Goal: Task Accomplishment & Management: Use online tool/utility

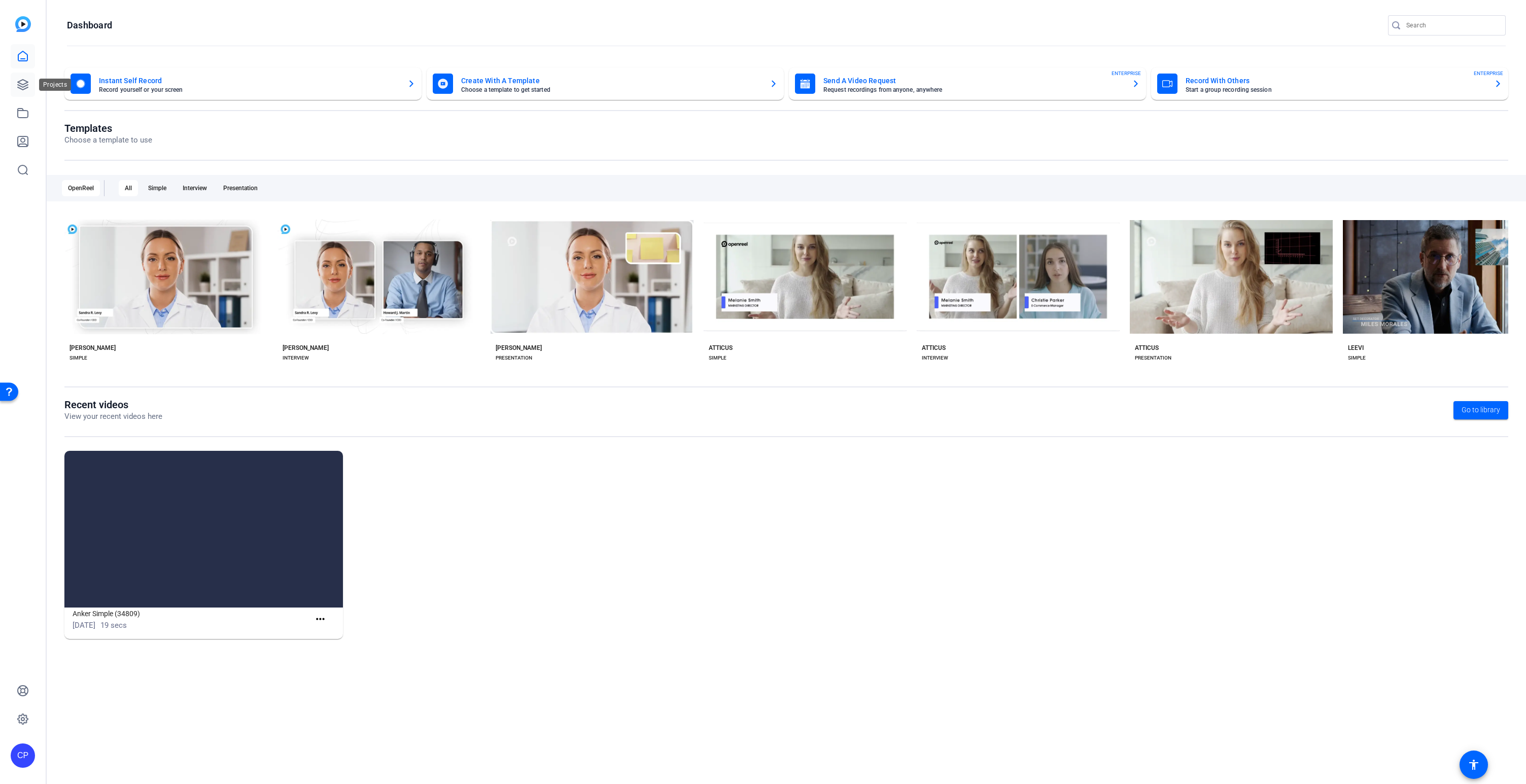
click at [24, 91] on link at bounding box center [23, 84] width 24 height 24
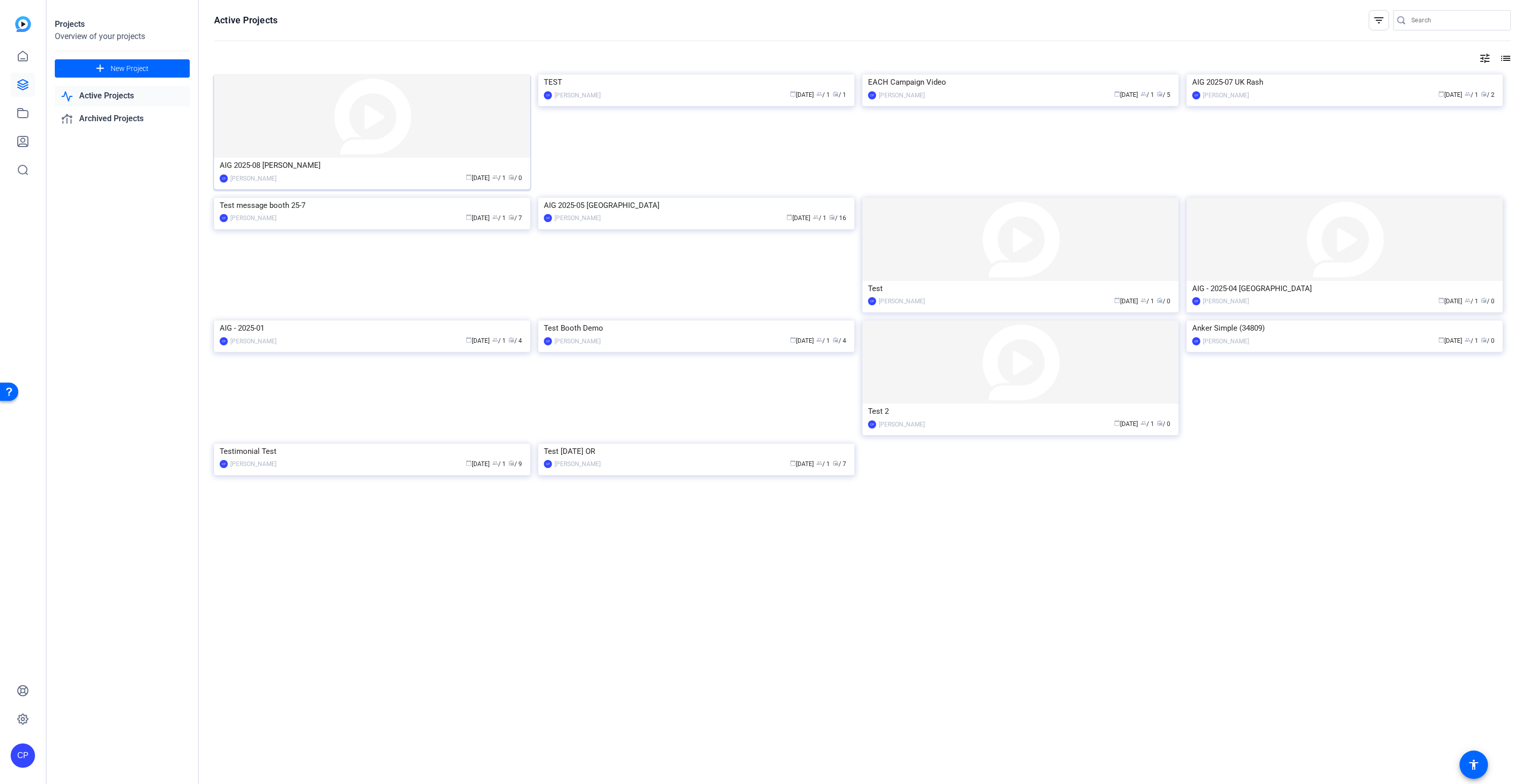
click at [443, 148] on img at bounding box center [372, 116] width 316 height 83
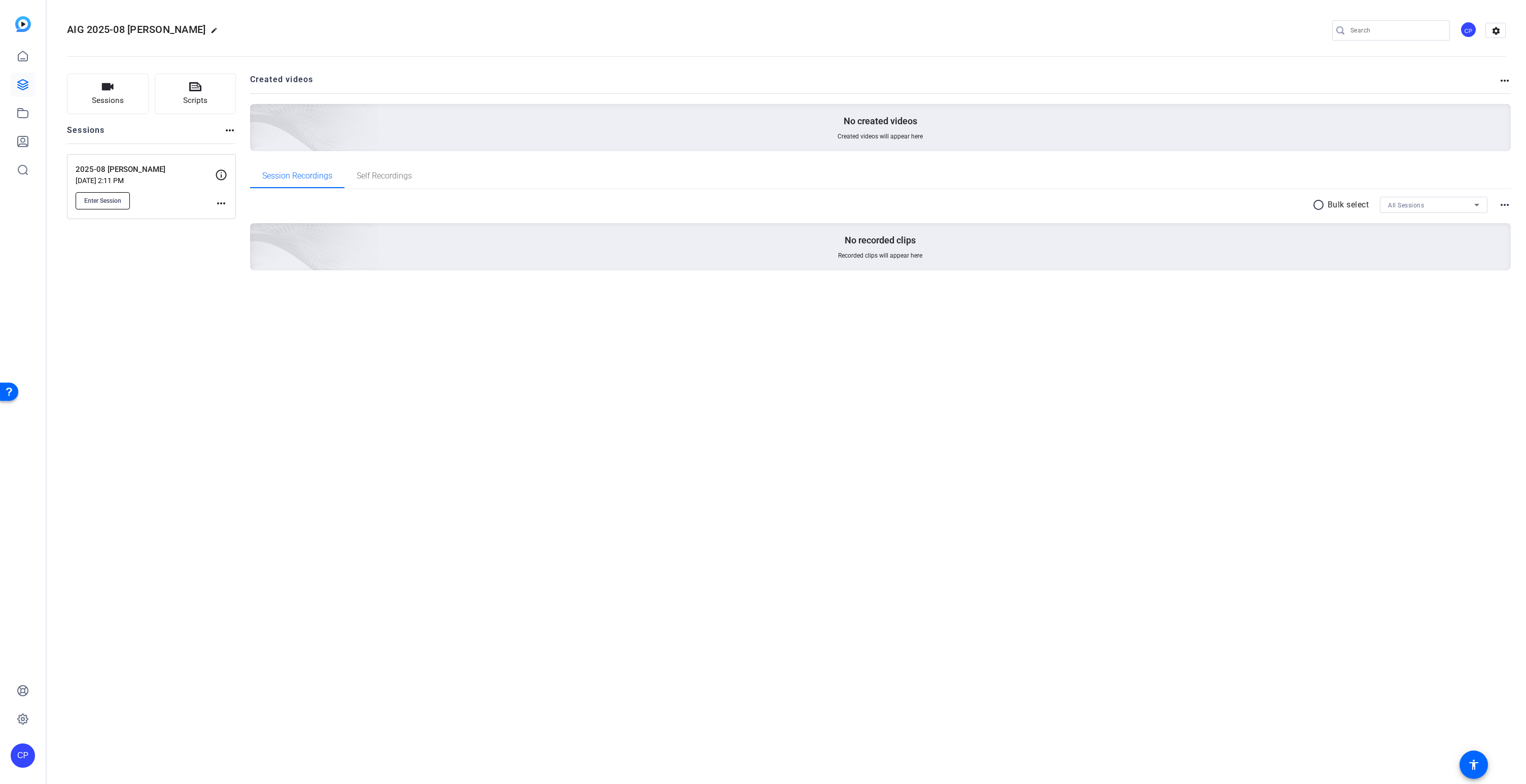
click at [109, 200] on span "Enter Session" at bounding box center [102, 201] width 37 height 8
click at [118, 200] on span "Enter Session" at bounding box center [102, 201] width 37 height 8
click at [111, 203] on span "Enter Session" at bounding box center [102, 201] width 37 height 8
click at [101, 197] on span "Enter Session" at bounding box center [102, 201] width 37 height 8
click at [107, 201] on span "Enter Session" at bounding box center [102, 201] width 37 height 8
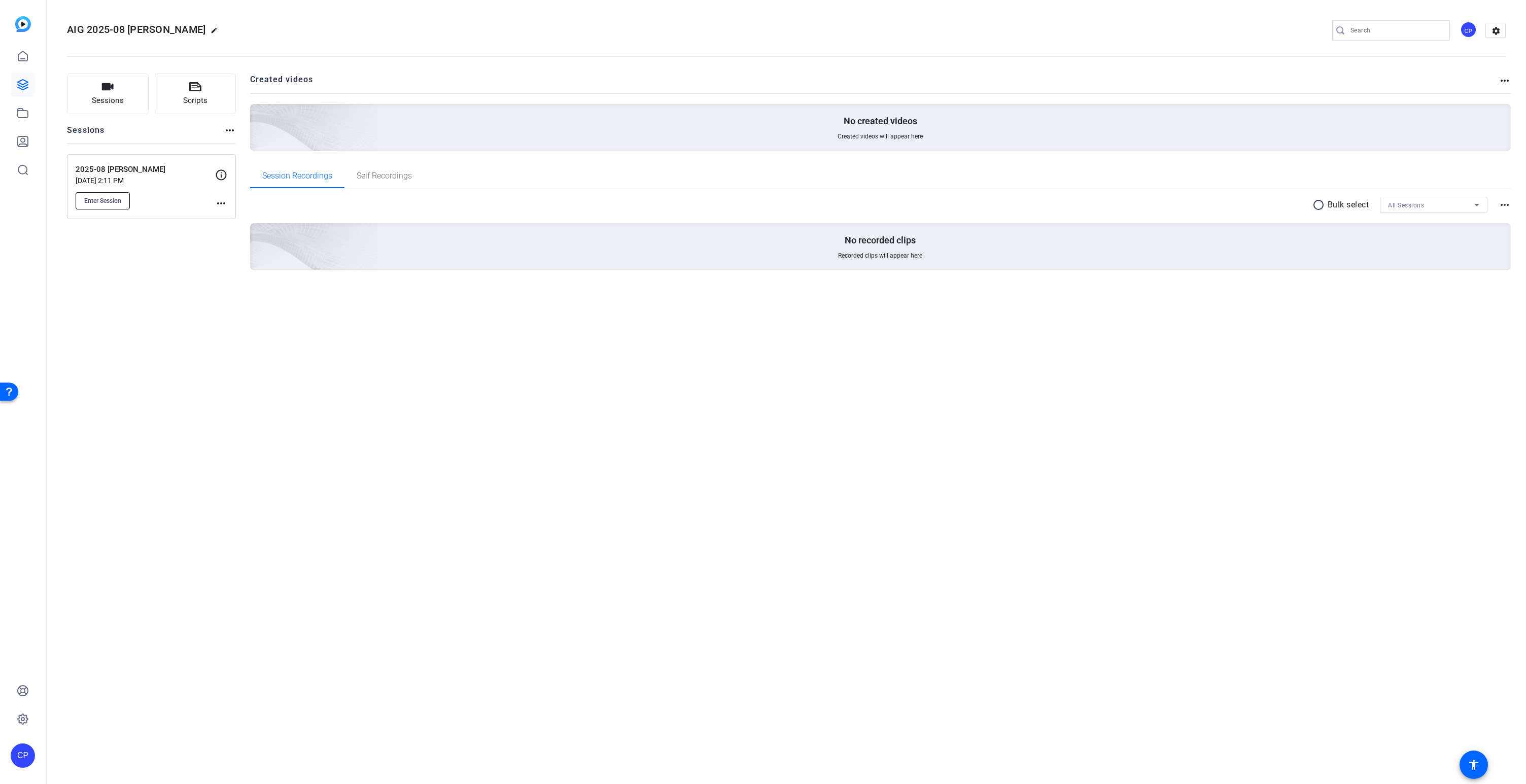
click at [107, 198] on span "Enter Session" at bounding box center [102, 201] width 37 height 8
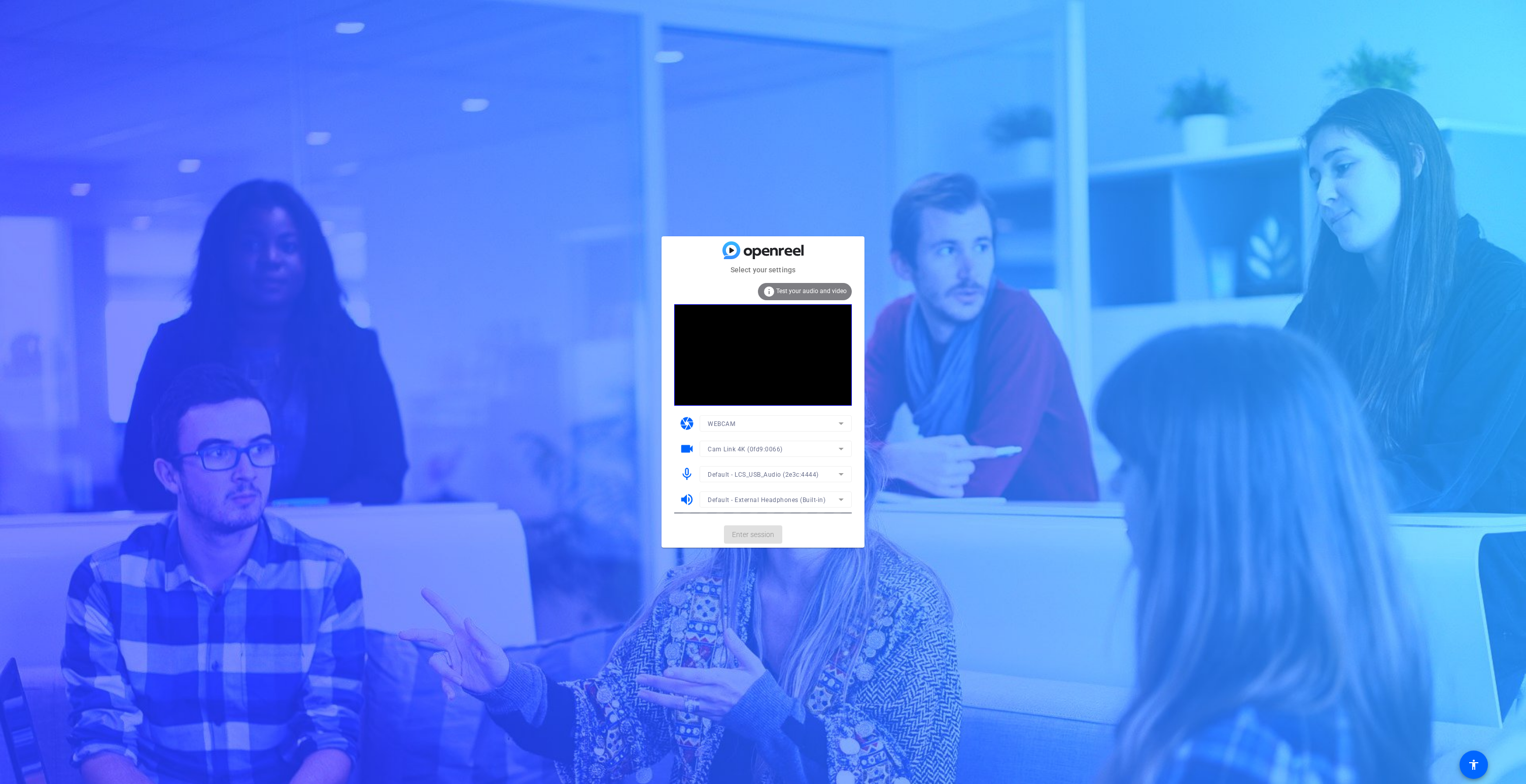
click at [747, 423] on mat-form-field "WEBCAM" at bounding box center [775, 423] width 152 height 16
click at [747, 423] on div "WEBCAM" at bounding box center [773, 423] width 131 height 12
click at [747, 423] on div at bounding box center [763, 392] width 1526 height 784
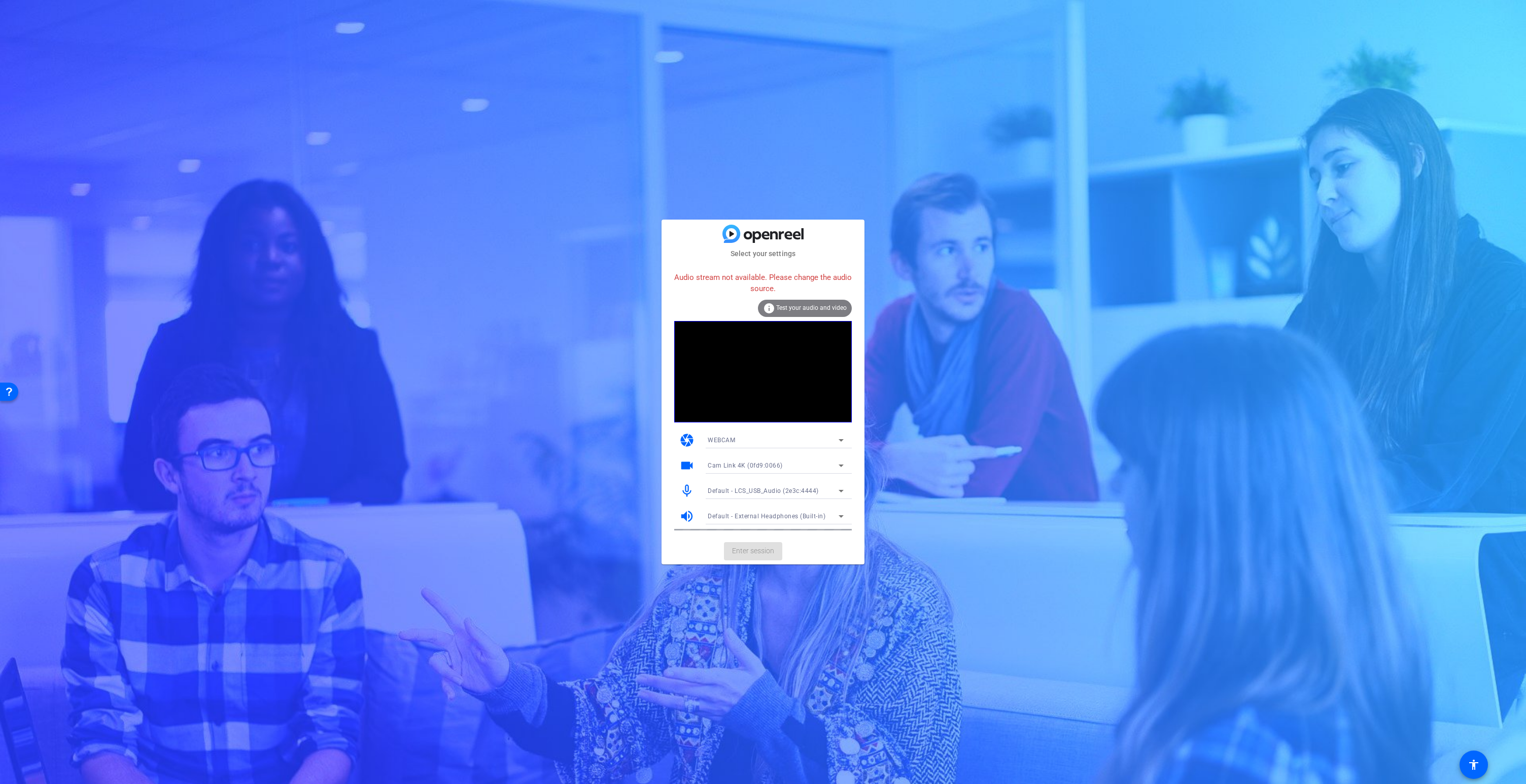
click at [761, 489] on span "Default - LCS_USB_Audio (2e3c:4444)" at bounding box center [764, 491] width 111 height 7
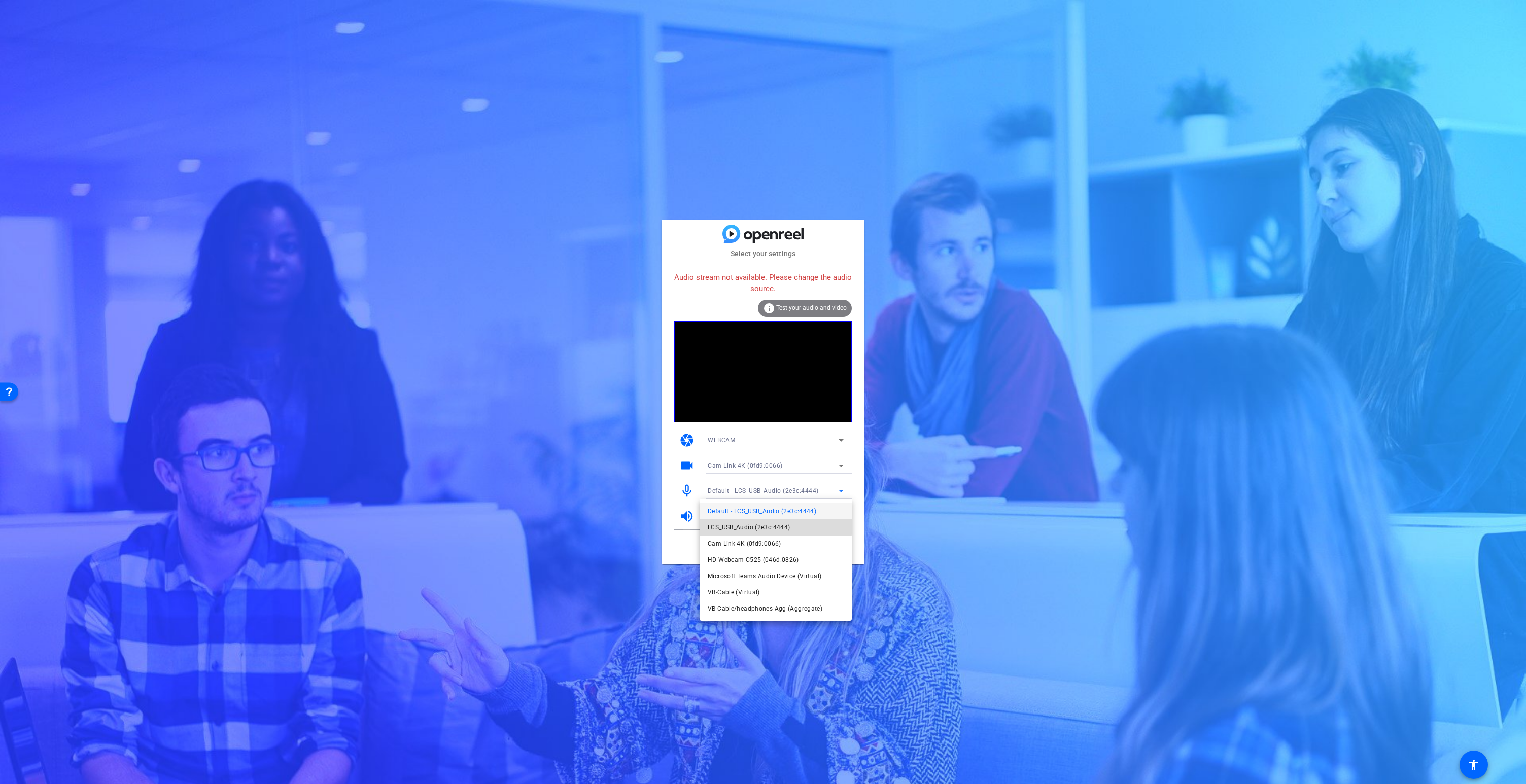
click at [742, 524] on span "LCS_USB_Audio (2e3c:4444)" at bounding box center [749, 527] width 82 height 12
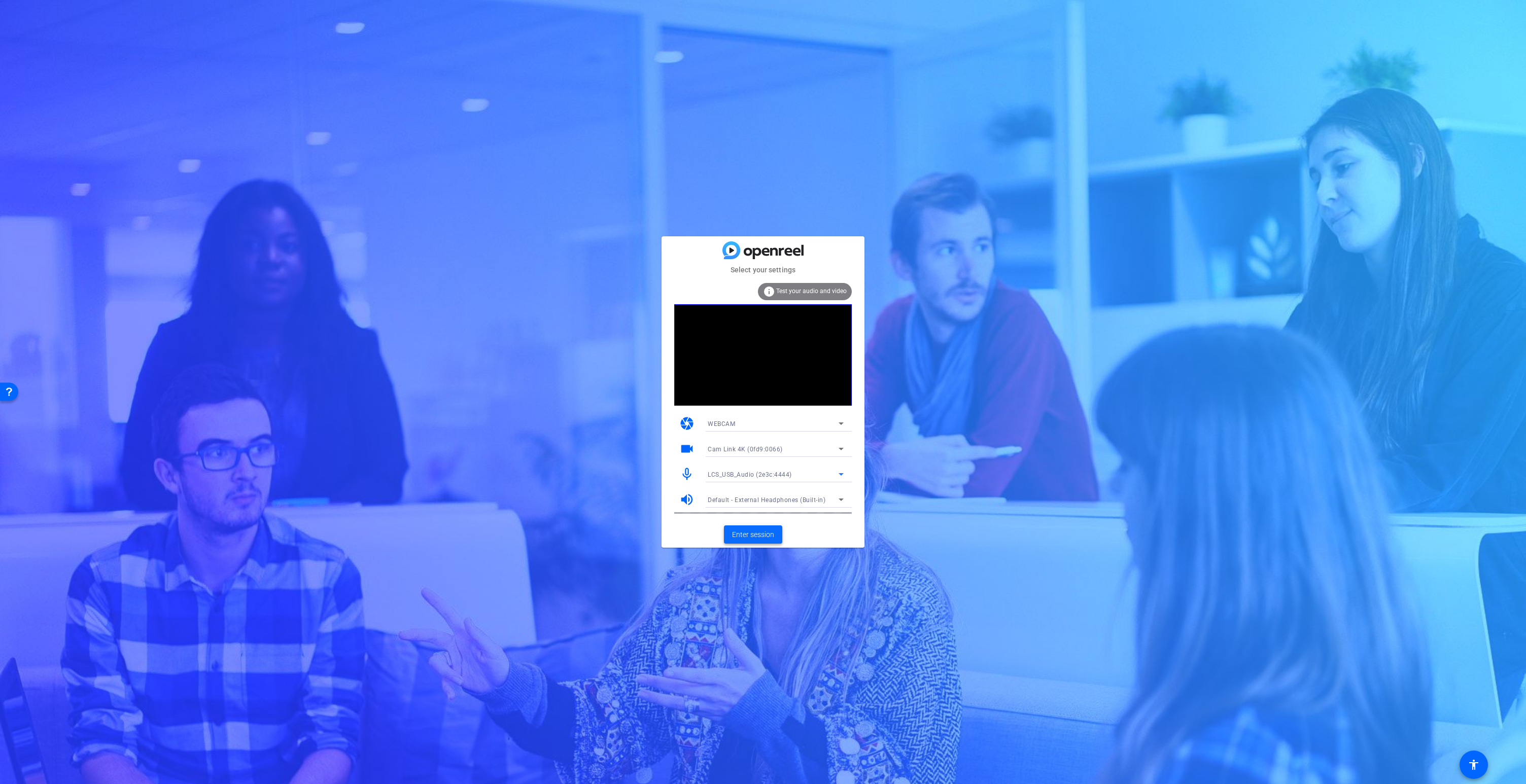
click at [750, 538] on span "Enter session" at bounding box center [753, 535] width 42 height 11
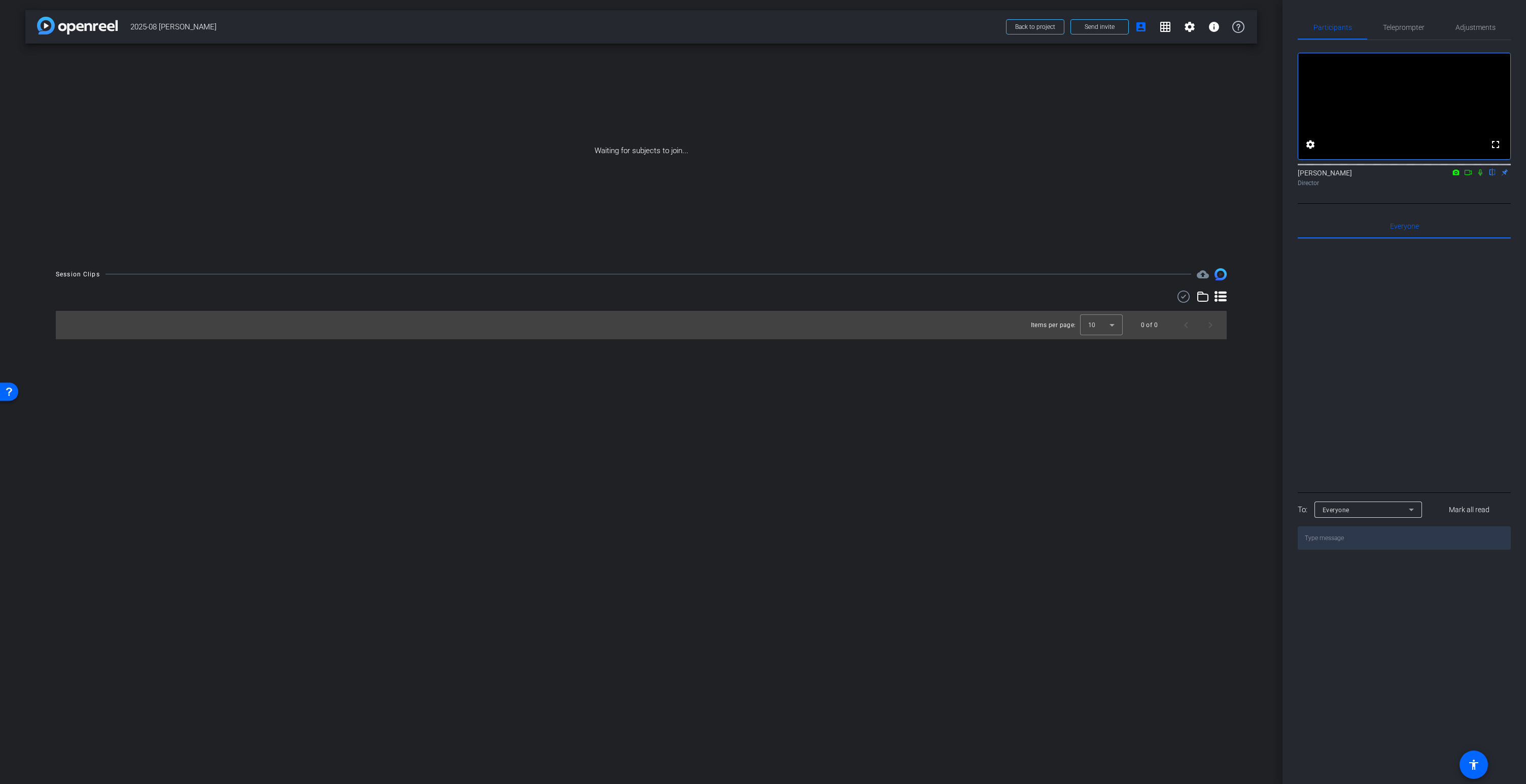
click at [1482, 176] on icon at bounding box center [1480, 172] width 8 height 7
click at [1481, 176] on icon at bounding box center [1480, 172] width 5 height 7
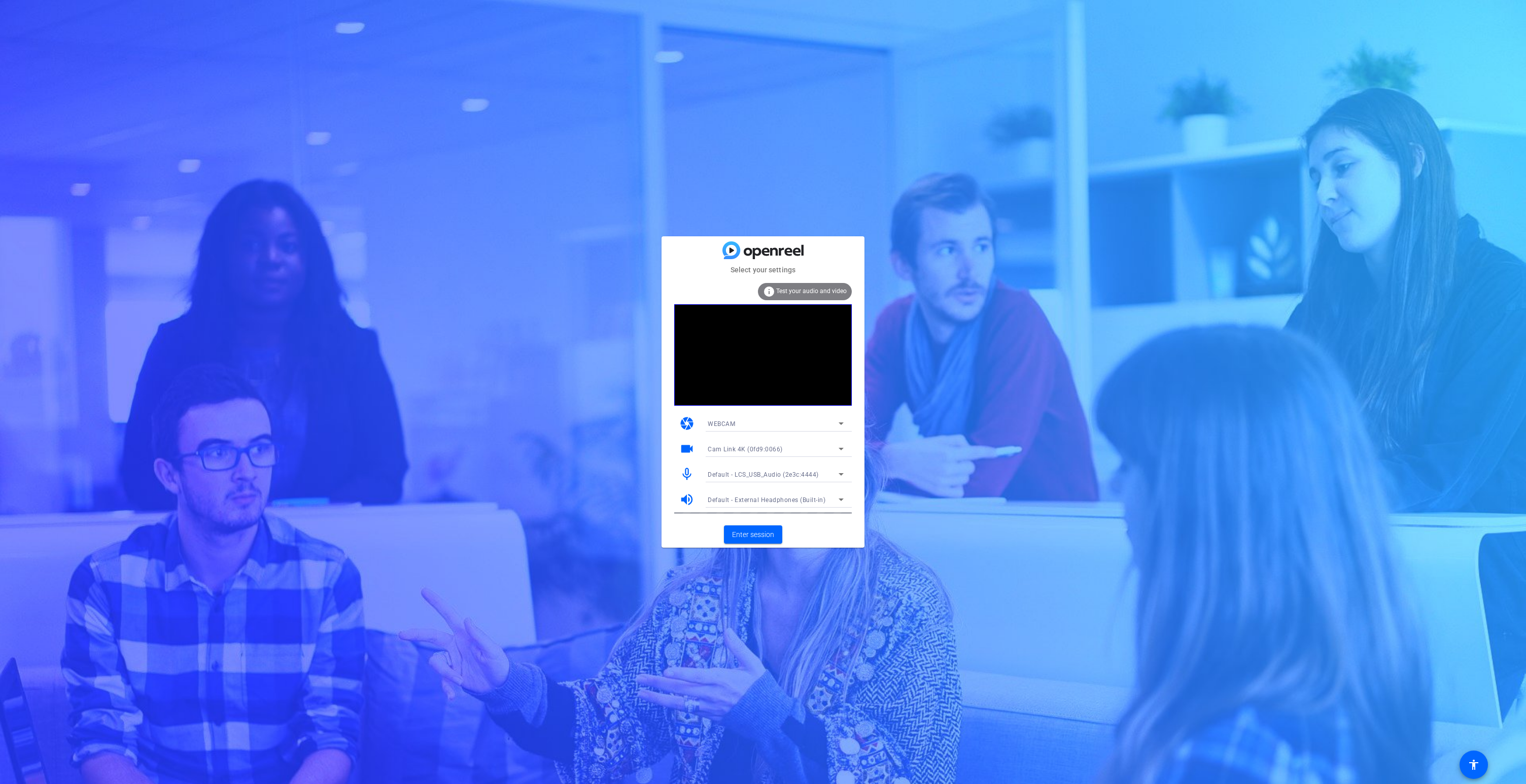
click at [800, 288] on span "Test your audio and video" at bounding box center [811, 291] width 70 height 7
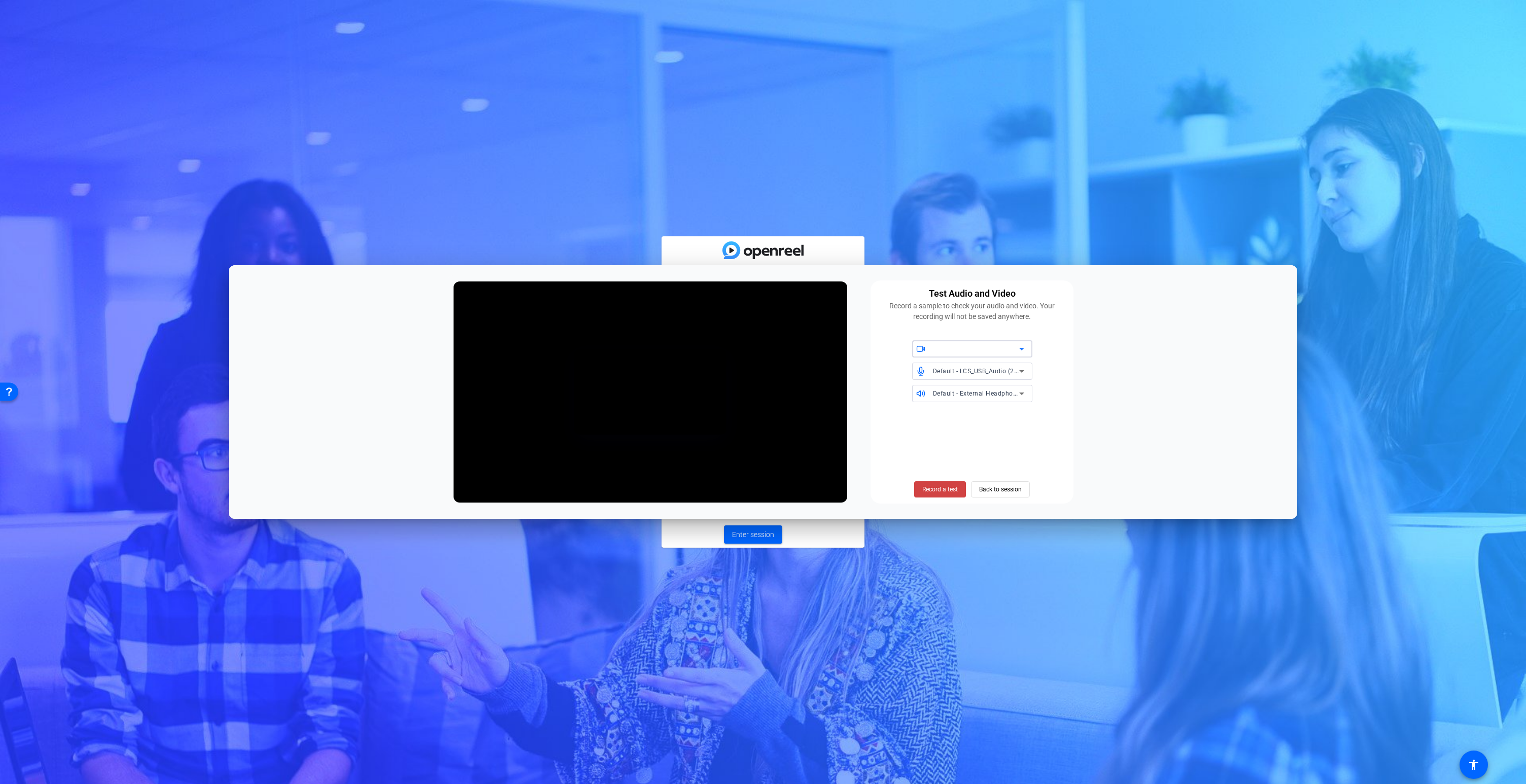
click at [956, 352] on div at bounding box center [976, 349] width 86 height 12
click at [947, 370] on span "Cam Link 4K (0fd9:0066)" at bounding box center [957, 369] width 73 height 12
click at [948, 372] on span "Default - LCS_USB_Audio (2e3c:4444)" at bounding box center [989, 371] width 111 height 8
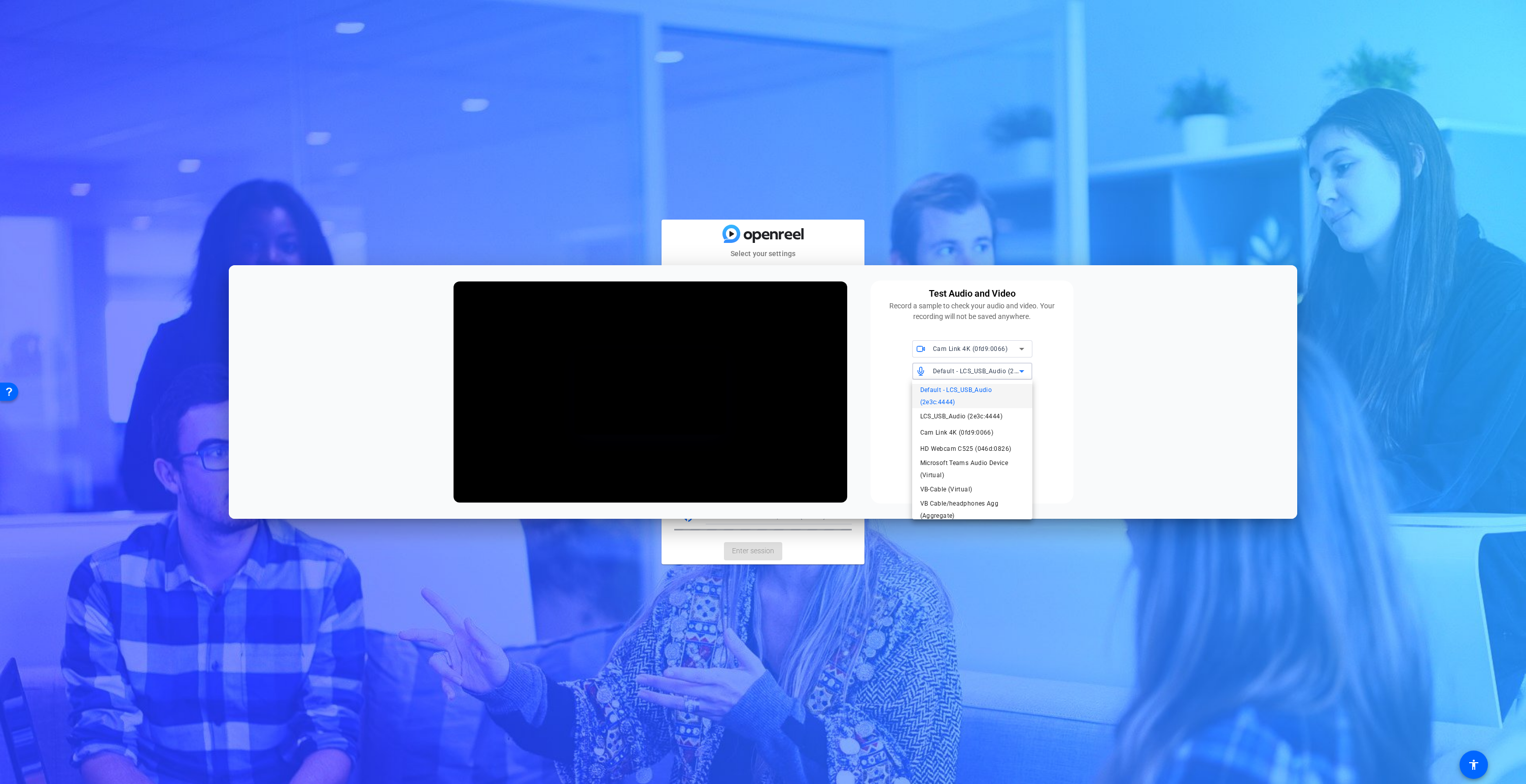
click at [941, 416] on span "LCS_USB_Audio (2e3c:4444)" at bounding box center [961, 416] width 82 height 12
click at [947, 487] on span "Record a test" at bounding box center [940, 489] width 36 height 9
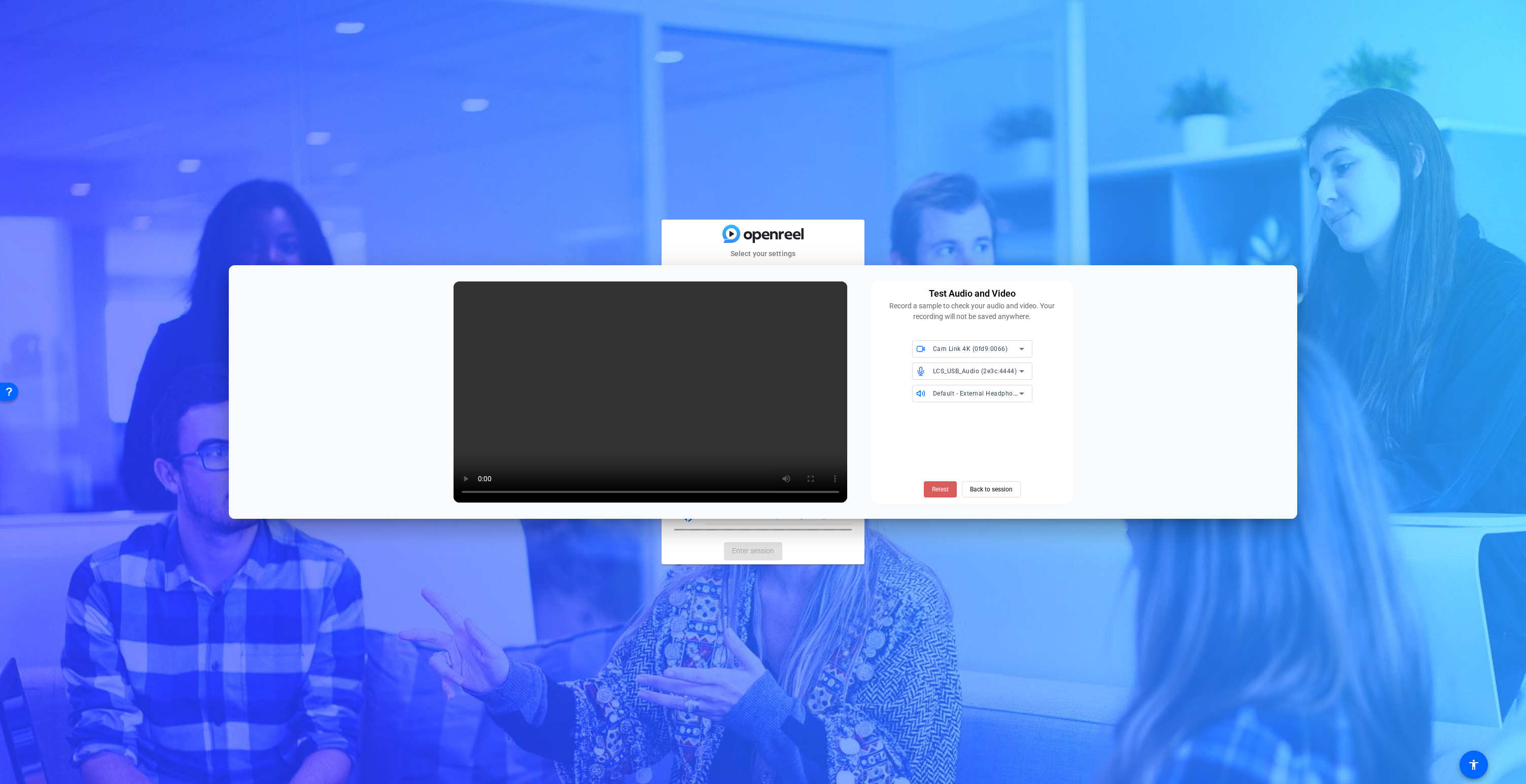
click at [941, 489] on span "Retest" at bounding box center [940, 489] width 17 height 9
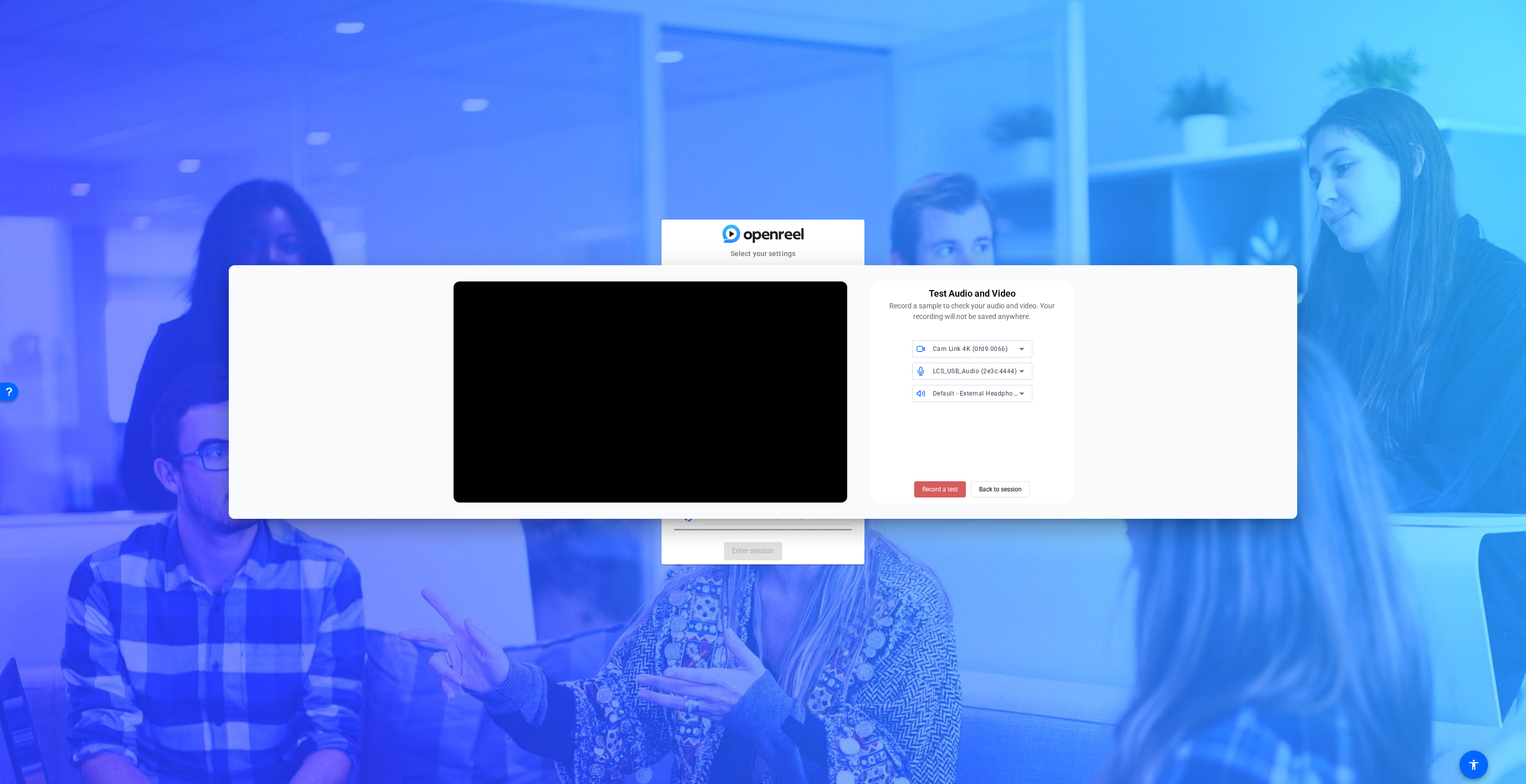
click at [929, 492] on span "Record a test" at bounding box center [940, 489] width 36 height 9
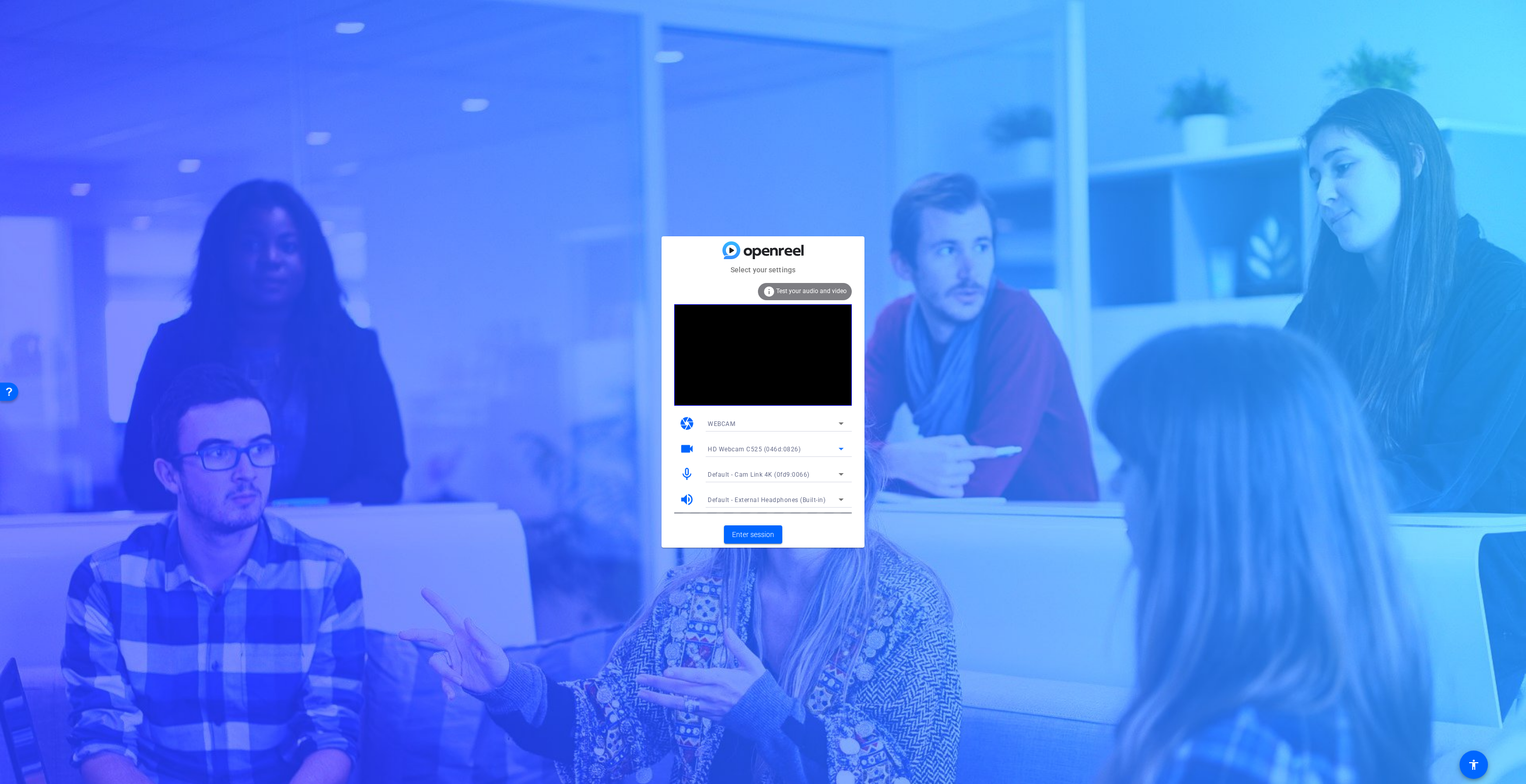
click at [735, 450] on span "HD Webcam C525 (046d:0826)" at bounding box center [754, 449] width 93 height 7
click at [733, 485] on span "Cam Link 4K (0fd9:0066)" at bounding box center [745, 485] width 73 height 12
click at [735, 473] on span "Default - Cam Link 4K (0fd9:0066)" at bounding box center [759, 475] width 102 height 7
click at [735, 512] on span "LCS_USB_Audio (2e3c:4444)" at bounding box center [749, 510] width 82 height 12
click at [750, 536] on span "Enter session" at bounding box center [753, 535] width 42 height 11
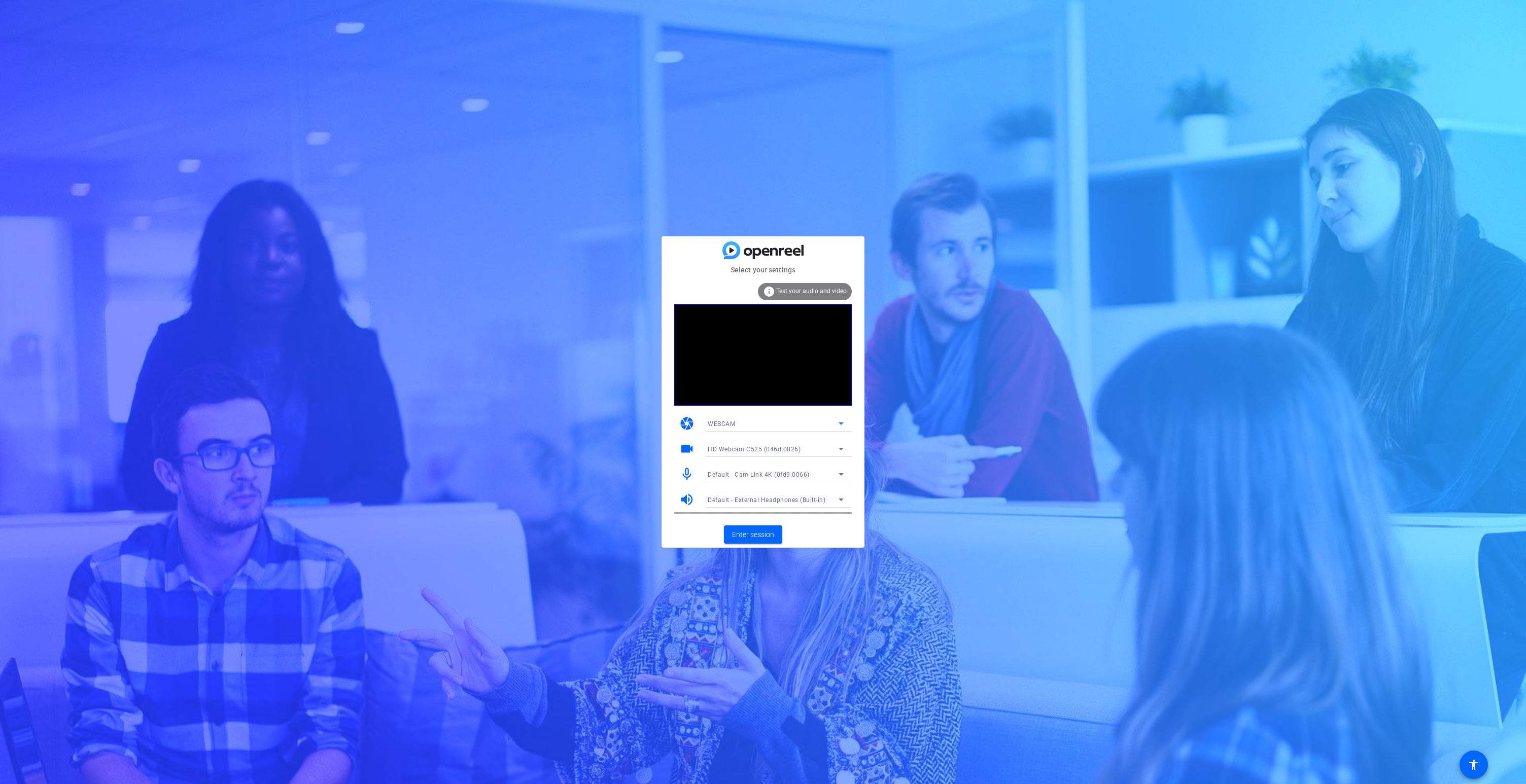
click at [745, 426] on div "WEBCAM" at bounding box center [773, 423] width 131 height 12
click at [669, 425] on div at bounding box center [763, 392] width 1526 height 784
click at [726, 447] on span "HD Webcam C525 (046d:0826)" at bounding box center [754, 449] width 93 height 7
click at [726, 484] on span "Cam Link 4K (0fd9:0066)" at bounding box center [745, 485] width 73 height 12
click at [742, 475] on span "Default - Cam Link 4K (0fd9:0066)" at bounding box center [759, 475] width 102 height 7
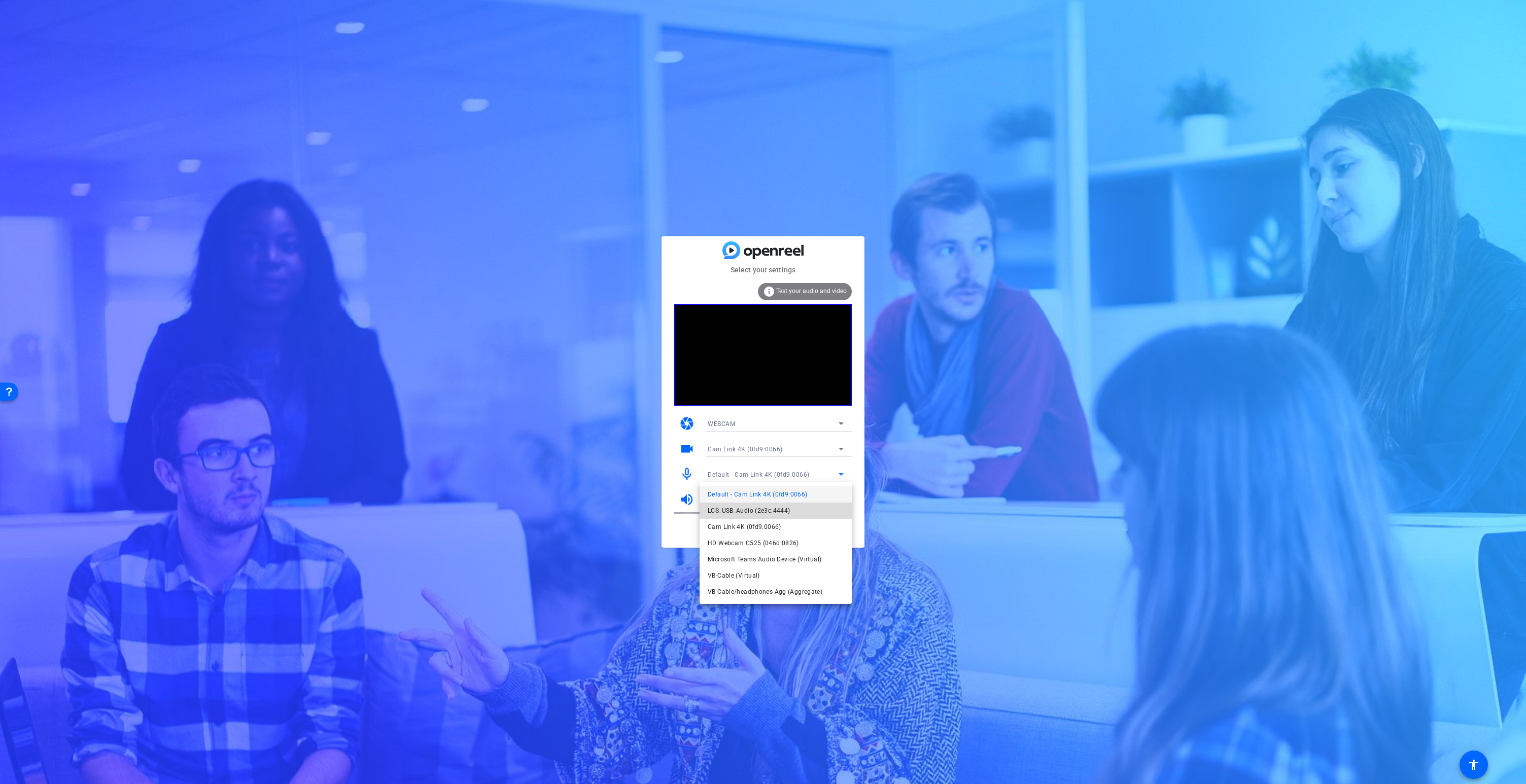
click at [733, 510] on span "LCS_USB_Audio (2e3c:4444)" at bounding box center [749, 510] width 82 height 12
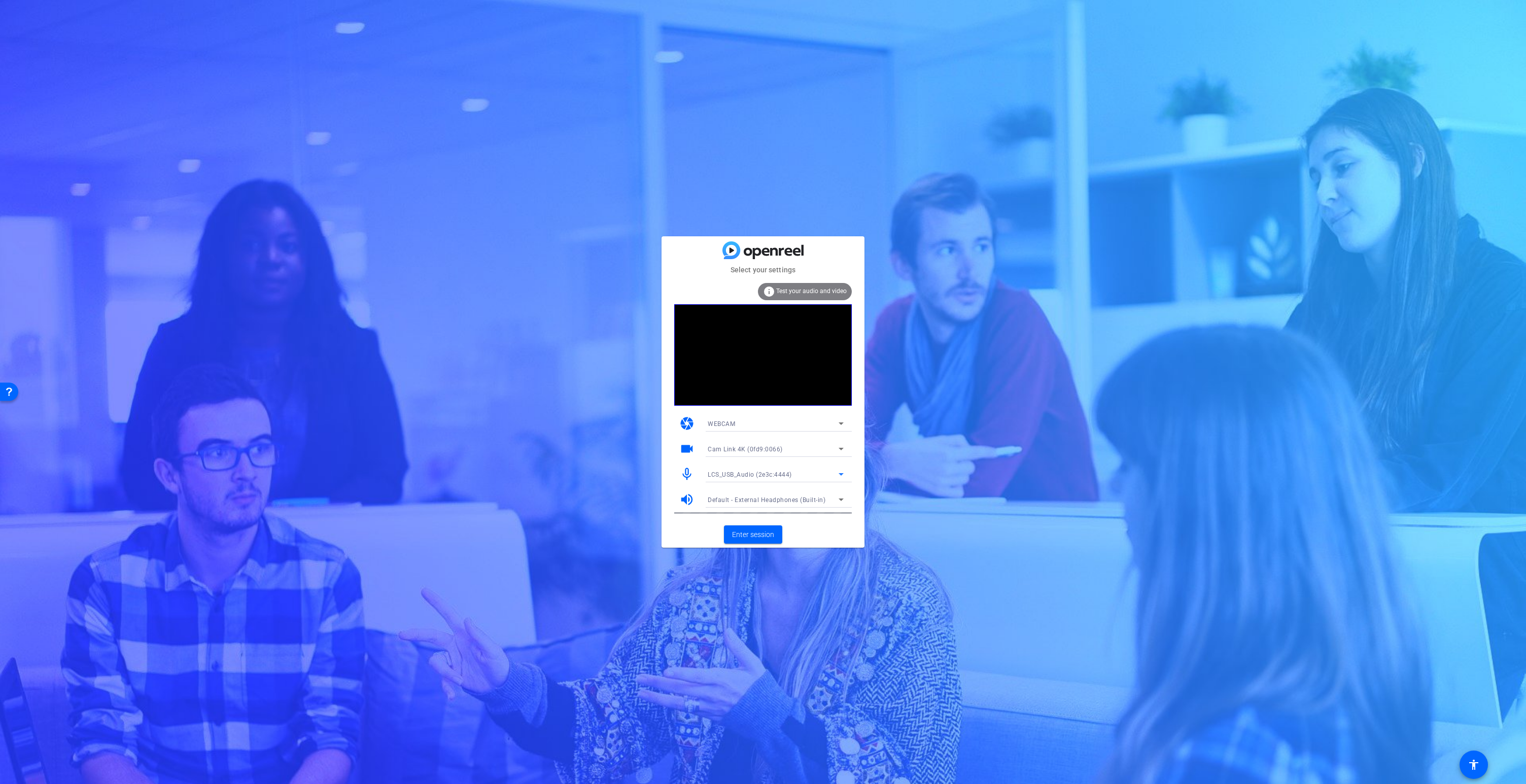
click at [809, 292] on span "Test your audio and video" at bounding box center [811, 291] width 70 height 7
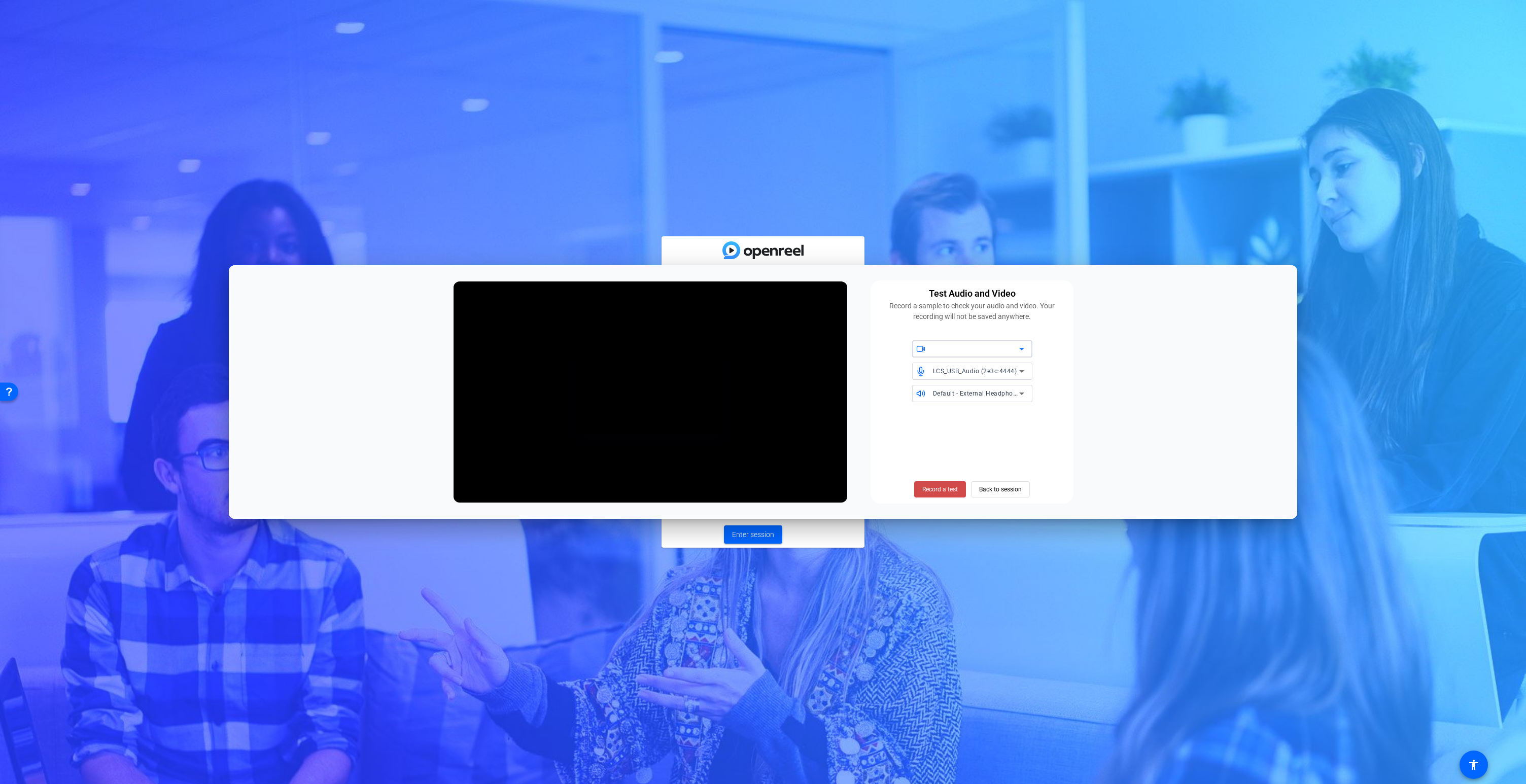
click at [925, 493] on span "Record a test" at bounding box center [940, 489] width 36 height 9
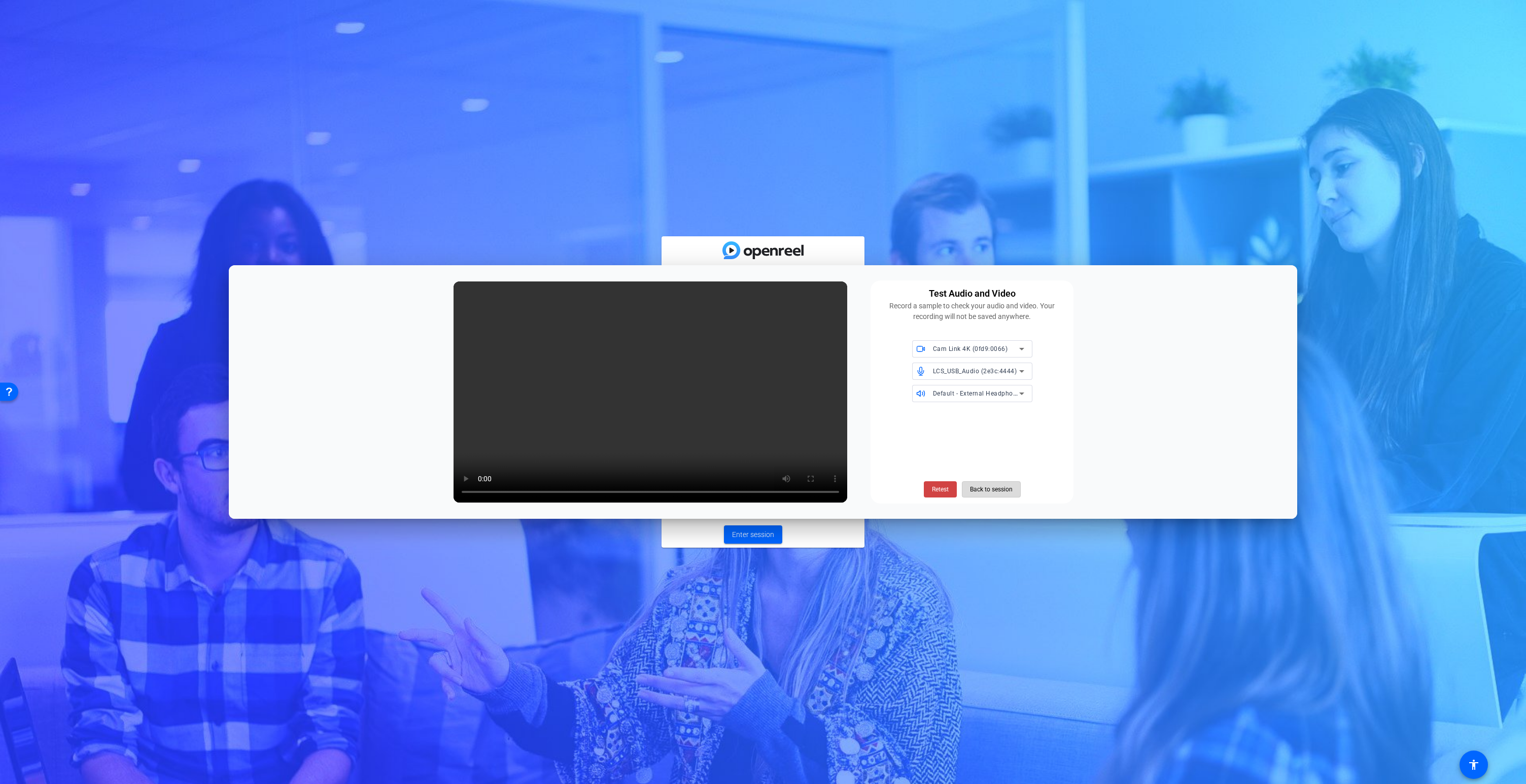
click at [988, 491] on span "Back to session" at bounding box center [991, 489] width 43 height 20
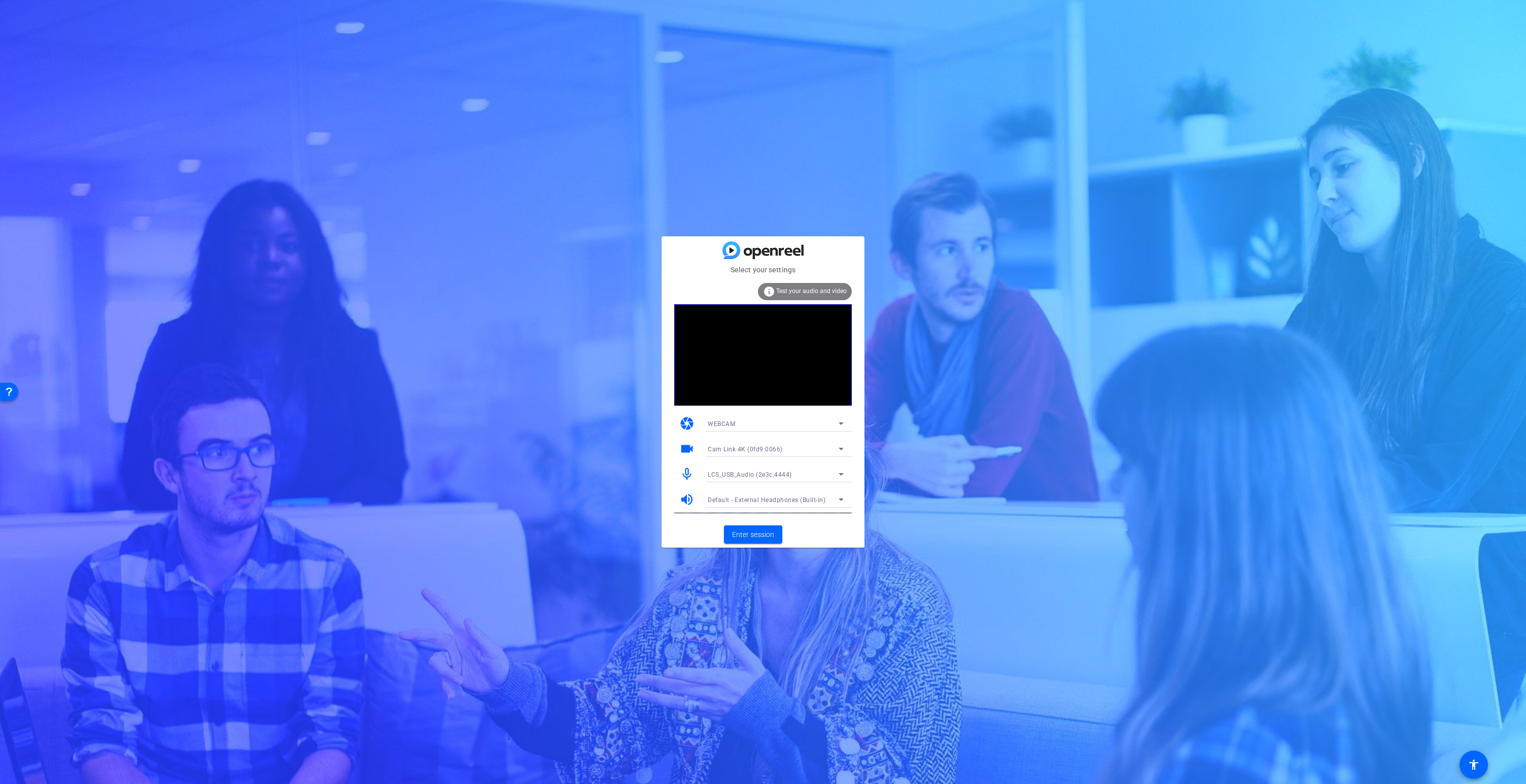
click at [790, 289] on span "Test your audio and video" at bounding box center [811, 291] width 70 height 7
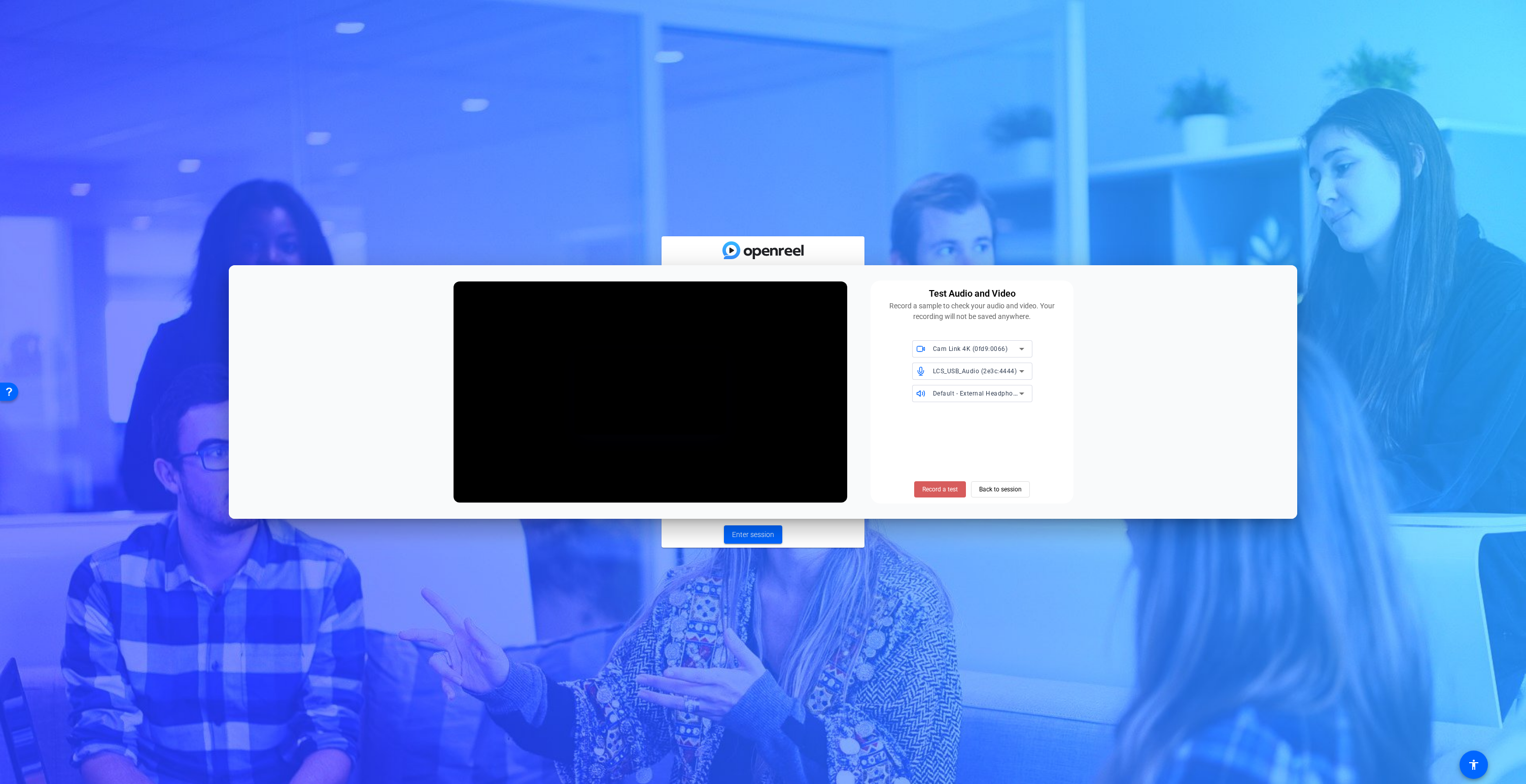
click at [938, 493] on span "Record a test" at bounding box center [940, 489] width 36 height 9
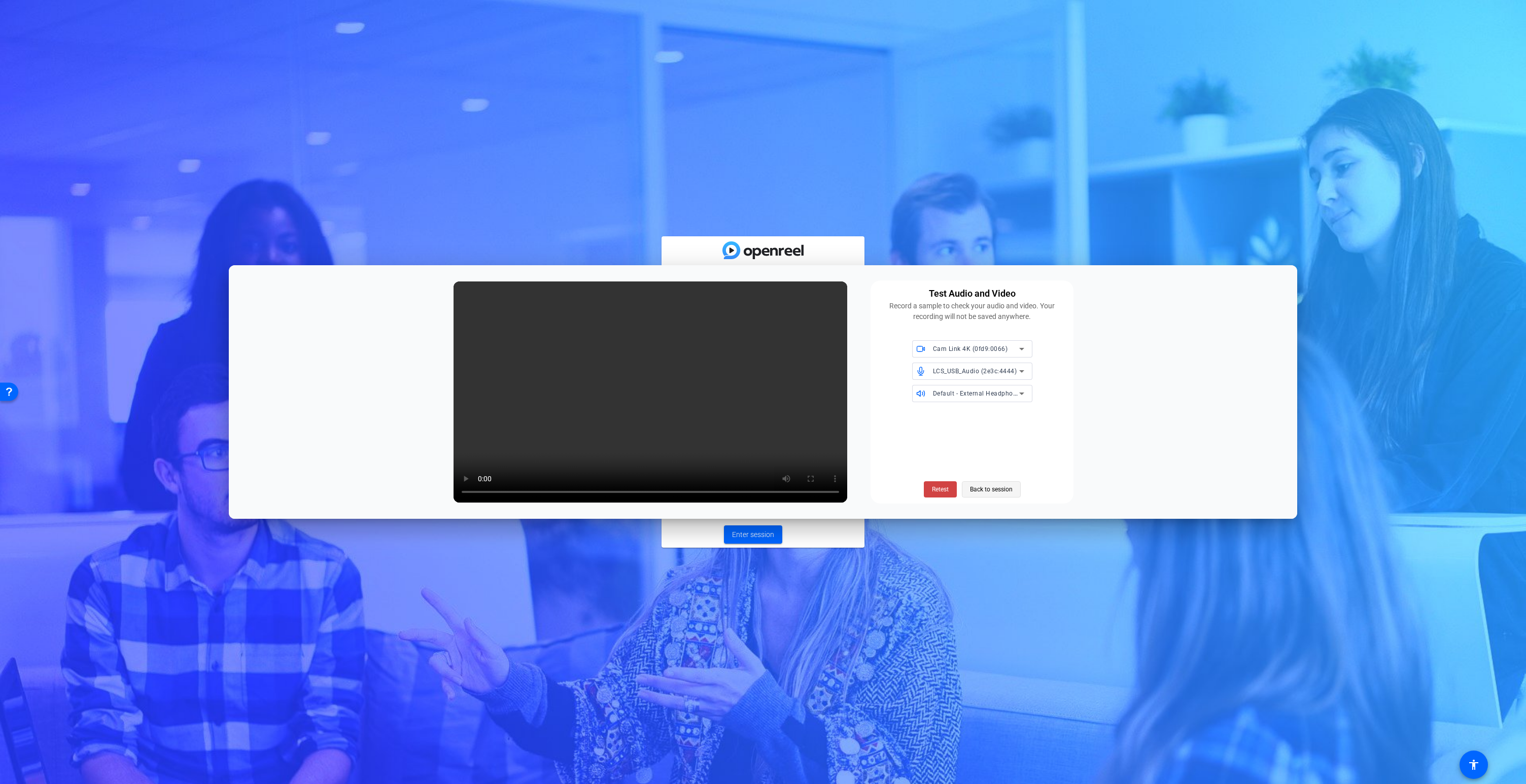
click at [988, 494] on span "Back to session" at bounding box center [991, 489] width 43 height 20
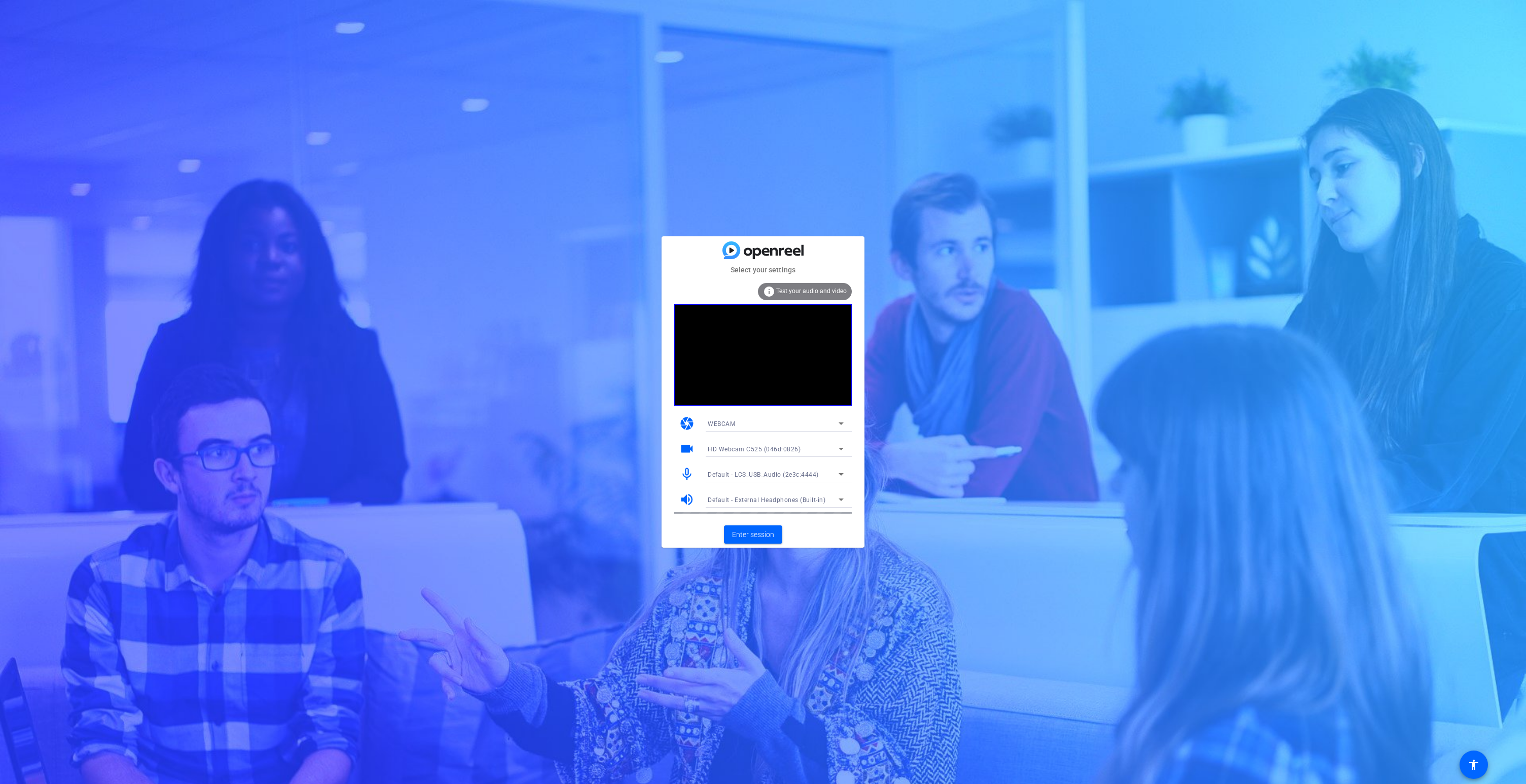
click at [751, 449] on span "HD Webcam C525 (046d:0826)" at bounding box center [754, 449] width 93 height 7
click at [749, 486] on span "Cam Link 4K (0fd9:0066)" at bounding box center [745, 485] width 73 height 12
click at [728, 477] on span "Default - LCS_USB_Audio (2e3c:4444)" at bounding box center [764, 475] width 111 height 7
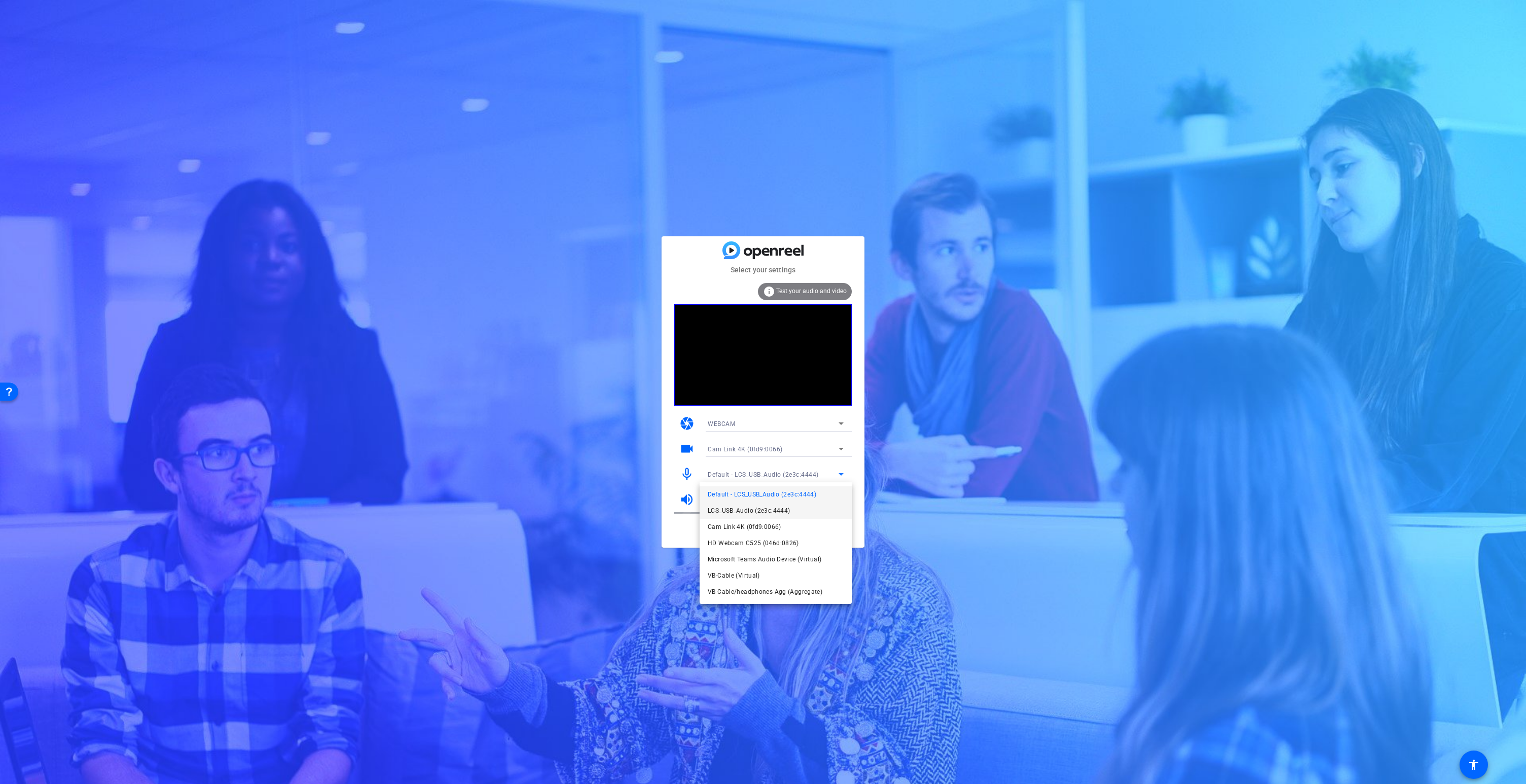
click at [736, 510] on span "LCS_USB_Audio (2e3c:4444)" at bounding box center [749, 510] width 82 height 12
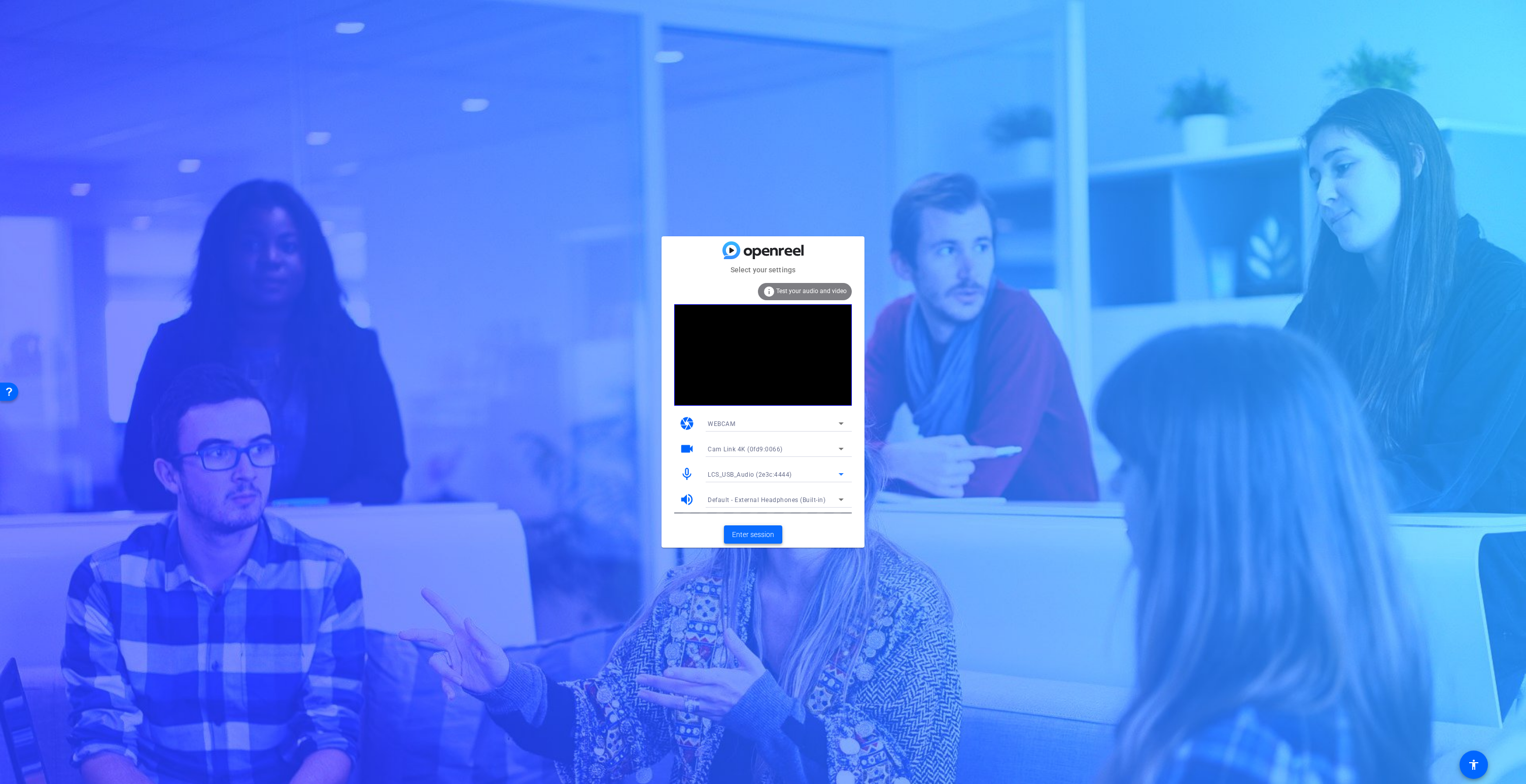
click at [752, 532] on span "Enter session" at bounding box center [753, 535] width 42 height 11
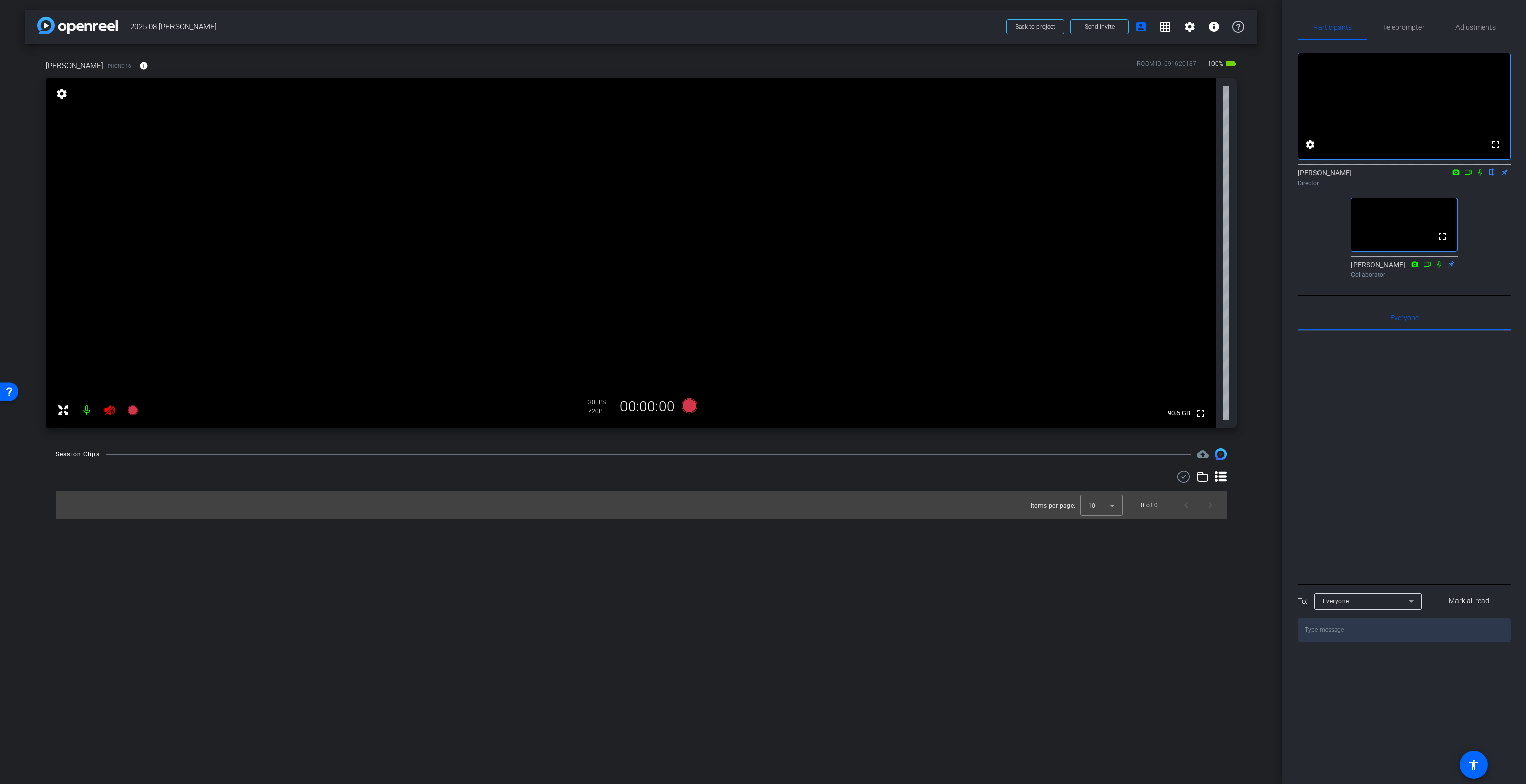
click at [105, 411] on icon at bounding box center [110, 410] width 11 height 10
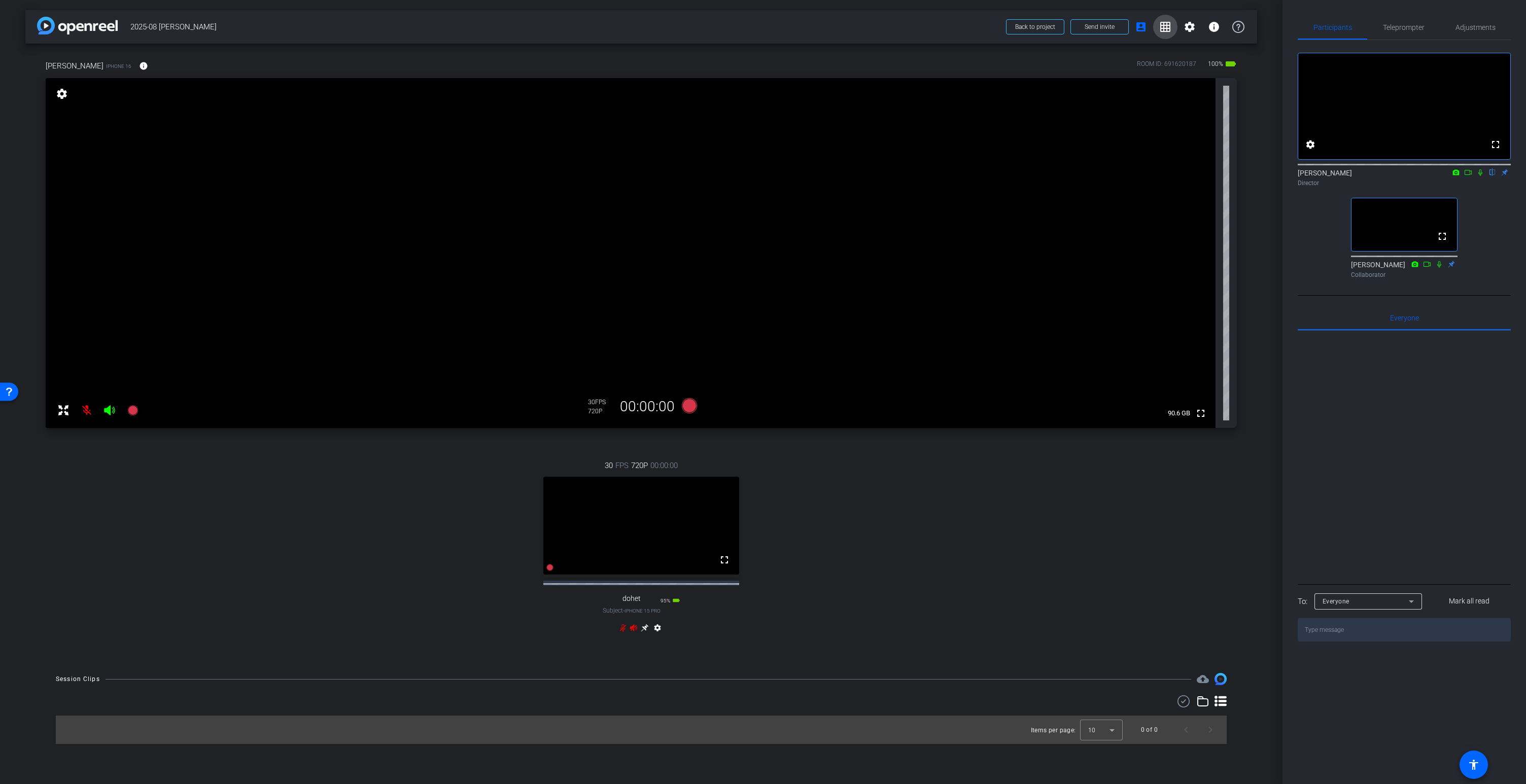
click at [1165, 29] on mat-icon "grid_on" at bounding box center [1165, 27] width 12 height 12
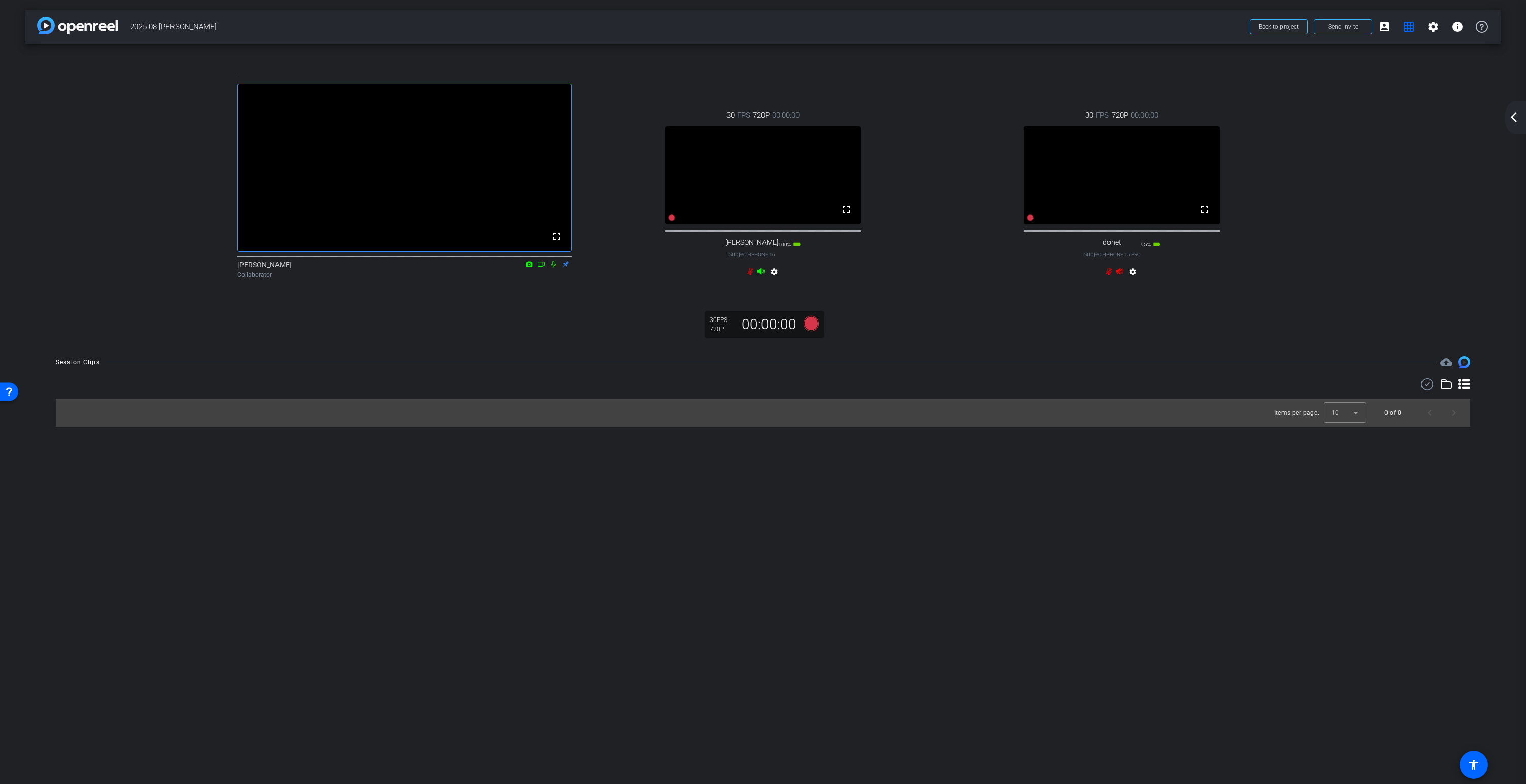
click at [568, 279] on div "Jenny Collaborator" at bounding box center [405, 269] width 334 height 20
click at [566, 268] on icon at bounding box center [566, 264] width 8 height 7
click at [749, 275] on icon at bounding box center [750, 271] width 6 height 8
click at [1517, 115] on mat-icon "arrow_back_ios_new" at bounding box center [1514, 117] width 12 height 12
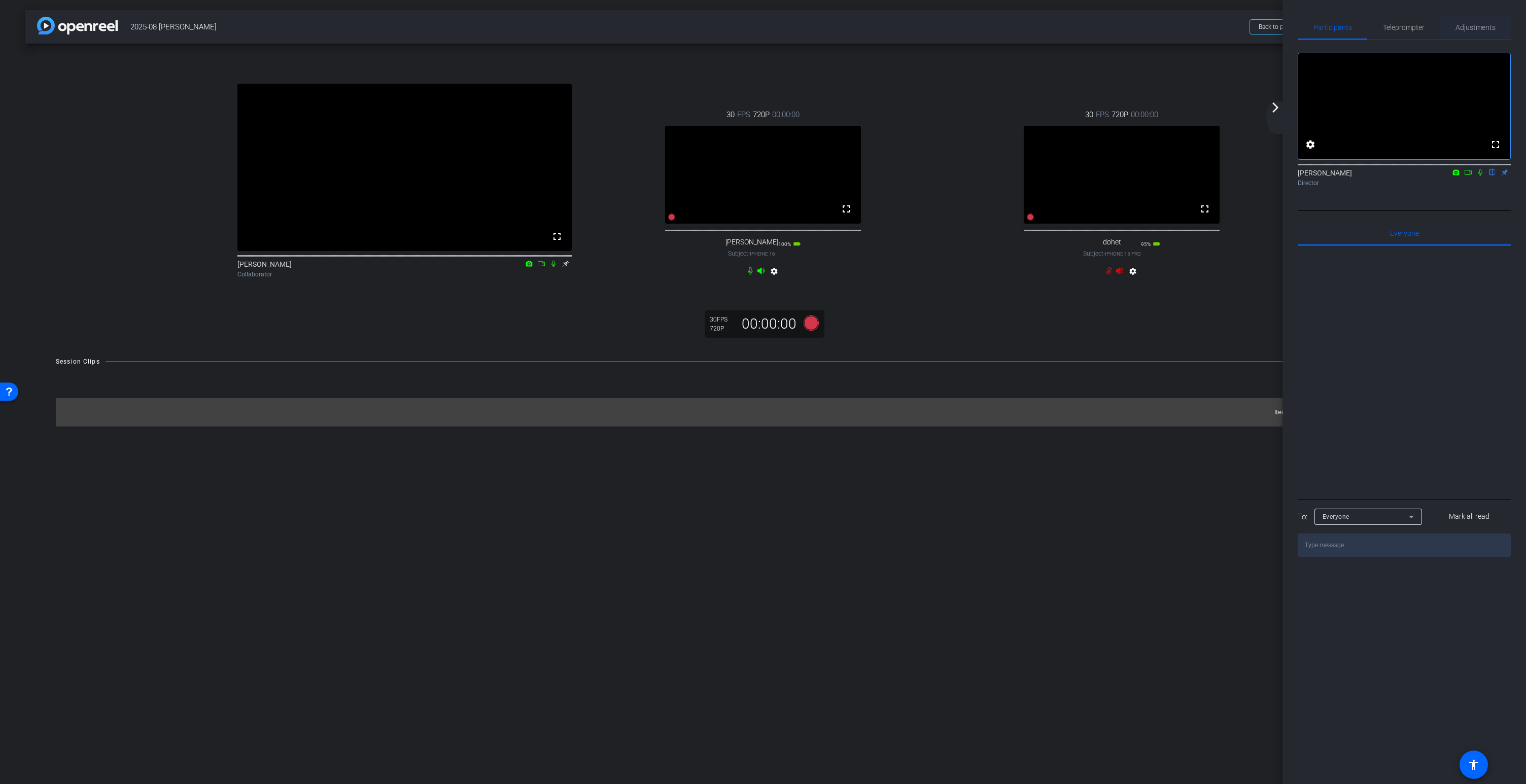
click at [1474, 29] on span "Adjustments" at bounding box center [1476, 27] width 40 height 7
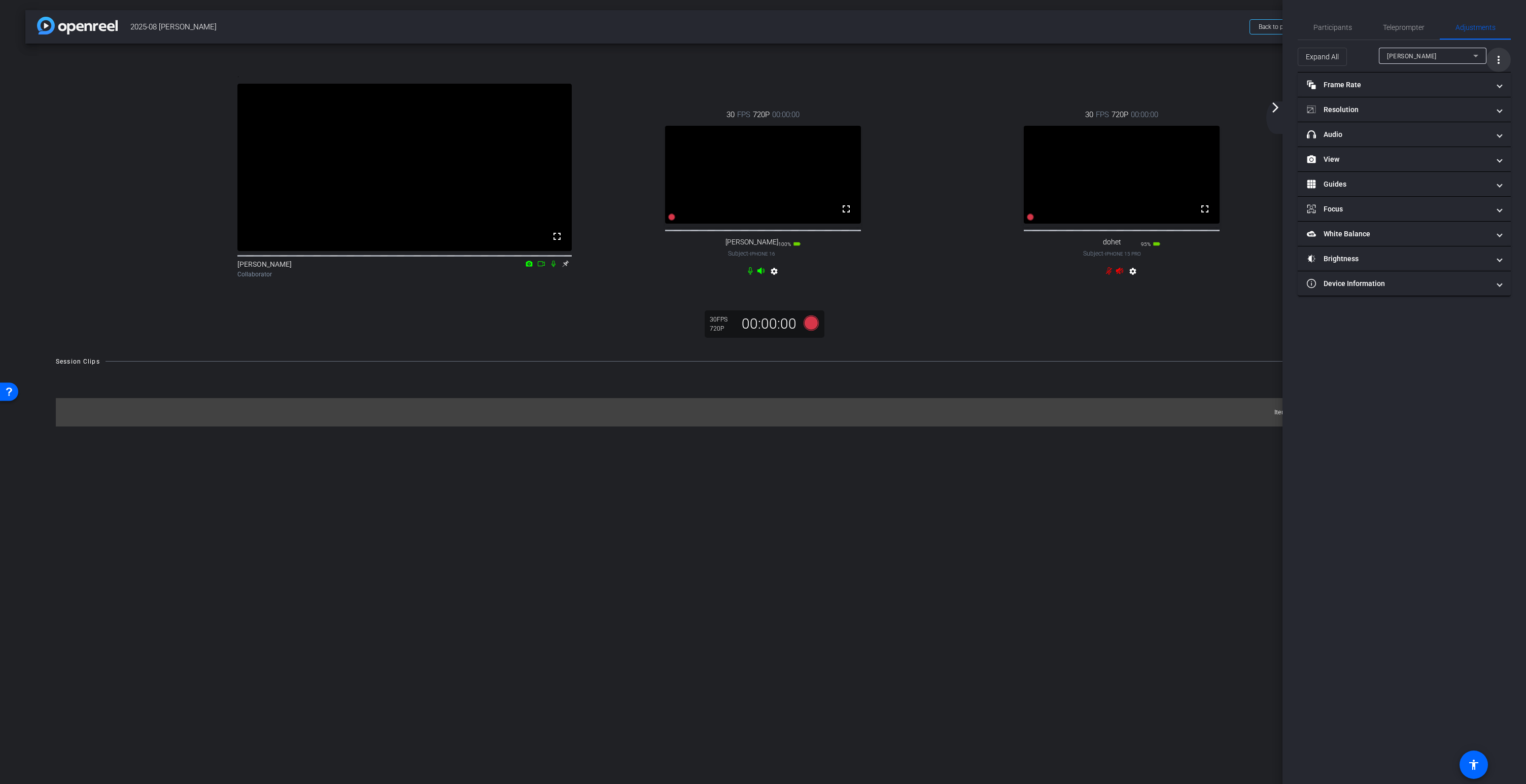
click at [1496, 57] on mat-icon "more_vert" at bounding box center [1498, 60] width 12 height 12
click at [1461, 84] on span "Open Floating Panel" at bounding box center [1473, 81] width 59 height 7
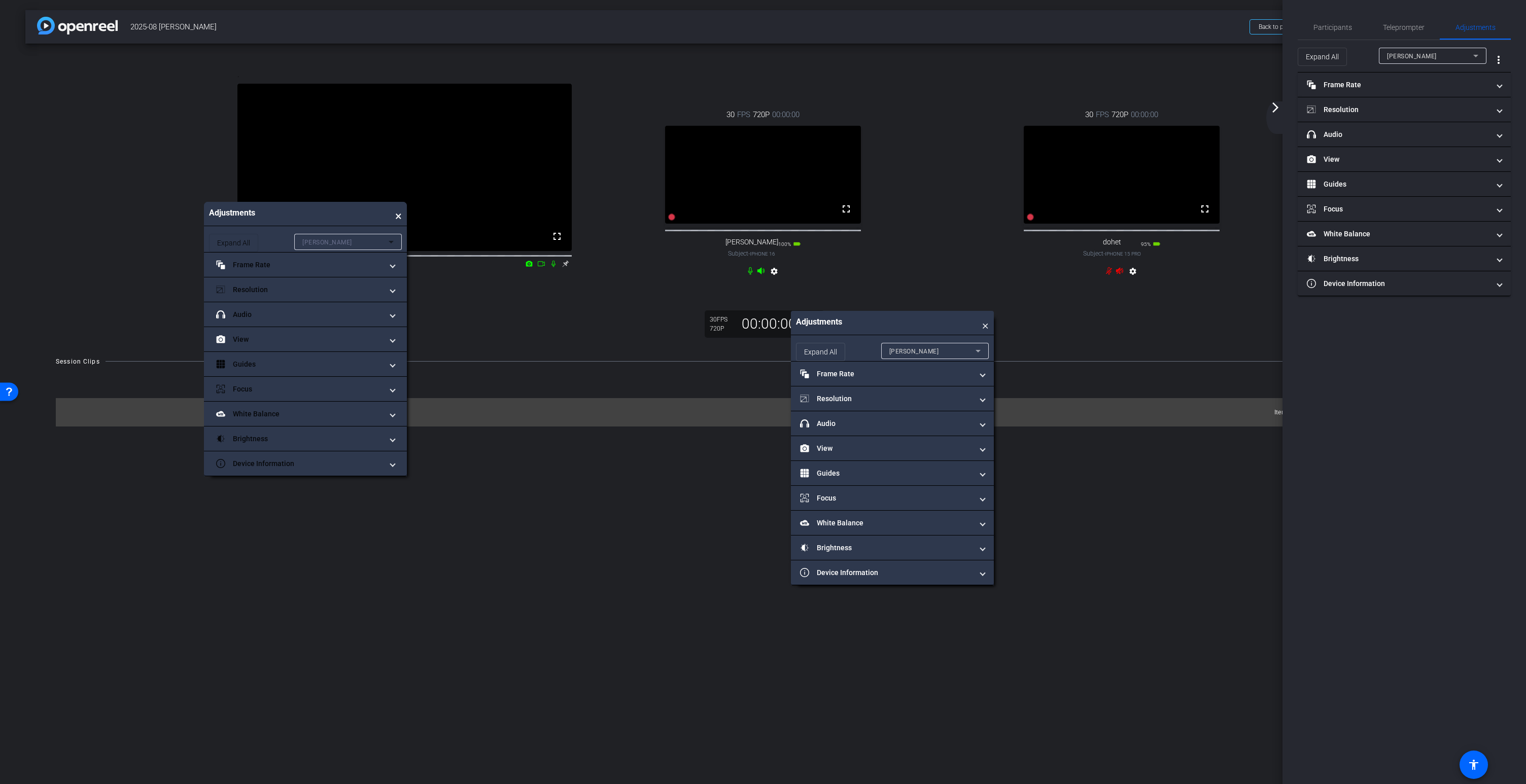
drag, startPoint x: 896, startPoint y: 327, endPoint x: 320, endPoint y: 217, distance: 586.4
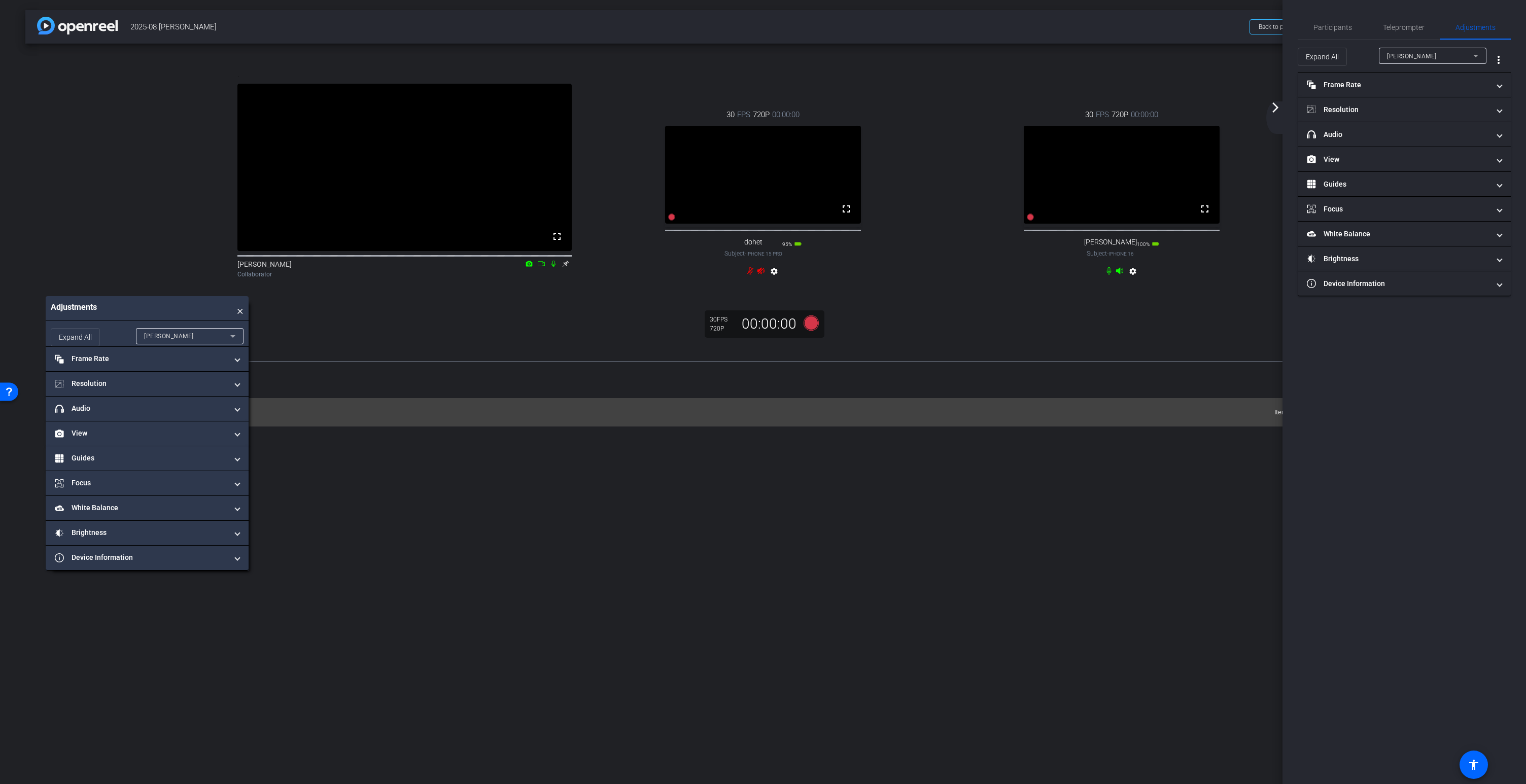
drag, startPoint x: 453, startPoint y: 171, endPoint x: 778, endPoint y: 191, distance: 325.6
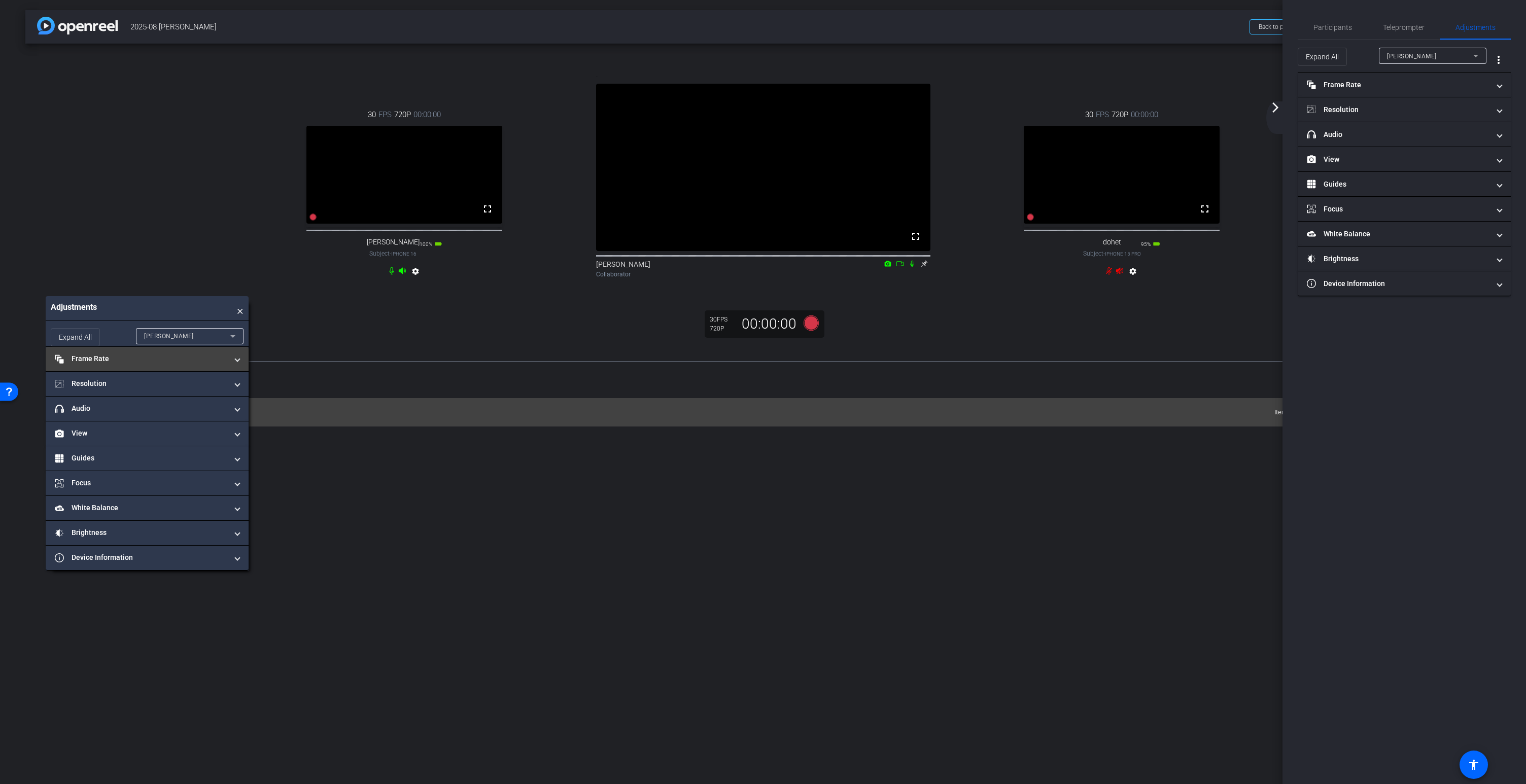
click at [140, 364] on mat-panel-title "Frame Rate Frame Rate" at bounding box center [140, 359] width 172 height 11
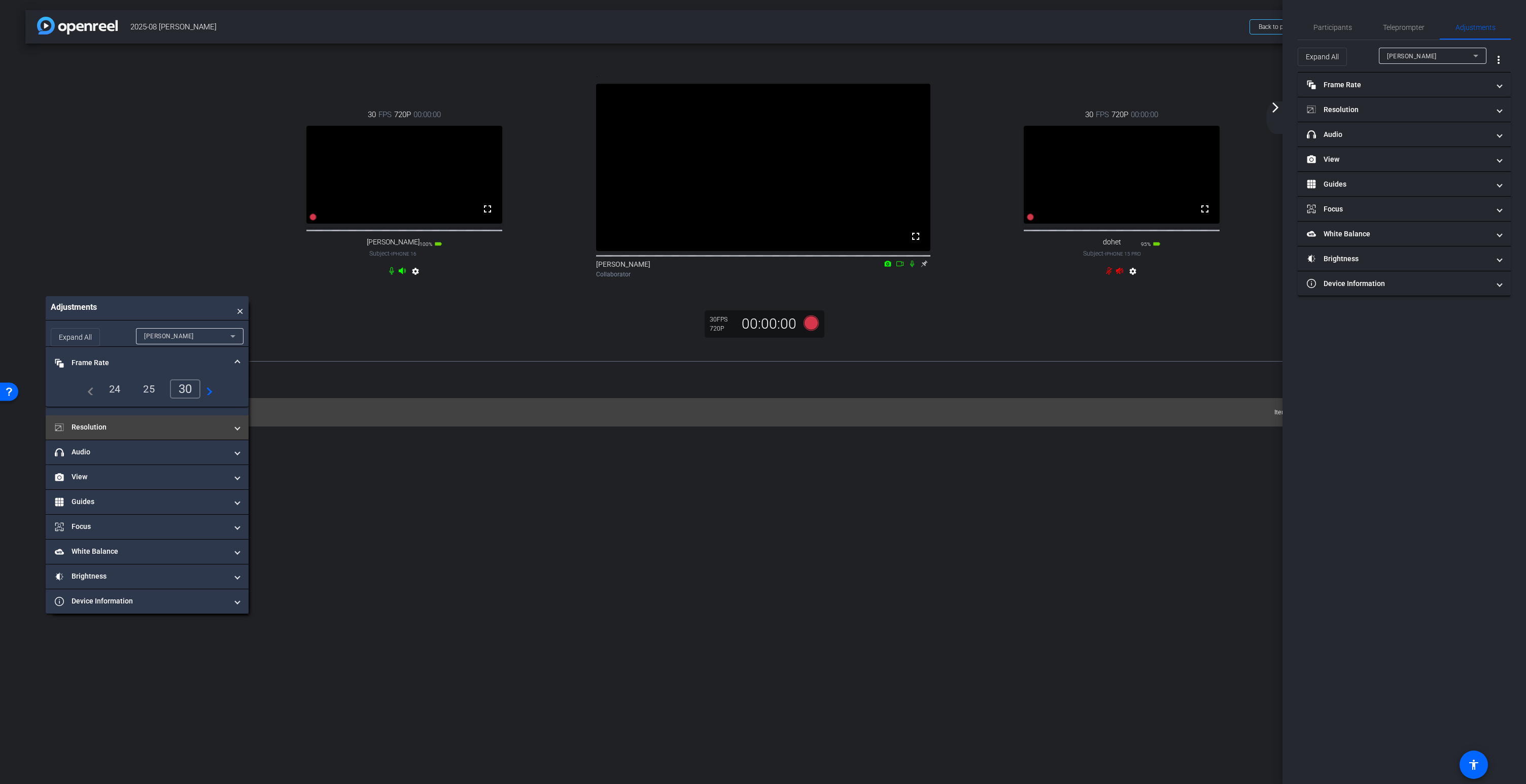
click at [92, 432] on mat-panel-title "Resolution" at bounding box center [140, 428] width 172 height 11
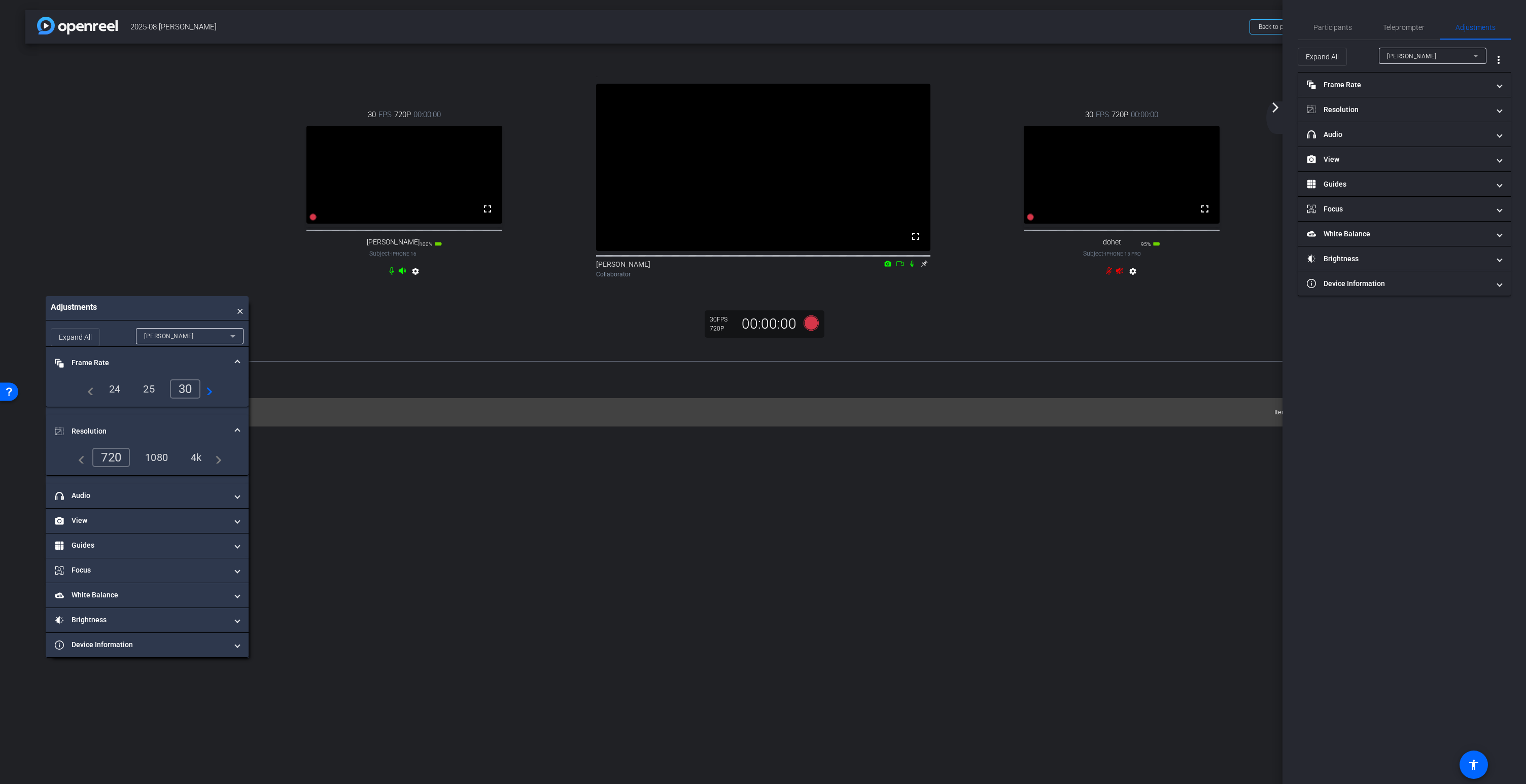
click at [198, 466] on div "4k" at bounding box center [196, 457] width 27 height 17
click at [191, 342] on div "David" at bounding box center [187, 336] width 86 height 12
click at [175, 392] on mat-option "dohet" at bounding box center [190, 393] width 108 height 16
click at [198, 466] on div "4k" at bounding box center [196, 457] width 27 height 17
click at [1332, 28] on span "Participants" at bounding box center [1332, 27] width 39 height 7
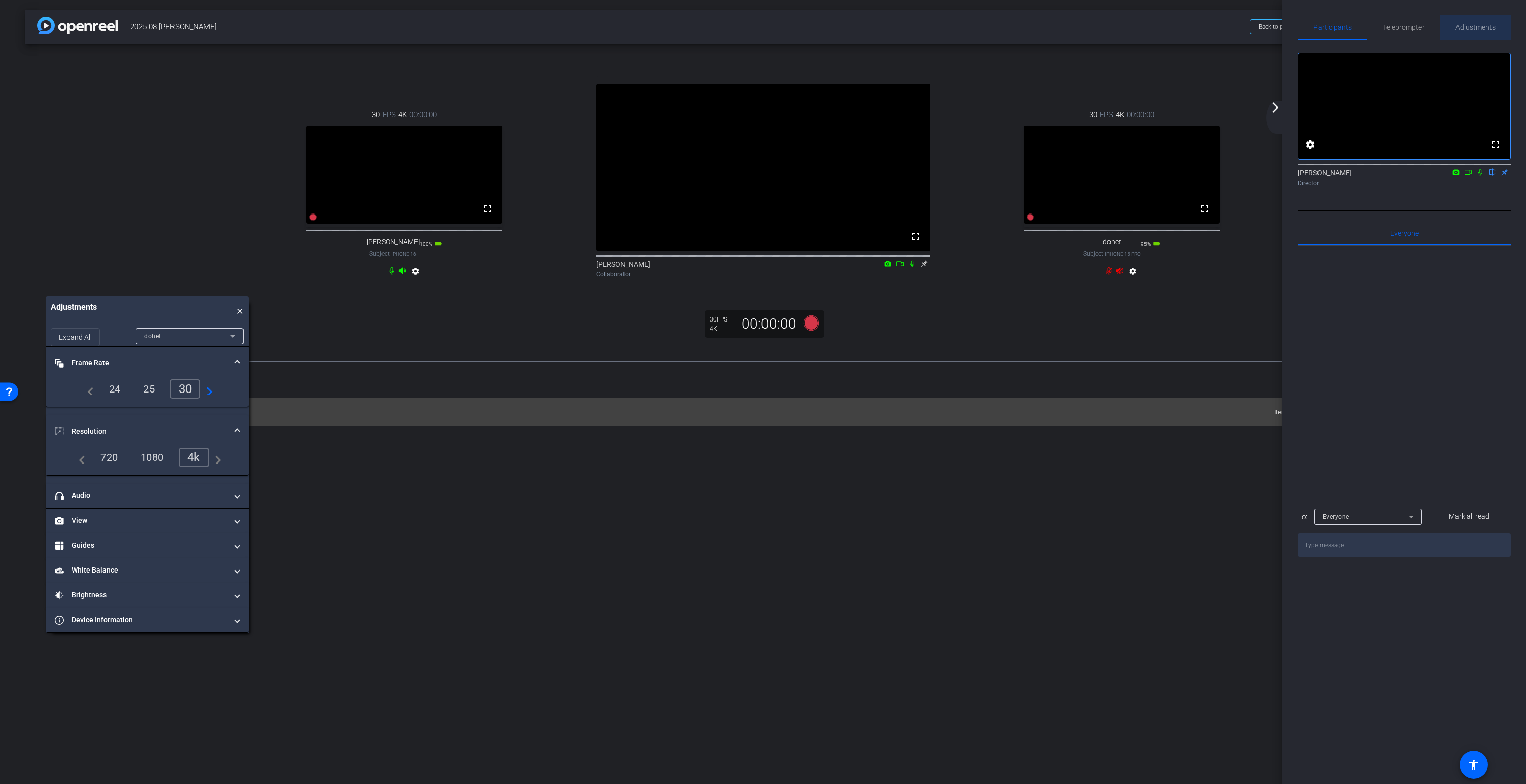
click at [1484, 27] on span "Adjustments" at bounding box center [1476, 27] width 40 height 7
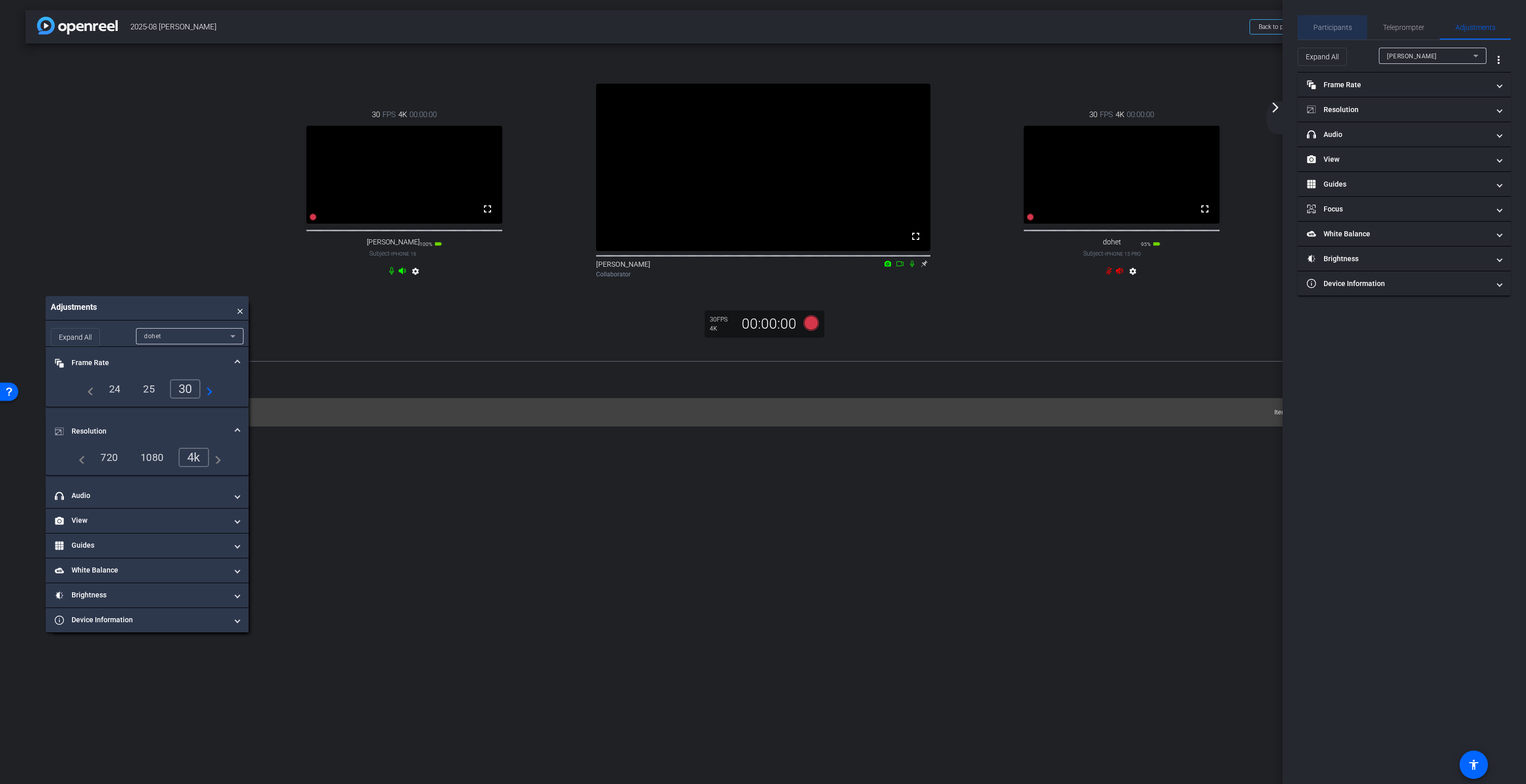
click at [1325, 27] on span "Participants" at bounding box center [1332, 27] width 39 height 7
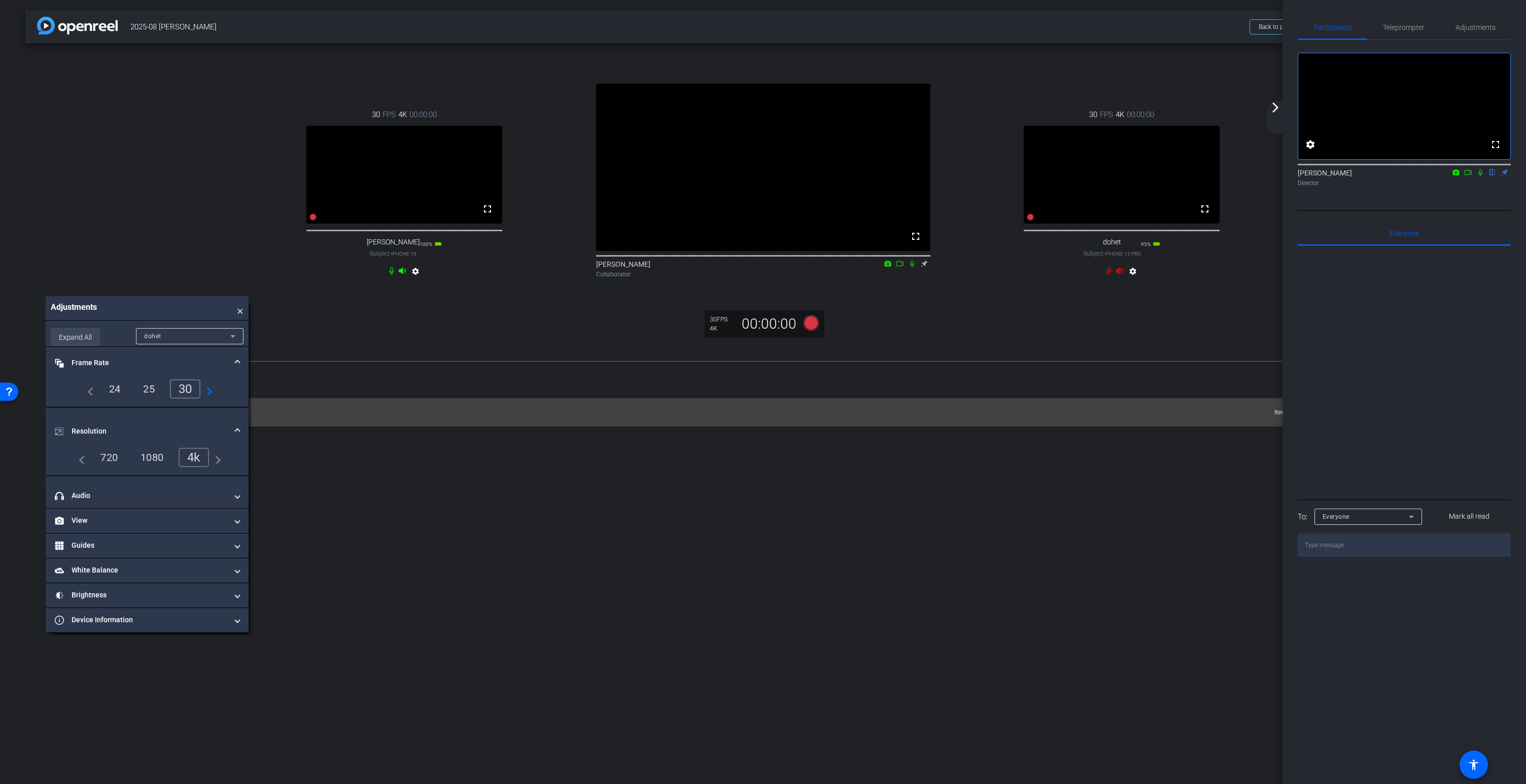
click at [88, 347] on span "Expand All" at bounding box center [75, 337] width 33 height 20
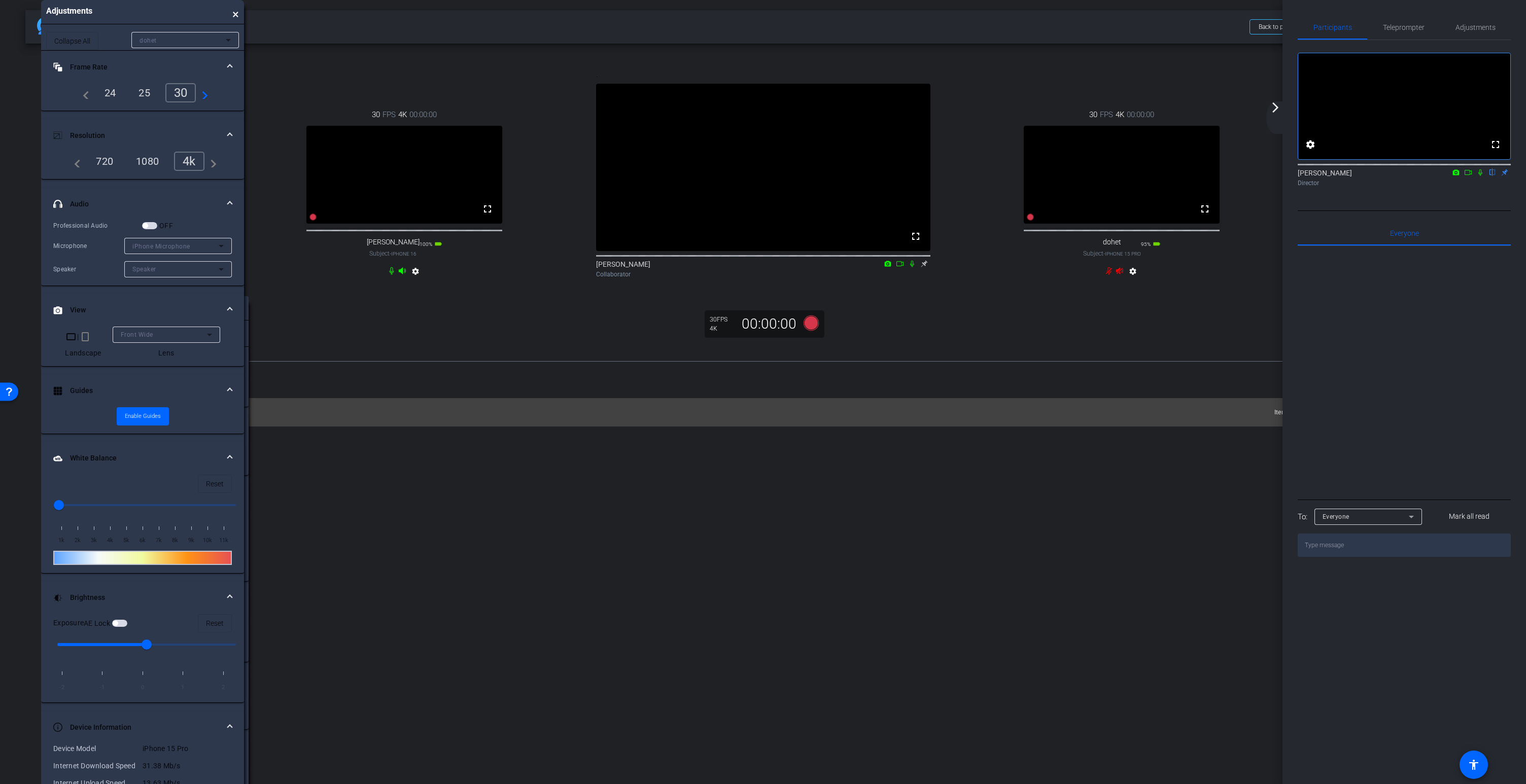
drag, startPoint x: 147, startPoint y: 329, endPoint x: 143, endPoint y: 263, distance: 66.1
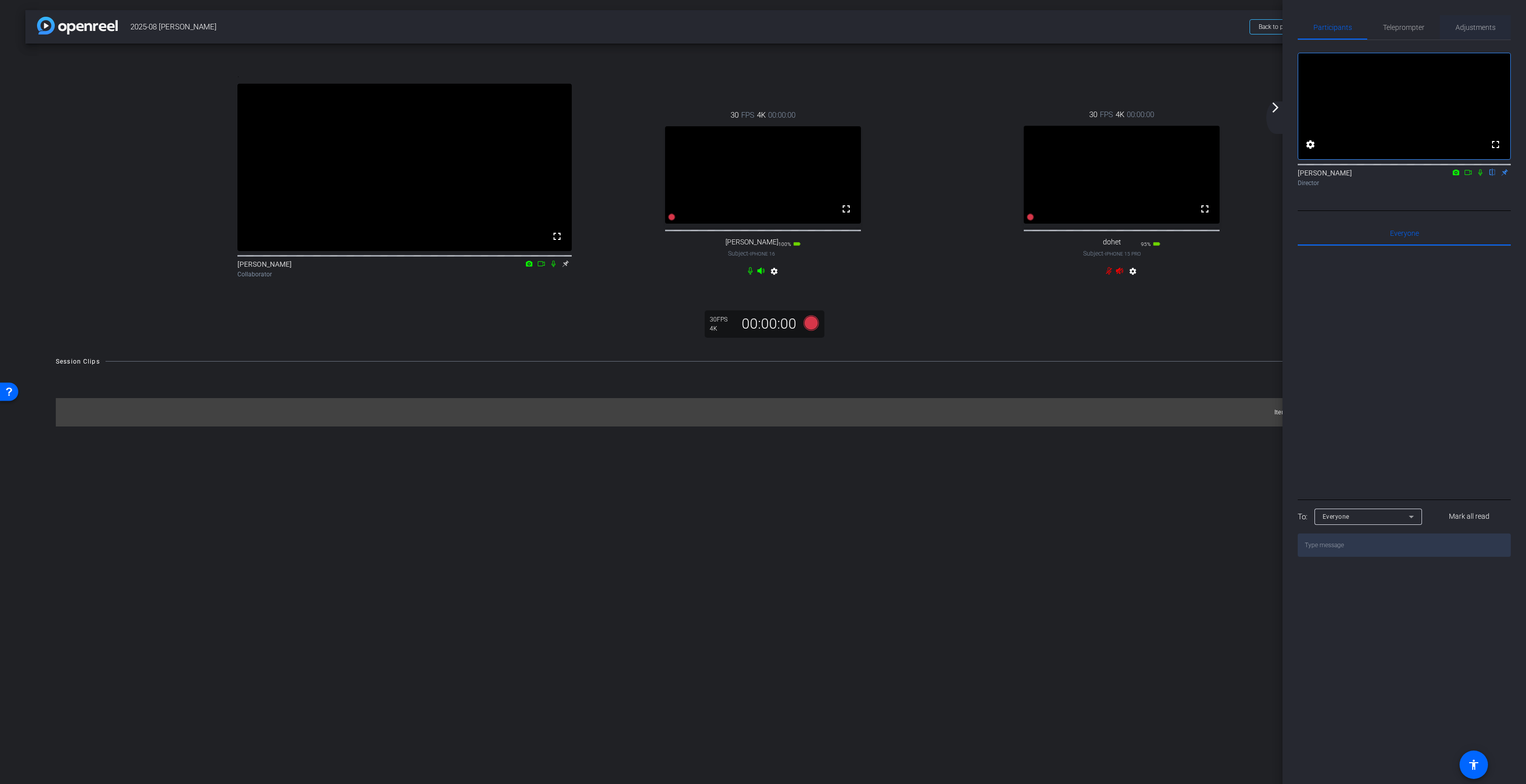
click at [1472, 25] on span "Adjustments" at bounding box center [1476, 27] width 40 height 7
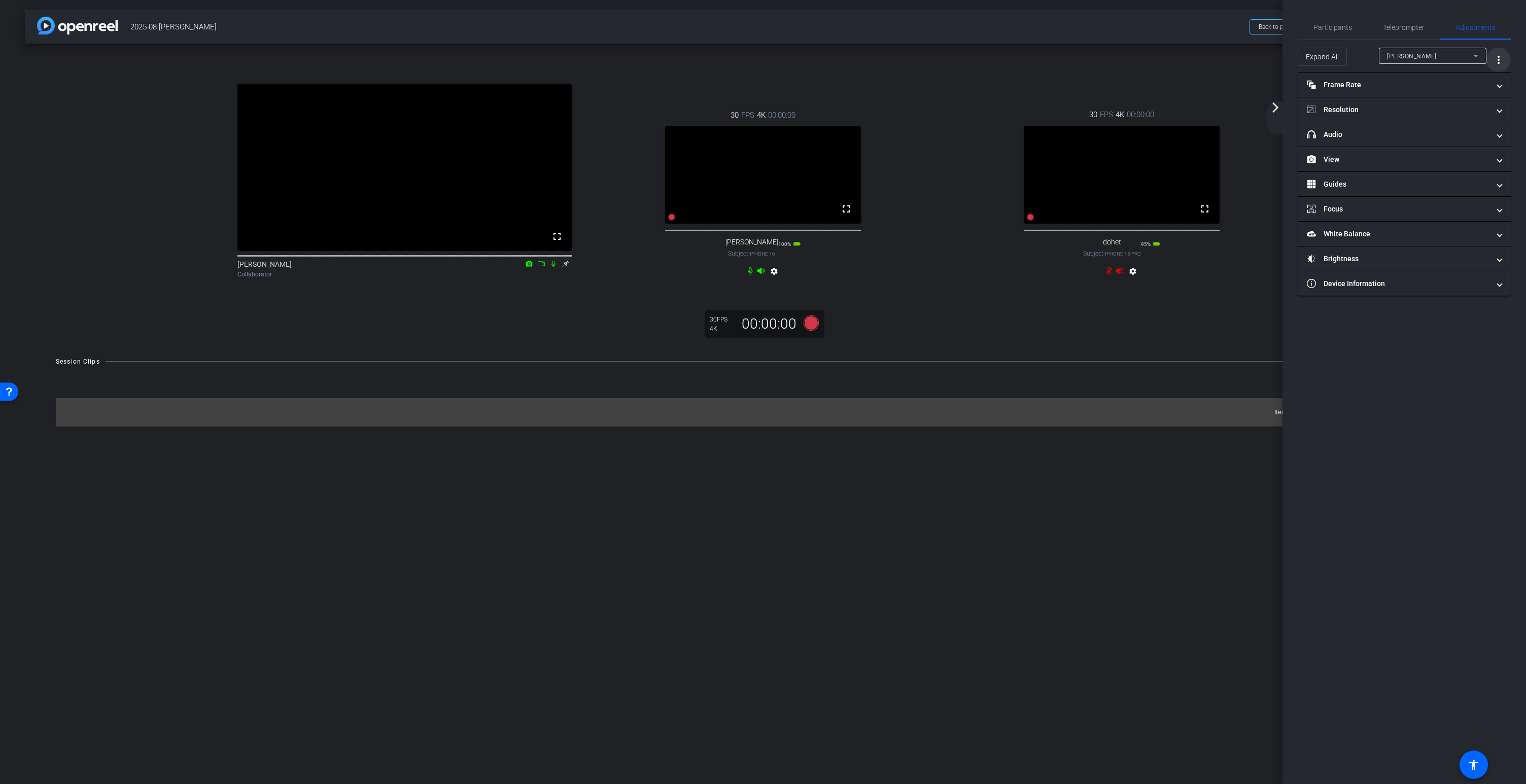
click at [1499, 59] on mat-icon "more_vert" at bounding box center [1498, 60] width 12 height 12
click at [1477, 79] on span "Open Floating Panel" at bounding box center [1473, 81] width 59 height 7
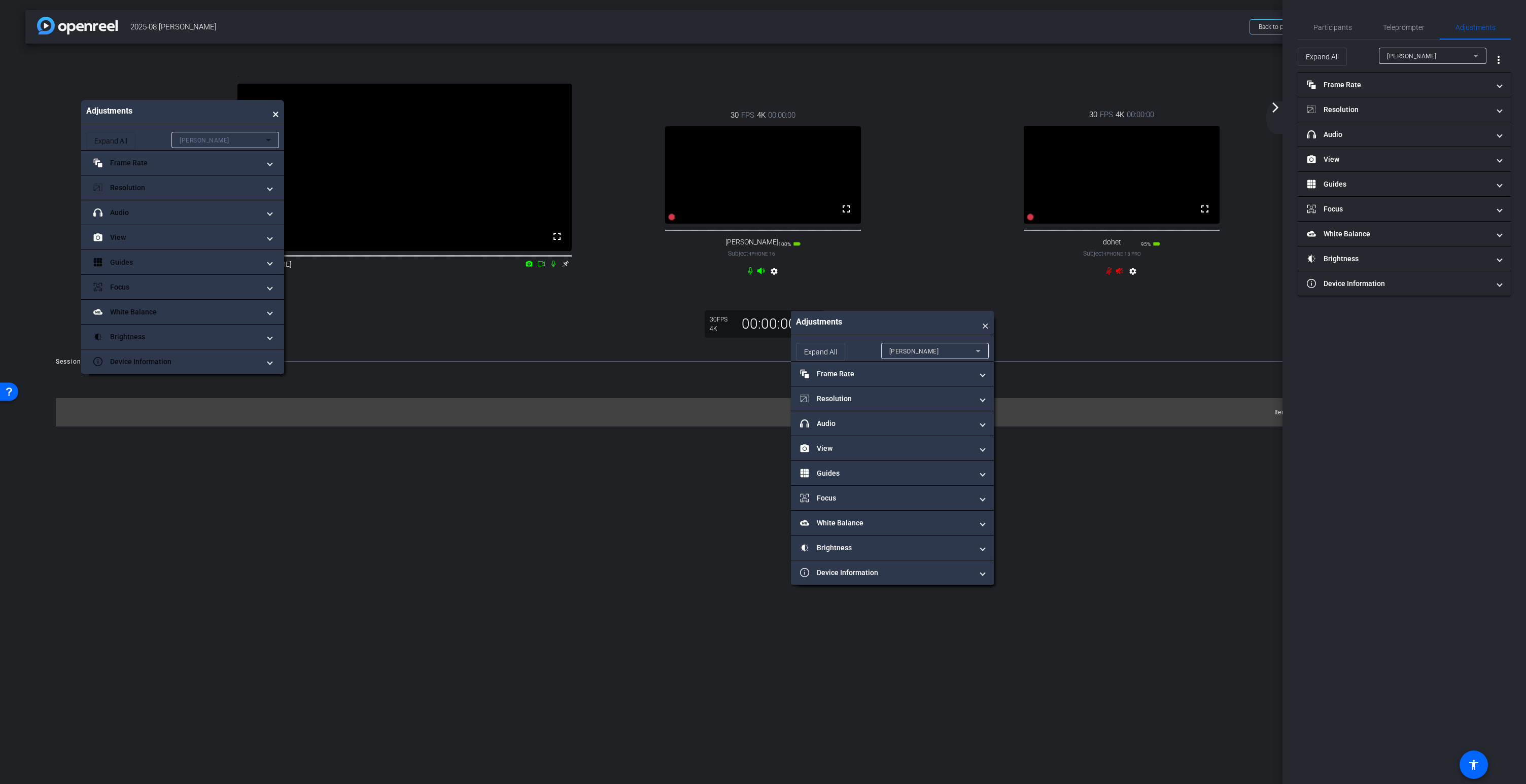
drag, startPoint x: 839, startPoint y: 317, endPoint x: 173, endPoint y: 115, distance: 696.0
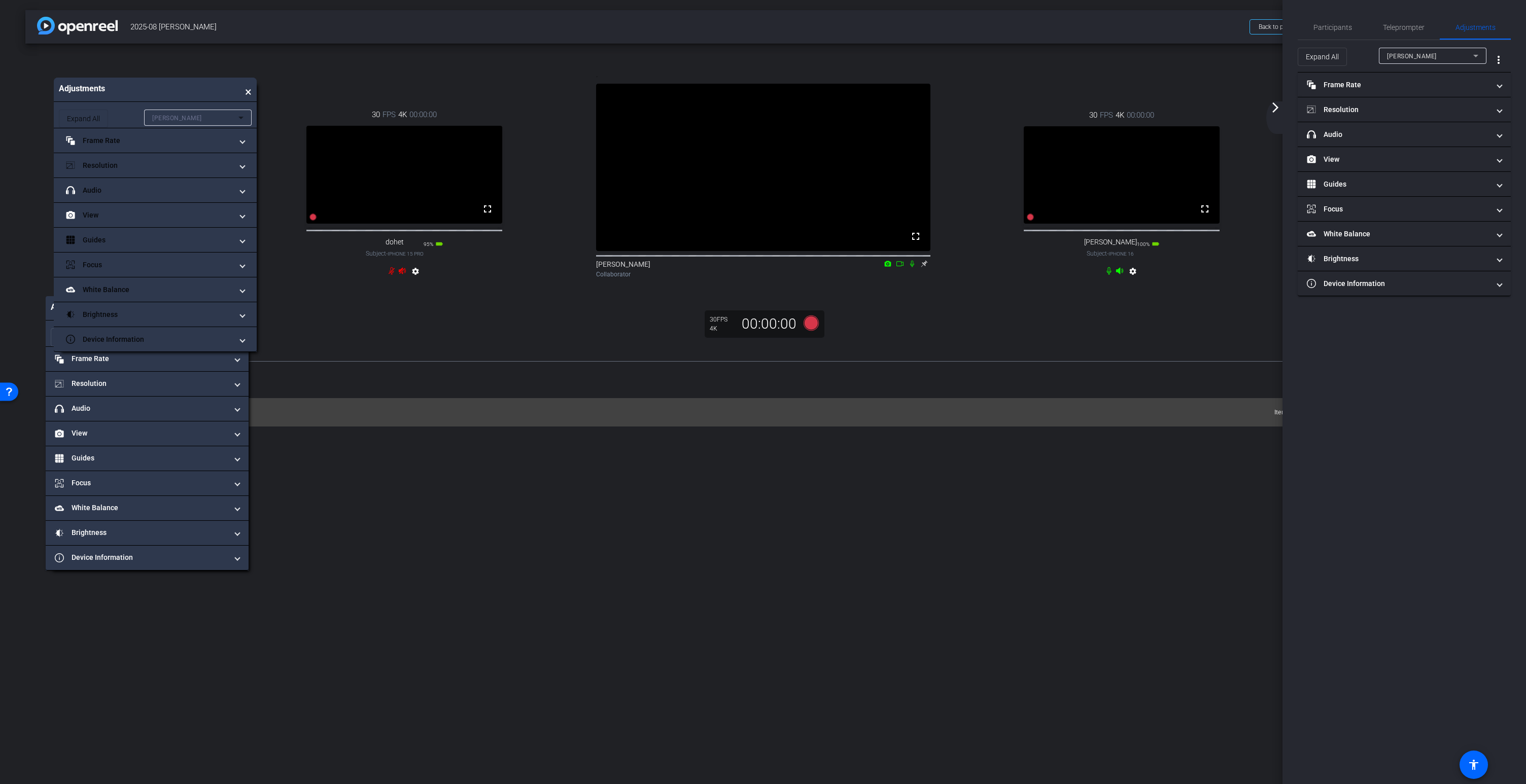
drag, startPoint x: 169, startPoint y: 323, endPoint x: 177, endPoint y: 84, distance: 239.1
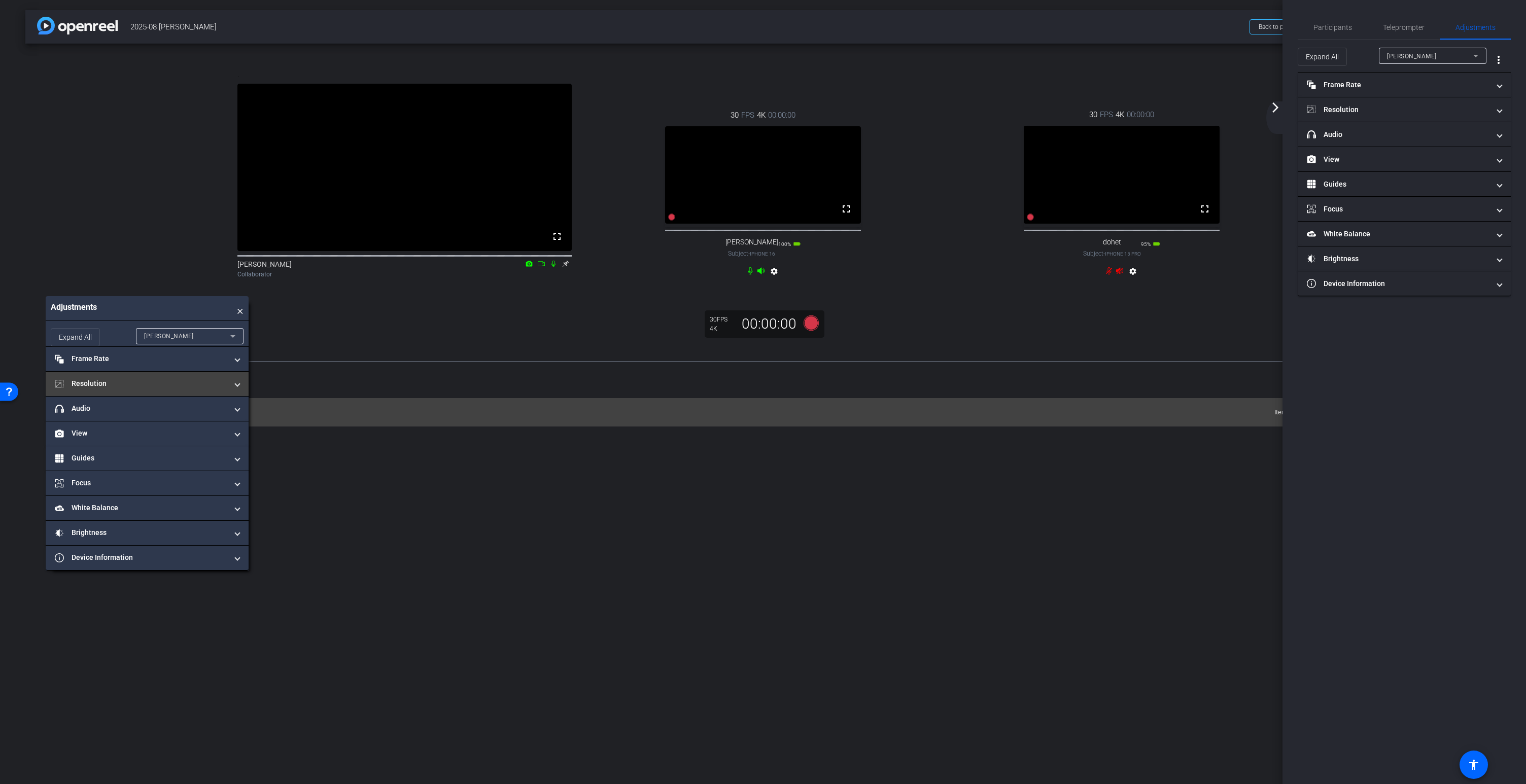
click at [146, 389] on mat-panel-title "Resolution" at bounding box center [140, 384] width 172 height 11
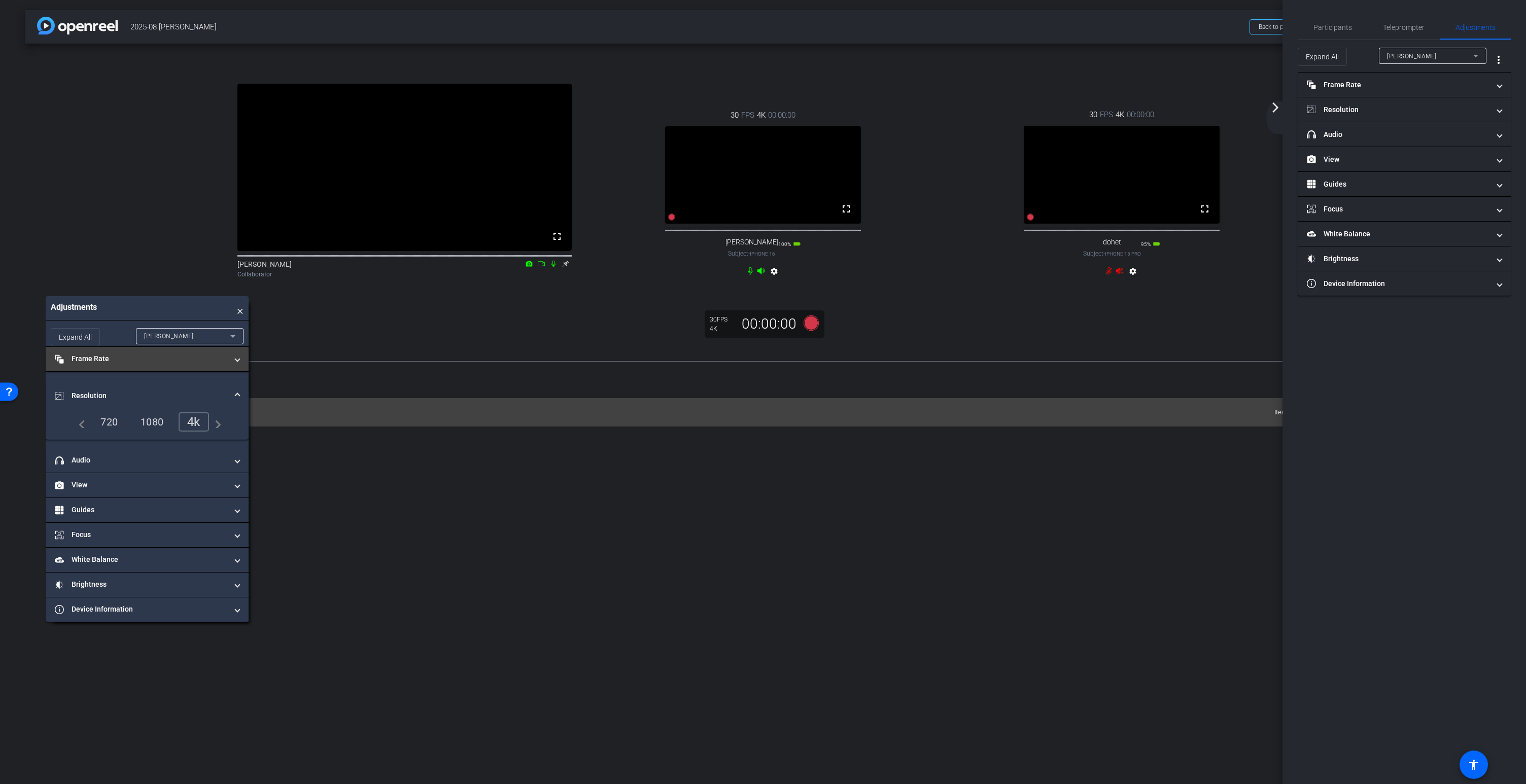
click at [140, 364] on mat-panel-title "Frame Rate Frame Rate" at bounding box center [140, 359] width 172 height 11
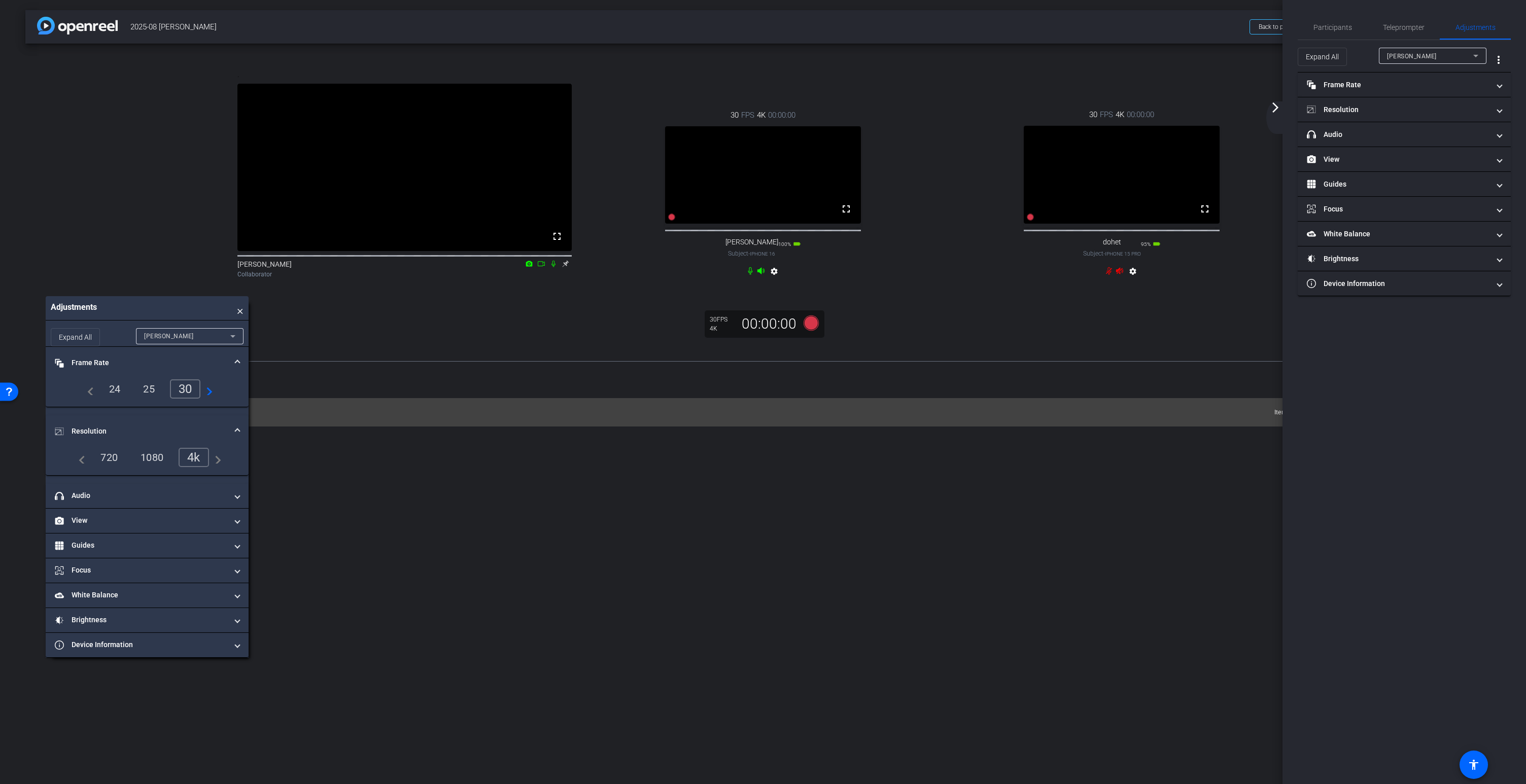
click at [150, 397] on div "25" at bounding box center [149, 388] width 27 height 17
click at [164, 342] on div "[PERSON_NAME]" at bounding box center [187, 336] width 86 height 12
click at [162, 393] on mat-option "dohet" at bounding box center [190, 393] width 108 height 16
click at [152, 397] on div "25" at bounding box center [149, 388] width 27 height 17
click at [567, 267] on icon at bounding box center [566, 264] width 8 height 7
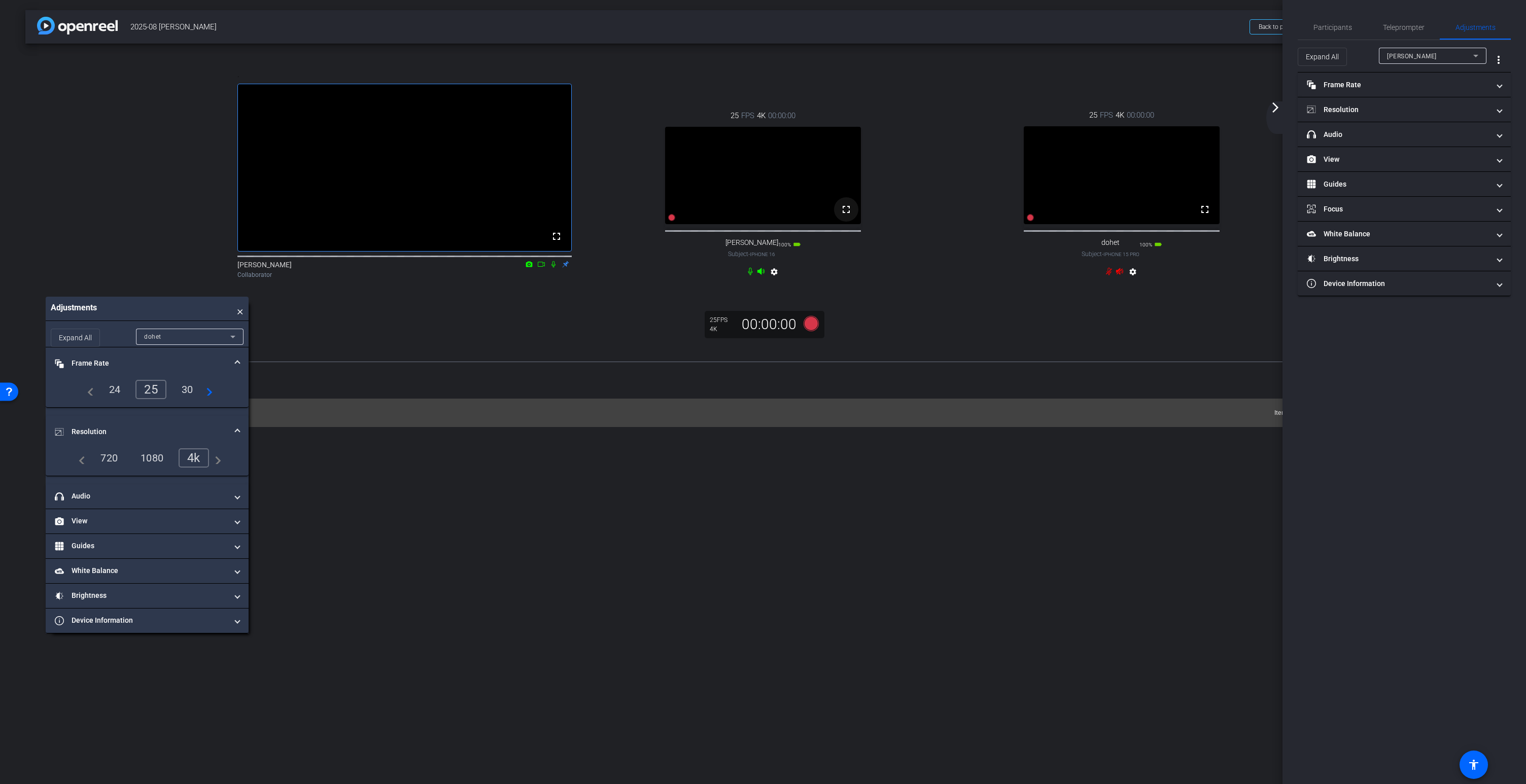
click at [849, 216] on mat-icon "fullscreen" at bounding box center [846, 209] width 12 height 12
click at [1274, 110] on mat-icon "arrow_forward_ios" at bounding box center [1275, 107] width 12 height 12
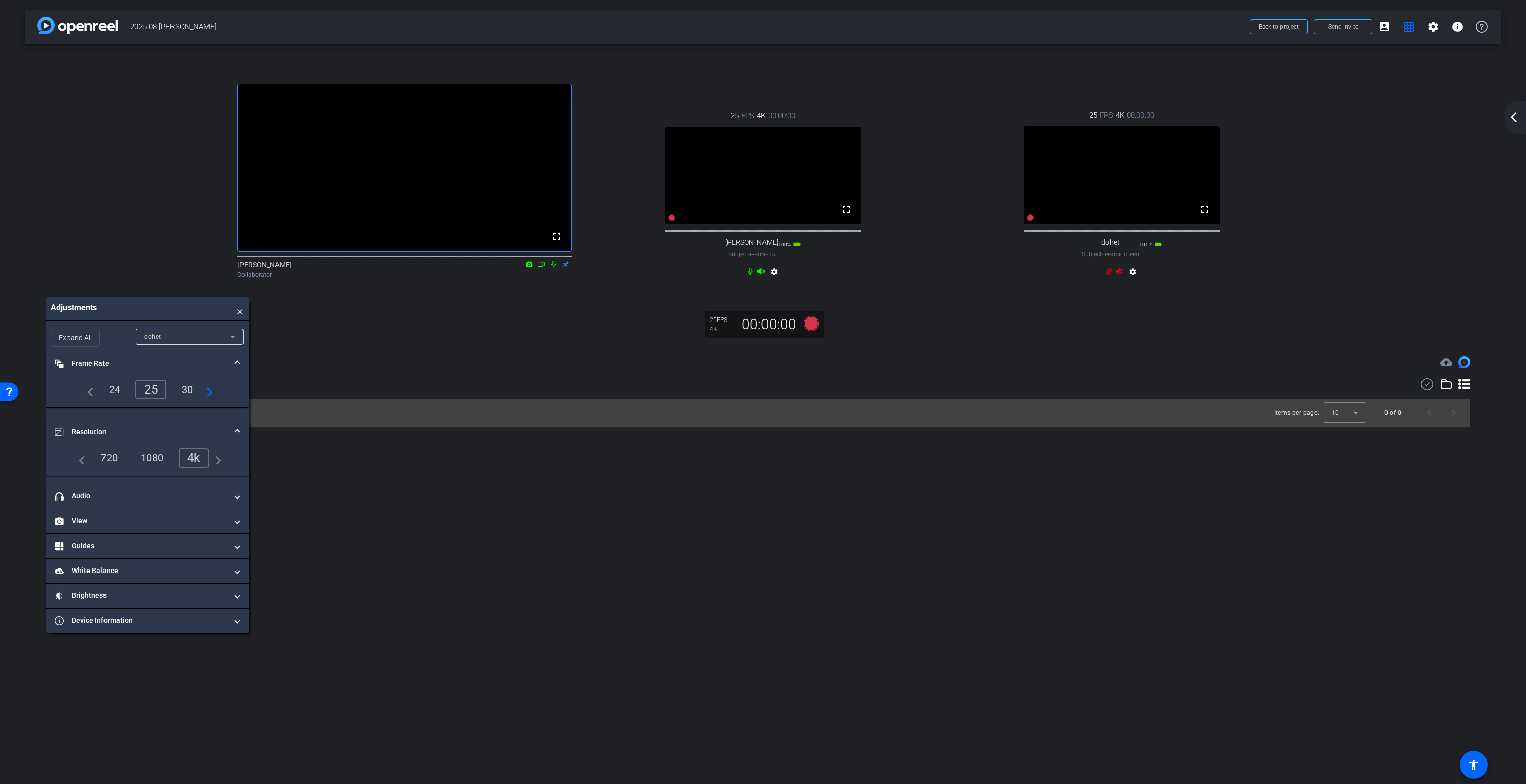
click at [189, 343] on div "dohet" at bounding box center [187, 336] width 86 height 12
click at [161, 382] on mat-option "David" at bounding box center [190, 377] width 108 height 16
click at [101, 502] on mat-panel-title "headphone icon Audio" at bounding box center [140, 496] width 172 height 11
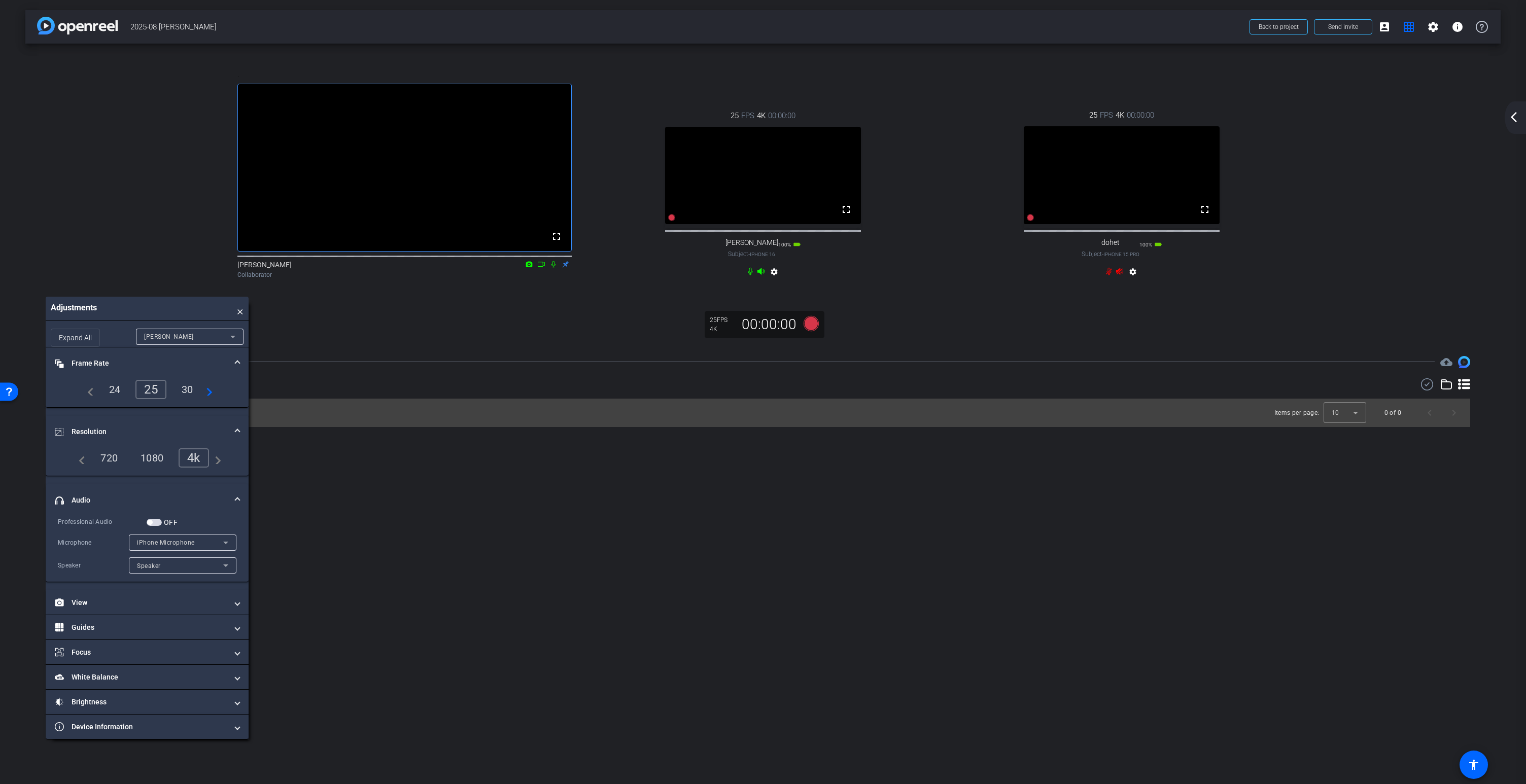
click at [185, 546] on span "iPhone Microphone" at bounding box center [166, 542] width 58 height 7
click at [155, 542] on div at bounding box center [763, 392] width 1526 height 784
click at [157, 526] on span "button" at bounding box center [154, 522] width 15 height 7
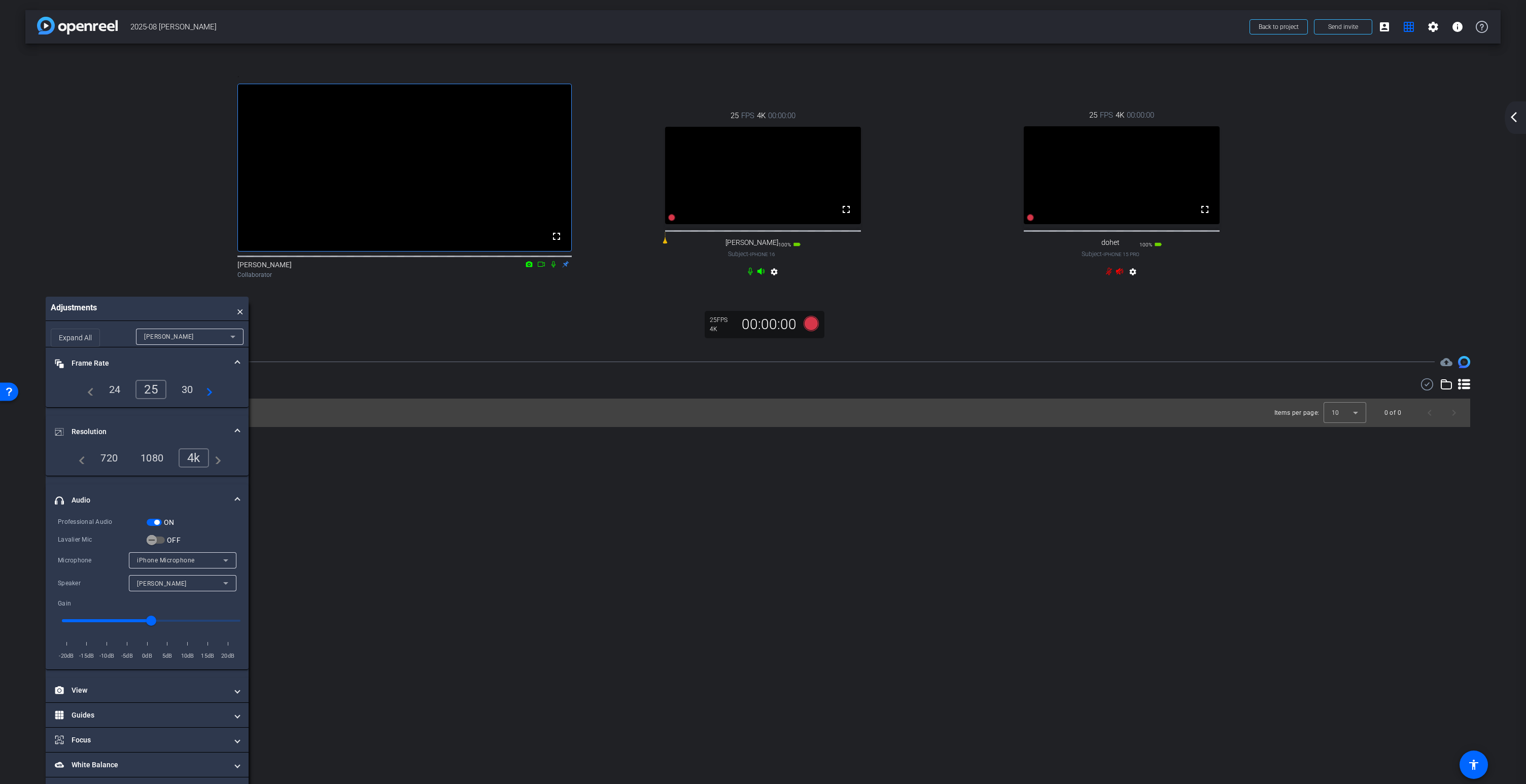
click at [190, 564] on span "iPhone Microphone" at bounding box center [166, 560] width 58 height 7
click at [150, 619] on div at bounding box center [763, 392] width 1526 height 784
click at [166, 564] on span "Lavalier Microphone" at bounding box center [167, 560] width 60 height 7
click at [201, 558] on div at bounding box center [763, 392] width 1526 height 784
click at [161, 545] on icon "button" at bounding box center [159, 539] width 9 height 9
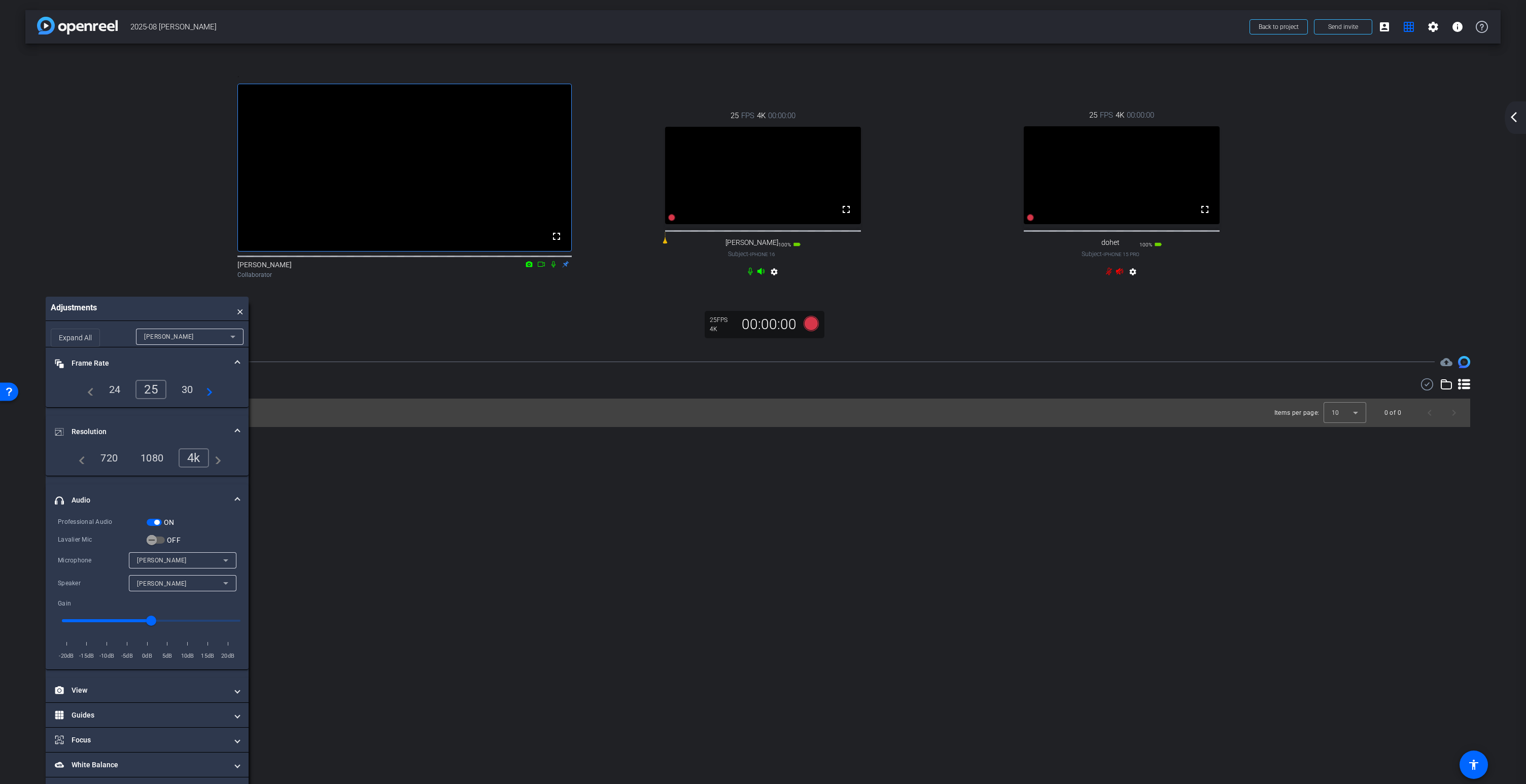
click at [169, 567] on div "Thomann" at bounding box center [180, 560] width 86 height 12
click at [169, 582] on div at bounding box center [763, 392] width 1526 height 784
click at [175, 590] on div "Thomann" at bounding box center [180, 583] width 86 height 12
click at [175, 604] on div at bounding box center [763, 392] width 1526 height 784
click at [165, 567] on div "Thomann" at bounding box center [180, 560] width 86 height 12
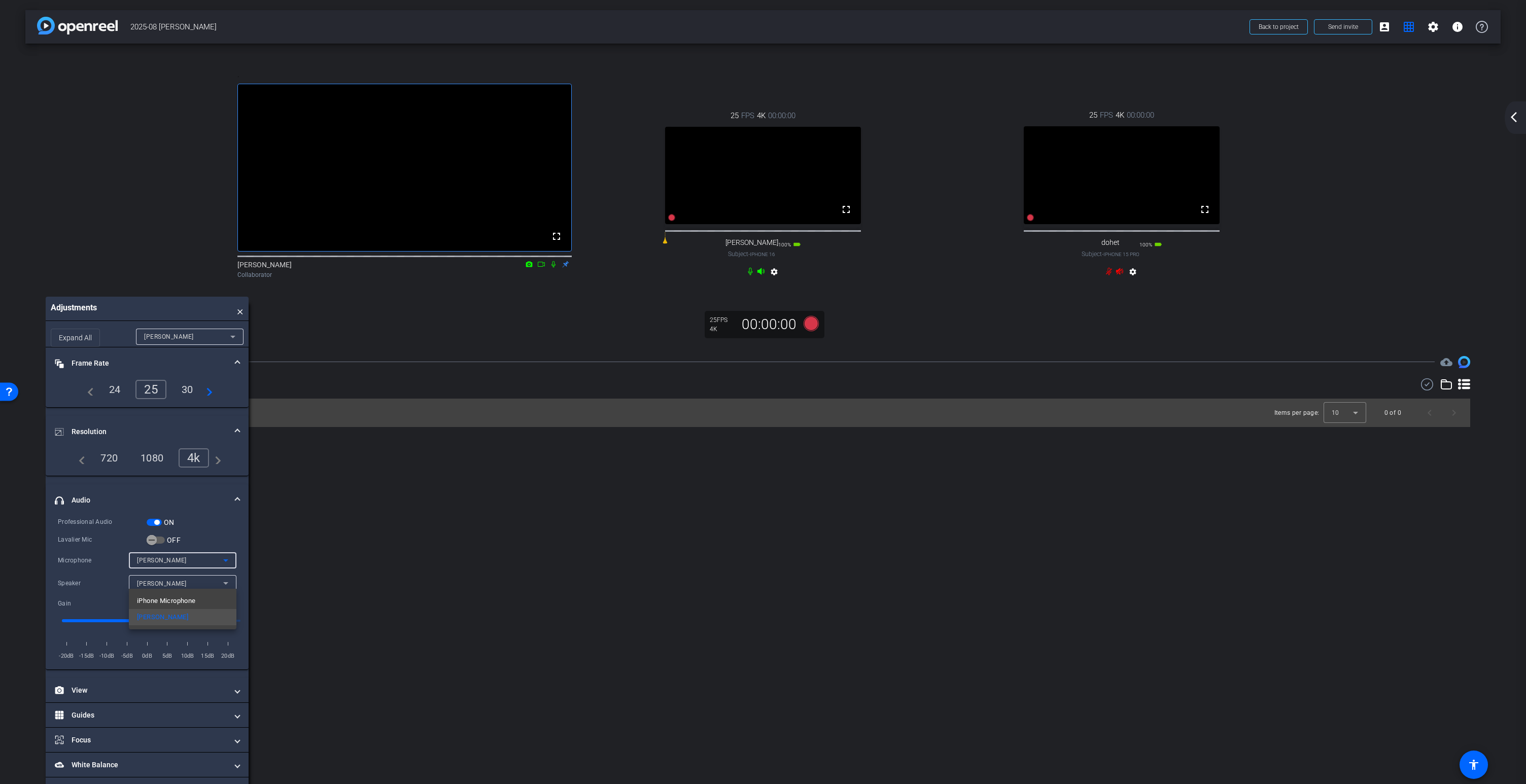
click at [165, 584] on div at bounding box center [763, 392] width 1526 height 784
type input "4"
click at [167, 632] on input "range" at bounding box center [150, 621] width 200 height 23
click at [163, 544] on span "button" at bounding box center [155, 540] width 18 height 7
click at [195, 590] on div "Speaker" at bounding box center [180, 583] width 86 height 12
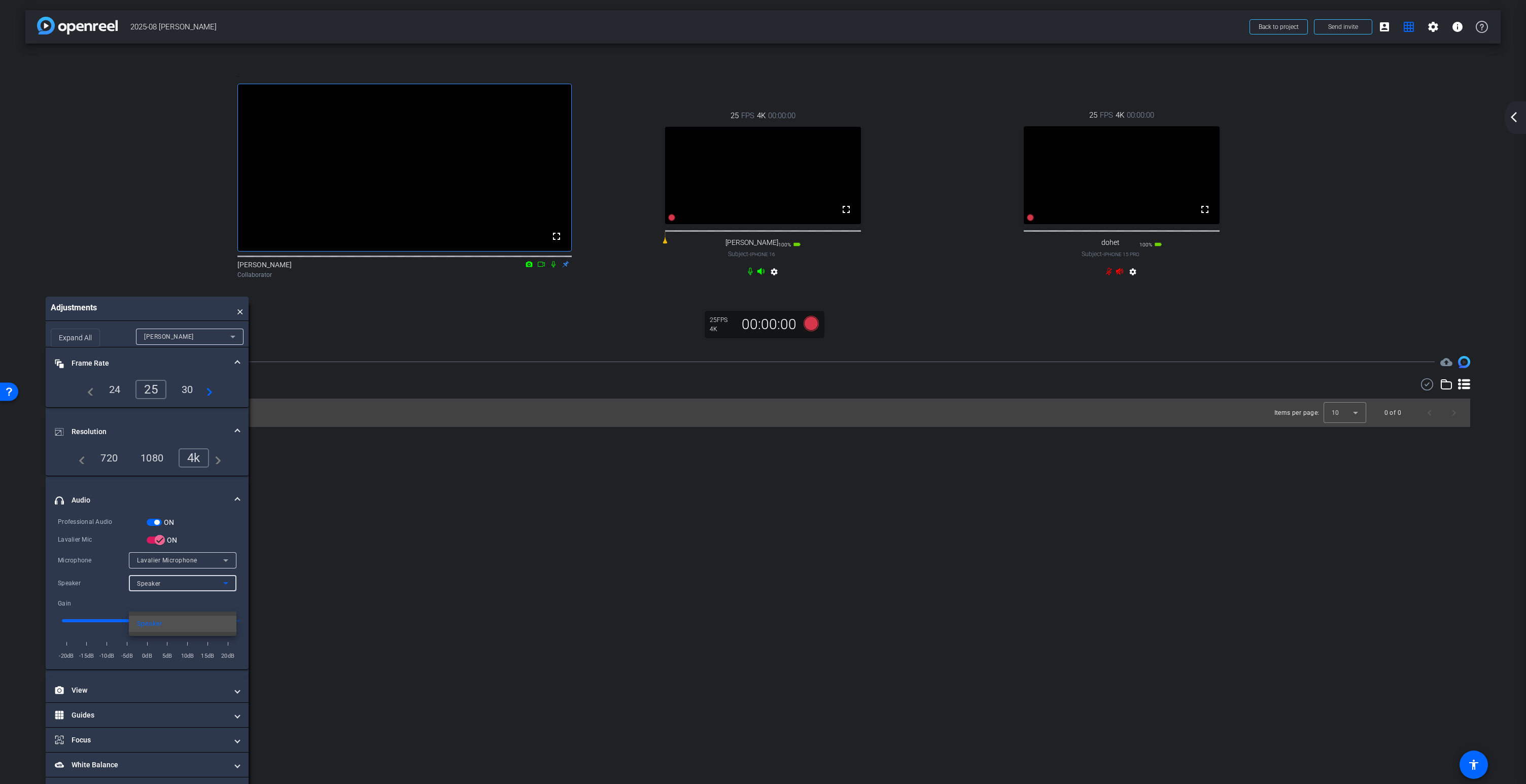
click at [195, 603] on div at bounding box center [763, 392] width 1526 height 784
click at [160, 545] on icon "button" at bounding box center [159, 539] width 9 height 9
click at [156, 525] on span "button" at bounding box center [156, 522] width 5 height 5
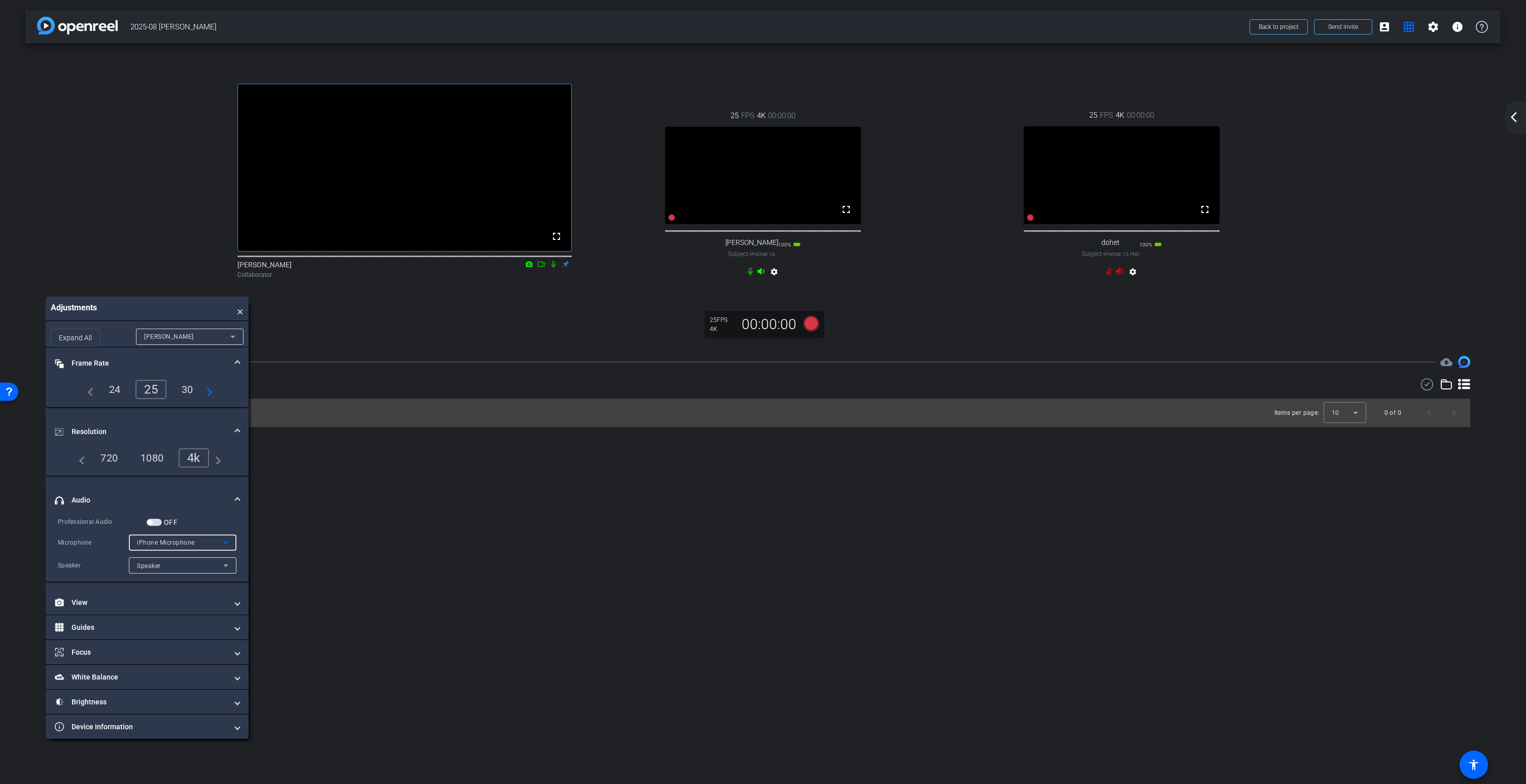
click at [161, 546] on span "iPhone Microphone" at bounding box center [166, 542] width 58 height 7
click at [155, 542] on div at bounding box center [763, 392] width 1526 height 784
click at [155, 526] on span "button" at bounding box center [154, 522] width 15 height 7
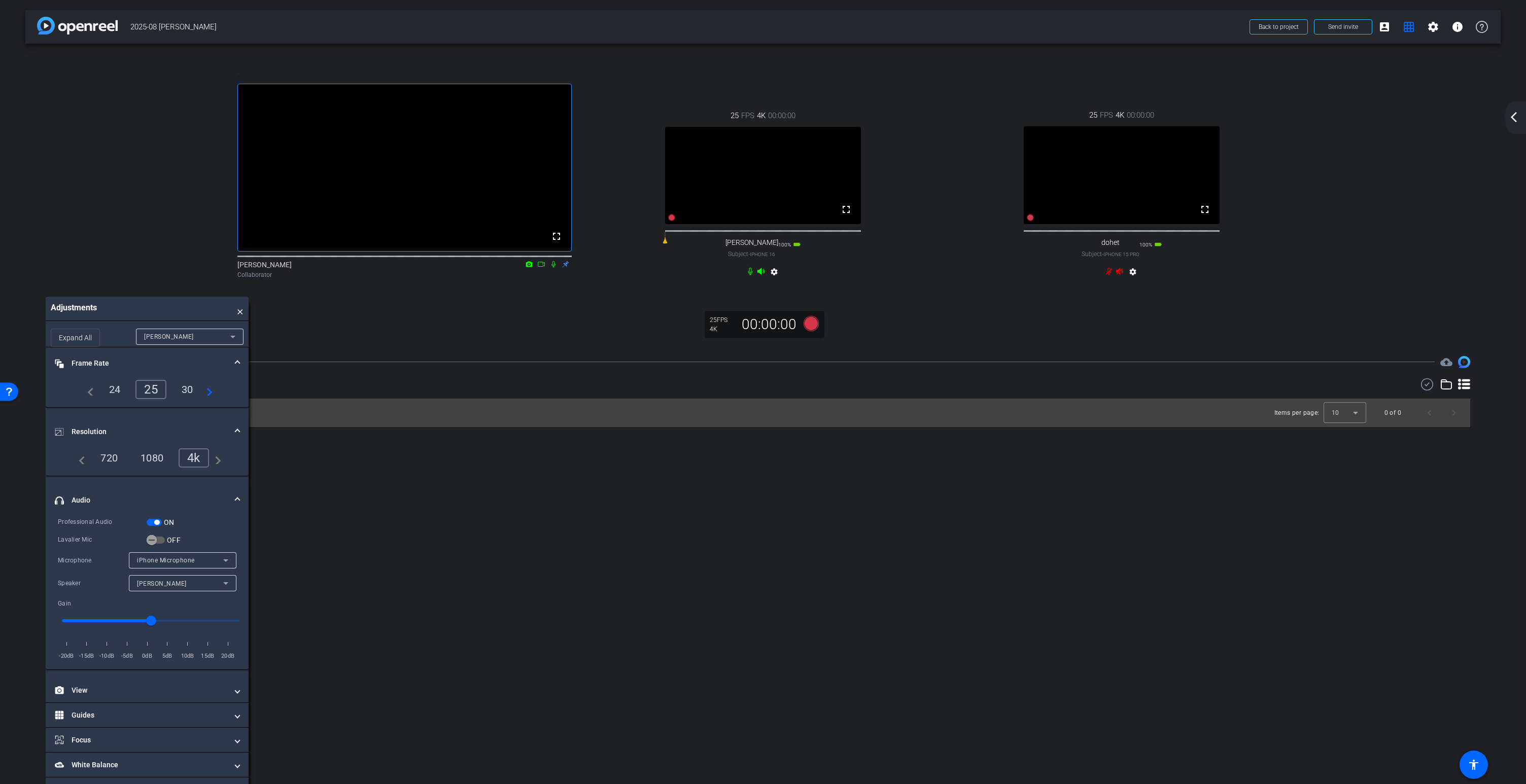
click at [214, 590] on div "Thomann" at bounding box center [180, 583] width 86 height 12
click at [155, 542] on div at bounding box center [763, 392] width 1526 height 784
click at [156, 525] on span "button" at bounding box center [156, 522] width 5 height 5
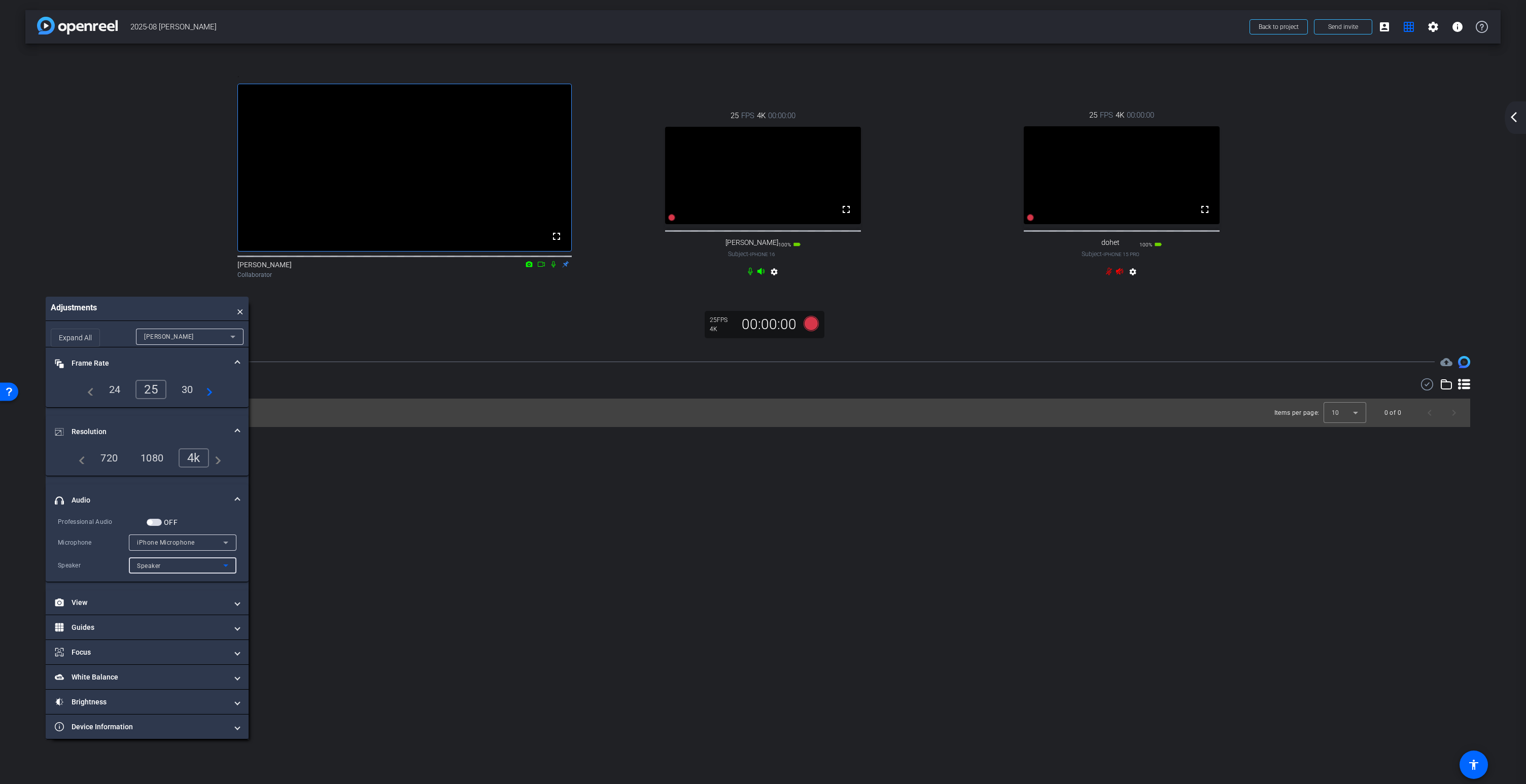
click at [169, 572] on div "Speaker" at bounding box center [180, 565] width 86 height 12
click at [169, 586] on div at bounding box center [763, 392] width 1526 height 784
click at [162, 549] on div "iPhone Microphone" at bounding box center [180, 542] width 86 height 12
click at [162, 559] on div at bounding box center [763, 392] width 1526 height 784
click at [154, 526] on span "button" at bounding box center [154, 522] width 15 height 7
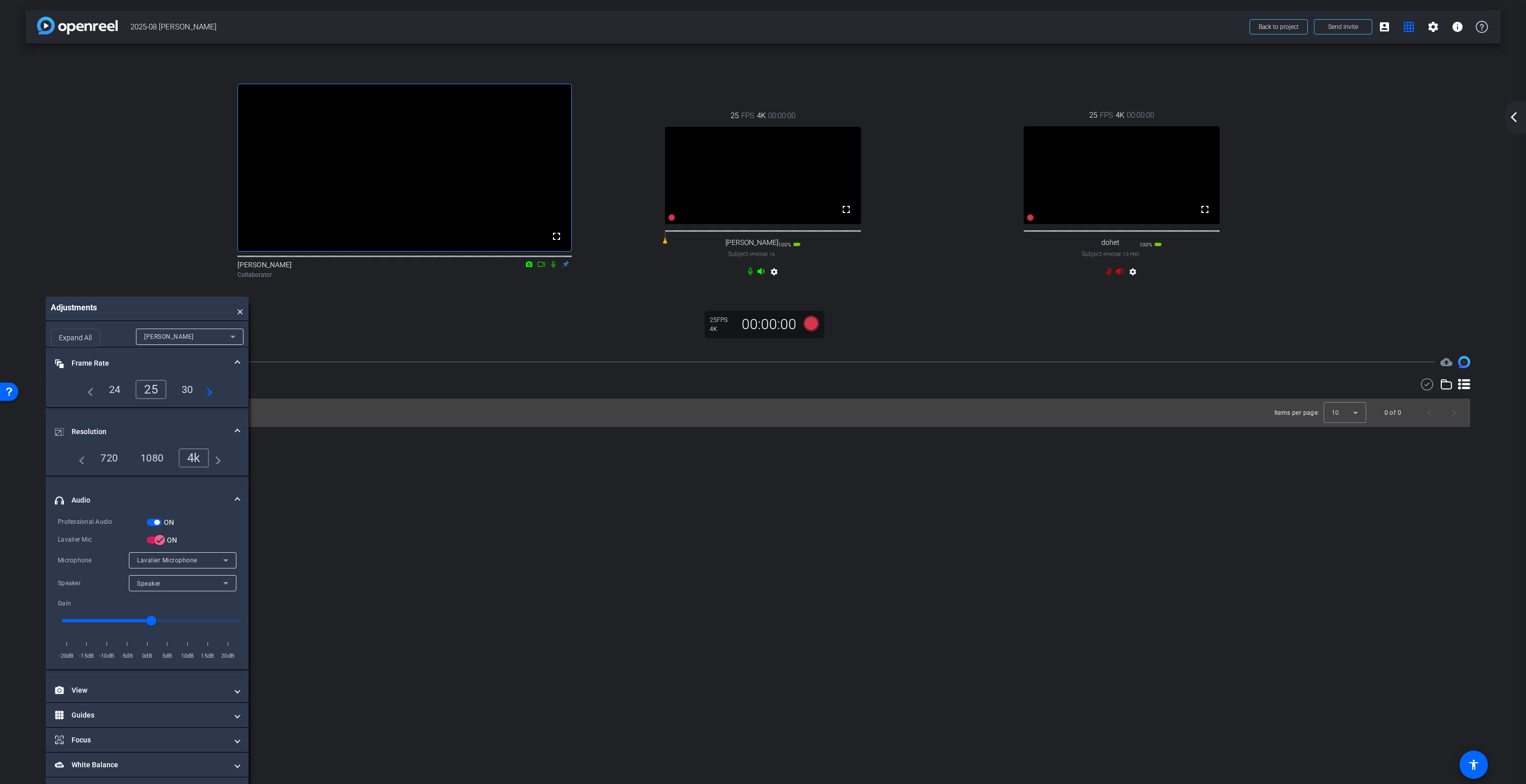
click at [167, 564] on span "Lavalier Microphone" at bounding box center [167, 560] width 60 height 7
click at [203, 556] on div at bounding box center [763, 392] width 1526 height 784
click at [809, 330] on icon at bounding box center [812, 323] width 15 height 15
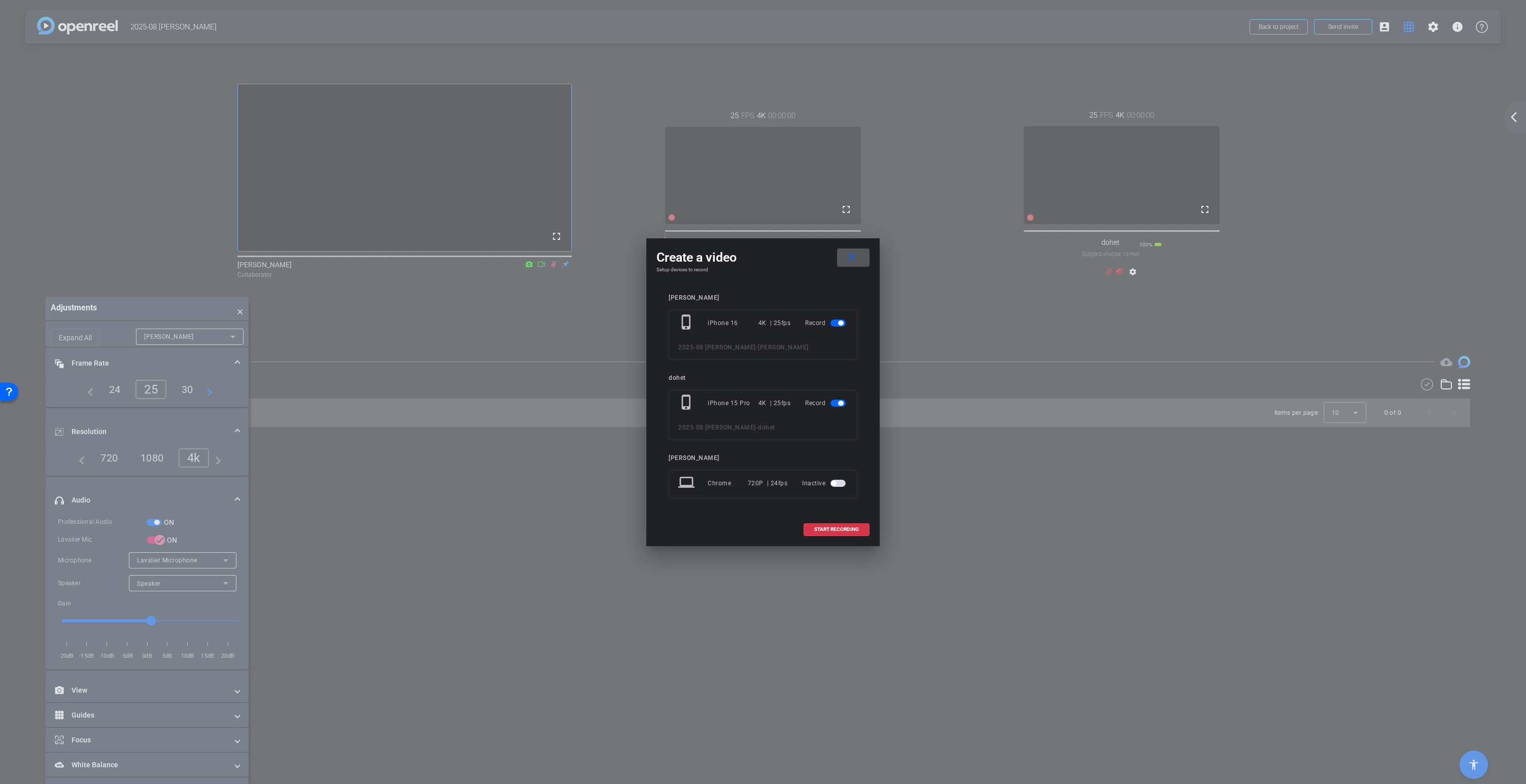
click at [839, 404] on span "button" at bounding box center [841, 403] width 5 height 5
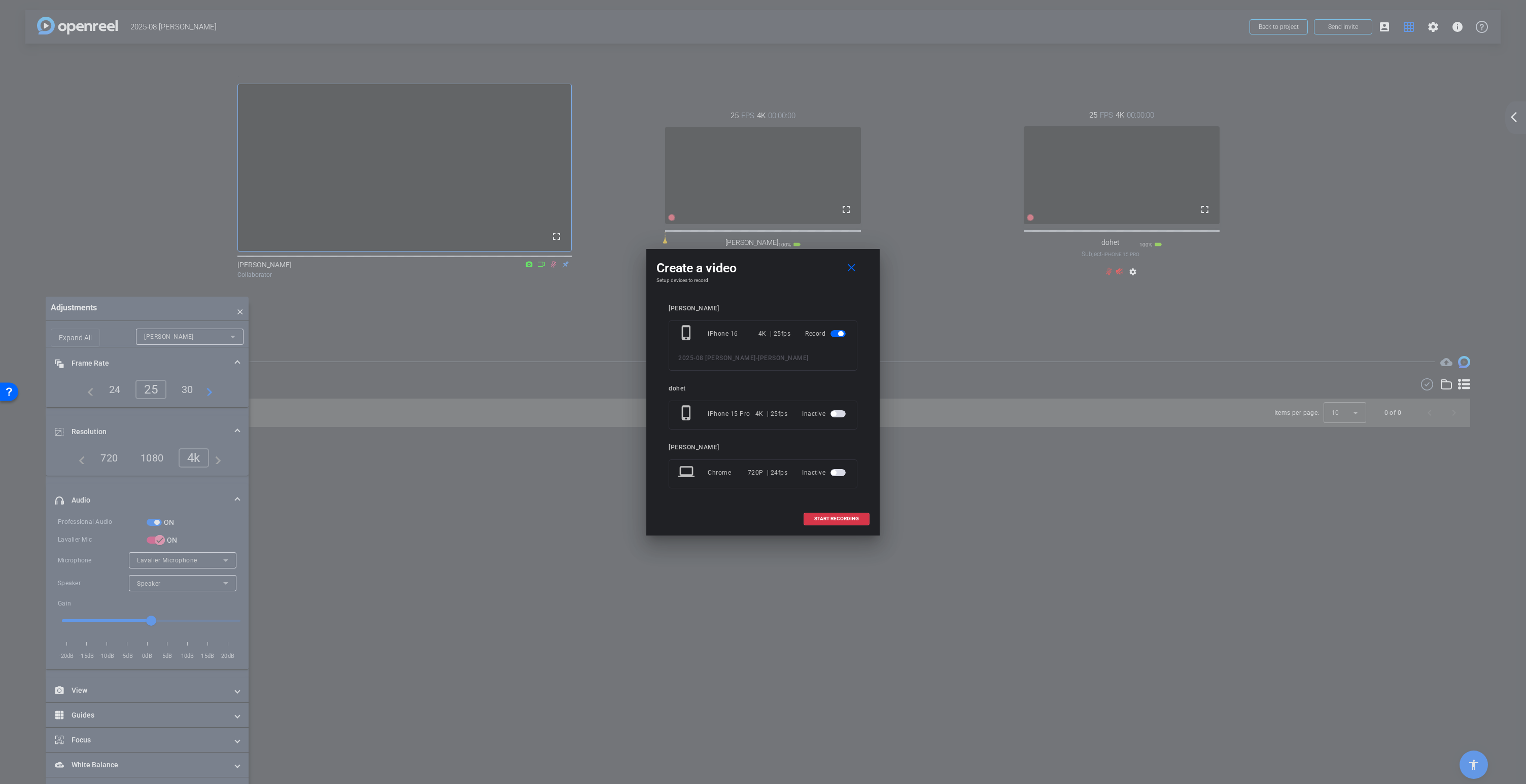
click at [840, 415] on span "button" at bounding box center [838, 414] width 15 height 7
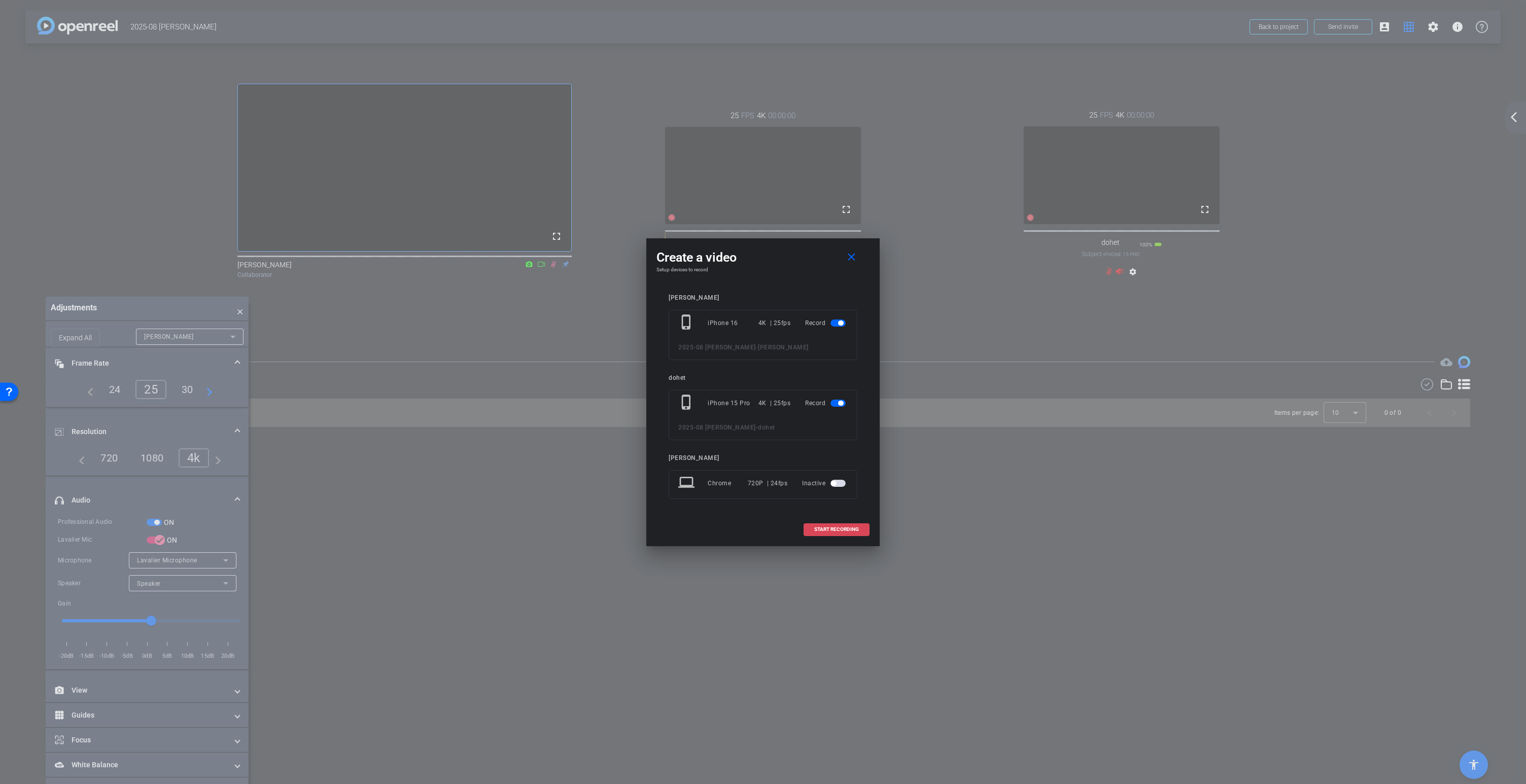
click at [835, 529] on span "START RECORDING" at bounding box center [836, 529] width 44 height 5
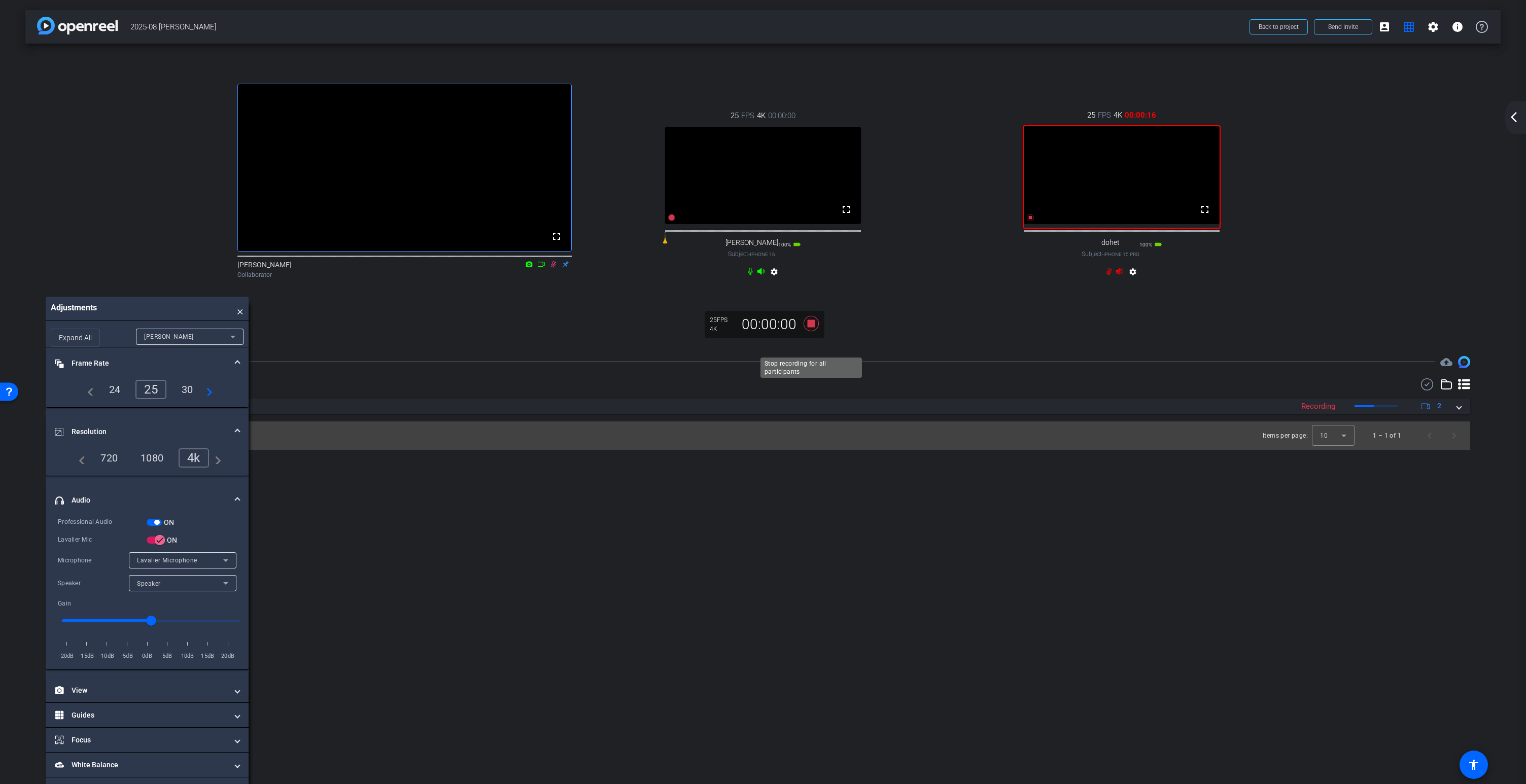
click at [813, 330] on icon at bounding box center [812, 323] width 15 height 15
click at [226, 567] on icon at bounding box center [226, 560] width 12 height 12
click at [226, 582] on div at bounding box center [763, 392] width 1526 height 784
click at [846, 216] on mat-icon "fullscreen" at bounding box center [846, 209] width 12 height 12
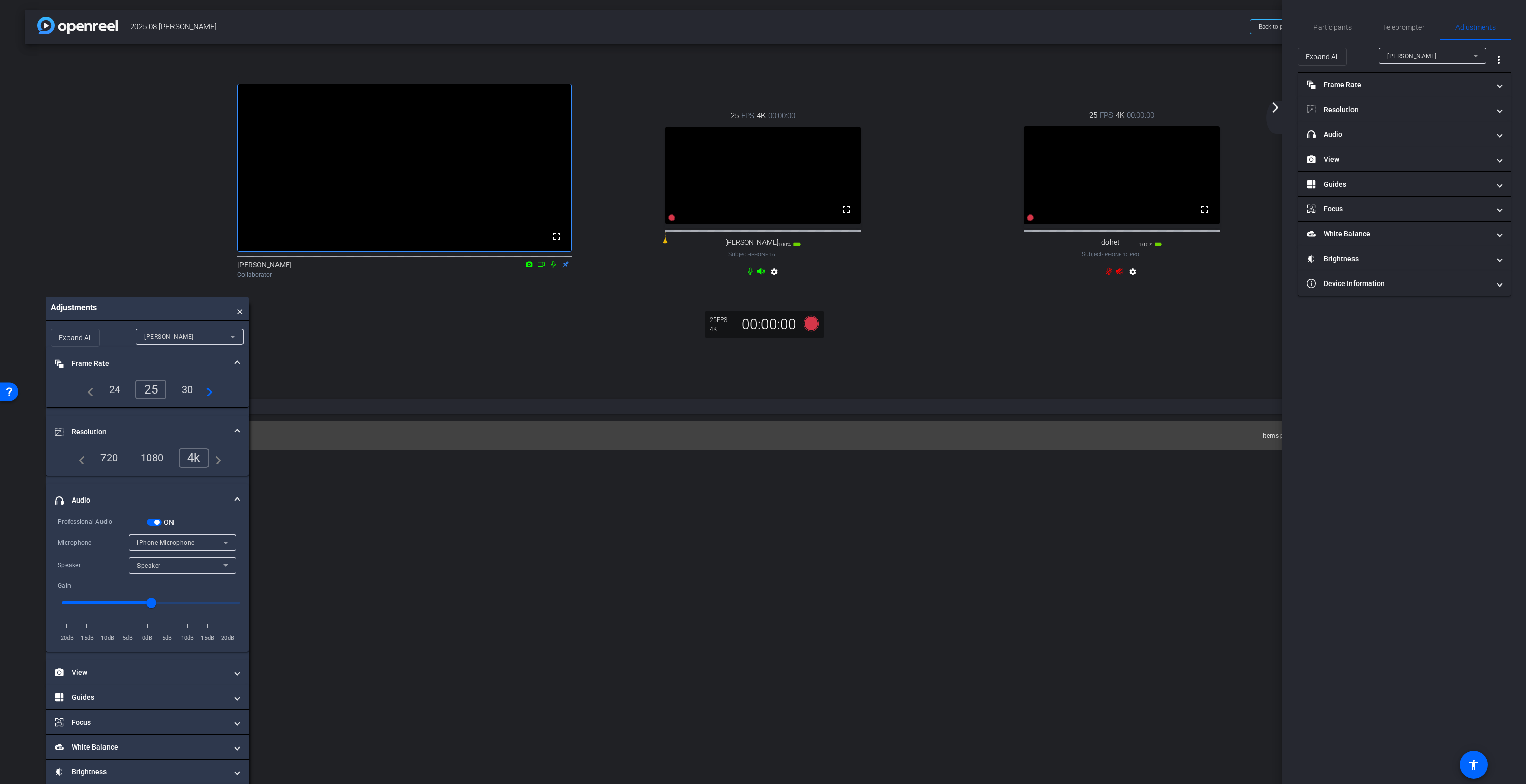
click at [177, 546] on span "iPhone Microphone" at bounding box center [166, 542] width 58 height 7
click at [177, 562] on div at bounding box center [763, 392] width 1526 height 784
click at [159, 545] on icon "button" at bounding box center [159, 539] width 9 height 9
click at [162, 545] on div "OFF" at bounding box center [163, 539] width 34 height 10
click at [153, 545] on icon "button" at bounding box center [151, 539] width 9 height 9
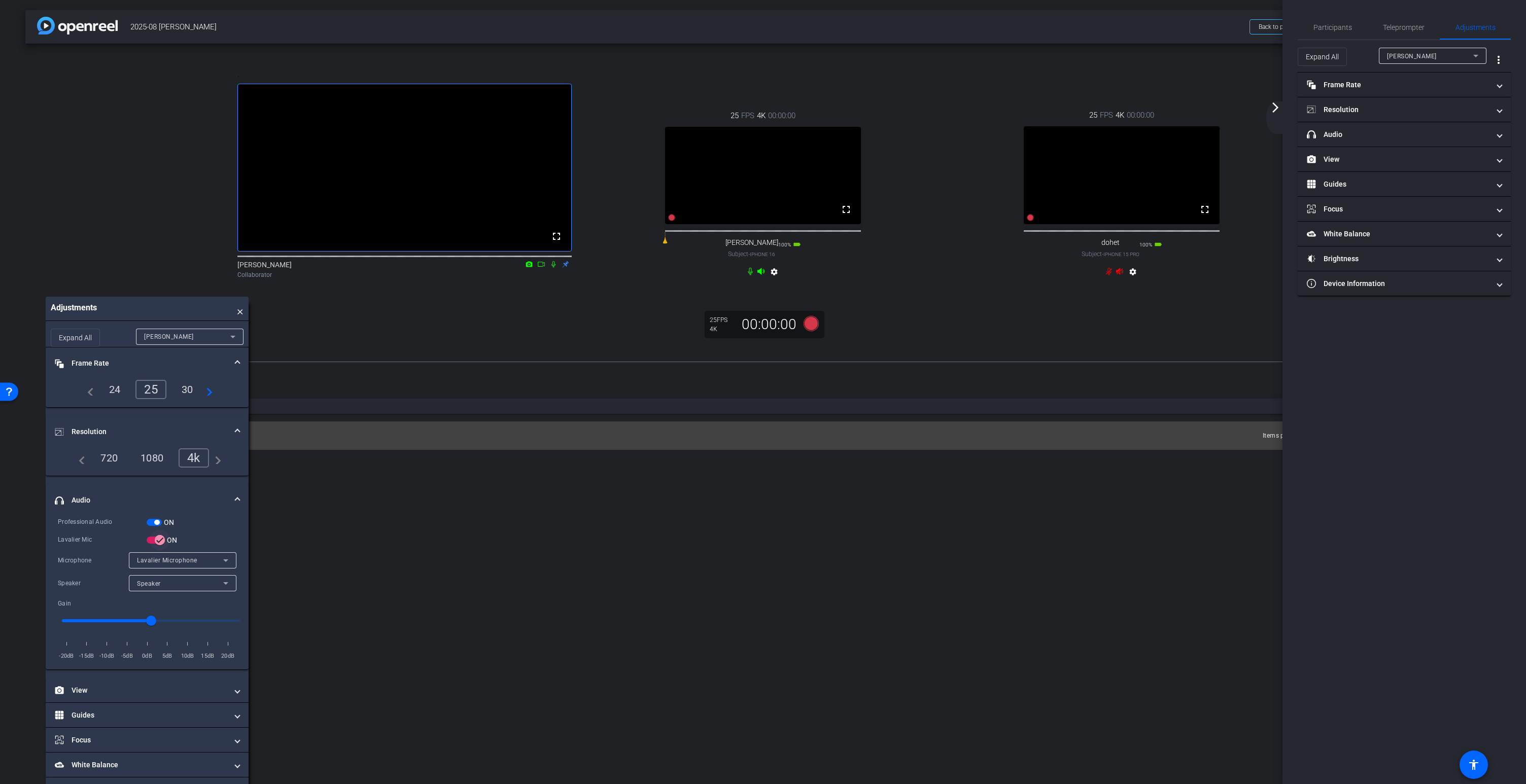
click at [158, 541] on icon "button" at bounding box center [160, 540] width 6 height 1
click at [158, 550] on span "button" at bounding box center [152, 540] width 20 height 20
click at [1121, 275] on icon at bounding box center [1120, 271] width 8 height 8
click at [761, 275] on icon at bounding box center [761, 271] width 7 height 7
click at [159, 545] on icon "button" at bounding box center [159, 539] width 9 height 9
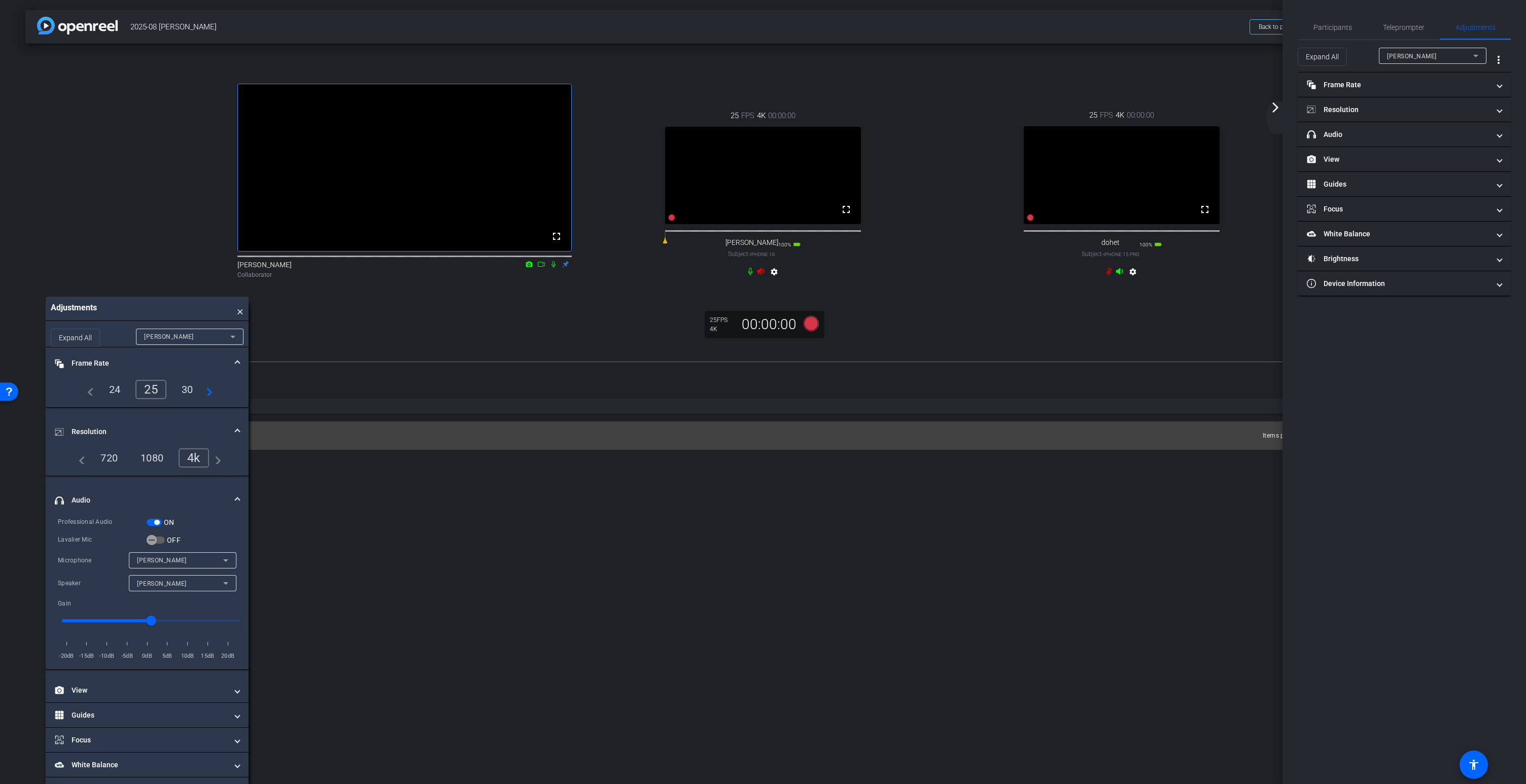
type input "5"
click at [171, 632] on input "range" at bounding box center [150, 621] width 200 height 23
type input "5"
click at [187, 632] on input "range" at bounding box center [150, 621] width 200 height 23
type input "10"
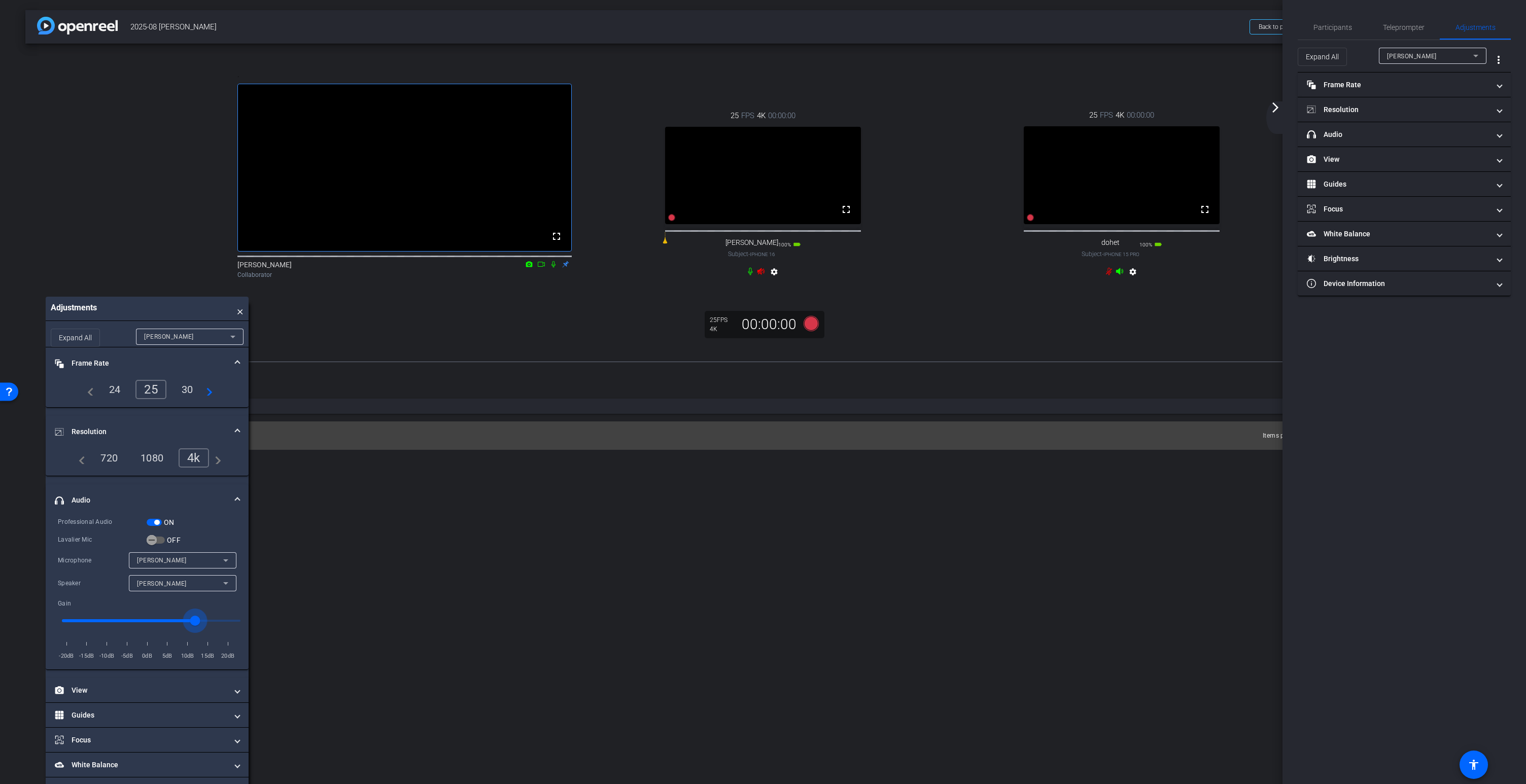
click at [195, 632] on input "range" at bounding box center [150, 621] width 200 height 23
type input "7"
type input "10"
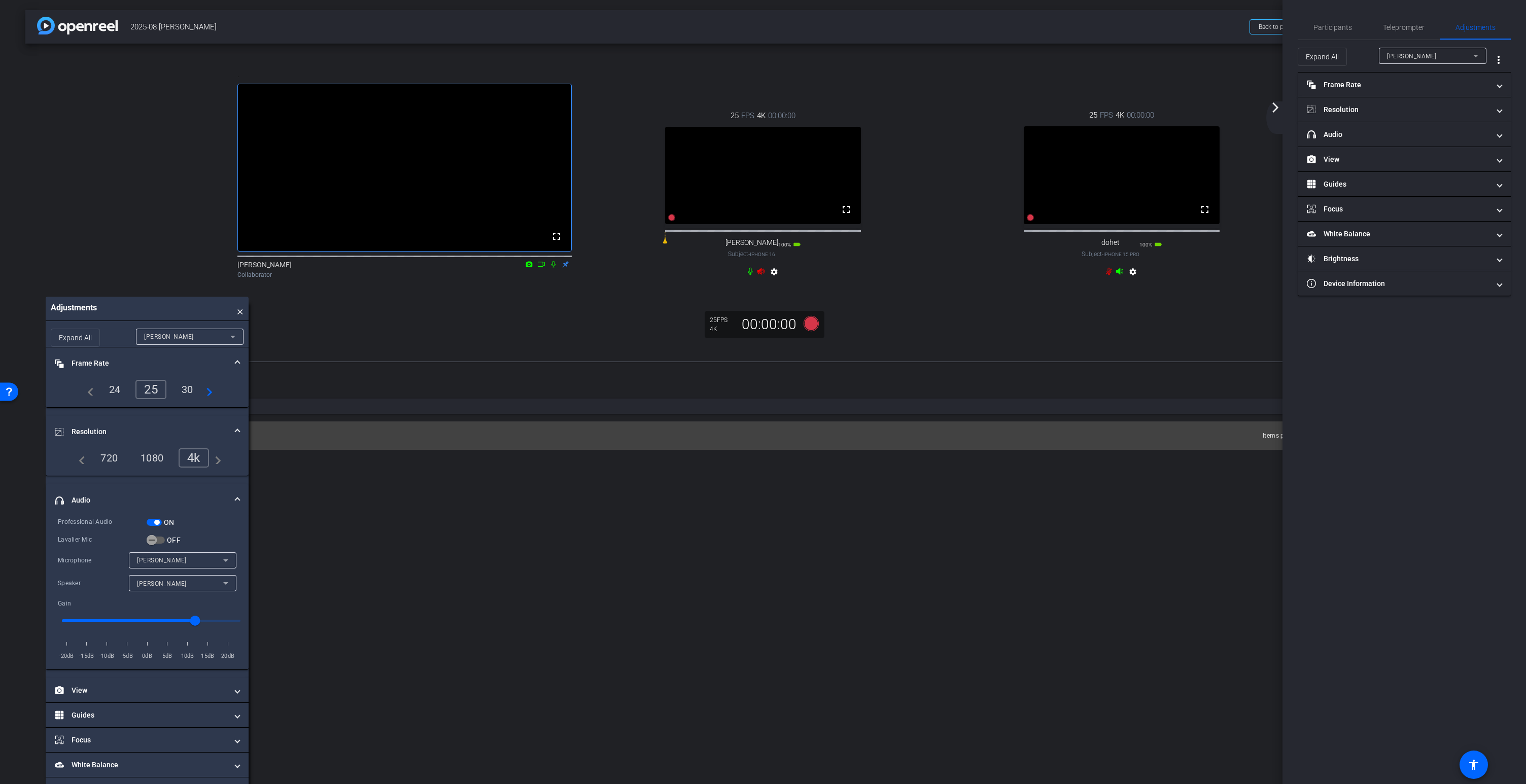
click at [1118, 275] on icon at bounding box center [1120, 271] width 8 height 8
click at [765, 275] on icon at bounding box center [761, 271] width 7 height 7
click at [1204, 216] on mat-icon "fullscreen" at bounding box center [1205, 209] width 12 height 12
click at [1173, 205] on video at bounding box center [1121, 175] width 196 height 98
click at [1203, 216] on mat-icon "fullscreen" at bounding box center [1205, 209] width 12 height 12
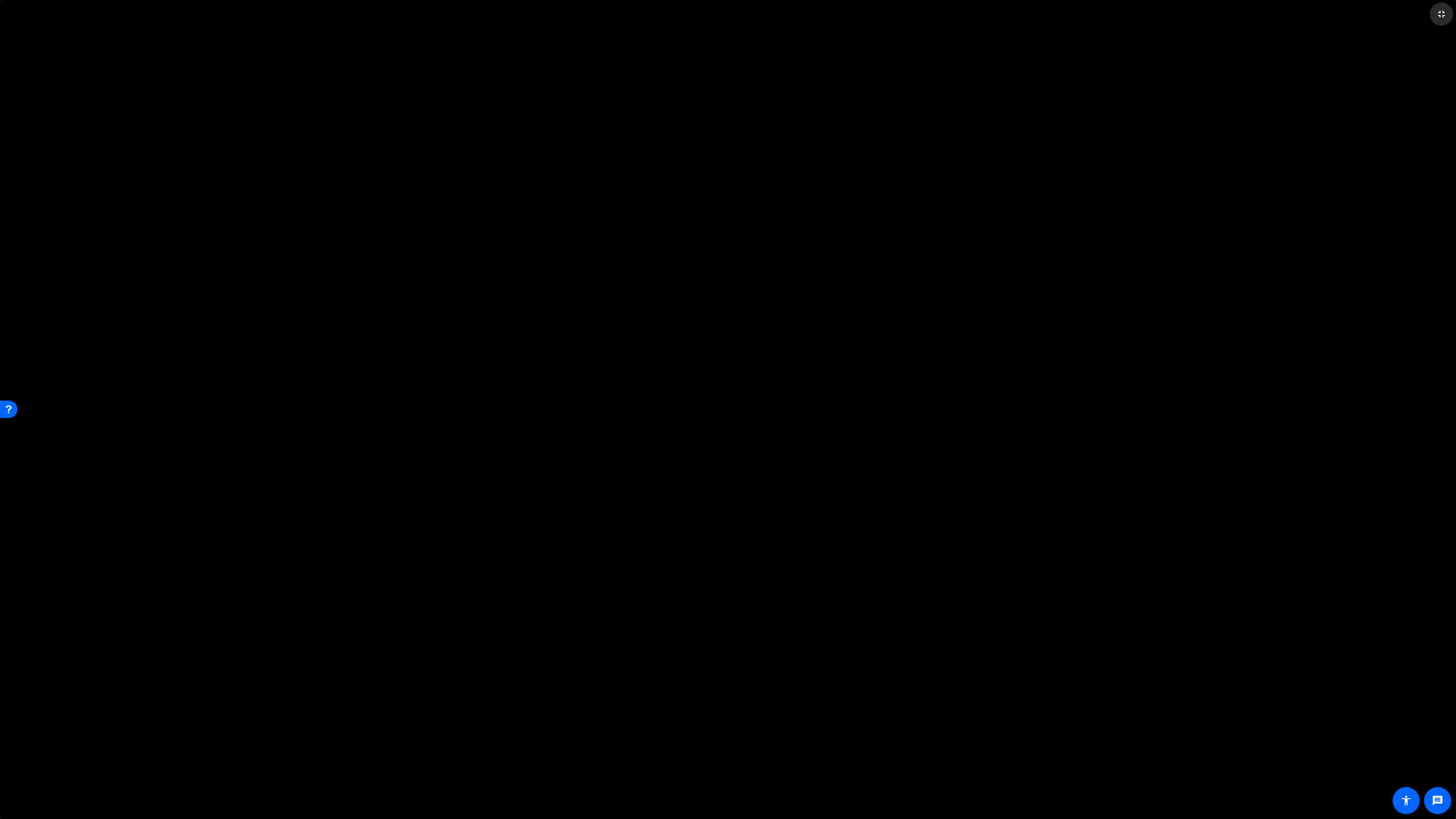
click at [1440, 15] on mat-icon "fullscreen_exit" at bounding box center [1441, 14] width 12 height 12
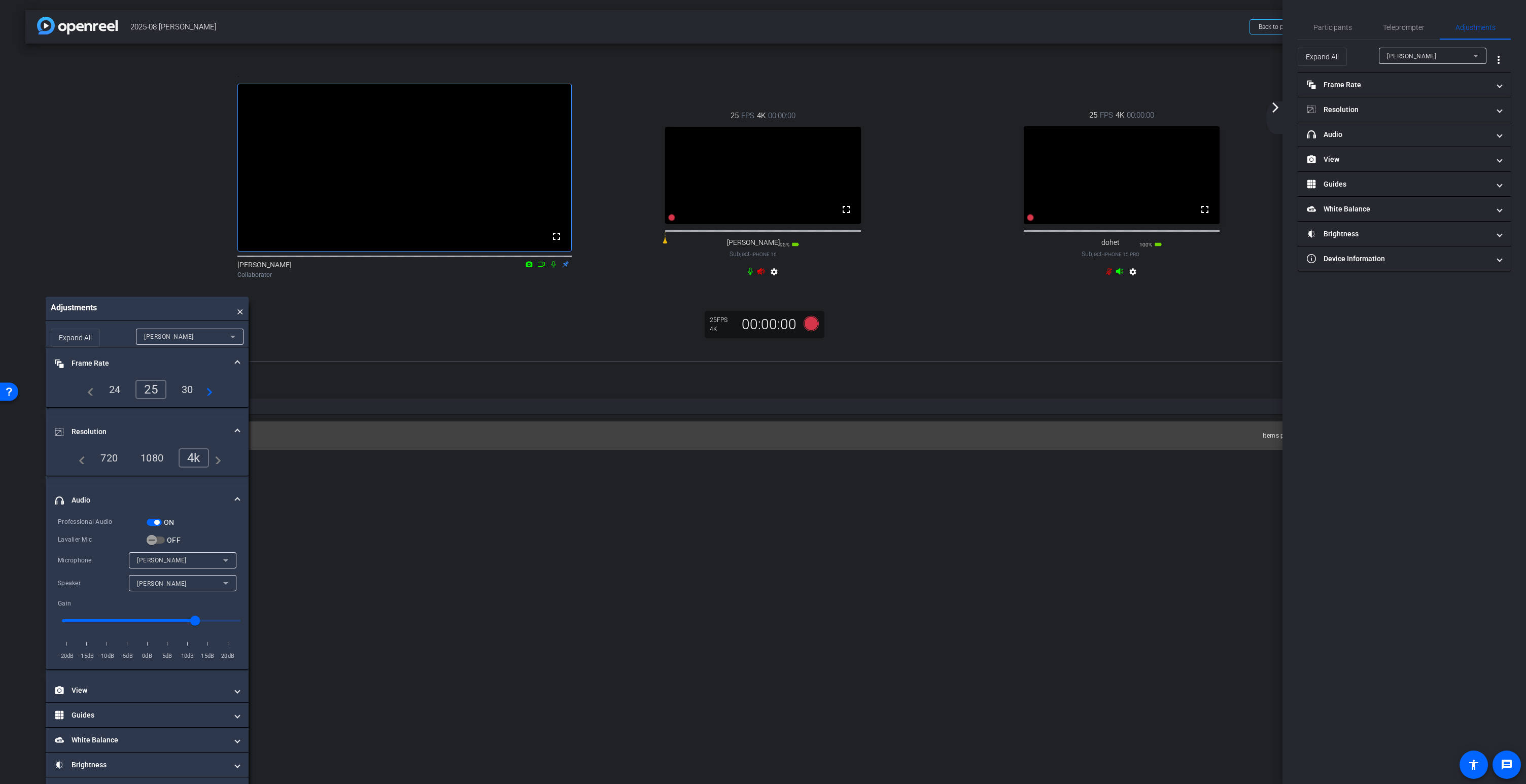
click at [182, 343] on div "David" at bounding box center [187, 336] width 86 height 12
click at [164, 393] on mat-option "dohet" at bounding box center [190, 394] width 108 height 16
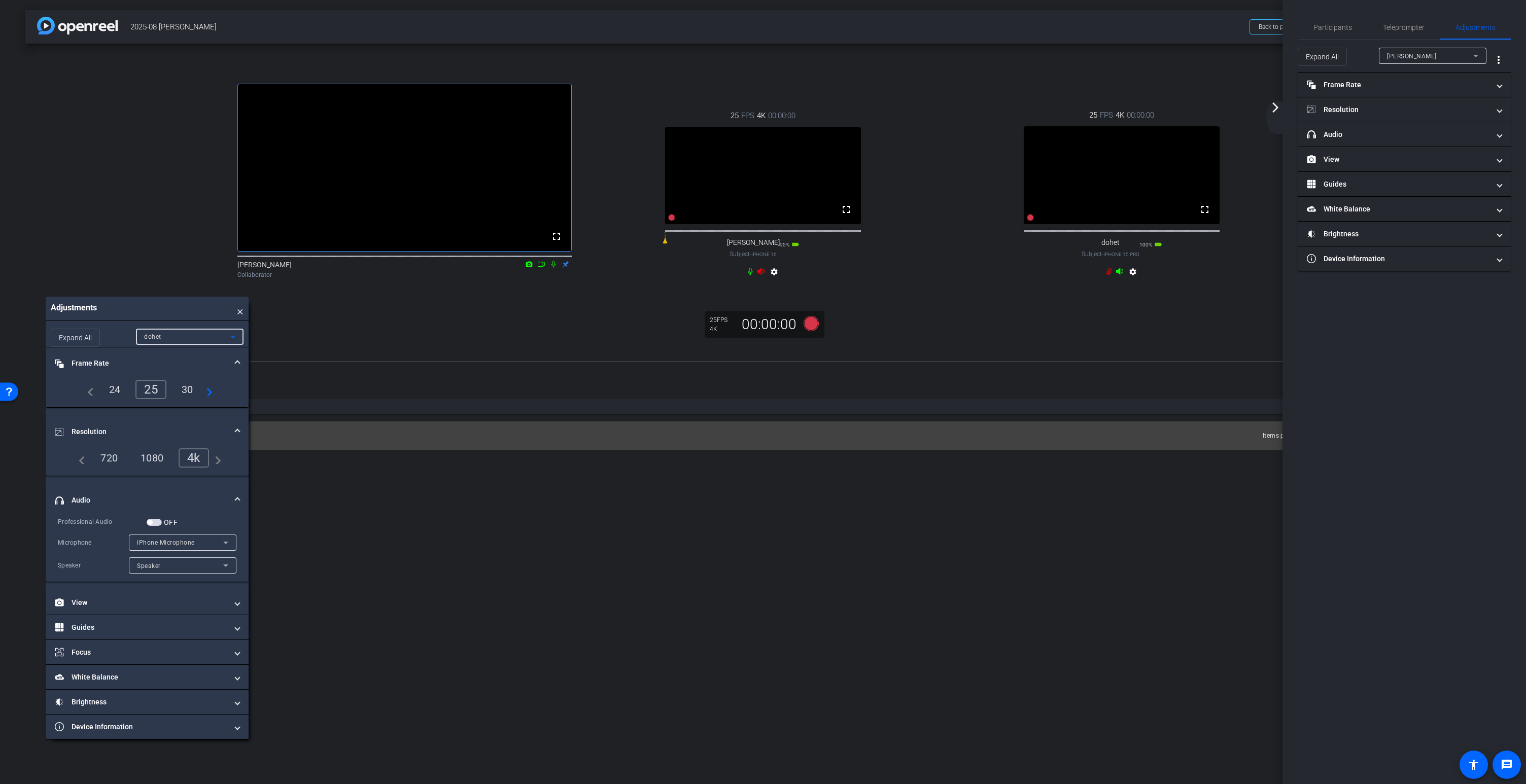
click at [175, 343] on div "dohet" at bounding box center [187, 336] width 86 height 12
click at [138, 625] on div at bounding box center [763, 392] width 1526 height 784
click at [108, 608] on mat-panel-title "View" at bounding box center [140, 603] width 172 height 11
click at [187, 637] on div "Front Wide" at bounding box center [169, 631] width 86 height 12
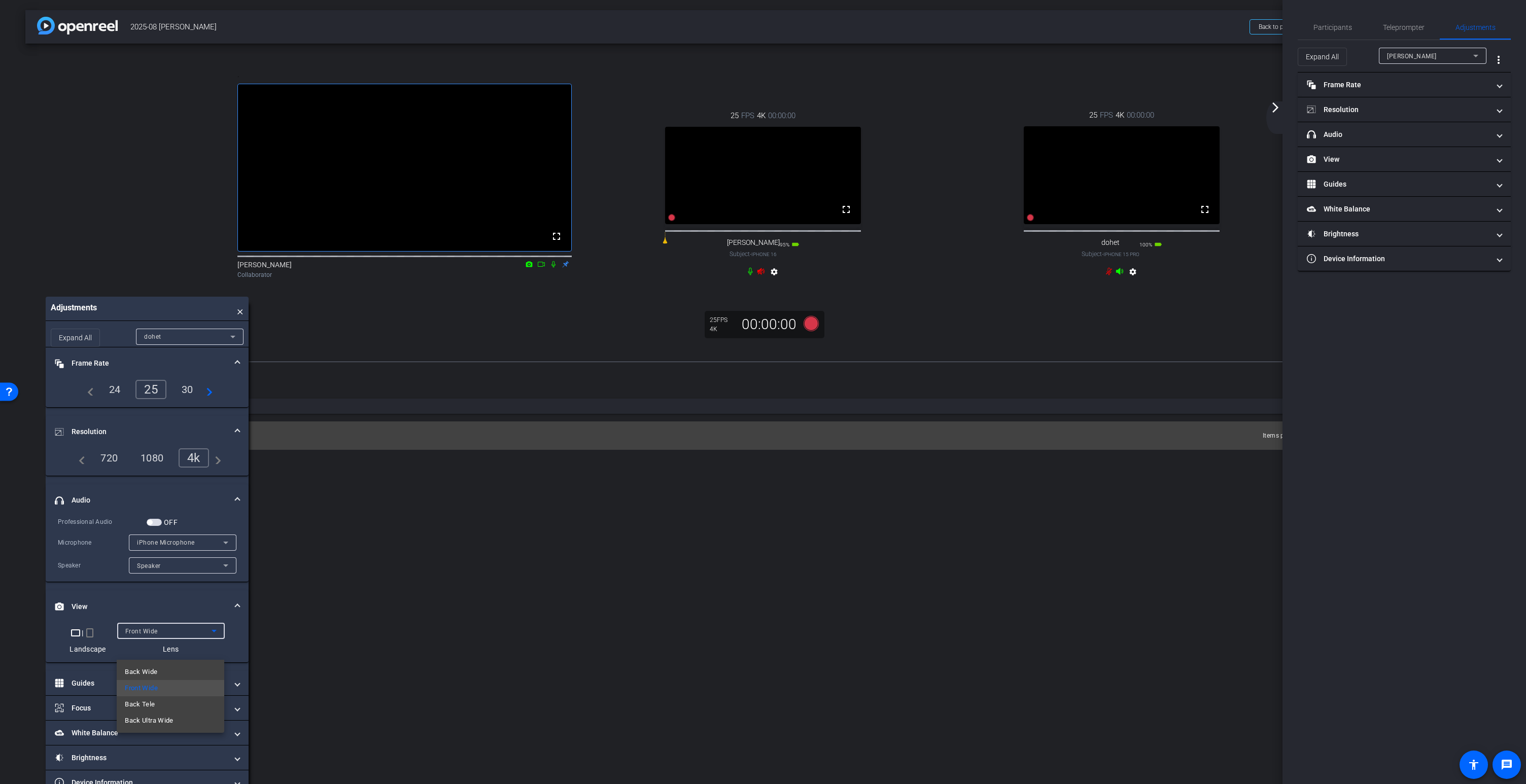
click at [291, 686] on div at bounding box center [763, 392] width 1526 height 784
click at [150, 635] on span "Front Wide" at bounding box center [142, 631] width 33 height 7
click at [156, 676] on span "Back Wide" at bounding box center [141, 671] width 33 height 12
click at [146, 637] on div "Back Wide" at bounding box center [169, 631] width 86 height 12
click at [146, 656] on div at bounding box center [763, 392] width 1526 height 784
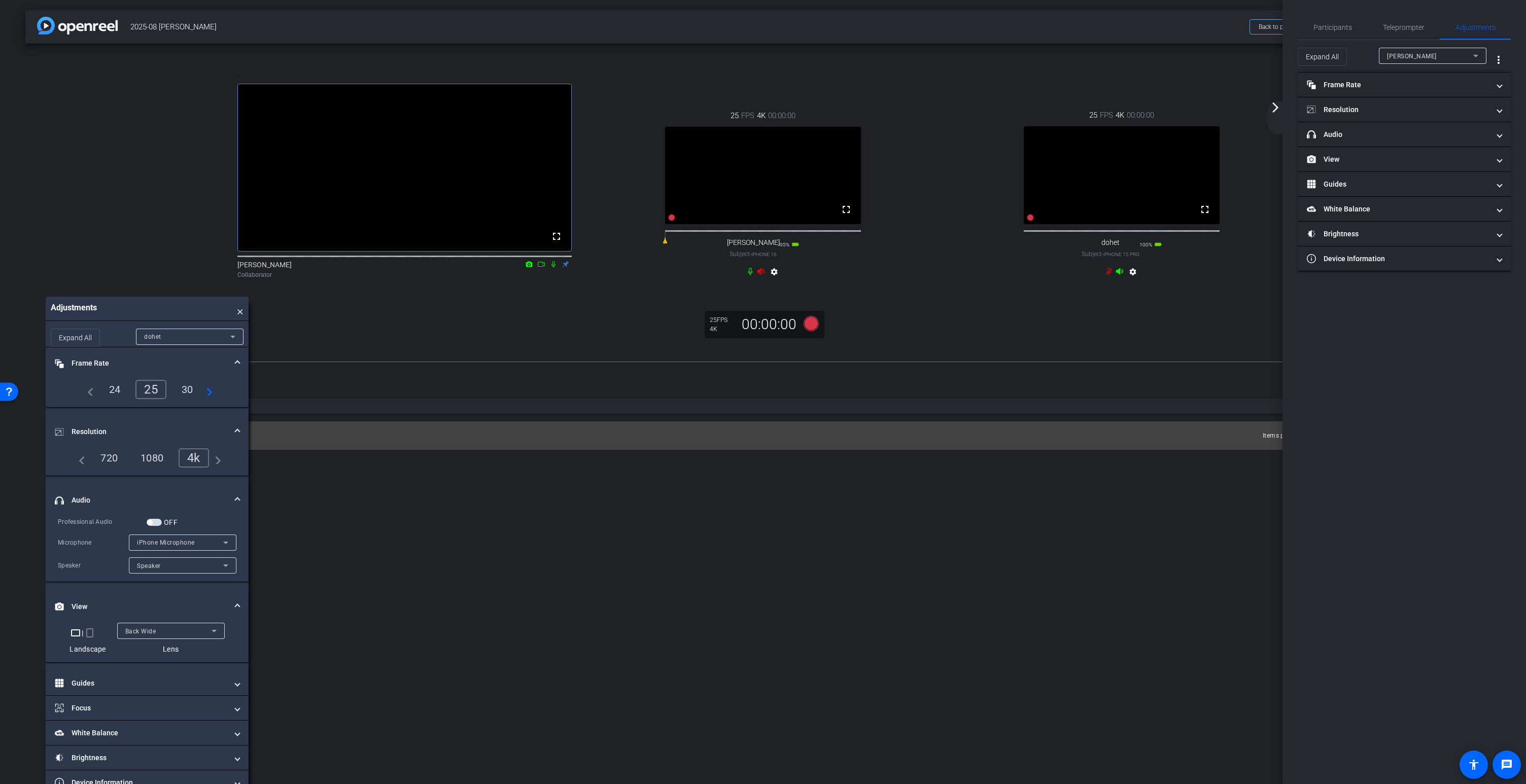
click at [169, 343] on div "dohet" at bounding box center [187, 336] width 86 height 12
click at [169, 379] on mat-option "David" at bounding box center [190, 377] width 108 height 16
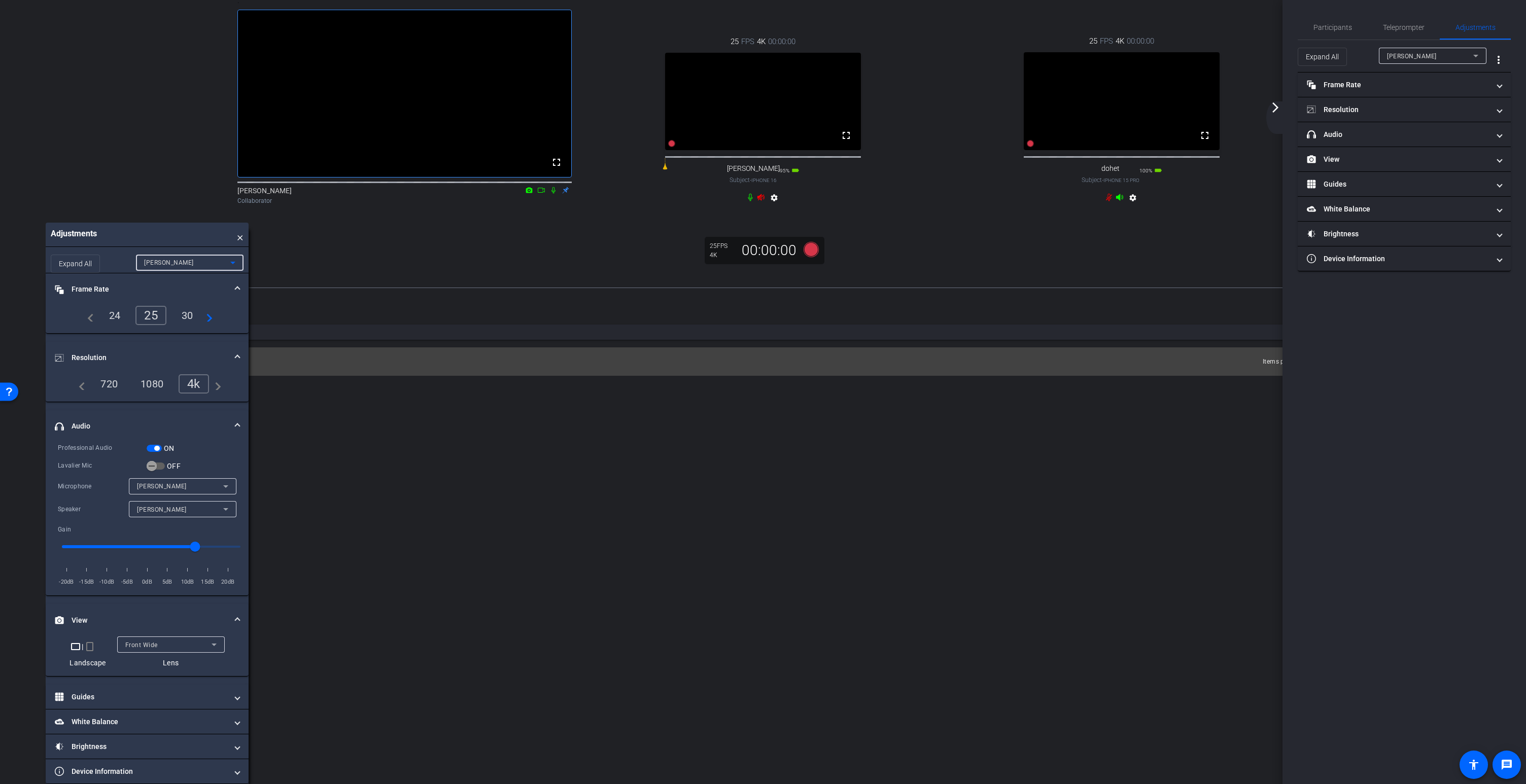
click at [140, 650] on div "Front Wide" at bounding box center [169, 644] width 86 height 12
click at [145, 663] on span "Back Wide" at bounding box center [141, 664] width 33 height 12
click at [165, 265] on div "David" at bounding box center [187, 262] width 86 height 12
click at [161, 298] on span "dohet" at bounding box center [152, 300] width 17 height 12
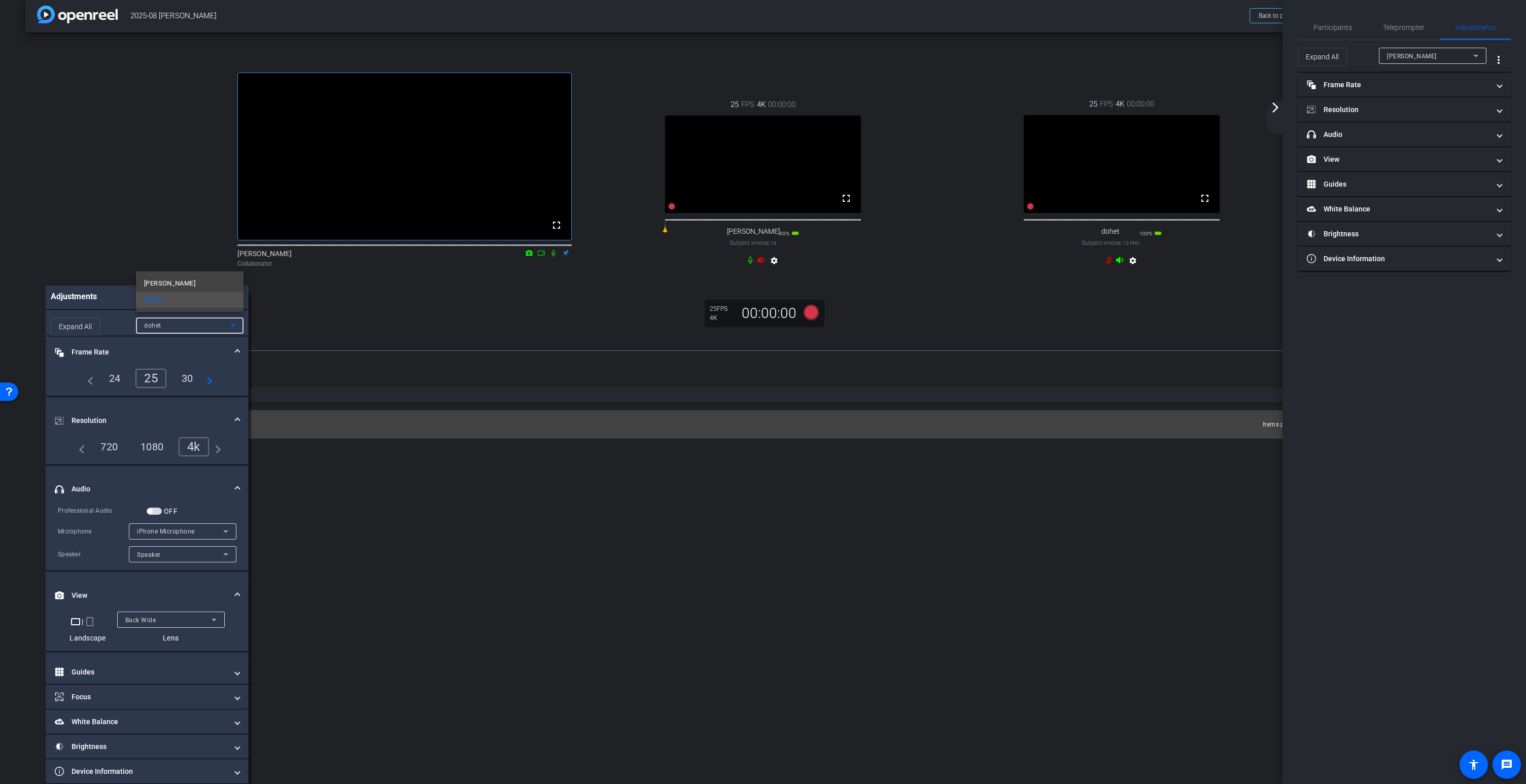
scroll to position [32, 0]
click at [157, 622] on div "Back Wide" at bounding box center [169, 619] width 86 height 12
click at [137, 674] on span "Back Tele" at bounding box center [140, 672] width 30 height 12
click at [159, 617] on div "Back Tele" at bounding box center [169, 619] width 86 height 12
click at [146, 642] on span "Back Wide" at bounding box center [141, 640] width 33 height 12
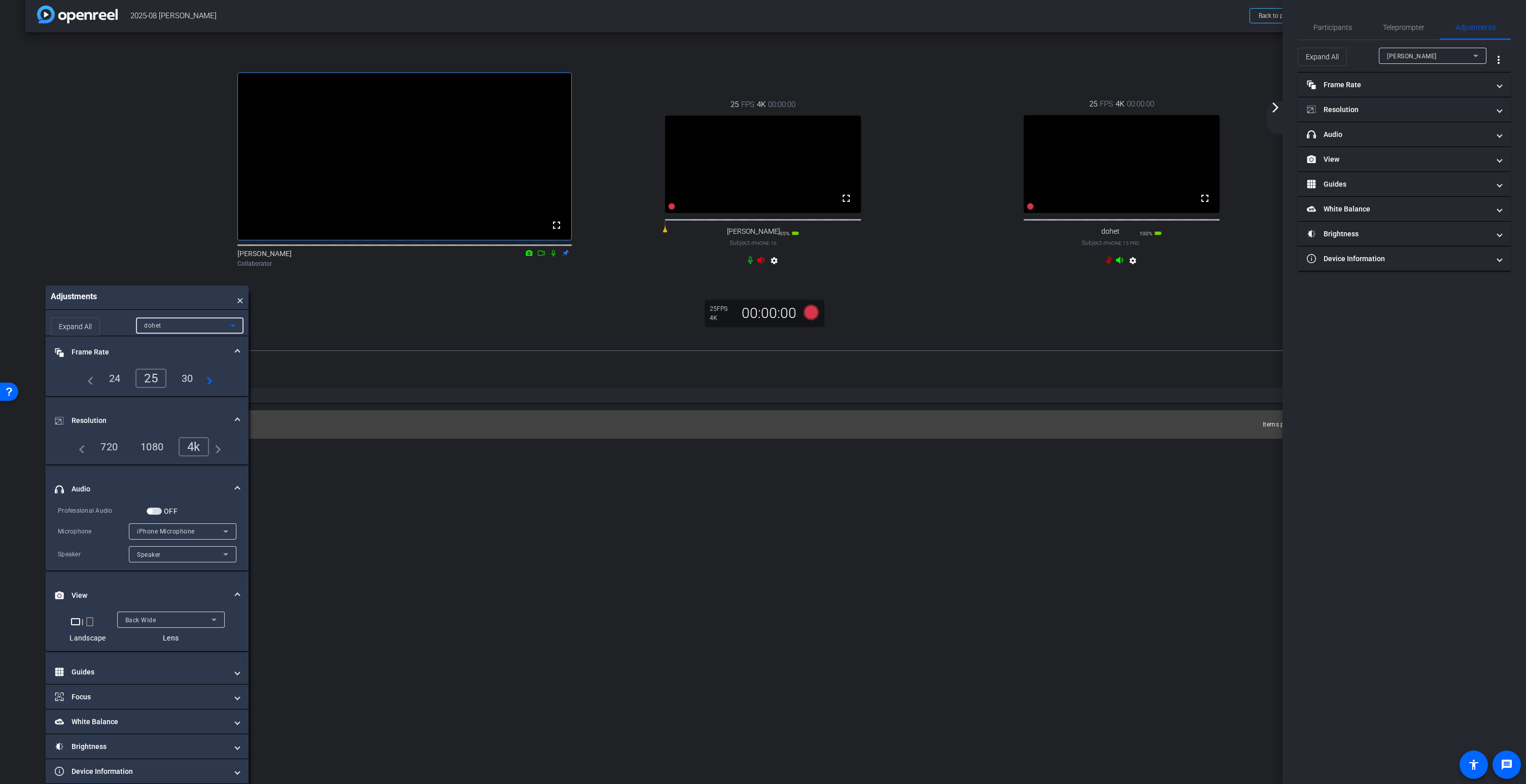
click at [174, 326] on div "dohet" at bounding box center [187, 325] width 86 height 12
click at [166, 348] on mat-option "David" at bounding box center [190, 345] width 108 height 16
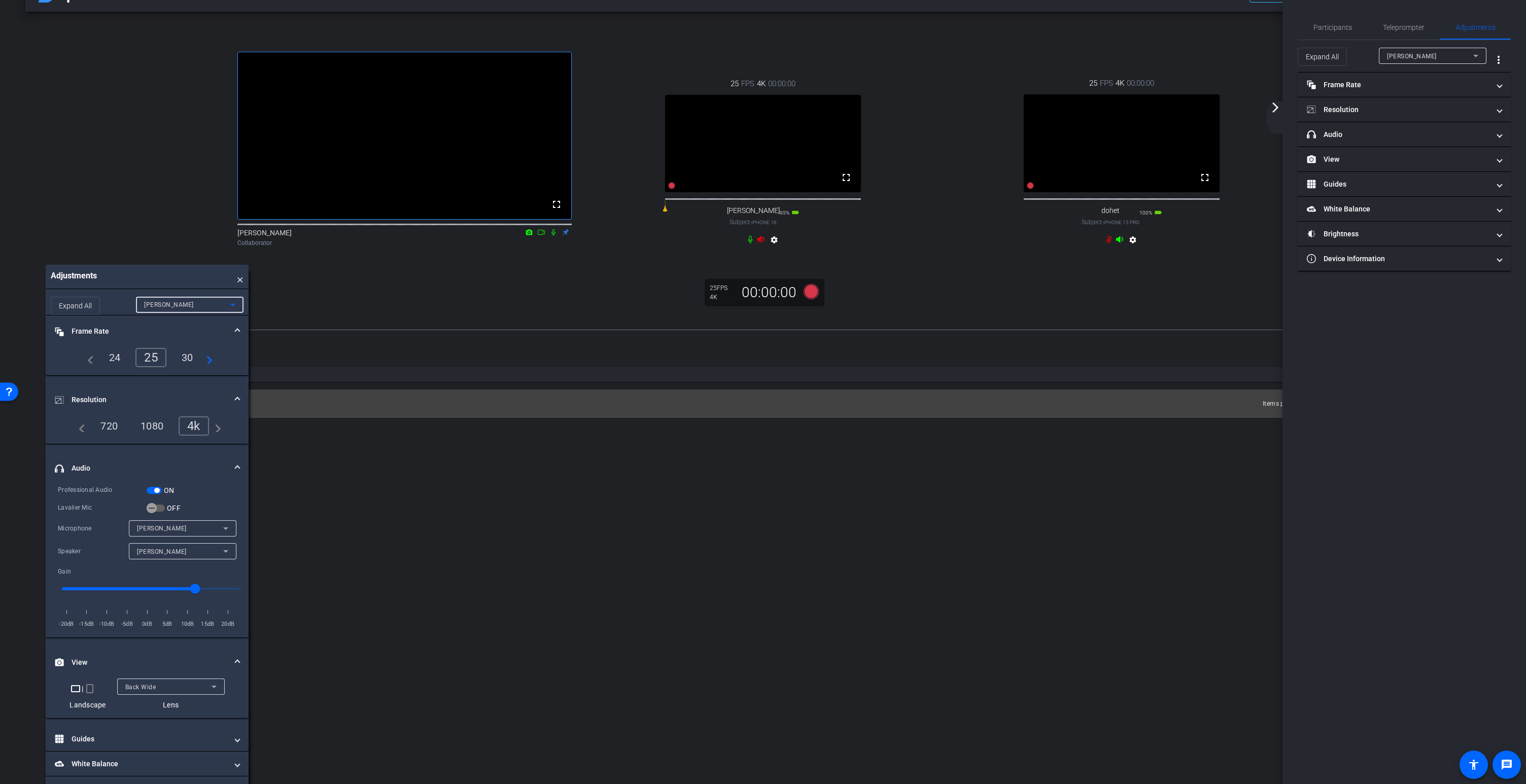
click at [150, 693] on div "Back Wide" at bounding box center [169, 686] width 86 height 12
click at [142, 730] on span "Back Wide" at bounding box center [141, 727] width 33 height 12
click at [168, 693] on div "Back Wide" at bounding box center [169, 686] width 86 height 12
click at [846, 201] on div at bounding box center [763, 392] width 1526 height 784
click at [845, 184] on mat-icon "fullscreen" at bounding box center [846, 177] width 12 height 12
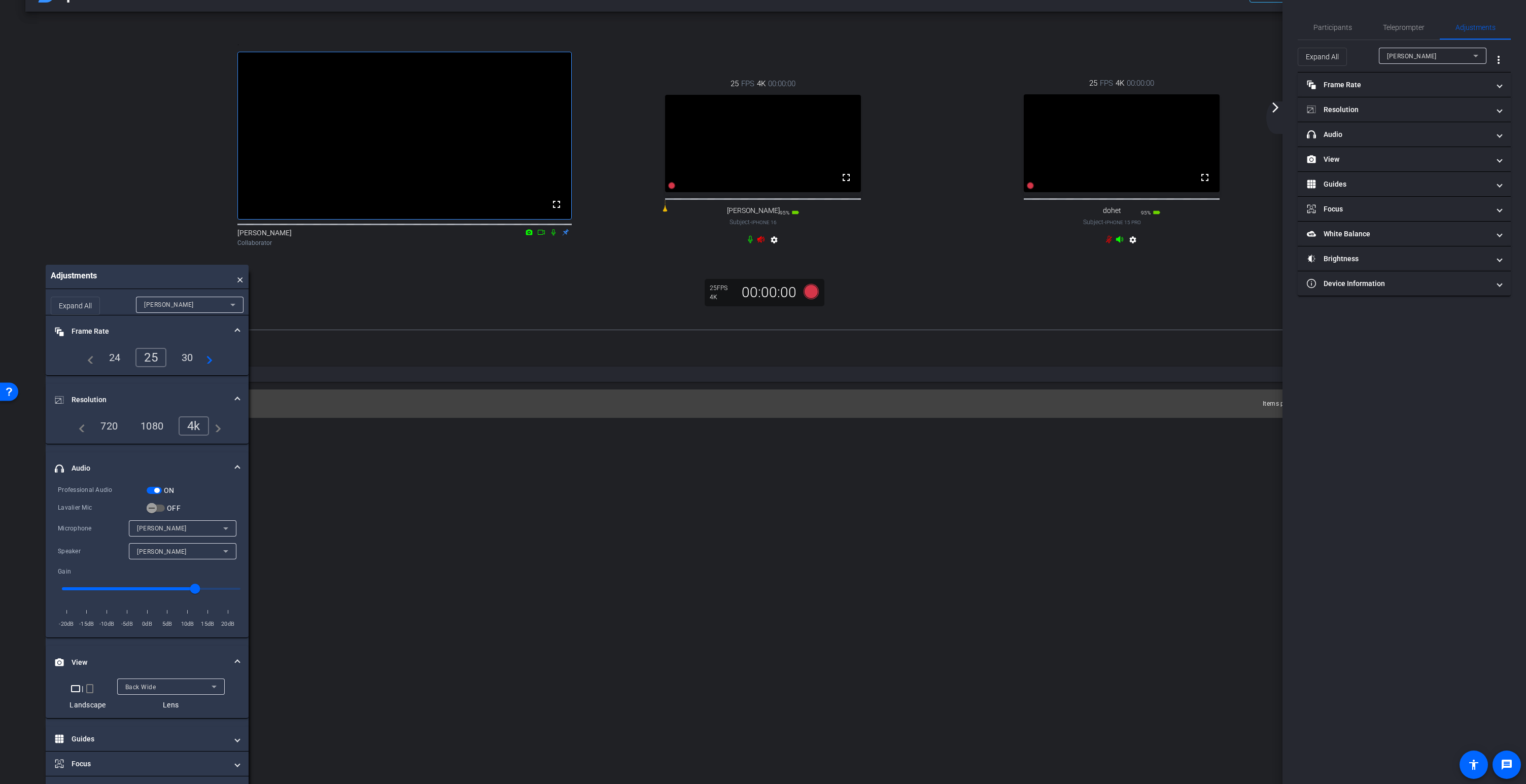
click at [1144, 176] on video at bounding box center [1121, 143] width 196 height 98
click at [150, 309] on span "David" at bounding box center [169, 305] width 50 height 7
click at [159, 361] on span "dohet" at bounding box center [152, 362] width 17 height 12
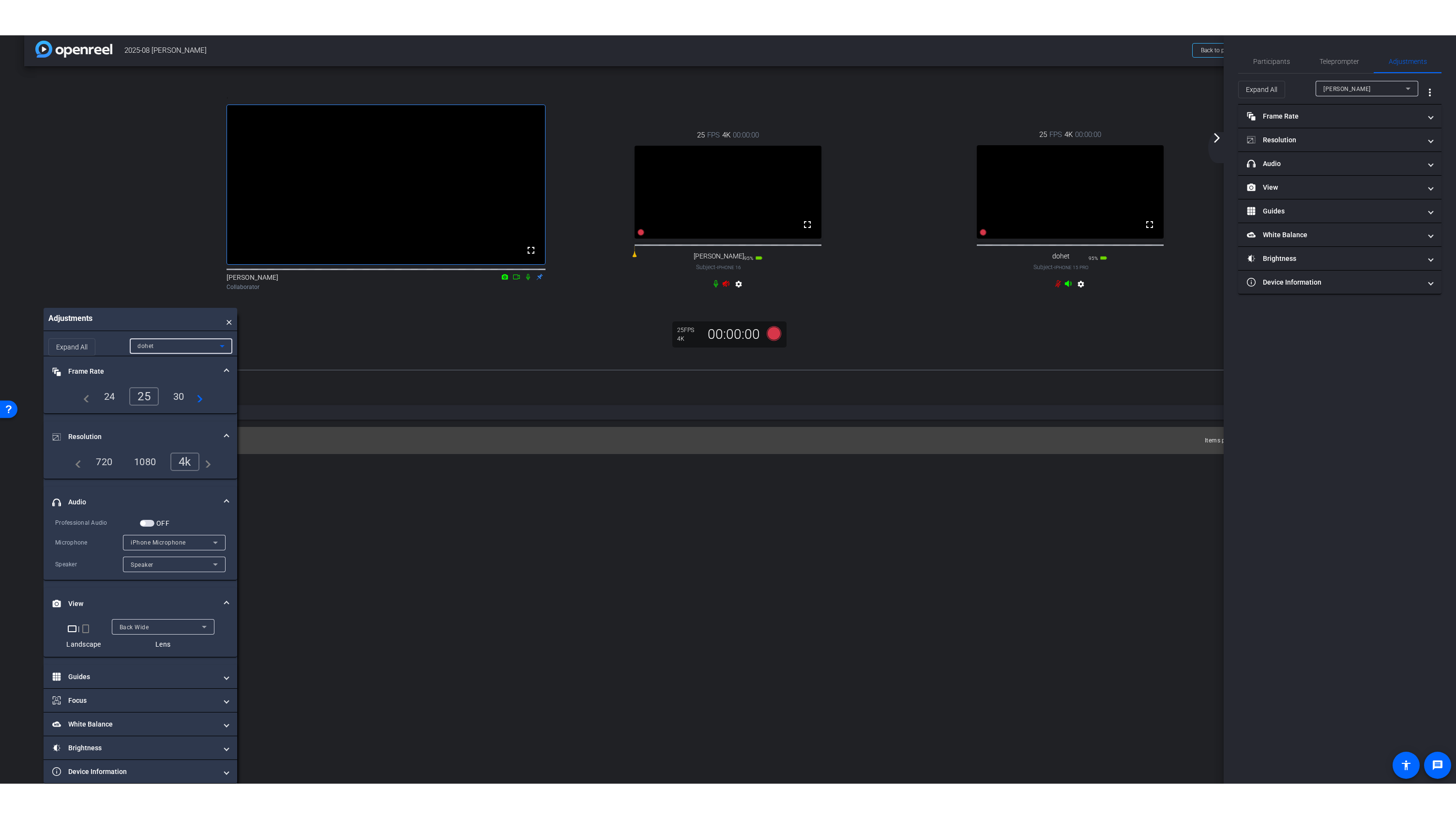
scroll to position [30, 0]
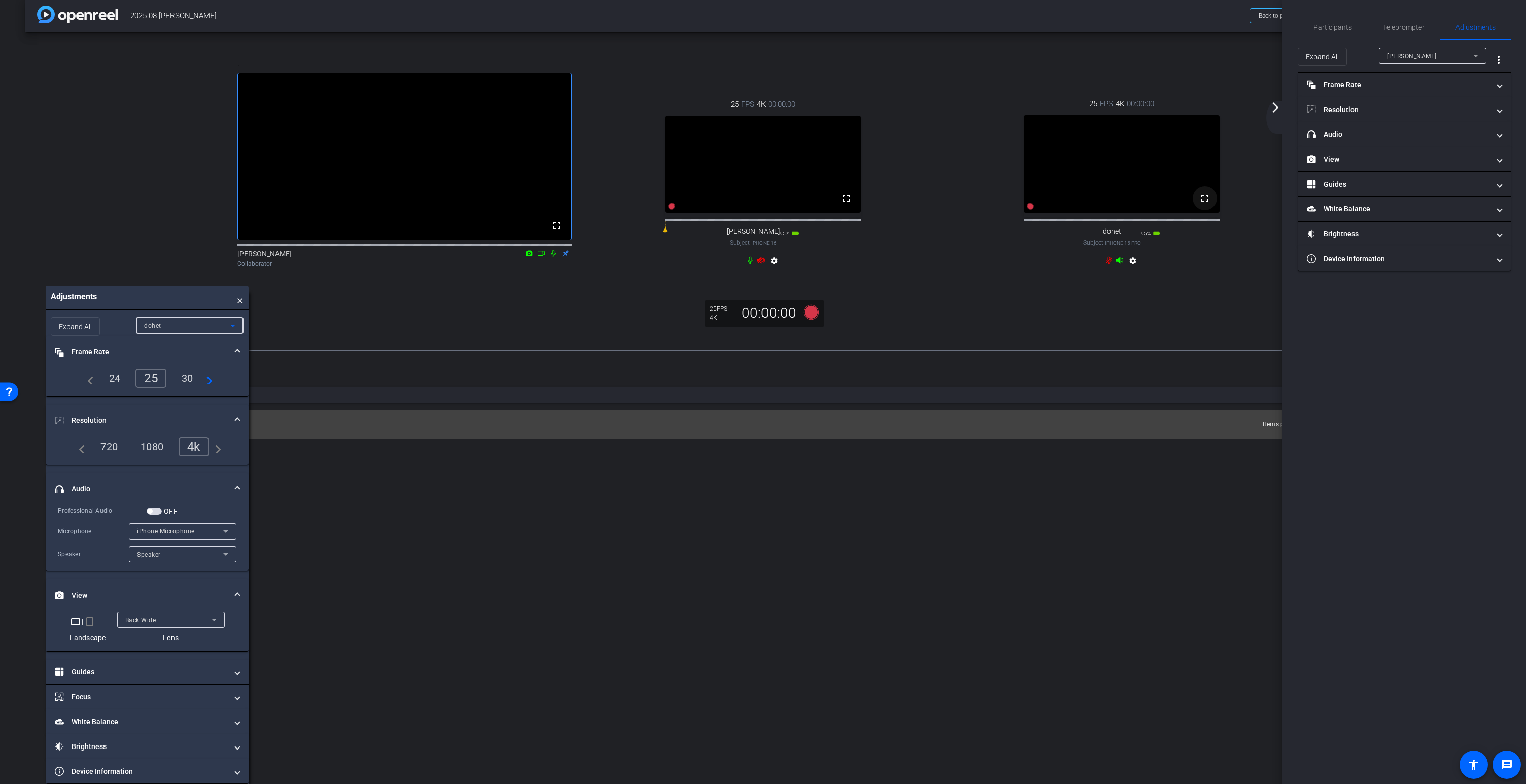
click at [1206, 200] on mat-icon "fullscreen" at bounding box center [1205, 198] width 12 height 12
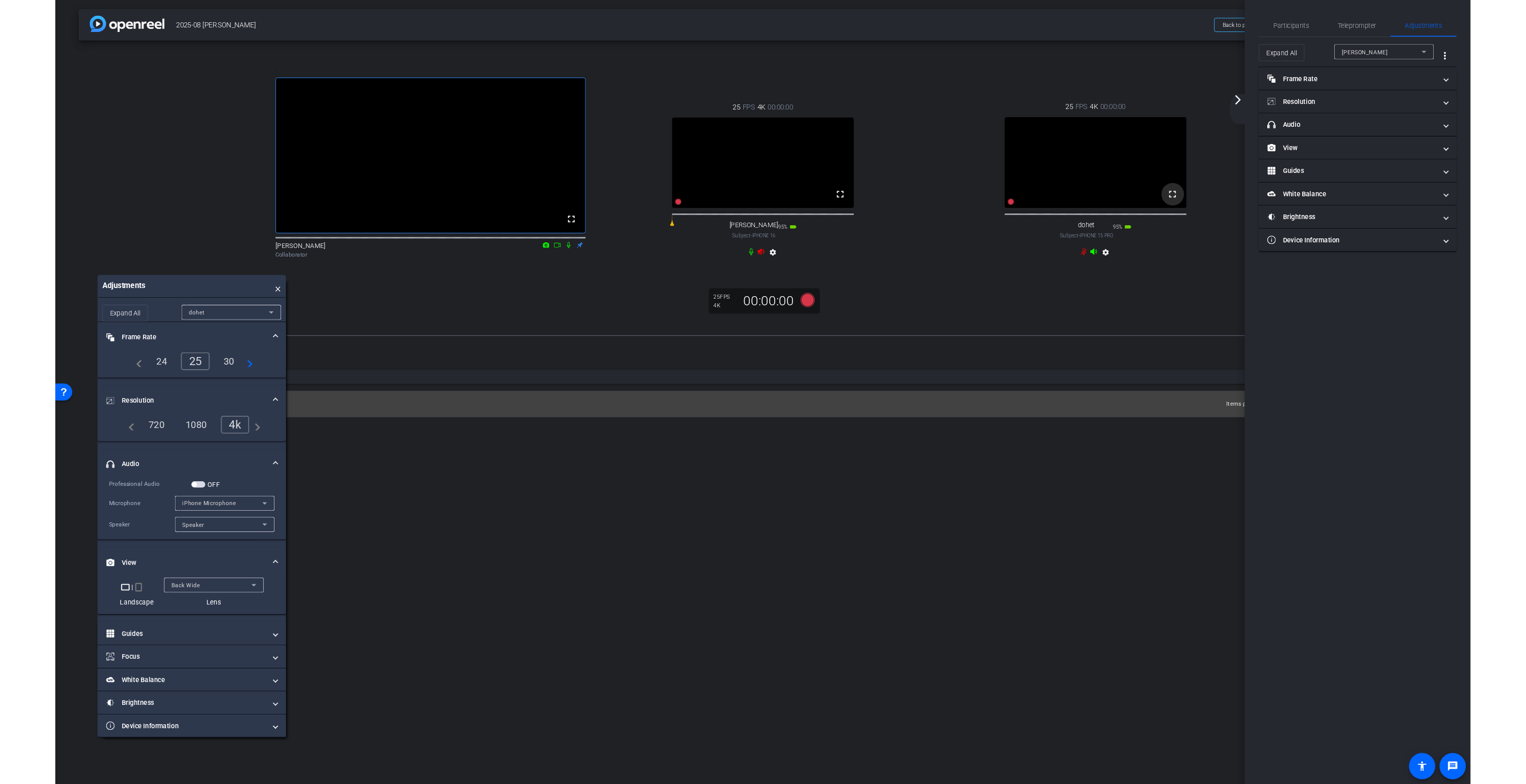
scroll to position [0, 0]
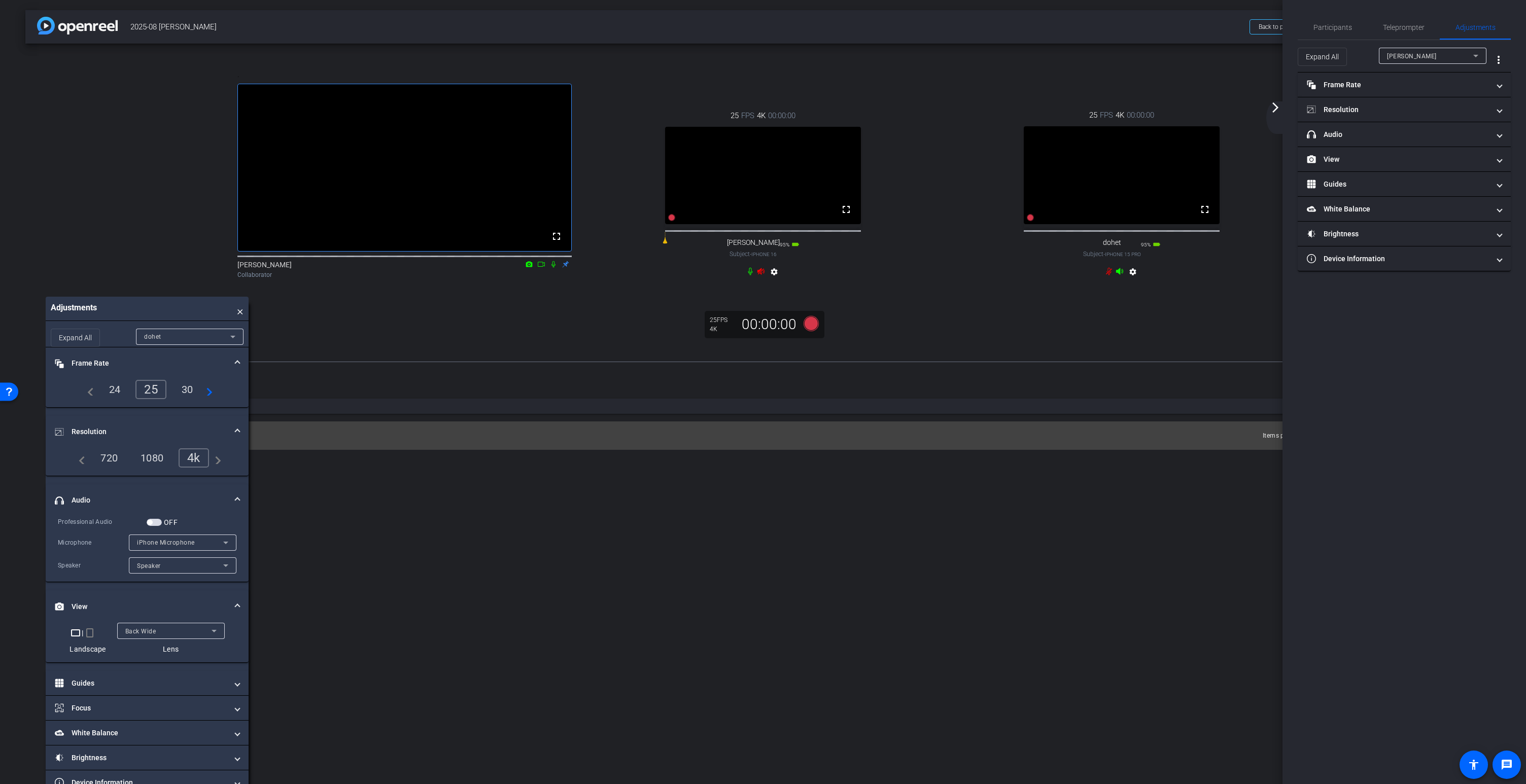
click at [145, 635] on span "Back Wide" at bounding box center [141, 631] width 31 height 7
click at [143, 718] on span "Back Ultra Wide" at bounding box center [149, 721] width 49 height 12
click at [1206, 216] on mat-icon "fullscreen" at bounding box center [1205, 209] width 12 height 12
click at [157, 635] on span "Back Ultra Wide" at bounding box center [149, 631] width 47 height 7
click at [143, 673] on span "Back Wide" at bounding box center [141, 671] width 33 height 12
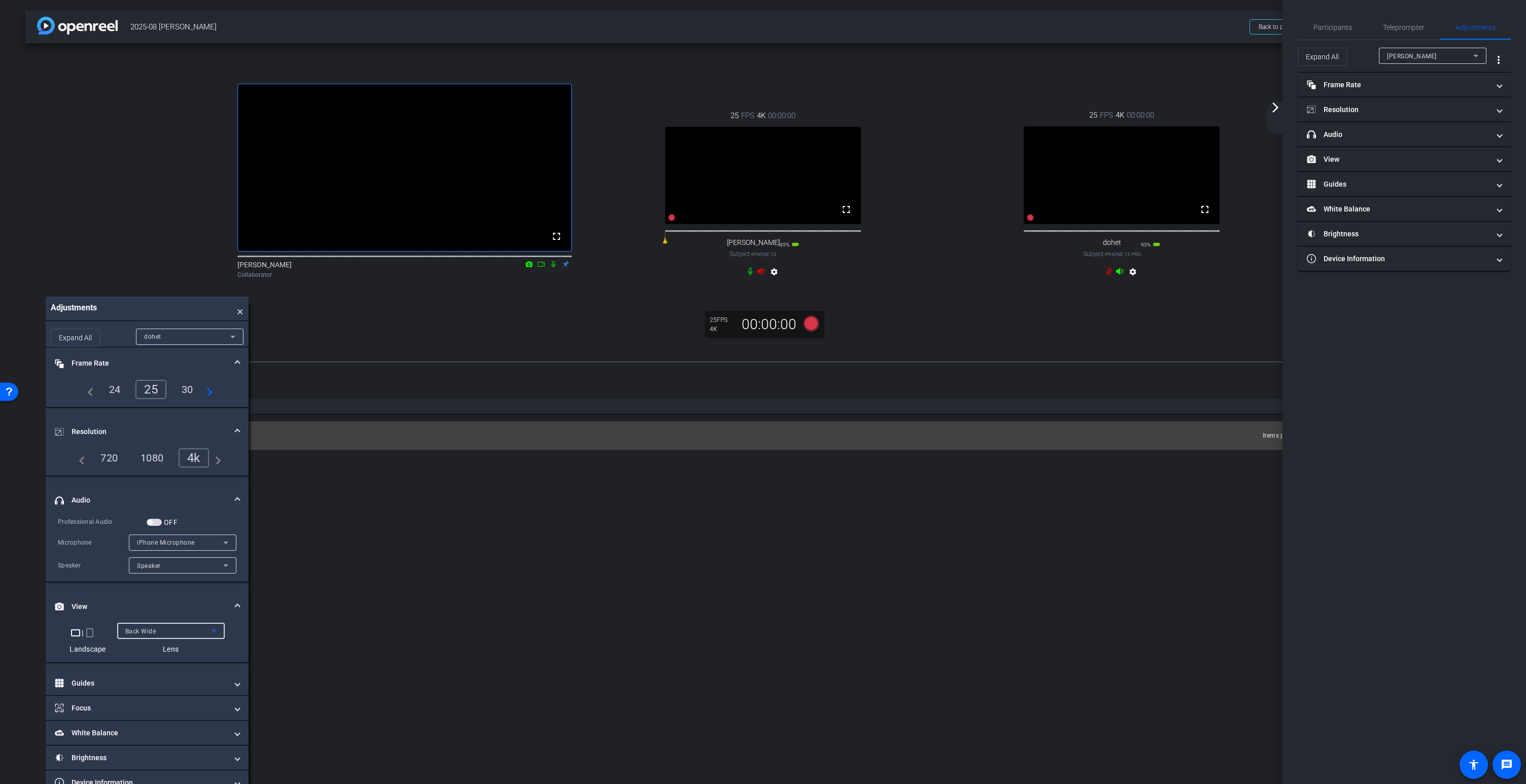
click at [148, 637] on div "Back Wide" at bounding box center [169, 631] width 86 height 12
click at [144, 702] on span "Back Tele" at bounding box center [140, 704] width 30 height 12
click at [175, 637] on div "Back Tele" at bounding box center [169, 631] width 86 height 12
click at [153, 674] on span "Back Wide" at bounding box center [141, 671] width 33 height 12
click at [1203, 216] on mat-icon "fullscreen" at bounding box center [1205, 209] width 12 height 12
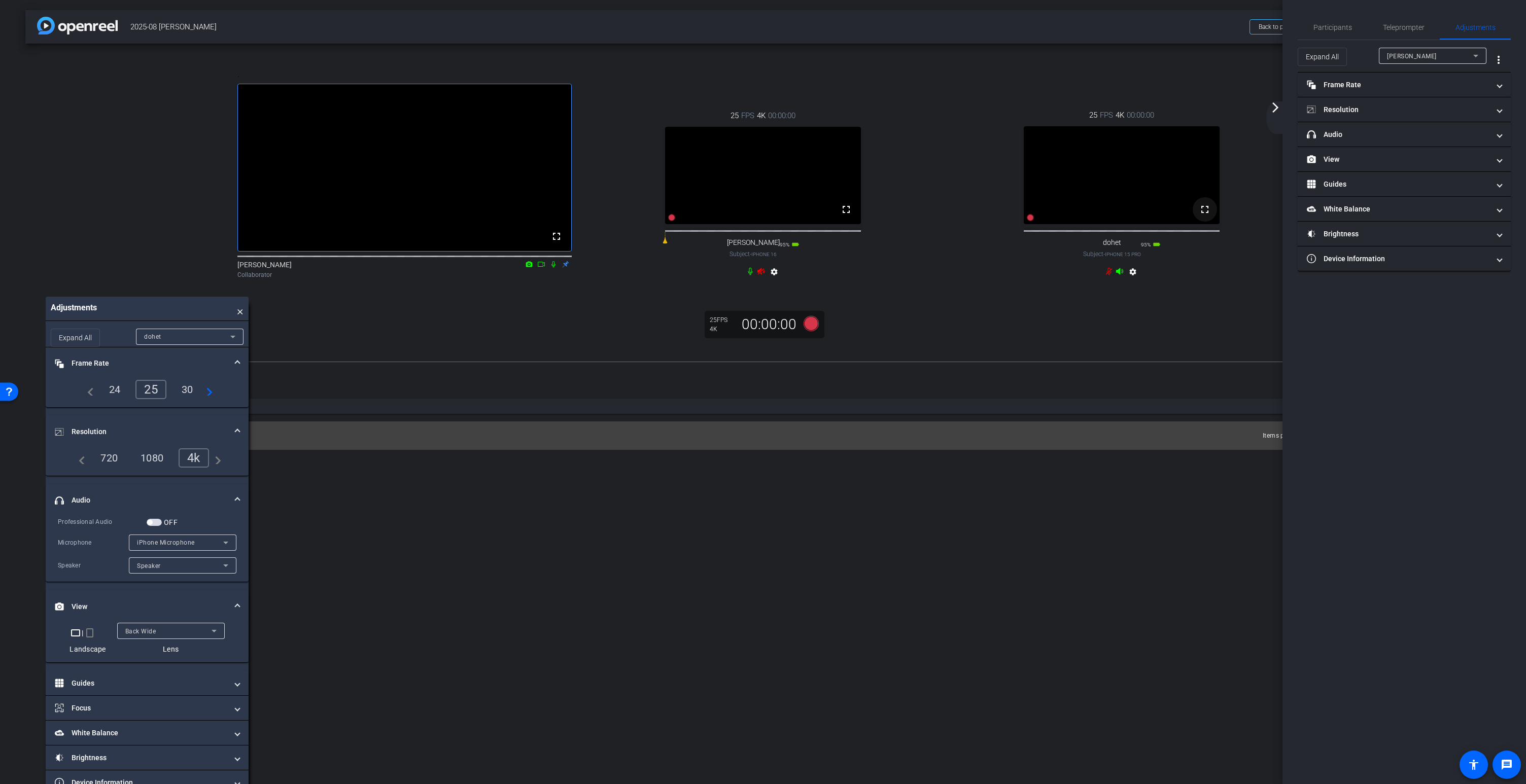
click at [1206, 216] on mat-icon "fullscreen" at bounding box center [1205, 209] width 12 height 12
click at [155, 635] on span "Back Wide" at bounding box center [141, 631] width 31 height 7
click at [142, 703] on span "Back Tele" at bounding box center [140, 704] width 30 height 12
click at [143, 635] on span "Back Tele" at bounding box center [139, 631] width 28 height 7
click at [154, 673] on span "Back Wide" at bounding box center [141, 671] width 33 height 12
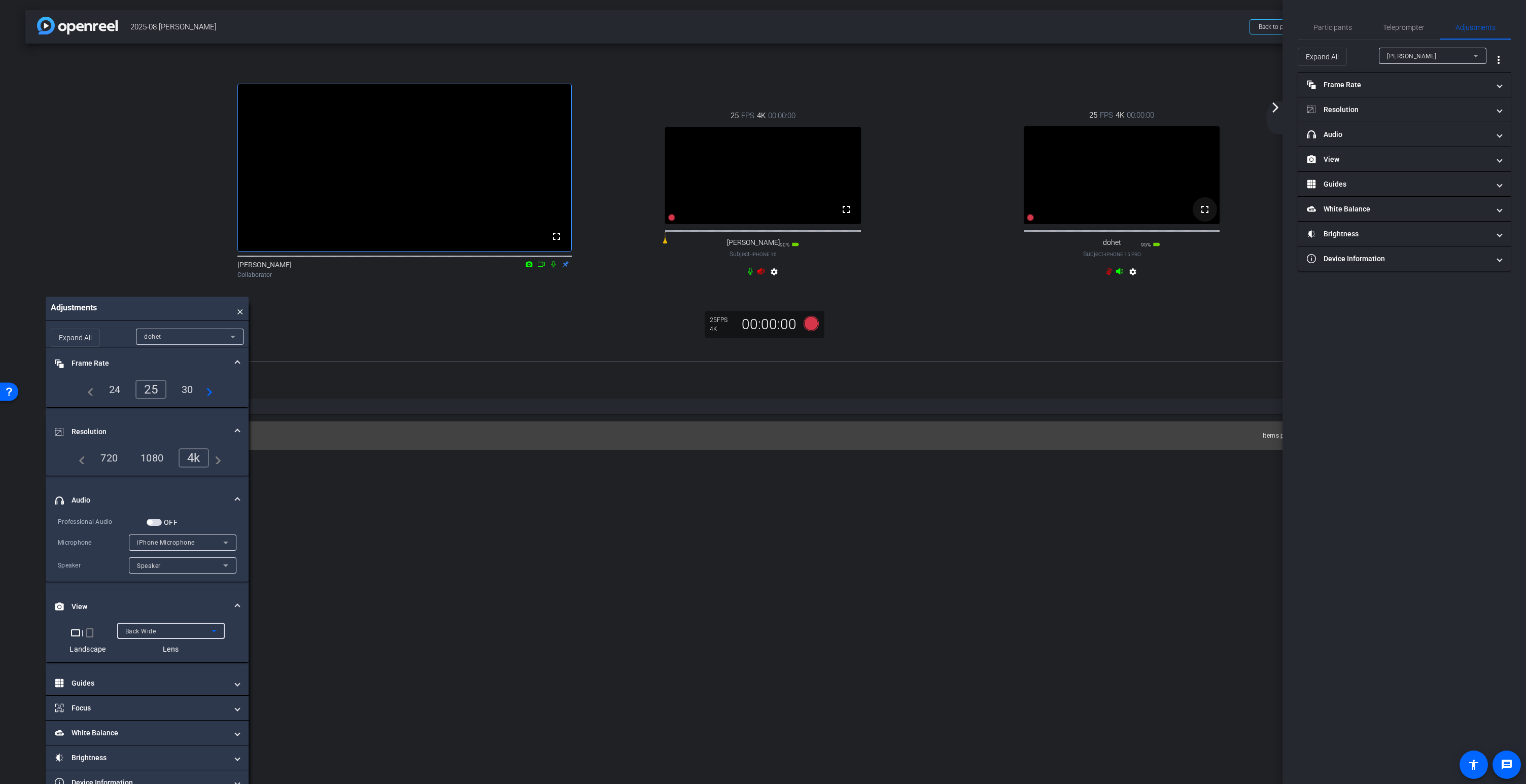
click at [1206, 216] on mat-icon "fullscreen" at bounding box center [1205, 209] width 12 height 12
click at [1205, 216] on mat-icon "fullscreen" at bounding box center [1205, 209] width 12 height 12
click at [153, 635] on span "Back Wide" at bounding box center [141, 631] width 31 height 7
click at [140, 705] on span "Back Tele" at bounding box center [140, 704] width 30 height 12
click at [137, 635] on span "Back Tele" at bounding box center [139, 631] width 28 height 7
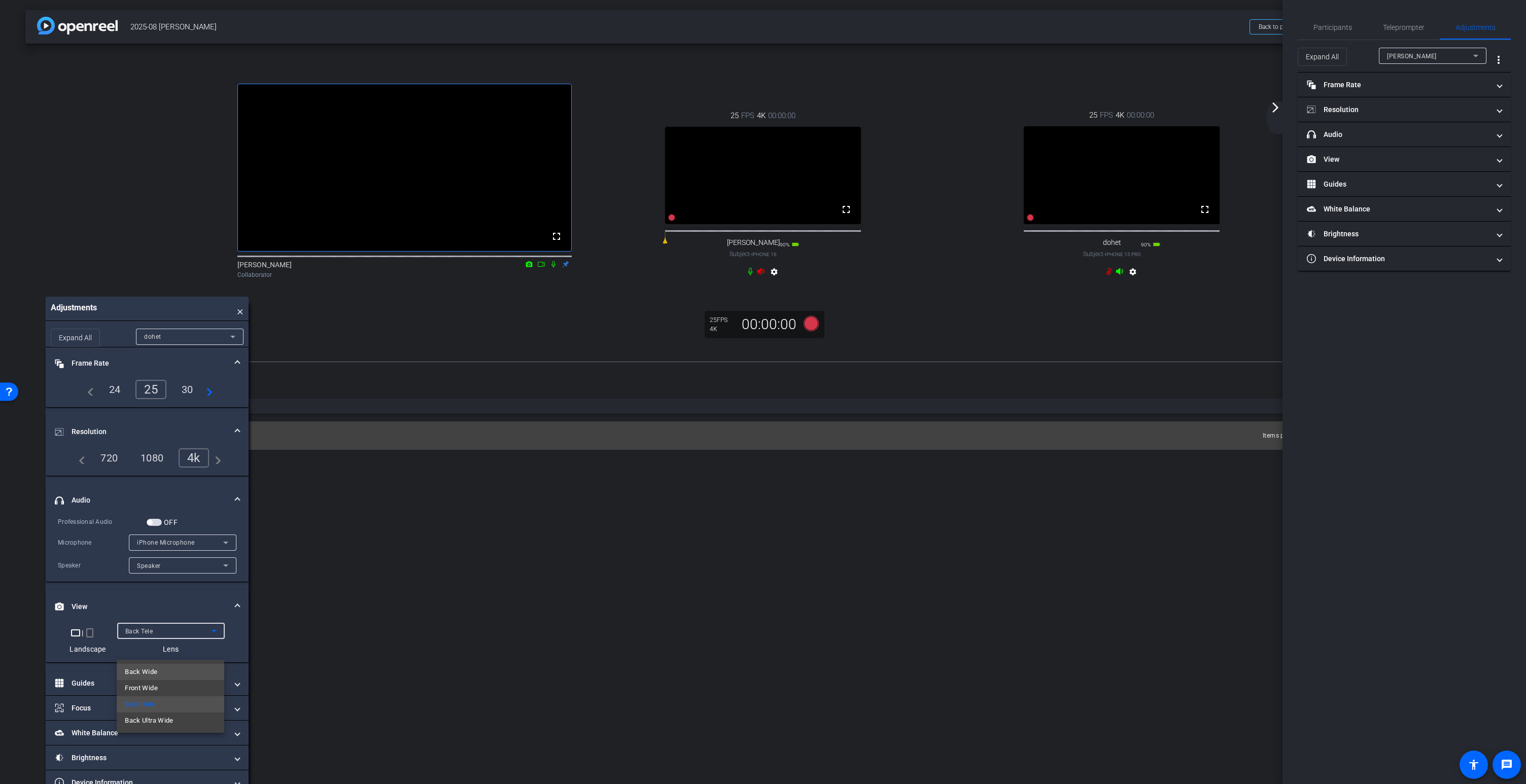
click at [140, 673] on span "Back Wide" at bounding box center [141, 671] width 33 height 12
click at [1204, 216] on mat-icon "fullscreen" at bounding box center [1205, 209] width 12 height 12
click at [845, 216] on mat-icon "fullscreen" at bounding box center [846, 209] width 12 height 12
click at [1205, 216] on mat-icon "fullscreen" at bounding box center [1205, 209] width 12 height 12
click at [553, 268] on icon at bounding box center [553, 264] width 8 height 7
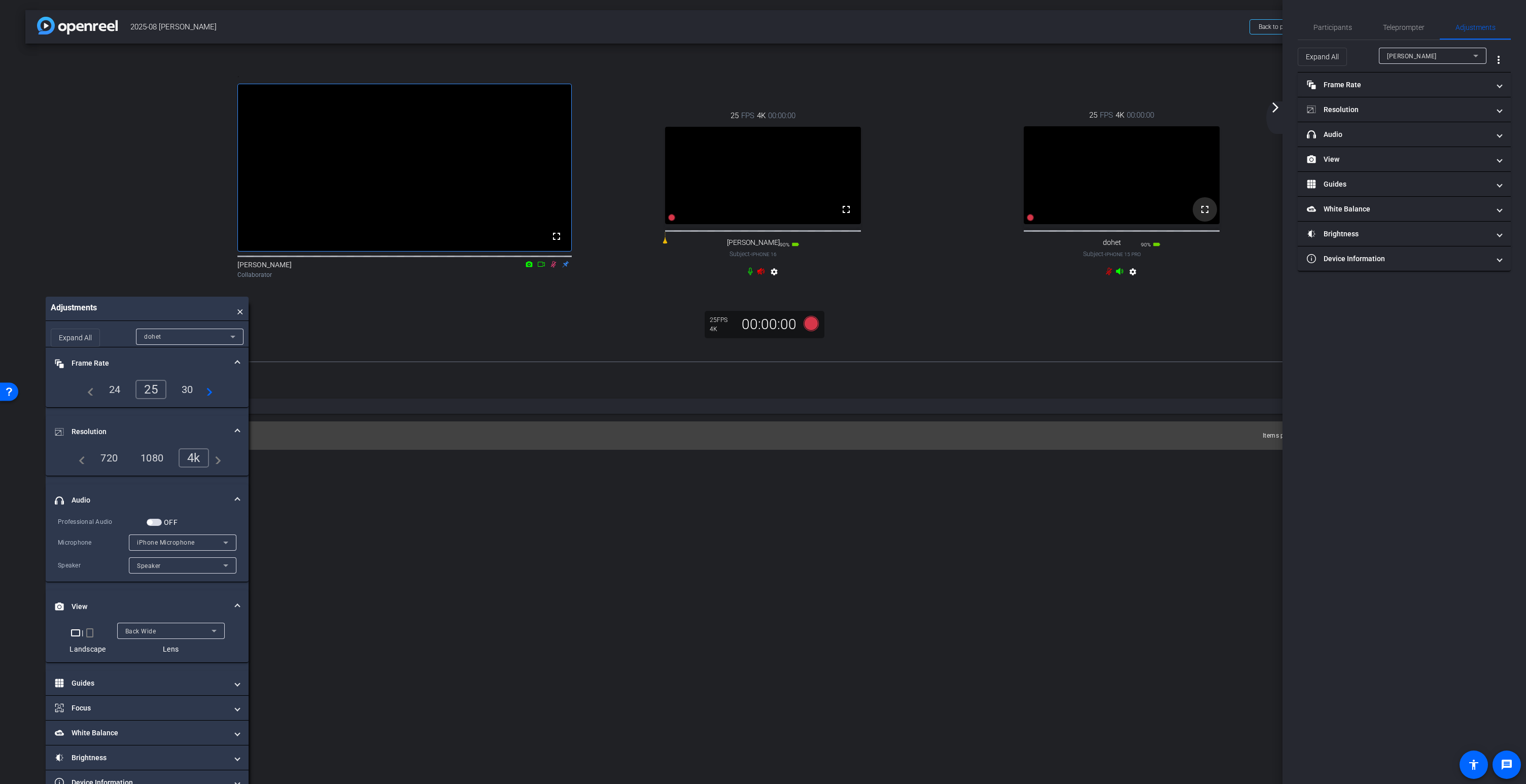
click at [1204, 216] on mat-icon "fullscreen" at bounding box center [1205, 209] width 12 height 12
click at [1207, 216] on mat-icon "fullscreen" at bounding box center [1205, 209] width 12 height 12
click at [181, 343] on div "dohet" at bounding box center [187, 336] width 86 height 12
click at [176, 375] on mat-option "David" at bounding box center [190, 377] width 108 height 16
click at [553, 268] on icon at bounding box center [553, 264] width 8 height 7
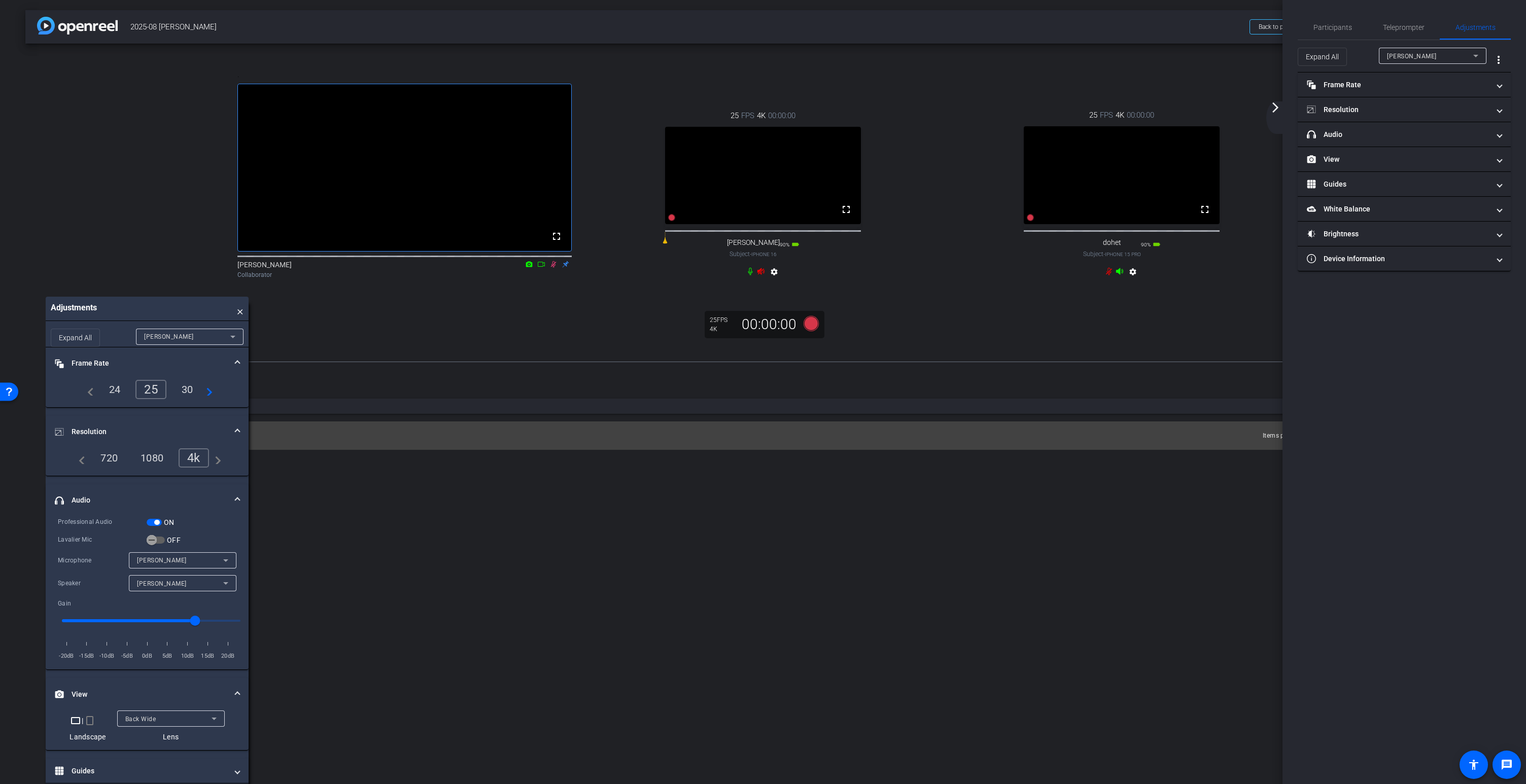
click at [553, 268] on icon at bounding box center [553, 264] width 8 height 7
click at [549, 297] on div ". fullscreen Jenny Collaborator" at bounding box center [404, 175] width 358 height 243
click at [553, 267] on icon at bounding box center [553, 264] width 5 height 7
click at [178, 343] on div "David" at bounding box center [187, 336] width 86 height 12
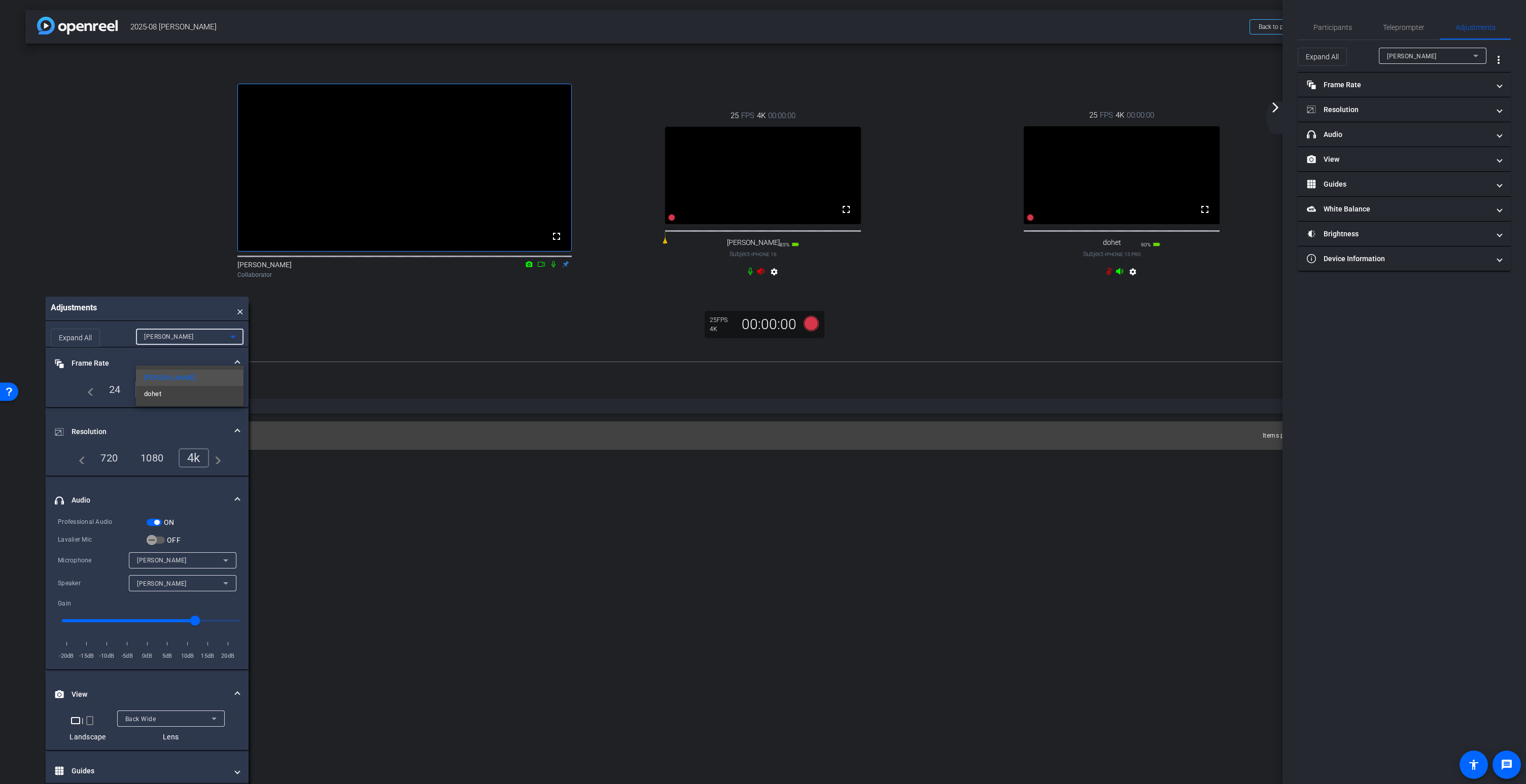
click at [341, 355] on div at bounding box center [763, 392] width 1526 height 784
click at [1204, 216] on mat-icon "fullscreen" at bounding box center [1205, 209] width 12 height 12
click at [1434, 56] on div "David" at bounding box center [1430, 56] width 86 height 12
click at [1007, 348] on div at bounding box center [763, 392] width 1526 height 784
click at [1322, 30] on span "Participants" at bounding box center [1332, 27] width 39 height 7
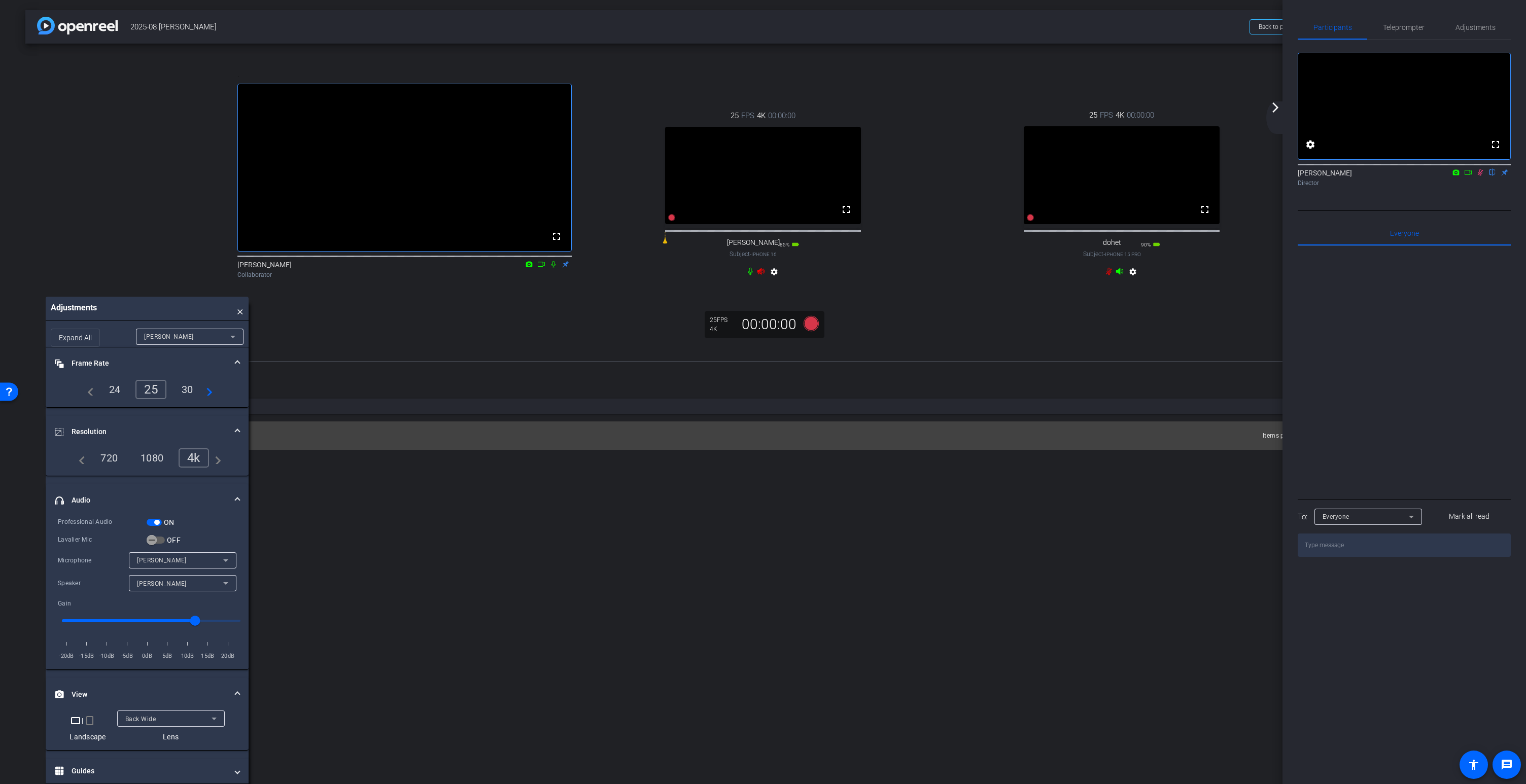
click at [1478, 176] on icon at bounding box center [1480, 172] width 8 height 7
click at [1204, 216] on mat-icon "fullscreen" at bounding box center [1205, 209] width 12 height 12
click at [1205, 216] on mat-icon "fullscreen" at bounding box center [1205, 209] width 12 height 12
click at [848, 216] on mat-icon "fullscreen" at bounding box center [846, 209] width 12 height 12
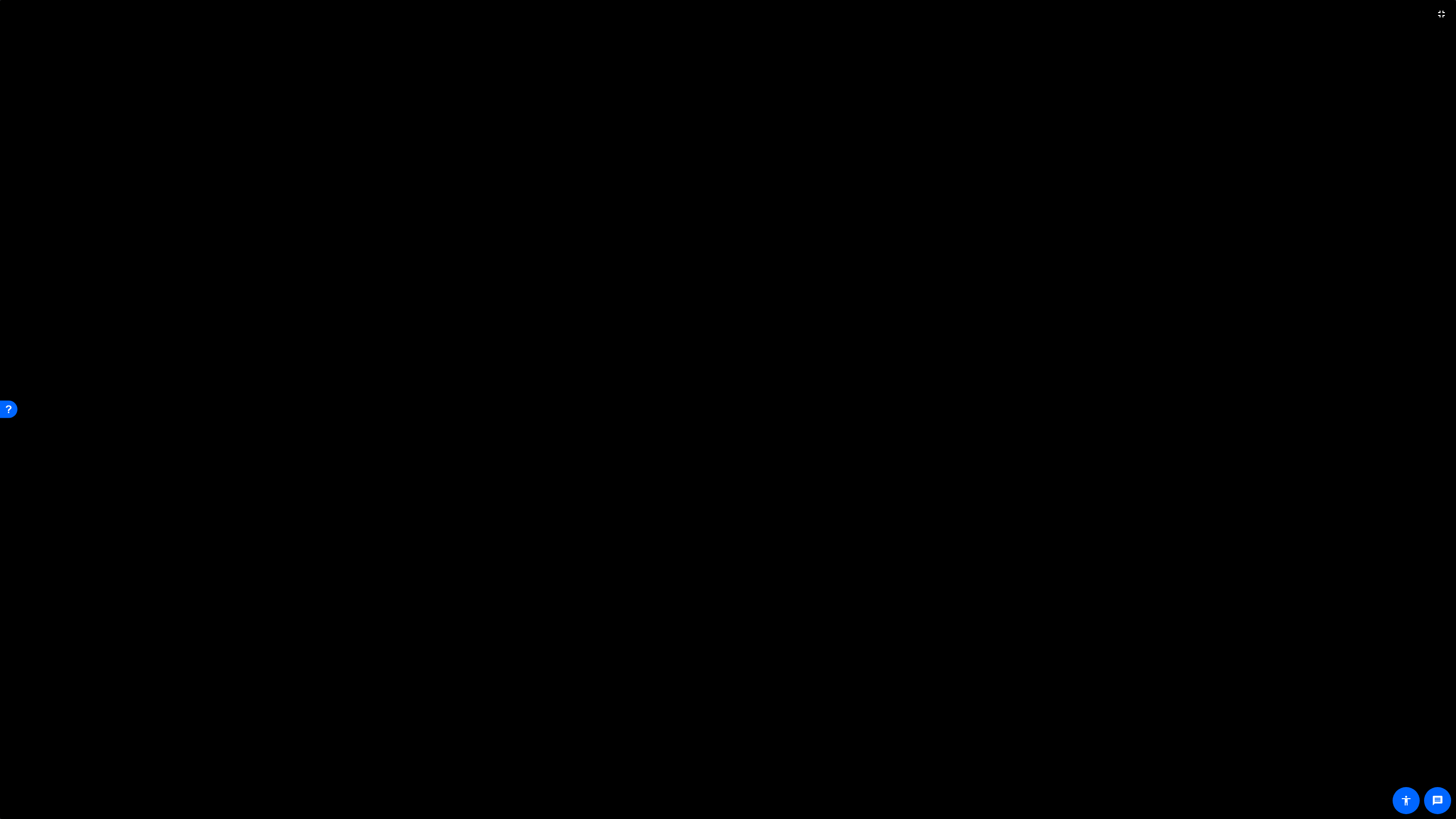
click at [958, 251] on video at bounding box center [728, 409] width 1456 height 819
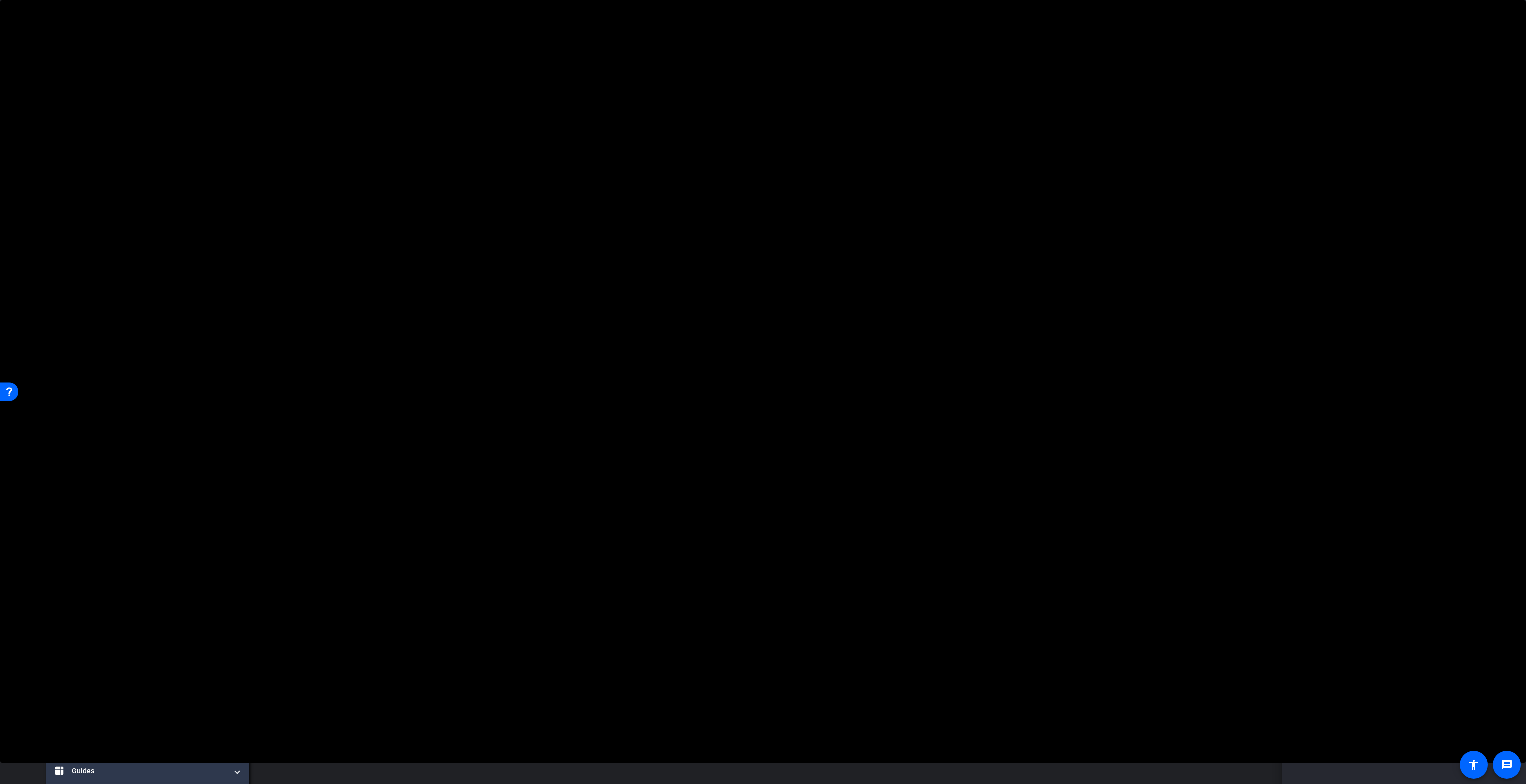
scroll to position [119, 0]
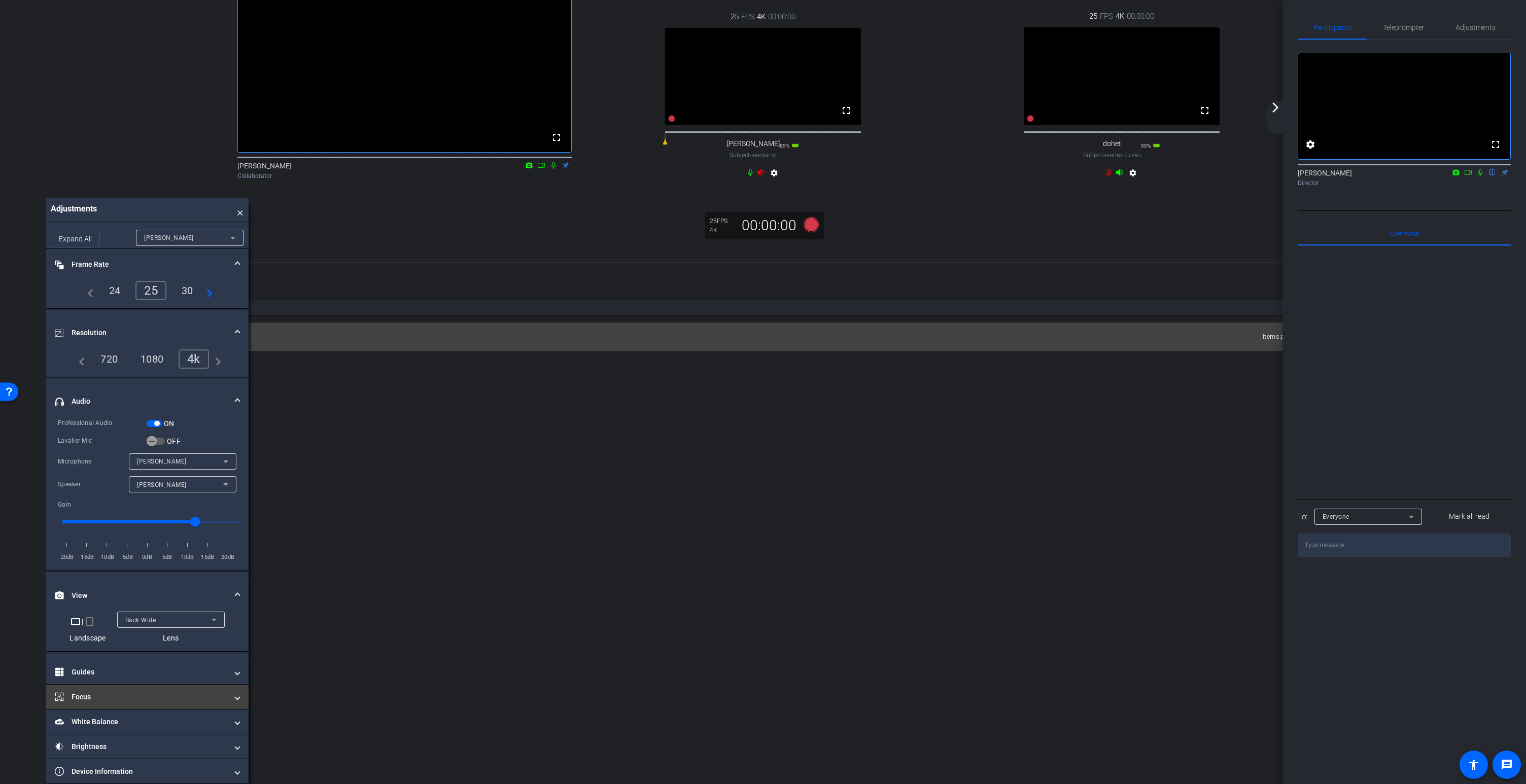
click at [88, 690] on mat-expansion-panel-header "Focus" at bounding box center [147, 696] width 203 height 24
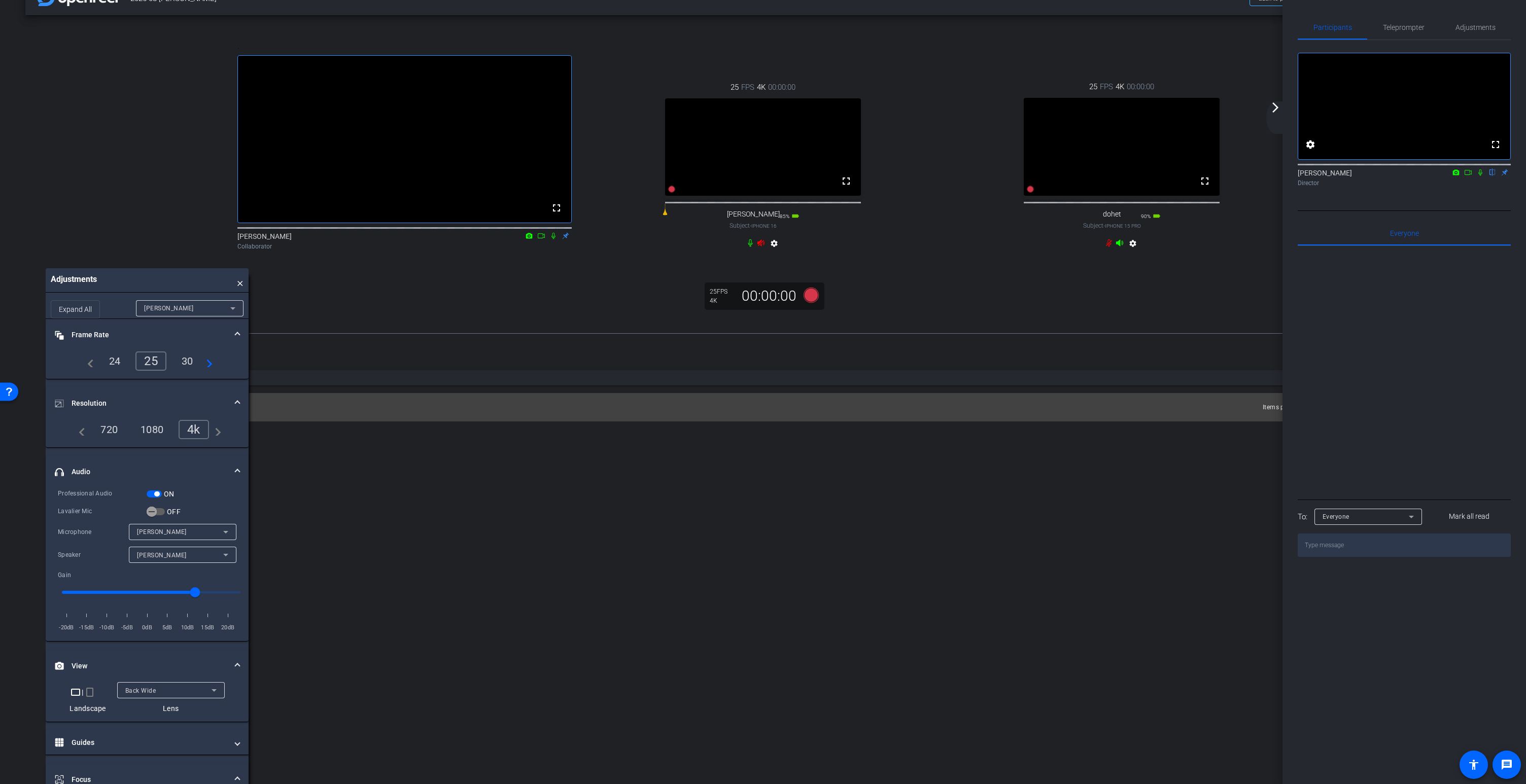
scroll to position [0, 0]
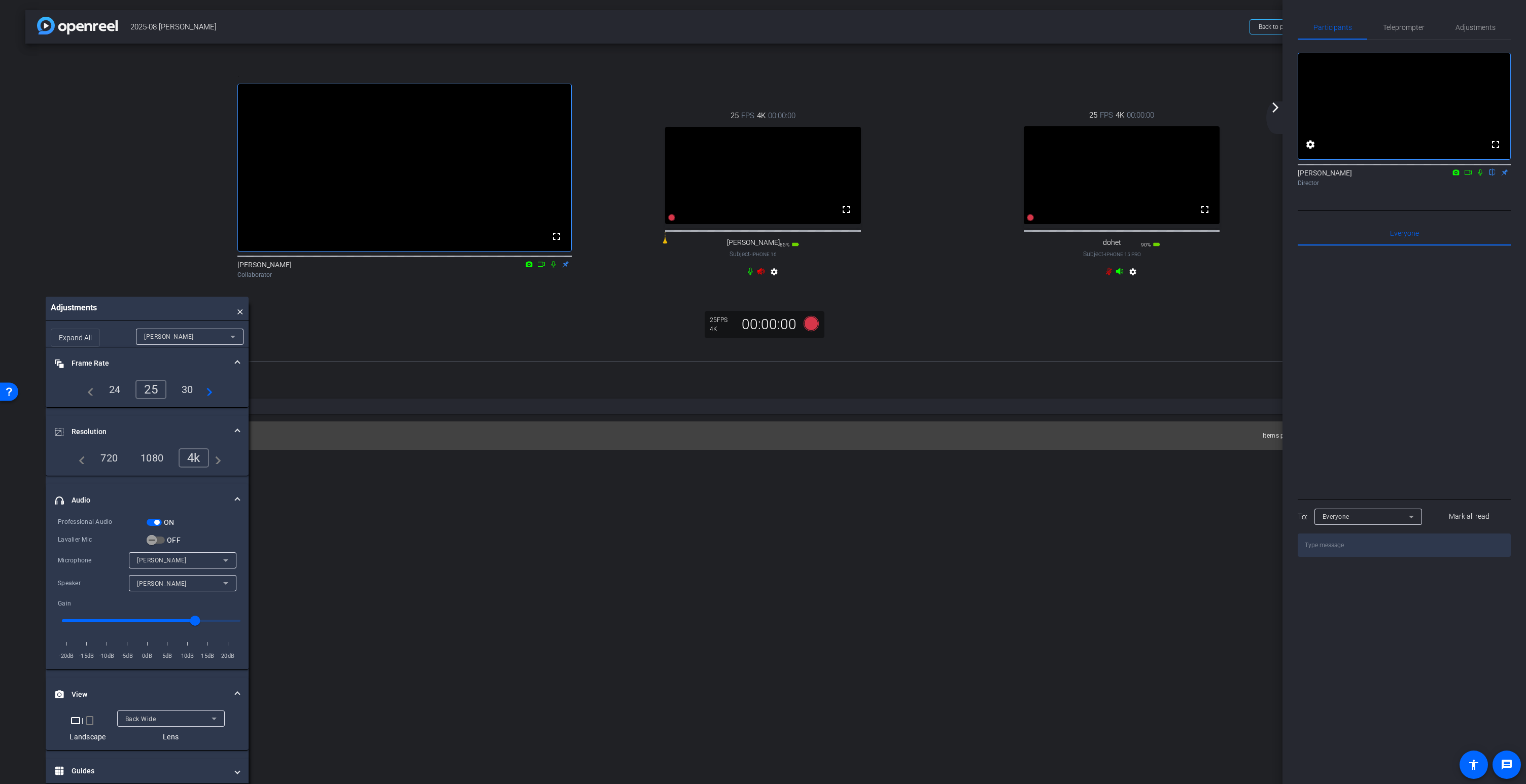
click at [796, 178] on video at bounding box center [763, 175] width 196 height 98
click at [845, 216] on mat-icon "fullscreen" at bounding box center [846, 209] width 12 height 12
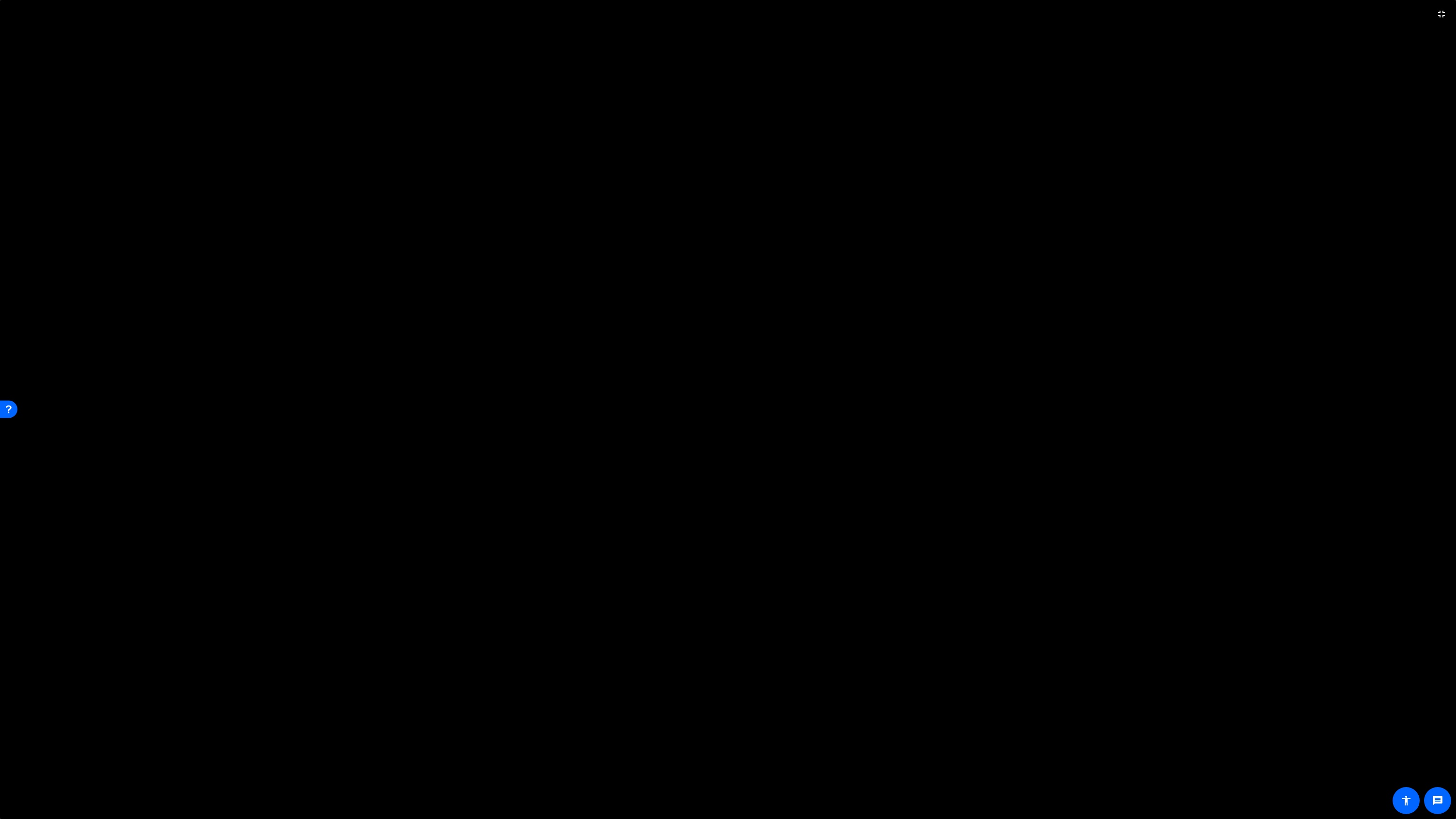
click at [928, 255] on video at bounding box center [728, 409] width 1456 height 819
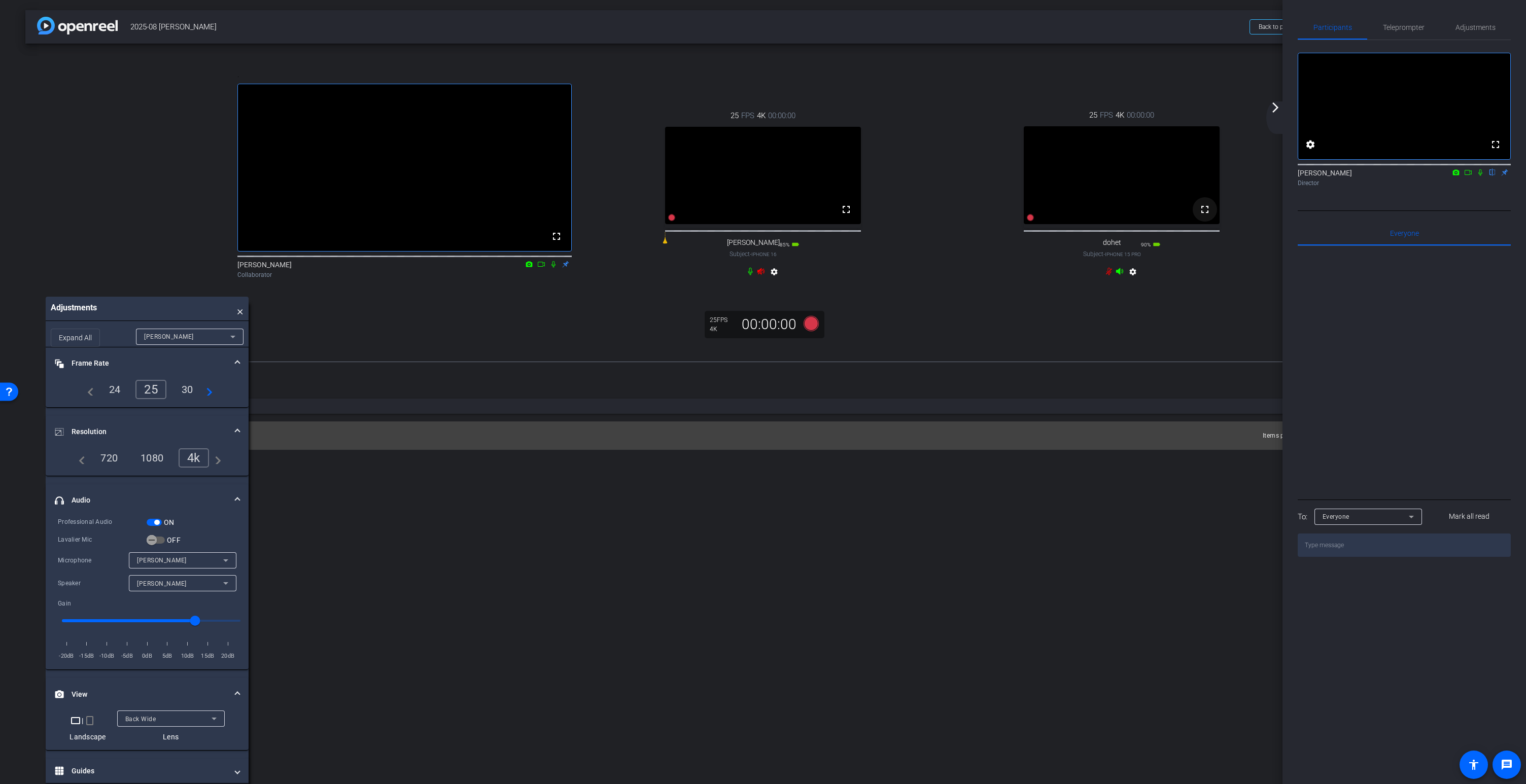
click at [1206, 216] on mat-icon "fullscreen" at bounding box center [1205, 209] width 12 height 12
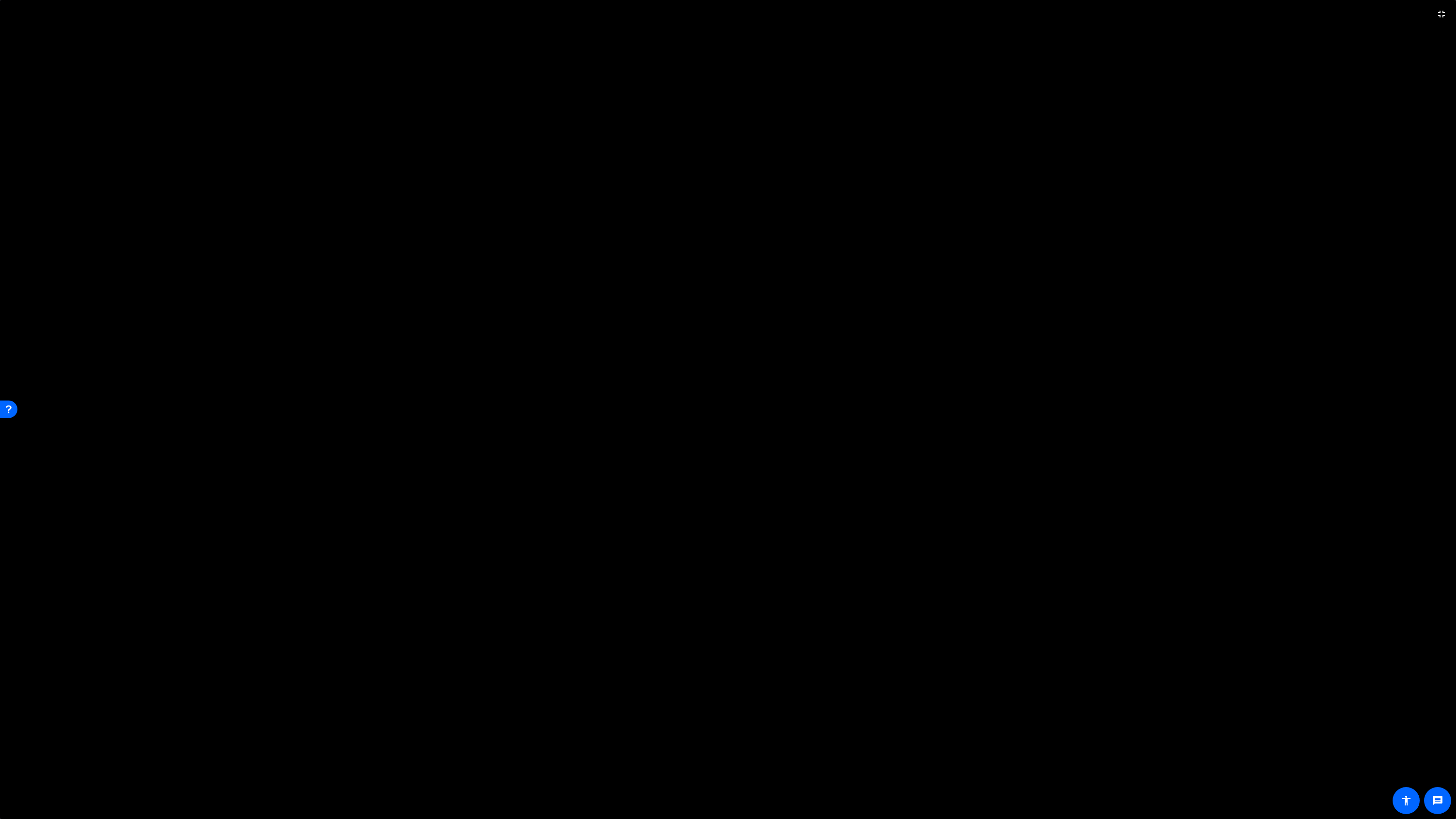
click at [898, 155] on video at bounding box center [728, 409] width 1456 height 819
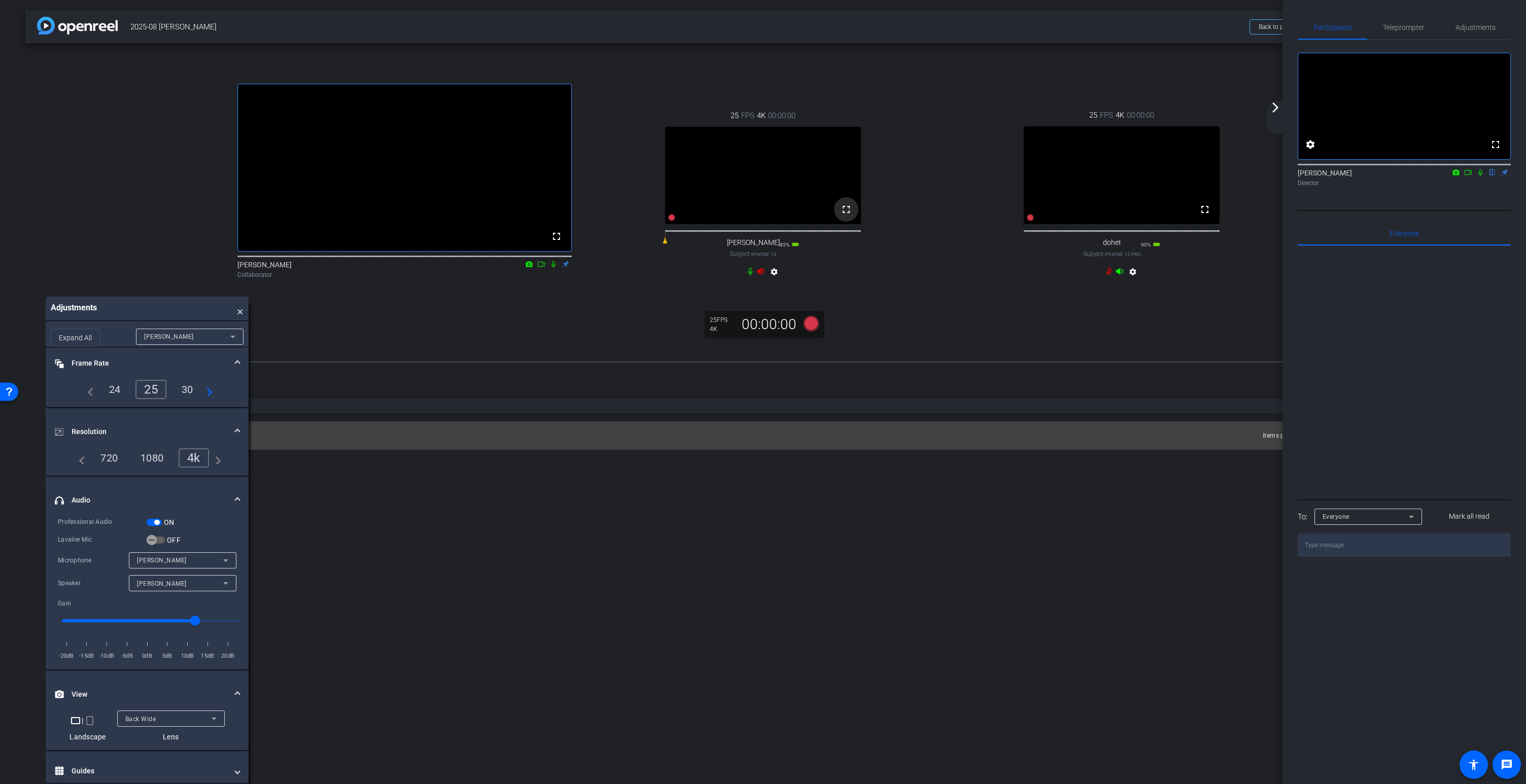
click at [844, 216] on mat-icon "fullscreen" at bounding box center [846, 209] width 12 height 12
click at [1206, 216] on mat-icon "fullscreen" at bounding box center [1205, 209] width 12 height 12
click at [811, 330] on icon at bounding box center [812, 323] width 15 height 15
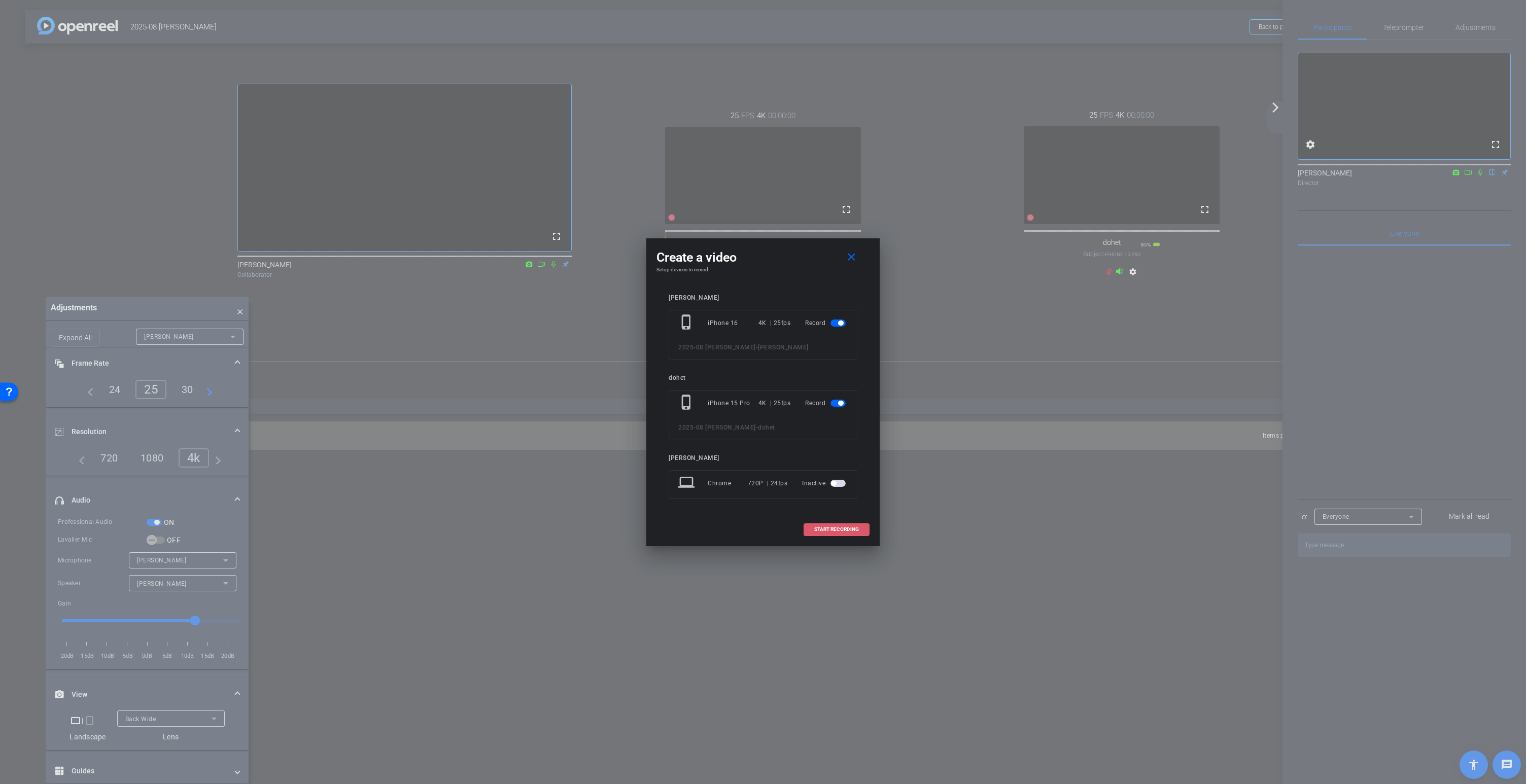
click at [832, 532] on span at bounding box center [836, 529] width 65 height 24
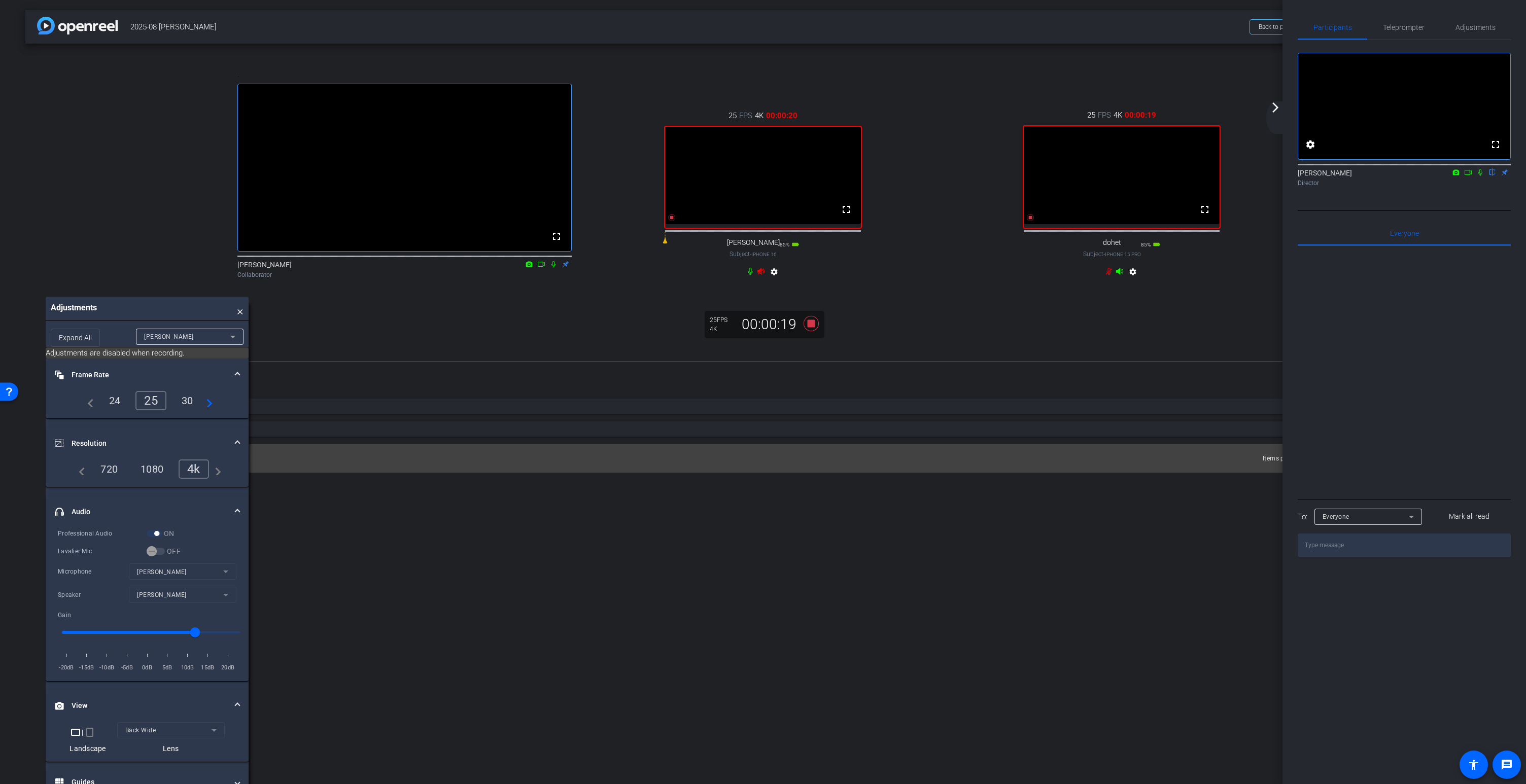
click at [1121, 275] on icon at bounding box center [1120, 271] width 8 height 8
click at [1120, 275] on icon at bounding box center [1120, 271] width 8 height 8
click at [807, 333] on icon at bounding box center [811, 323] width 24 height 18
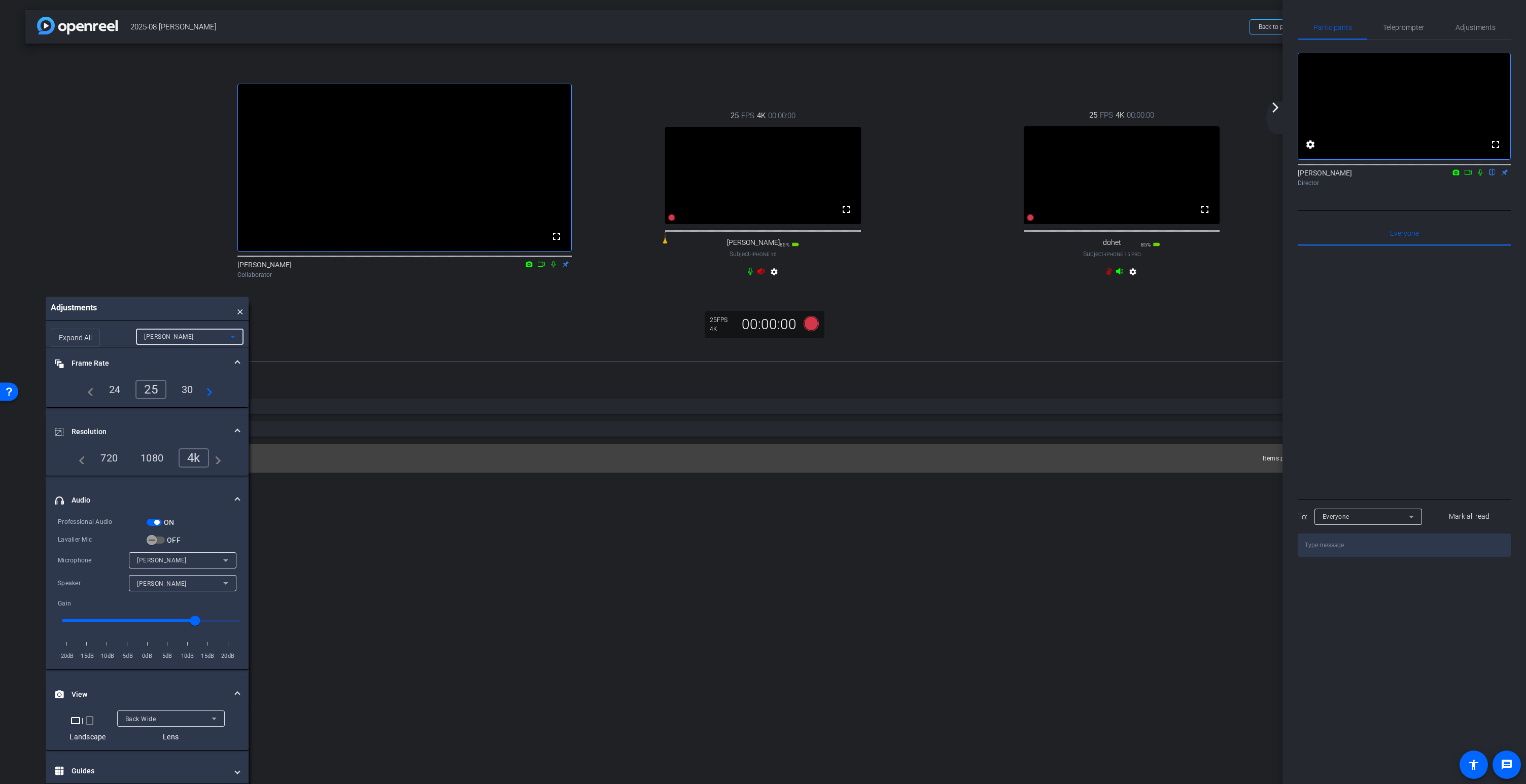
click at [165, 343] on div "David" at bounding box center [187, 336] width 86 height 12
click at [164, 395] on mat-option "dohet" at bounding box center [190, 394] width 108 height 16
click at [154, 635] on span "Back Wide" at bounding box center [141, 631] width 31 height 7
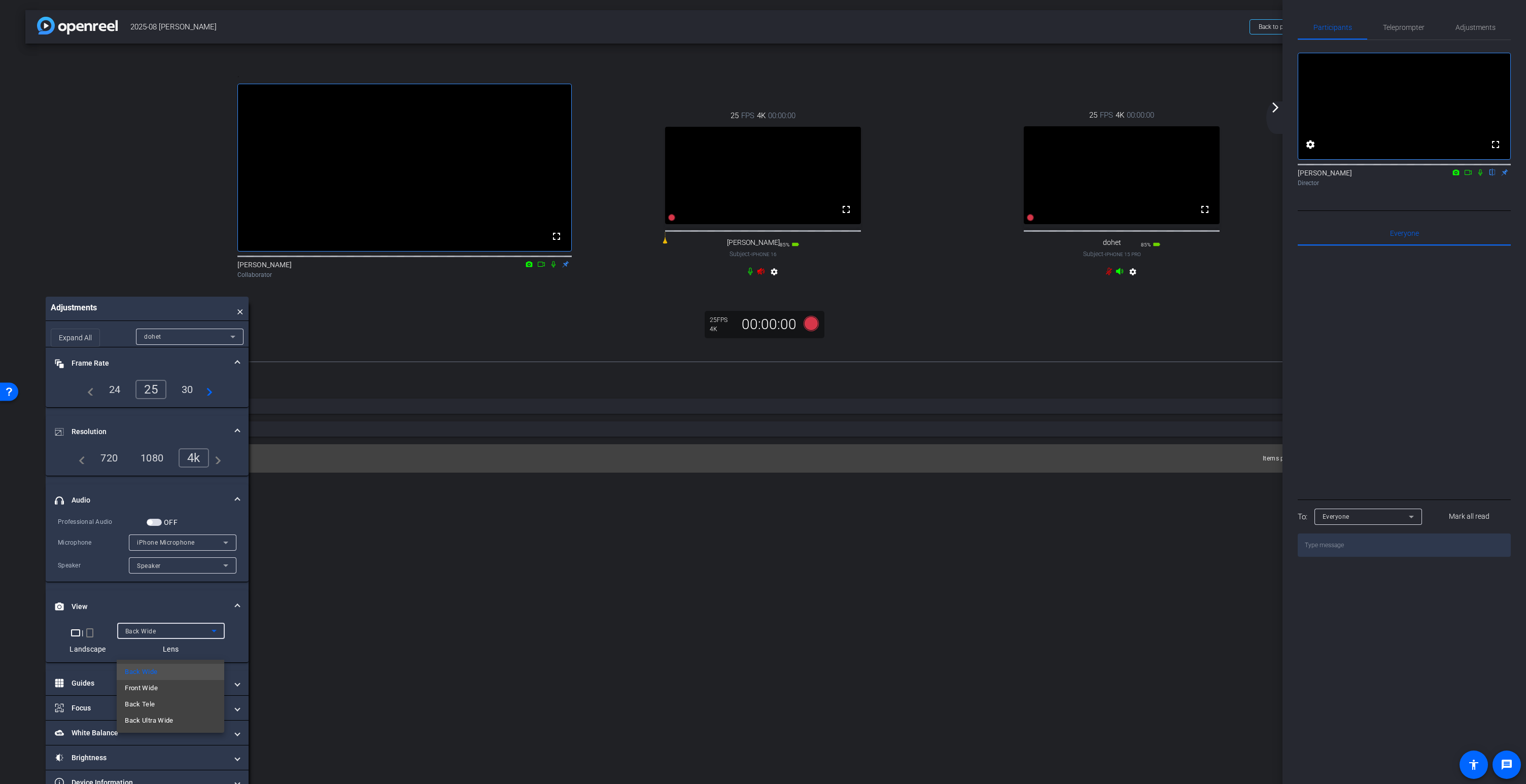
click at [148, 708] on span "Back Tele" at bounding box center [140, 704] width 30 height 12
click at [163, 637] on div "Back Tele" at bounding box center [169, 631] width 86 height 12
click at [158, 724] on span "Back Ultra Wide" at bounding box center [149, 721] width 49 height 12
click at [156, 635] on span "Back Ultra Wide" at bounding box center [149, 631] width 47 height 7
click at [153, 670] on span "Back Wide" at bounding box center [141, 671] width 33 height 12
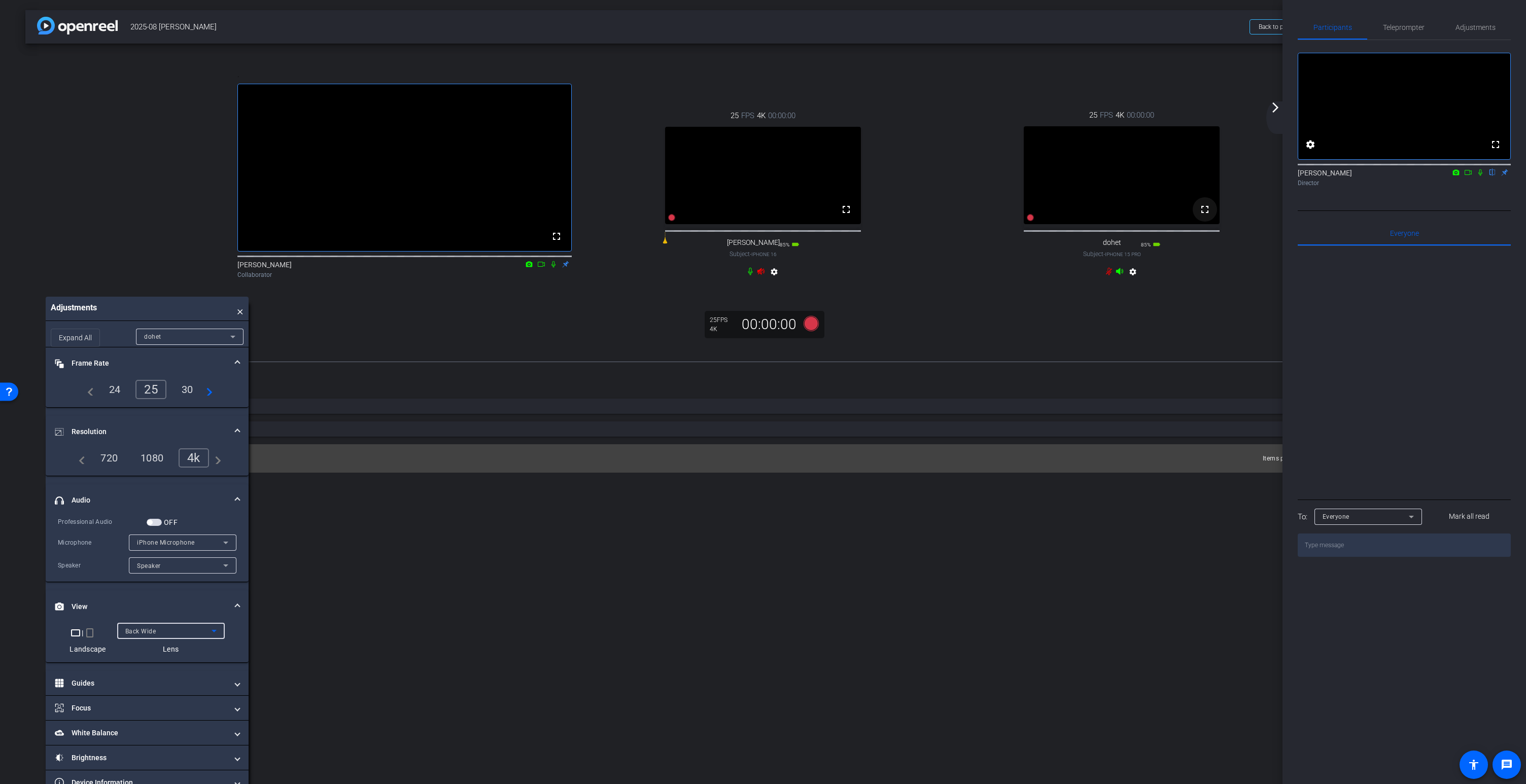
click at [1206, 216] on mat-icon "fullscreen" at bounding box center [1205, 209] width 12 height 12
click at [846, 216] on mat-icon "fullscreen" at bounding box center [846, 209] width 12 height 12
click at [511, 326] on div ". fullscreen Jenny Collaborator 25 FPS 4K 00:00:00 fullscreen David Subject - i…" at bounding box center [763, 195] width 1475 height 302
click at [241, 316] on span "×" at bounding box center [240, 309] width 7 height 14
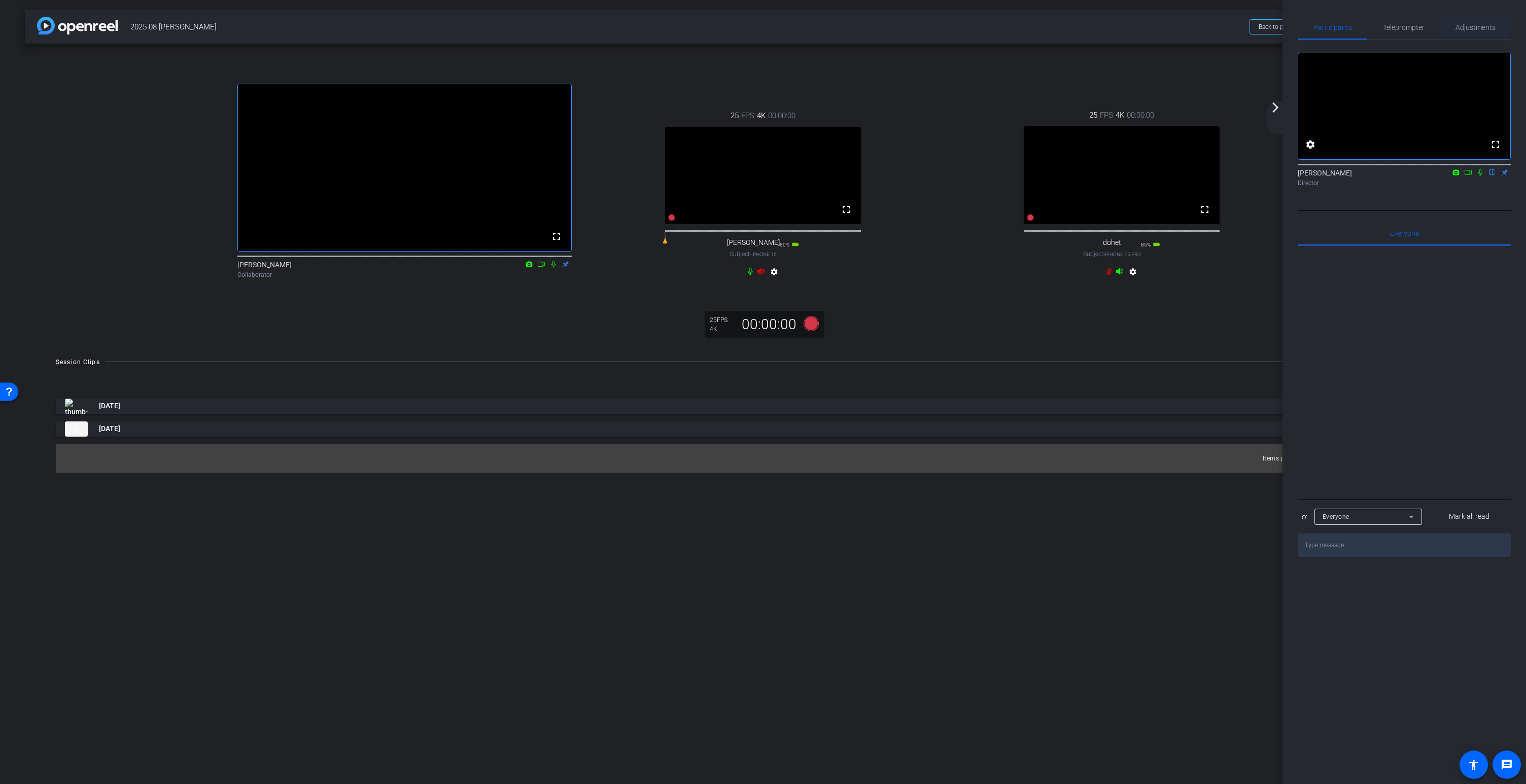
click at [1482, 24] on span "Adjustments" at bounding box center [1476, 27] width 40 height 7
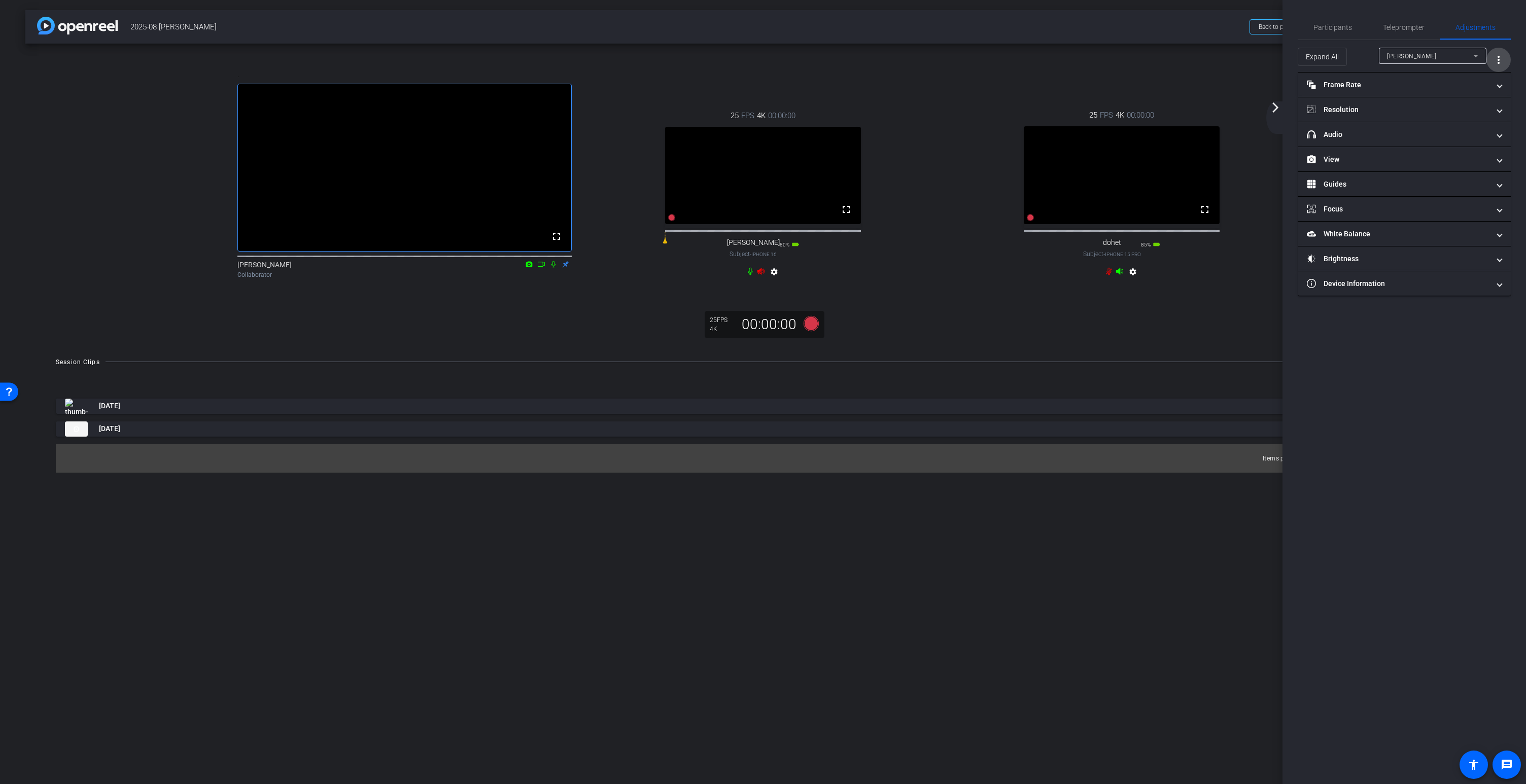
click at [1496, 57] on mat-icon "more_vert" at bounding box center [1498, 60] width 12 height 12
click at [1483, 81] on span "Open Floating Panel" at bounding box center [1473, 81] width 59 height 7
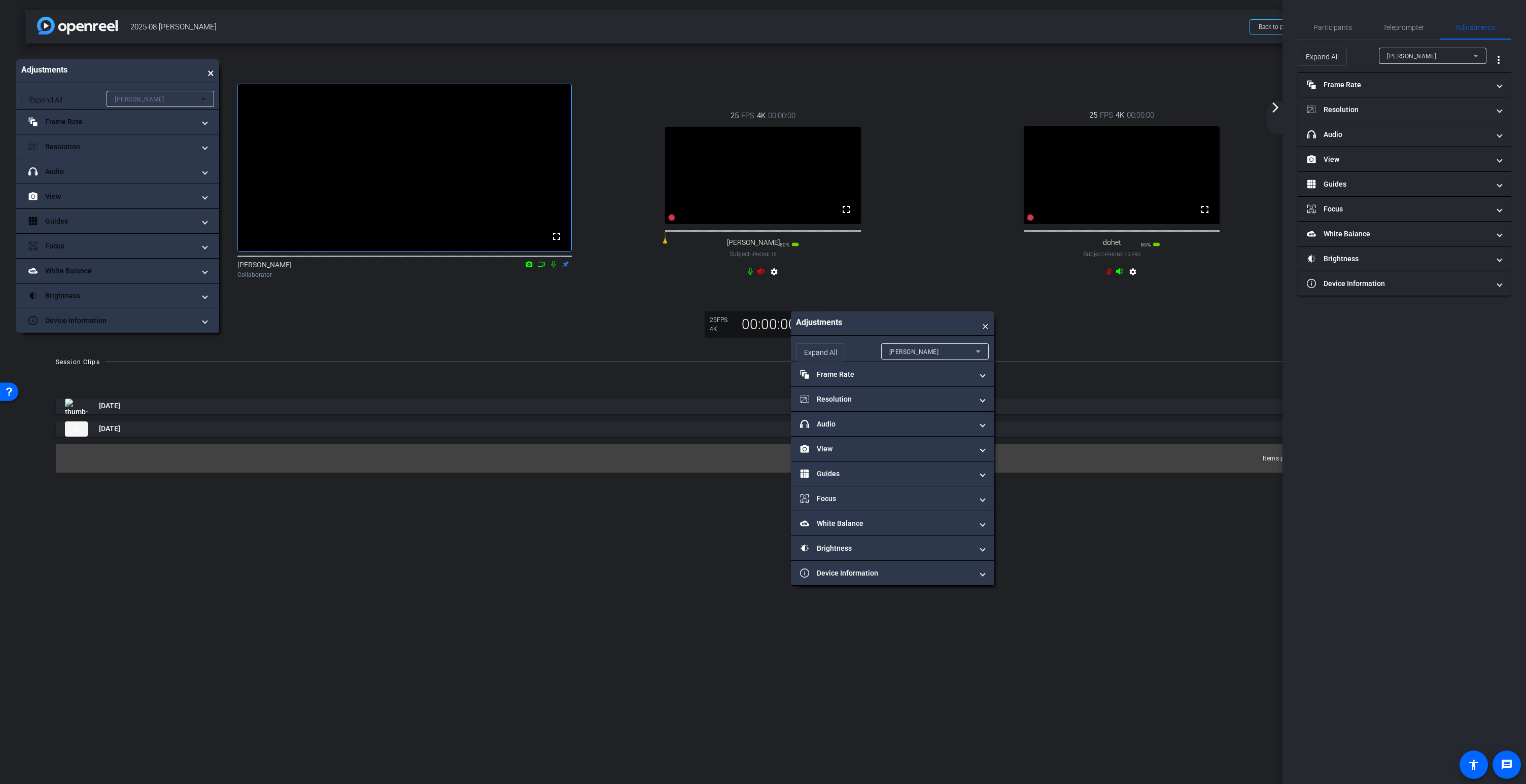
drag, startPoint x: 887, startPoint y: 324, endPoint x: 113, endPoint y: 72, distance: 814.0
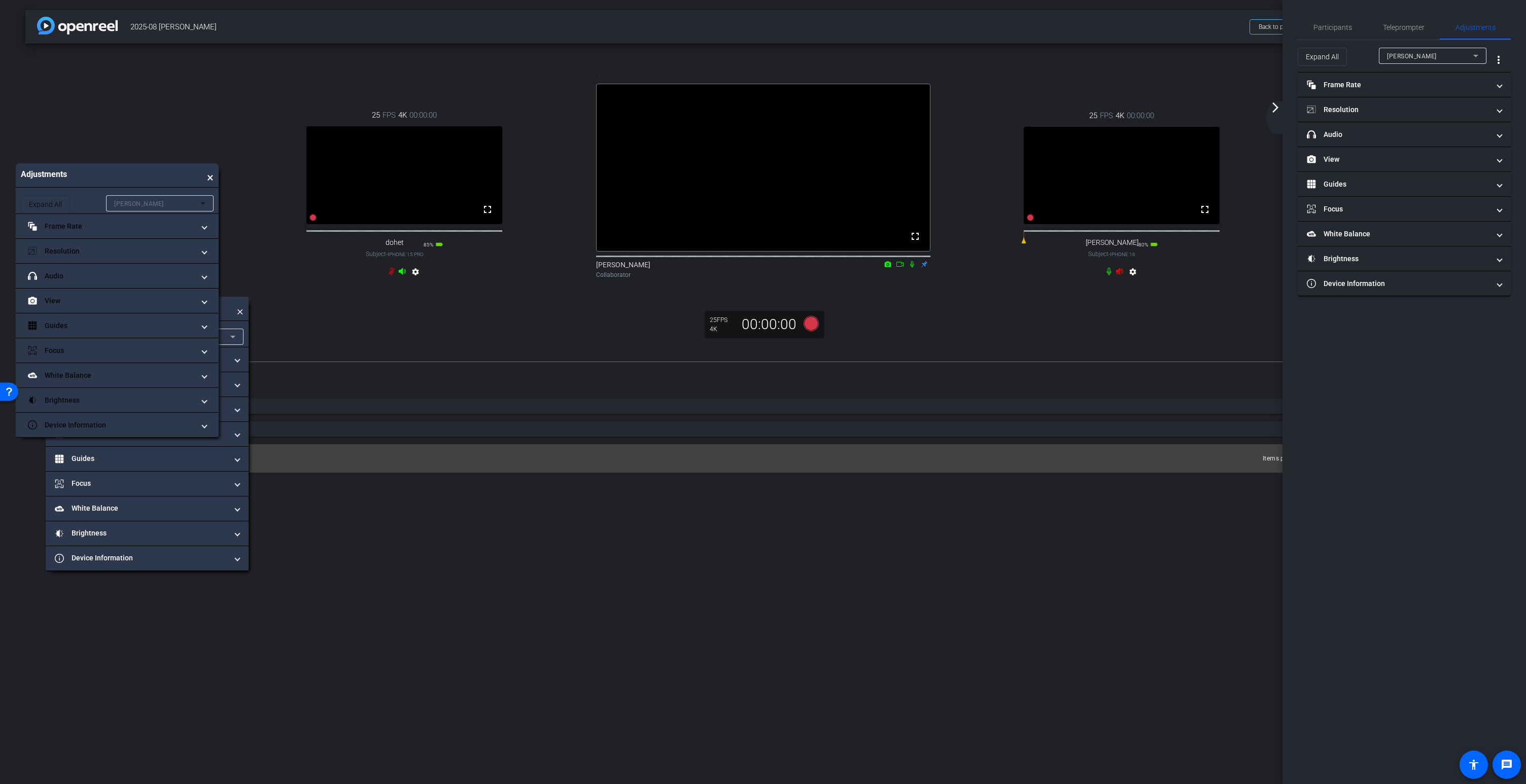
drag, startPoint x: 174, startPoint y: 324, endPoint x: 152, endPoint y: 168, distance: 157.5
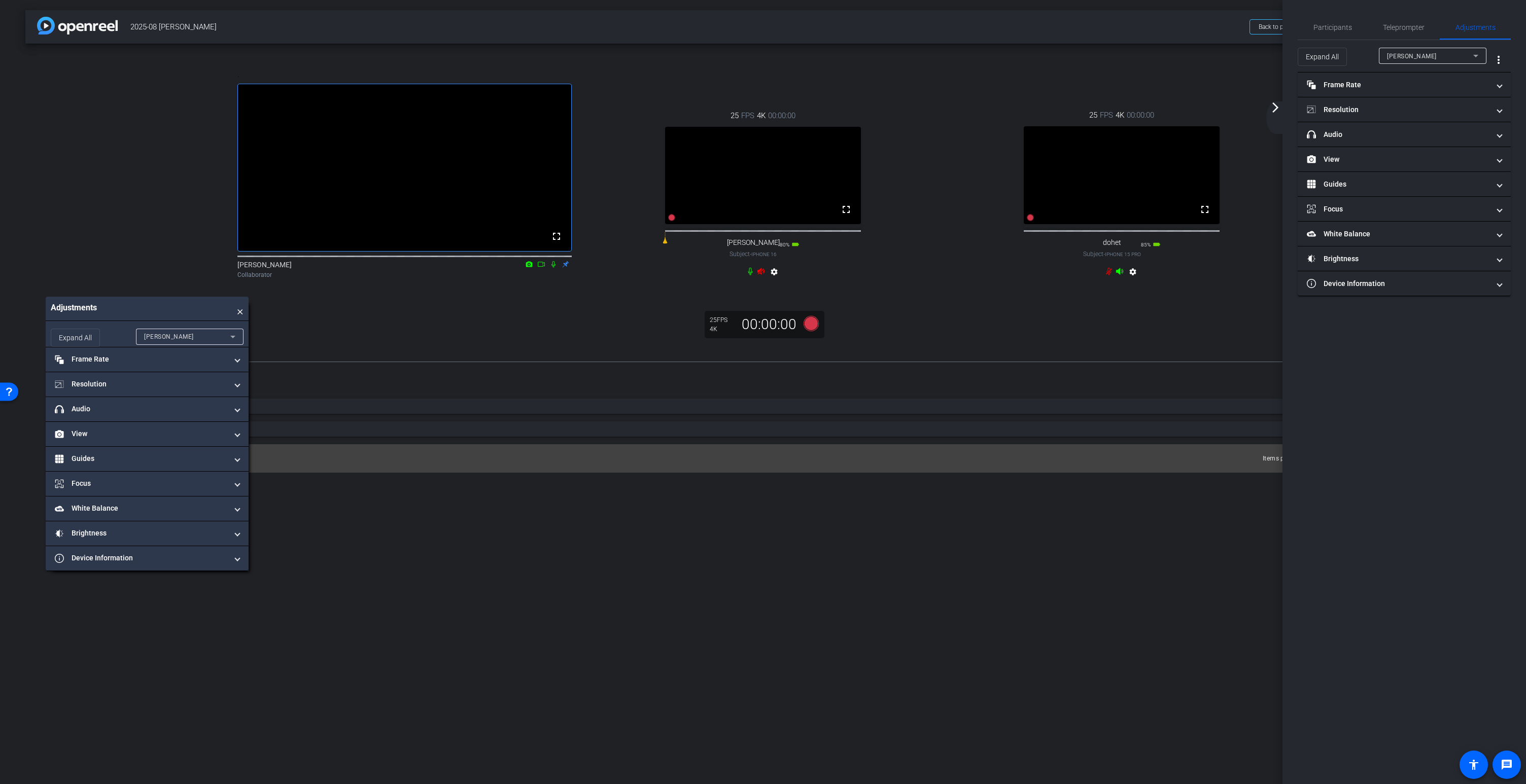
drag, startPoint x: 248, startPoint y: 590, endPoint x: 251, endPoint y: 667, distance: 77.1
click at [251, 667] on div "arrow_back 2025-08 Paride Lux Back to project Send invite account_box grid_on s…" at bounding box center [763, 392] width 1526 height 784
click at [846, 216] on mat-icon "fullscreen" at bounding box center [846, 209] width 12 height 12
click at [847, 216] on mat-icon "fullscreen" at bounding box center [846, 209] width 12 height 12
click at [1482, 30] on span "Adjustments" at bounding box center [1476, 27] width 40 height 7
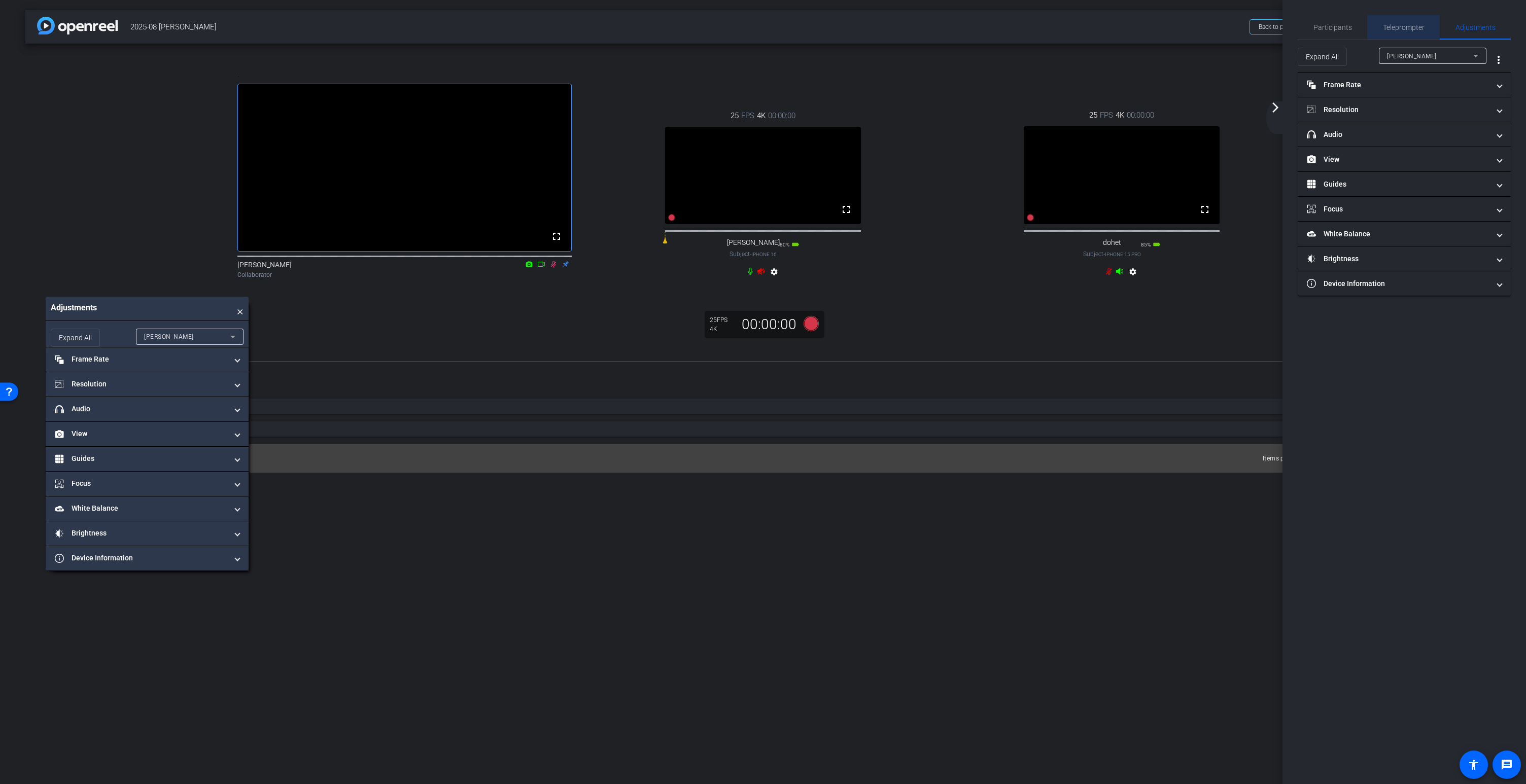
click at [1410, 30] on span "Teleprompter" at bounding box center [1403, 27] width 41 height 7
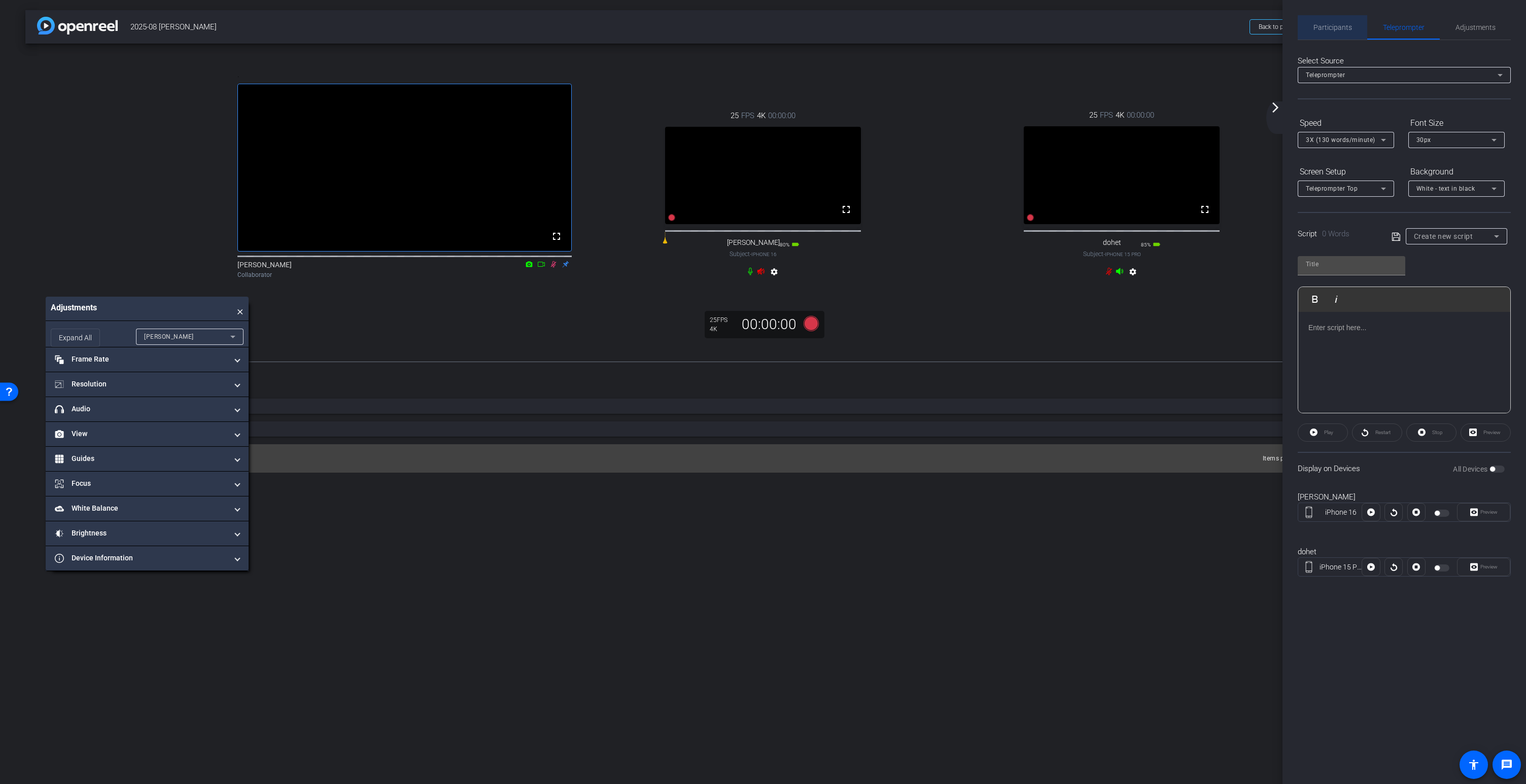
click at [1333, 28] on span "Participants" at bounding box center [1332, 27] width 39 height 7
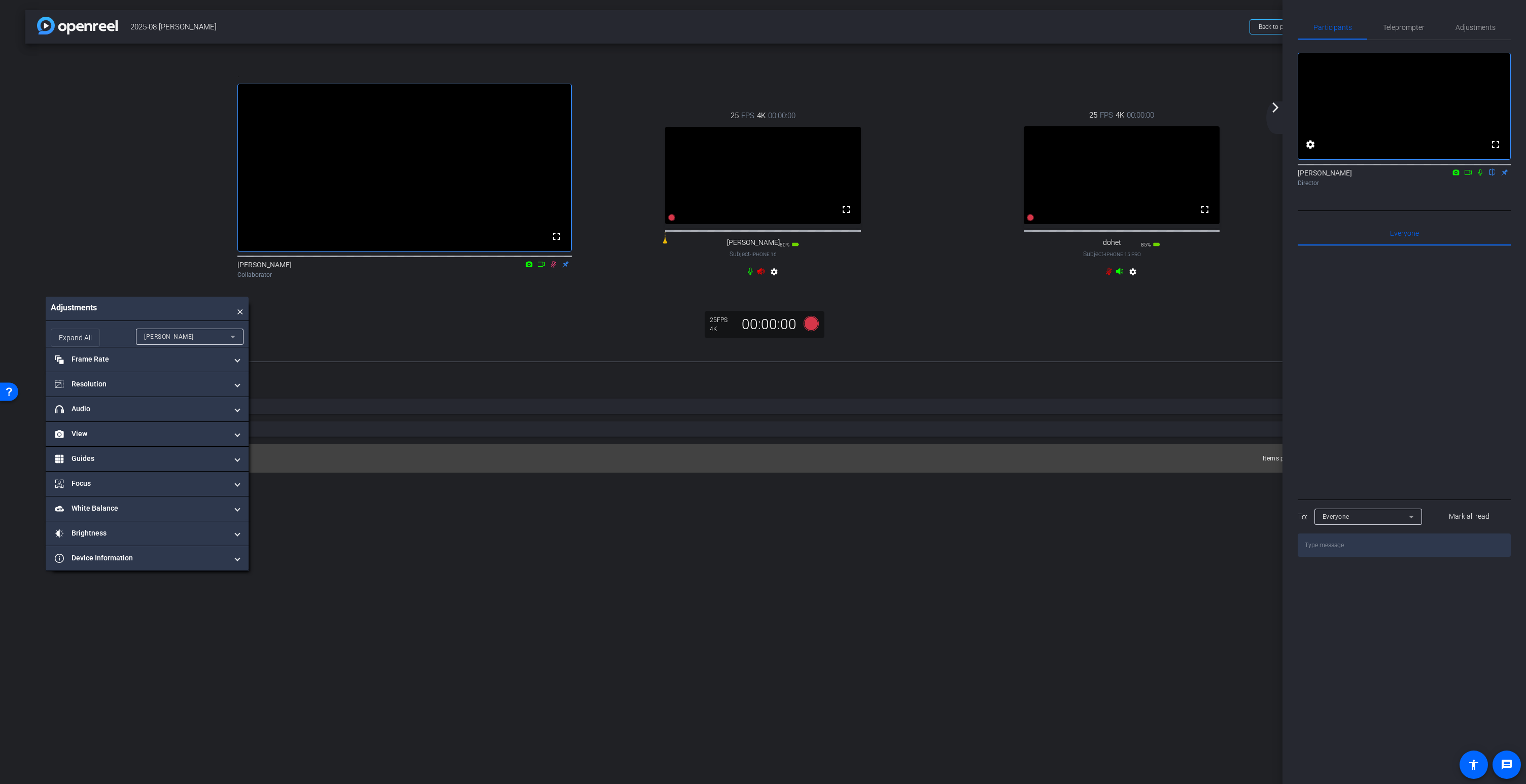
click at [1480, 176] on icon at bounding box center [1480, 172] width 8 height 7
click at [1118, 275] on icon at bounding box center [1120, 271] width 7 height 7
click at [1119, 275] on icon at bounding box center [1120, 271] width 7 height 7
click at [1479, 176] on icon at bounding box center [1480, 172] width 5 height 7
click at [765, 275] on icon at bounding box center [761, 271] width 7 height 7
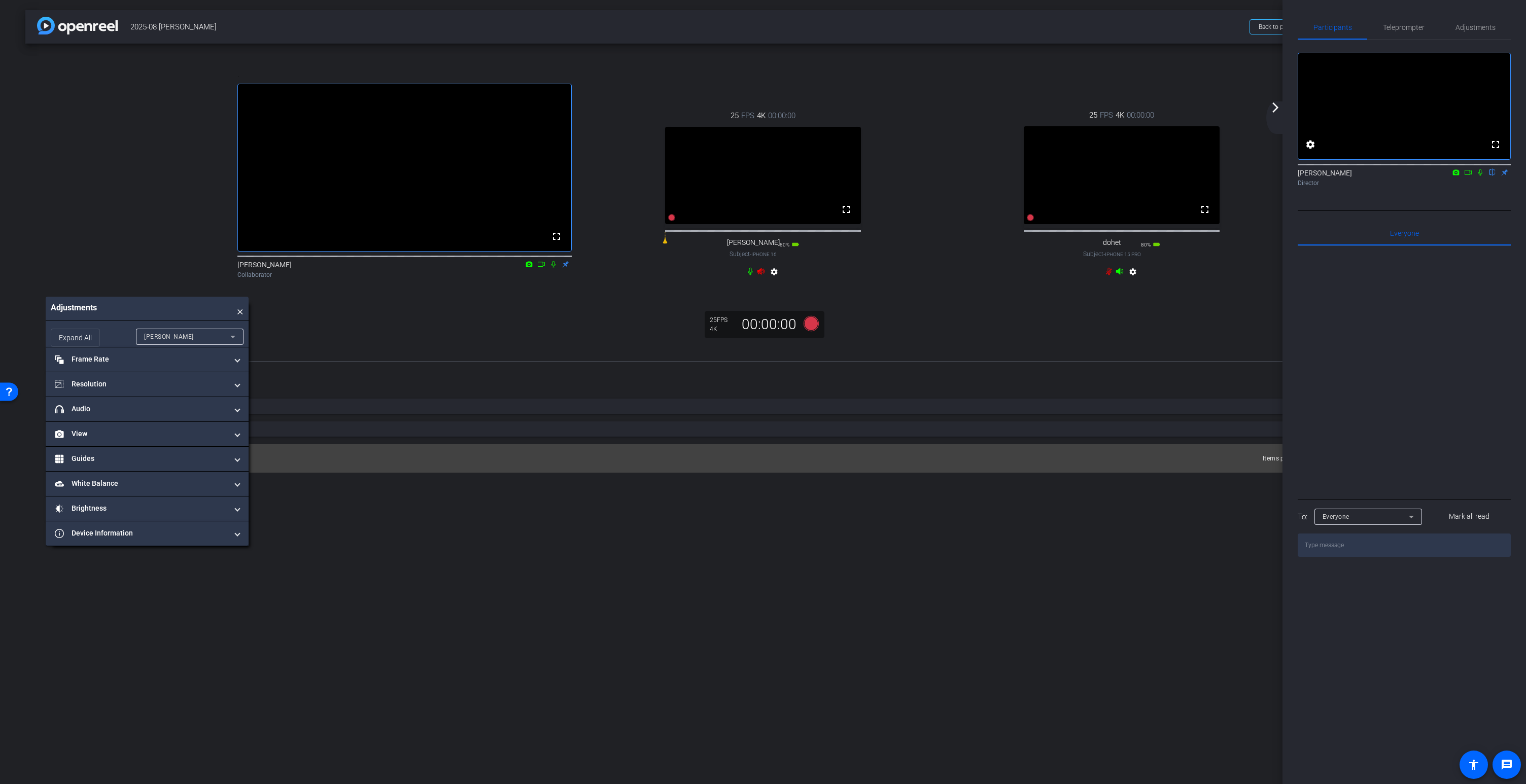
click at [1120, 275] on icon at bounding box center [1120, 271] width 7 height 7
click at [765, 275] on icon at bounding box center [761, 271] width 7 height 7
click at [1272, 112] on mat-icon "arrow_forward_ios" at bounding box center [1275, 107] width 12 height 12
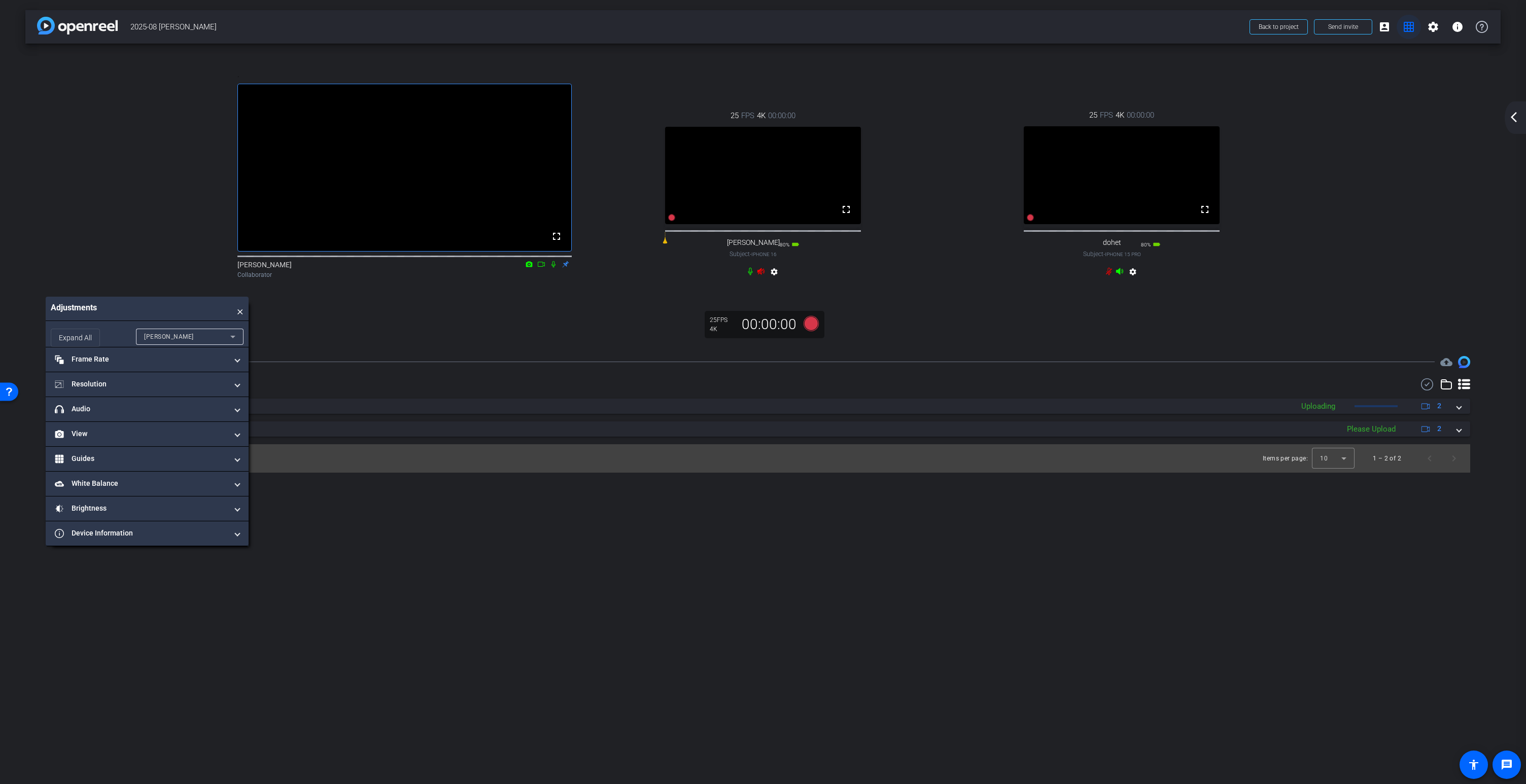
click at [1406, 27] on mat-icon "grid_on" at bounding box center [1409, 27] width 12 height 12
click at [1408, 27] on mat-icon "grid_on" at bounding box center [1409, 27] width 12 height 12
click at [1386, 27] on mat-icon "account_box" at bounding box center [1384, 27] width 12 height 12
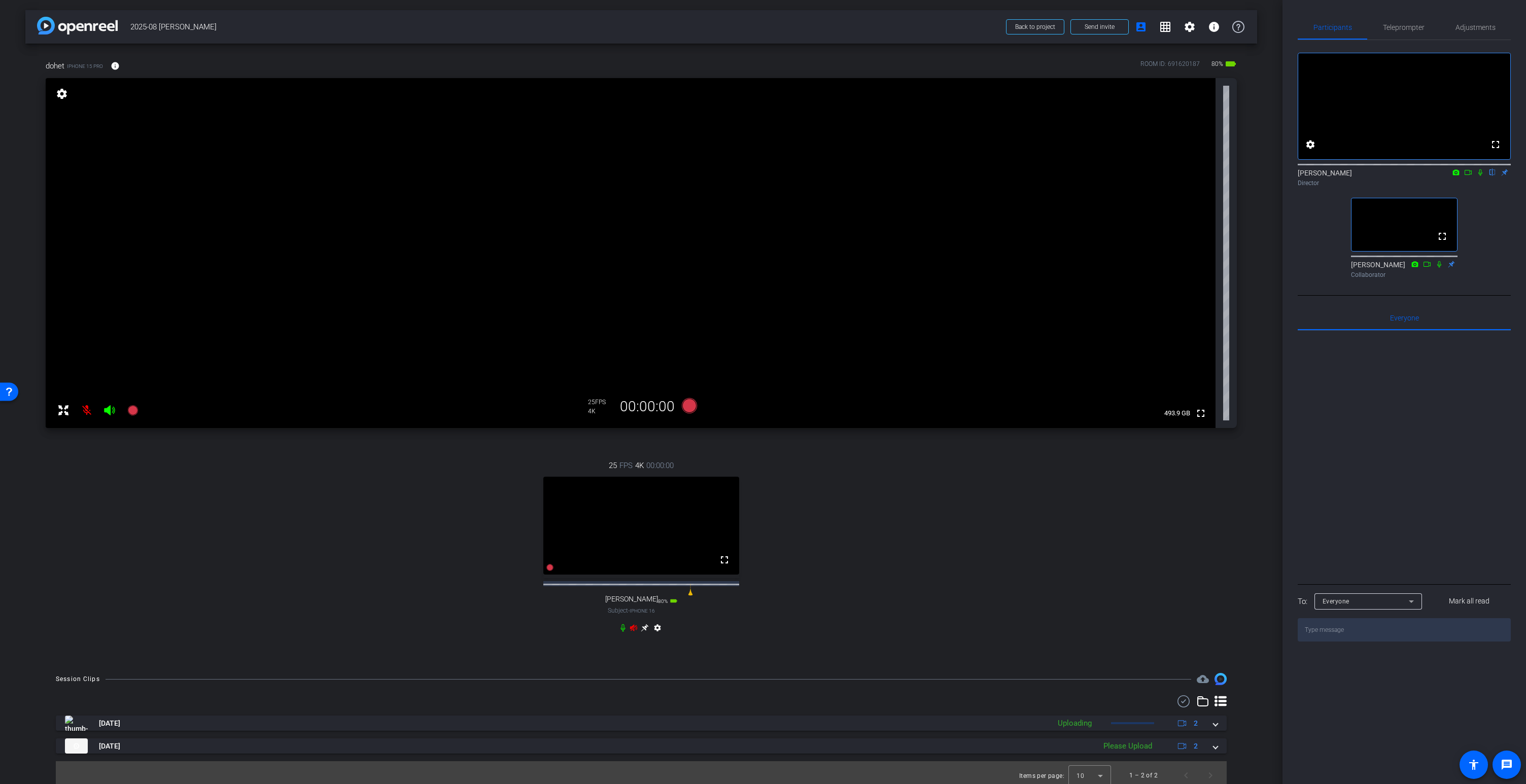
click at [644, 632] on icon at bounding box center [645, 628] width 8 height 8
click at [620, 177] on video at bounding box center [630, 253] width 1170 height 350
click at [669, 513] on video at bounding box center [641, 525] width 196 height 98
click at [644, 632] on icon at bounding box center [645, 628] width 8 height 8
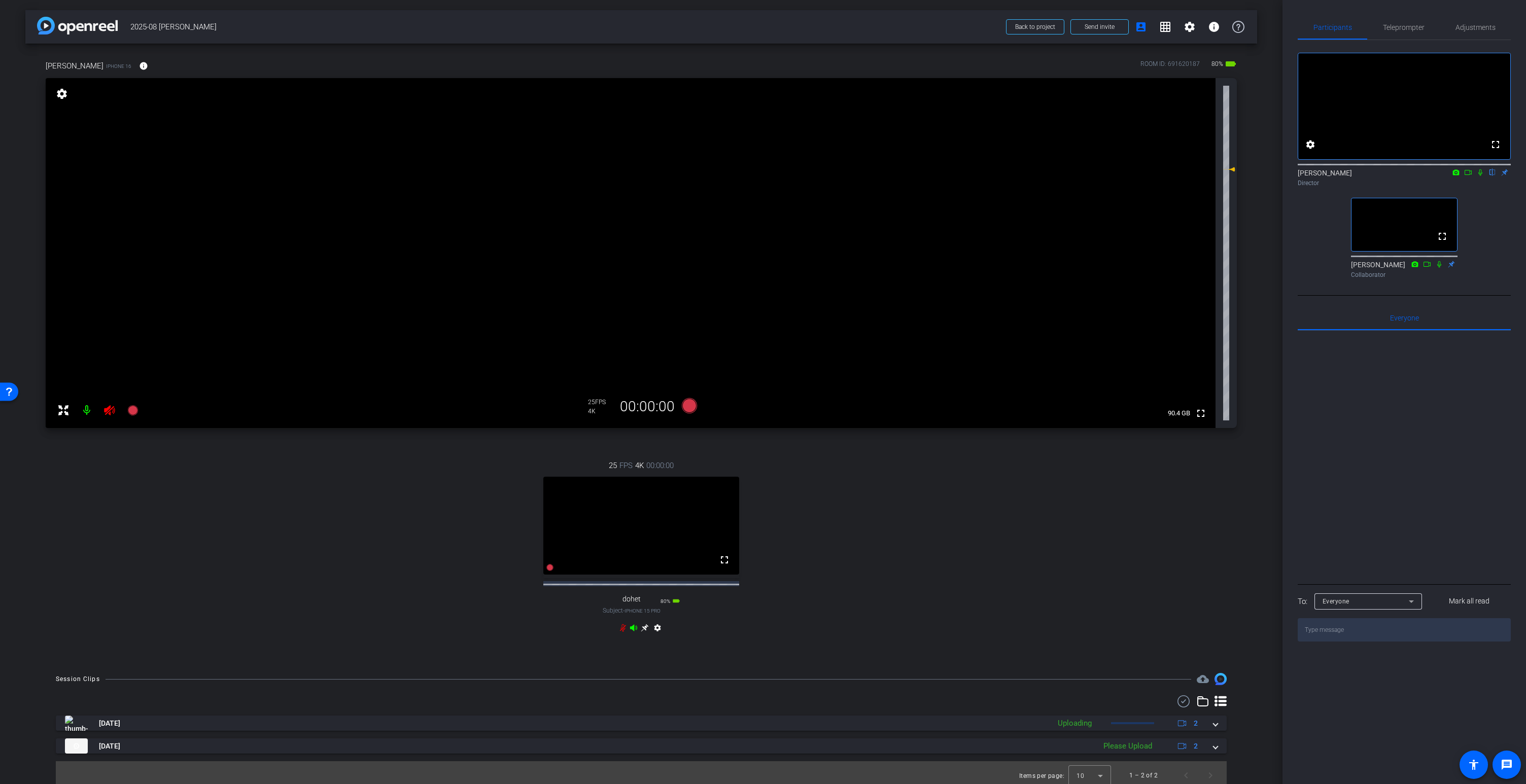
click at [711, 207] on video at bounding box center [630, 253] width 1170 height 350
click at [645, 632] on icon at bounding box center [645, 628] width 8 height 8
click at [1467, 27] on span "Adjustments" at bounding box center [1476, 27] width 40 height 7
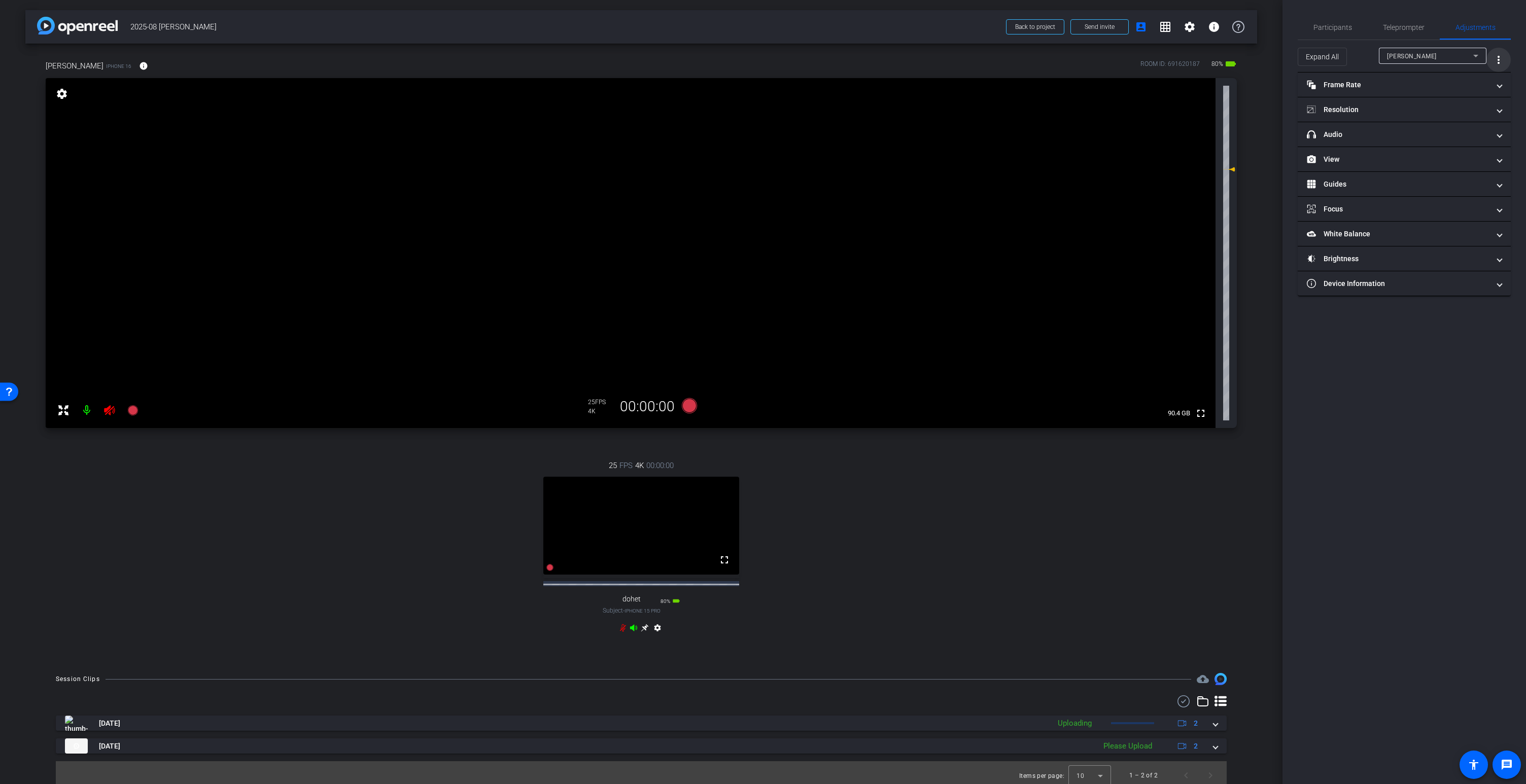
click at [1499, 59] on mat-icon "more_vert" at bounding box center [1498, 60] width 12 height 12
drag, startPoint x: 1459, startPoint y: 83, endPoint x: 1450, endPoint y: 86, distance: 9.5
click at [1459, 83] on span "Open Floating Panel" at bounding box center [1473, 81] width 59 height 7
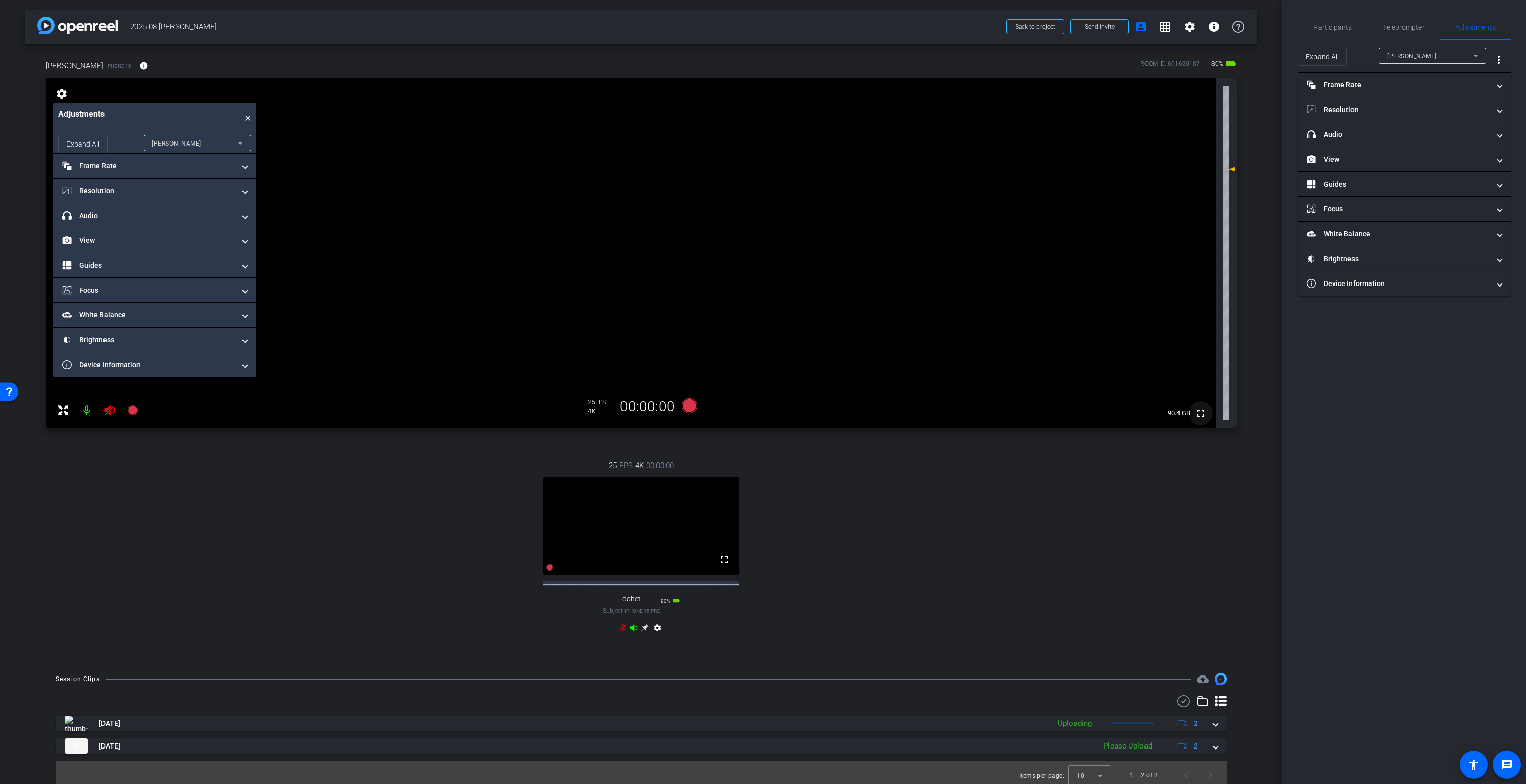
click at [1201, 412] on mat-icon "fullscreen" at bounding box center [1201, 413] width 12 height 12
click at [117, 213] on mat-panel-title "headphone icon Audio" at bounding box center [148, 216] width 172 height 11
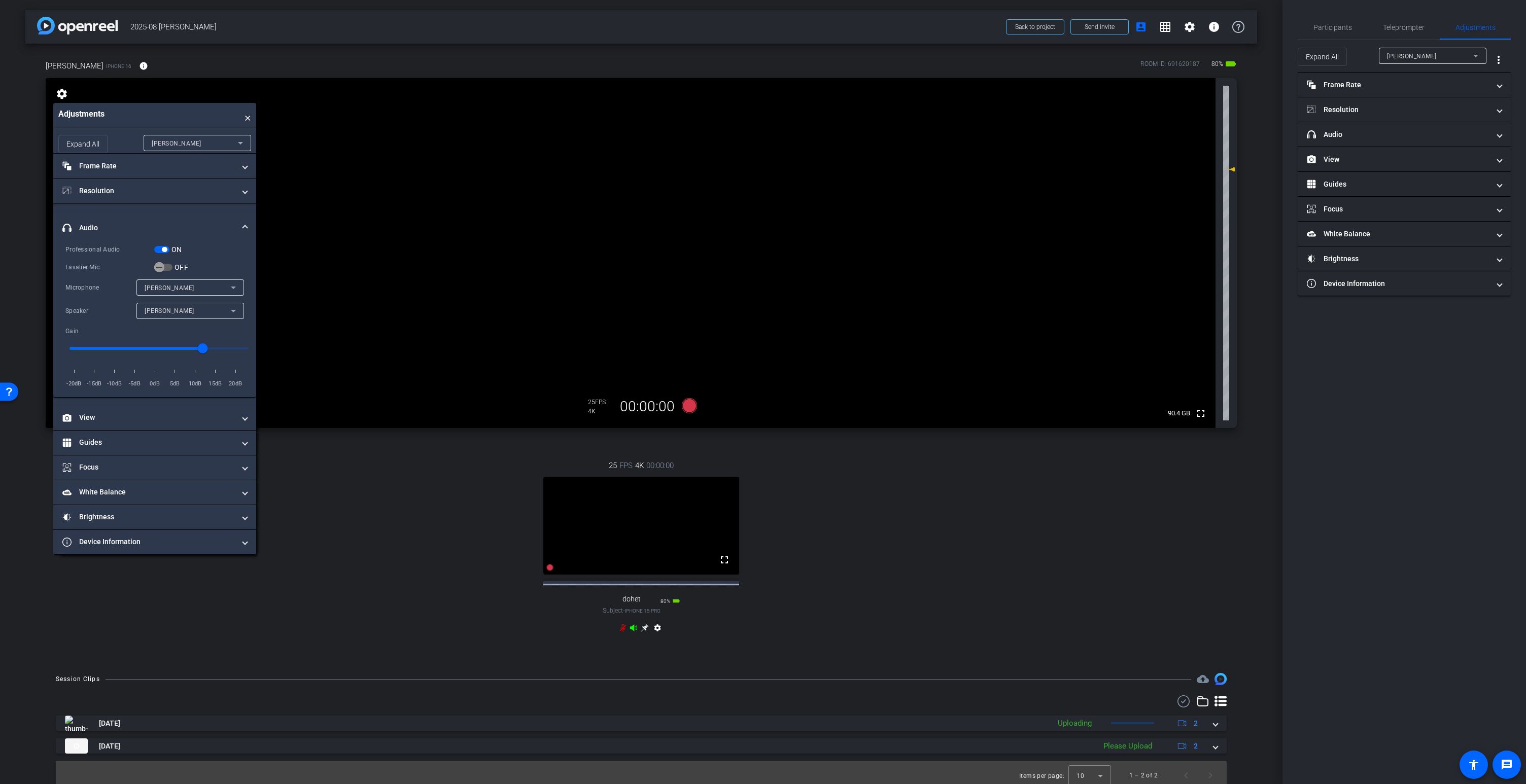
type input "5"
click at [181, 347] on input "range" at bounding box center [158, 348] width 200 height 23
type input "5"
click at [633, 631] on icon at bounding box center [634, 627] width 7 height 7
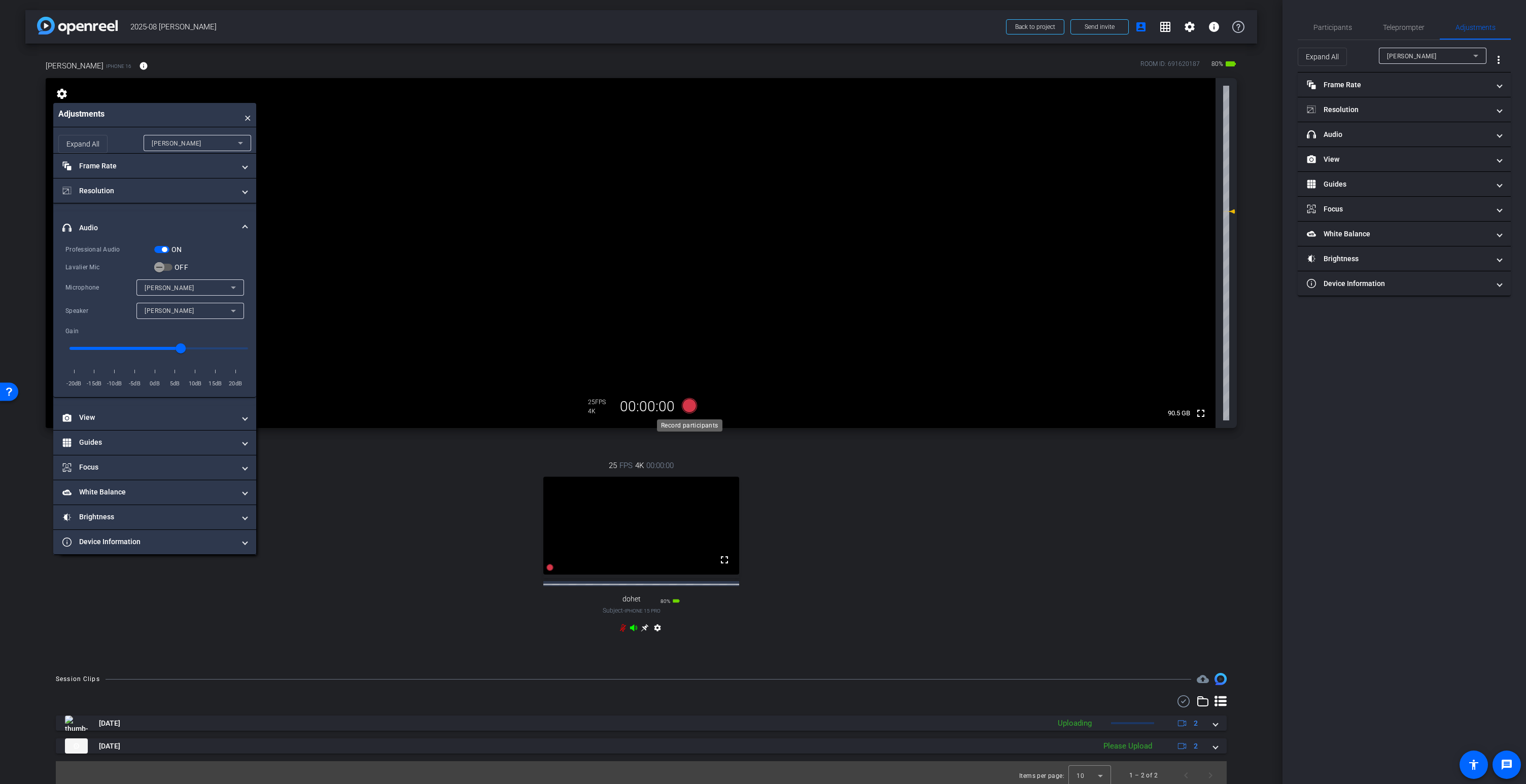
click at [690, 406] on icon at bounding box center [690, 406] width 15 height 15
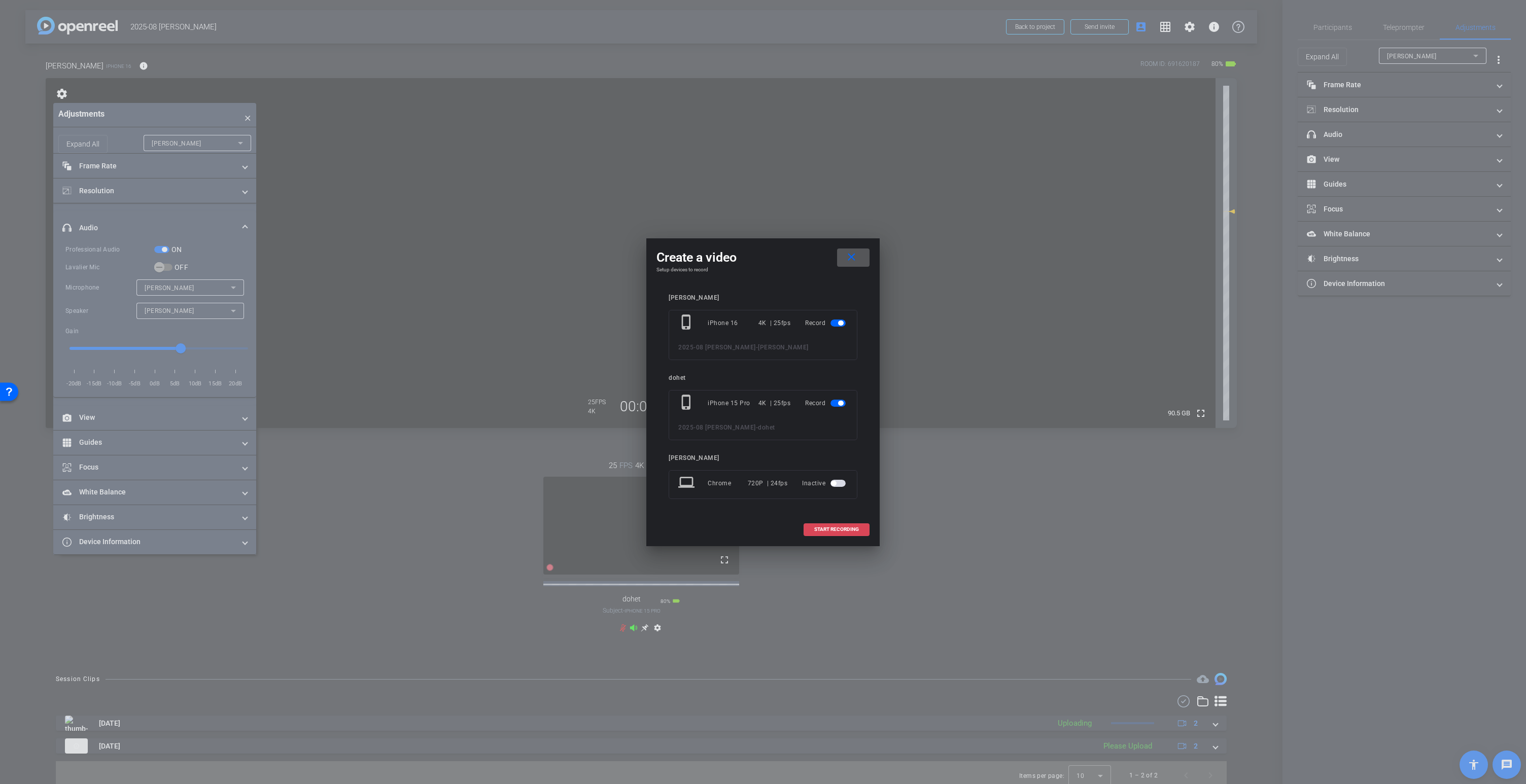
click at [833, 527] on span "START RECORDING" at bounding box center [836, 529] width 44 height 5
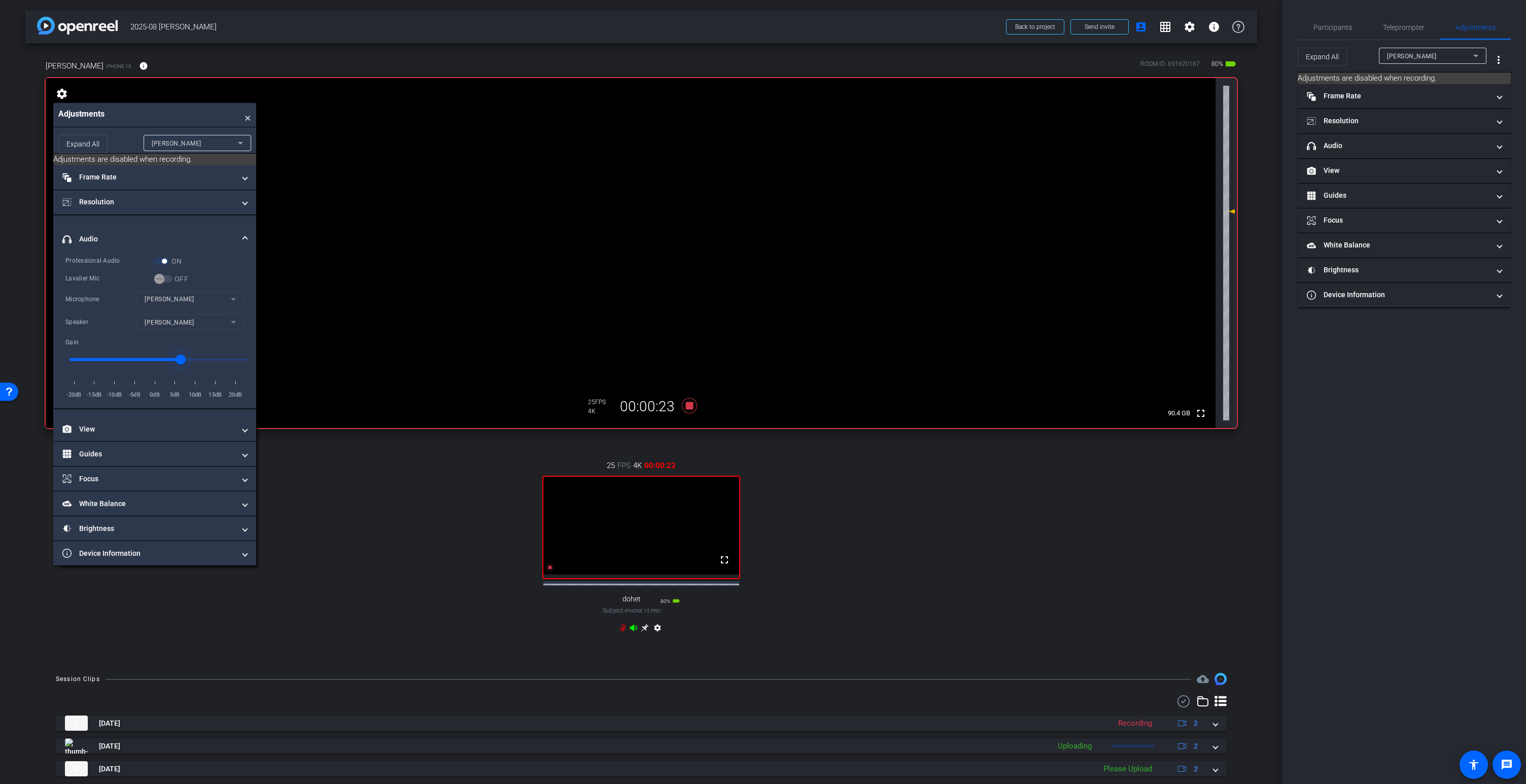
type input "8"
click at [193, 358] on input "range" at bounding box center [158, 359] width 200 height 23
type input "7"
click at [685, 404] on icon at bounding box center [689, 406] width 24 height 18
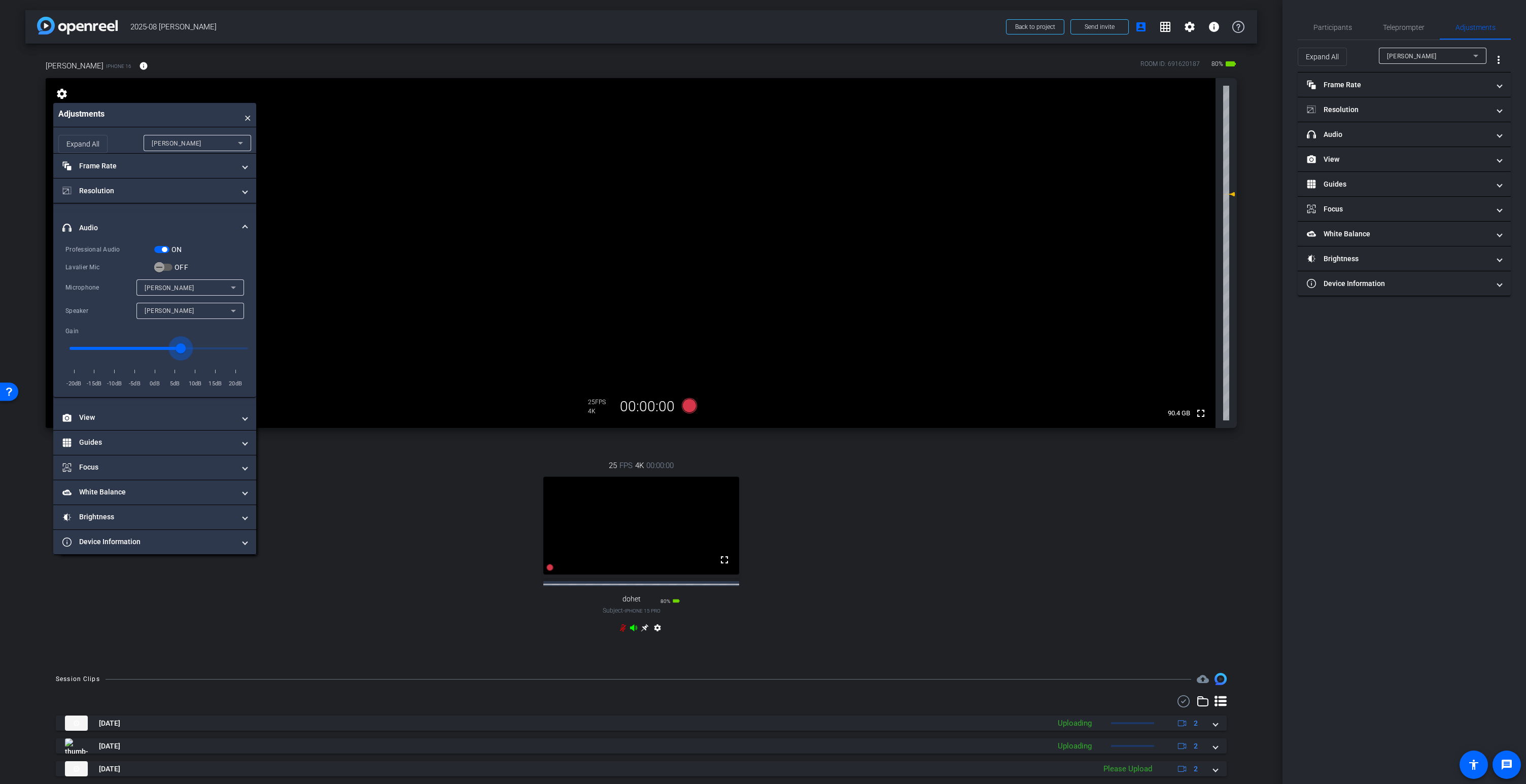
drag, startPoint x: 188, startPoint y: 348, endPoint x: 178, endPoint y: 348, distance: 10.0
type input "5"
click at [178, 348] on input "range" at bounding box center [158, 348] width 200 height 23
type input "5"
click at [1203, 414] on mat-icon "fullscreen" at bounding box center [1201, 413] width 12 height 12
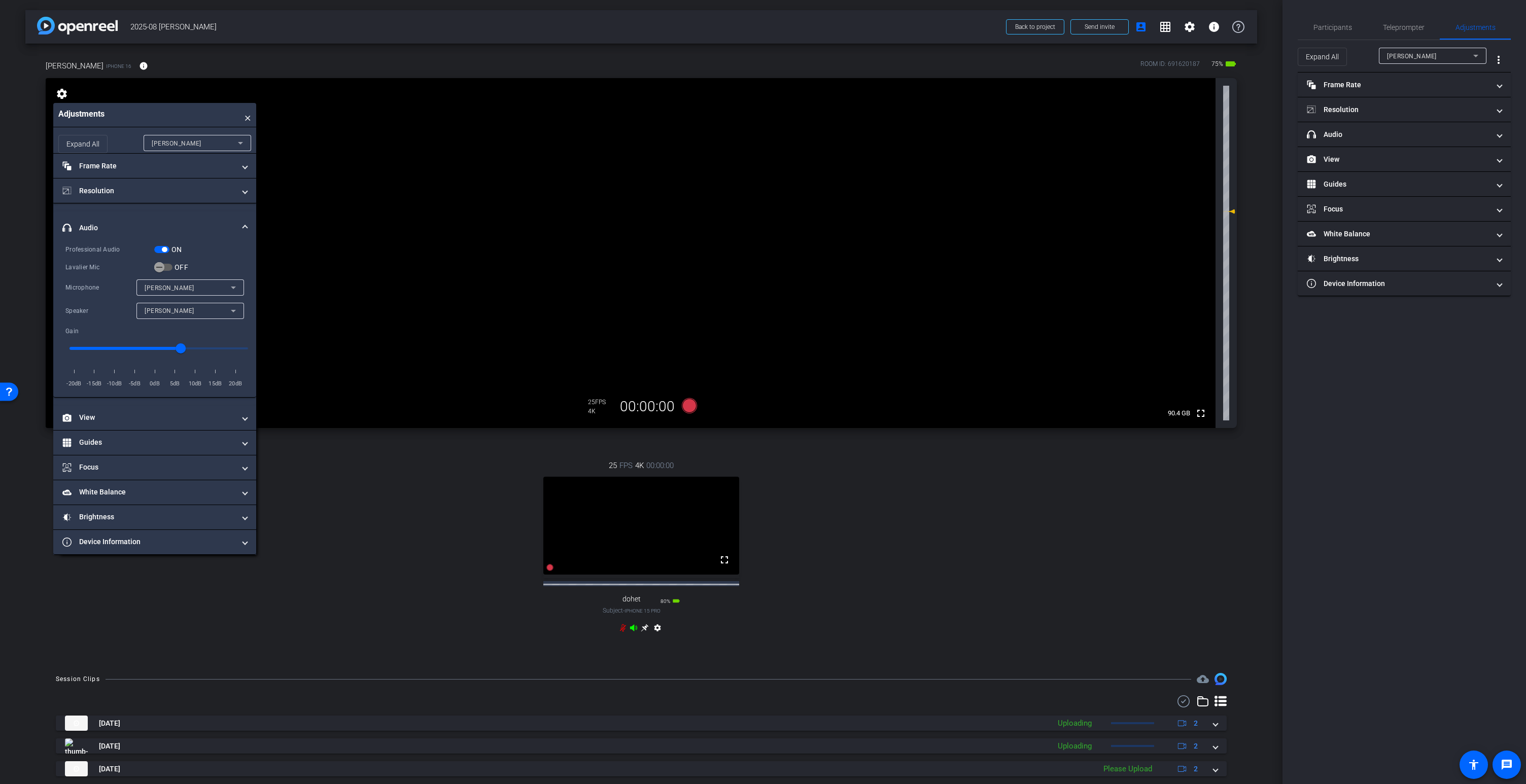
click at [719, 174] on video at bounding box center [630, 253] width 1170 height 350
click at [645, 632] on icon at bounding box center [645, 628] width 8 height 8
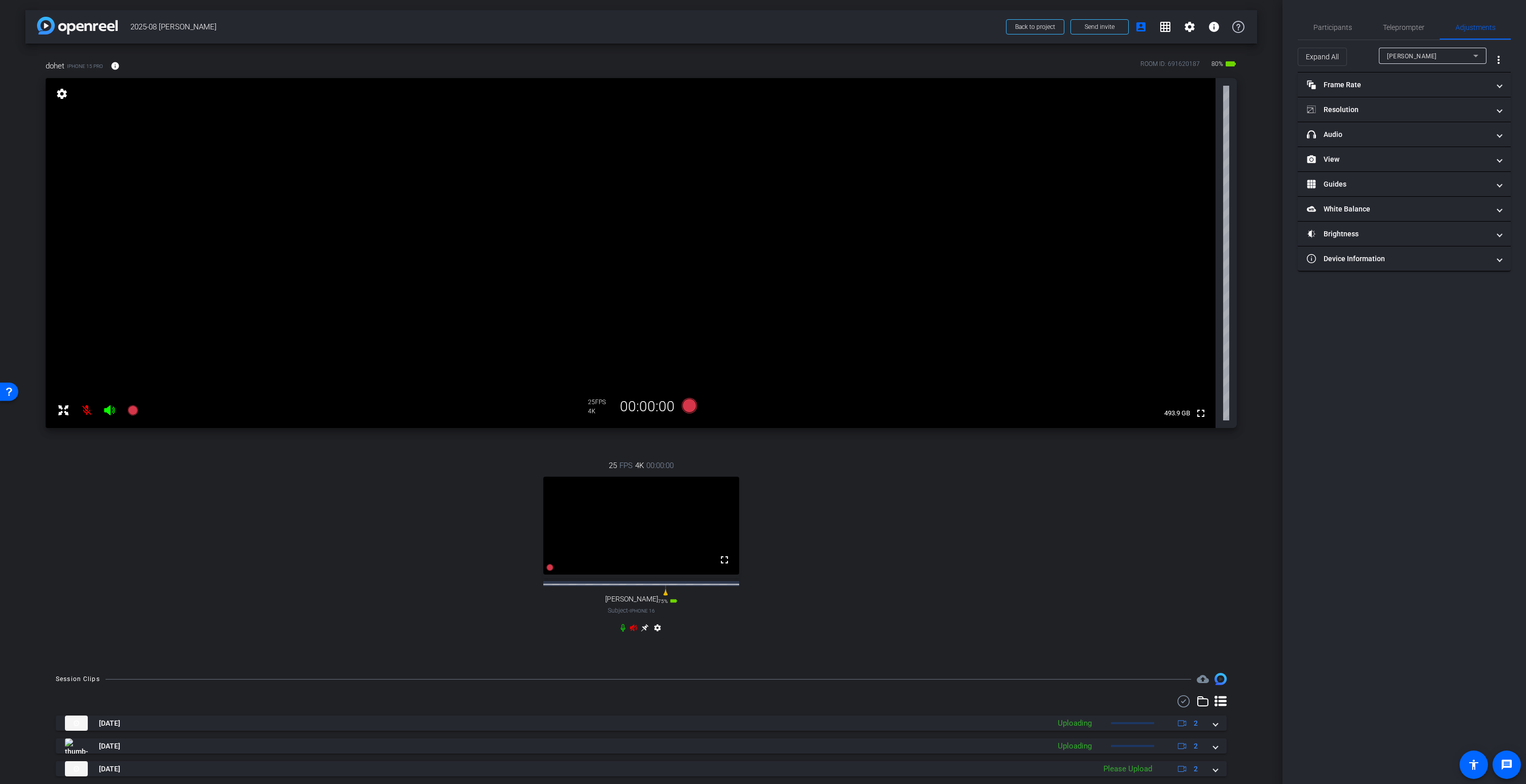
click at [633, 157] on video at bounding box center [630, 253] width 1170 height 350
click at [646, 632] on icon at bounding box center [645, 628] width 8 height 8
click at [633, 631] on icon at bounding box center [634, 627] width 7 height 7
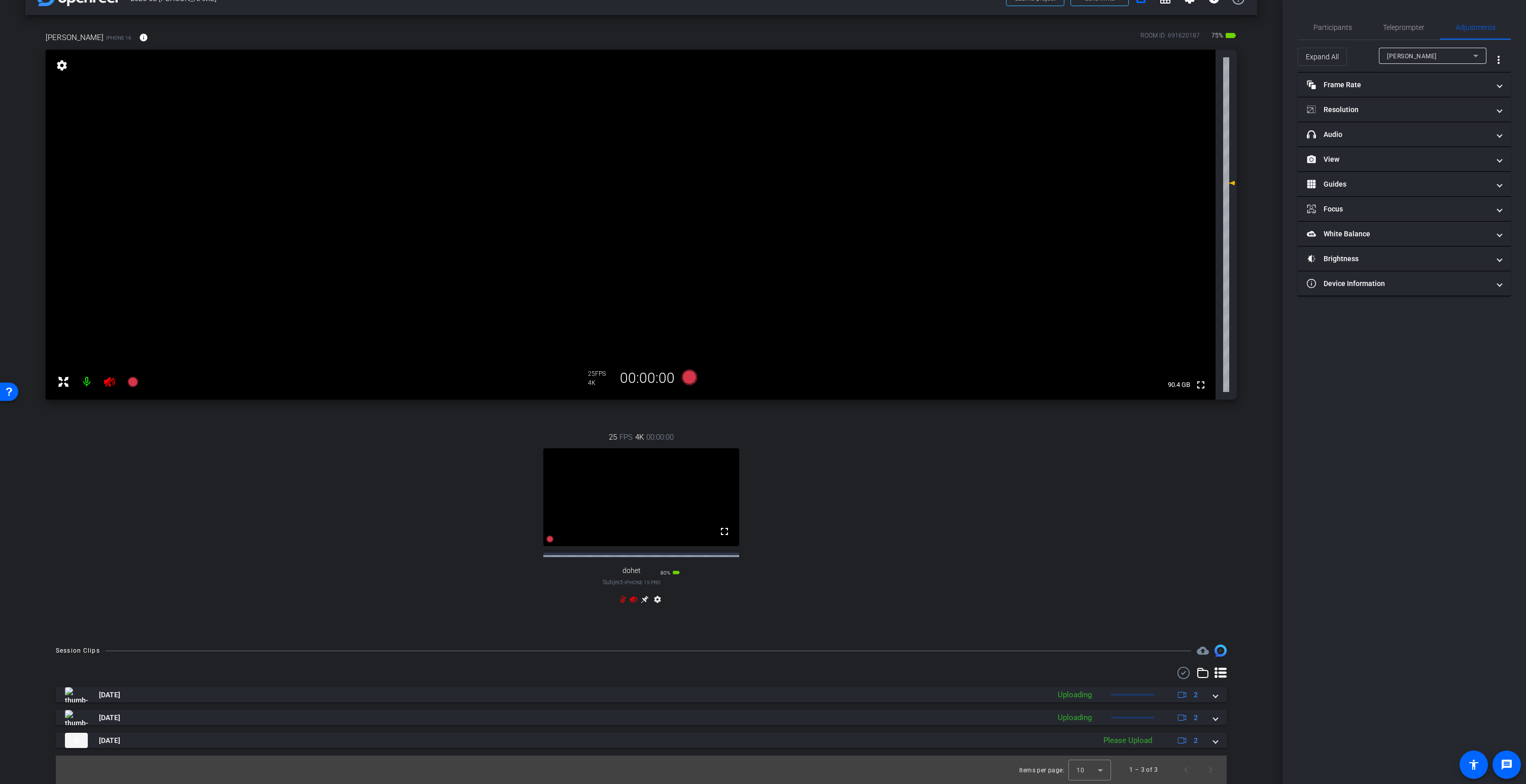
click at [1222, 669] on icon at bounding box center [1220, 673] width 12 height 11
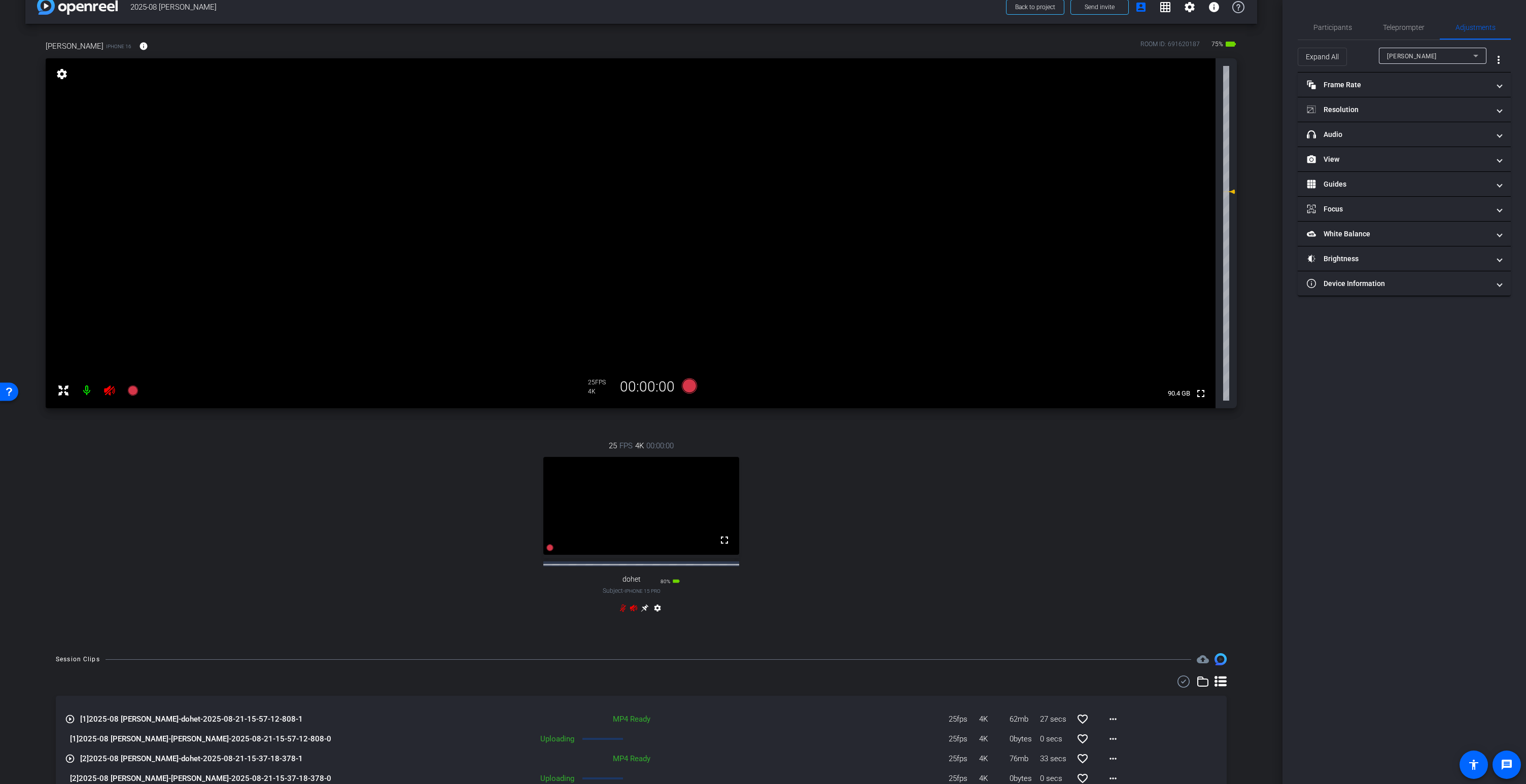
scroll to position [0, 0]
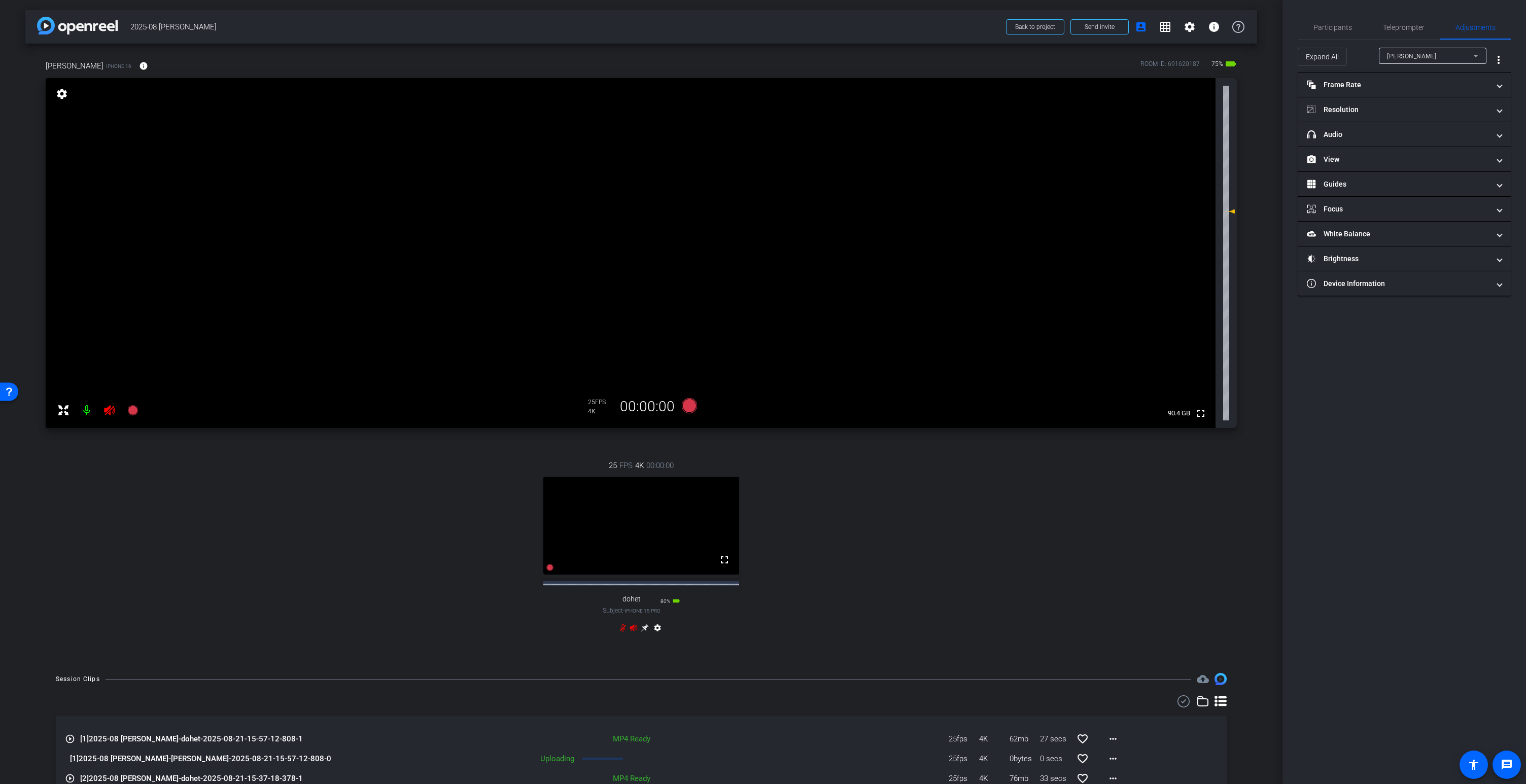
click at [631, 632] on icon at bounding box center [634, 628] width 8 height 8
click at [740, 172] on video at bounding box center [630, 253] width 1170 height 350
click at [733, 187] on video at bounding box center [630, 253] width 1170 height 350
click at [722, 175] on div at bounding box center [732, 187] width 25 height 25
click at [733, 170] on video at bounding box center [630, 253] width 1170 height 350
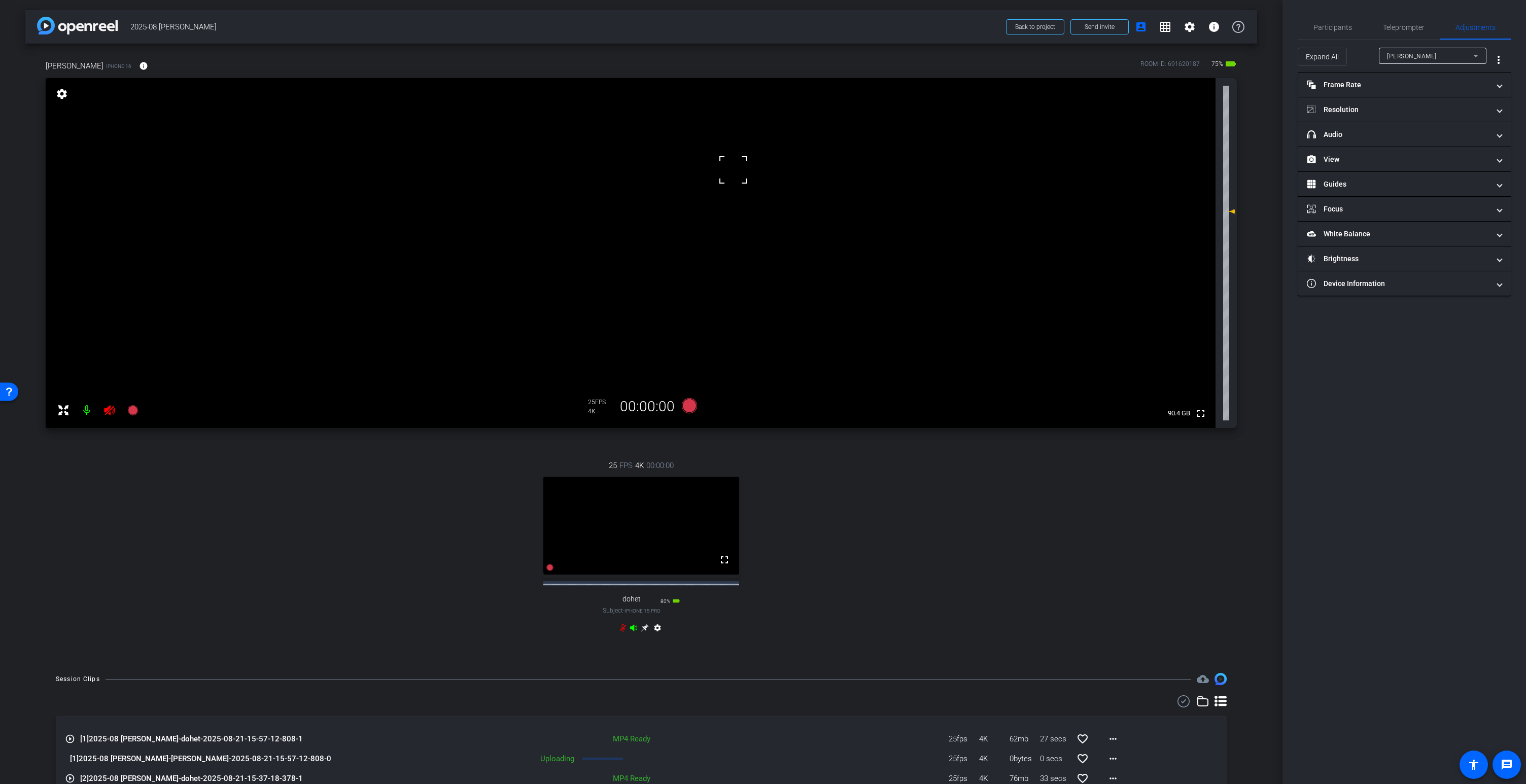
click at [648, 632] on icon at bounding box center [645, 628] width 8 height 8
click at [634, 165] on video at bounding box center [630, 253] width 1170 height 350
click at [693, 408] on icon at bounding box center [690, 406] width 15 height 15
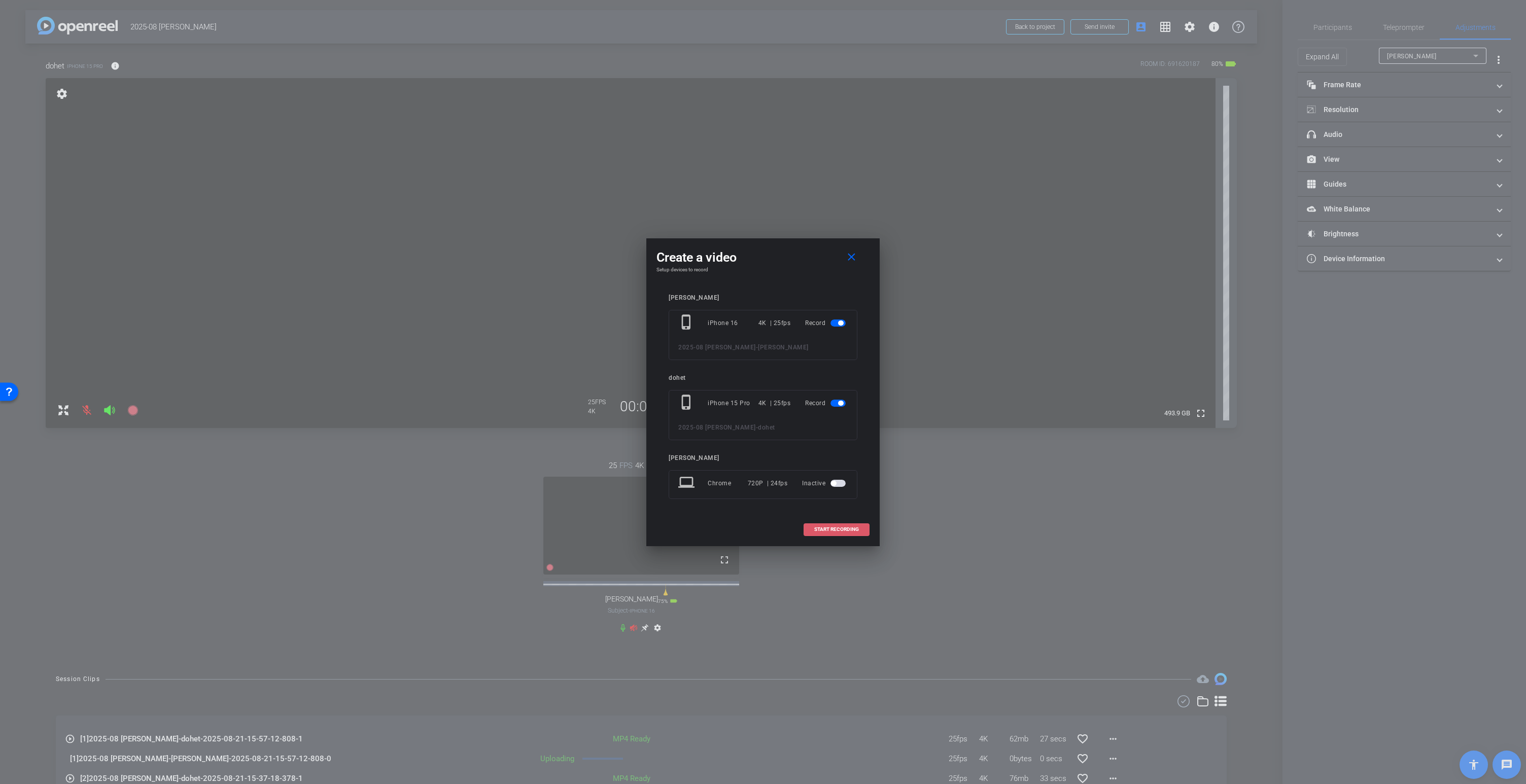
click at [831, 530] on span "START RECORDING" at bounding box center [836, 529] width 44 height 5
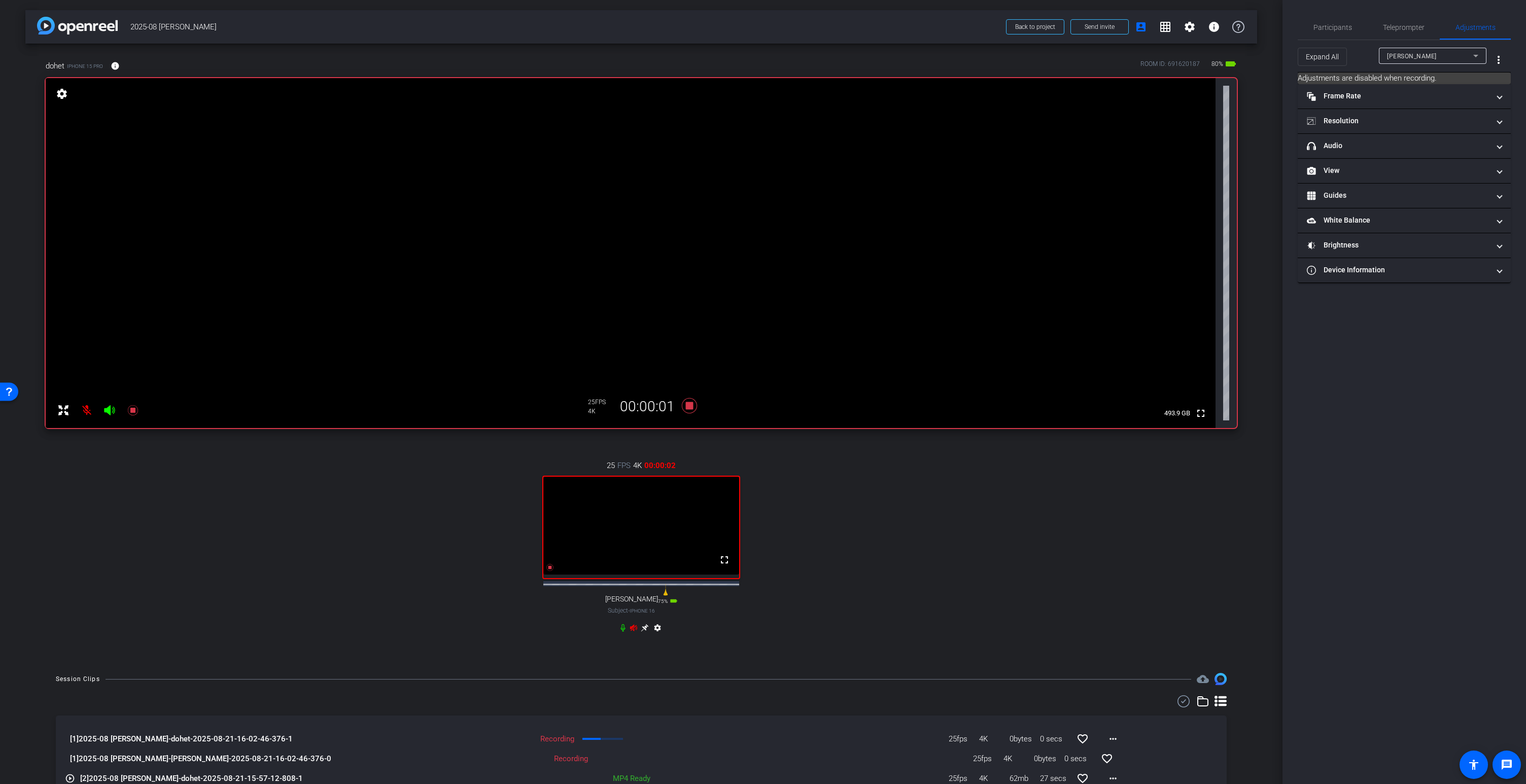
click at [645, 632] on icon at bounding box center [645, 628] width 8 height 8
click at [726, 172] on video at bounding box center [630, 253] width 1170 height 350
click at [634, 631] on icon at bounding box center [634, 627] width 7 height 7
click at [1502, 59] on mat-icon "more_vert" at bounding box center [1498, 60] width 12 height 12
click at [1489, 79] on span "Open Floating Panel" at bounding box center [1473, 81] width 59 height 7
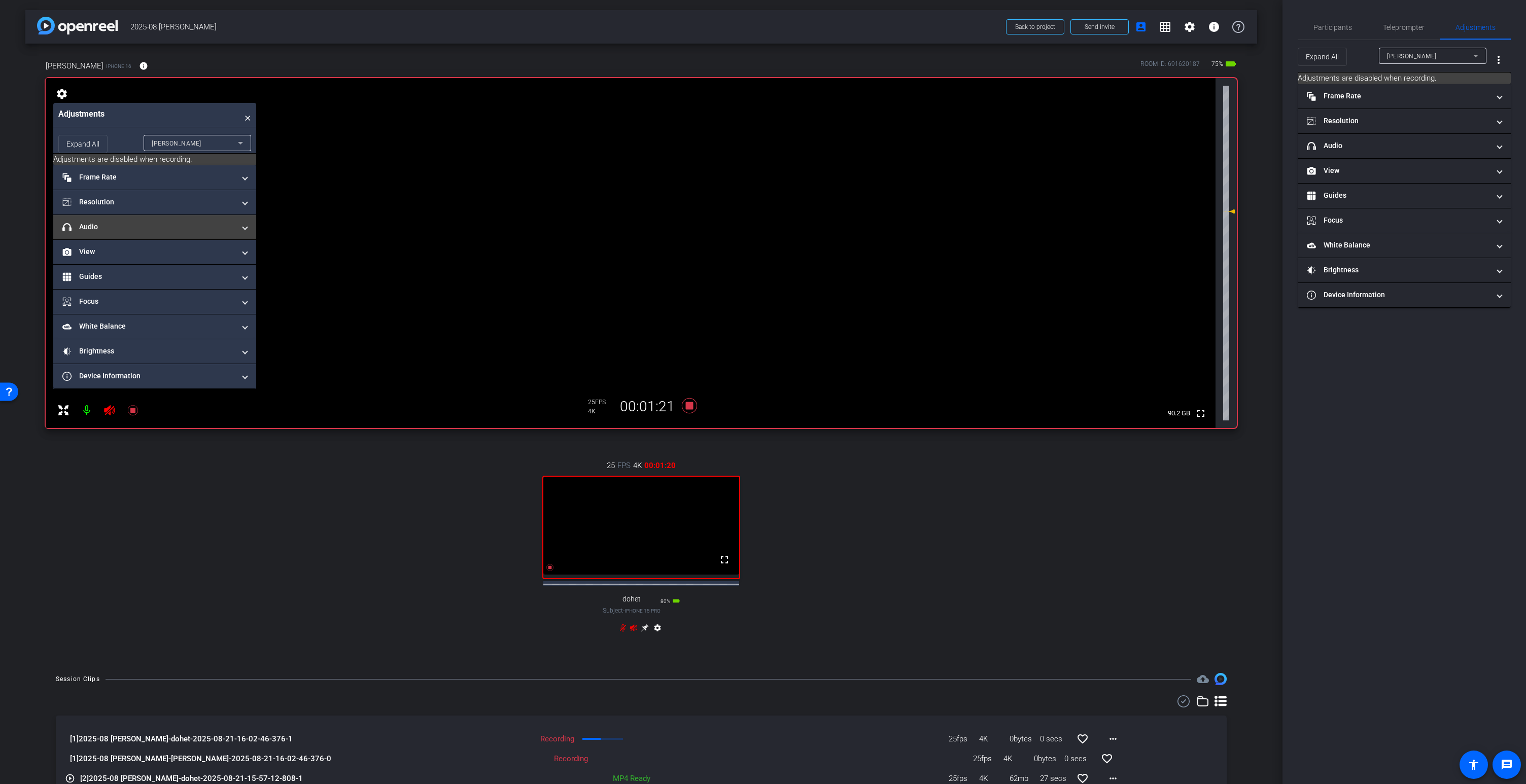
click at [112, 230] on mat-panel-title "headphone icon Audio" at bounding box center [148, 227] width 172 height 11
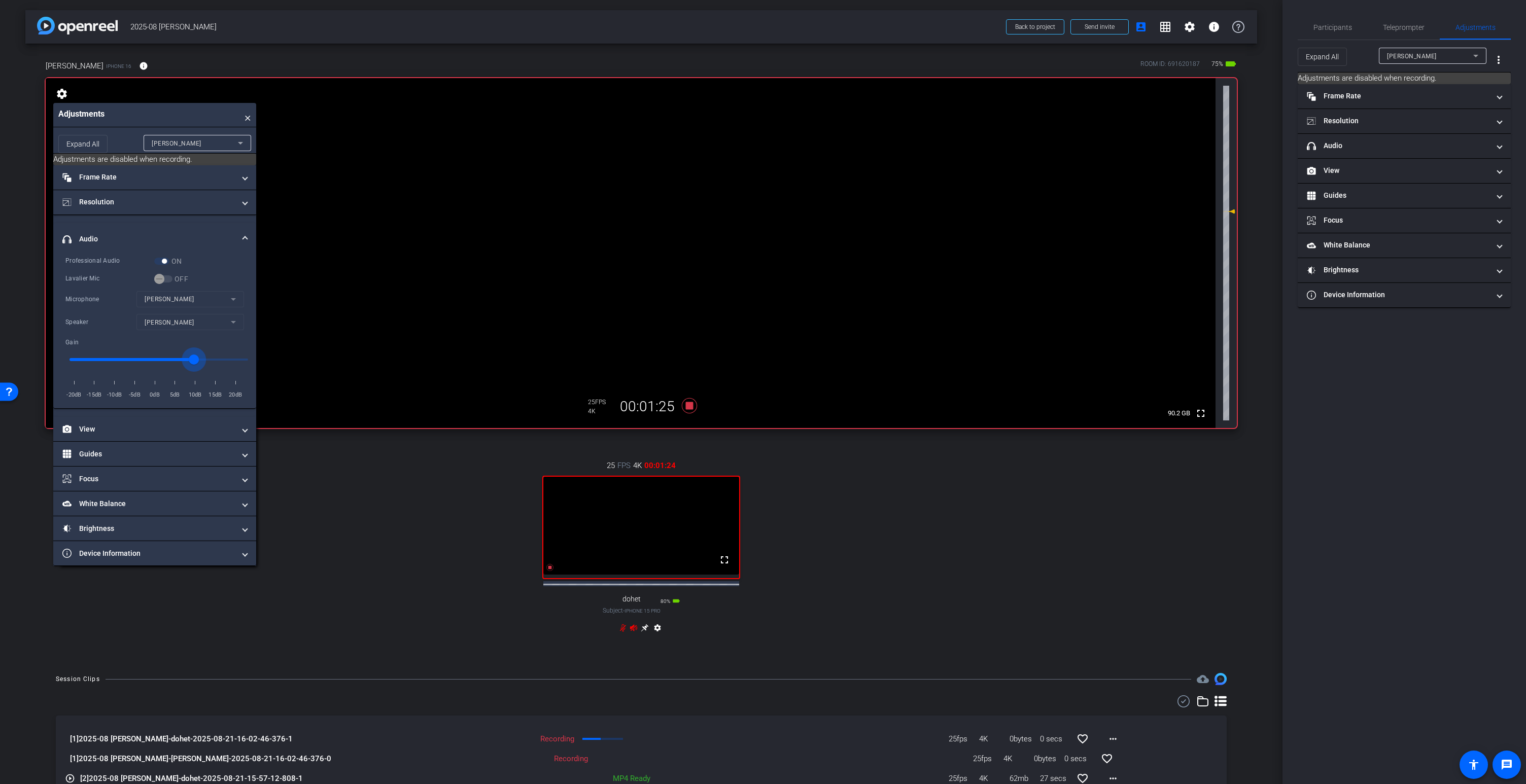
type input "8"
click at [194, 360] on input "range" at bounding box center [158, 359] width 200 height 23
type input "7"
click at [724, 168] on video at bounding box center [630, 253] width 1170 height 350
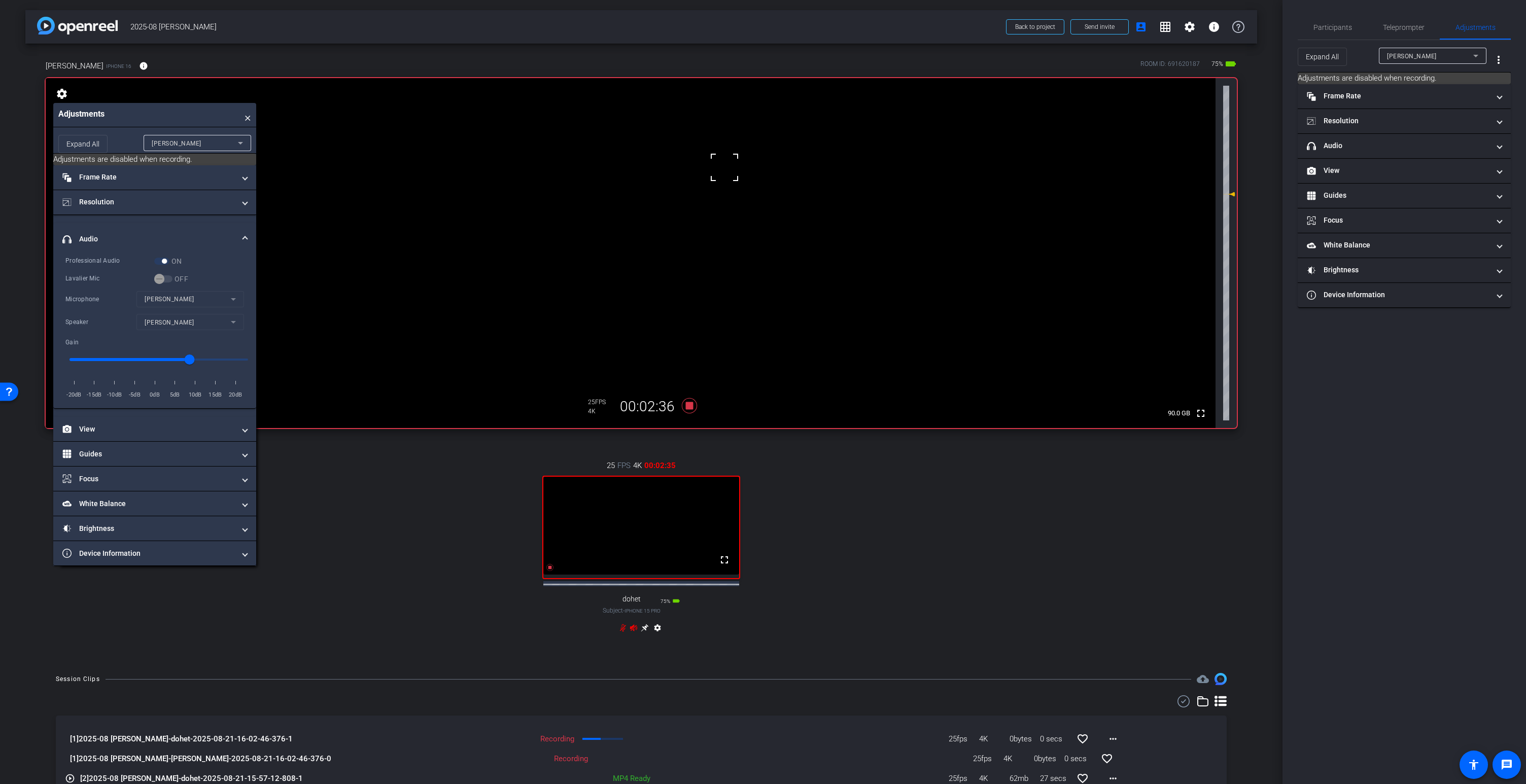
click at [647, 632] on icon at bounding box center [645, 628] width 8 height 8
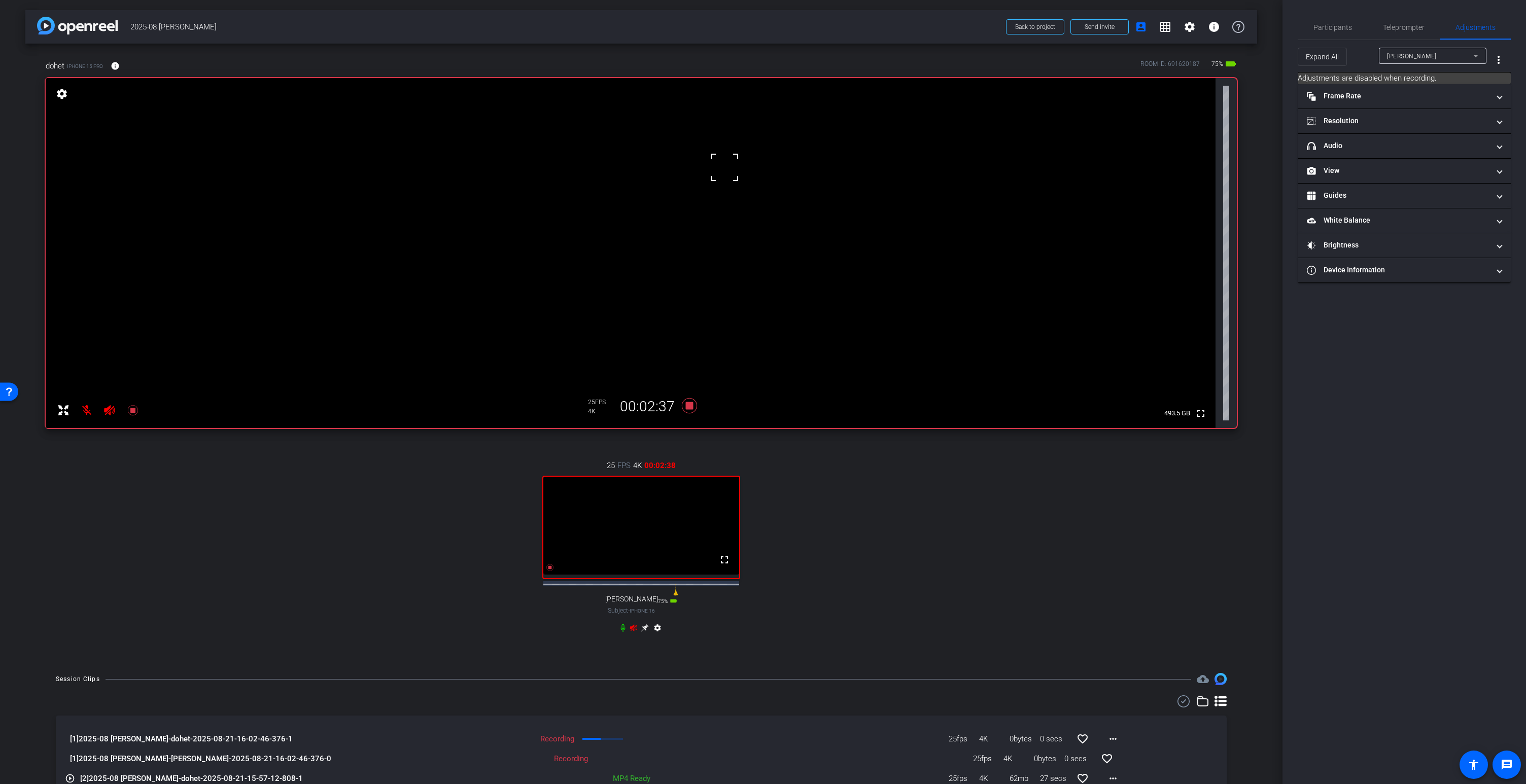
click at [636, 162] on video at bounding box center [630, 253] width 1170 height 350
click at [645, 632] on icon at bounding box center [645, 628] width 8 height 8
click at [633, 631] on icon at bounding box center [634, 627] width 7 height 7
click at [634, 631] on icon at bounding box center [634, 627] width 7 height 7
click at [108, 412] on icon at bounding box center [110, 410] width 11 height 10
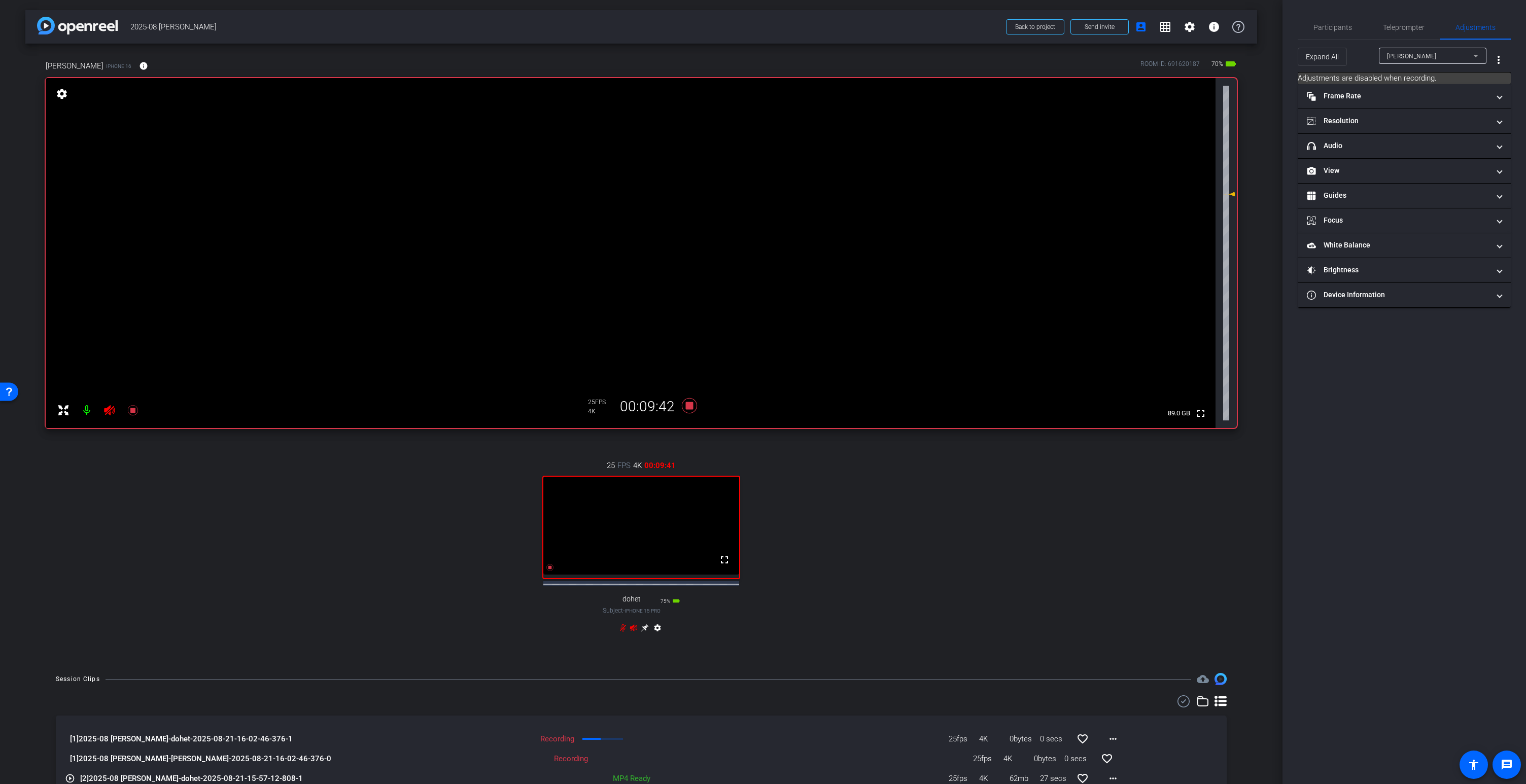
click at [634, 632] on icon at bounding box center [634, 628] width 8 height 8
click at [635, 632] on icon at bounding box center [634, 628] width 8 height 8
click at [633, 631] on icon at bounding box center [634, 627] width 7 height 7
click at [634, 632] on icon at bounding box center [634, 628] width 8 height 8
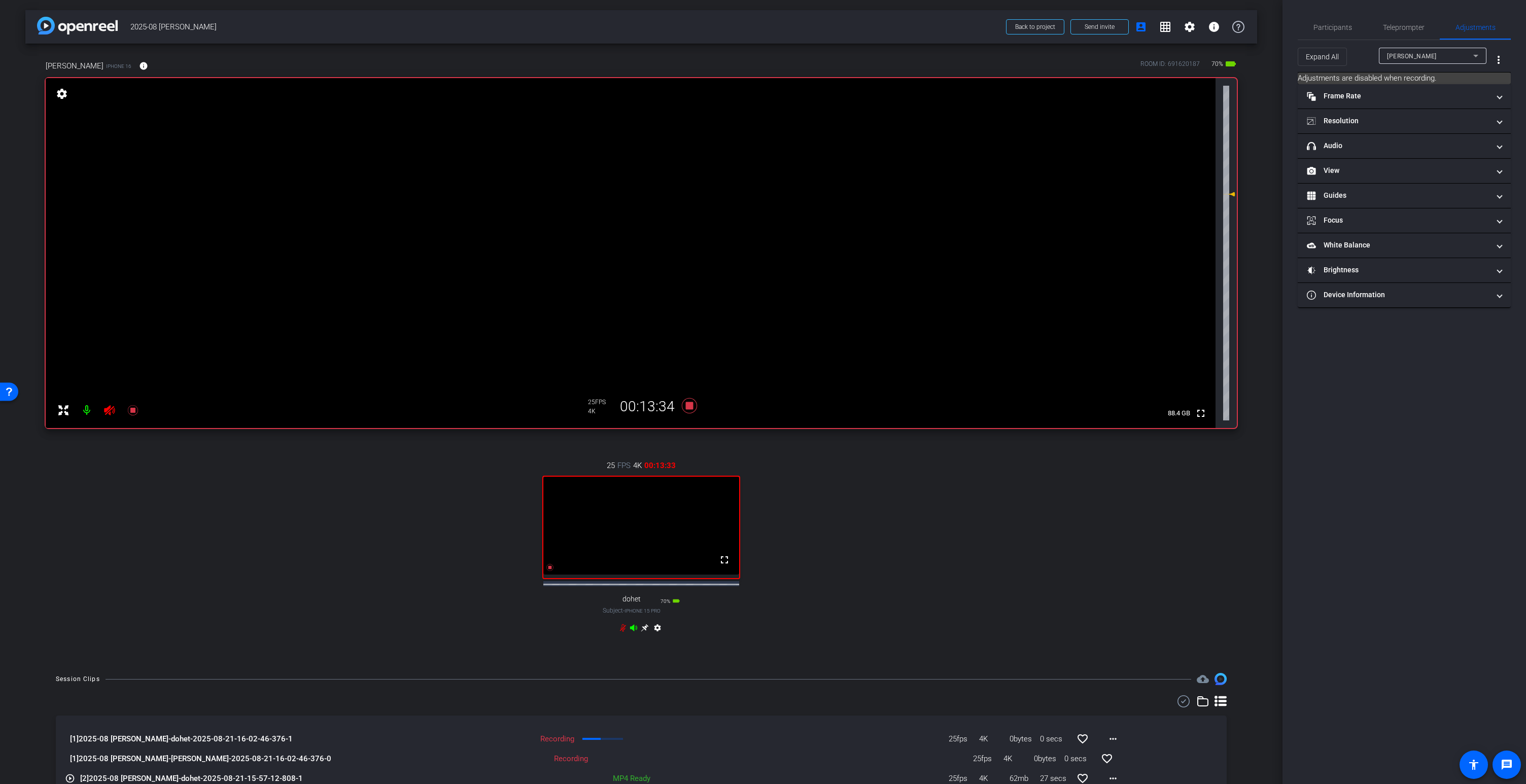
click at [634, 631] on icon at bounding box center [634, 627] width 7 height 7
click at [713, 169] on video at bounding box center [630, 253] width 1170 height 350
click at [646, 632] on icon at bounding box center [645, 628] width 8 height 8
click at [624, 162] on video at bounding box center [630, 253] width 1170 height 350
click at [634, 164] on div at bounding box center [624, 162] width 25 height 25
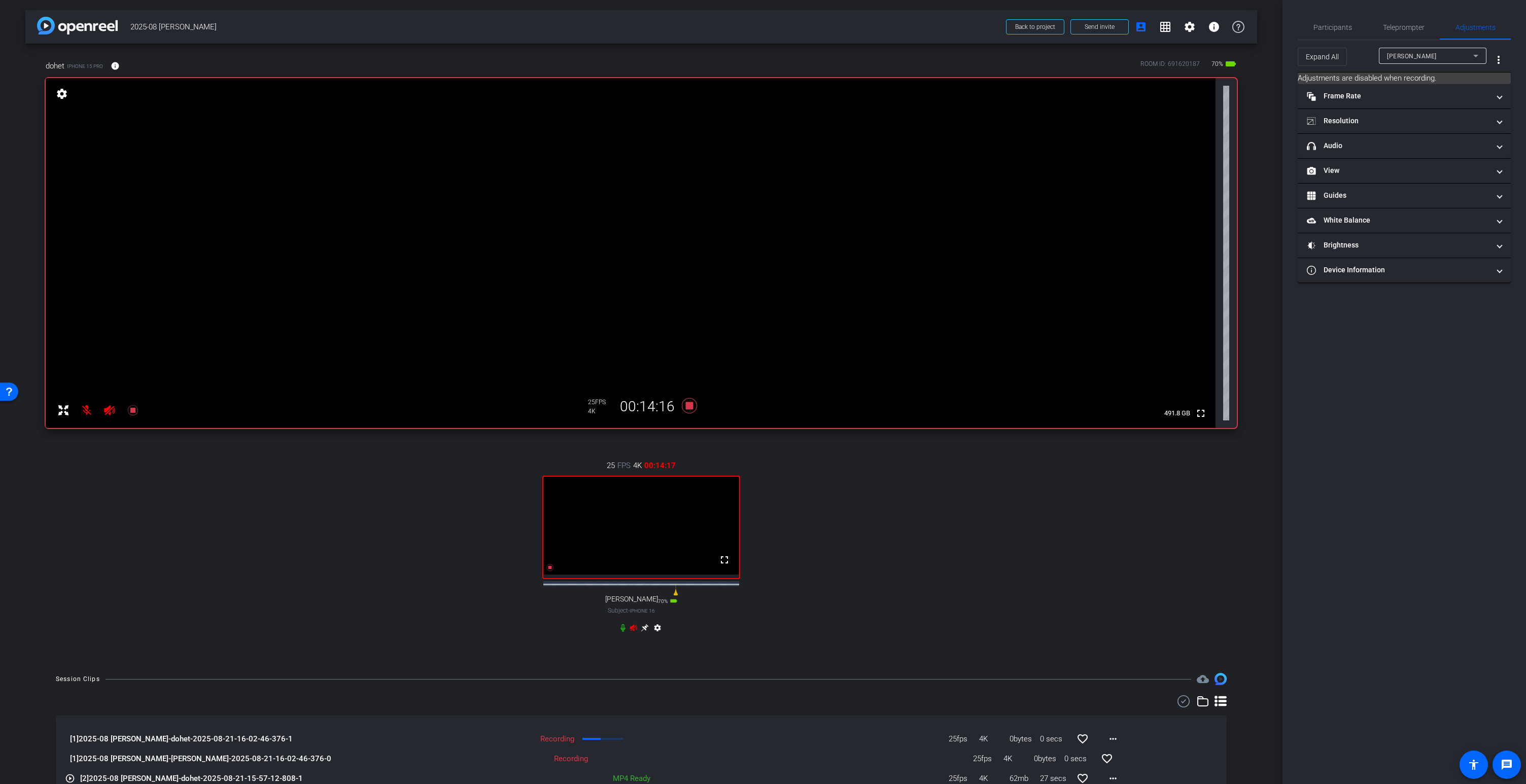
click at [645, 632] on icon at bounding box center [645, 628] width 8 height 8
click at [1496, 57] on mat-icon "more_vert" at bounding box center [1498, 60] width 12 height 12
click at [1463, 79] on span "Open Floating Panel" at bounding box center [1473, 81] width 59 height 7
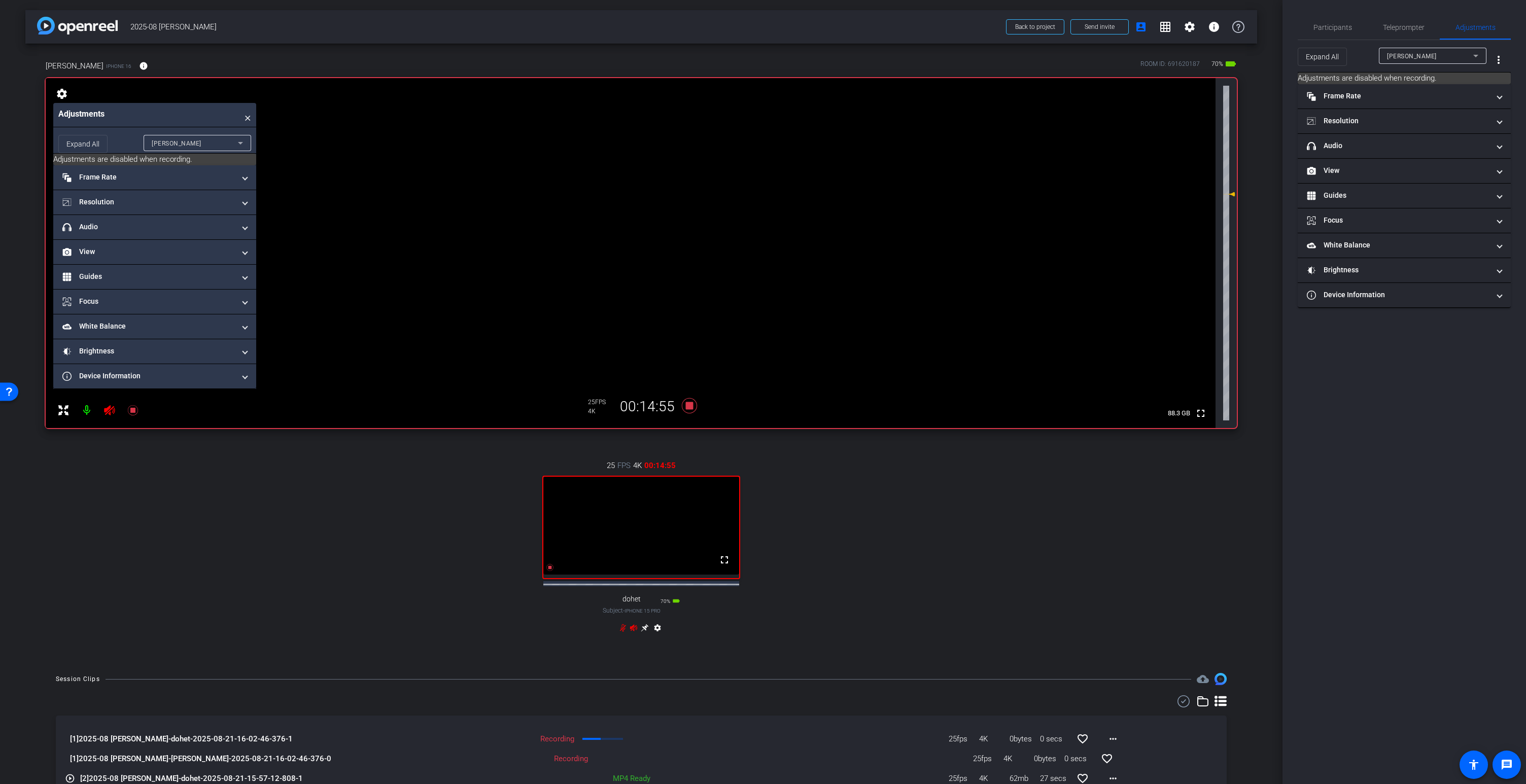
click at [190, 150] on div "David" at bounding box center [197, 143] width 91 height 16
click at [177, 176] on mat-option "dohet" at bounding box center [197, 179] width 108 height 16
click at [129, 200] on mat-panel-title "Resolution" at bounding box center [148, 202] width 172 height 11
click at [242, 210] on span "Resolution" at bounding box center [152, 214] width 181 height 11
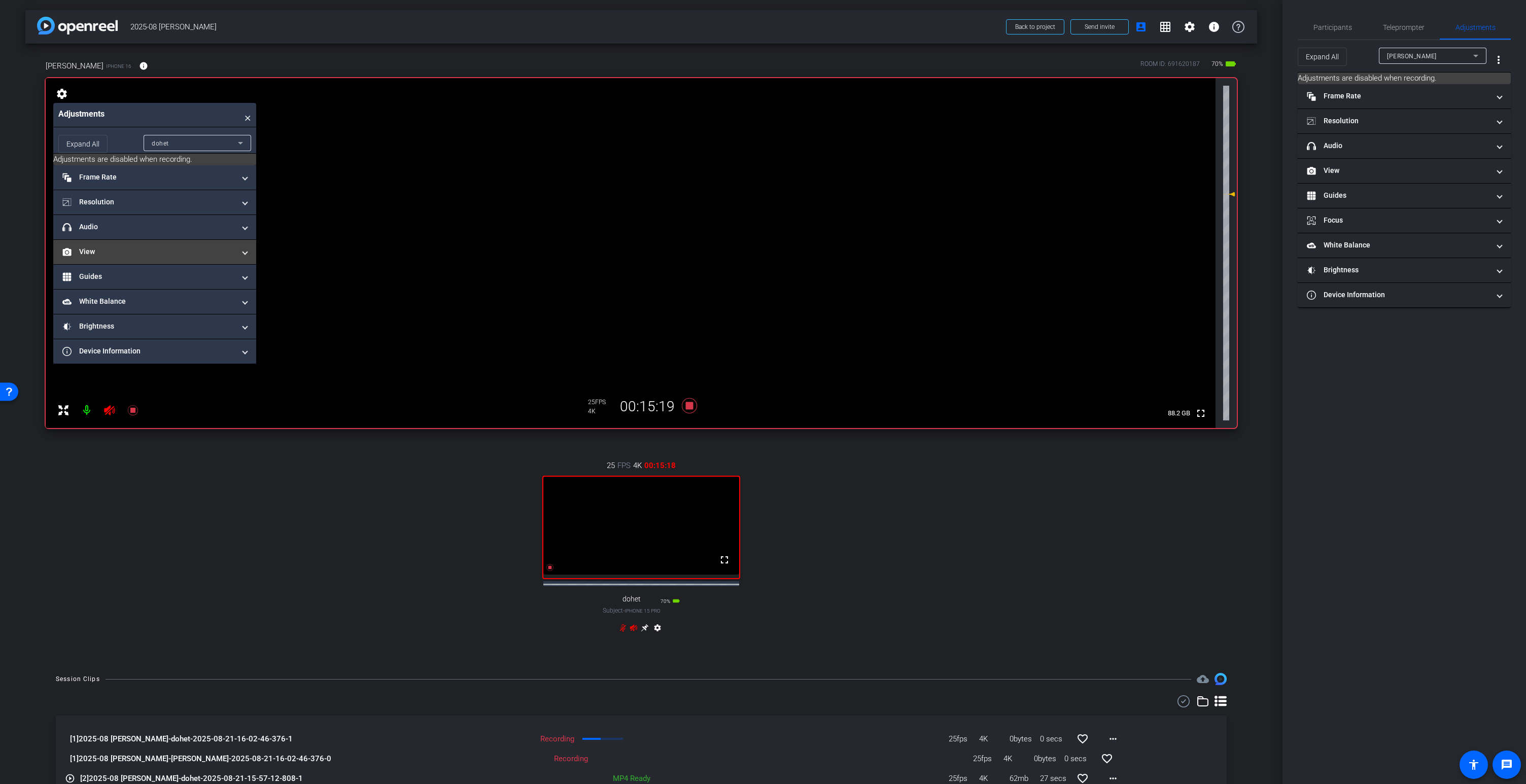
click at [104, 249] on mat-panel-title "View" at bounding box center [148, 252] width 172 height 11
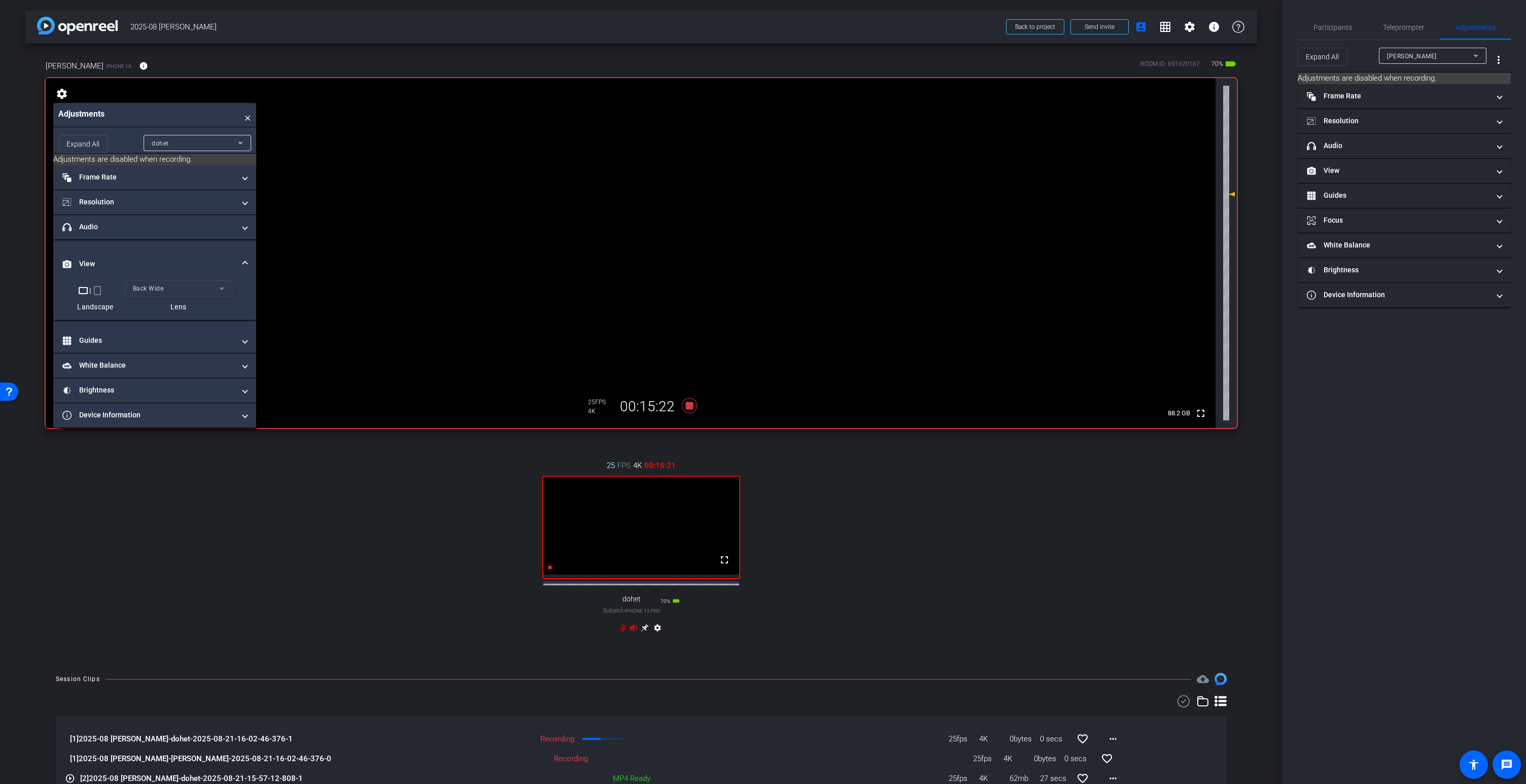
click at [243, 261] on span at bounding box center [245, 264] width 4 height 11
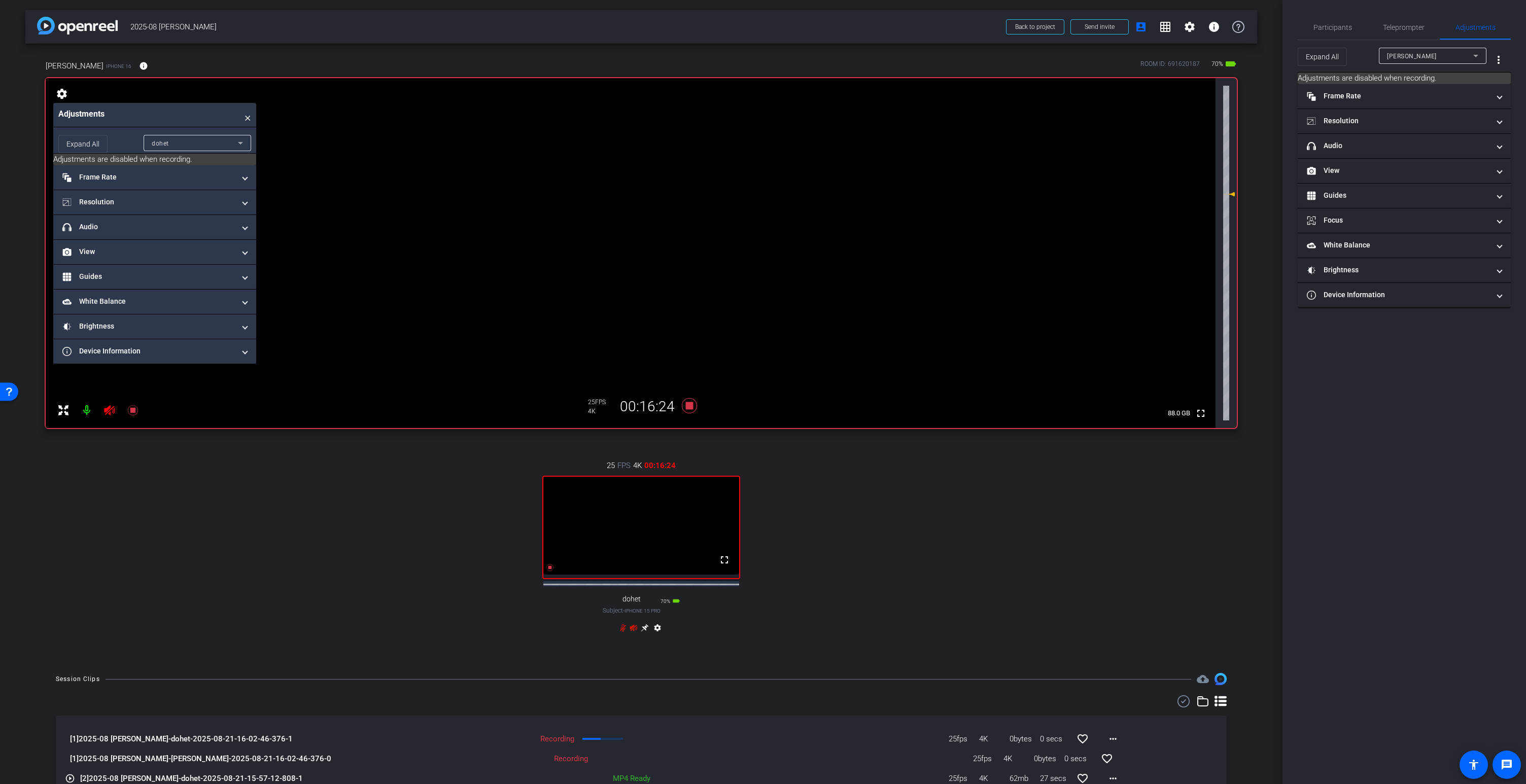
click at [726, 175] on video at bounding box center [630, 253] width 1170 height 350
click at [646, 632] on icon at bounding box center [645, 628] width 8 height 8
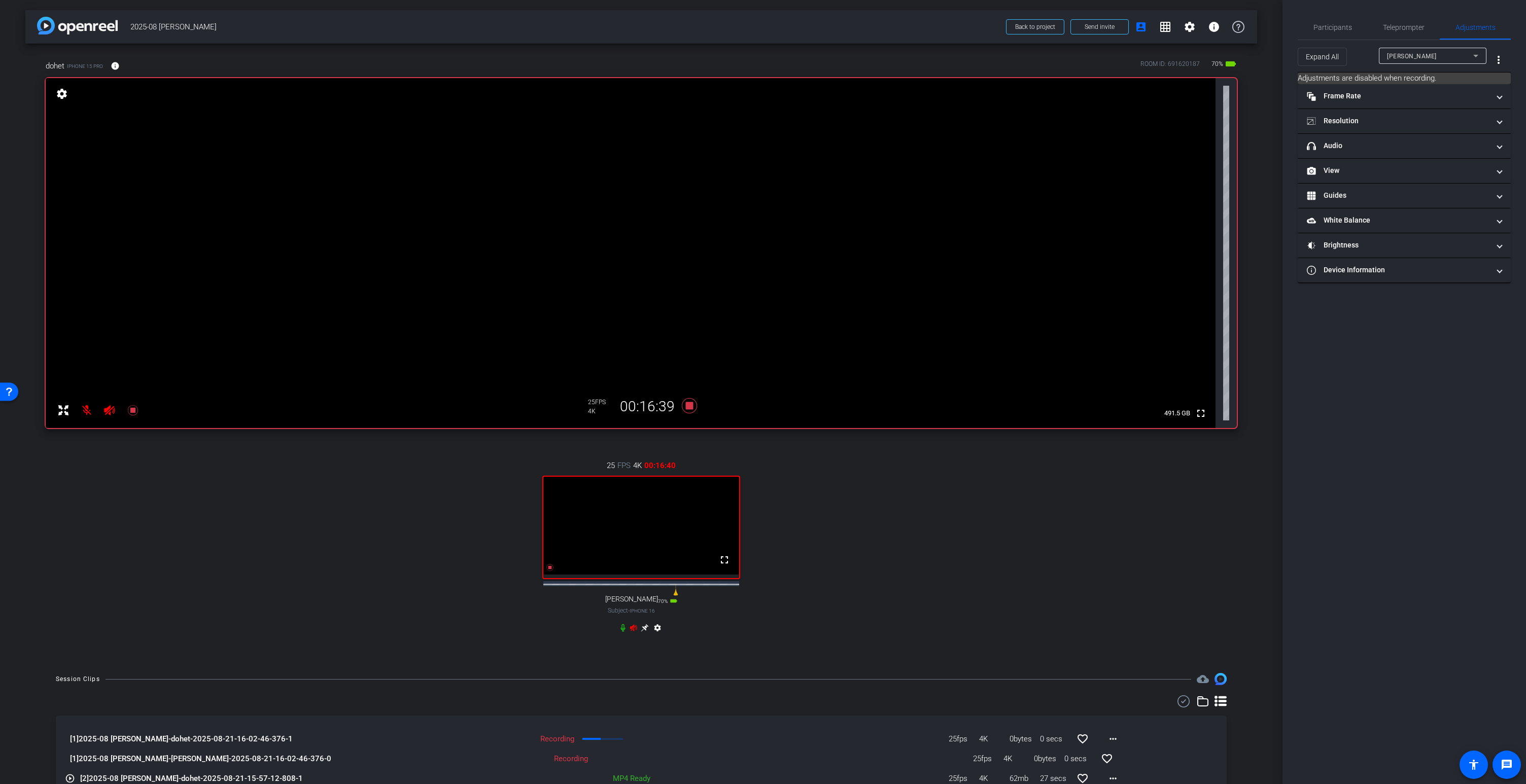
click at [632, 168] on video at bounding box center [630, 253] width 1170 height 350
click at [644, 160] on video at bounding box center [630, 253] width 1170 height 350
click at [647, 169] on video at bounding box center [630, 253] width 1170 height 350
click at [641, 164] on video at bounding box center [630, 253] width 1170 height 350
click at [645, 632] on icon at bounding box center [645, 628] width 8 height 8
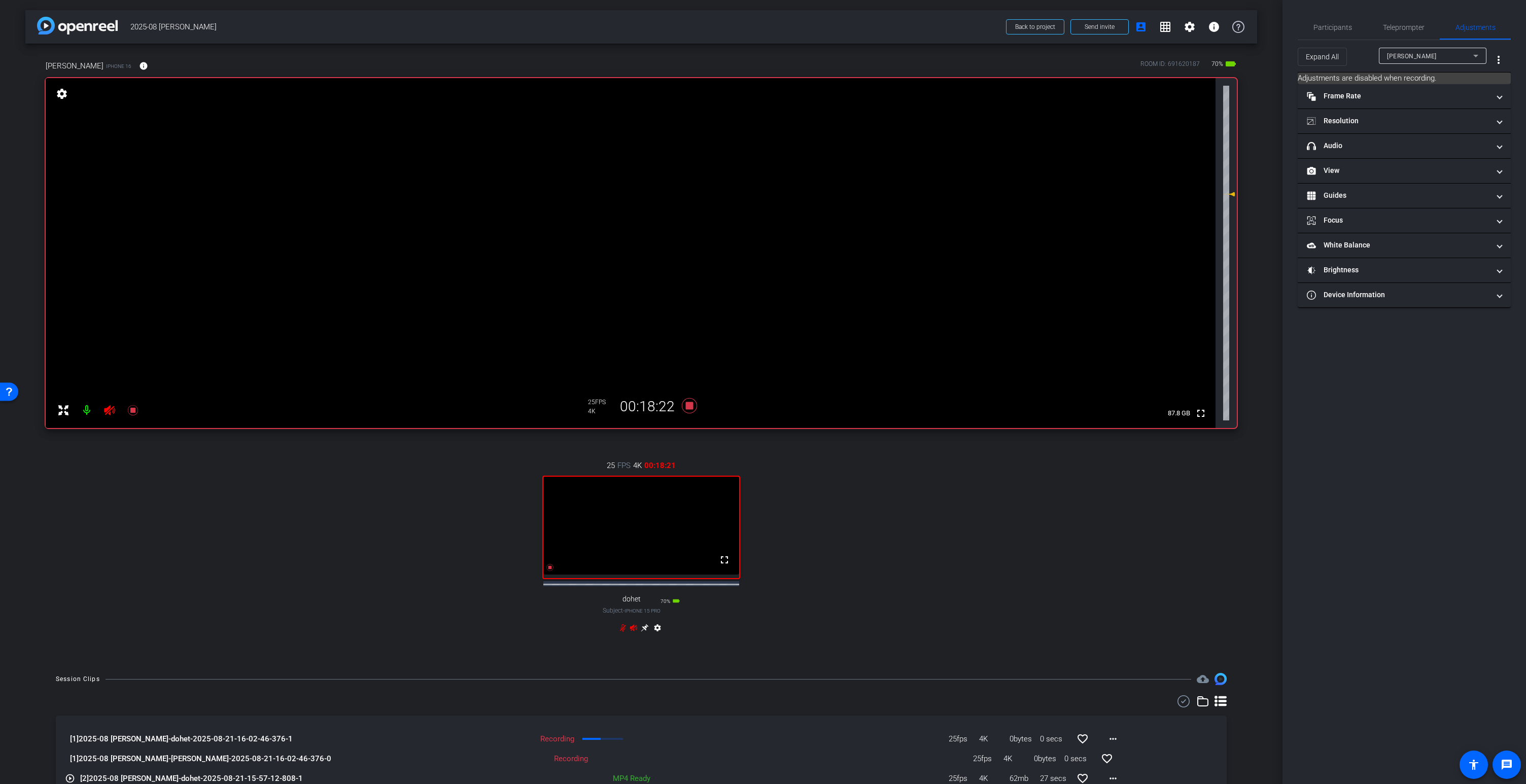
click at [722, 174] on video at bounding box center [630, 253] width 1170 height 350
click at [645, 632] on icon at bounding box center [645, 628] width 8 height 8
click at [637, 172] on video at bounding box center [630, 253] width 1170 height 350
click at [639, 159] on video at bounding box center [630, 253] width 1170 height 350
click at [645, 632] on icon at bounding box center [645, 628] width 8 height 8
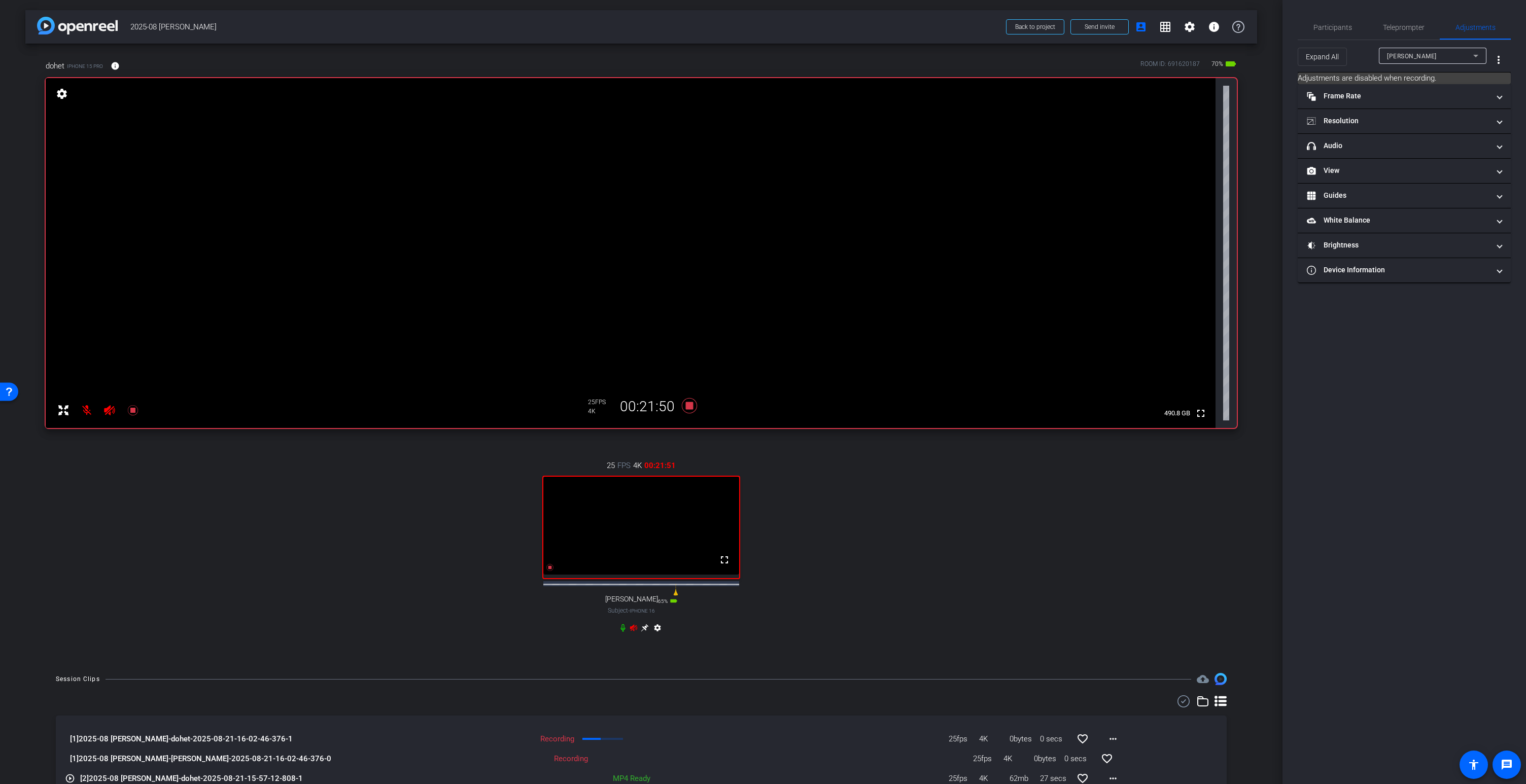
click at [645, 632] on icon at bounding box center [645, 628] width 8 height 8
click at [721, 175] on video at bounding box center [630, 253] width 1170 height 350
click at [635, 631] on icon at bounding box center [634, 627] width 7 height 7
click at [635, 632] on icon at bounding box center [634, 628] width 8 height 8
click at [634, 631] on icon at bounding box center [634, 627] width 7 height 7
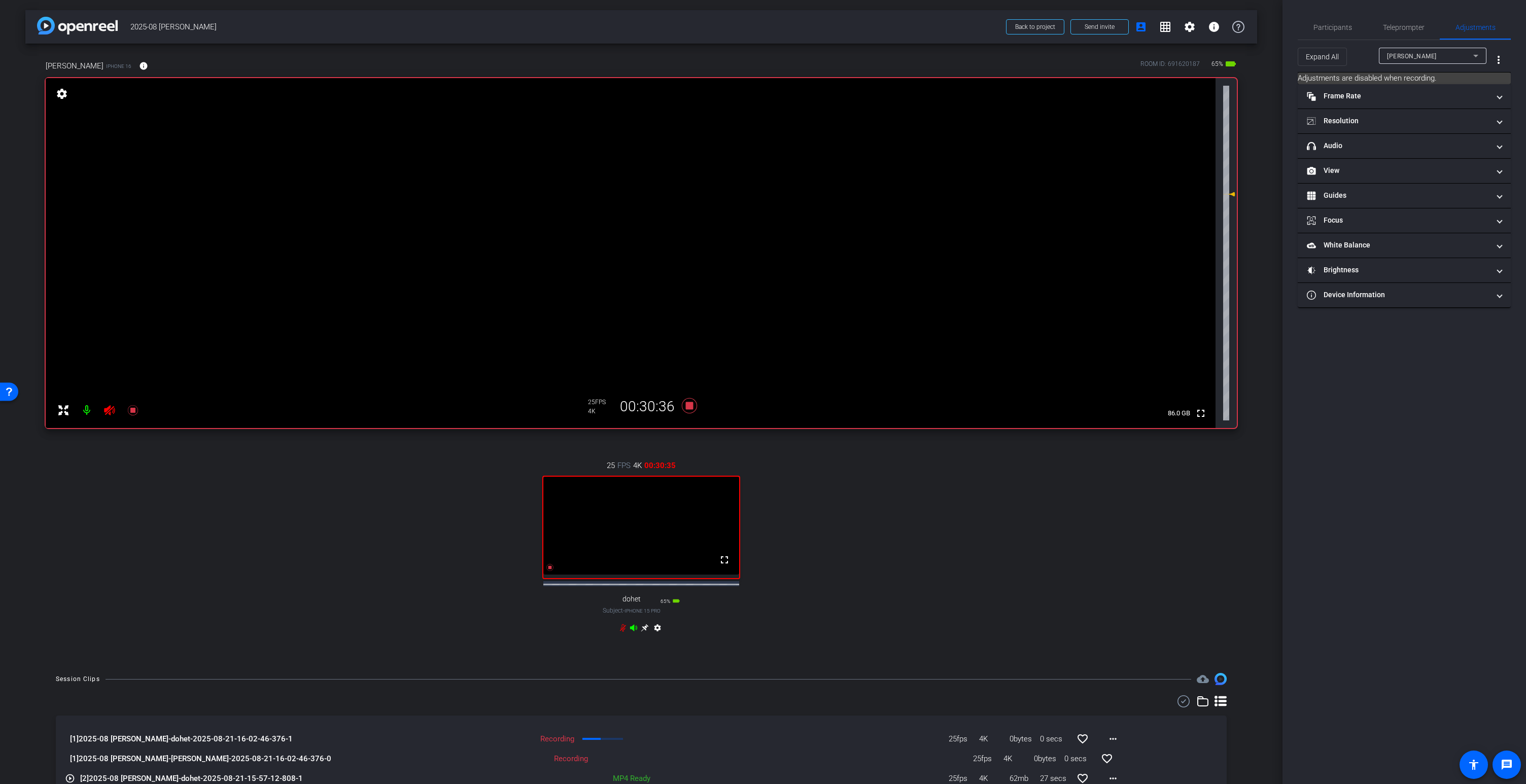
click at [636, 632] on icon at bounding box center [634, 628] width 8 height 8
click at [1345, 25] on span "Participants" at bounding box center [1332, 27] width 39 height 7
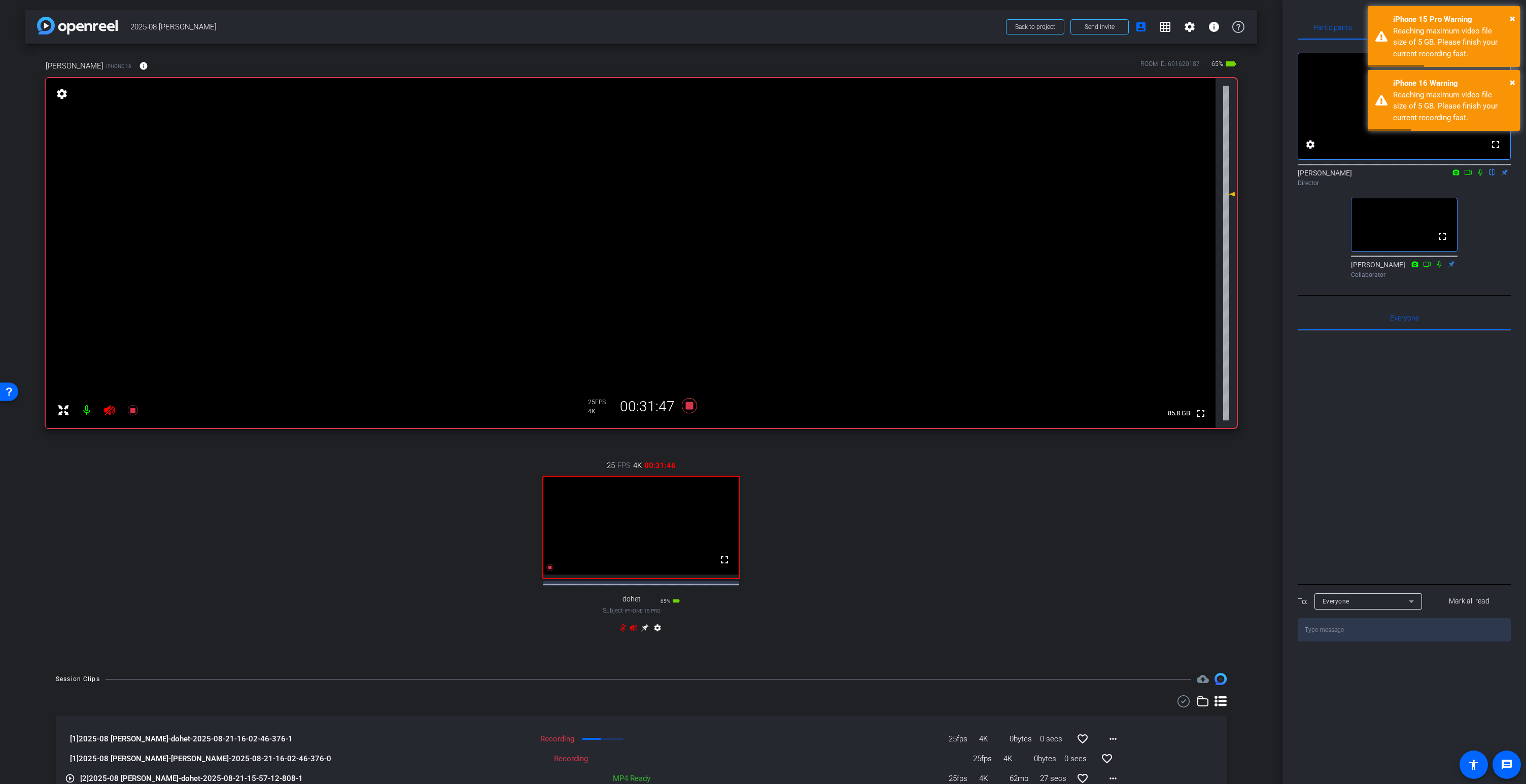
click at [1461, 177] on mat-icon at bounding box center [1456, 172] width 12 height 9
click at [1104, 503] on div at bounding box center [763, 392] width 1526 height 784
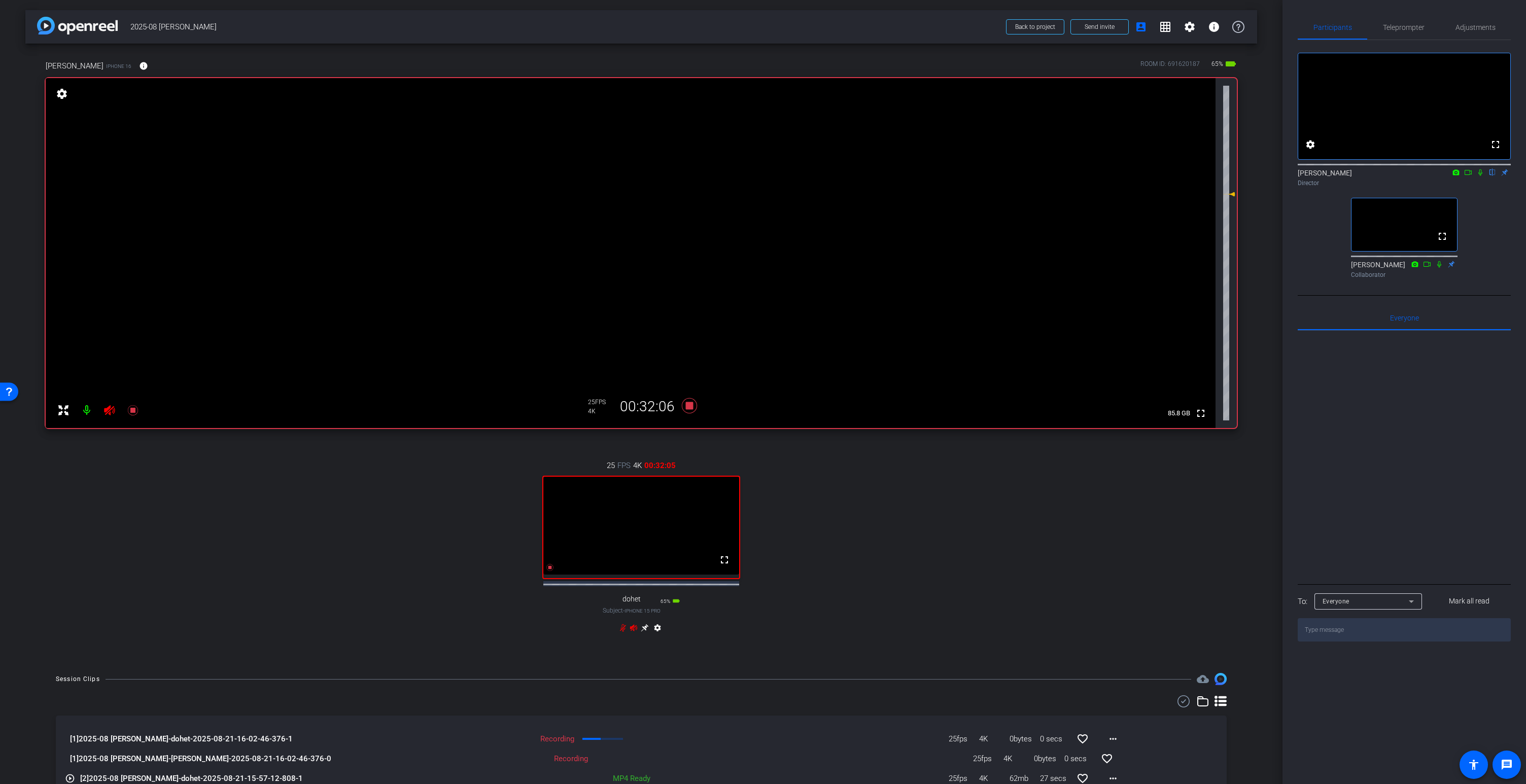
click at [633, 631] on icon at bounding box center [634, 627] width 7 height 7
click at [693, 408] on icon at bounding box center [690, 406] width 15 height 15
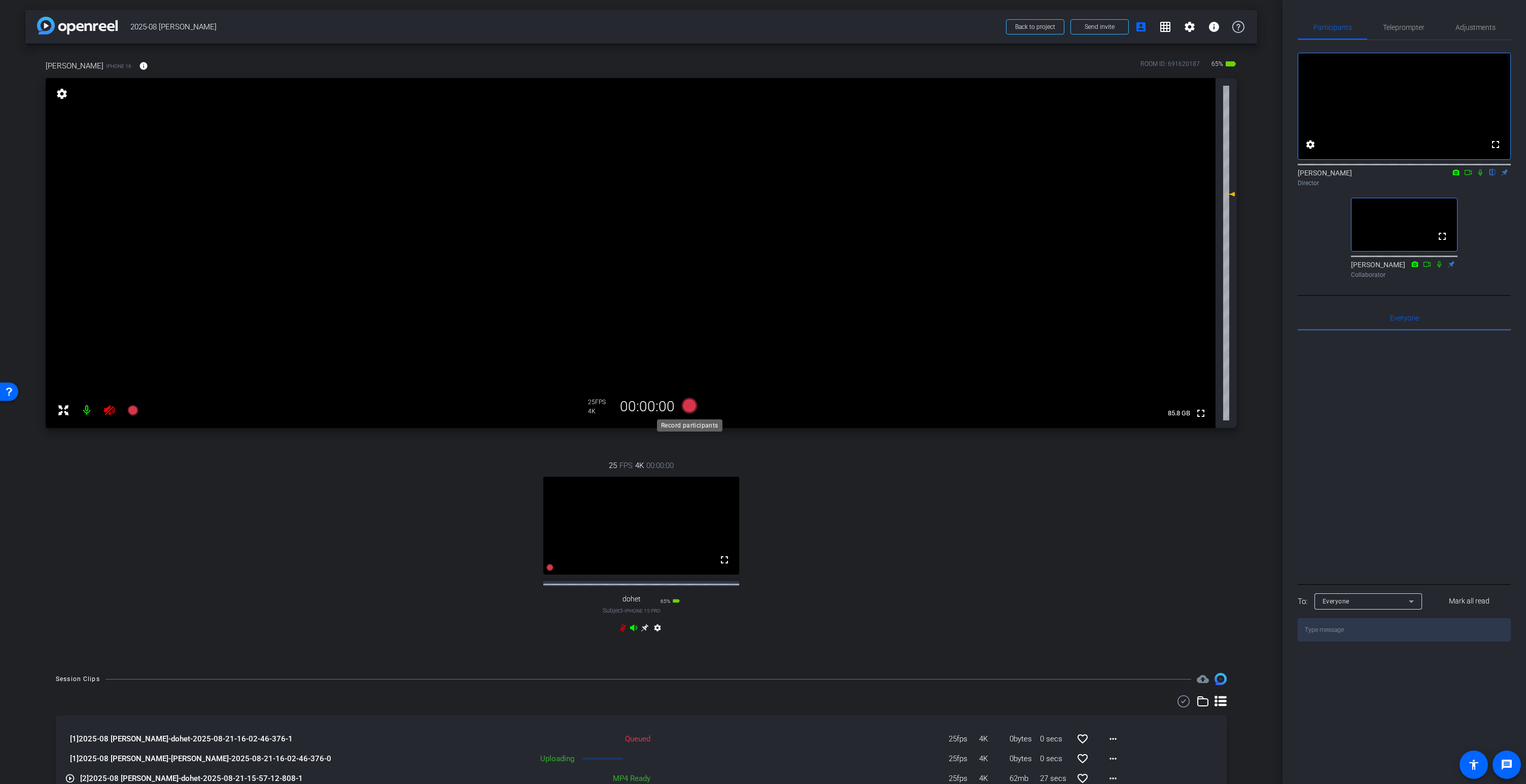
click at [691, 410] on icon at bounding box center [690, 406] width 15 height 15
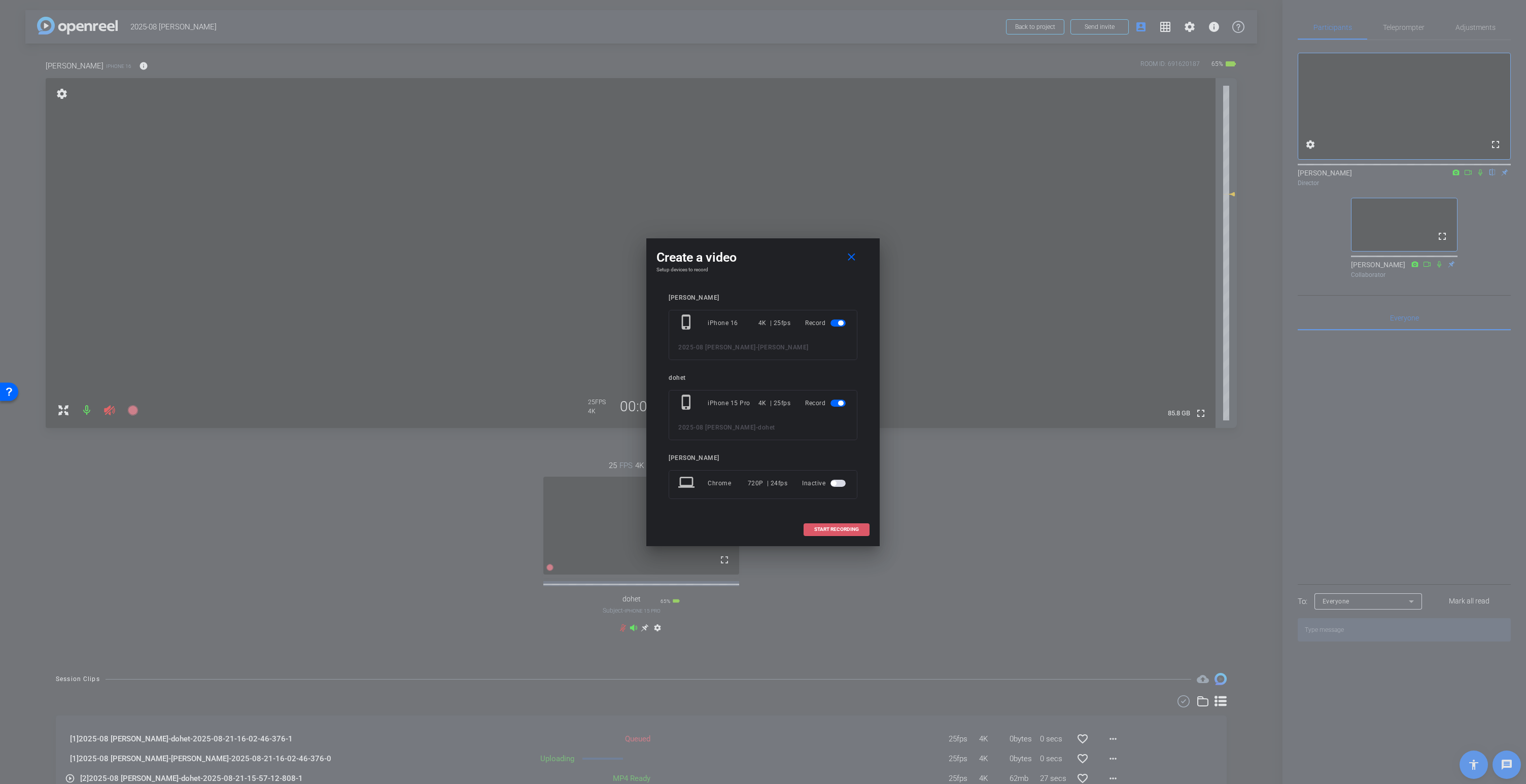
click at [832, 530] on span "START RECORDING" at bounding box center [836, 529] width 44 height 5
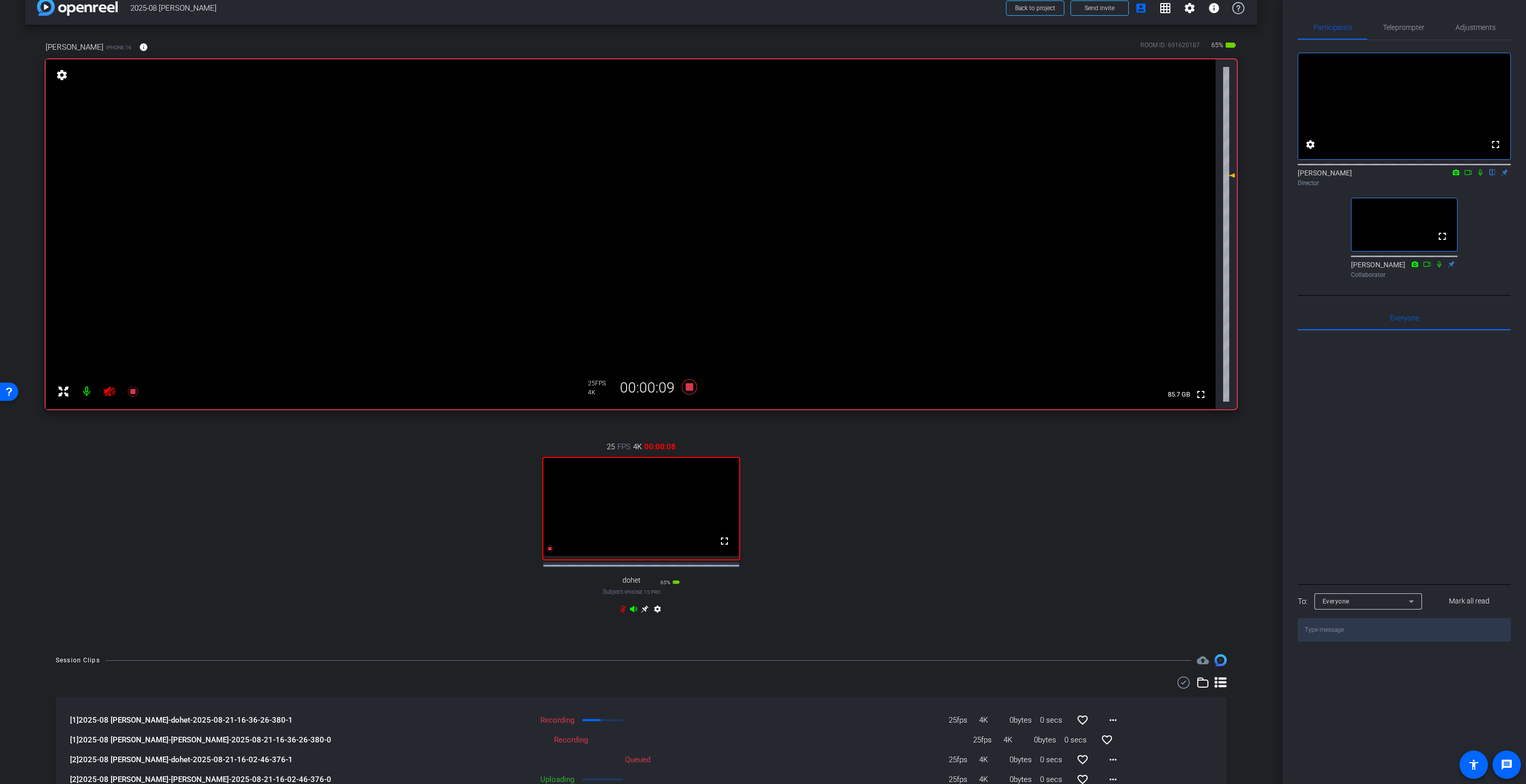
scroll to position [17, 0]
click at [635, 615] on icon at bounding box center [634, 611] width 8 height 8
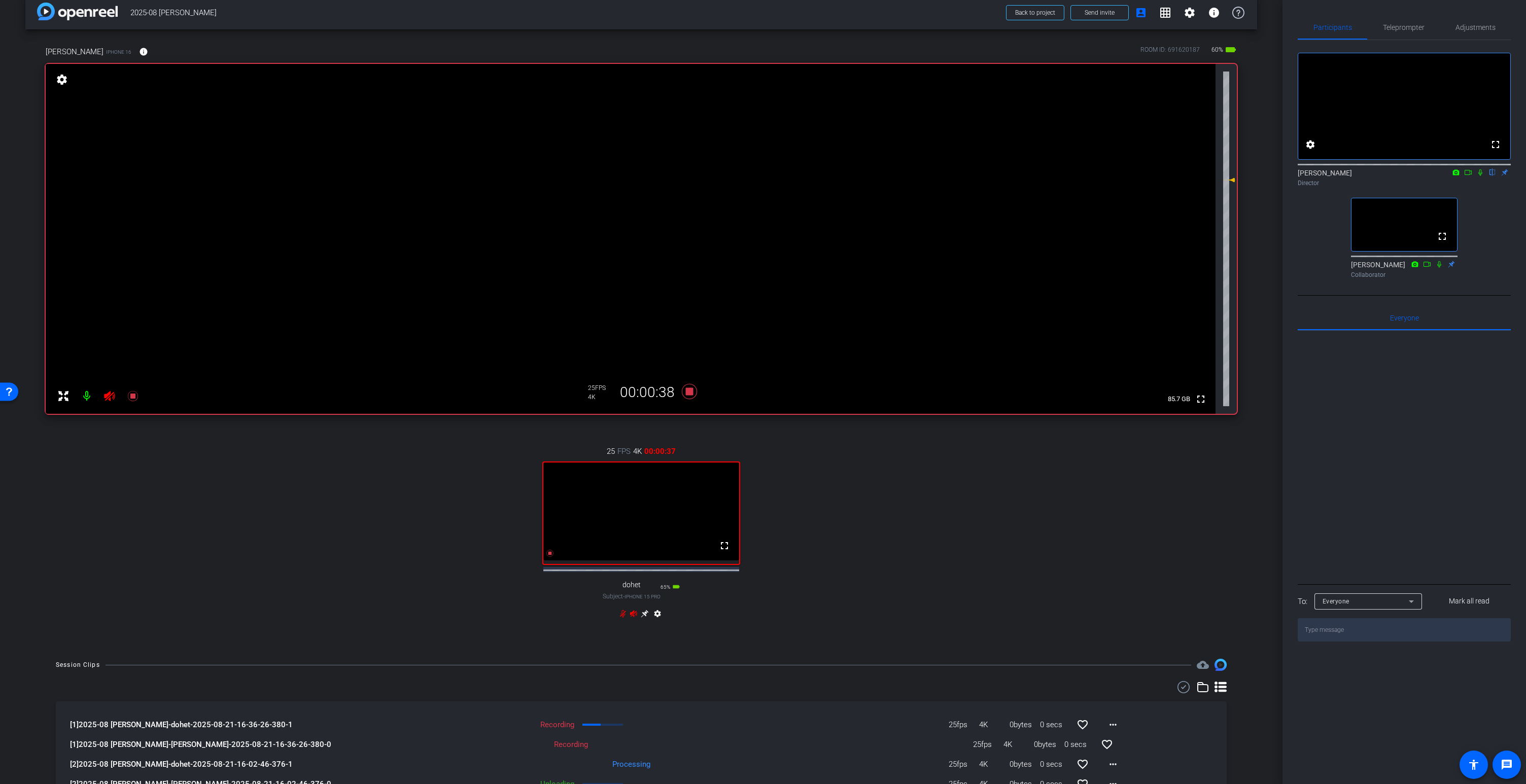
scroll to position [0, 0]
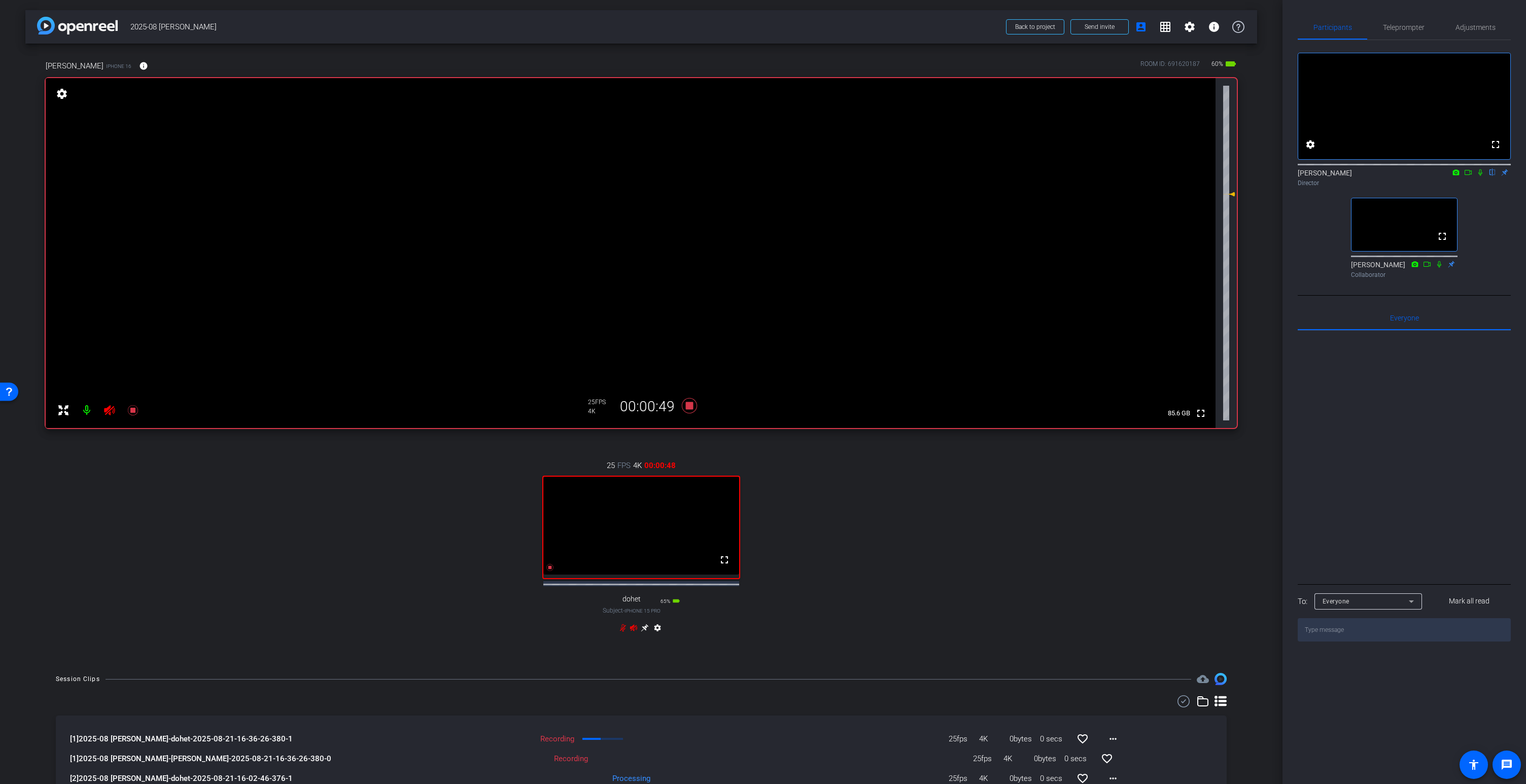
click at [632, 632] on icon at bounding box center [634, 628] width 8 height 8
click at [632, 631] on icon at bounding box center [634, 627] width 7 height 7
click at [646, 632] on icon at bounding box center [645, 628] width 8 height 8
click at [641, 169] on video at bounding box center [630, 253] width 1170 height 350
click at [108, 407] on icon at bounding box center [110, 410] width 11 height 10
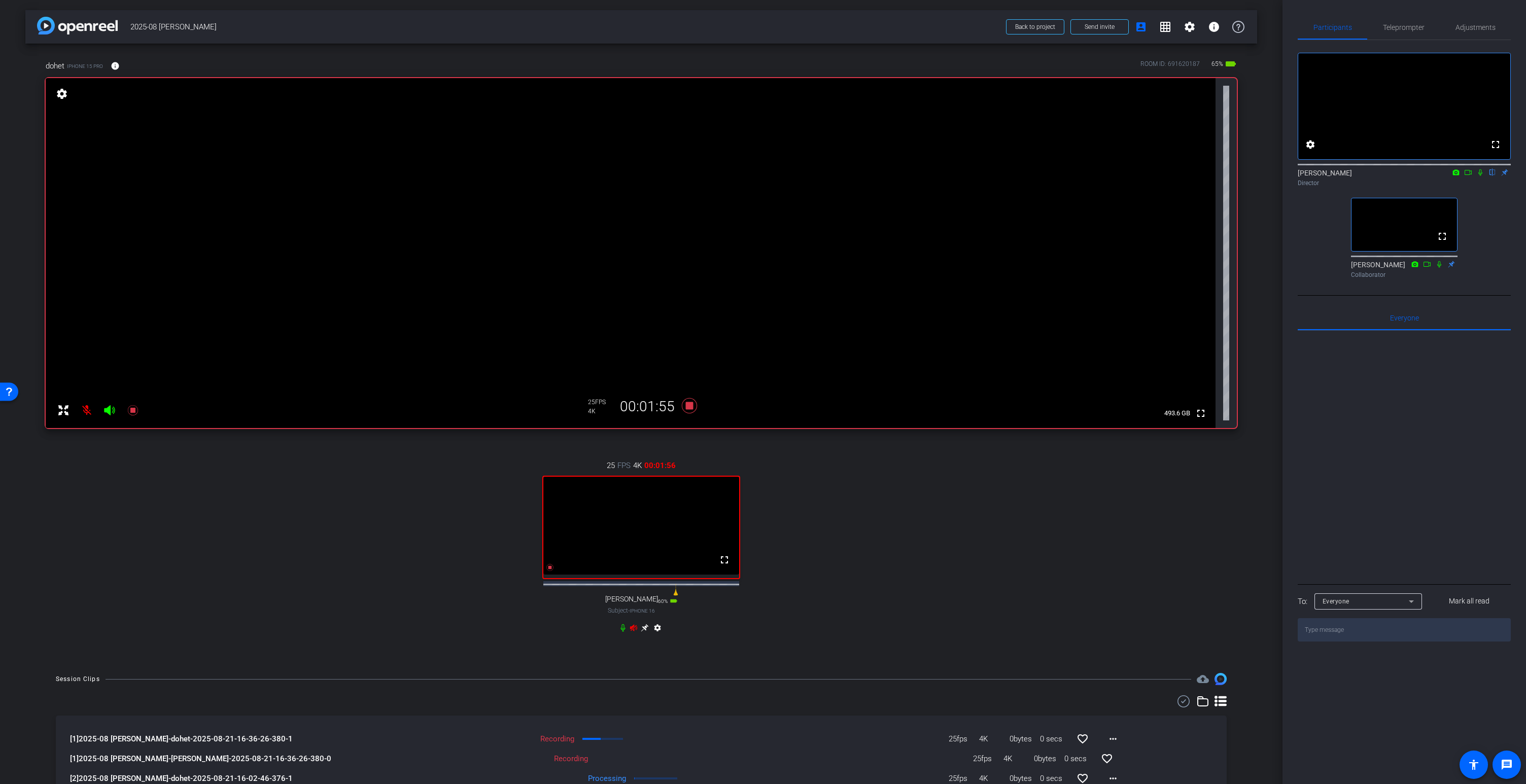
click at [647, 632] on icon at bounding box center [645, 628] width 8 height 8
click at [635, 632] on icon at bounding box center [634, 628] width 8 height 8
click at [631, 631] on icon at bounding box center [634, 627] width 7 height 7
click at [636, 631] on icon at bounding box center [634, 627] width 7 height 7
click at [634, 632] on icon at bounding box center [634, 628] width 8 height 8
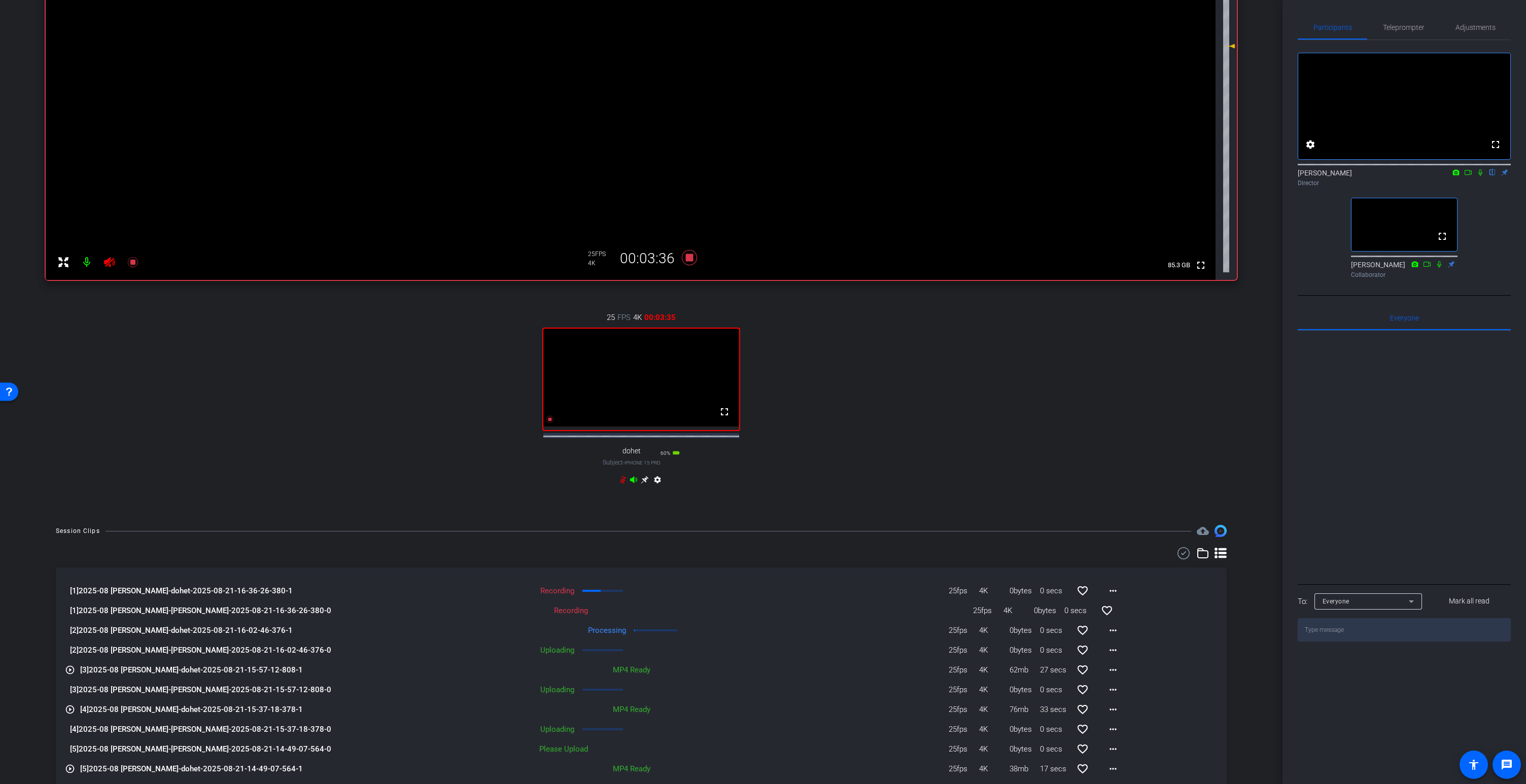
scroll to position [153, 0]
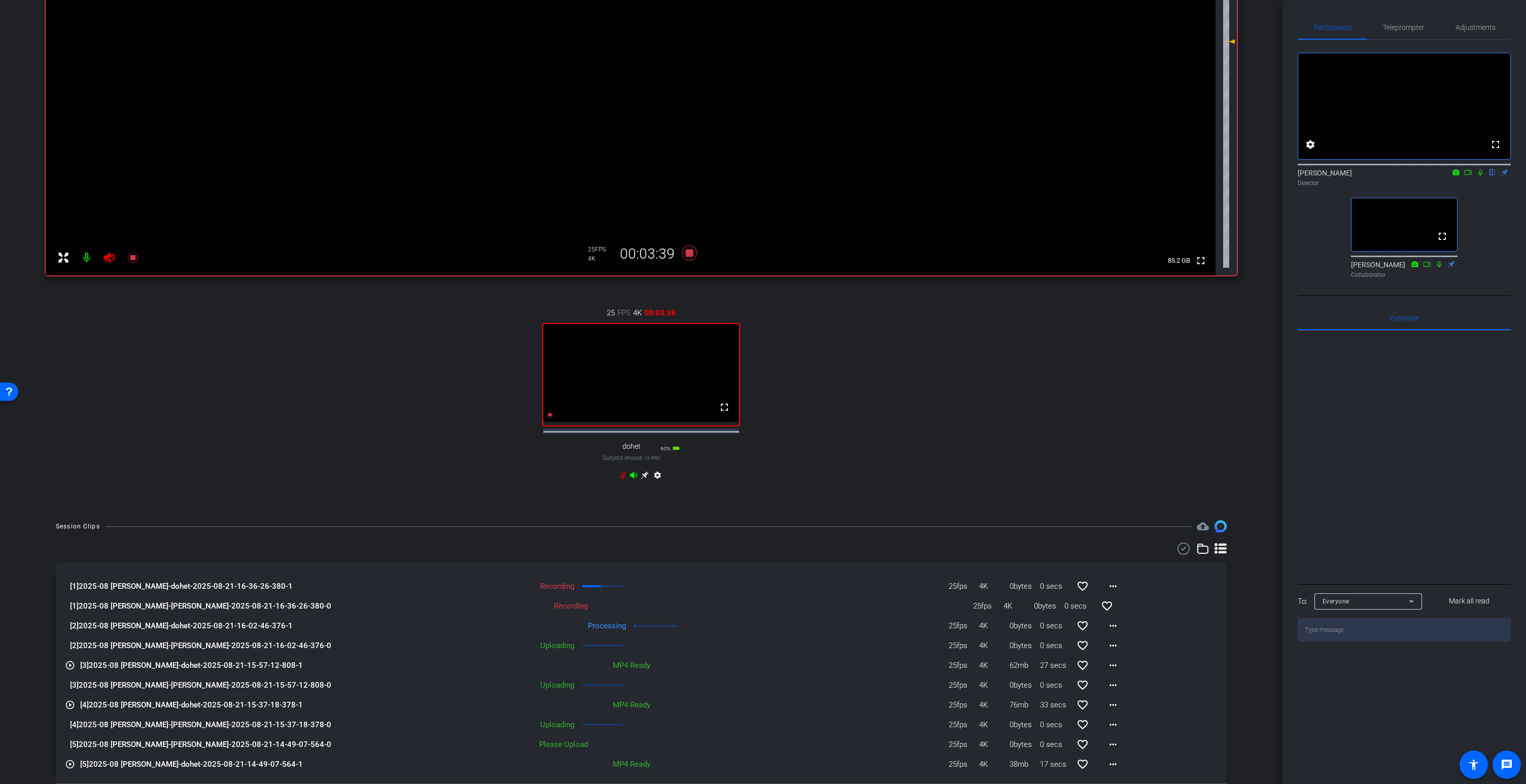
click at [633, 478] on icon at bounding box center [634, 474] width 7 height 7
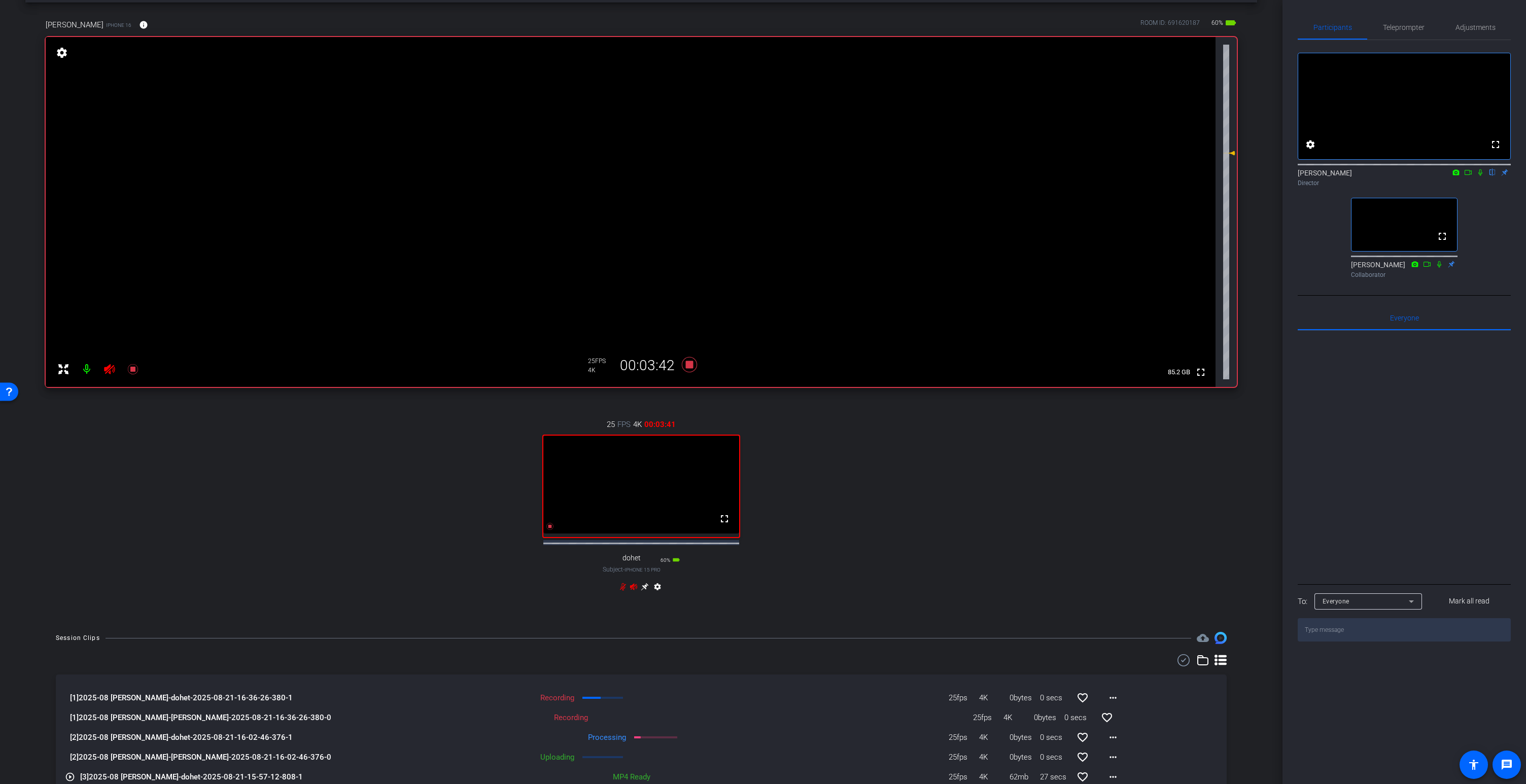
scroll to position [39, 0]
click at [632, 593] on icon at bounding box center [634, 589] width 8 height 8
click at [1467, 176] on icon at bounding box center [1469, 172] width 8 height 7
click at [633, 592] on icon at bounding box center [634, 588] width 7 height 7
click at [729, 134] on video at bounding box center [630, 214] width 1170 height 350
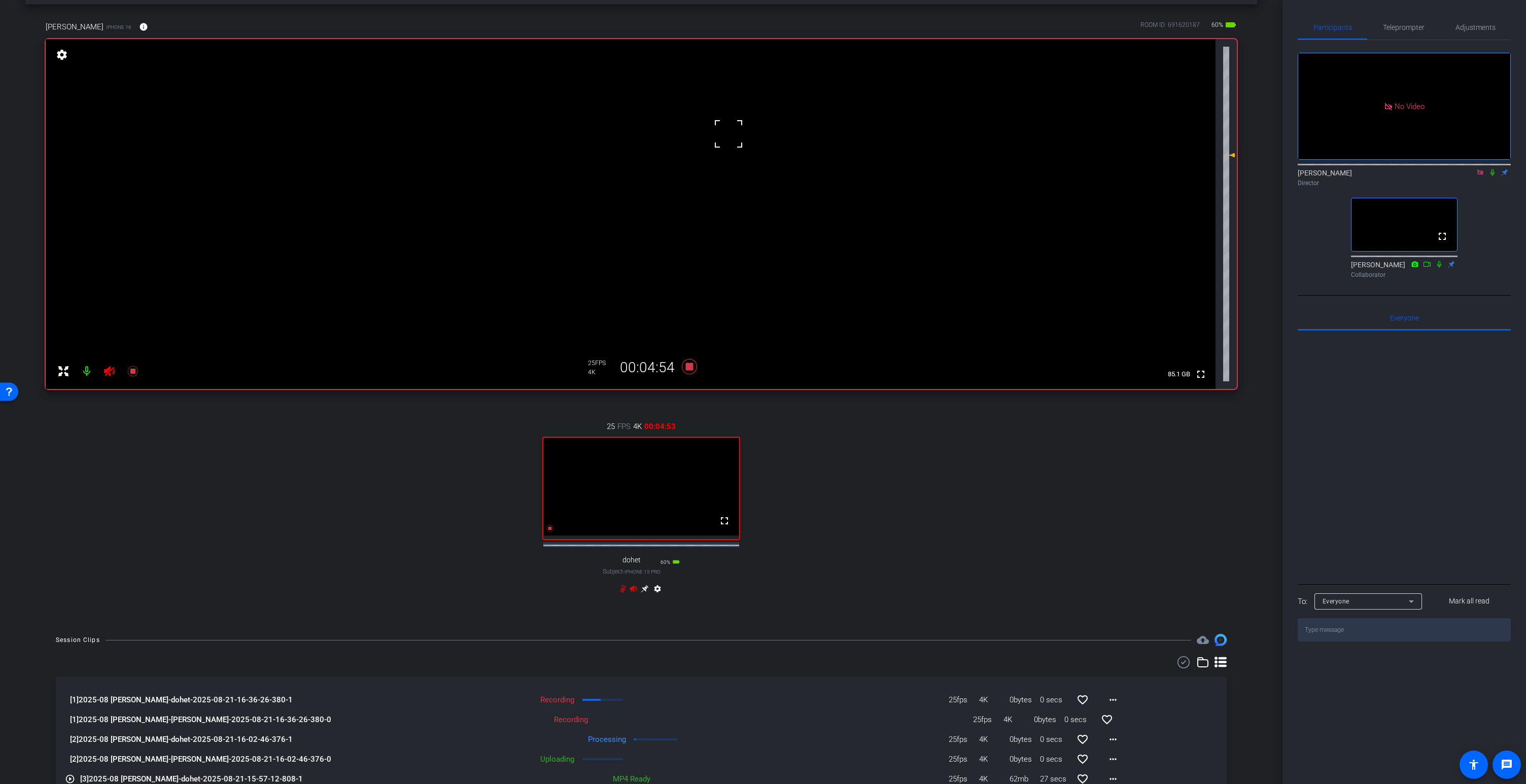
click at [738, 135] on div at bounding box center [728, 134] width 25 height 25
click at [645, 593] on icon at bounding box center [645, 589] width 8 height 8
click at [647, 124] on video at bounding box center [630, 214] width 1170 height 350
click at [645, 593] on icon at bounding box center [645, 589] width 8 height 8
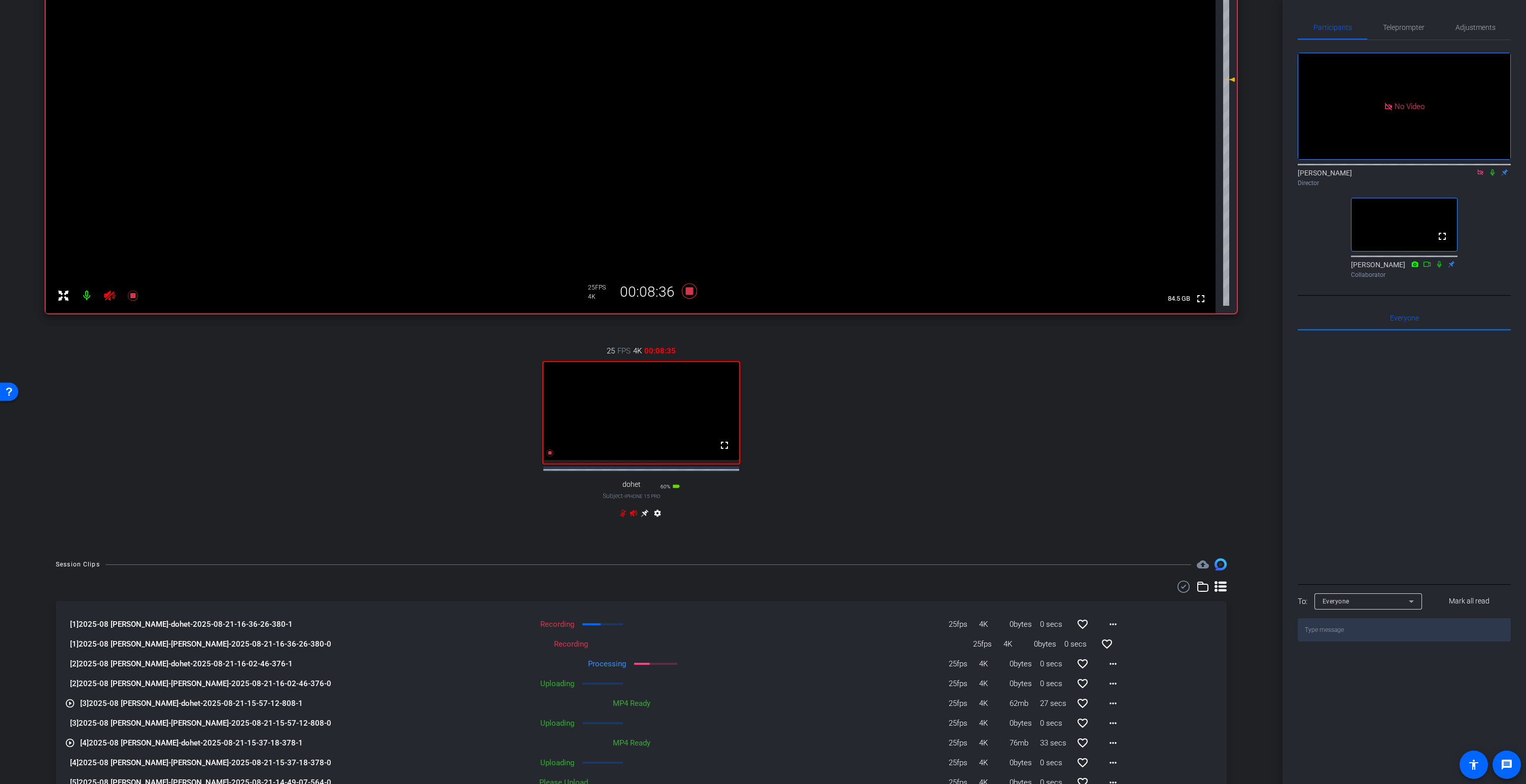
scroll to position [187, 0]
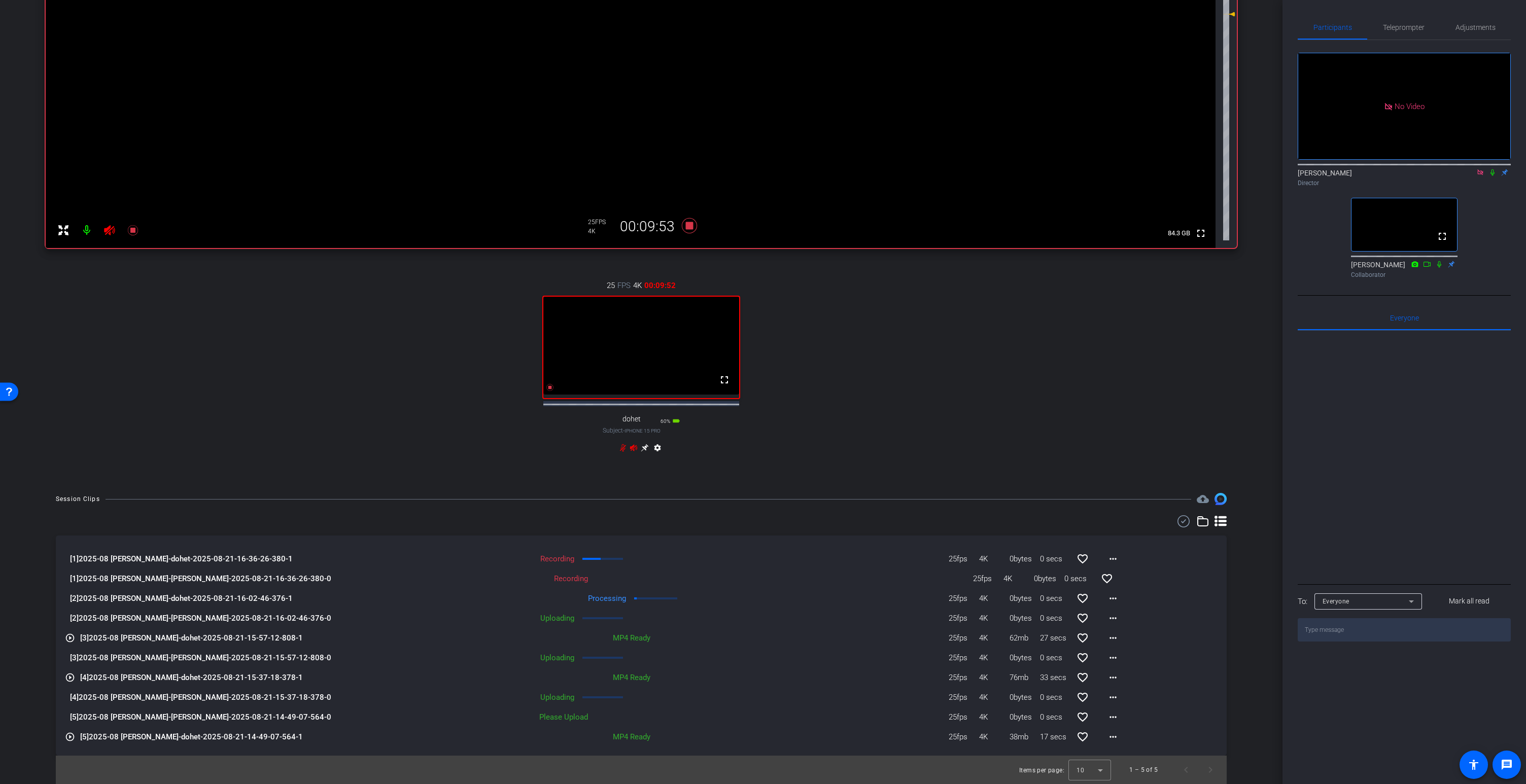
click at [1481, 176] on icon at bounding box center [1480, 172] width 8 height 7
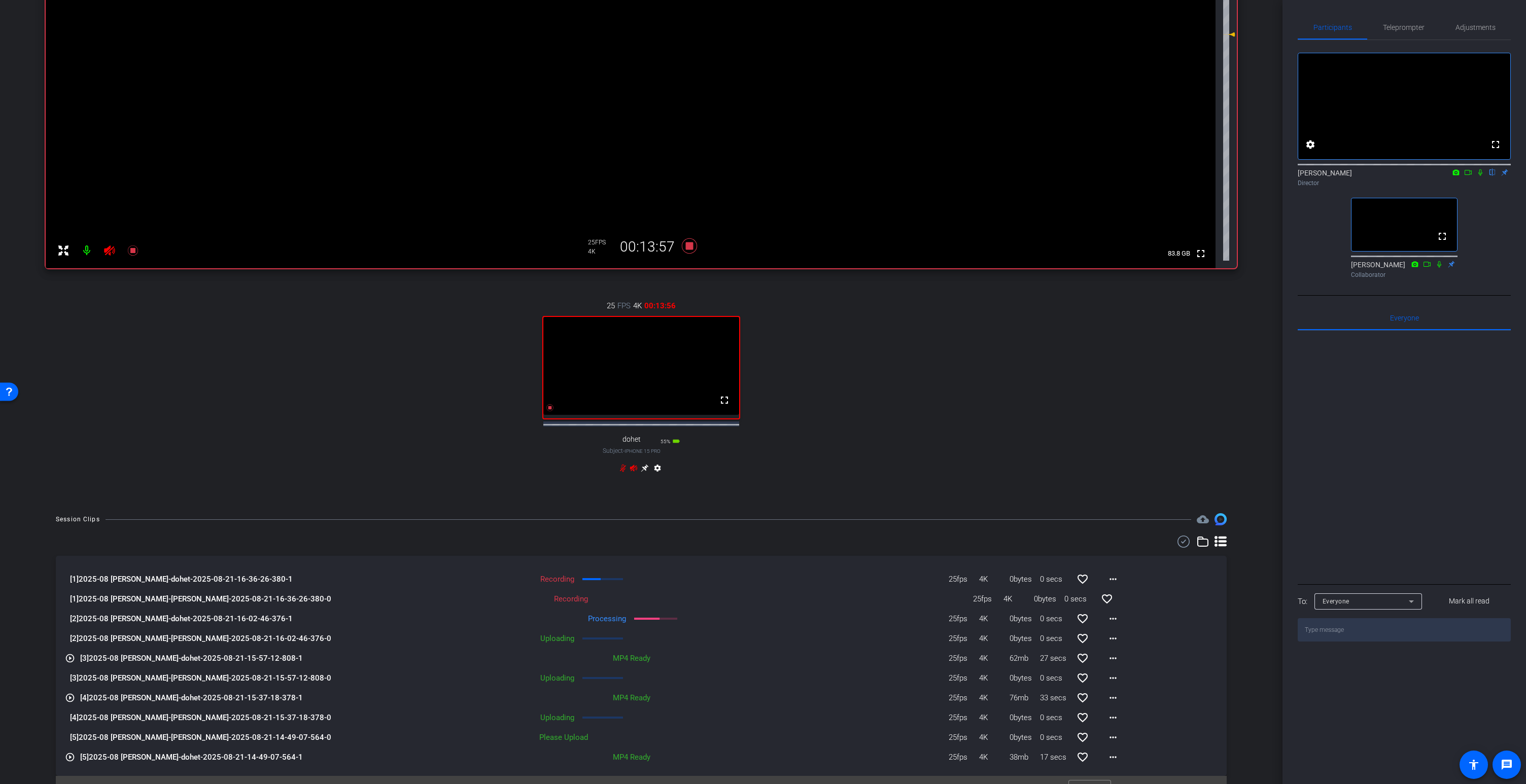
scroll to position [0, 0]
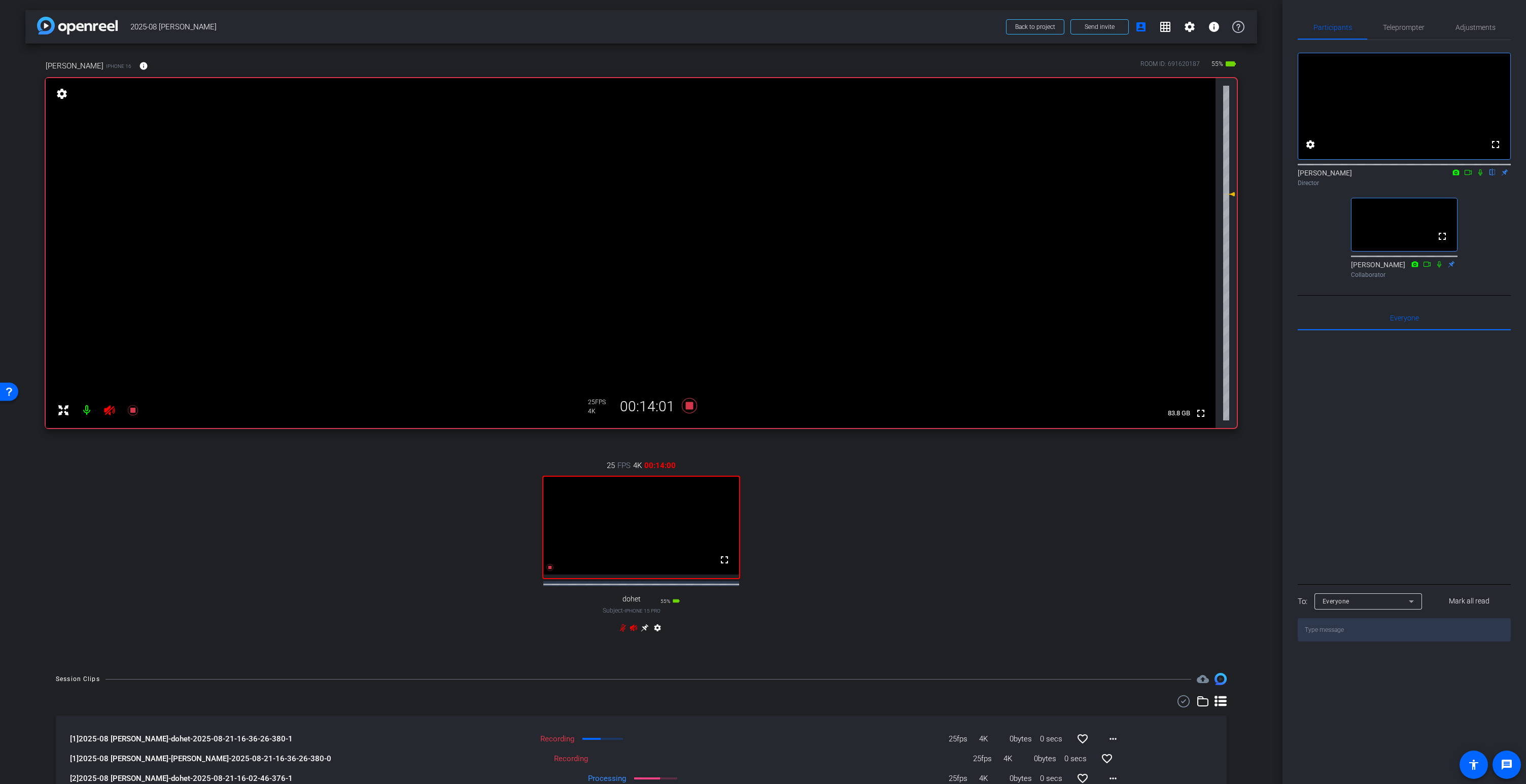
click at [633, 631] on icon at bounding box center [634, 627] width 7 height 7
click at [690, 407] on icon at bounding box center [690, 406] width 15 height 15
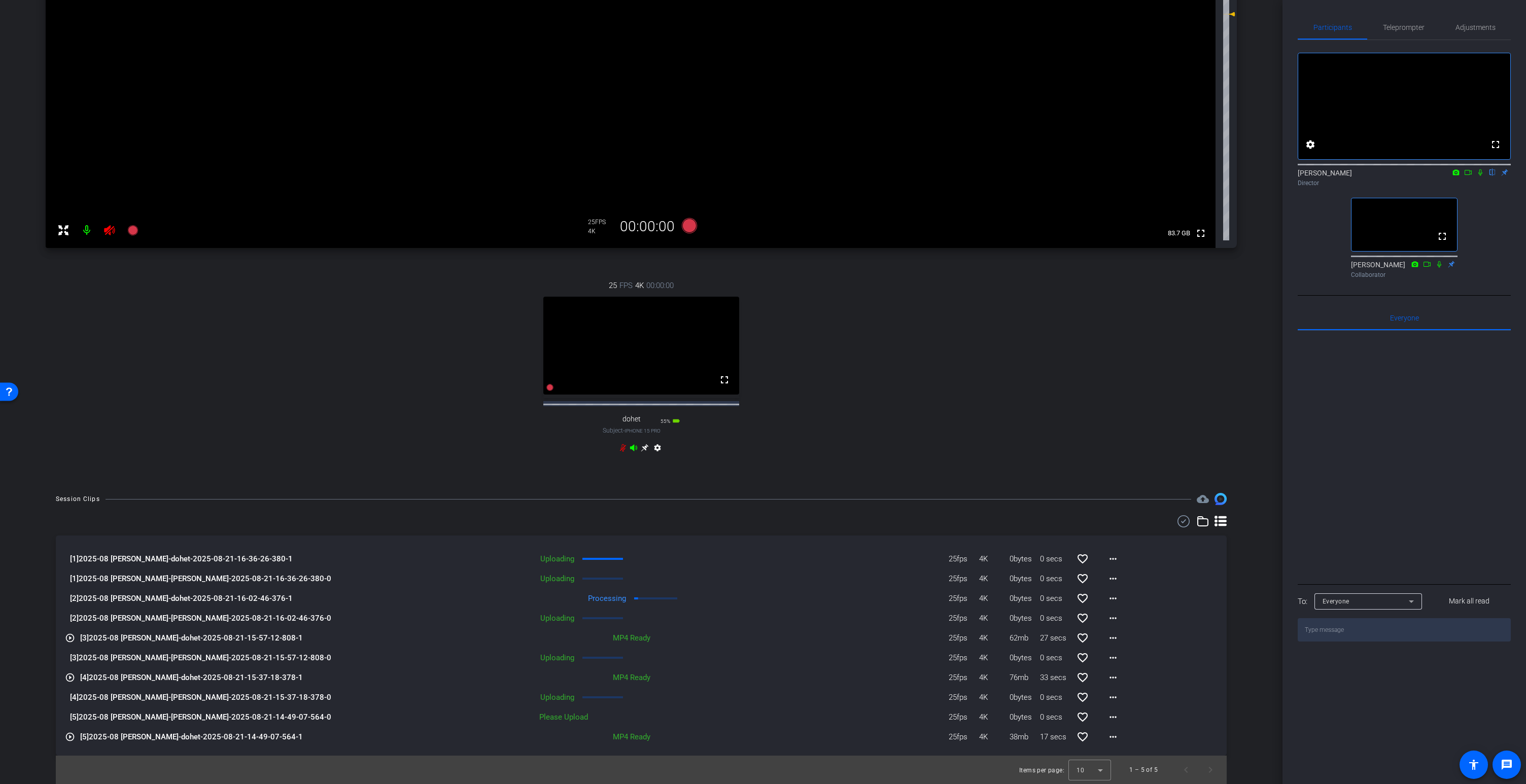
scroll to position [189, 0]
click at [635, 449] on icon at bounding box center [634, 447] width 7 height 7
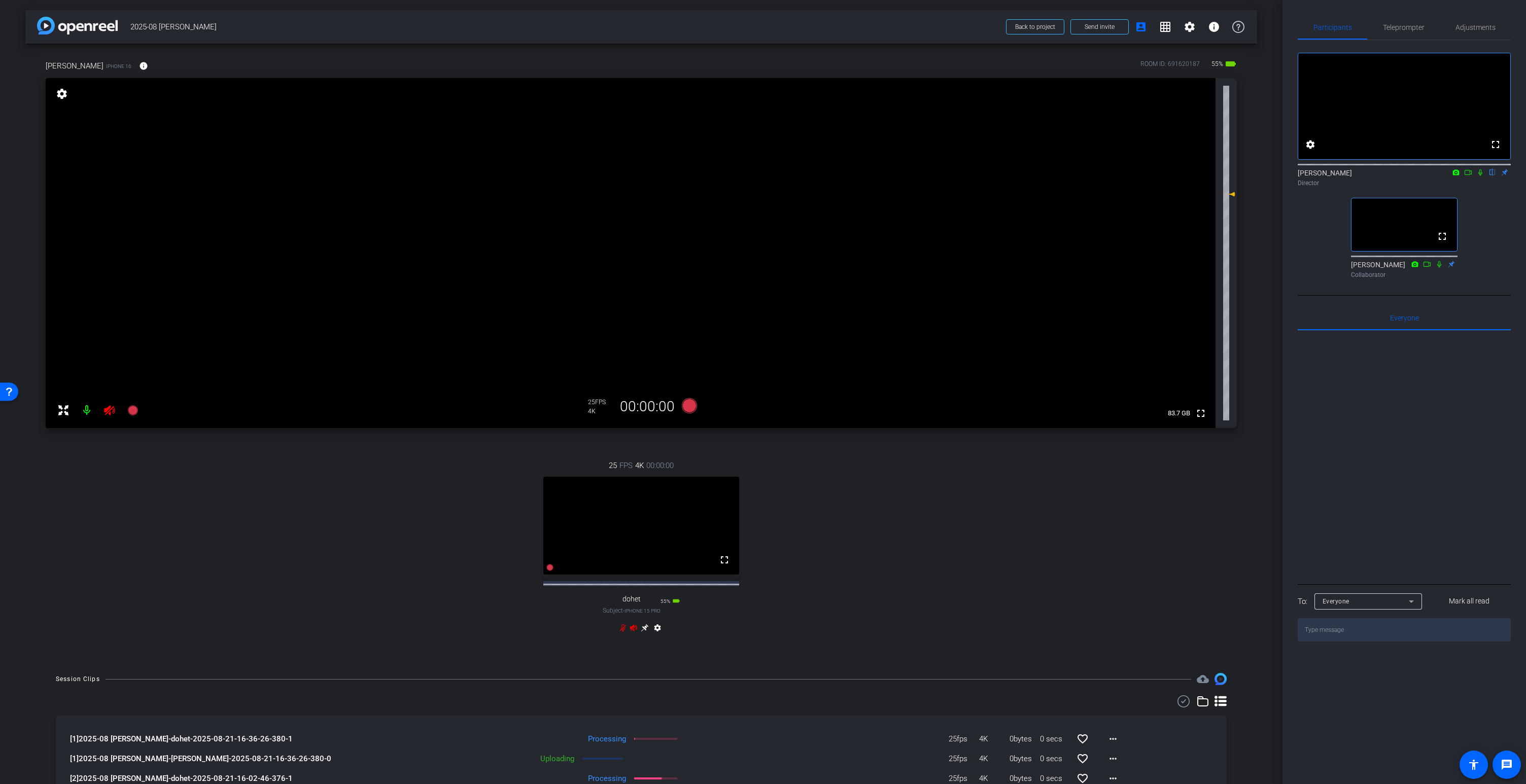
click at [634, 632] on icon at bounding box center [634, 628] width 8 height 8
click at [633, 631] on icon at bounding box center [634, 627] width 7 height 7
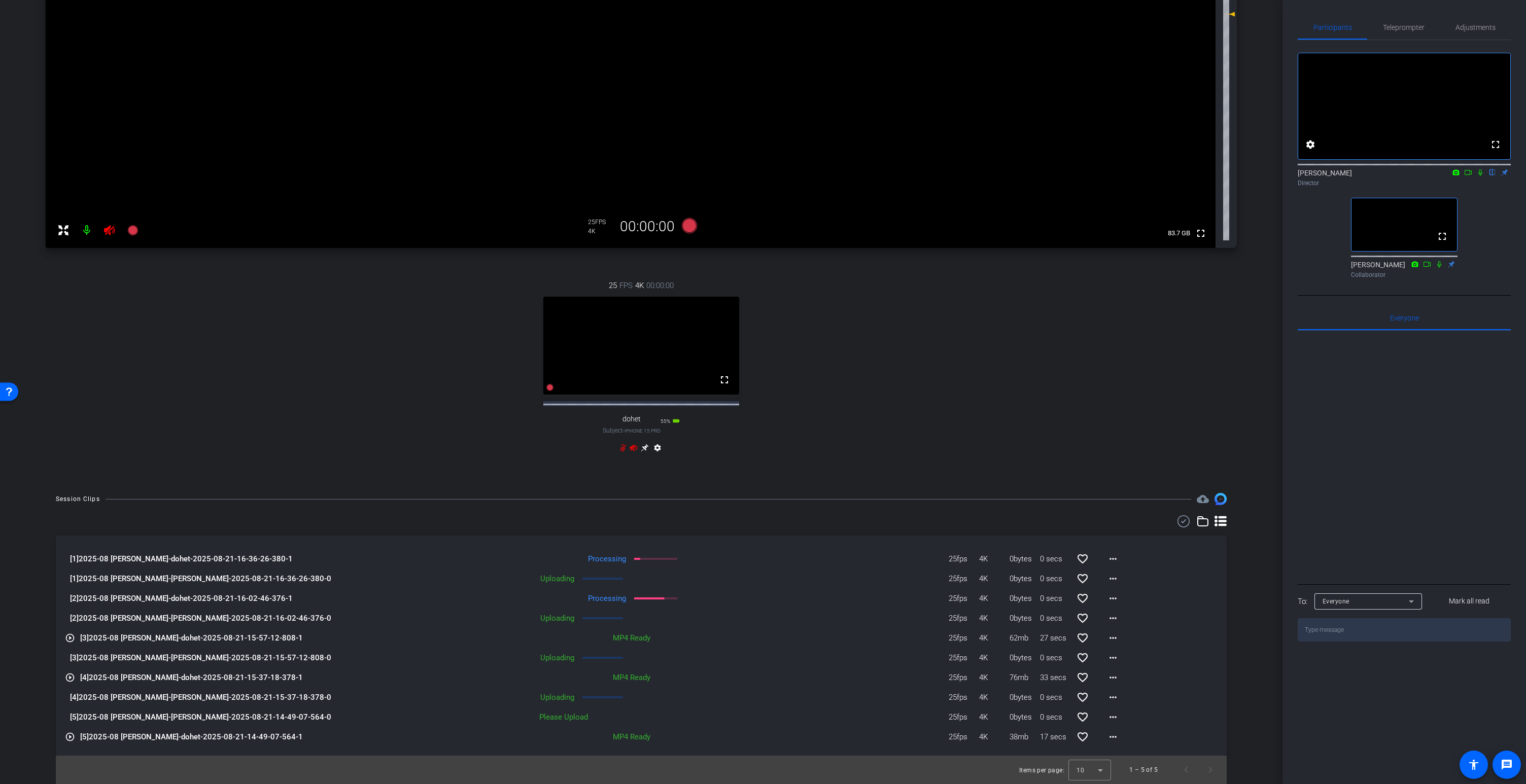
scroll to position [189, 0]
click at [634, 449] on icon at bounding box center [634, 448] width 8 height 8
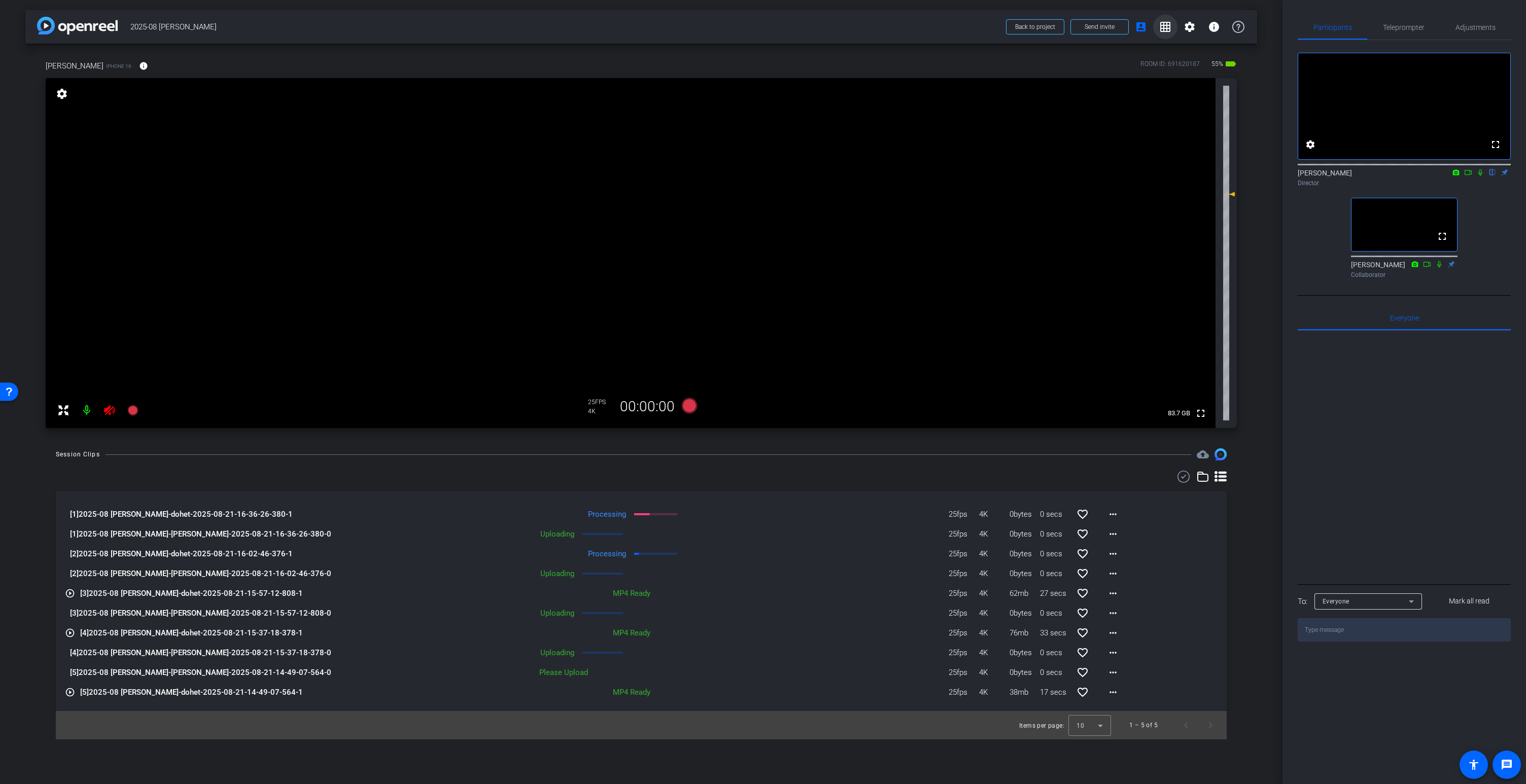
click at [1164, 29] on mat-icon "grid_on" at bounding box center [1165, 27] width 12 height 12
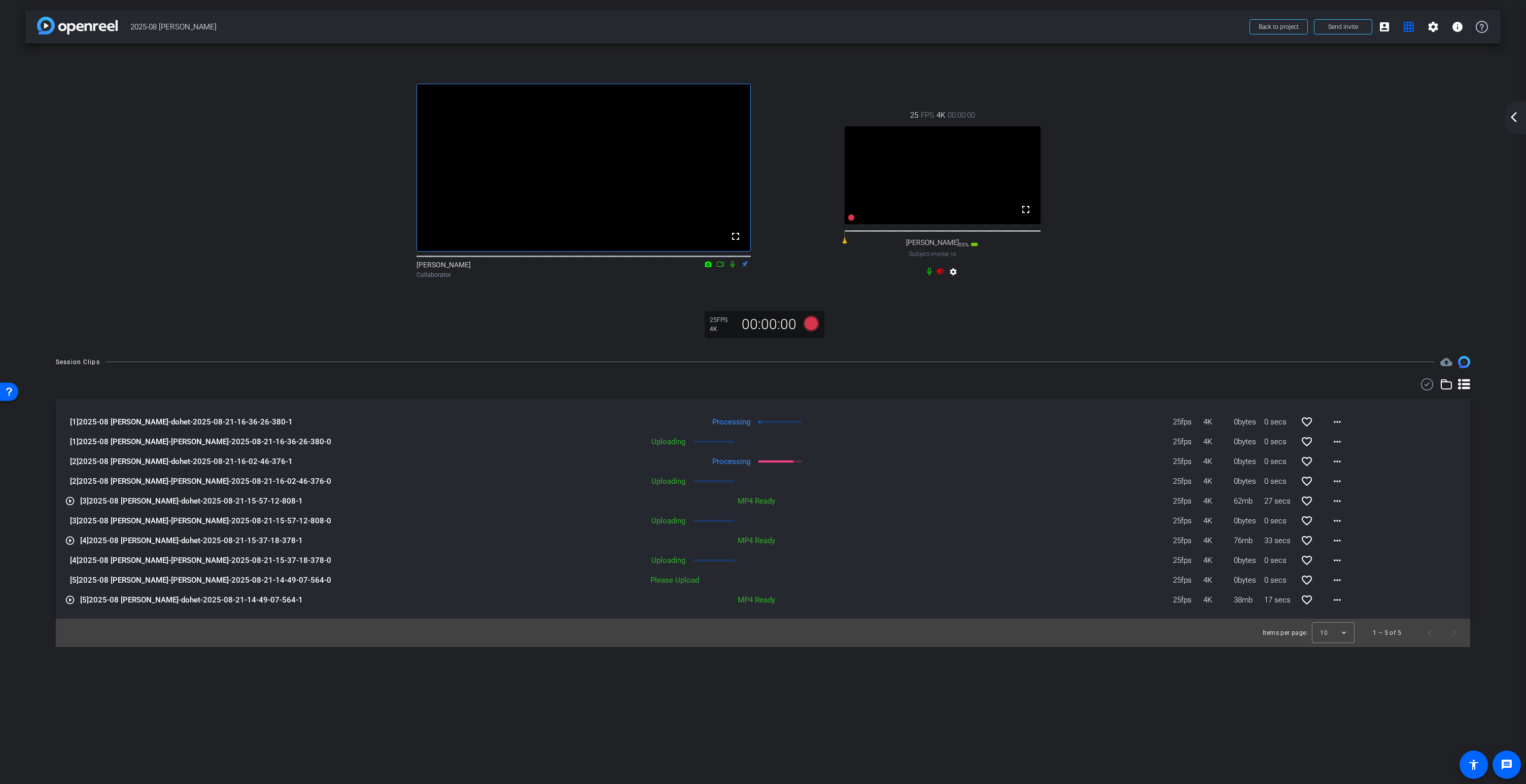
click at [941, 275] on icon at bounding box center [941, 271] width 8 height 8
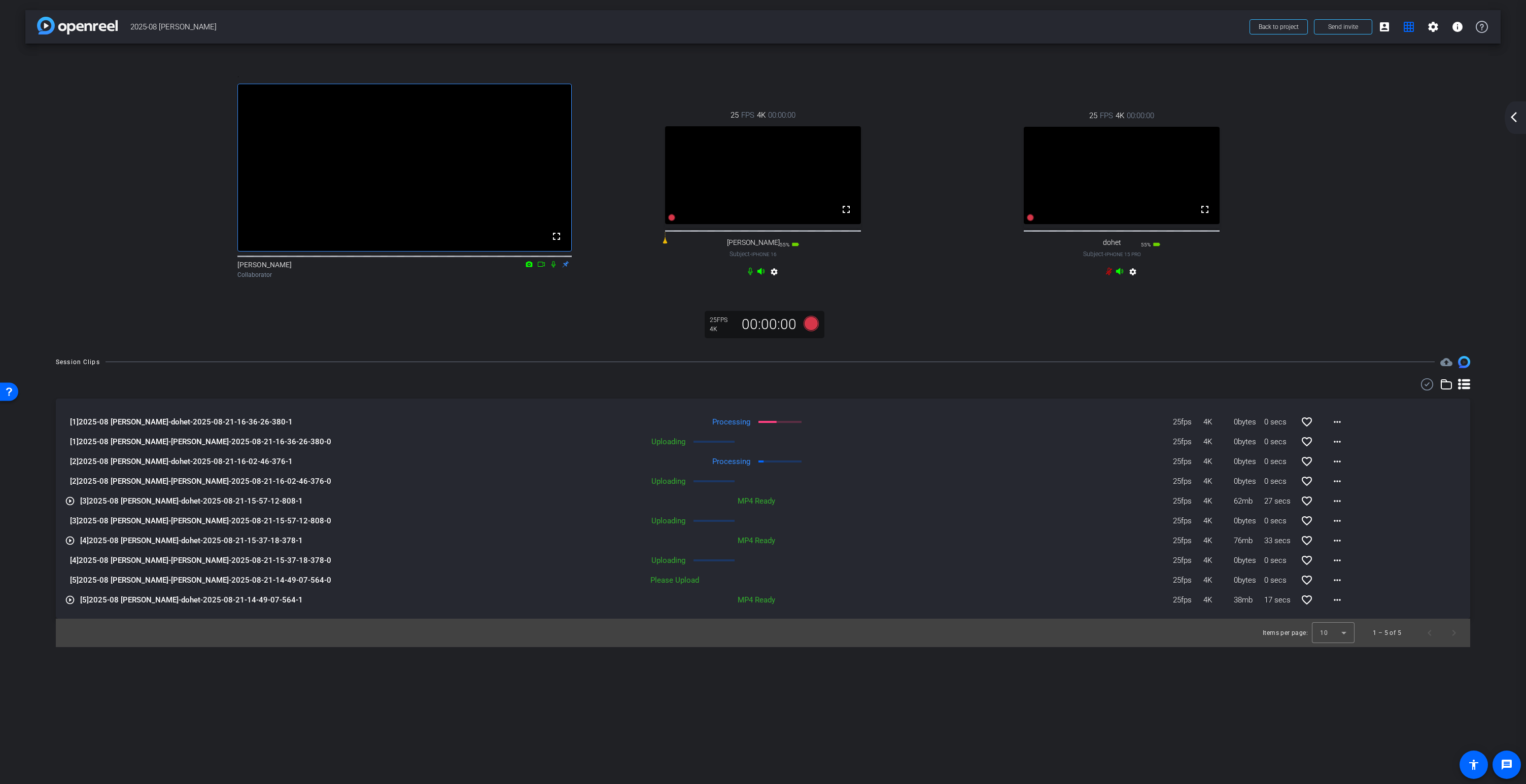
click at [761, 275] on icon at bounding box center [761, 271] width 7 height 7
click at [1387, 25] on mat-icon "account_box" at bounding box center [1384, 27] width 12 height 12
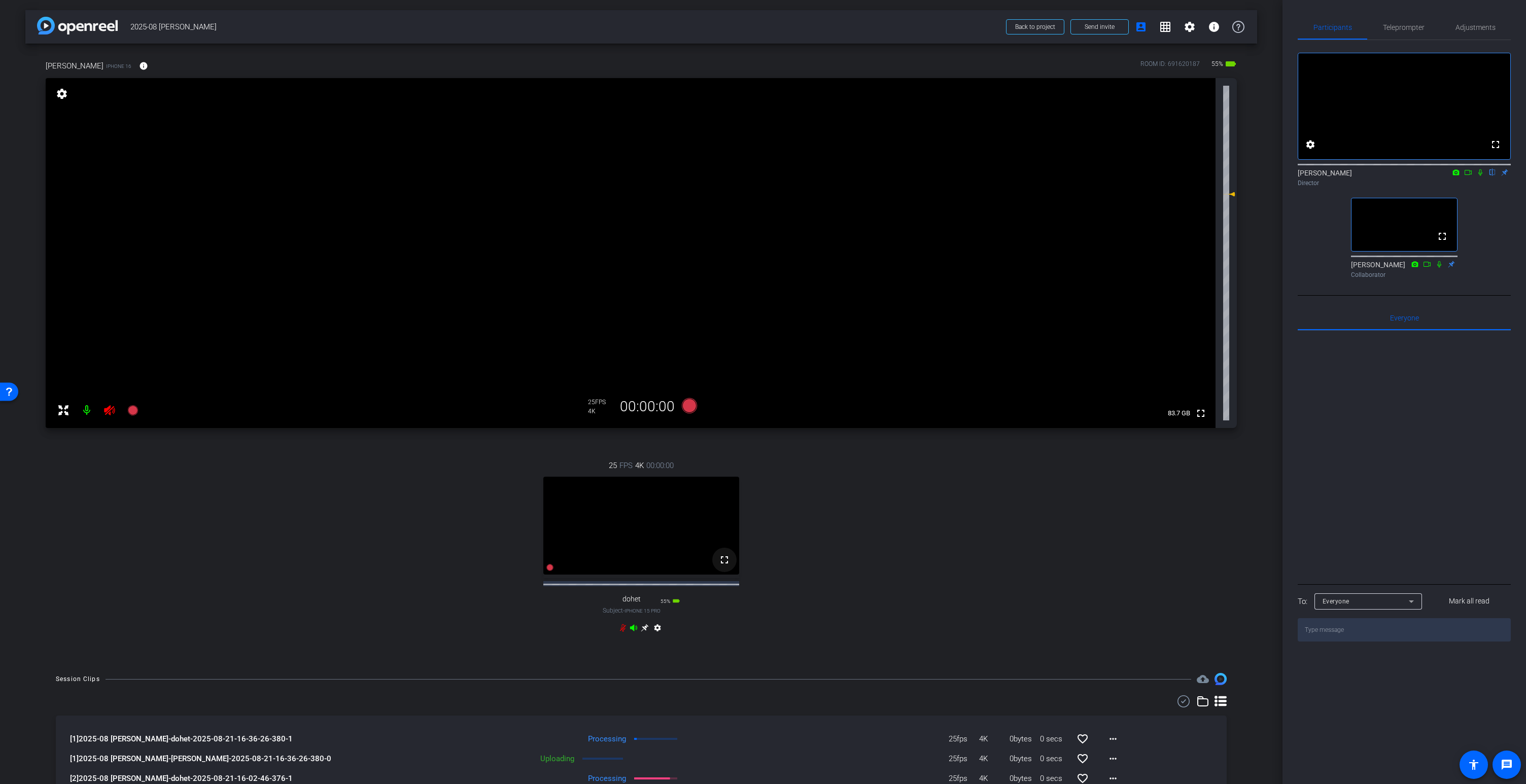
click at [722, 566] on mat-icon "fullscreen" at bounding box center [724, 560] width 12 height 12
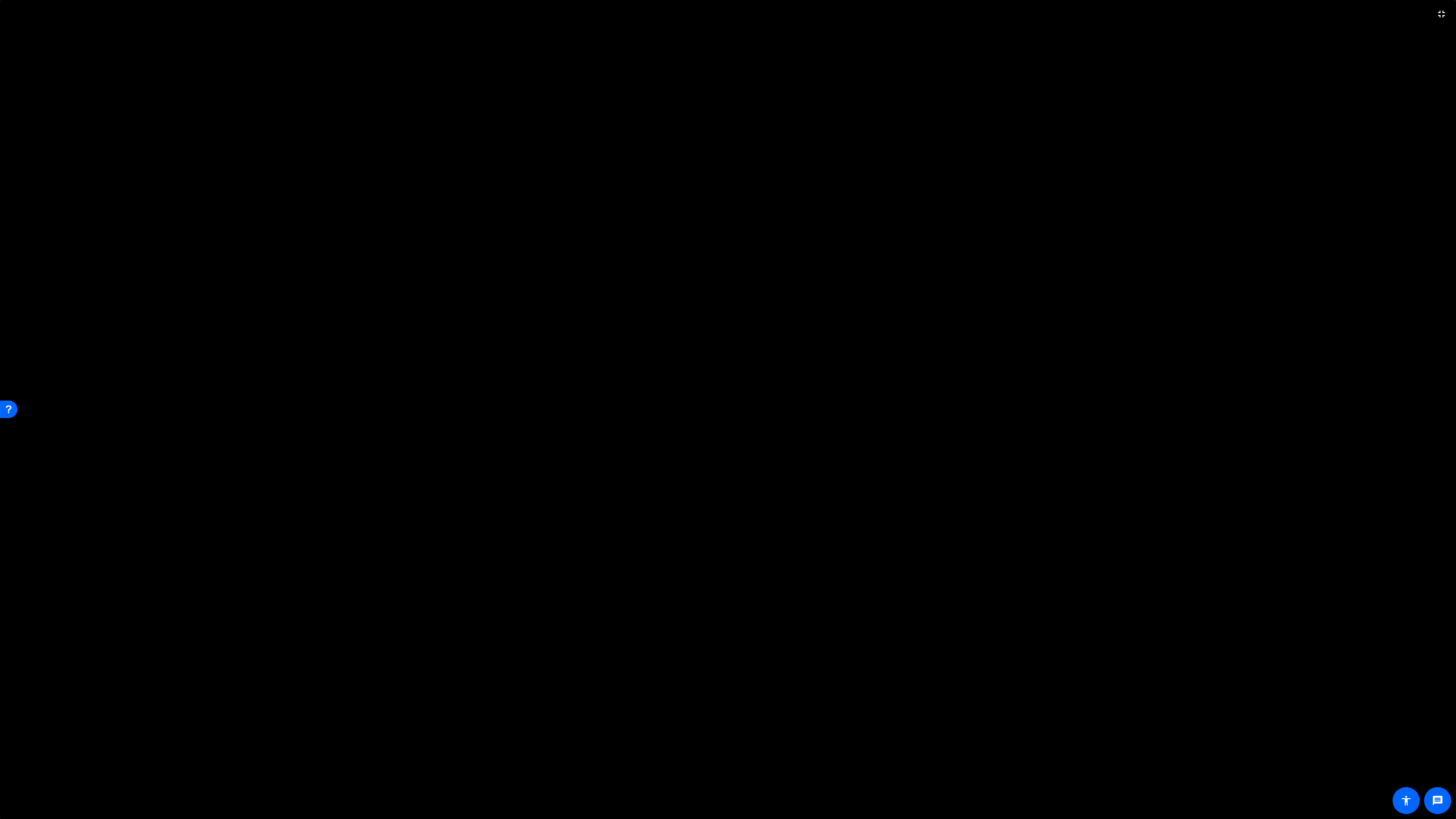
click at [841, 174] on video at bounding box center [728, 409] width 1456 height 819
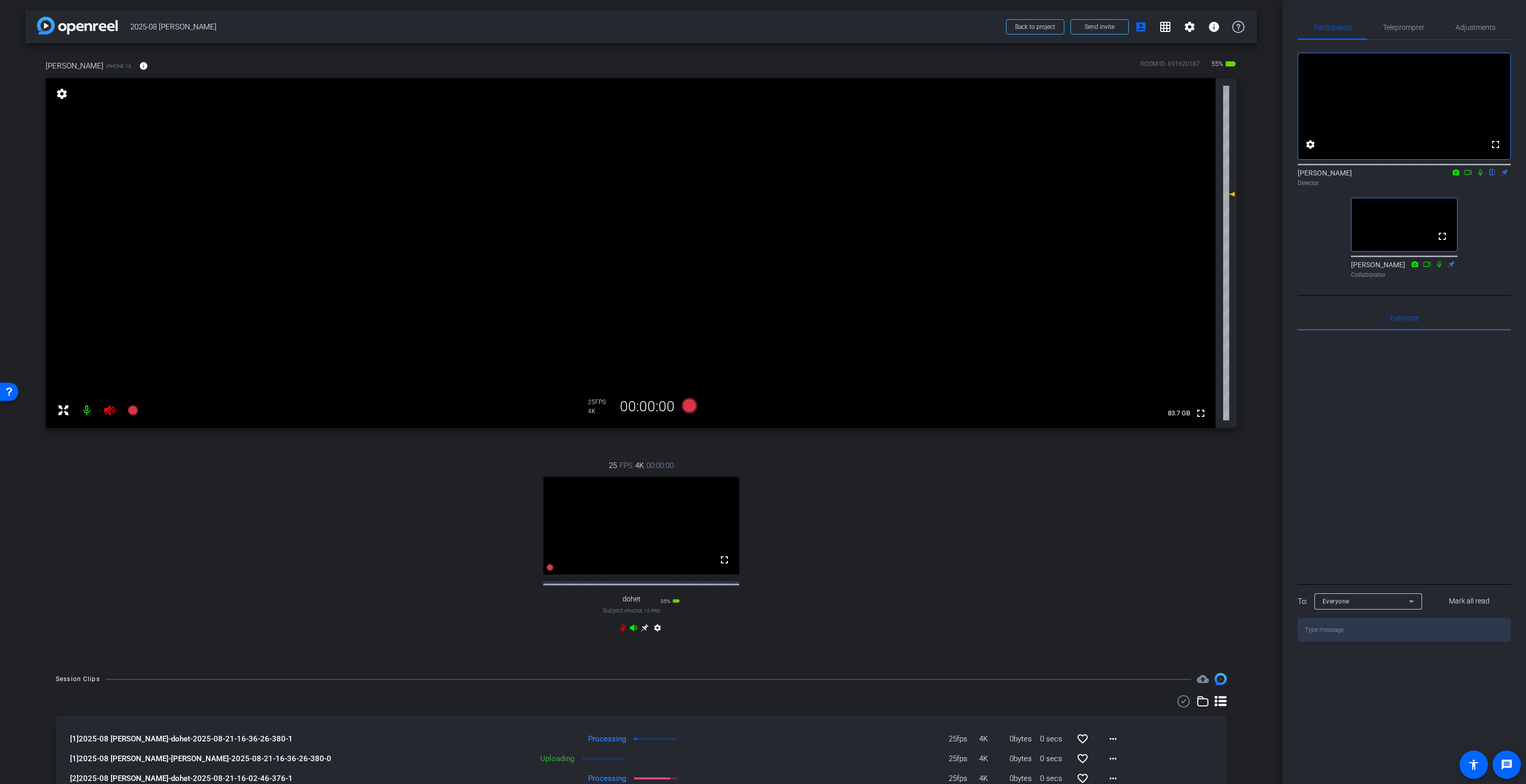
click at [642, 632] on icon at bounding box center [645, 628] width 8 height 8
click at [720, 566] on mat-icon "fullscreen" at bounding box center [724, 560] width 12 height 12
click at [858, 586] on div "25 FPS 4K 00:00:00 fullscreen David Subject - iPhone 16 55% battery_std settings" at bounding box center [641, 548] width 1191 height 210
click at [1473, 25] on span "Adjustments" at bounding box center [1476, 27] width 40 height 7
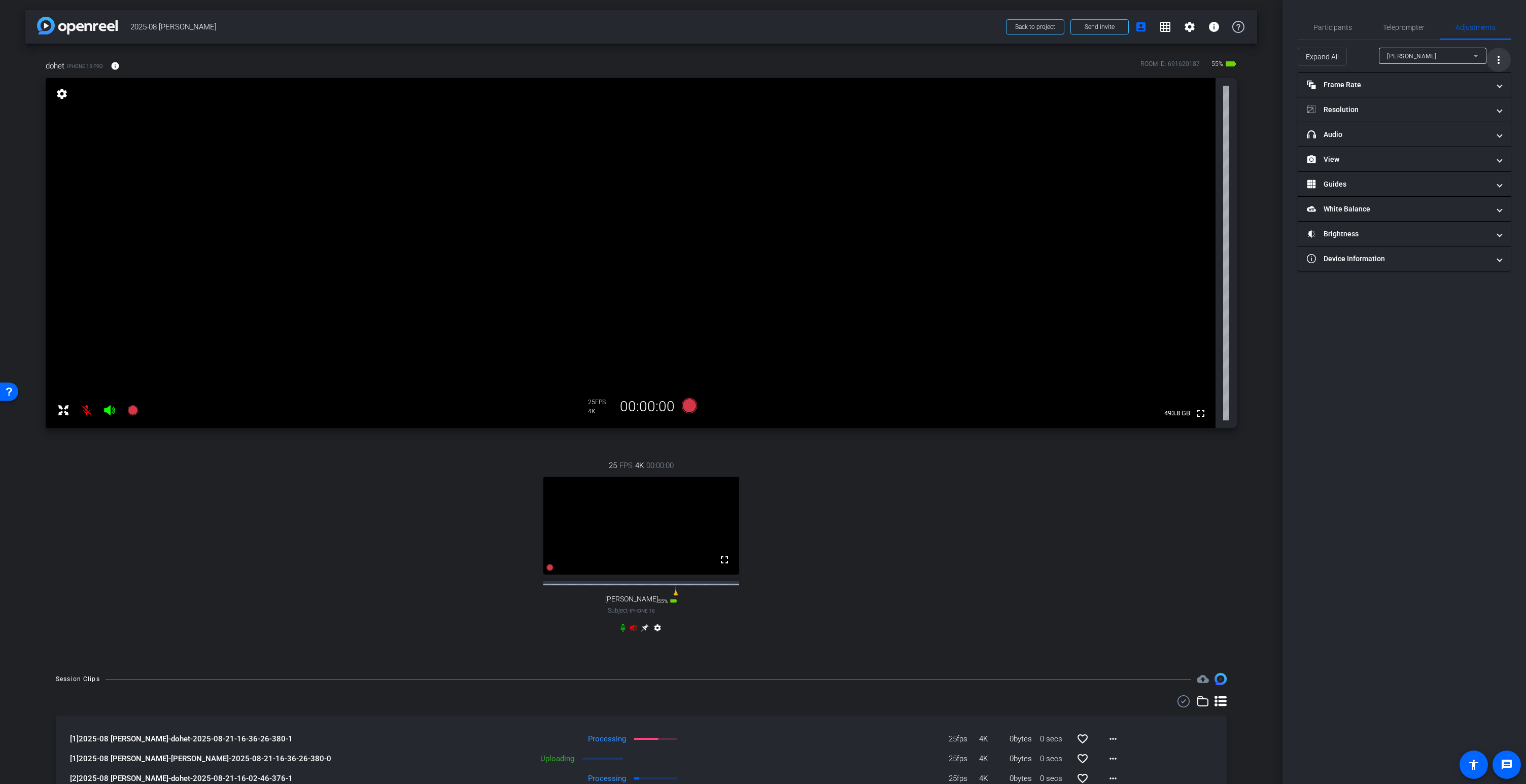
click at [1498, 62] on mat-icon "more_vert" at bounding box center [1498, 60] width 12 height 12
click at [1461, 83] on span "Open Floating Panel" at bounding box center [1473, 81] width 59 height 7
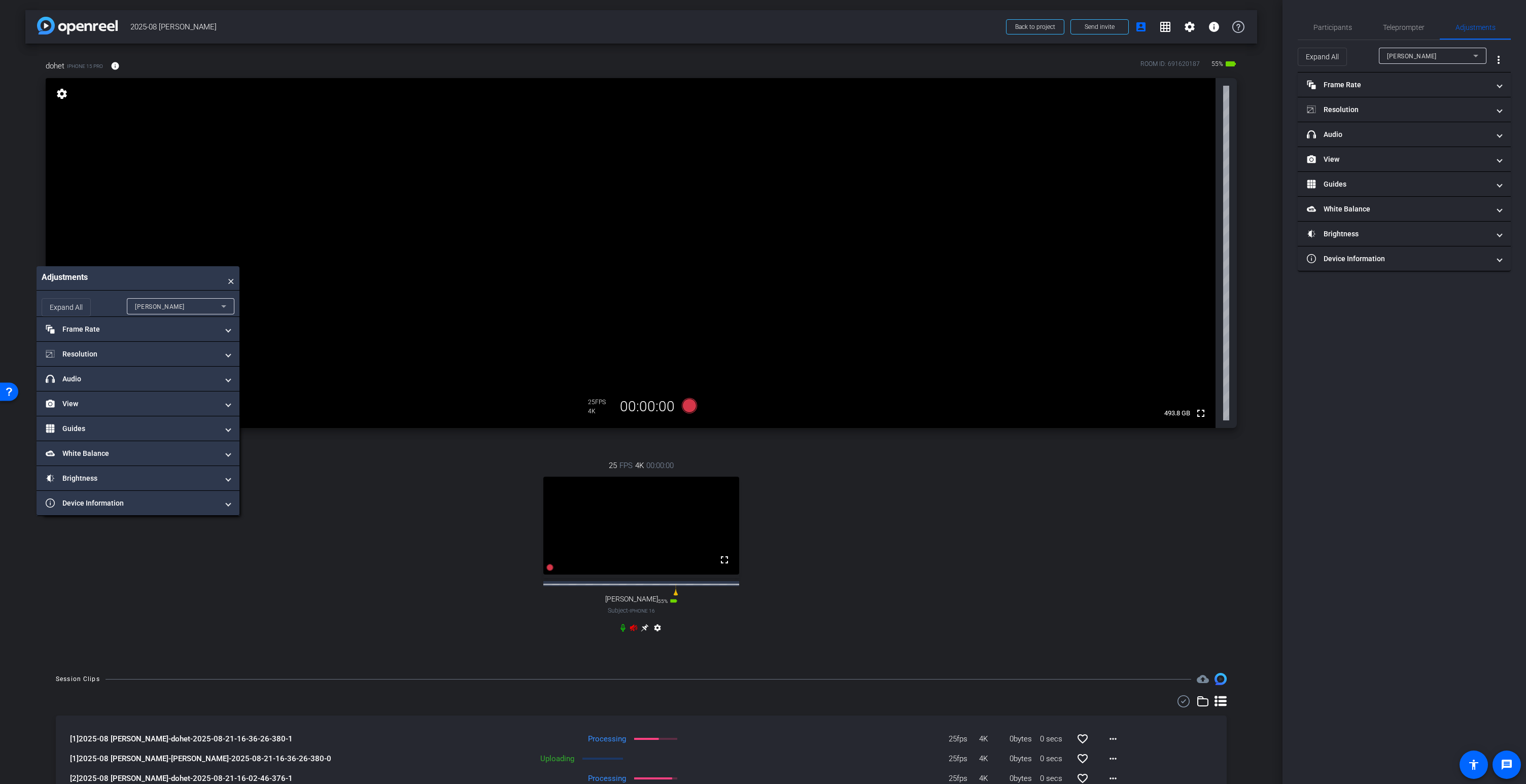
drag, startPoint x: 620, startPoint y: 592, endPoint x: 135, endPoint y: 293, distance: 569.8
click at [135, 291] on div "Adjustments ×" at bounding box center [138, 278] width 203 height 24
click at [111, 339] on mat-panel-title "Frame Rate Frame Rate" at bounding box center [130, 334] width 172 height 11
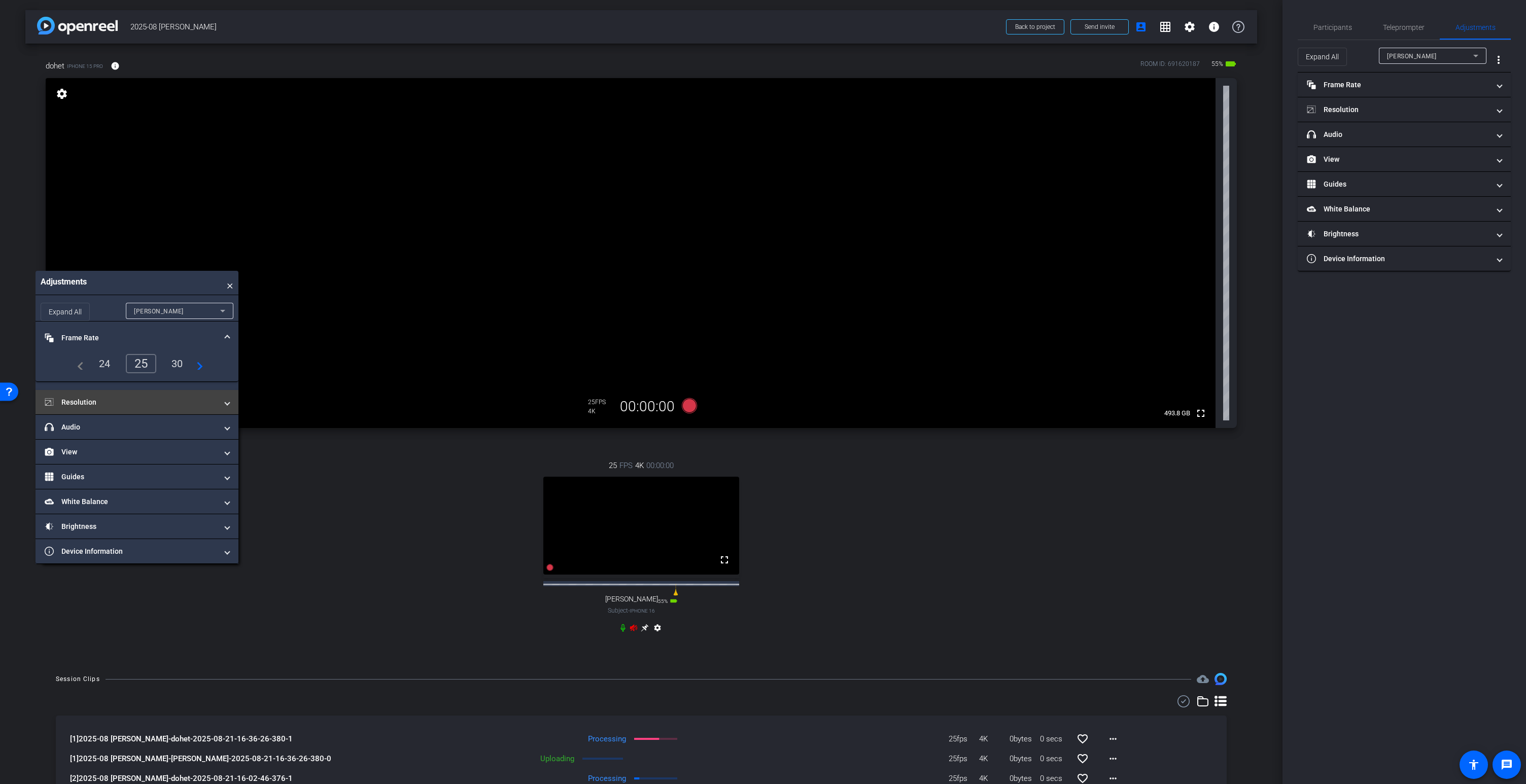
click at [86, 408] on mat-panel-title "Resolution" at bounding box center [130, 403] width 172 height 11
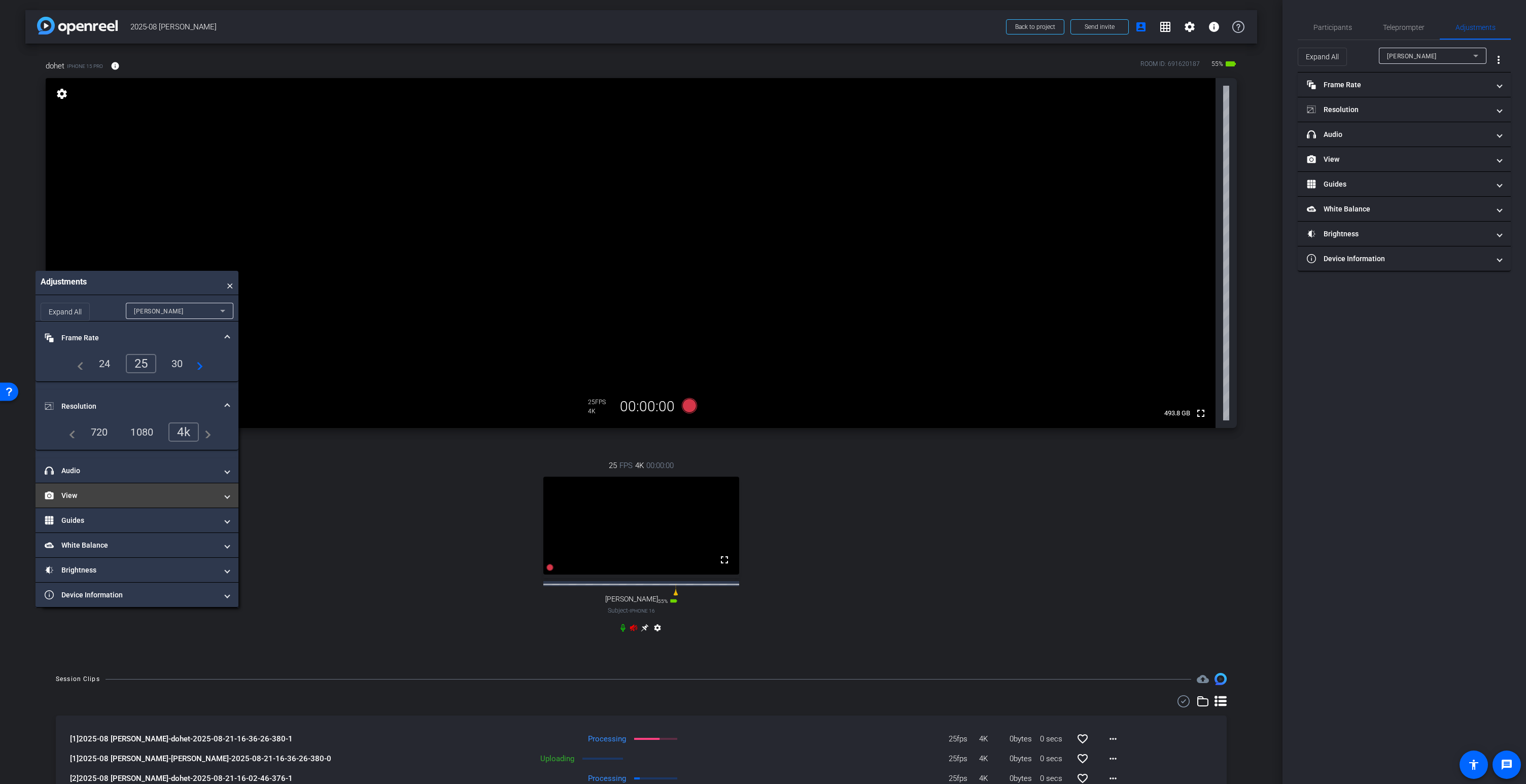
click at [72, 501] on mat-panel-title "View" at bounding box center [130, 496] width 172 height 11
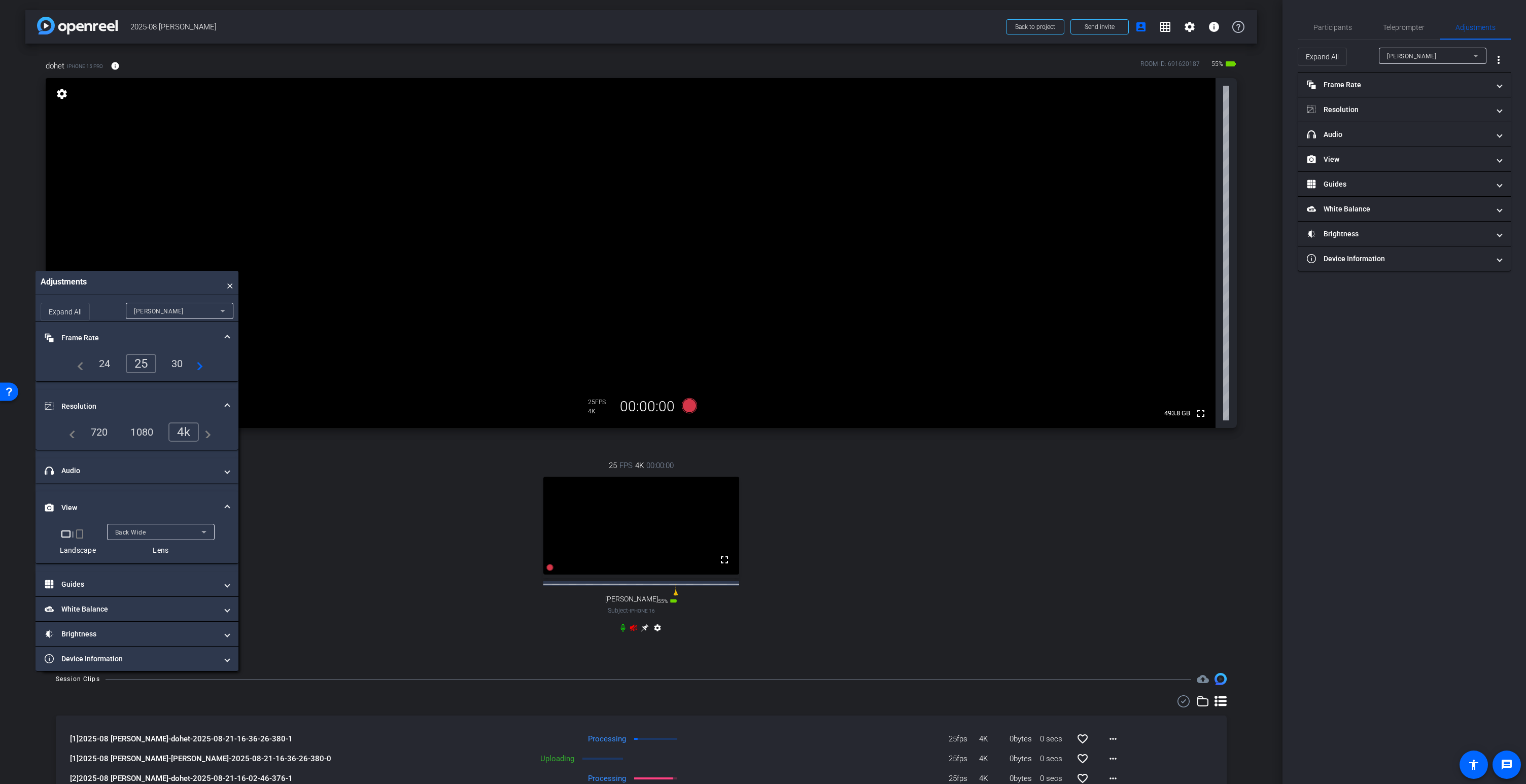
click at [664, 147] on video at bounding box center [630, 253] width 1170 height 350
click at [643, 632] on icon at bounding box center [645, 628] width 8 height 8
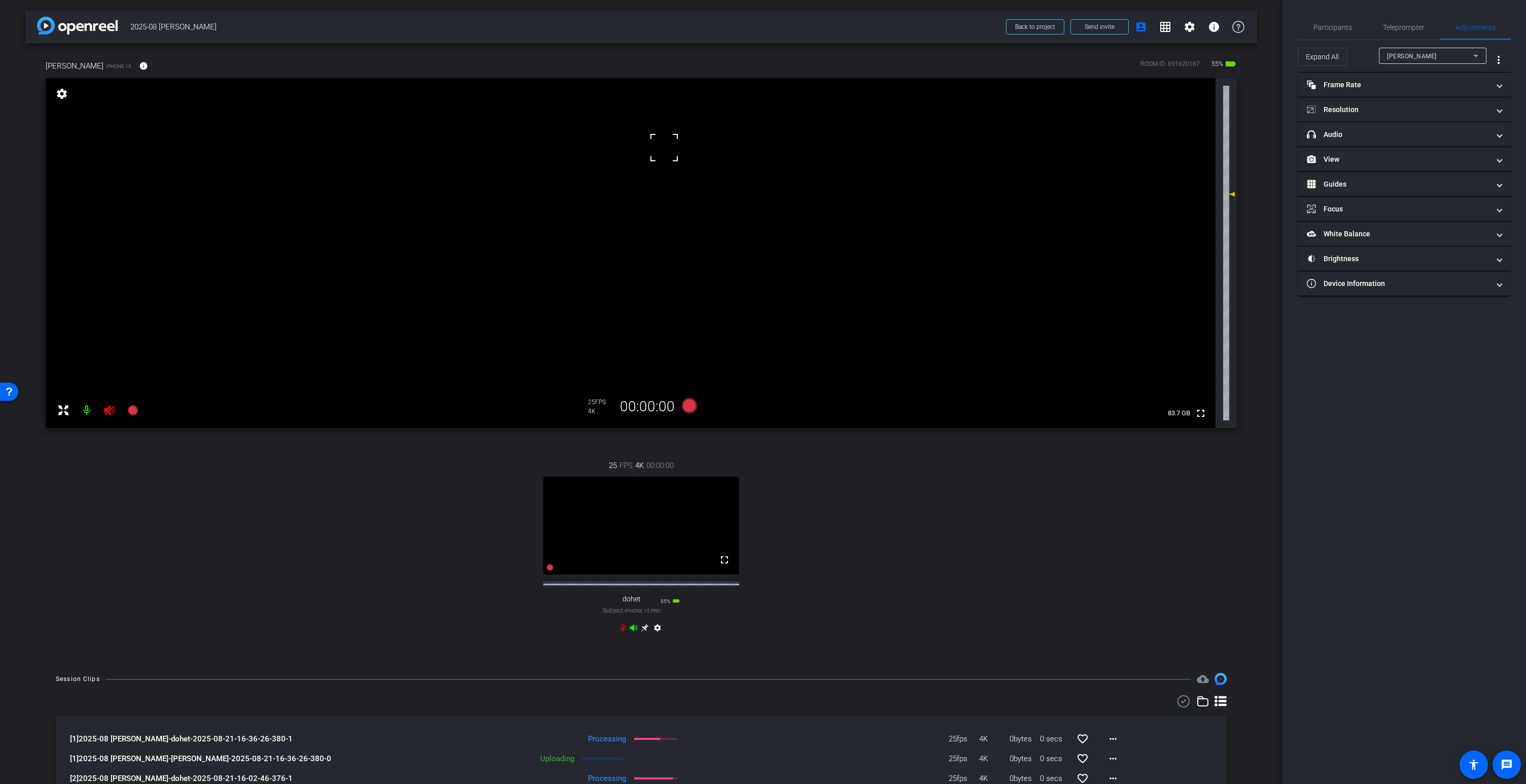
click at [655, 161] on video at bounding box center [630, 253] width 1170 height 350
click at [646, 632] on icon at bounding box center [645, 628] width 8 height 8
click at [110, 409] on icon at bounding box center [110, 410] width 11 height 10
click at [111, 412] on icon at bounding box center [110, 410] width 12 height 12
click at [689, 407] on icon at bounding box center [690, 406] width 15 height 15
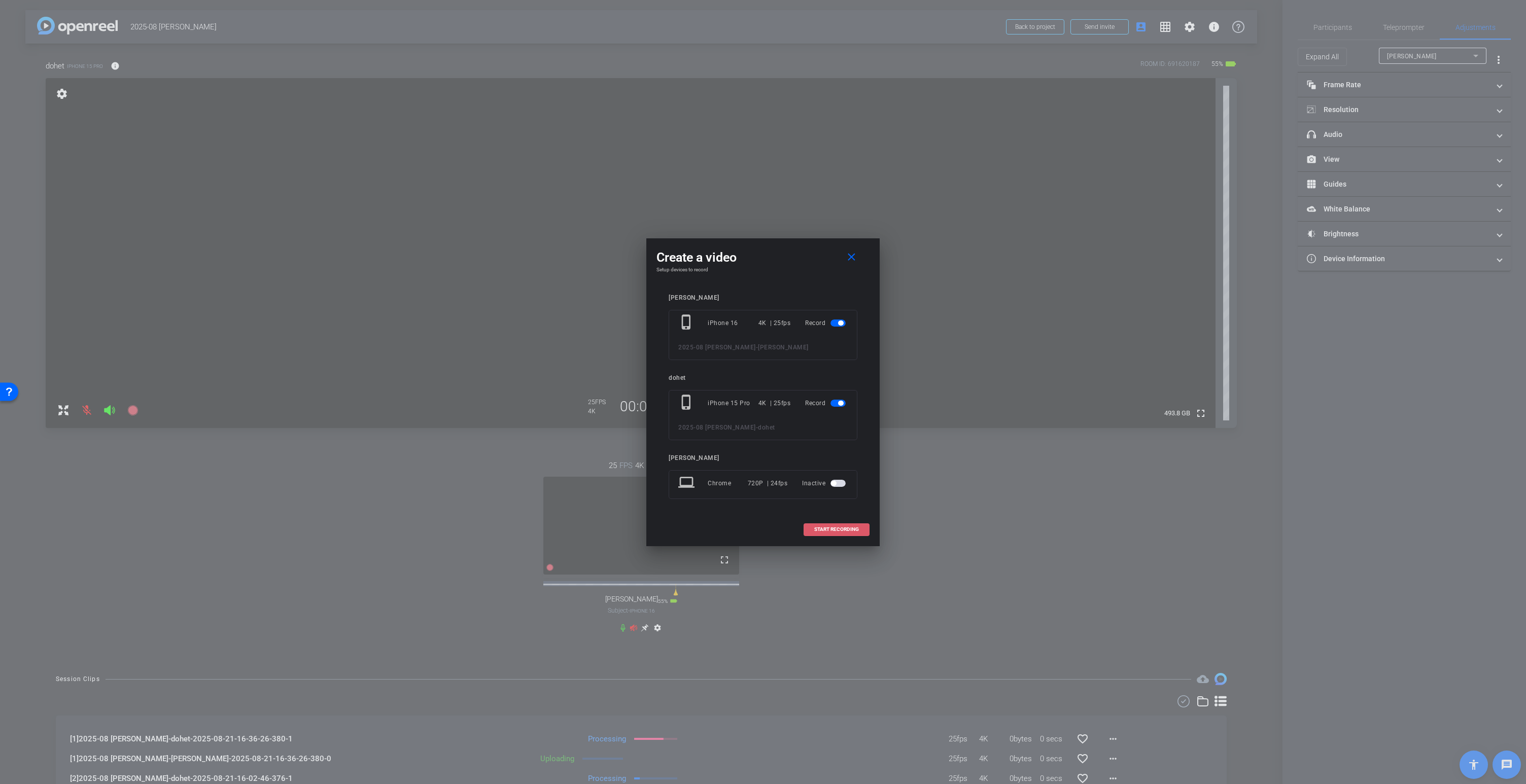
click at [844, 530] on span "START RECORDING" at bounding box center [836, 529] width 44 height 5
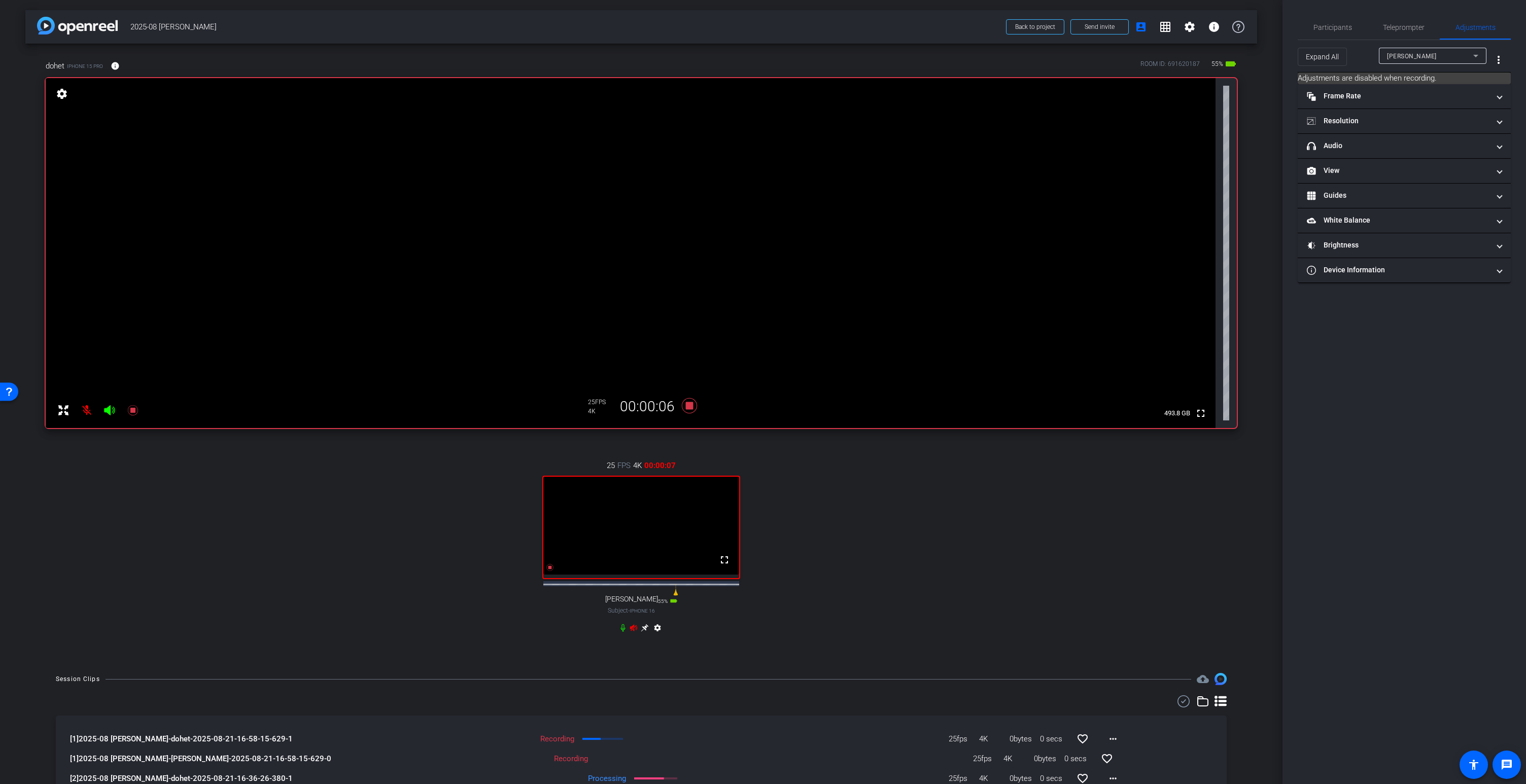
click at [111, 409] on icon at bounding box center [110, 410] width 12 height 12
click at [113, 413] on icon at bounding box center [110, 410] width 11 height 10
click at [111, 411] on icon at bounding box center [110, 410] width 12 height 12
click at [108, 411] on icon at bounding box center [110, 410] width 11 height 10
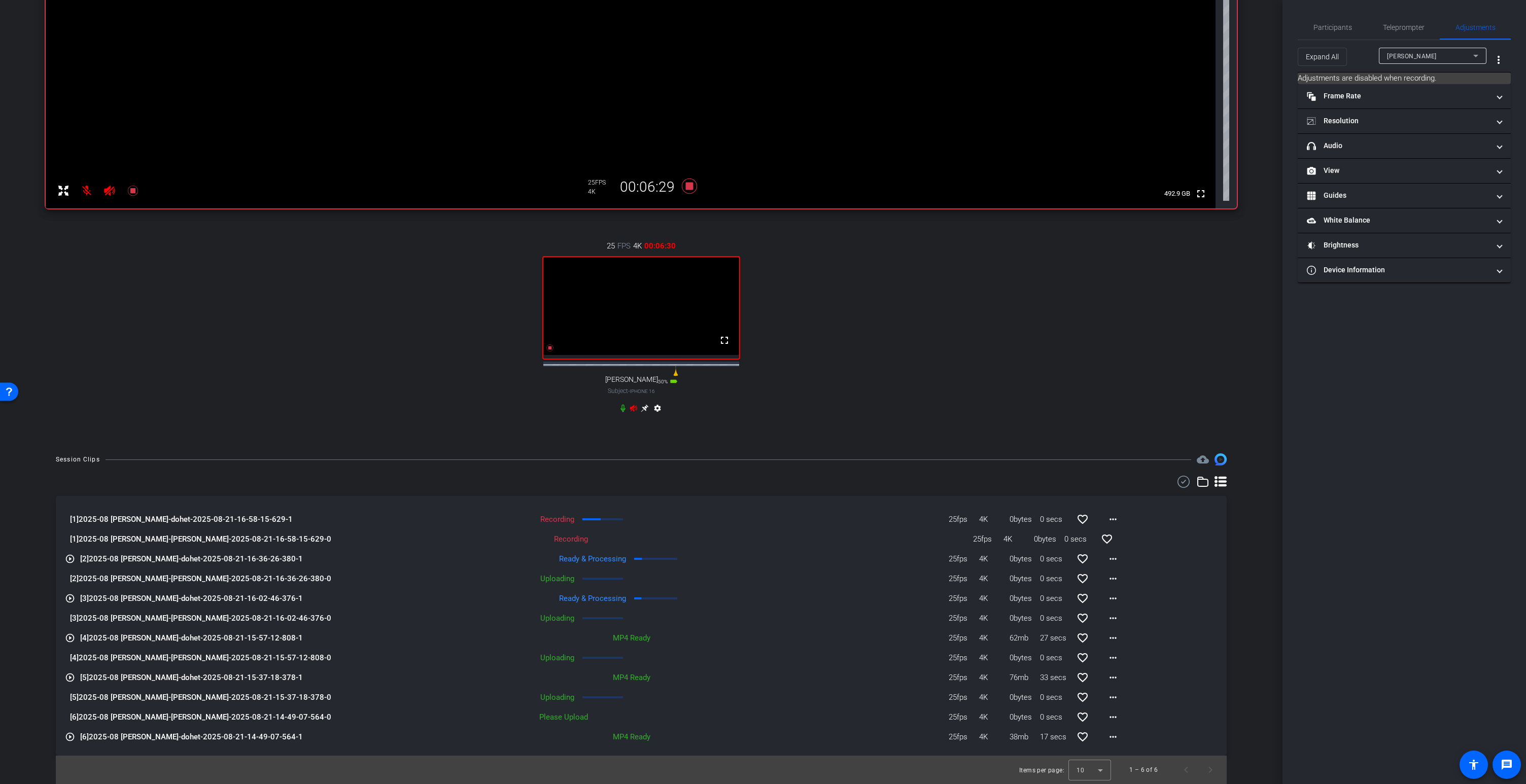
scroll to position [219, 0]
click at [1116, 724] on mat-icon "more_horiz" at bounding box center [1113, 718] width 12 height 12
click at [1117, 743] on span "Upload" at bounding box center [1129, 746] width 41 height 12
click at [1115, 724] on mat-icon "more_horiz" at bounding box center [1113, 718] width 12 height 12
click at [1347, 719] on div at bounding box center [763, 392] width 1526 height 784
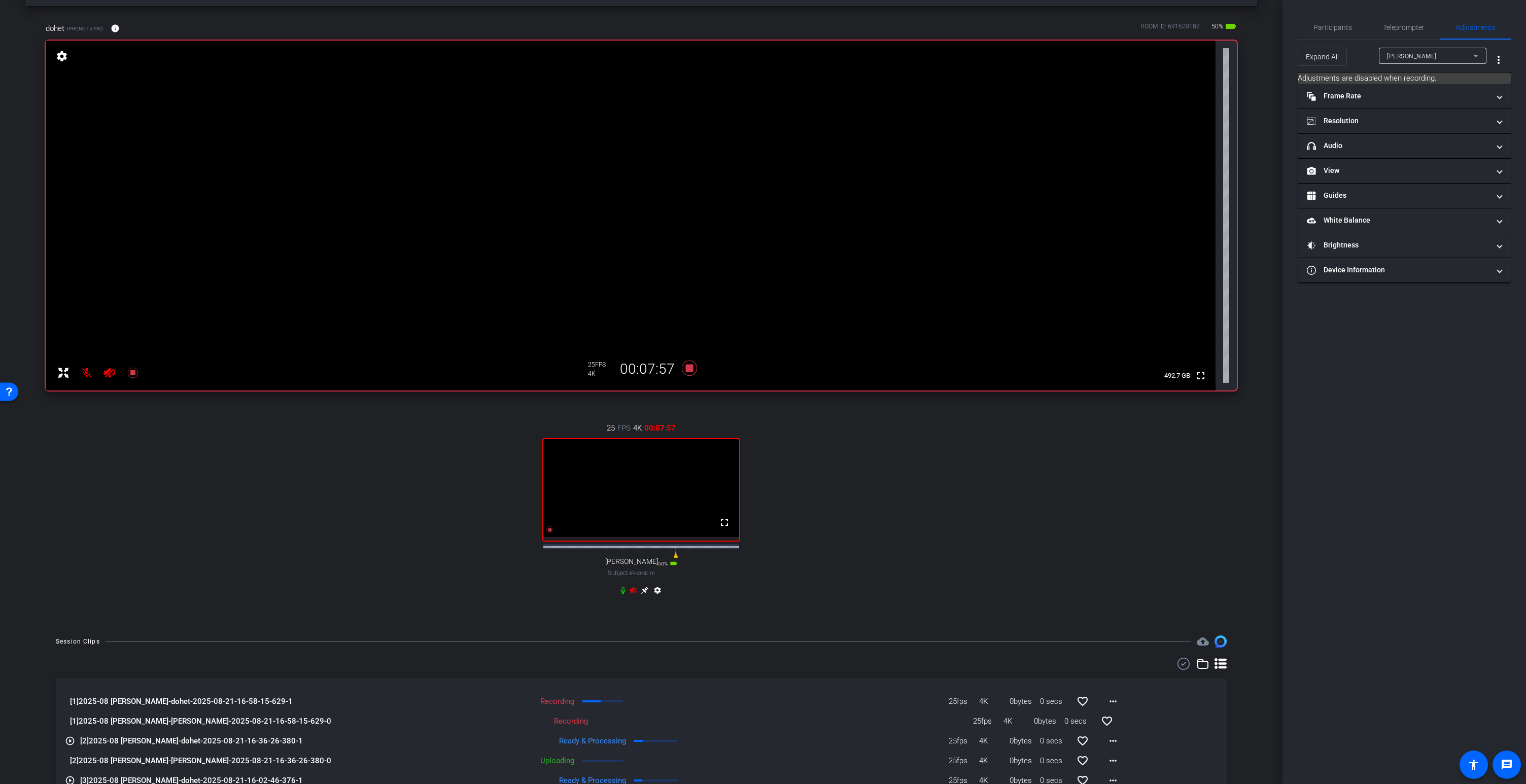
scroll to position [0, 0]
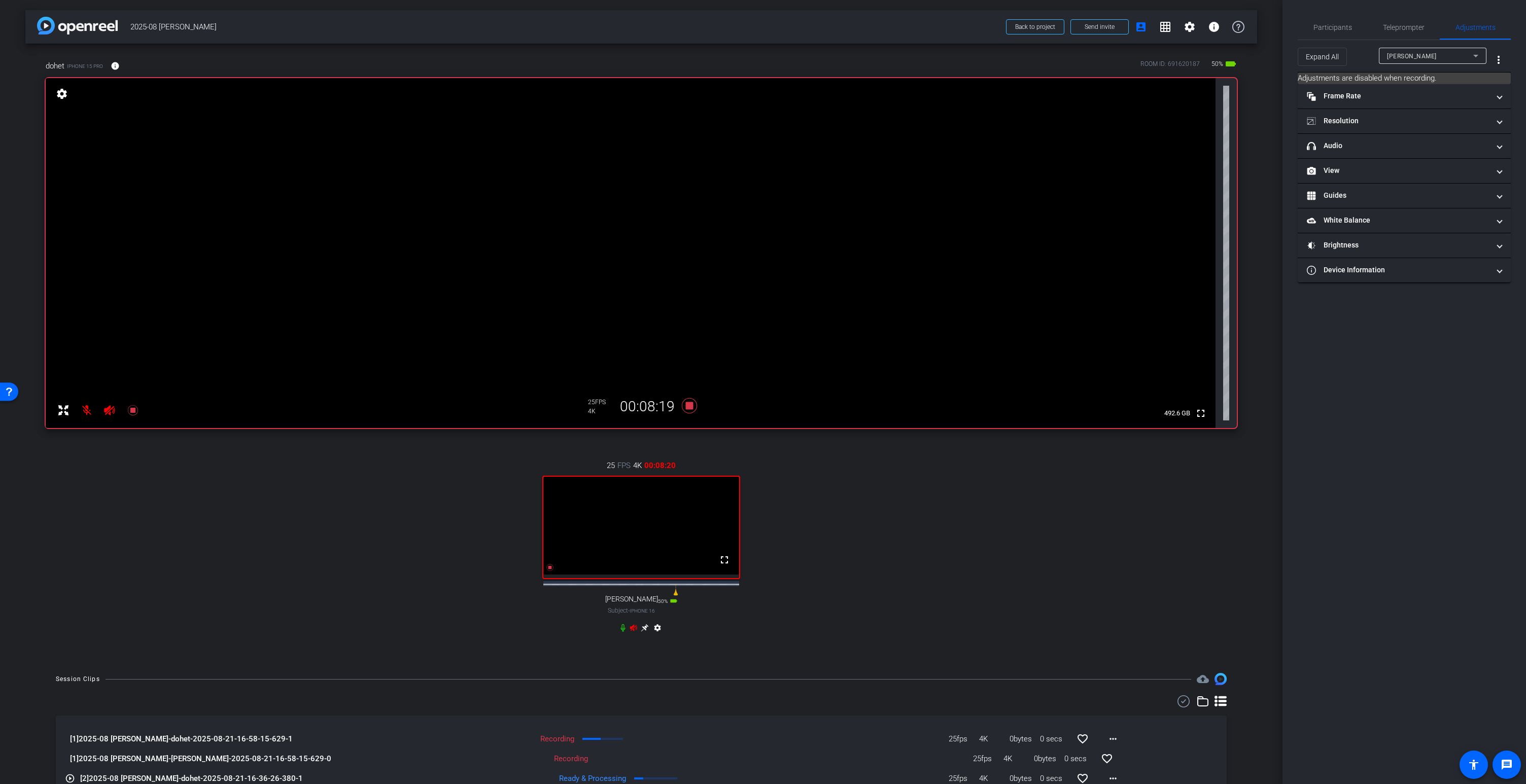
click at [647, 157] on video at bounding box center [630, 253] width 1170 height 350
click at [646, 632] on icon at bounding box center [645, 628] width 8 height 8
click at [652, 157] on div at bounding box center [647, 157] width 25 height 25
click at [647, 632] on icon at bounding box center [645, 628] width 8 height 8
click at [677, 158] on video at bounding box center [630, 253] width 1170 height 350
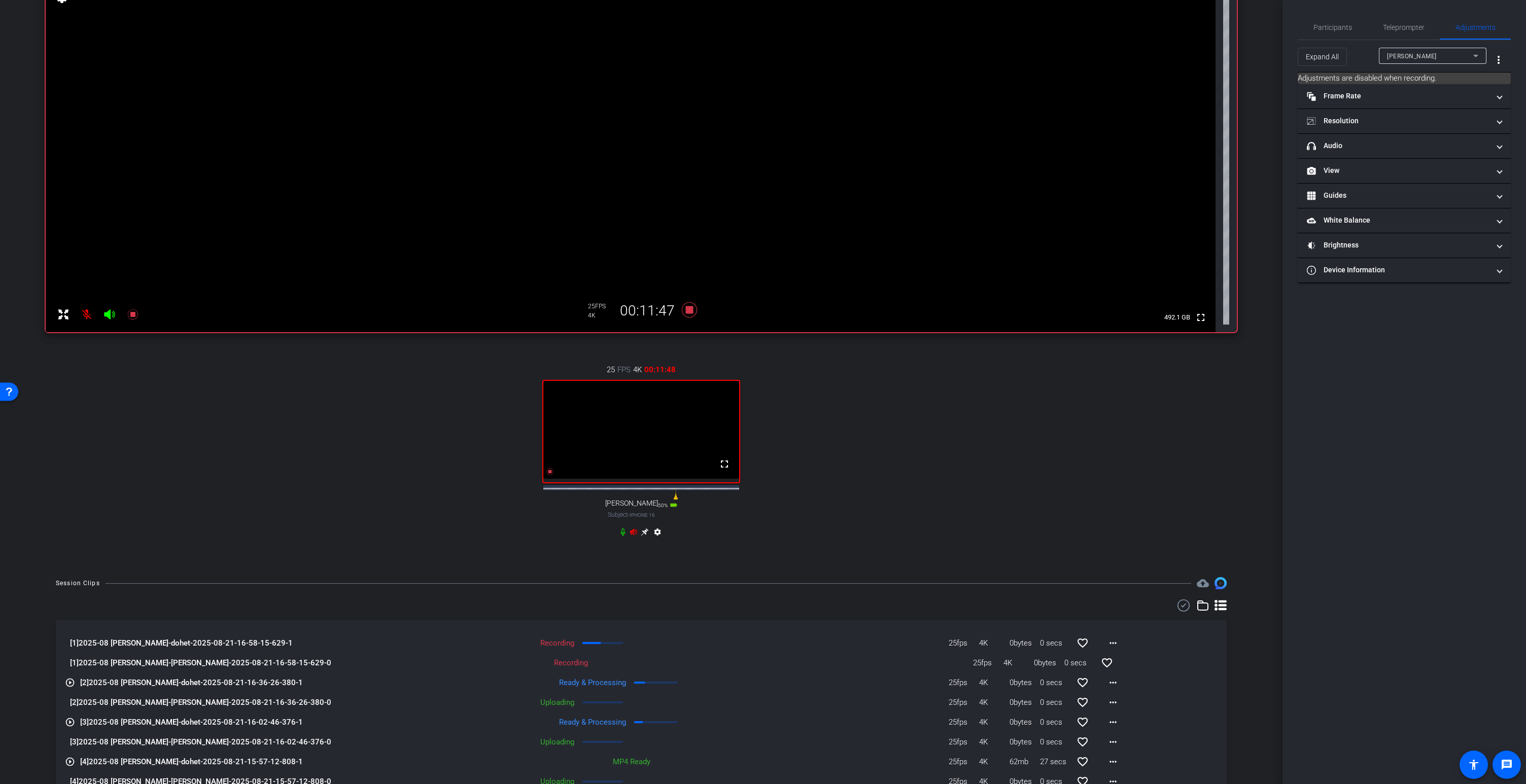
scroll to position [99, 0]
click at [649, 671] on div "25fps 4K 0bytes 0 secs favorite_border" at bounding box center [859, 659] width 533 height 24
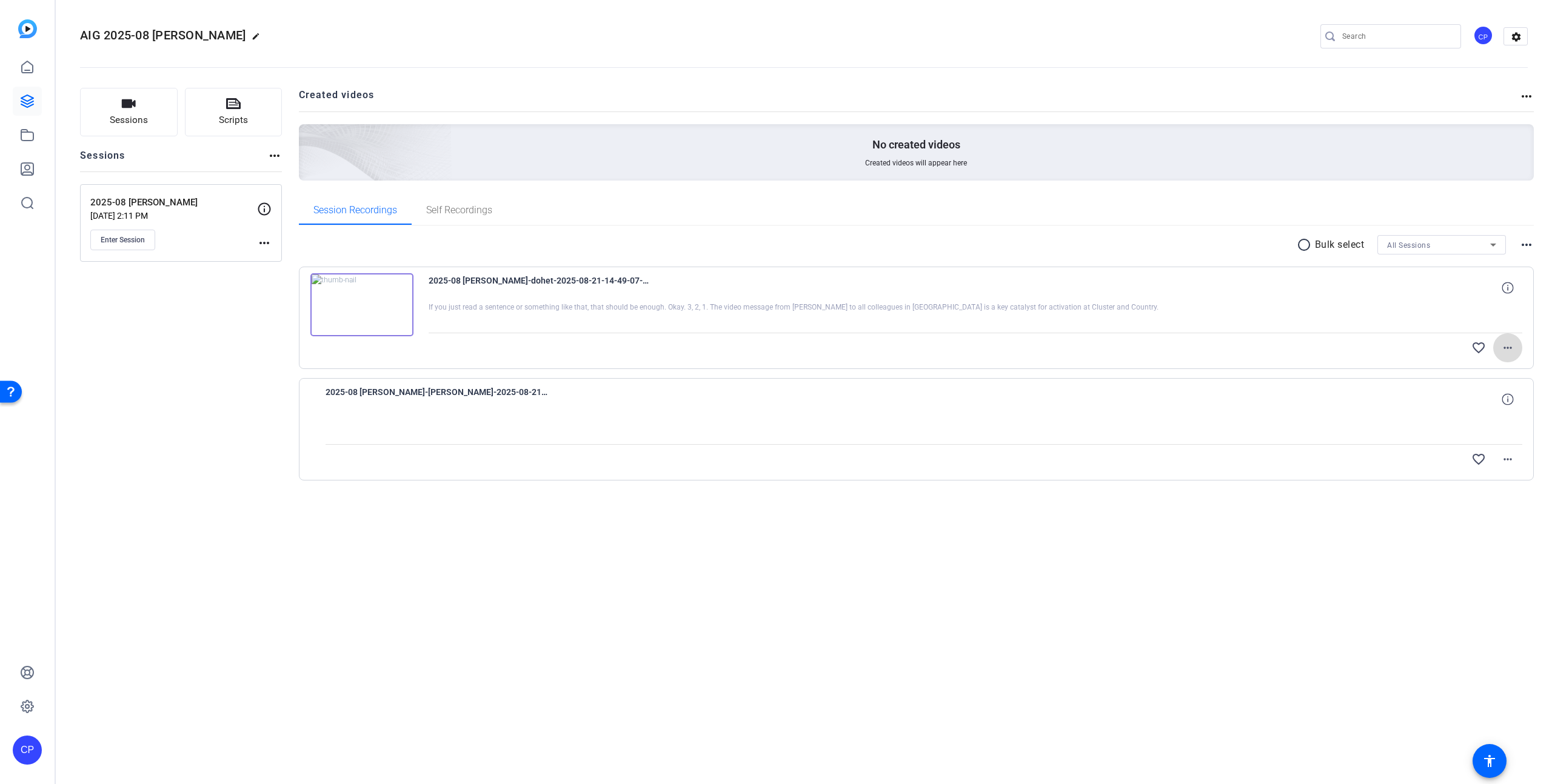
click at [1509, 347] on mat-icon "more_horiz" at bounding box center [1508, 347] width 15 height 15
click at [1470, 325] on div at bounding box center [776, 392] width 1552 height 784
click at [1508, 348] on mat-icon "more_horiz" at bounding box center [1508, 347] width 15 height 15
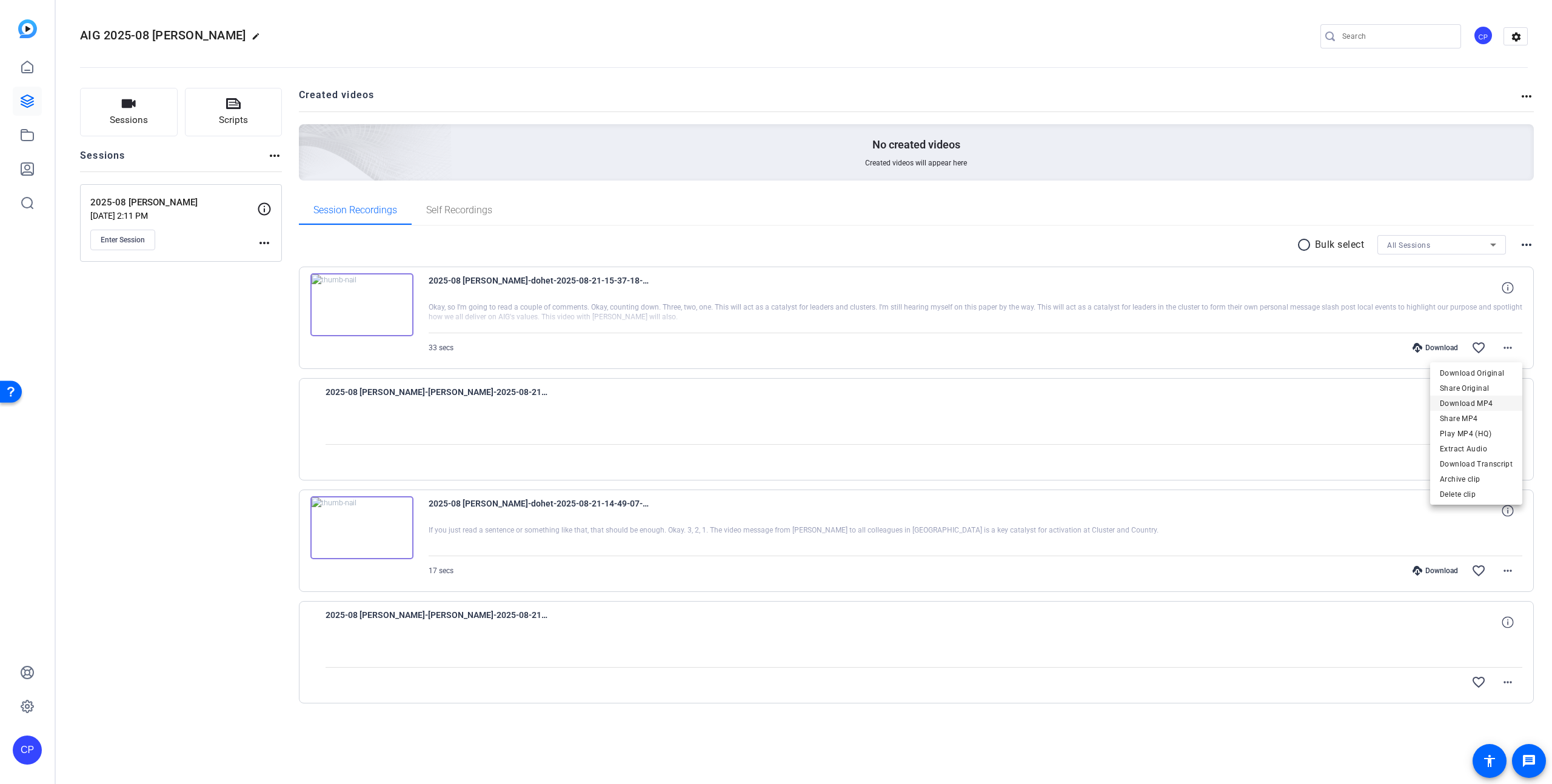
click at [1475, 403] on span "Download MP4" at bounding box center [1476, 403] width 73 height 15
click at [1507, 457] on mat-icon "more_horiz" at bounding box center [1508, 459] width 15 height 15
click at [1316, 376] on div at bounding box center [776, 392] width 1552 height 784
click at [1508, 348] on mat-icon "more_horiz" at bounding box center [1508, 347] width 15 height 15
click at [1508, 348] on div at bounding box center [776, 392] width 1552 height 784
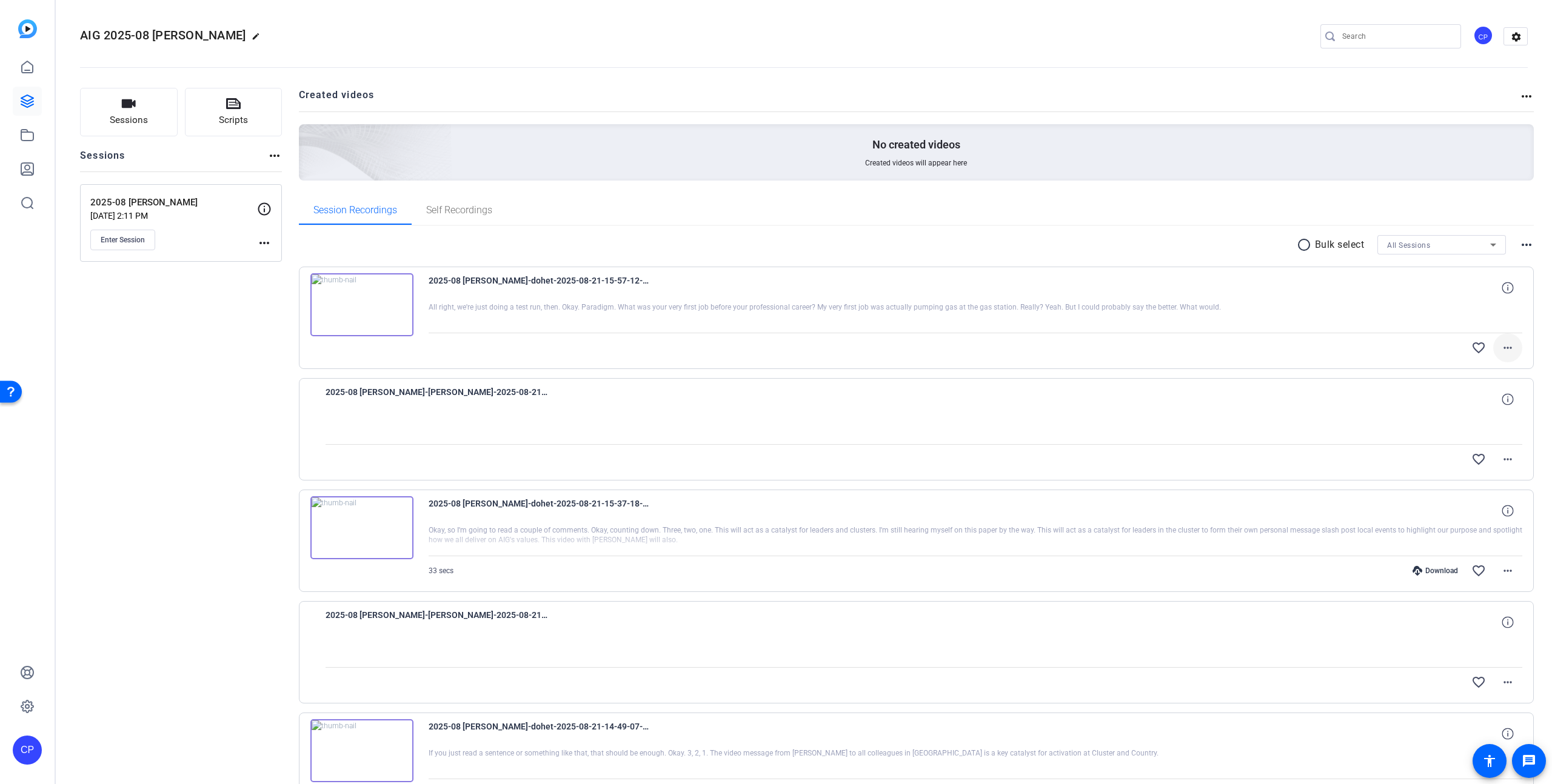
click at [1507, 349] on mat-icon "more_horiz" at bounding box center [1508, 347] width 15 height 15
click at [212, 381] on div at bounding box center [776, 392] width 1552 height 784
click at [1510, 345] on mat-icon "more_horiz" at bounding box center [1508, 347] width 15 height 15
click at [1478, 404] on span "Download MP4" at bounding box center [1476, 403] width 73 height 15
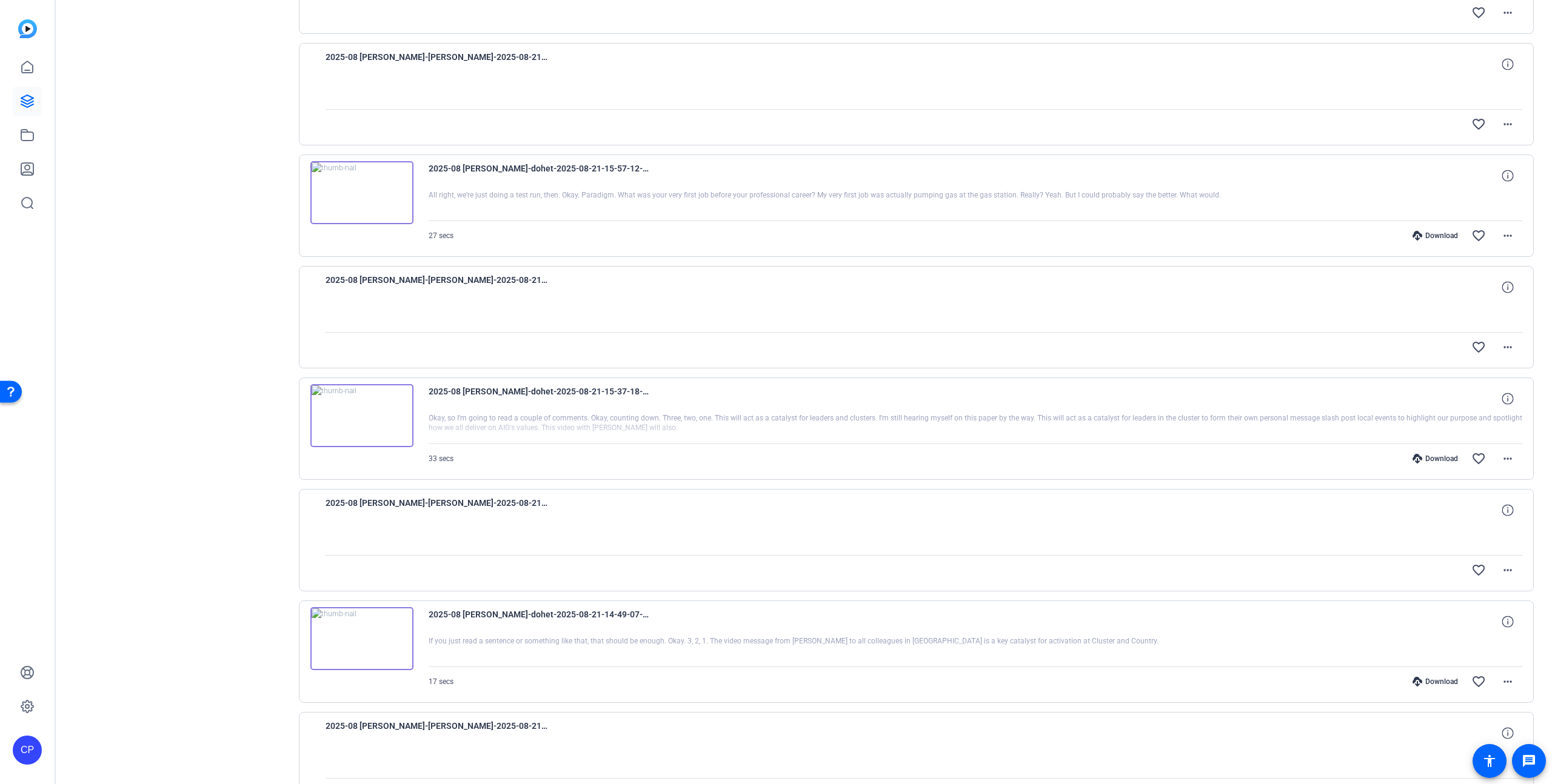
scroll to position [560, 0]
click at [1508, 345] on mat-icon "more_horiz" at bounding box center [1508, 345] width 15 height 15
click at [273, 247] on div at bounding box center [776, 392] width 1552 height 784
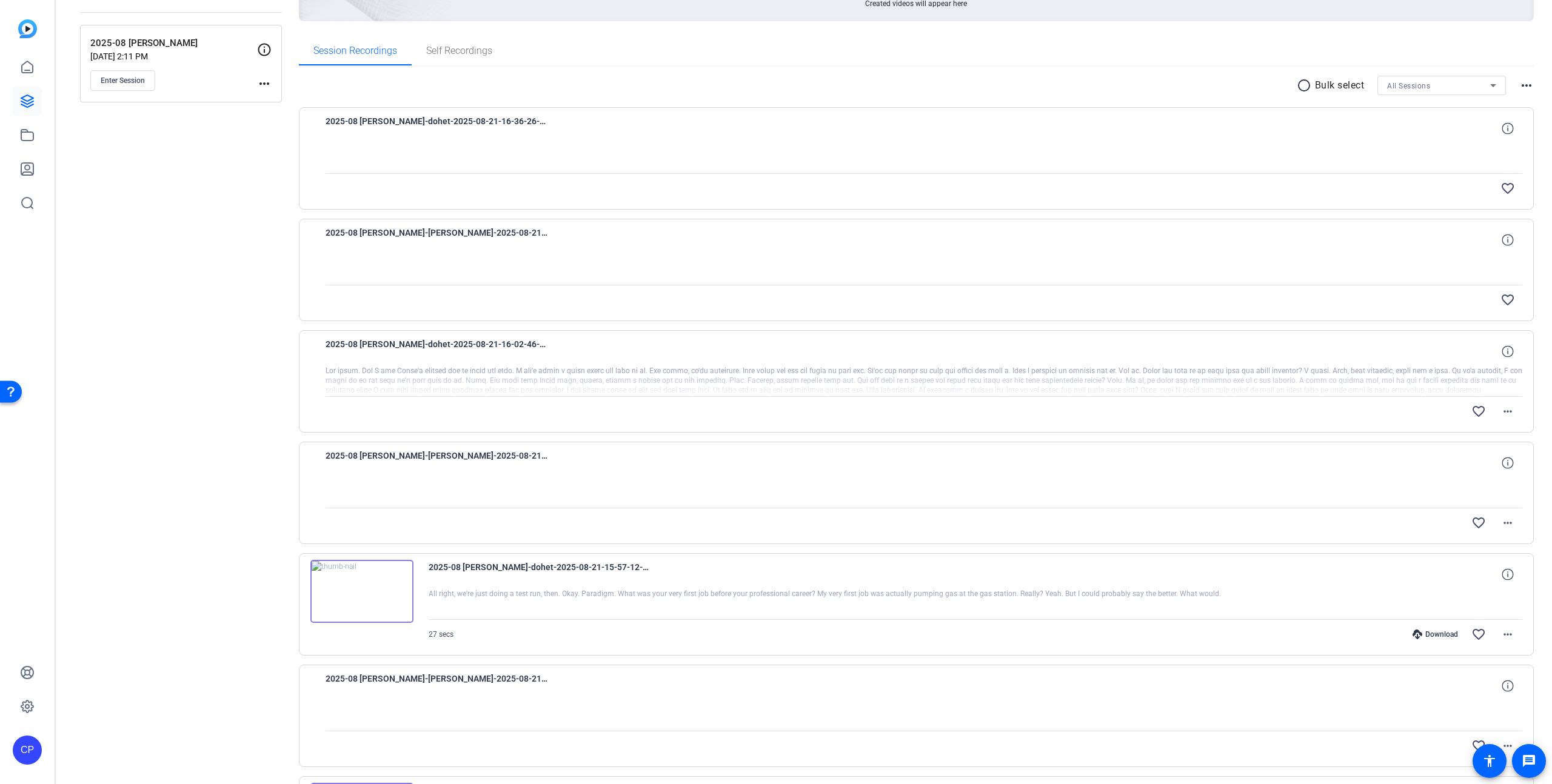
scroll to position [156, 0]
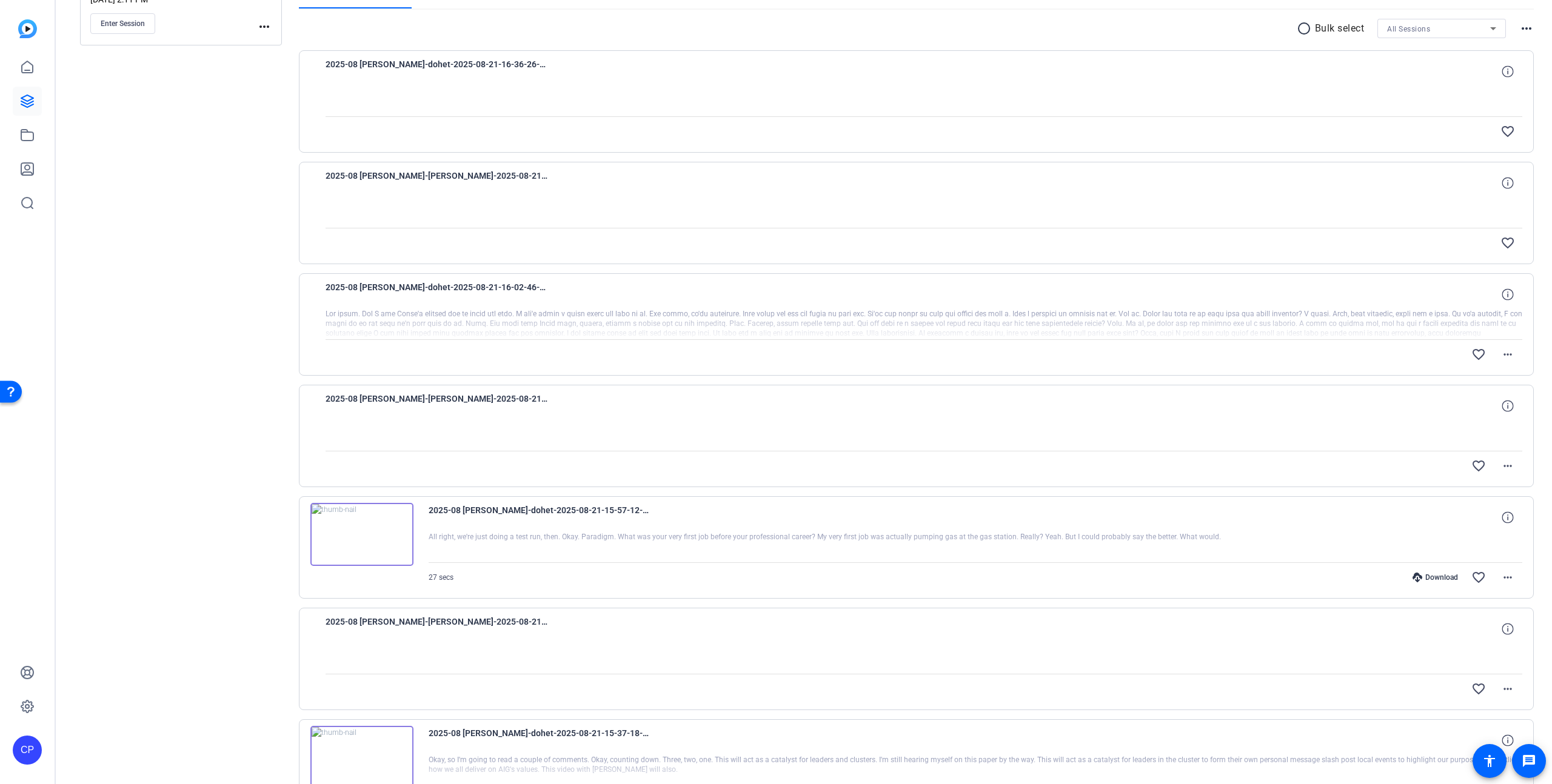
scroll to position [217, 0]
click at [1507, 464] on mat-icon "more_horiz" at bounding box center [1508, 465] width 15 height 15
click at [1538, 441] on div at bounding box center [776, 392] width 1552 height 784
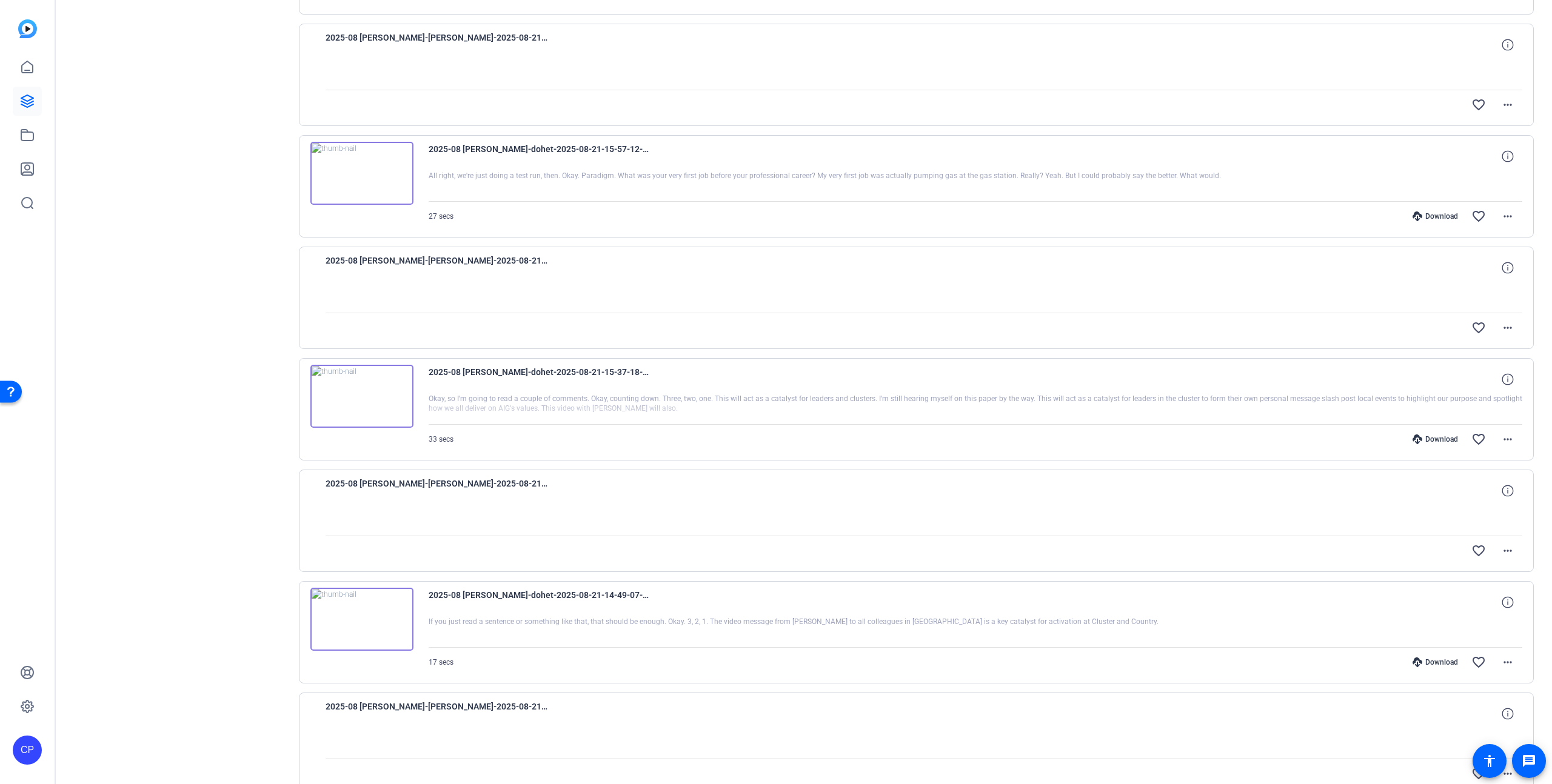
scroll to position [642, 0]
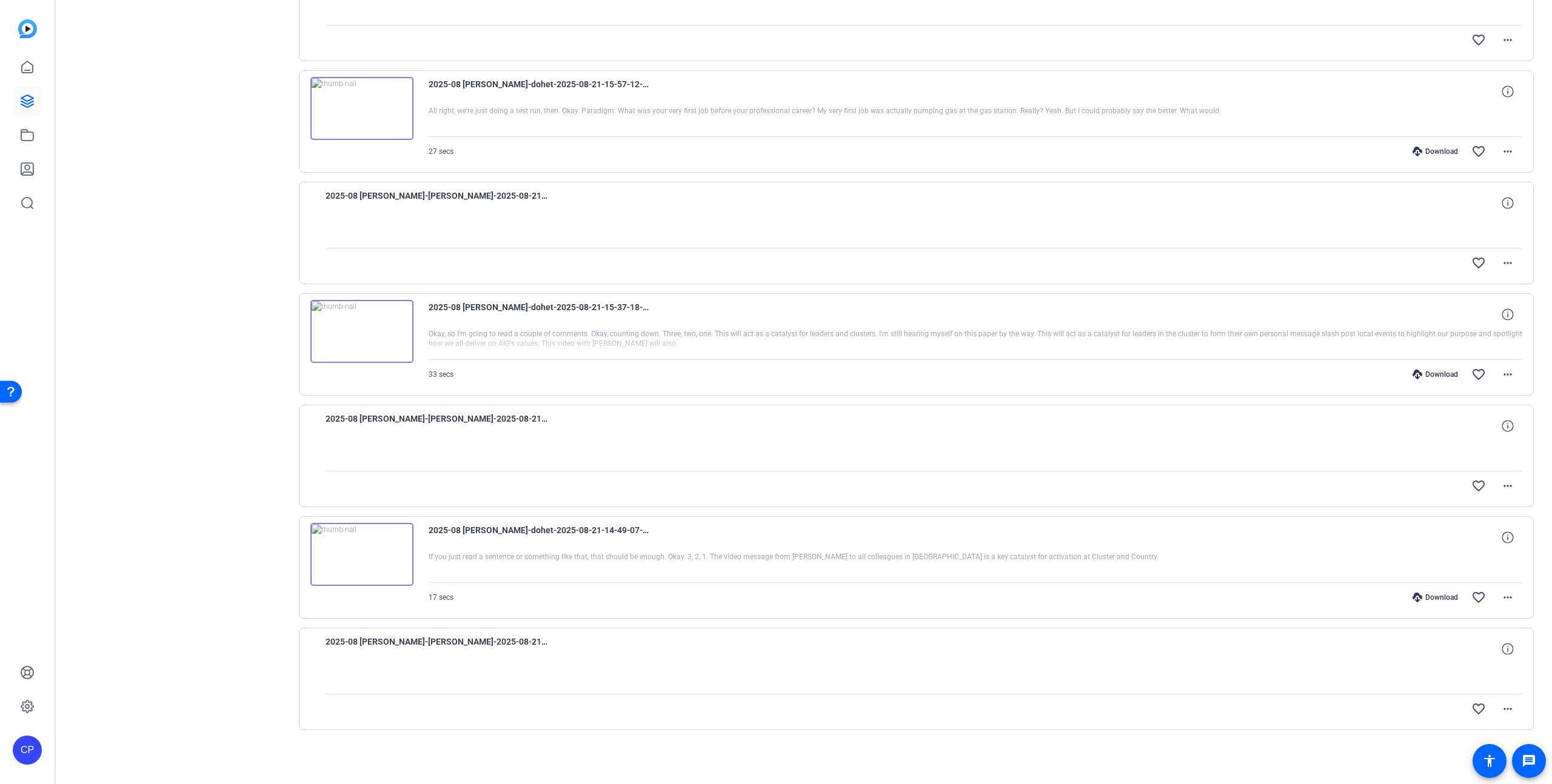
click at [647, 403] on div "2025-08 [PERSON_NAME]-dohet-2025-08-21-16-36-26-380-1 favorite_border 2025-08 […" at bounding box center [916, 177] width 1236 height 1106
click at [1510, 488] on mat-icon "more_horiz" at bounding box center [1508, 486] width 15 height 15
click at [1541, 480] on div at bounding box center [776, 392] width 1552 height 784
click at [561, 402] on div "2025-08 [PERSON_NAME]-dohet-2025-08-21-16-36-26-380-1 favorite_border 2025-08 […" at bounding box center [916, 177] width 1236 height 1106
click at [1511, 487] on mat-icon "more_horiz" at bounding box center [1508, 486] width 15 height 15
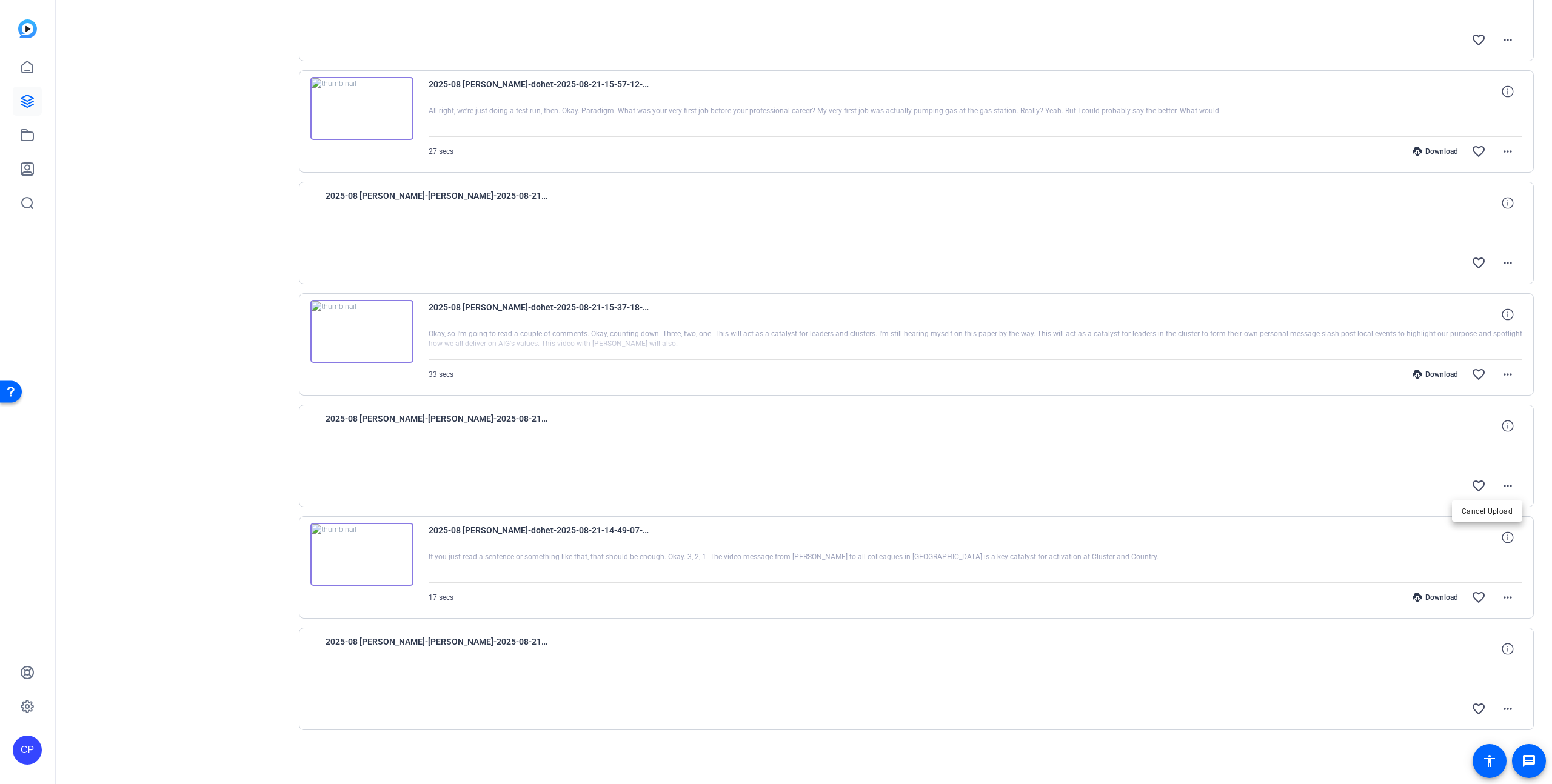
click at [1542, 482] on div at bounding box center [776, 392] width 1552 height 784
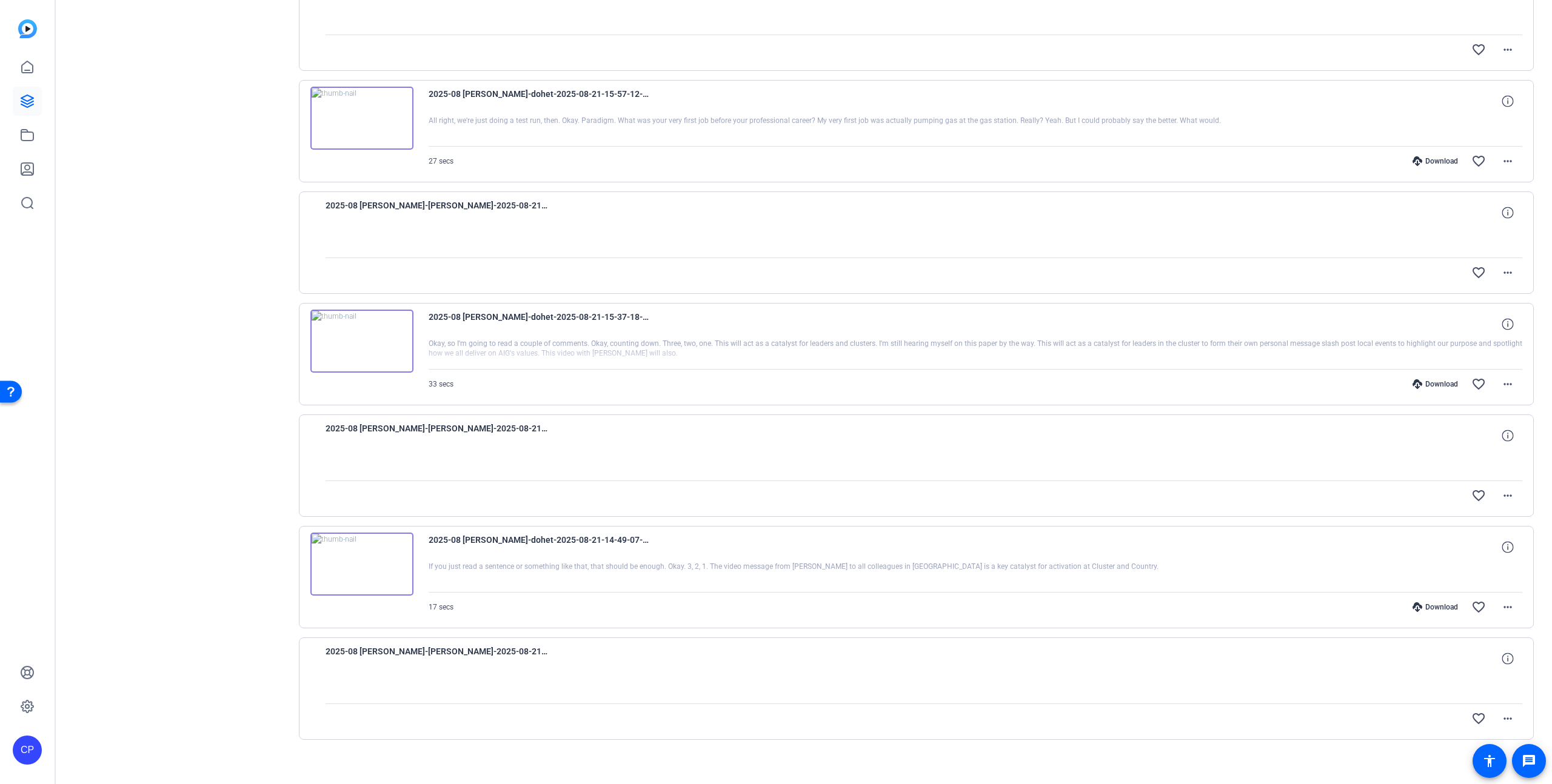
scroll to position [642, 0]
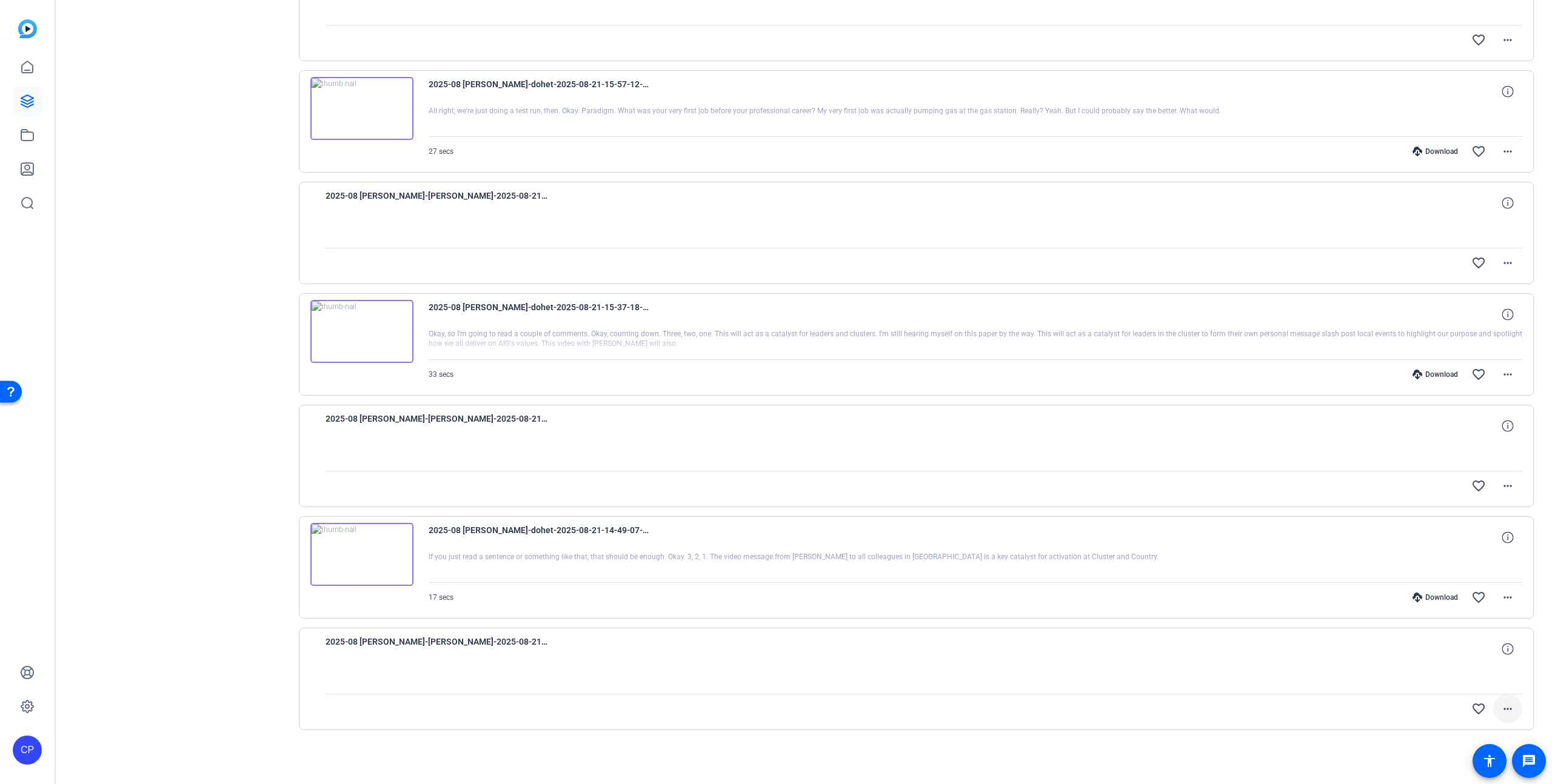
click at [1510, 704] on mat-icon "more_horiz" at bounding box center [1508, 709] width 15 height 15
click at [1541, 675] on div at bounding box center [776, 392] width 1552 height 784
click at [1512, 601] on mat-icon "more_horiz" at bounding box center [1508, 597] width 15 height 15
click at [1533, 599] on div at bounding box center [776, 392] width 1552 height 784
click at [1544, 512] on div "Sessions Scripts Sessions more_horiz 2025-08 Paride Lux Aug 20, 2025 @ 2:11 PM …" at bounding box center [804, 107] width 1497 height 1354
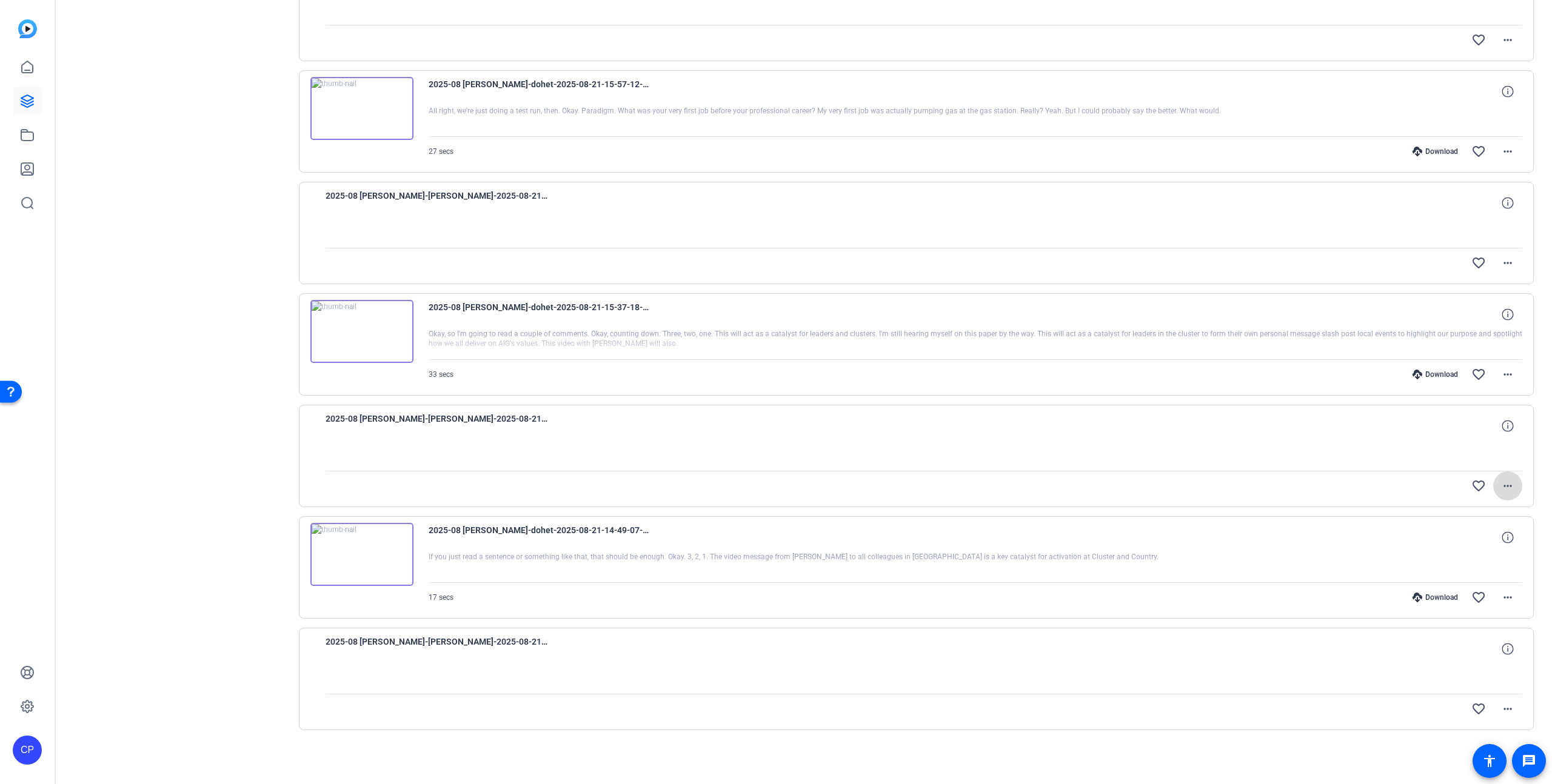
click at [1512, 489] on mat-icon "more_horiz" at bounding box center [1508, 486] width 15 height 15
click at [1543, 482] on div at bounding box center [776, 392] width 1552 height 784
click at [1514, 485] on mat-icon "more_horiz" at bounding box center [1508, 486] width 15 height 15
click at [1546, 471] on div at bounding box center [776, 392] width 1552 height 784
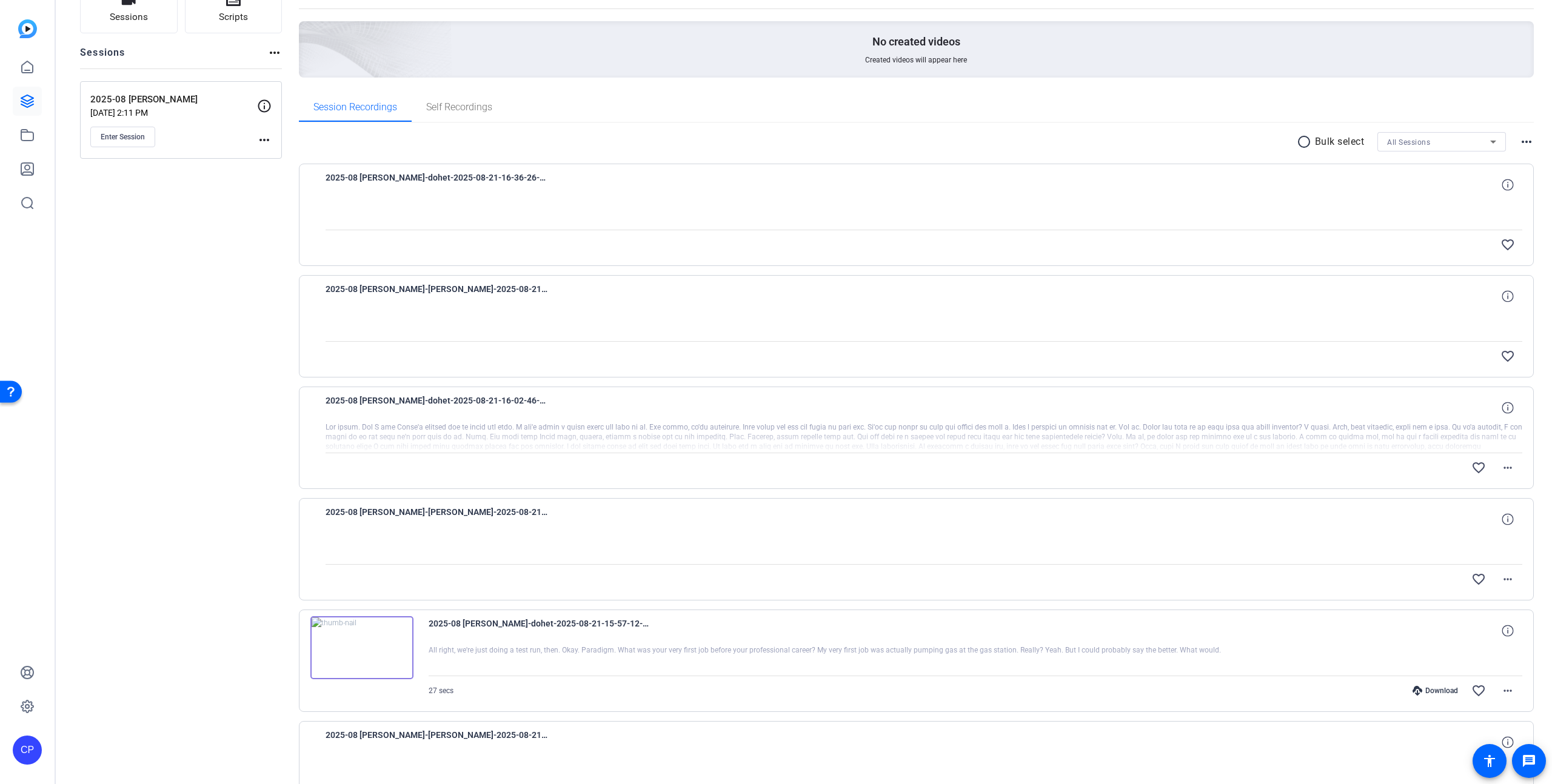
scroll to position [0, 0]
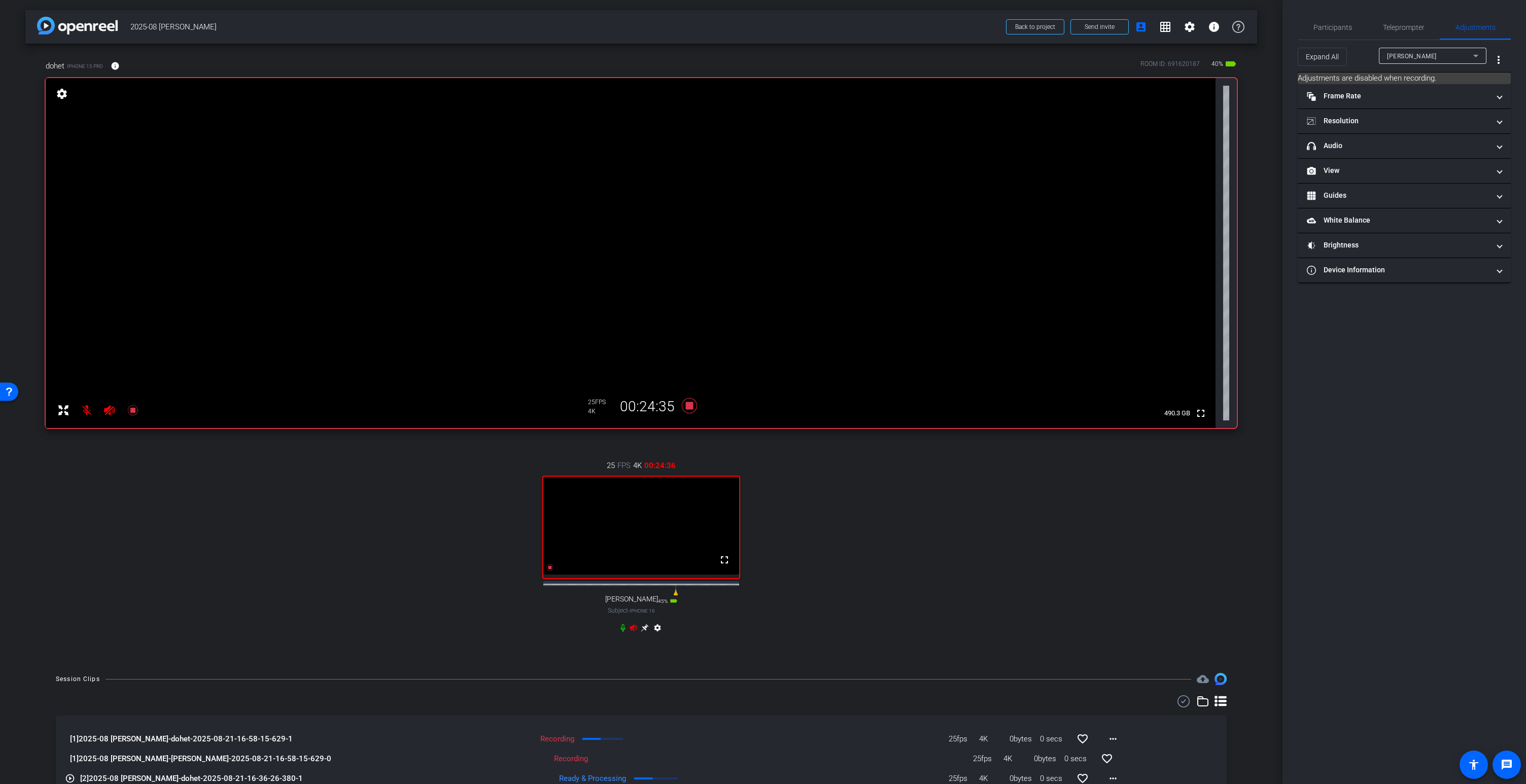
click at [698, 156] on video at bounding box center [630, 253] width 1170 height 350
click at [645, 632] on icon at bounding box center [645, 628] width 8 height 8
click at [669, 160] on video at bounding box center [630, 253] width 1170 height 350
click at [646, 632] on icon at bounding box center [645, 628] width 8 height 8
click at [690, 154] on video at bounding box center [630, 253] width 1170 height 350
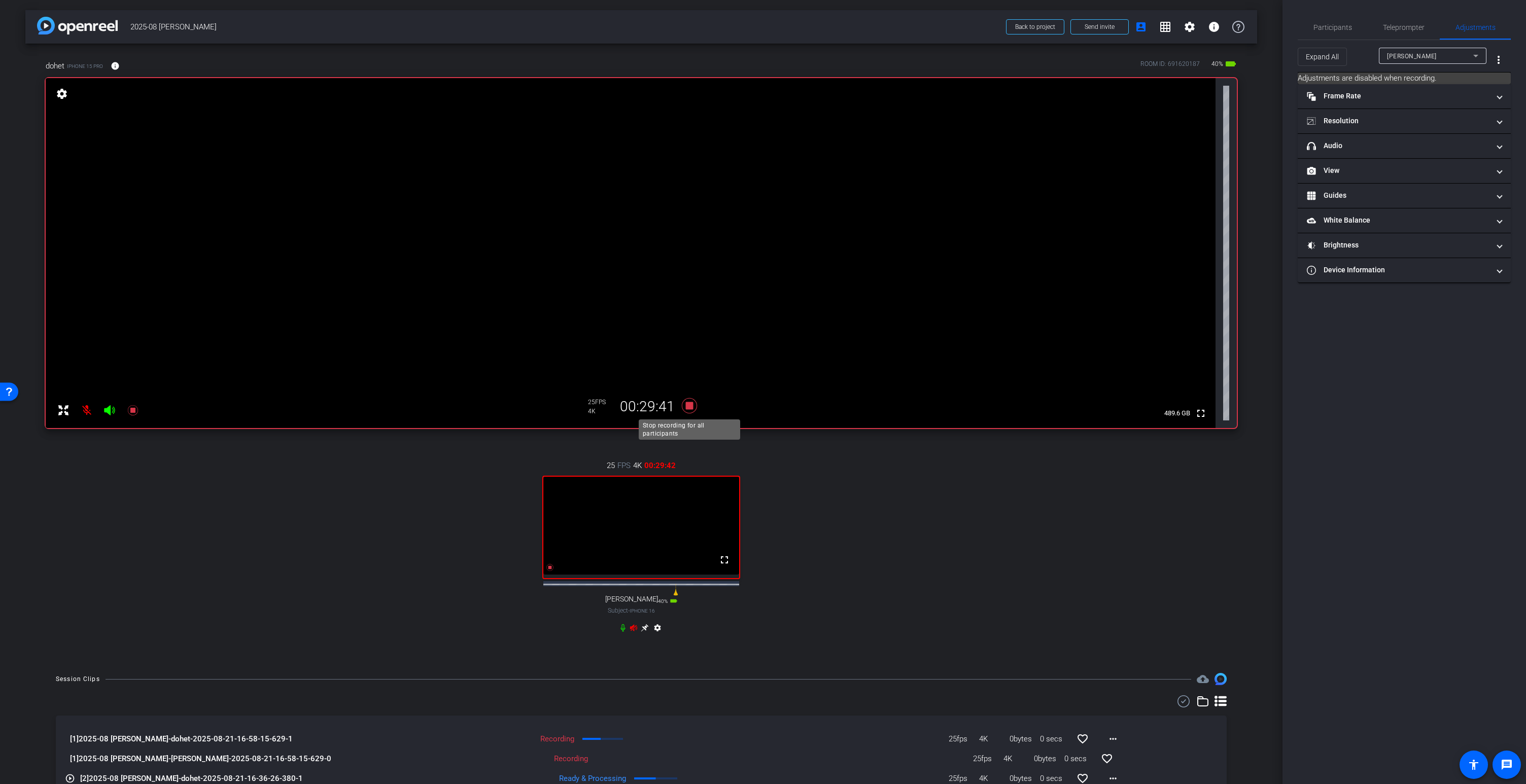
click at [691, 409] on icon at bounding box center [690, 406] width 15 height 15
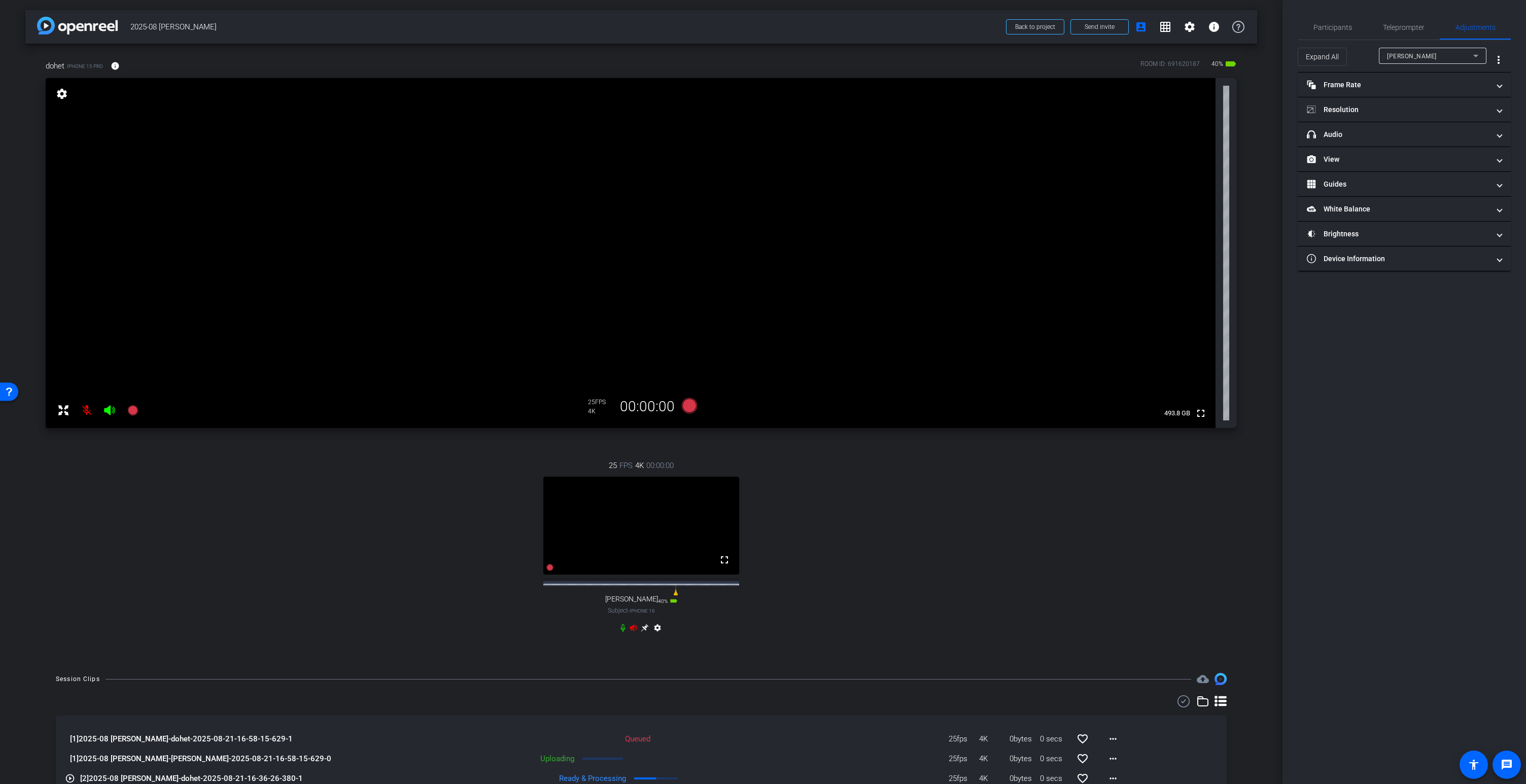
click at [623, 632] on icon at bounding box center [623, 628] width 5 height 8
click at [108, 410] on icon at bounding box center [110, 410] width 11 height 10
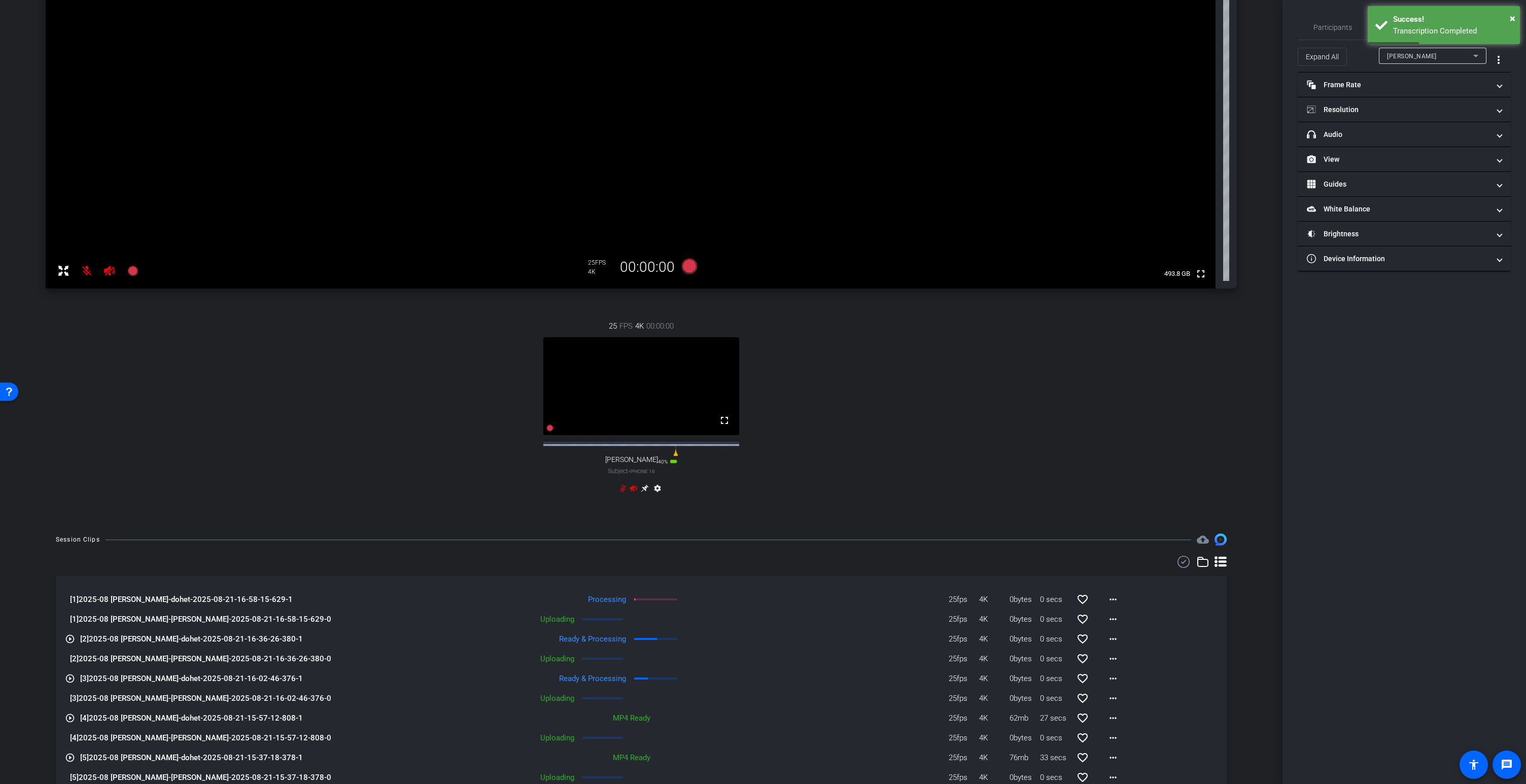
scroll to position [229, 0]
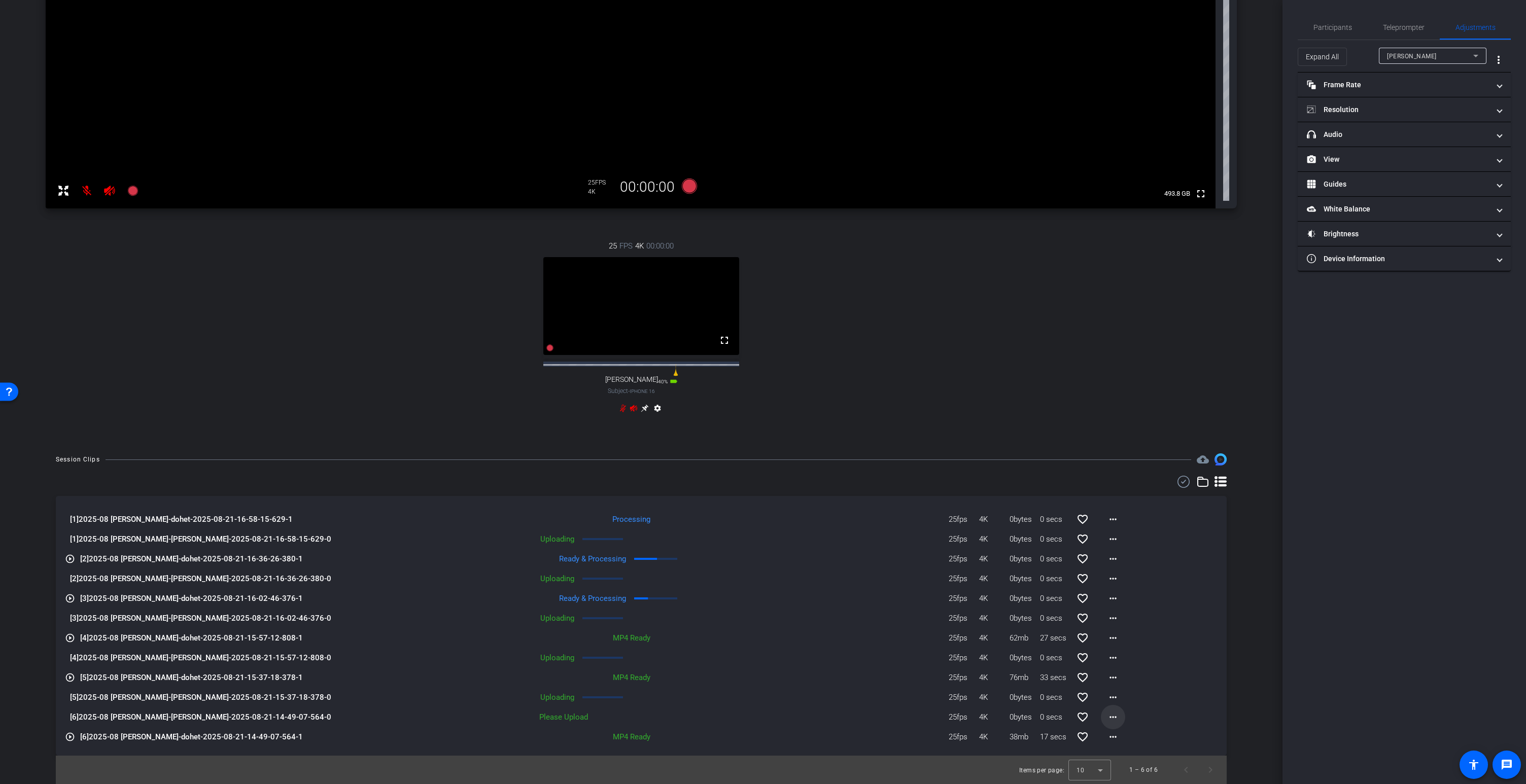
click at [1114, 715] on mat-icon "more_horiz" at bounding box center [1113, 717] width 12 height 12
click at [1126, 736] on span "Upload" at bounding box center [1129, 738] width 41 height 12
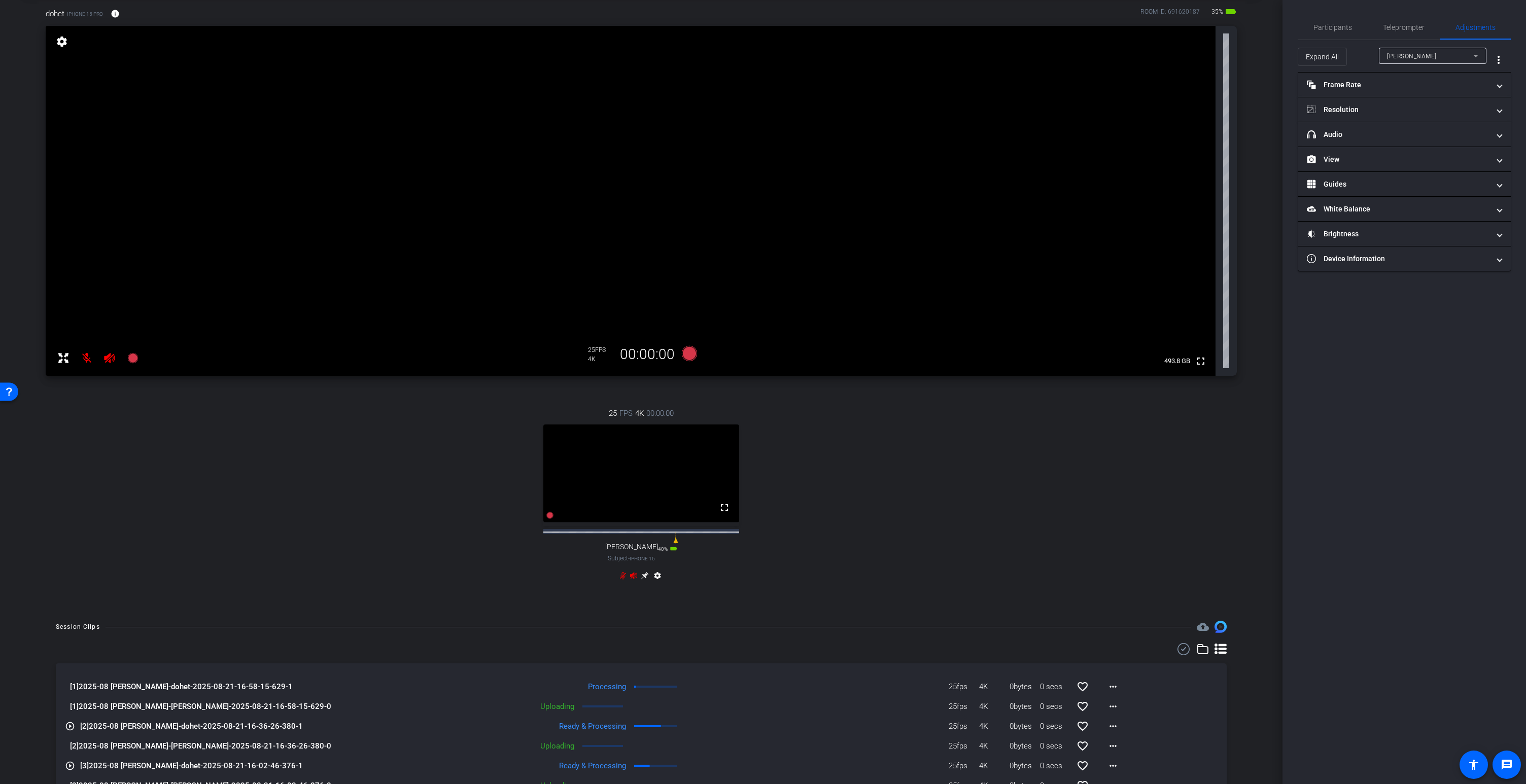
scroll to position [0, 0]
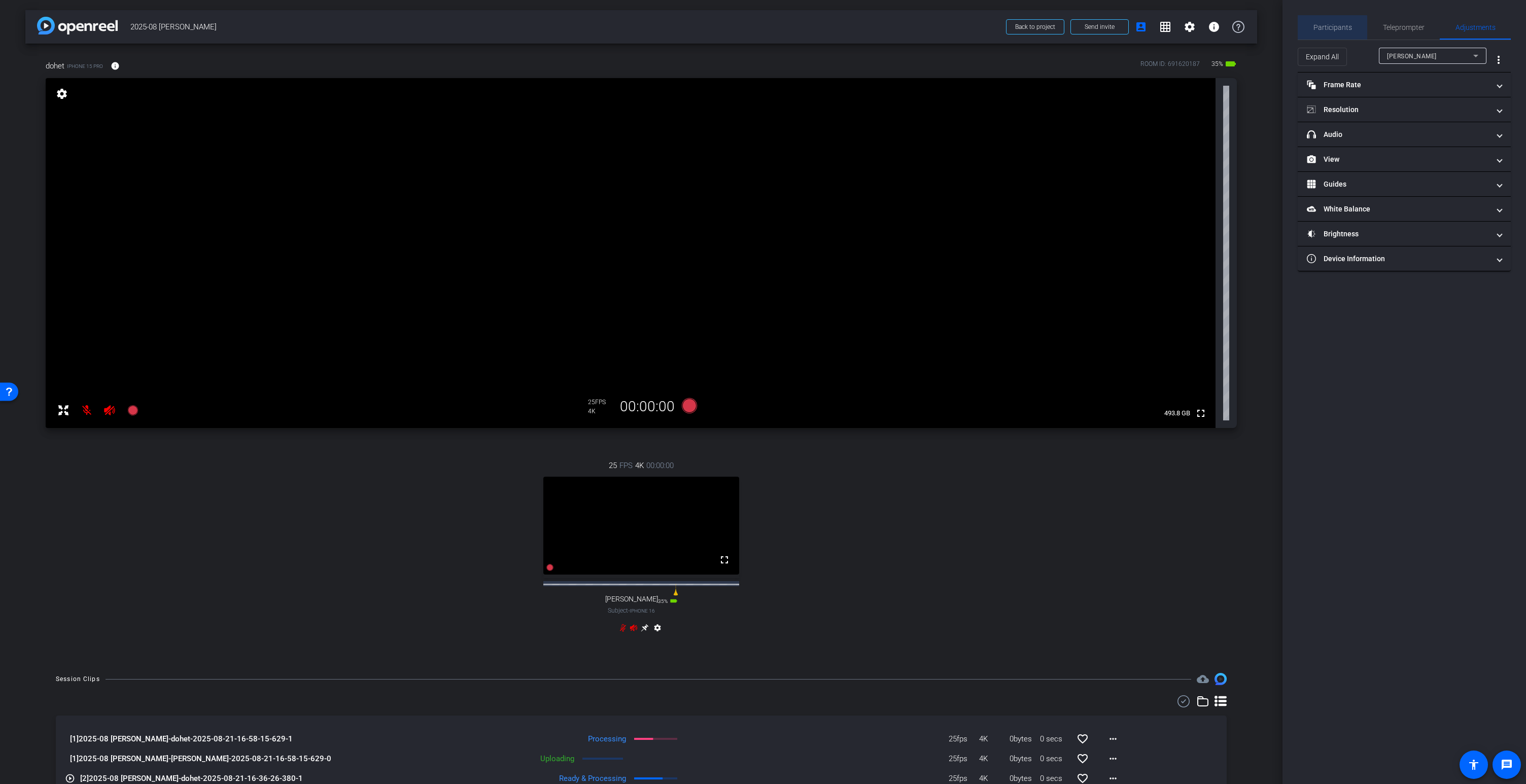
click at [1332, 28] on span "Participants" at bounding box center [1332, 27] width 39 height 7
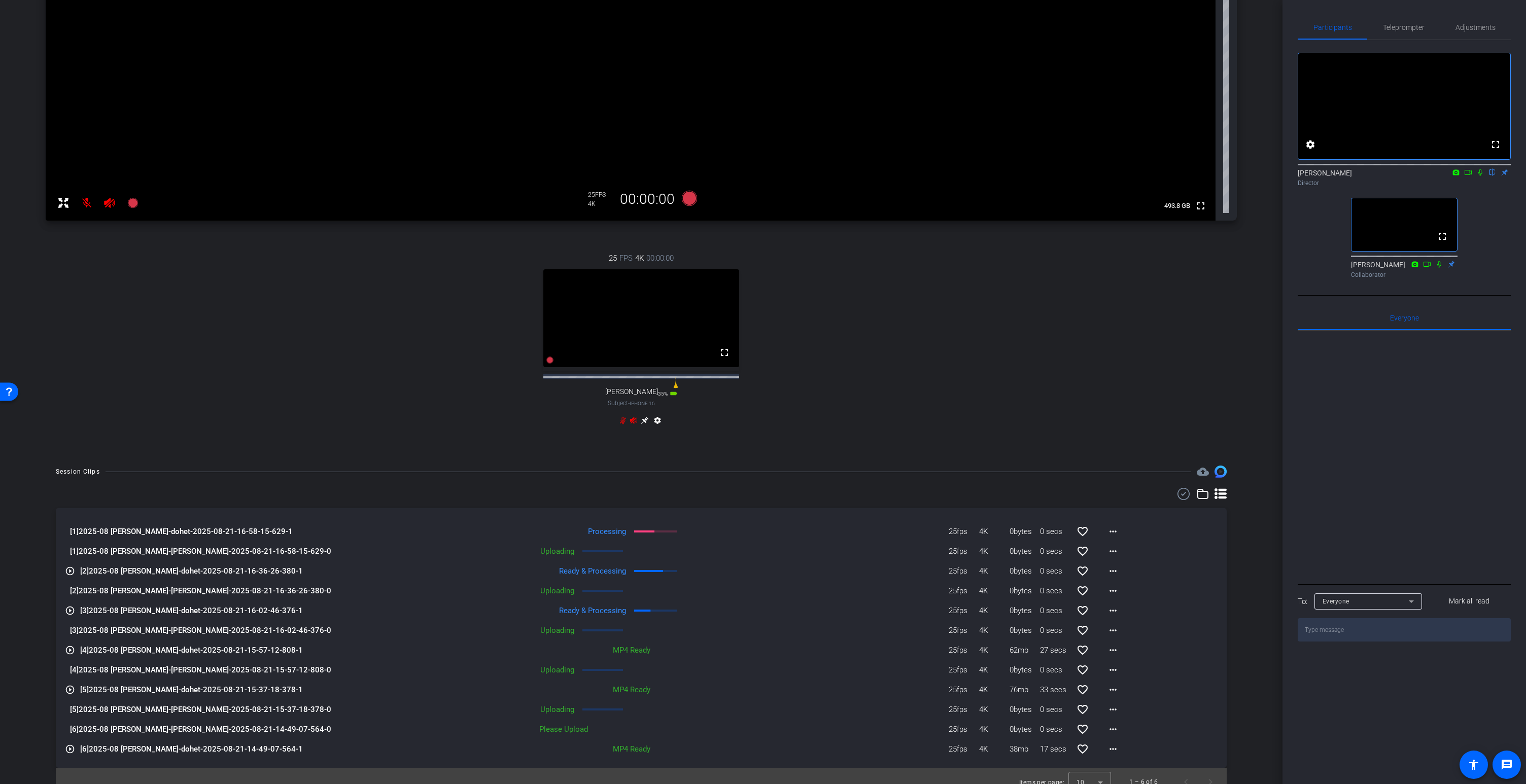
scroll to position [229, 0]
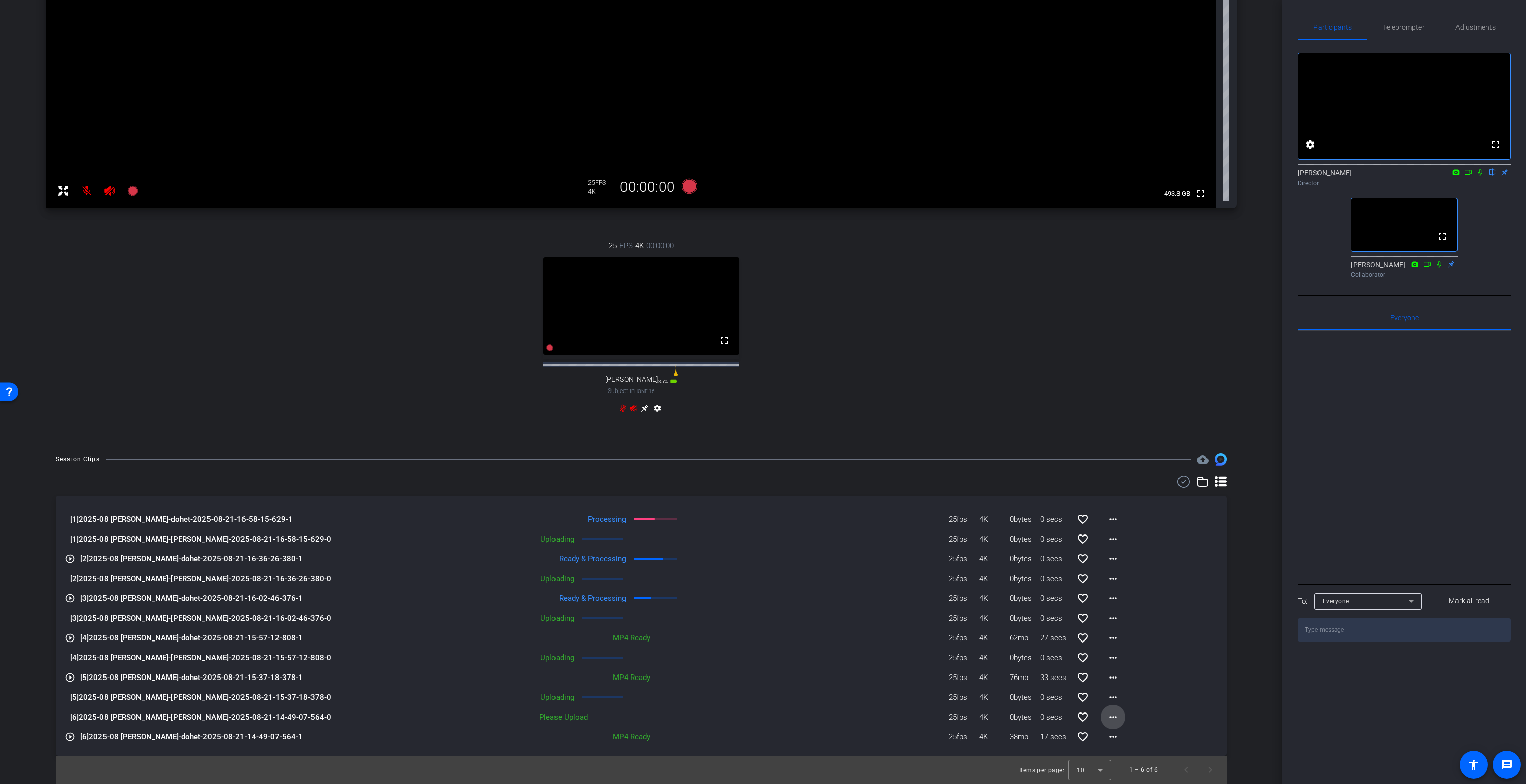
click at [1114, 719] on mat-icon "more_horiz" at bounding box center [1113, 717] width 12 height 12
click at [1115, 737] on span "Upload" at bounding box center [1129, 738] width 41 height 12
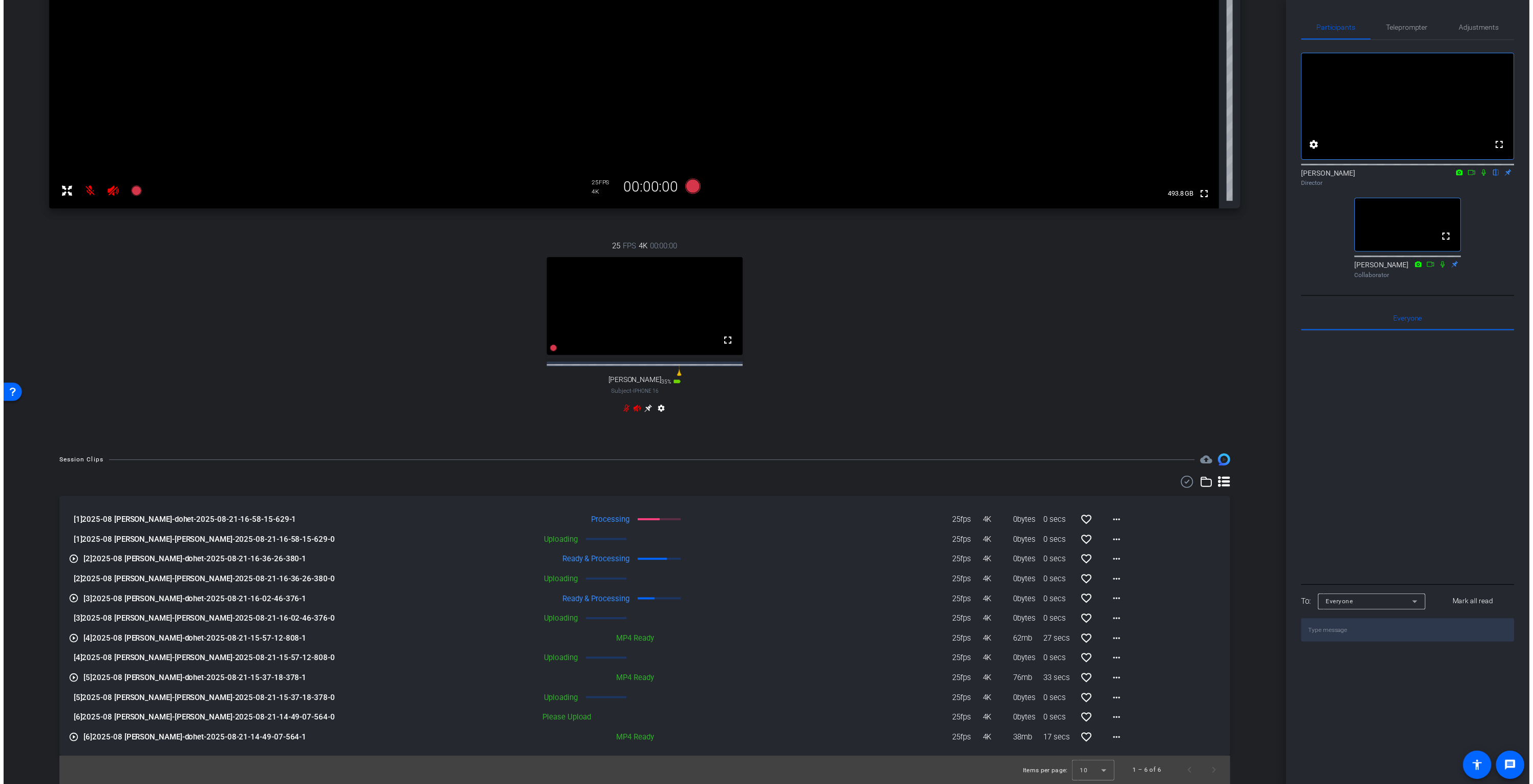
scroll to position [0, 0]
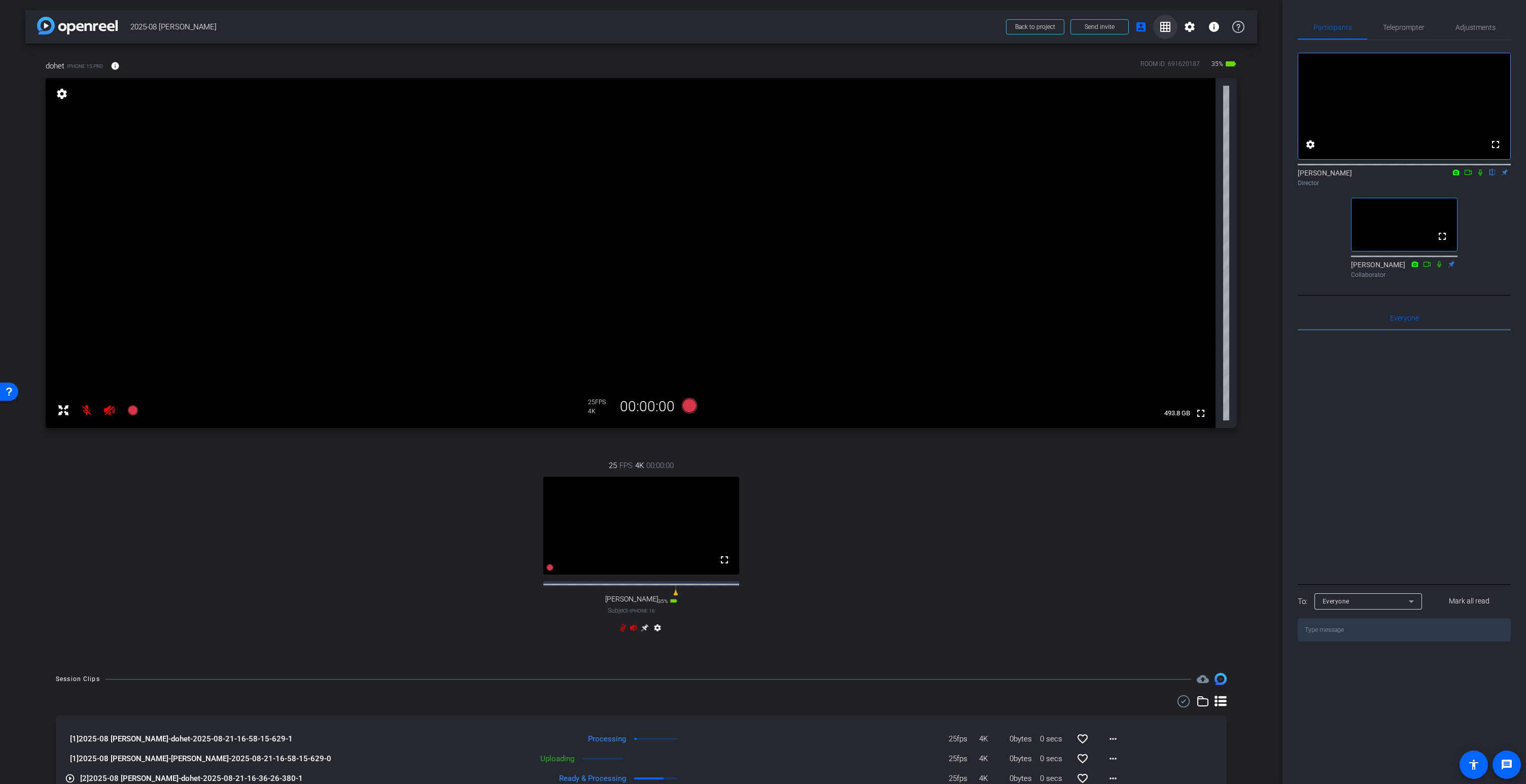
click at [1164, 25] on mat-icon "grid_on" at bounding box center [1165, 27] width 12 height 12
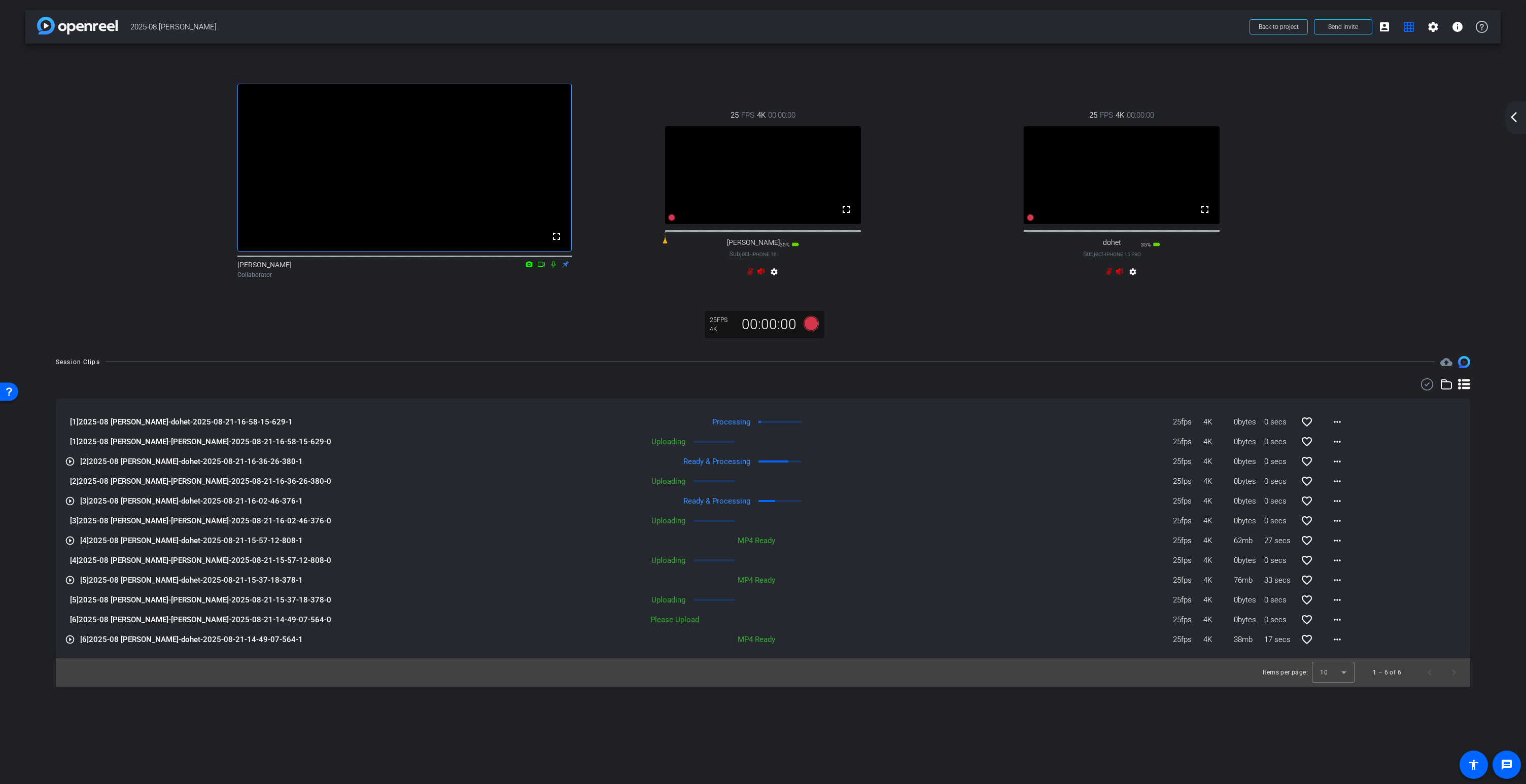
click at [1513, 118] on mat-icon "arrow_back_ios_new" at bounding box center [1514, 117] width 12 height 12
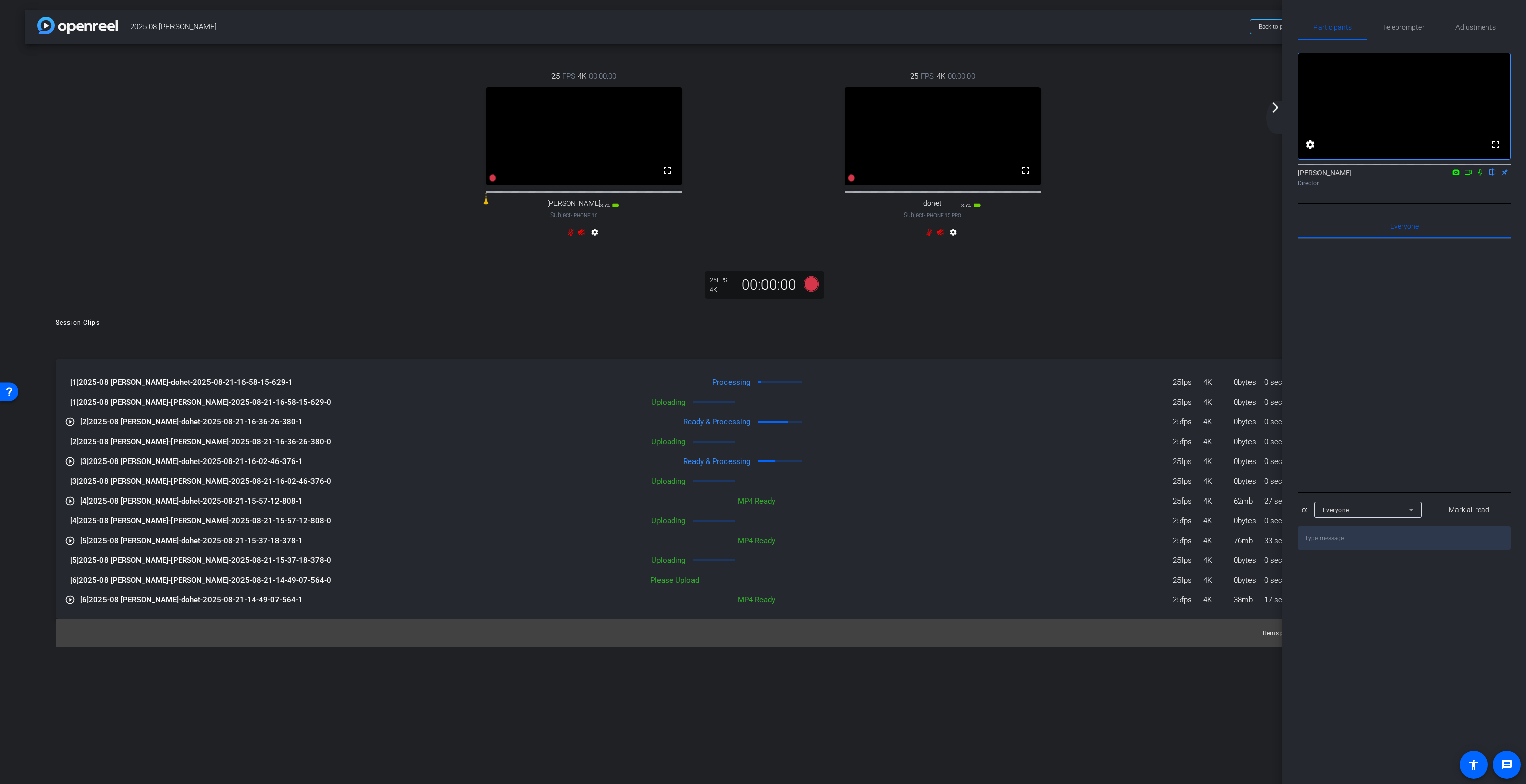
click at [1479, 176] on icon at bounding box center [1480, 172] width 4 height 7
click at [1468, 176] on icon at bounding box center [1469, 172] width 8 height 7
click at [1207, 57] on div "25 FPS 4K 00:00:00 fullscreen David Subject - iPhone 16 35% battery_std setting…" at bounding box center [763, 155] width 1435 height 203
click at [954, 240] on mat-icon "settings" at bounding box center [953, 234] width 12 height 12
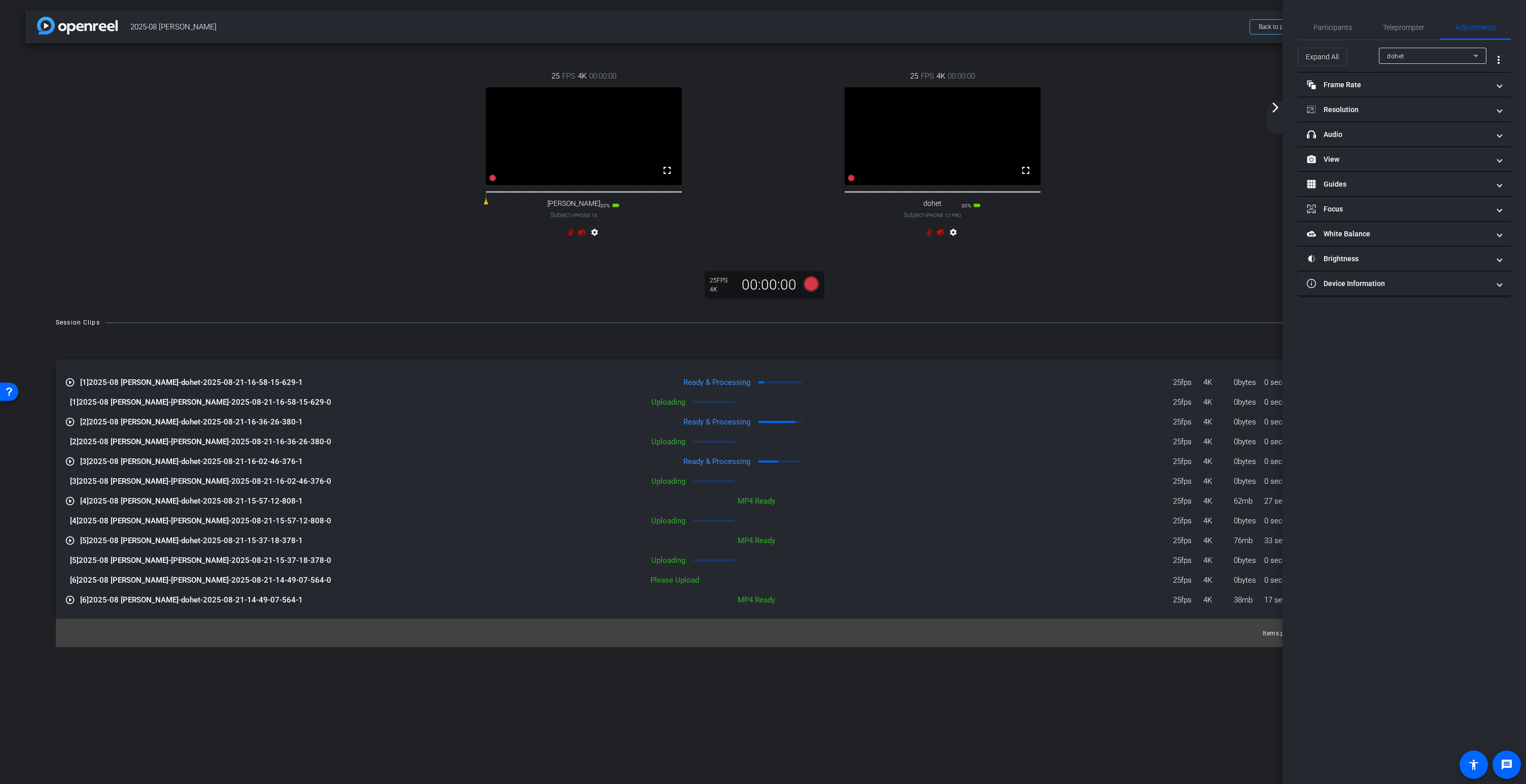
click at [954, 240] on mat-icon "settings" at bounding box center [953, 234] width 12 height 12
click at [1013, 254] on div "25 FPS 4K 00:00:00 fullscreen dohet Subject - iPhone 15 Pro 30% battery_std set…" at bounding box center [942, 155] width 358 height 203
click at [1272, 105] on mat-icon "arrow_forward_ios" at bounding box center [1275, 107] width 12 height 12
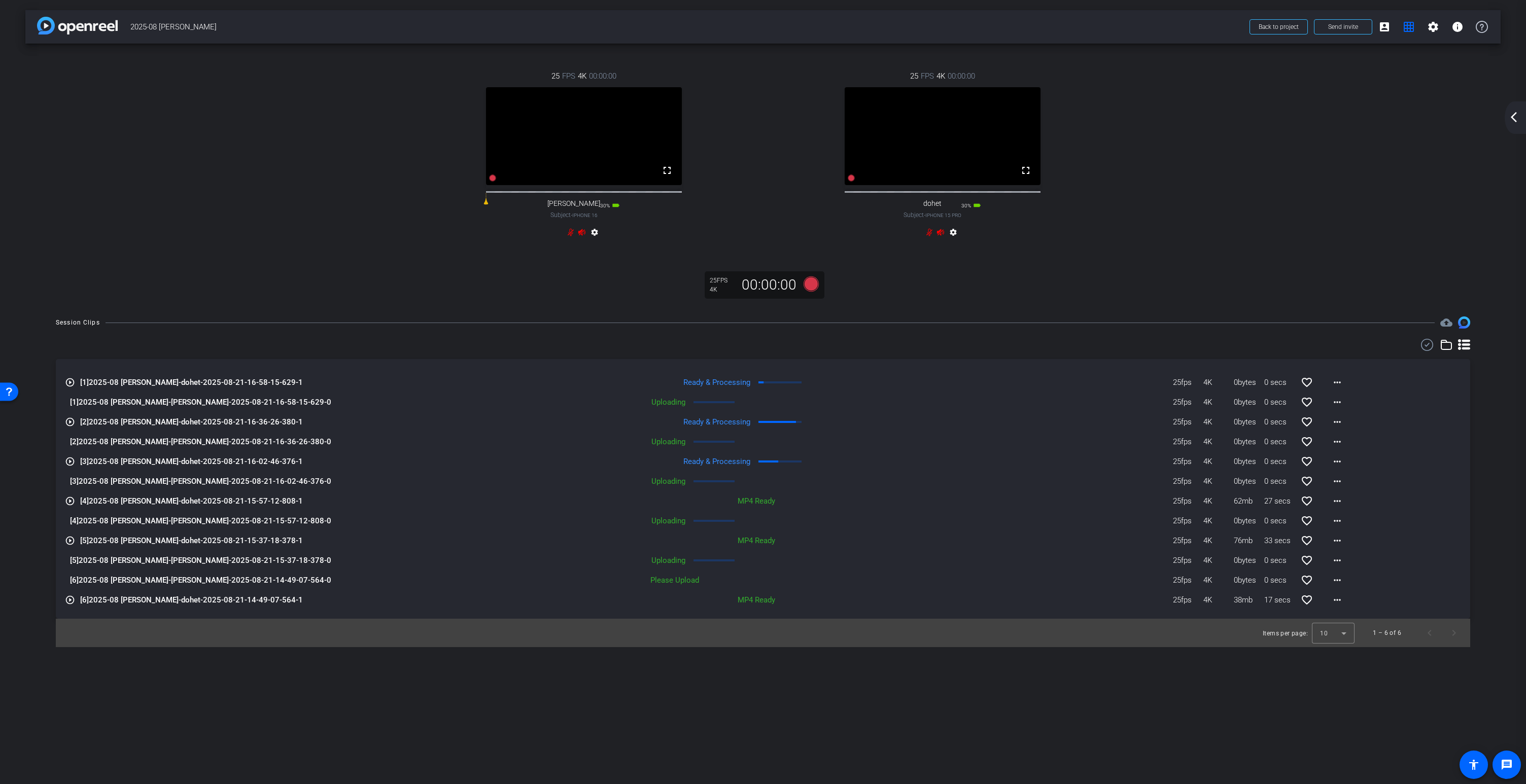
click at [11, 390] on div "Open Resource Center" at bounding box center [9, 391] width 8 height 8
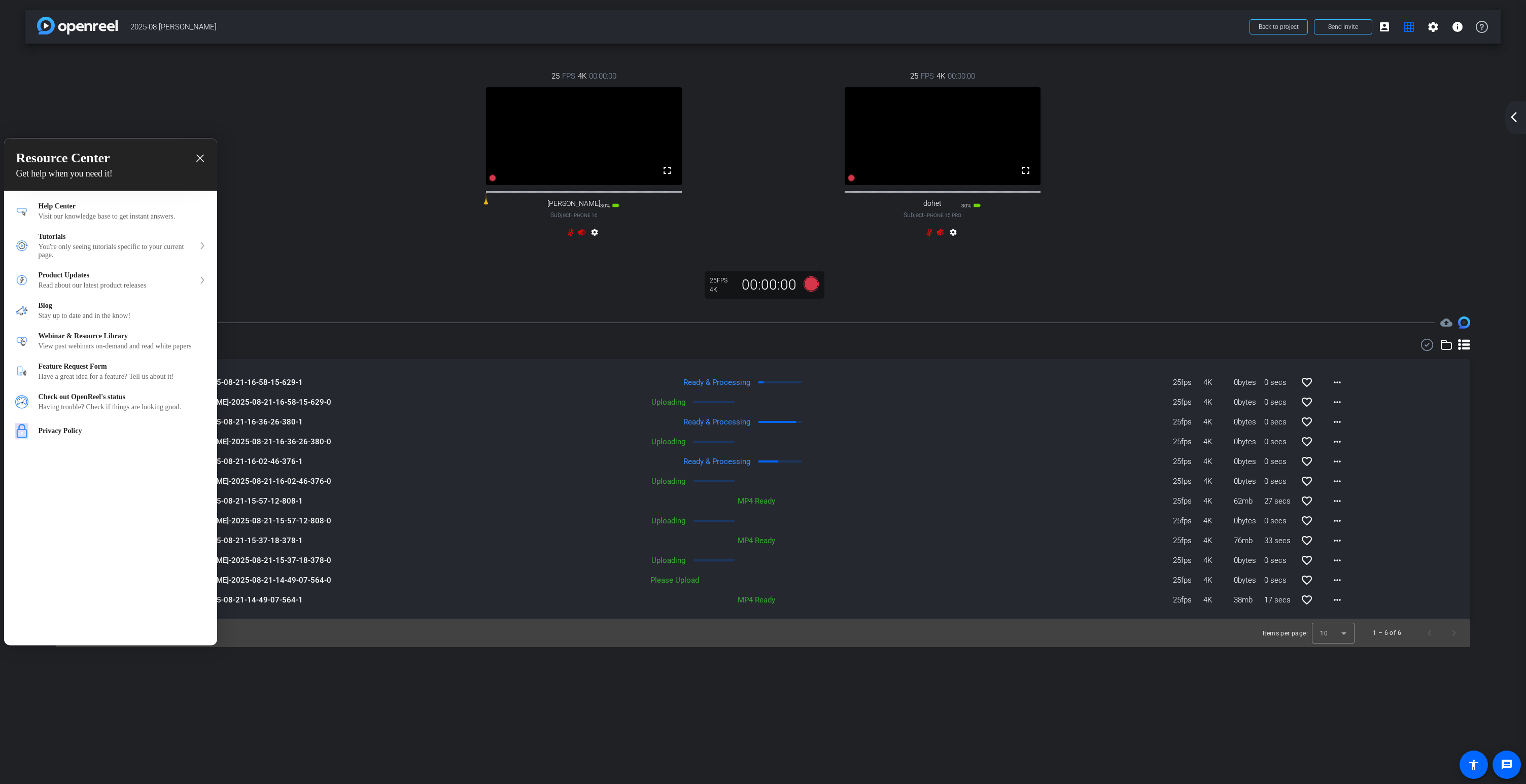
click at [203, 155] on icon "close resource center" at bounding box center [200, 158] width 8 height 8
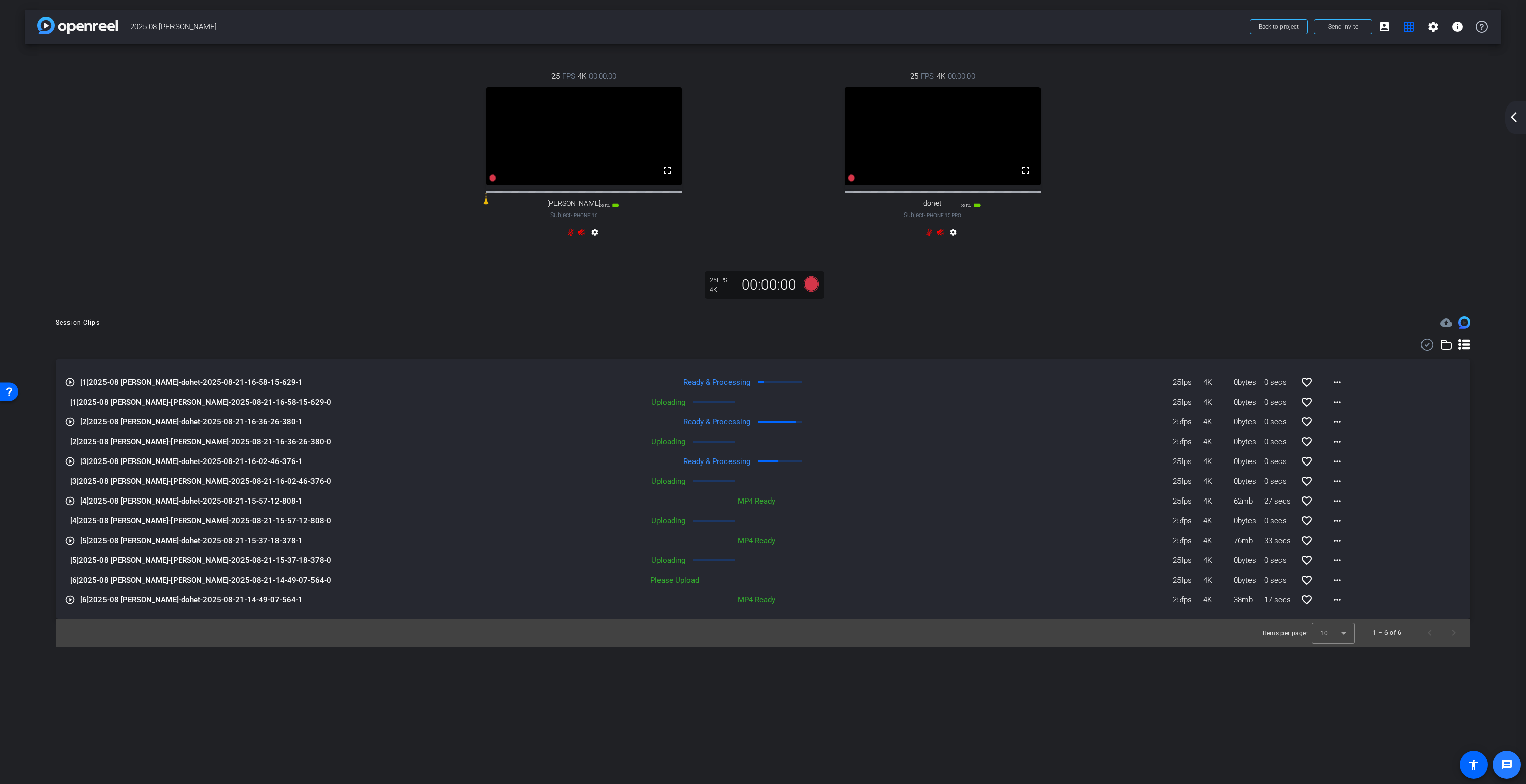
click at [1505, 764] on mat-icon "message" at bounding box center [1506, 764] width 12 height 12
click at [1459, 27] on mat-icon "info" at bounding box center [1457, 27] width 12 height 12
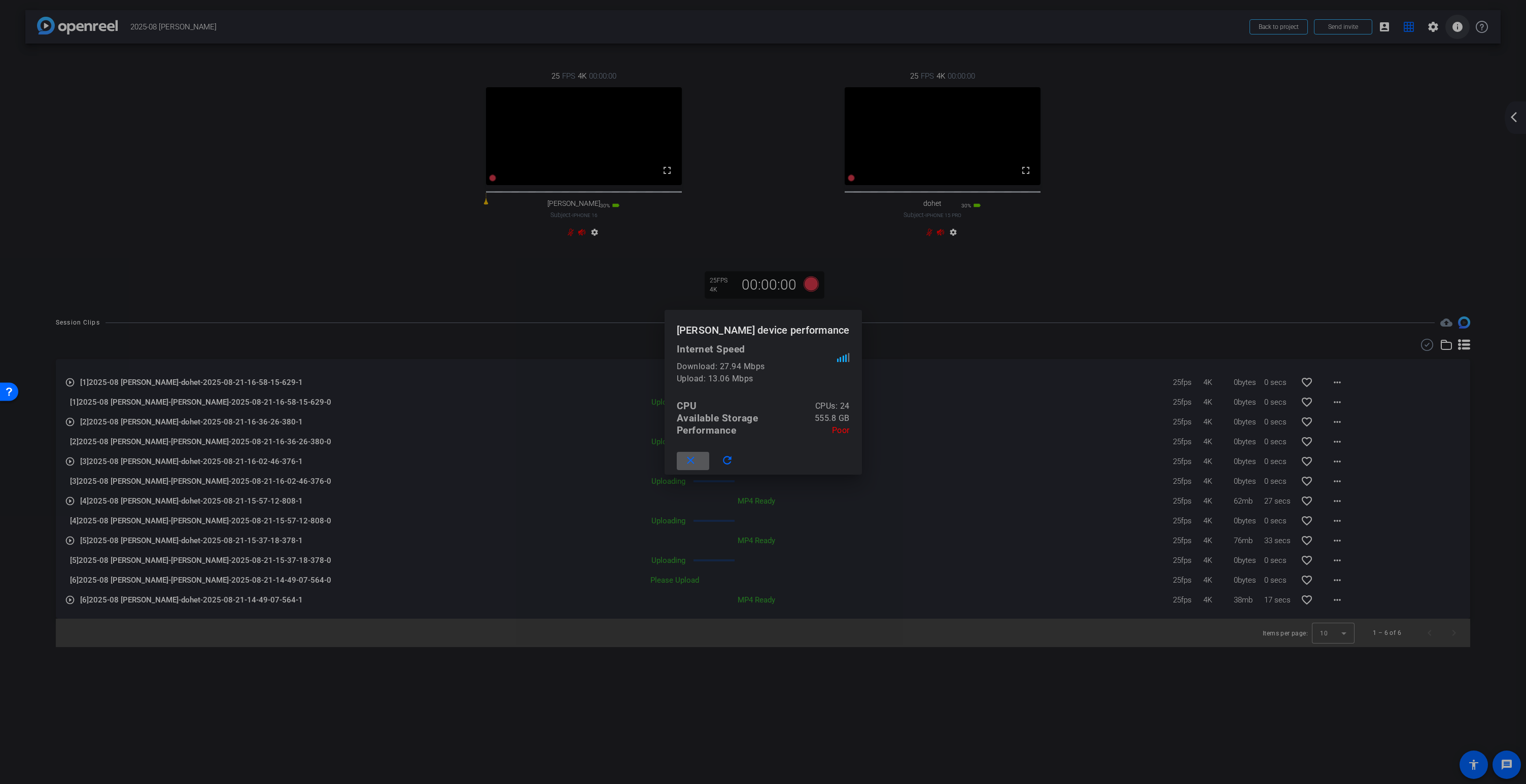
click at [1459, 27] on div at bounding box center [763, 392] width 1526 height 784
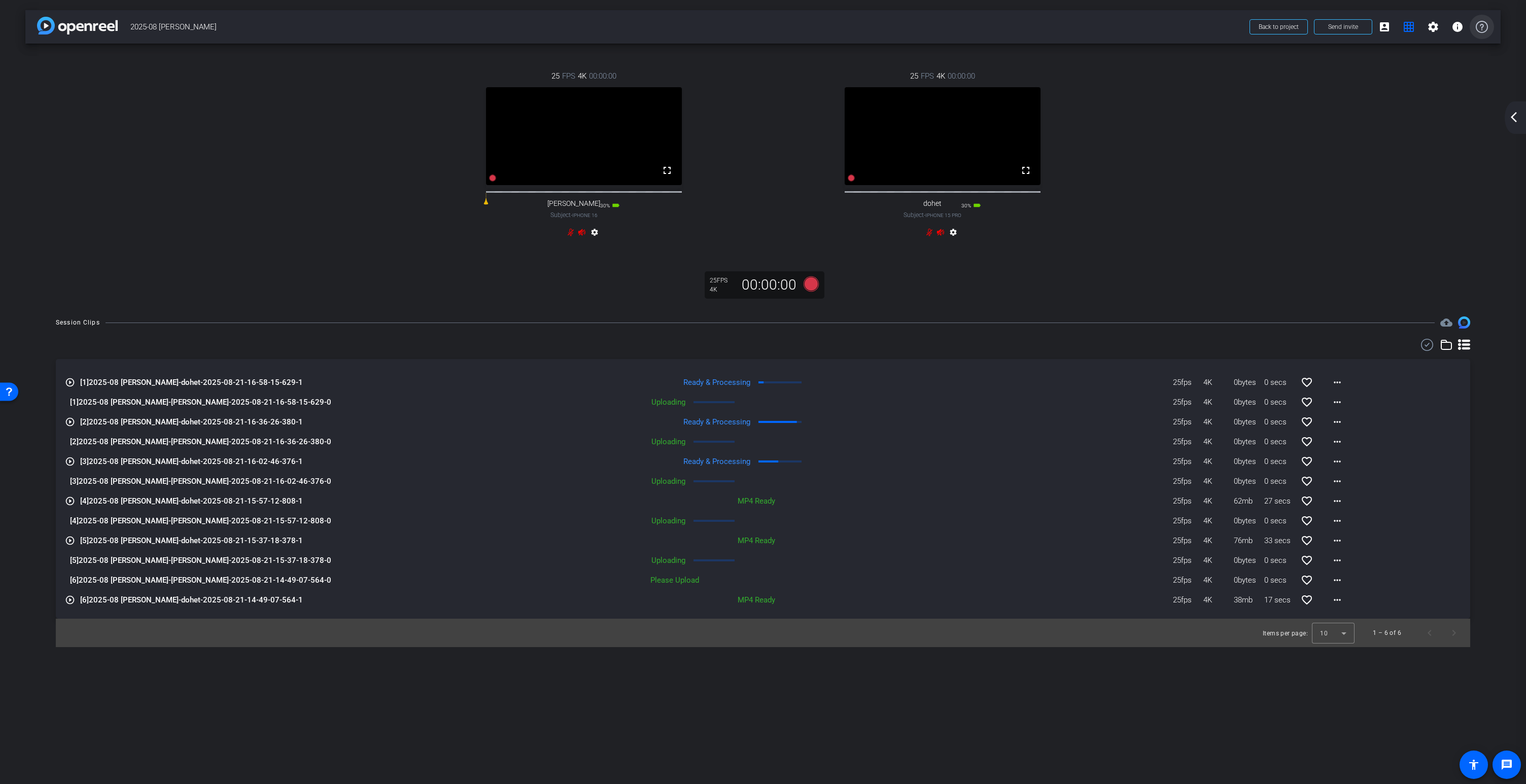
click at [1479, 27] on icon at bounding box center [1482, 27] width 12 height 12
click at [1437, 27] on mat-icon "settings" at bounding box center [1433, 27] width 12 height 12
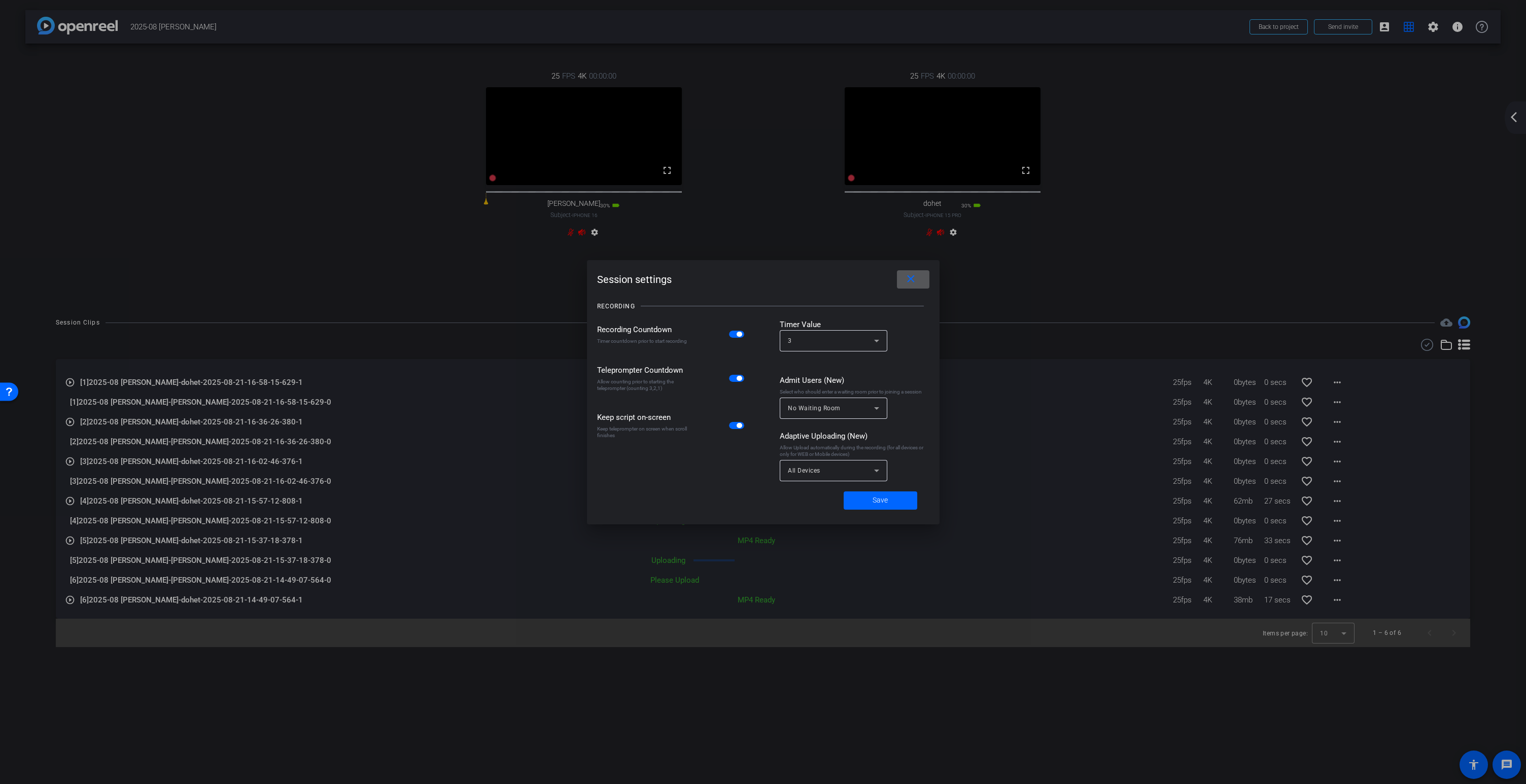
click at [912, 278] on mat-icon "close" at bounding box center [911, 279] width 12 height 12
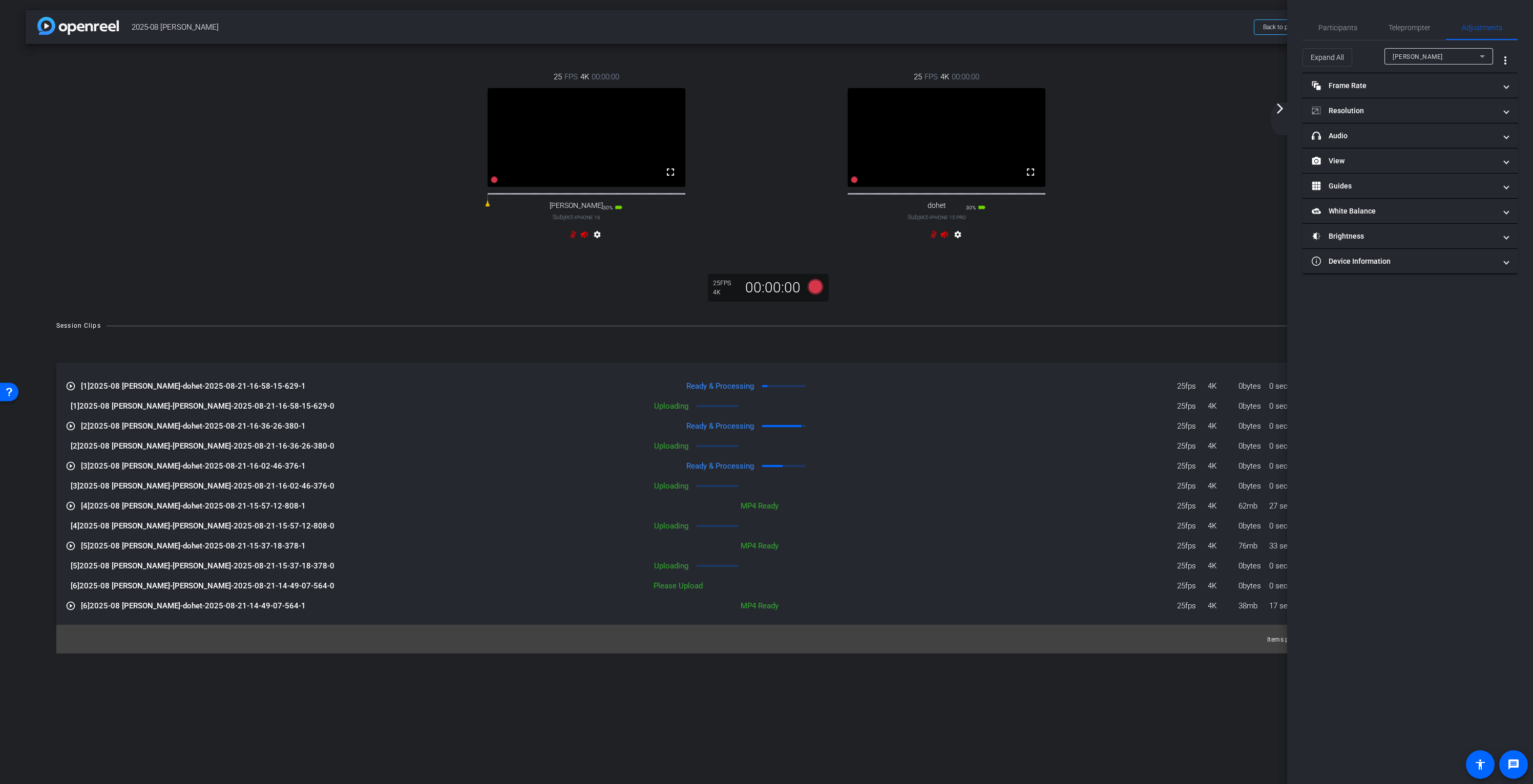
click at [1281, 109] on mat-icon "arrow_forward_ios" at bounding box center [1280, 108] width 13 height 13
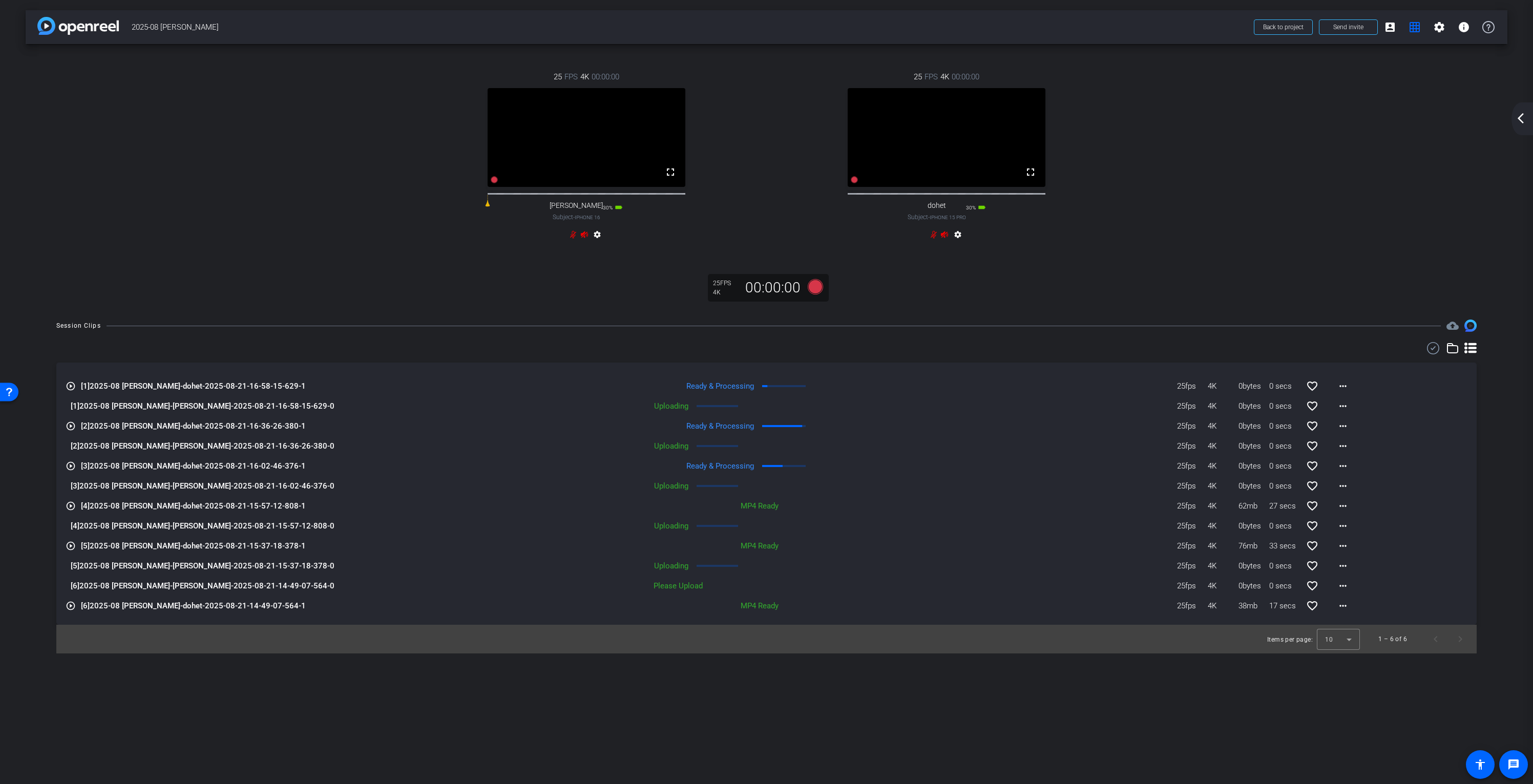
click at [1520, 118] on mat-icon "arrow_back_ios_new" at bounding box center [1520, 118] width 13 height 13
click at [1520, 118] on div "arrow_back_ios_new arrow_forward_ios" at bounding box center [1522, 118] width 22 height 33
click at [1521, 119] on mat-icon "arrow_back_ios_new" at bounding box center [1520, 118] width 13 height 13
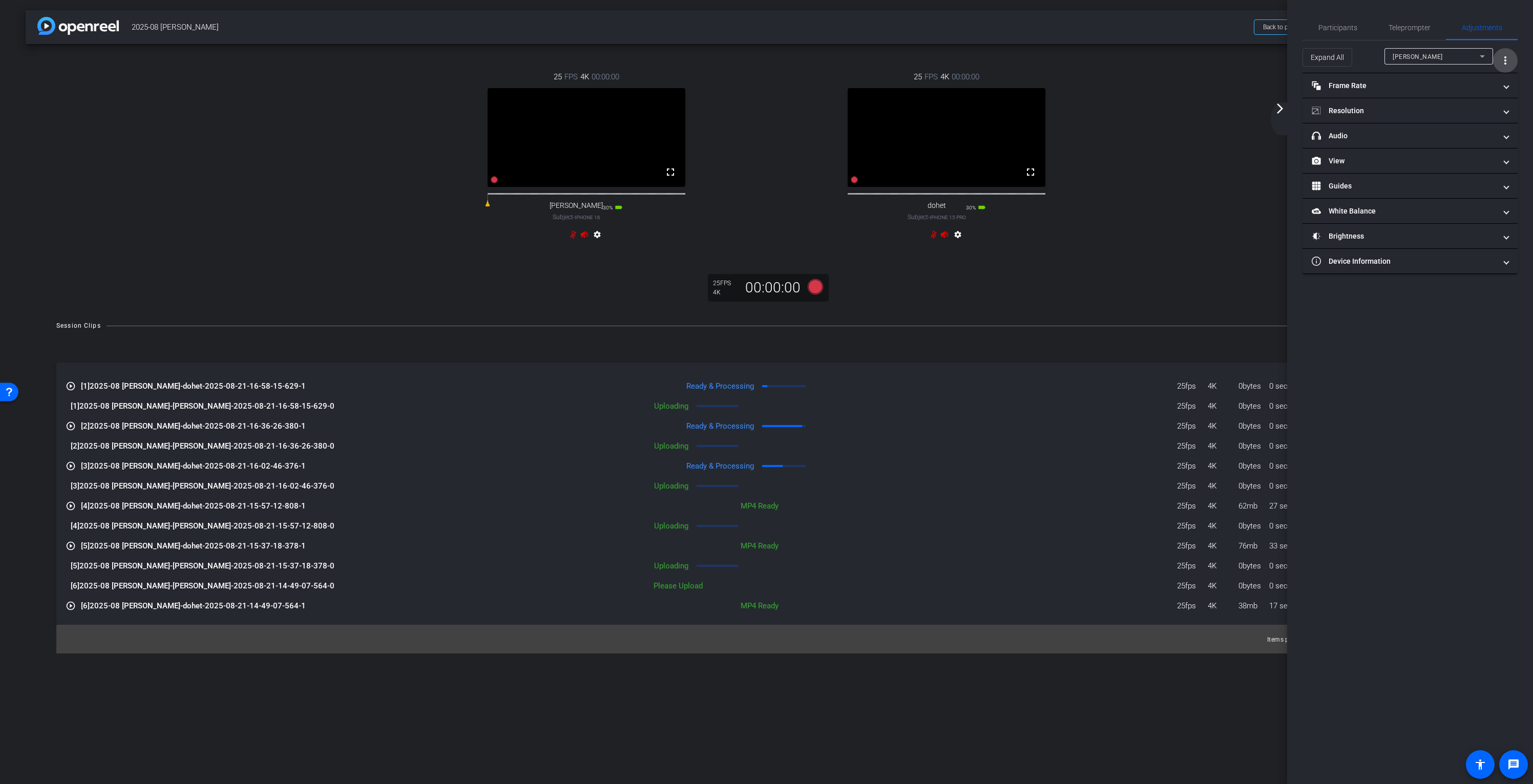
click at [1501, 59] on mat-icon "more_vert" at bounding box center [1505, 60] width 13 height 13
click at [1465, 84] on span "Open Floating Panel" at bounding box center [1480, 82] width 60 height 7
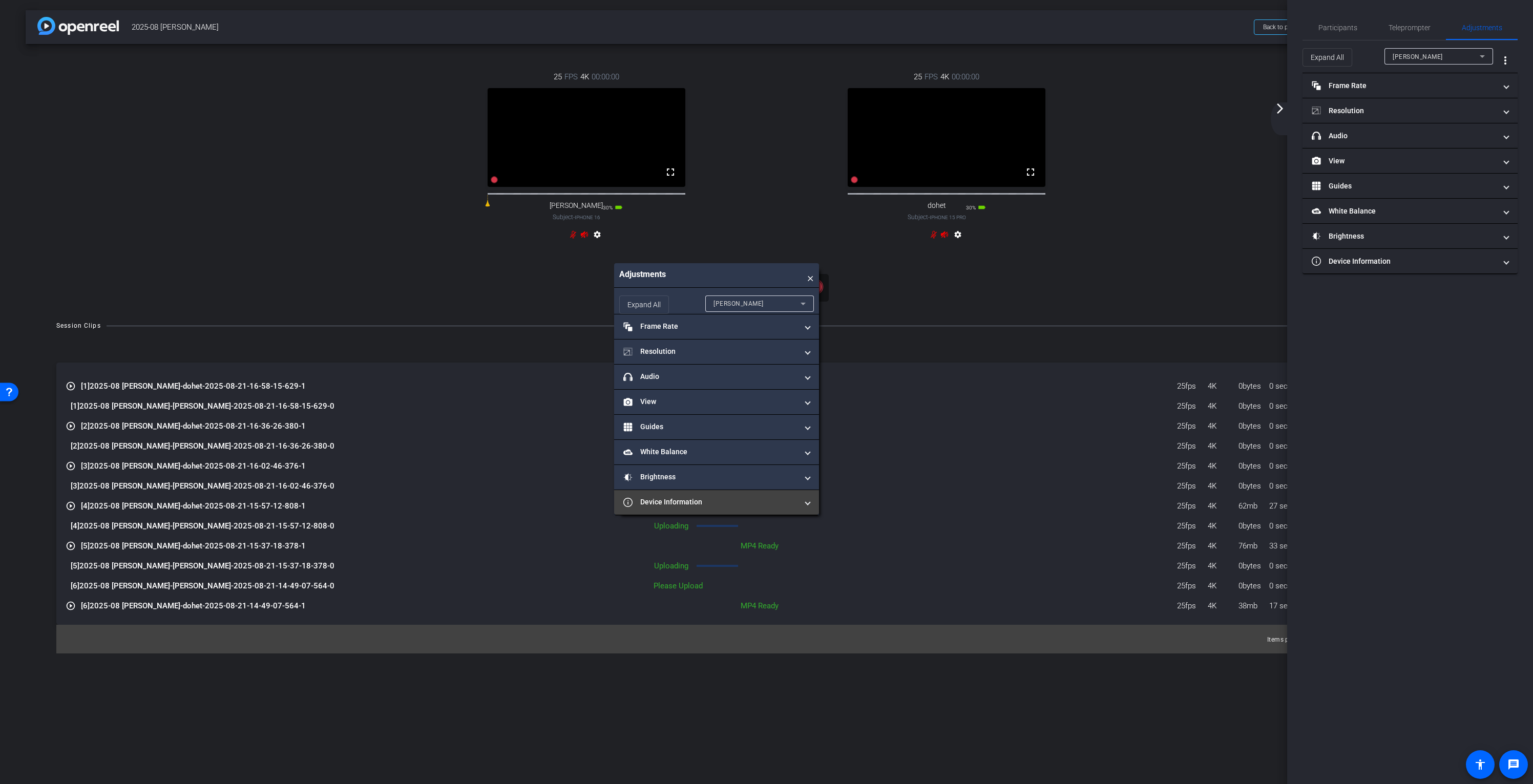
click at [691, 504] on mat-panel-title "Device Information" at bounding box center [710, 502] width 174 height 11
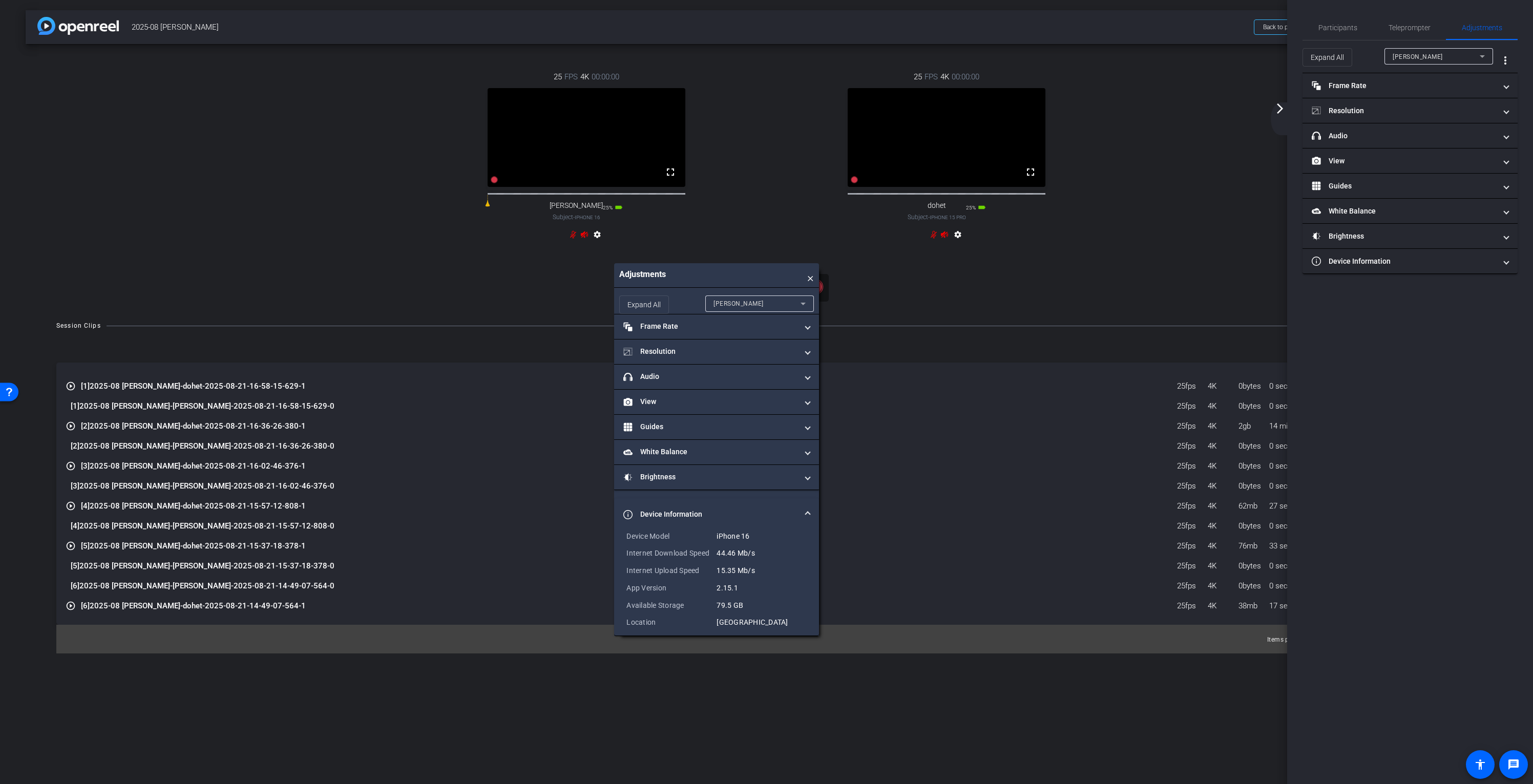
click at [801, 304] on icon at bounding box center [803, 304] width 13 height 13
click at [801, 304] on div at bounding box center [766, 392] width 1533 height 784
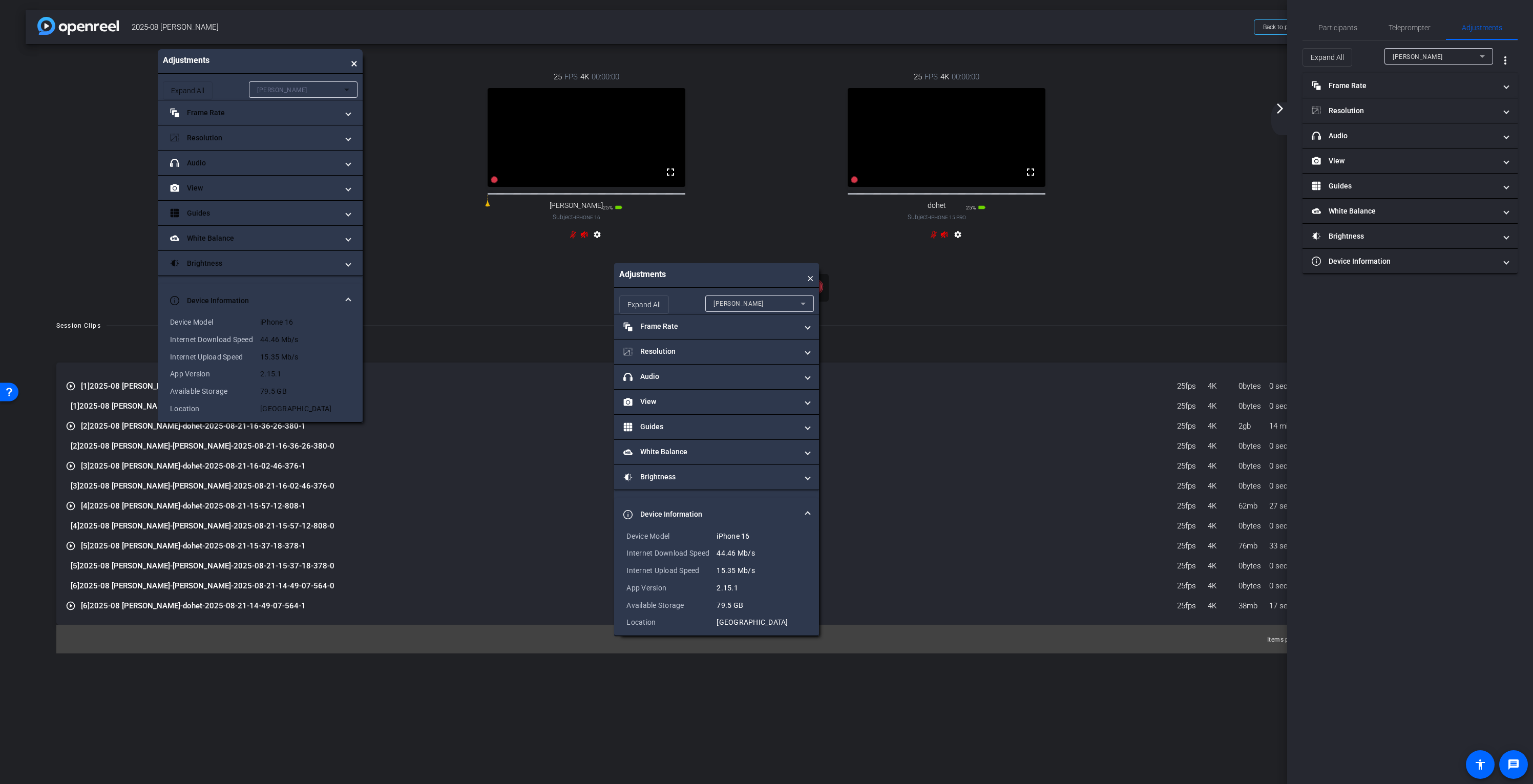
drag, startPoint x: 712, startPoint y: 276, endPoint x: 256, endPoint y: 62, distance: 503.7
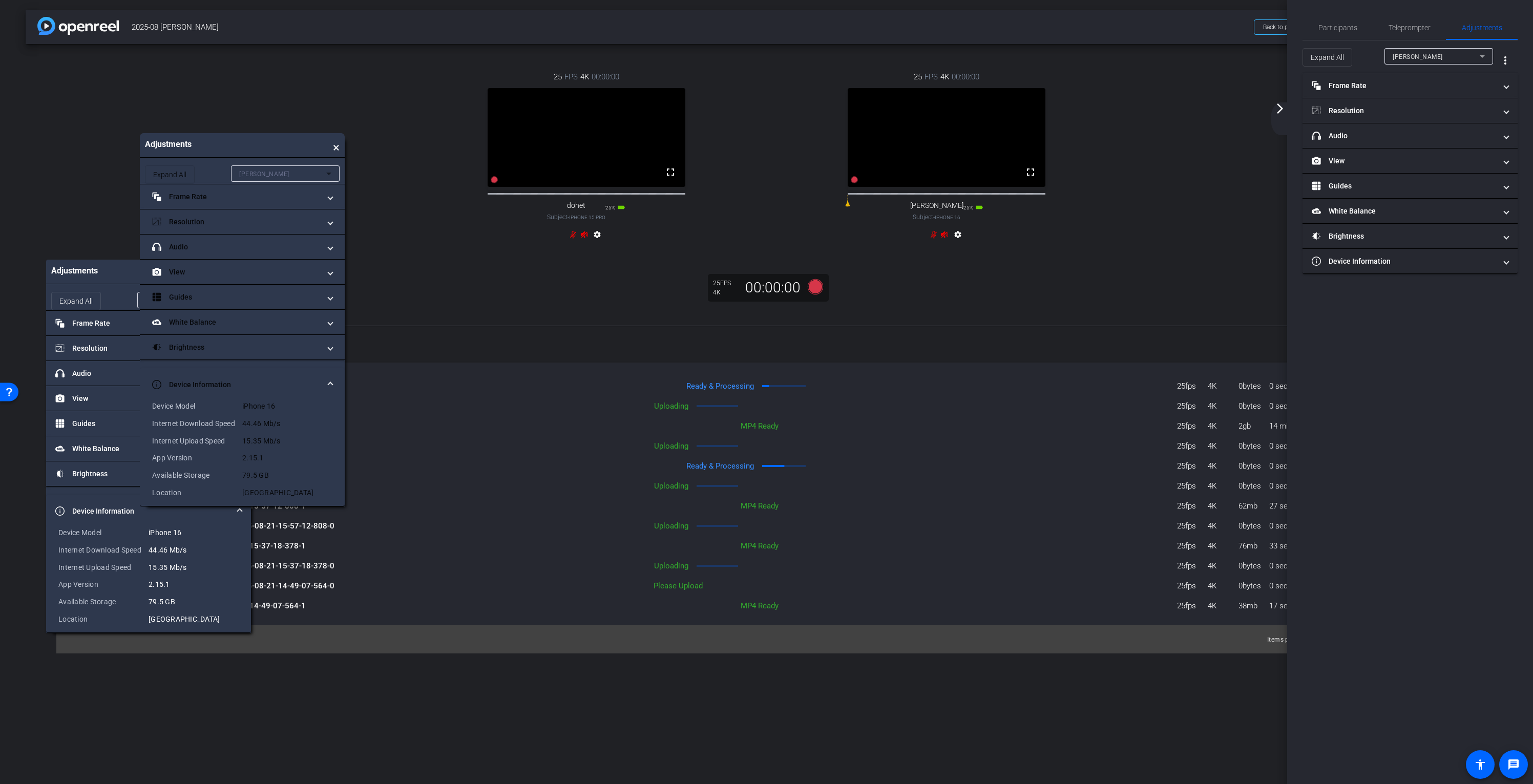
drag, startPoint x: 193, startPoint y: 283, endPoint x: 275, endPoint y: 145, distance: 160.5
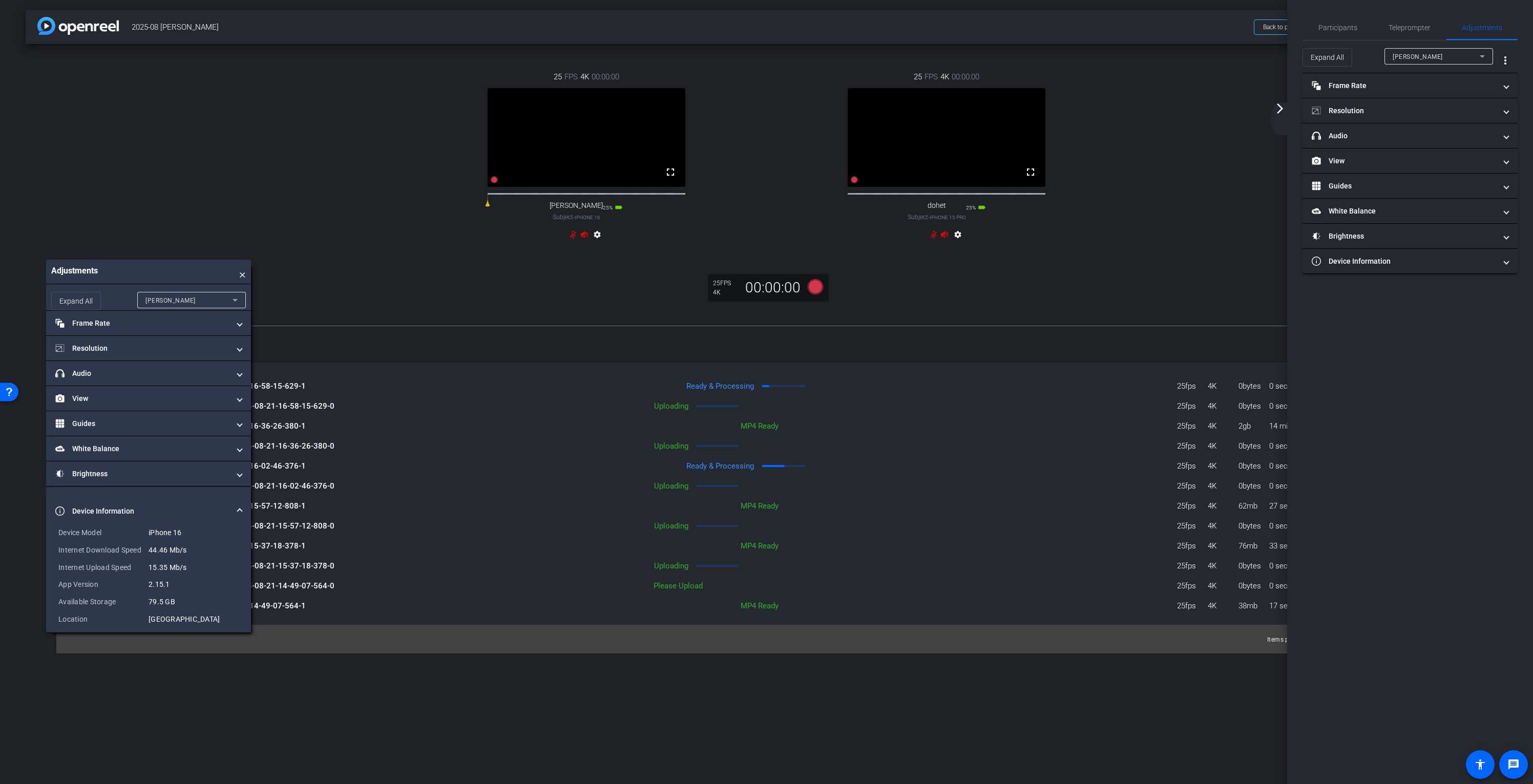
click at [1280, 109] on mat-icon "arrow_forward_ios" at bounding box center [1280, 108] width 13 height 13
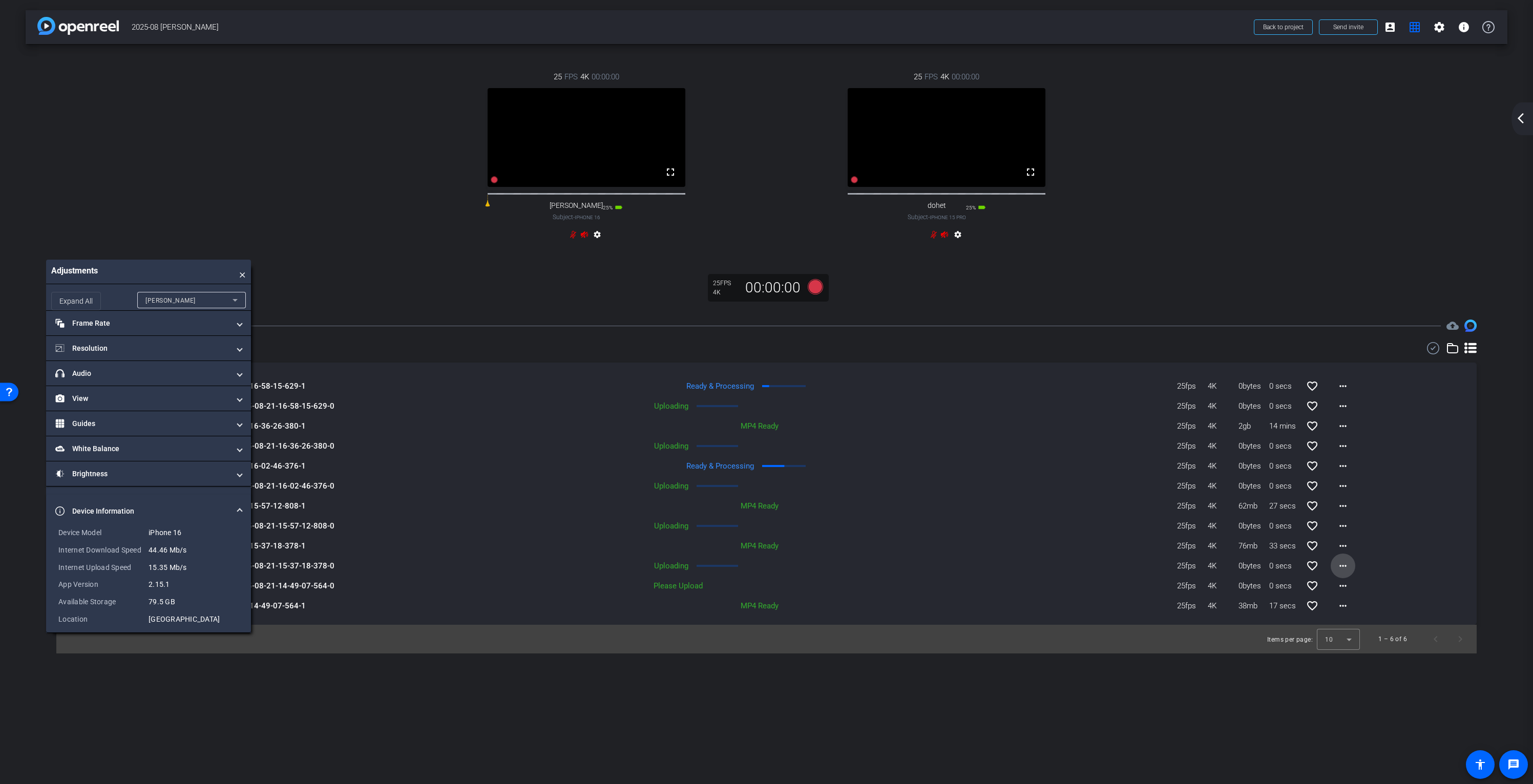
click at [1343, 572] on mat-icon "more_horiz" at bounding box center [1343, 566] width 13 height 13
click at [1346, 594] on span "Cancel Upload" at bounding box center [1361, 596] width 43 height 13
click at [1345, 592] on mat-icon "more_horiz" at bounding box center [1343, 585] width 13 height 13
click at [1349, 619] on span "Upload" at bounding box center [1360, 617] width 41 height 13
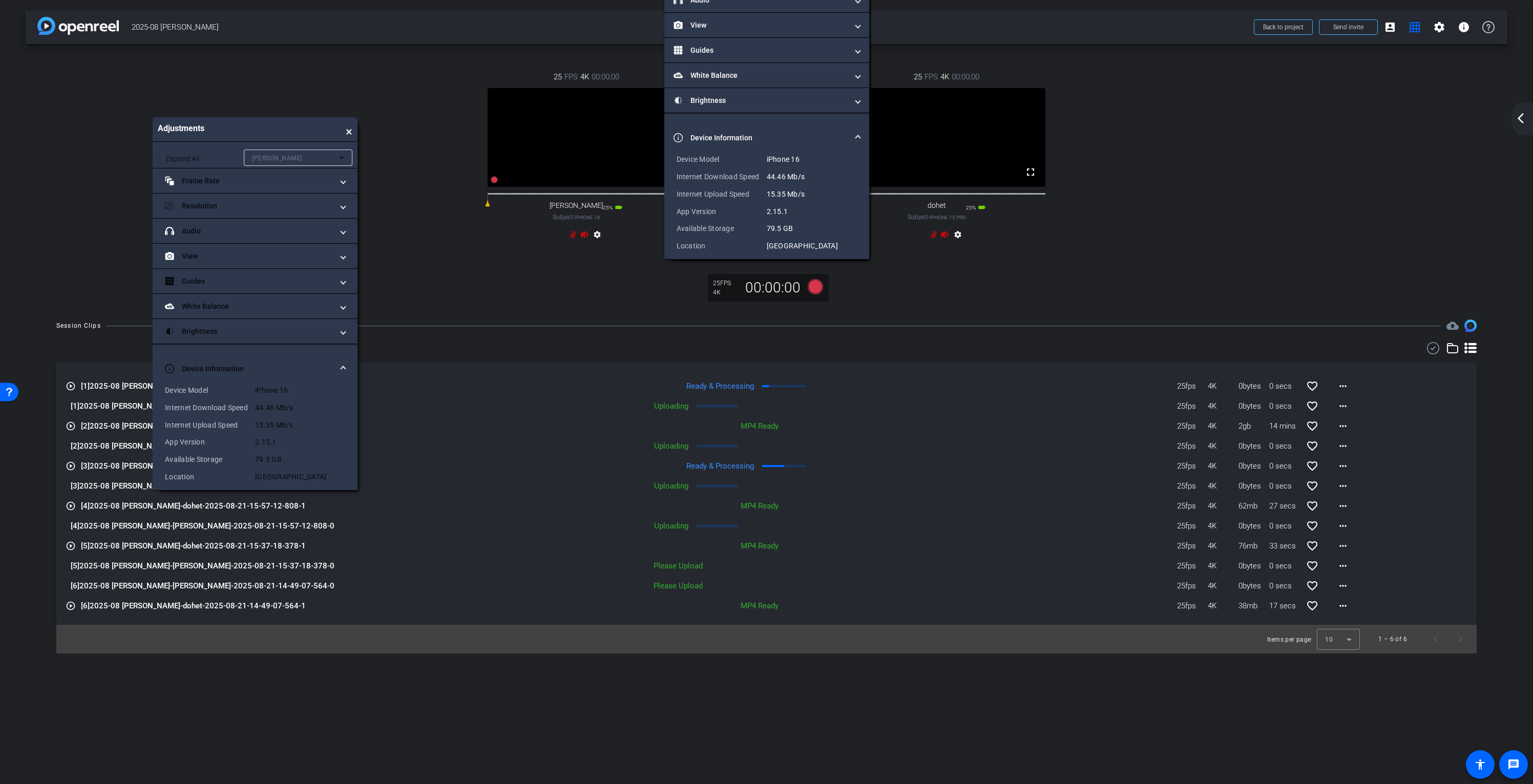
drag, startPoint x: 194, startPoint y: 277, endPoint x: 274, endPoint y: 120, distance: 176.2
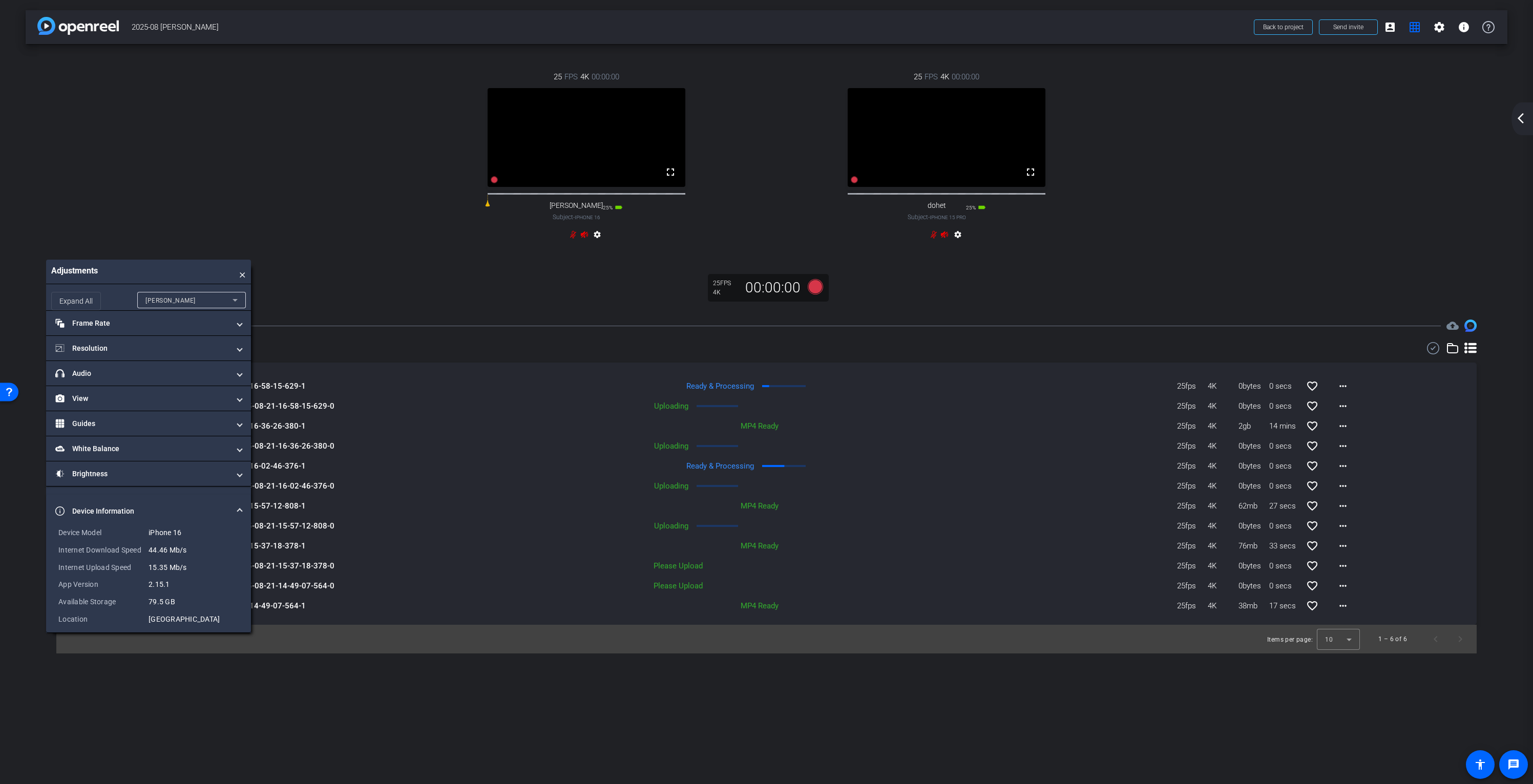
click at [243, 279] on span "×" at bounding box center [242, 271] width 7 height 14
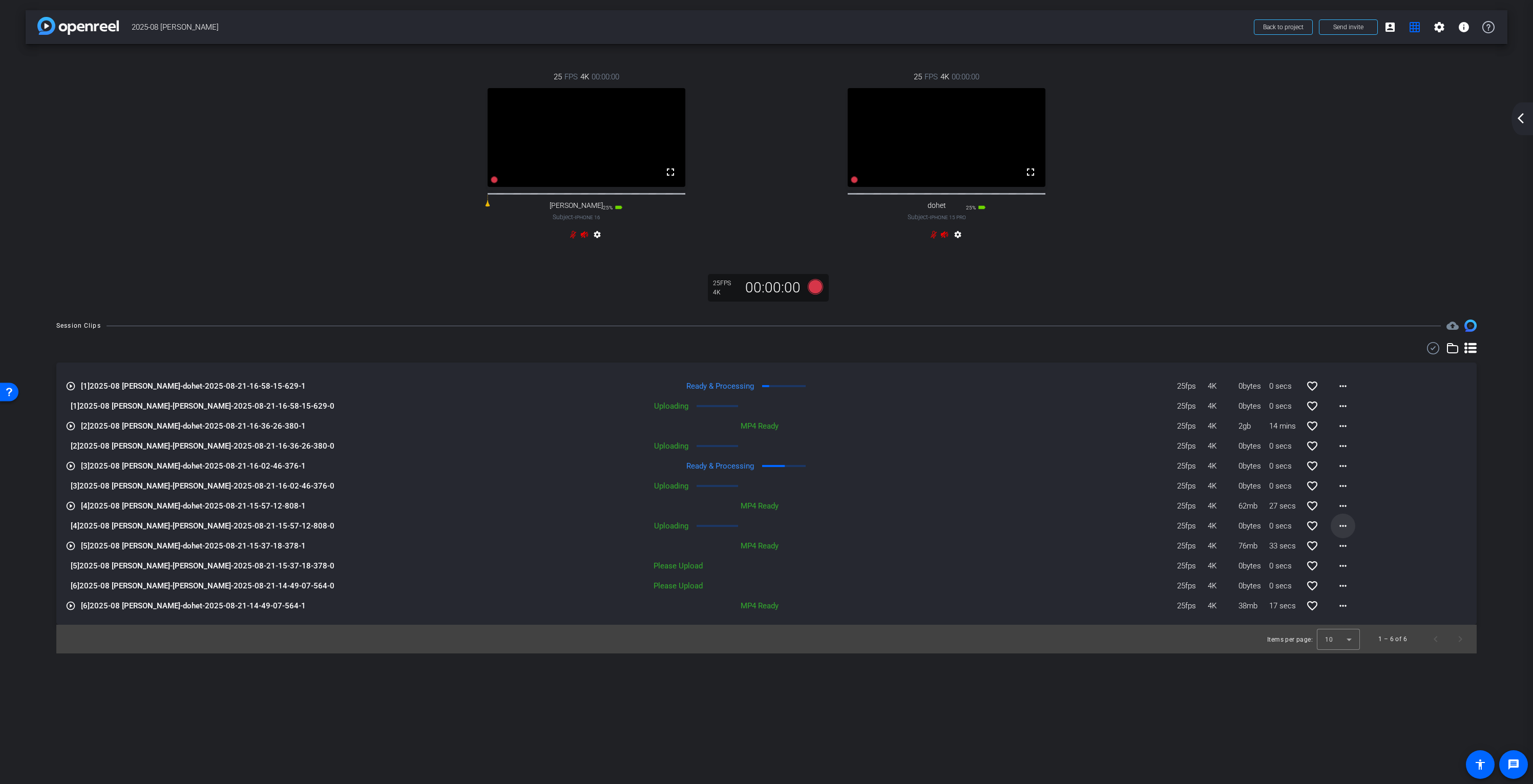
click at [1342, 532] on mat-icon "more_horiz" at bounding box center [1343, 526] width 13 height 13
click at [1343, 535] on div at bounding box center [766, 392] width 1533 height 784
click at [1343, 532] on mat-icon "more_horiz" at bounding box center [1343, 526] width 13 height 13
click at [1348, 560] on span "Cancel Upload" at bounding box center [1361, 557] width 43 height 13
click at [1341, 472] on mat-icon "more_horiz" at bounding box center [1343, 466] width 13 height 13
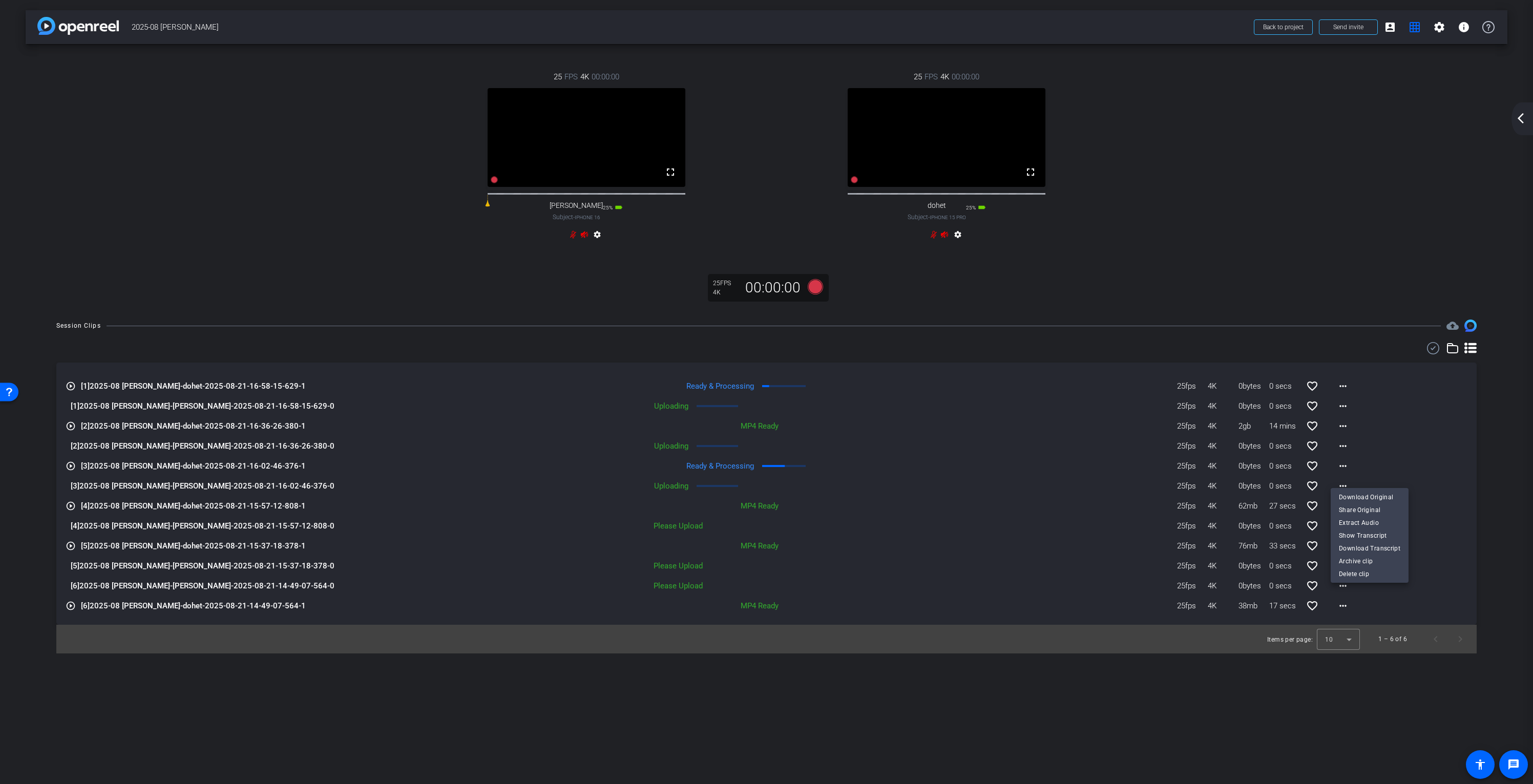
click at [742, 457] on div at bounding box center [766, 392] width 1533 height 784
click at [1341, 452] on mat-icon "more_horiz" at bounding box center [1343, 446] width 13 height 13
click at [1347, 474] on span "Cancel Upload" at bounding box center [1361, 477] width 43 height 13
click at [1342, 412] on mat-icon "more_horiz" at bounding box center [1343, 406] width 13 height 13
click at [1354, 435] on span "Cancel Upload" at bounding box center [1361, 437] width 43 height 13
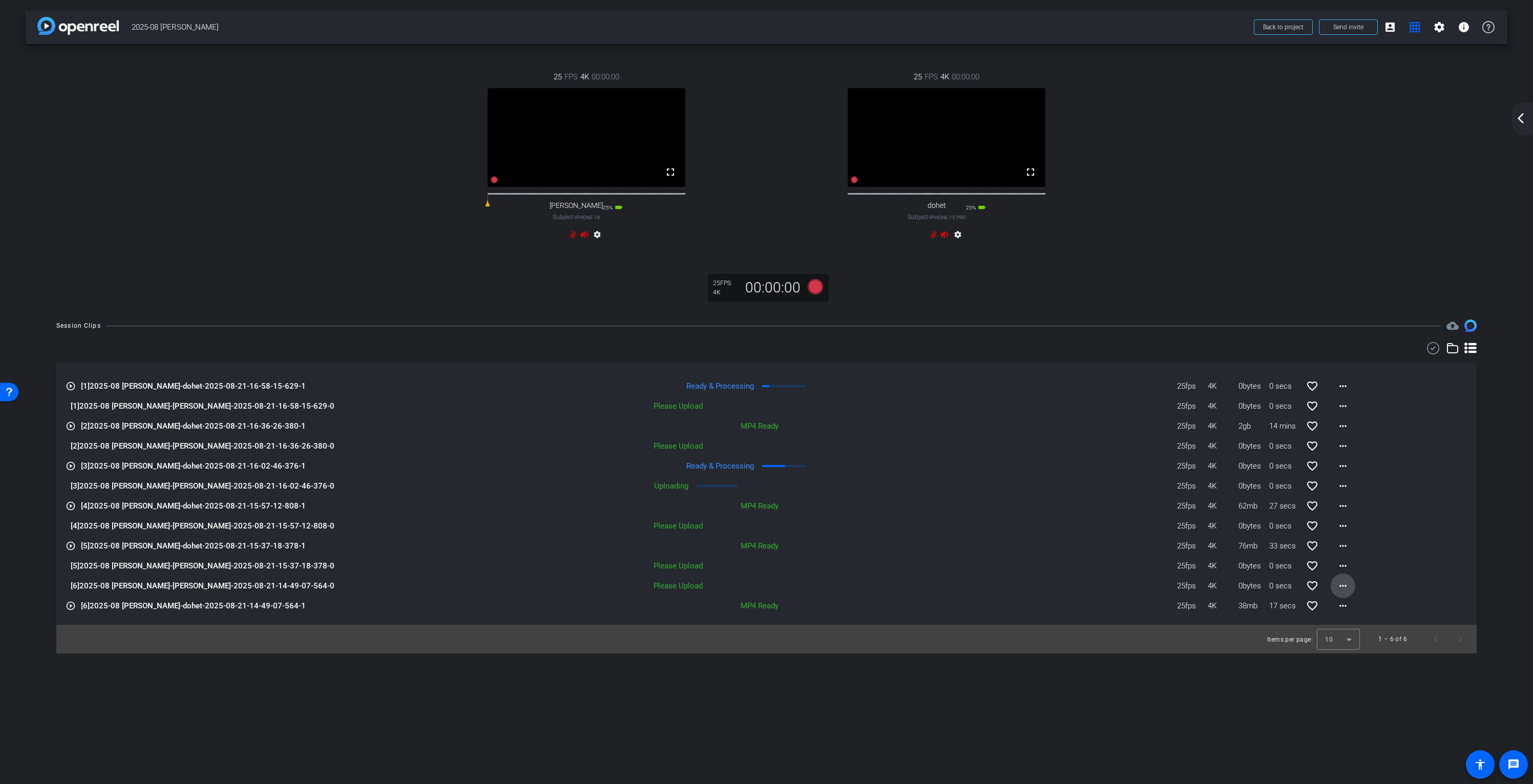
click at [1345, 592] on mat-icon "more_horiz" at bounding box center [1343, 585] width 13 height 13
click at [1348, 616] on span "Upload" at bounding box center [1360, 617] width 41 height 13
click at [1346, 591] on mat-icon "more_horiz" at bounding box center [1343, 585] width 13 height 13
click at [1348, 617] on span "Upload" at bounding box center [1360, 617] width 41 height 13
click at [1344, 612] on mat-icon "more_horiz" at bounding box center [1343, 606] width 13 height 13
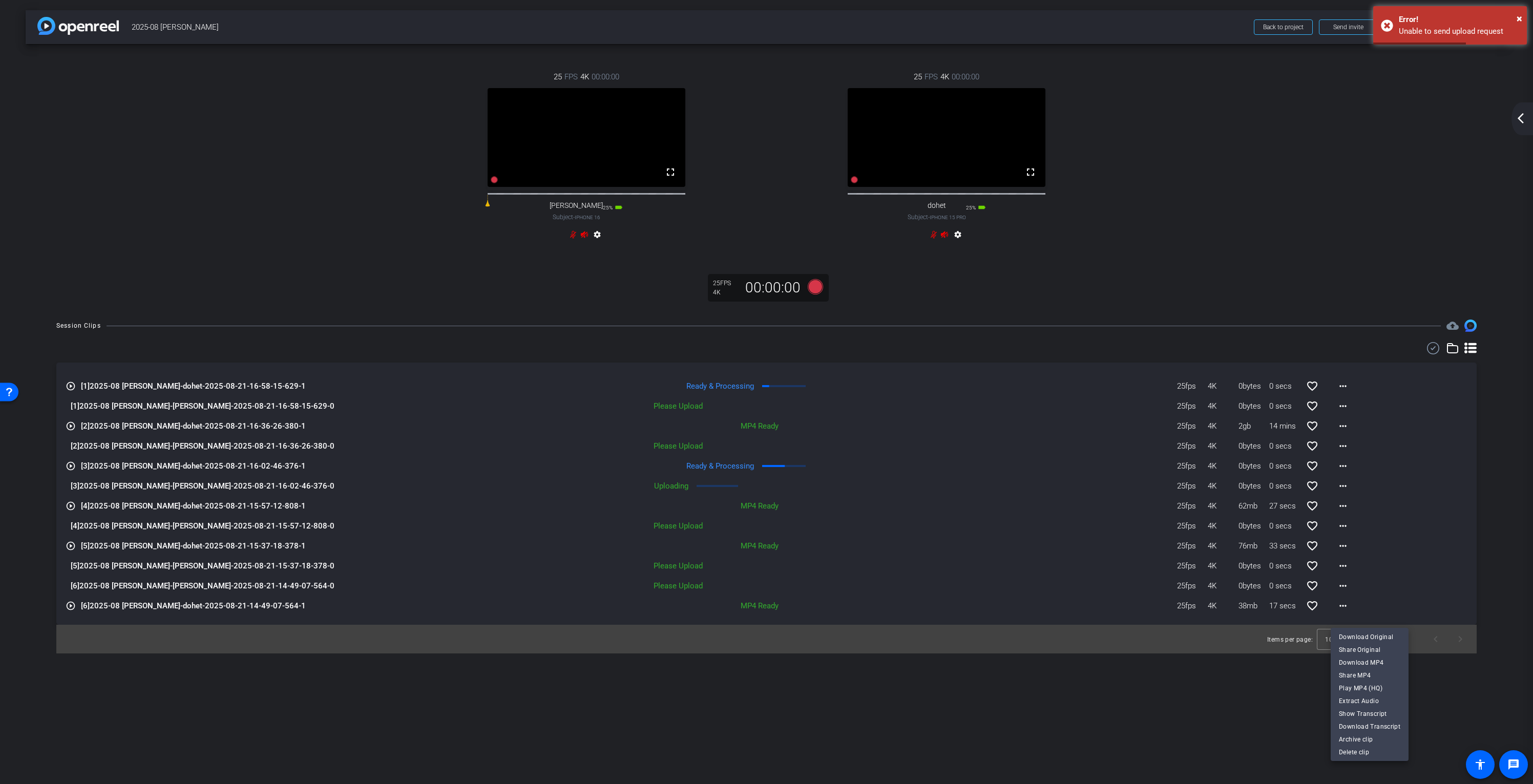
click at [1377, 594] on div at bounding box center [766, 392] width 1533 height 784
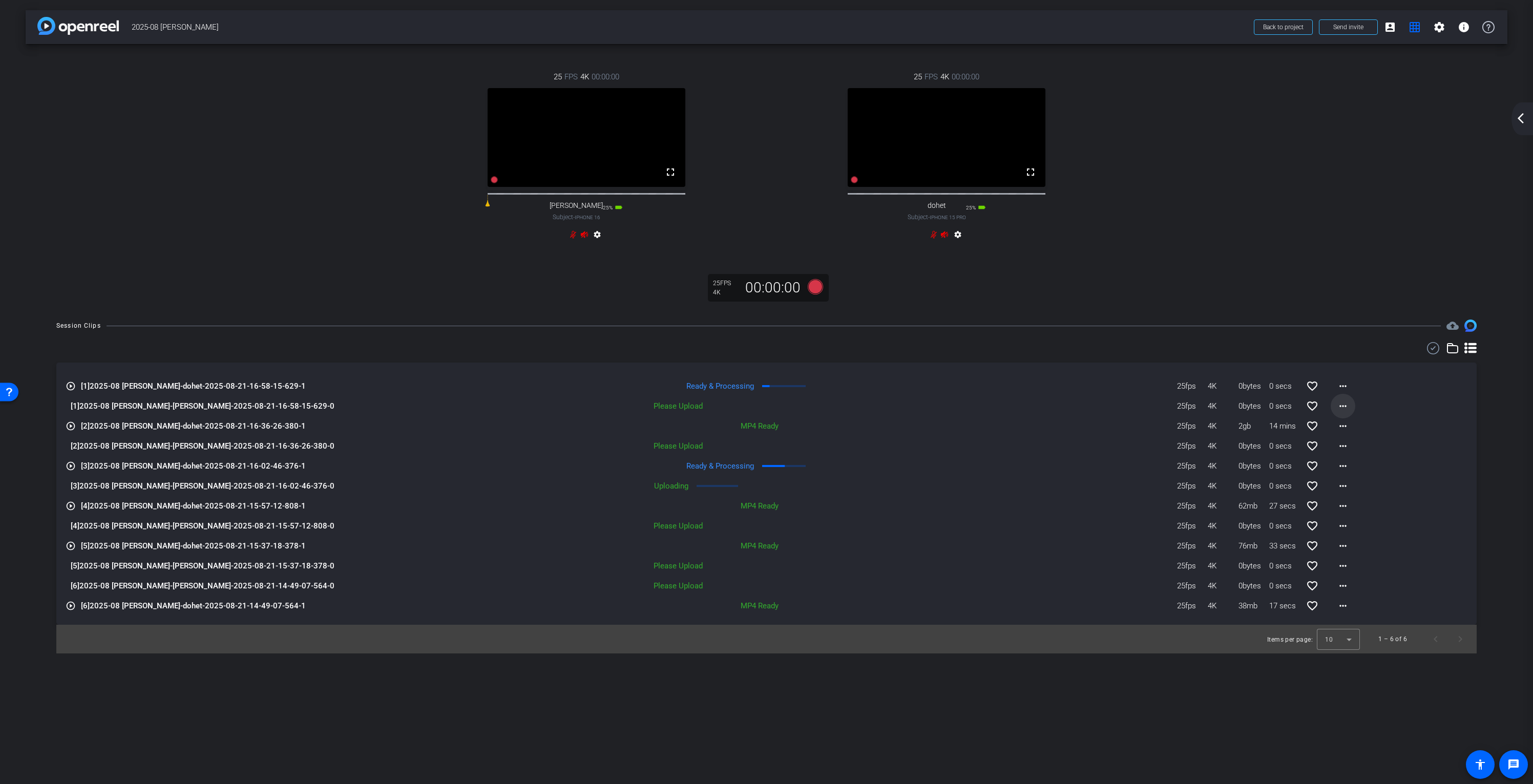
click at [1342, 412] on mat-icon "more_horiz" at bounding box center [1343, 406] width 13 height 13
click at [1358, 432] on span "Upload" at bounding box center [1360, 437] width 41 height 13
click at [1343, 492] on mat-icon "more_horiz" at bounding box center [1343, 486] width 13 height 13
click at [1354, 517] on span "Cancel Upload" at bounding box center [1361, 517] width 43 height 13
click at [1438, 27] on mat-icon "settings" at bounding box center [1439, 27] width 13 height 13
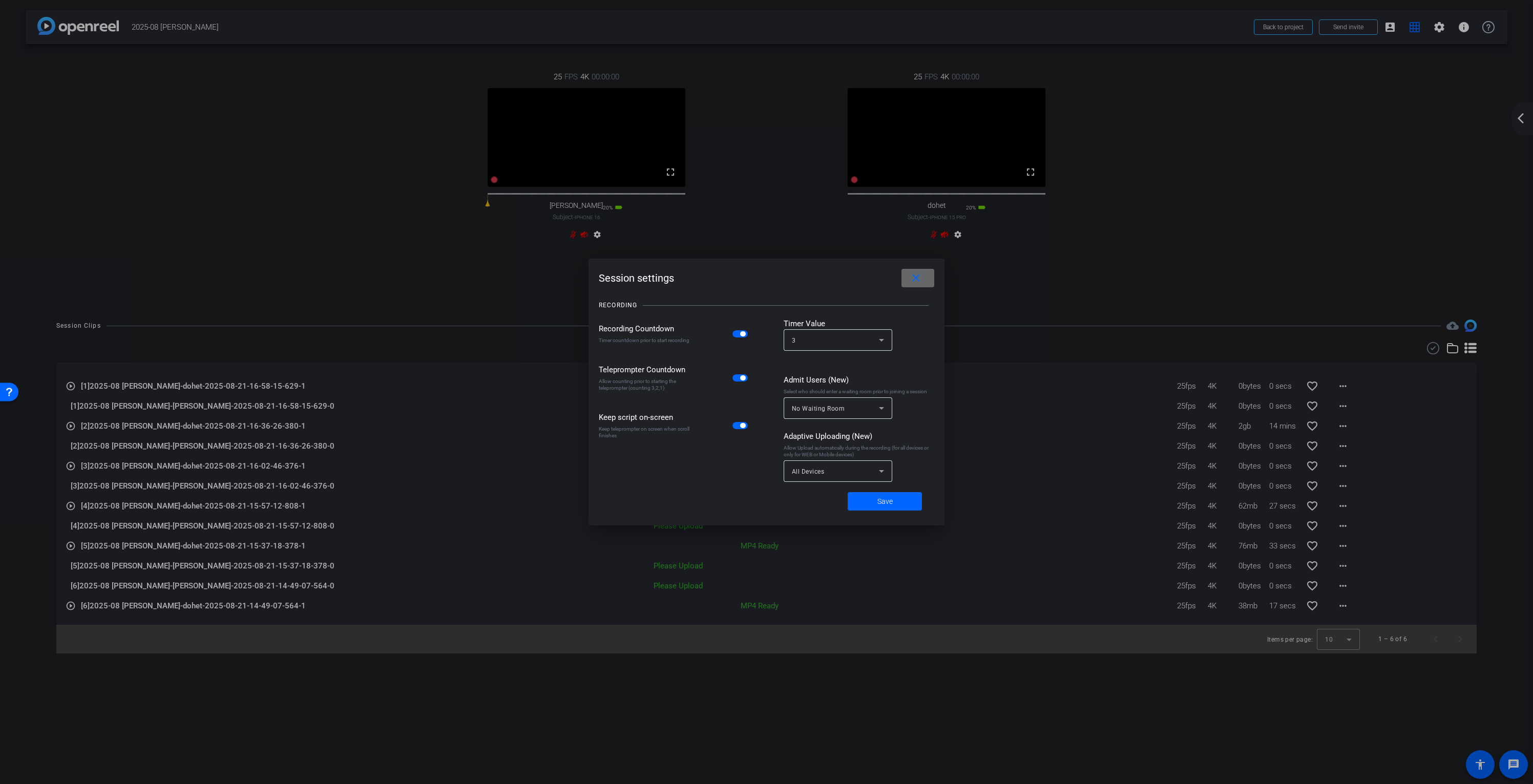
click at [916, 273] on mat-icon "close" at bounding box center [916, 278] width 13 height 13
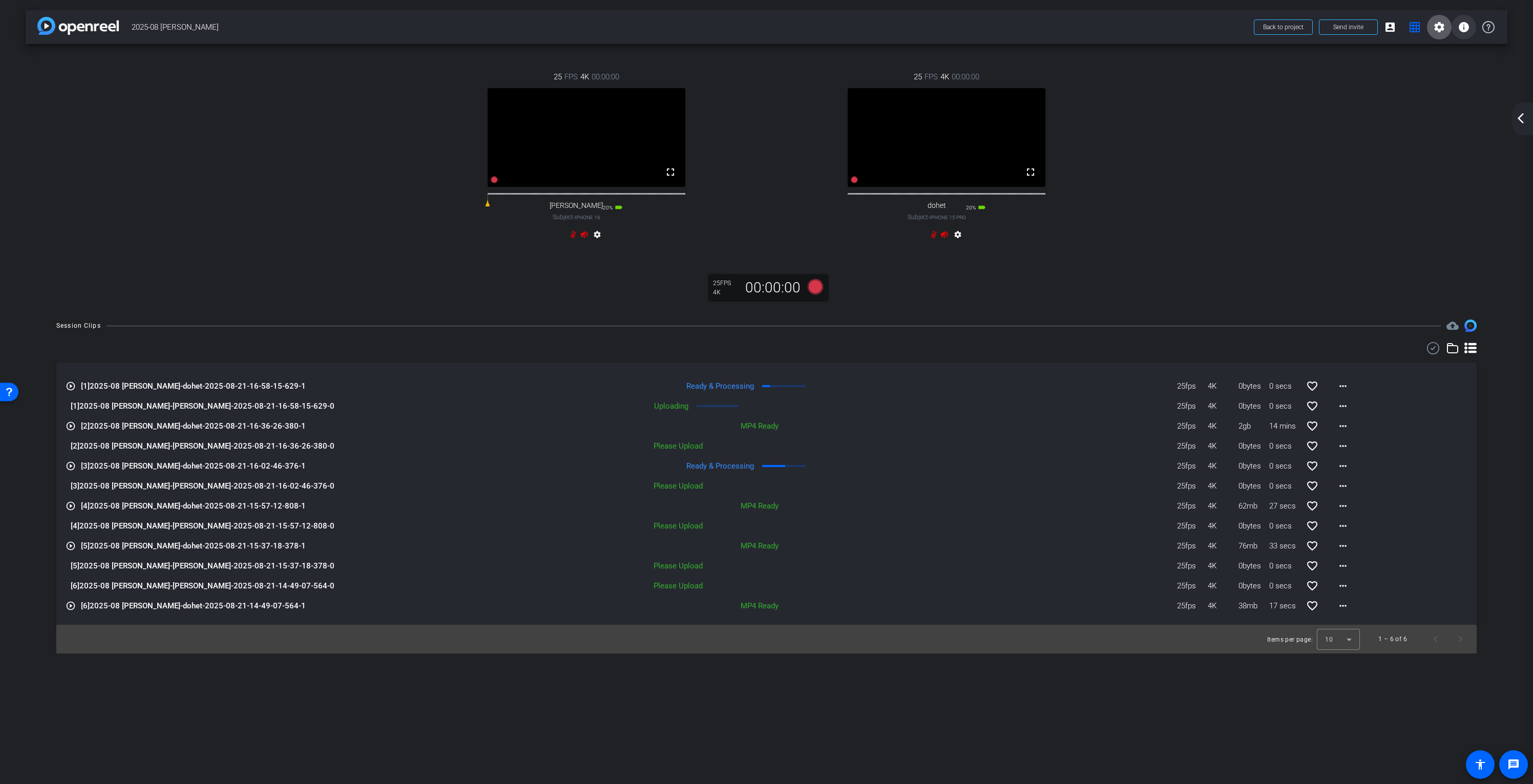
click at [1461, 27] on mat-icon "info" at bounding box center [1464, 27] width 13 height 13
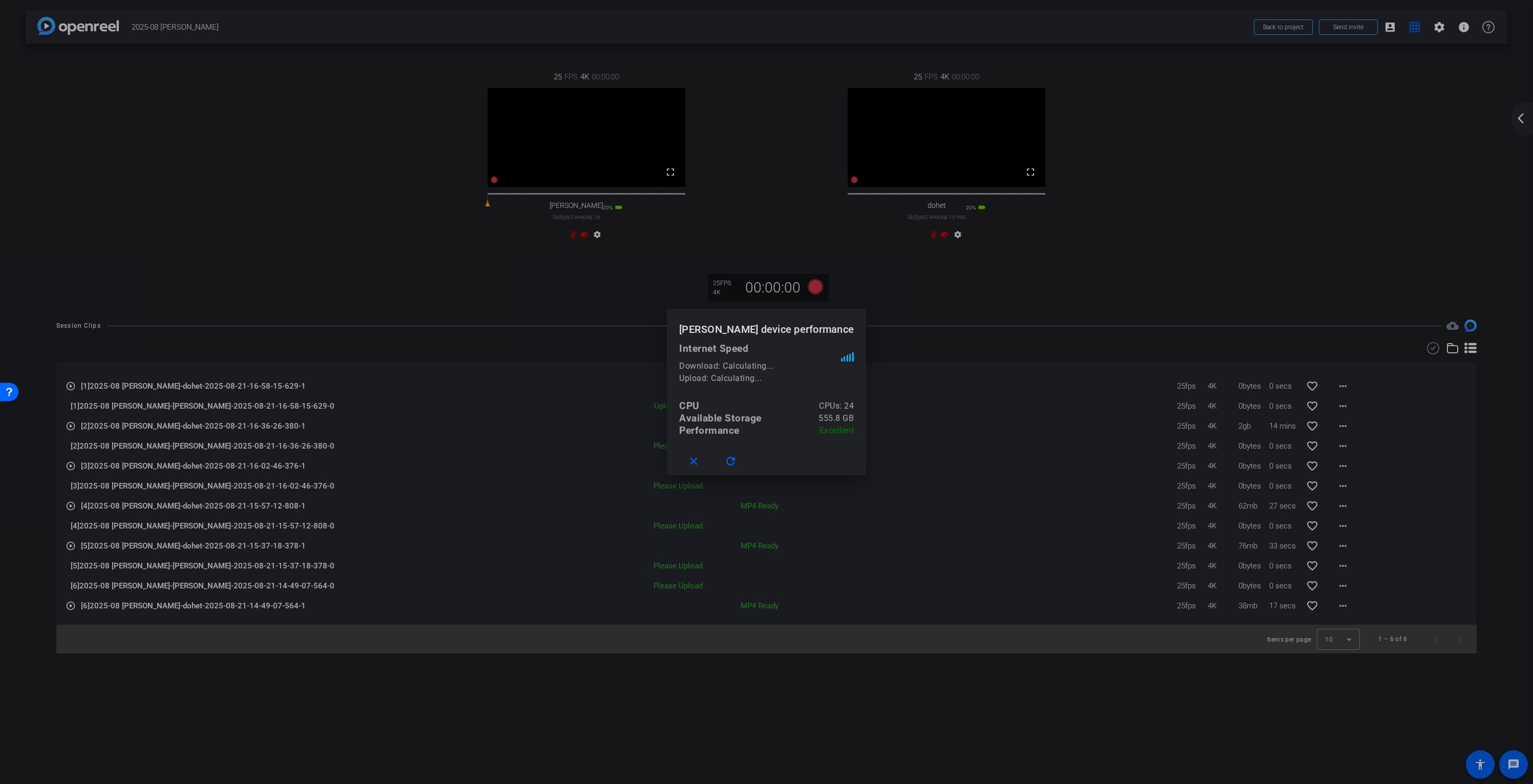
click at [909, 323] on div at bounding box center [766, 392] width 1533 height 784
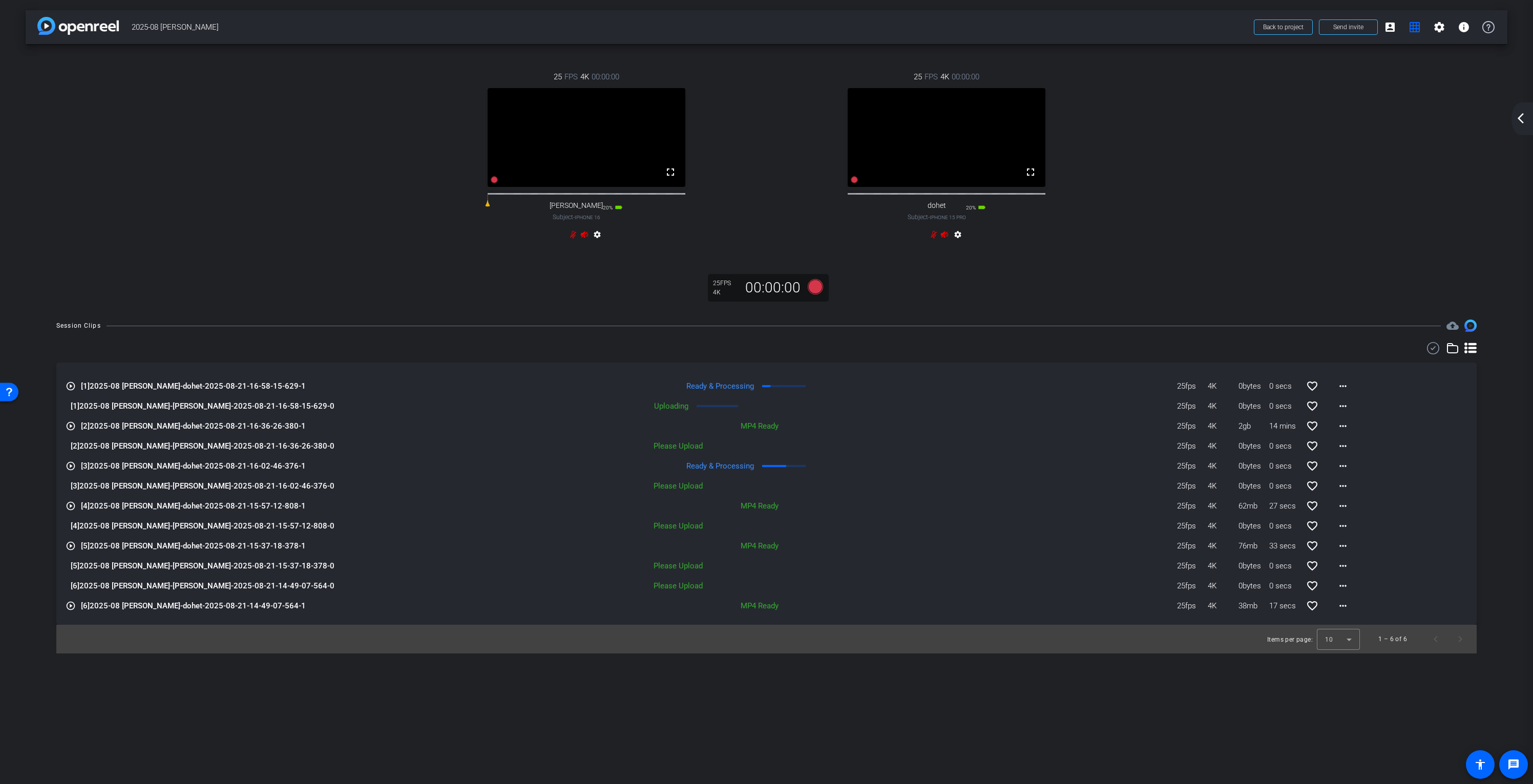
click at [1521, 118] on mat-icon "arrow_back_ios_new" at bounding box center [1520, 118] width 13 height 13
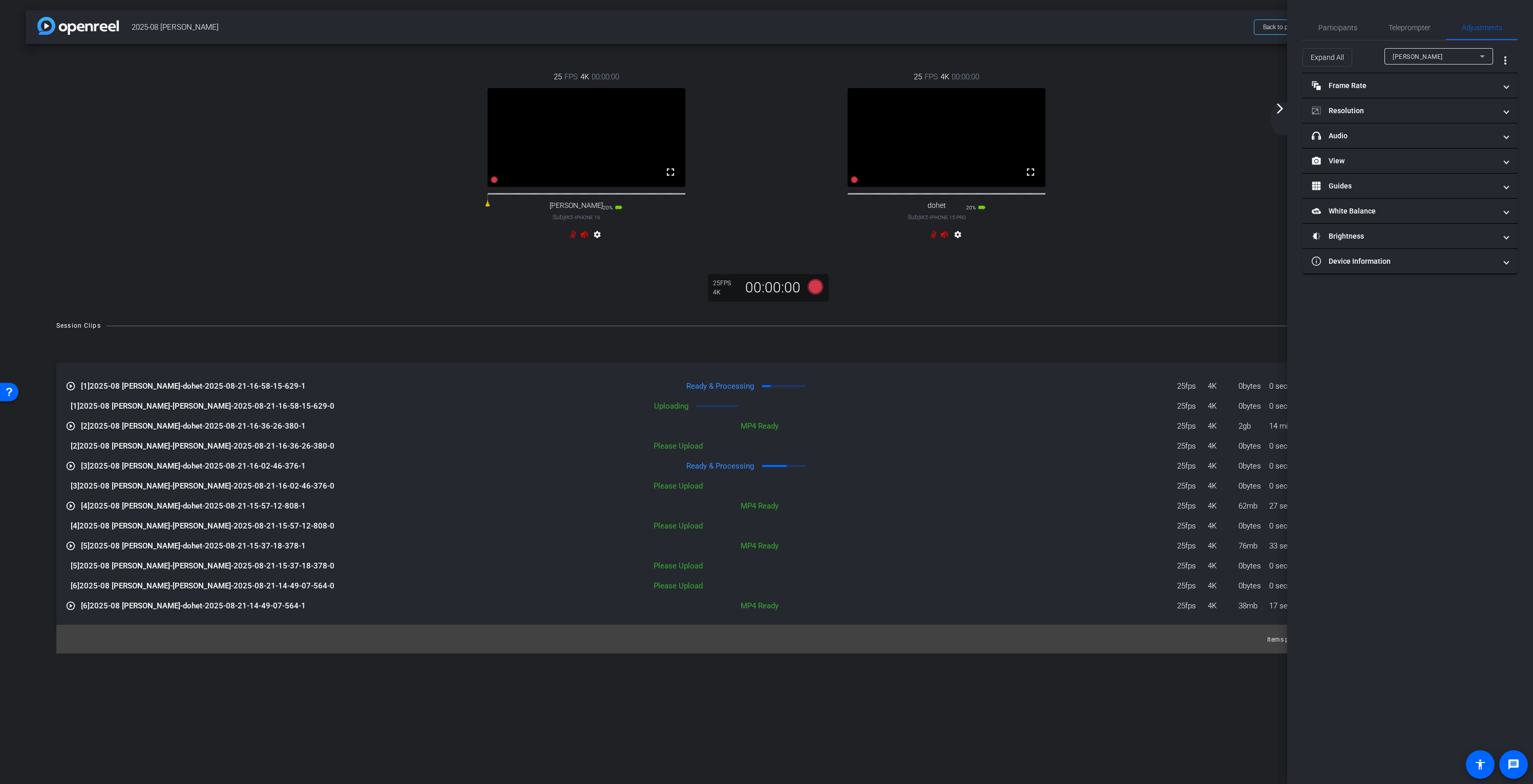
click at [1279, 109] on mat-icon "arrow_forward_ios" at bounding box center [1280, 108] width 13 height 13
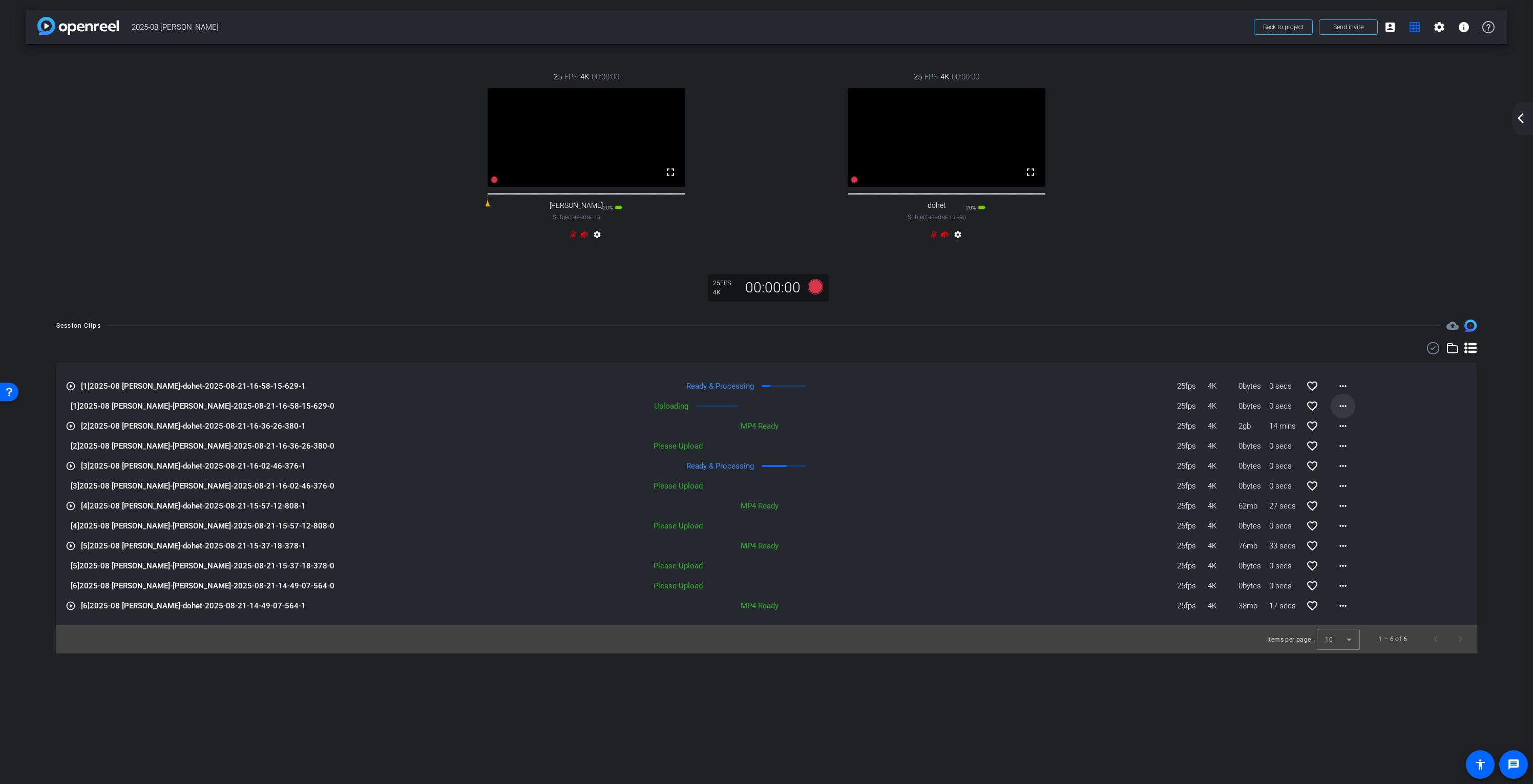
click at [1344, 412] on mat-icon "more_horiz" at bounding box center [1343, 406] width 13 height 13
click at [1353, 433] on span "Cancel Upload" at bounding box center [1361, 437] width 43 height 13
click at [1343, 412] on mat-icon "more_horiz" at bounding box center [1343, 406] width 13 height 13
click at [1347, 435] on span "Upload" at bounding box center [1360, 437] width 41 height 13
click at [596, 243] on mat-icon "settings" at bounding box center [597, 236] width 13 height 13
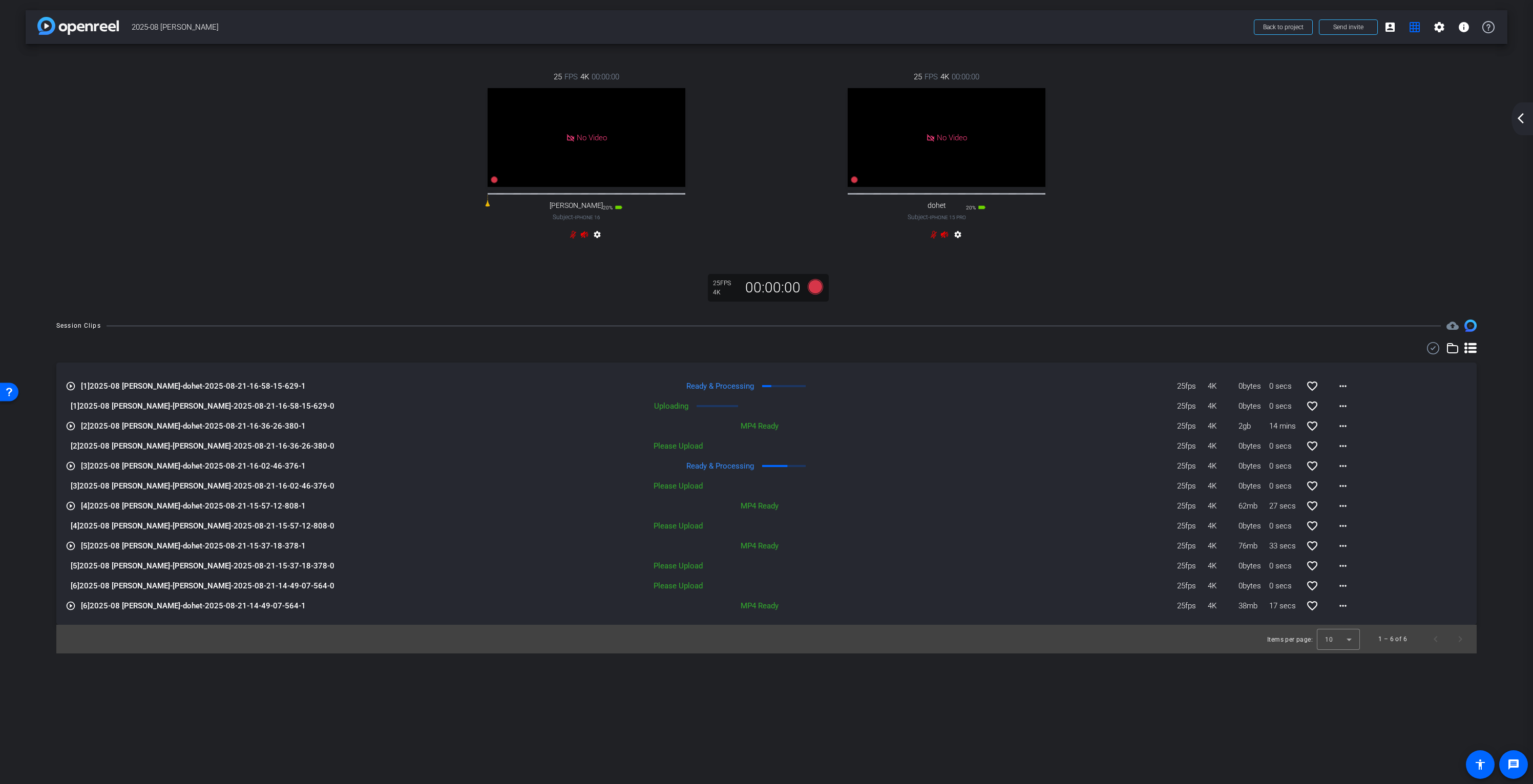
drag, startPoint x: 583, startPoint y: 273, endPoint x: 588, endPoint y: 264, distance: 10.3
click at [583, 273] on div "25 FPS 4K 00:00:00 No Video David Subject - iPhone 16 20% battery_std settings …" at bounding box center [767, 177] width 1482 height 266
click at [598, 243] on mat-icon "settings" at bounding box center [597, 236] width 13 height 13
click at [1440, 26] on mat-icon "settings" at bounding box center [1439, 27] width 13 height 13
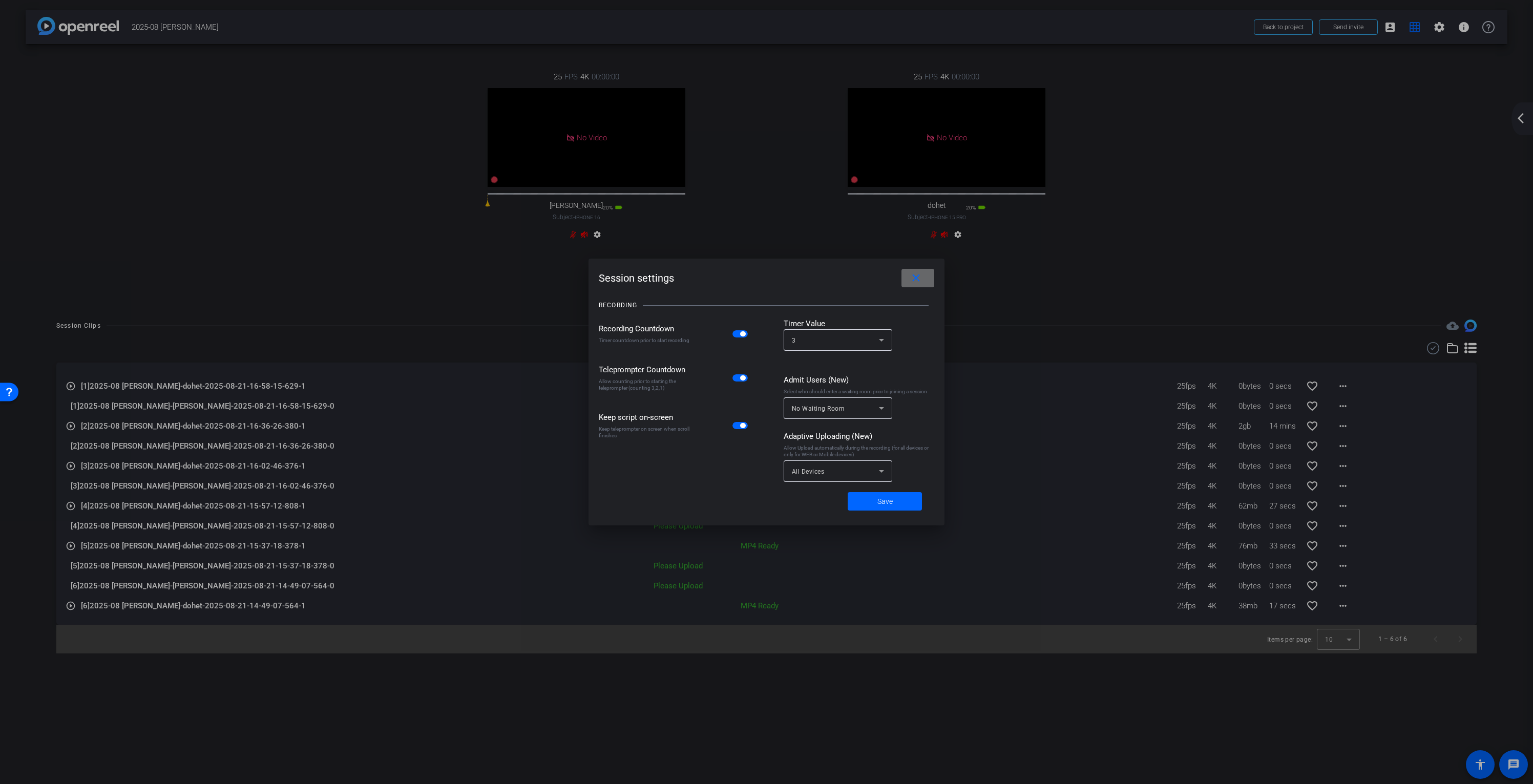
click at [928, 280] on span at bounding box center [918, 277] width 33 height 25
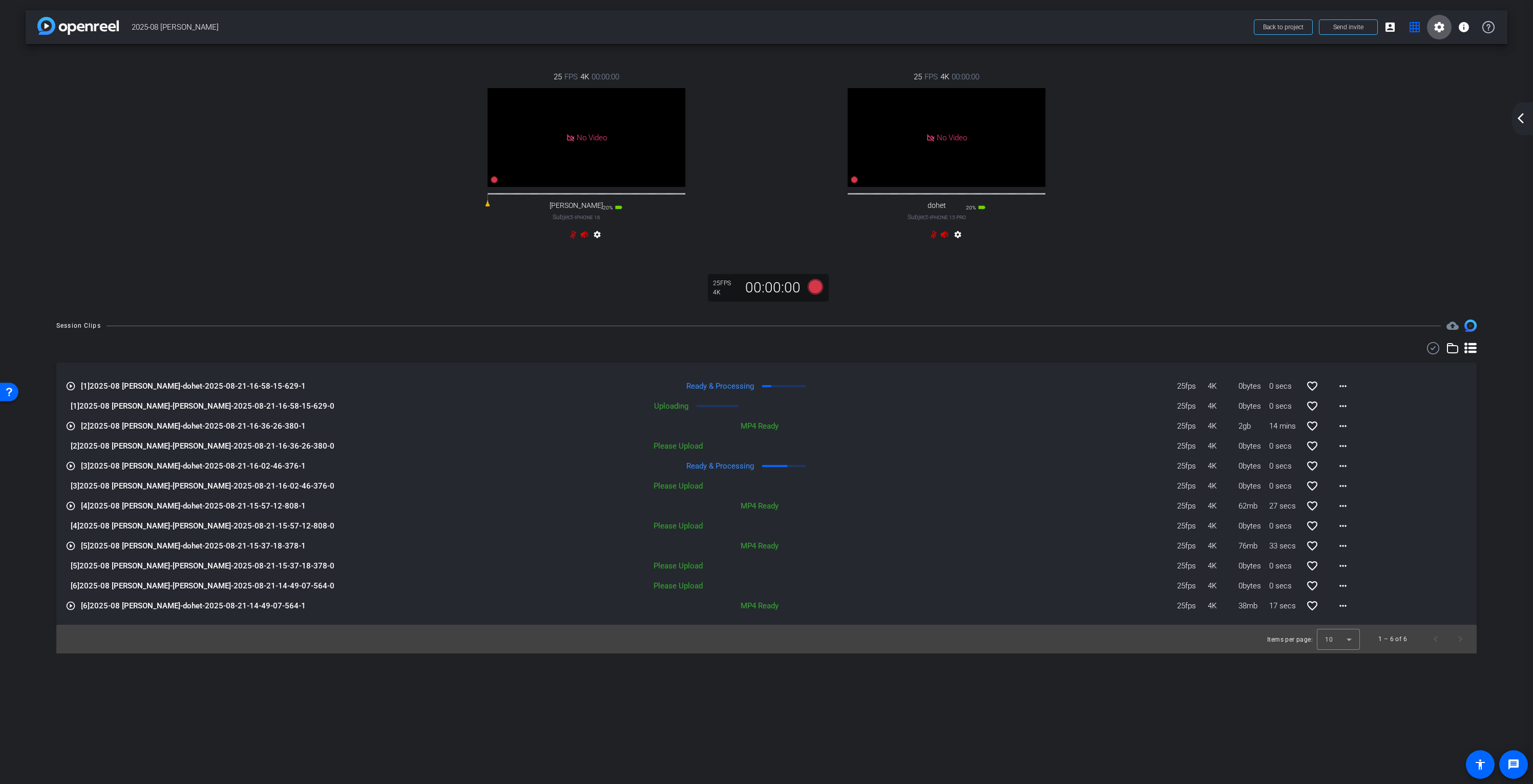
click at [226, 212] on div "25 FPS 4K 00:00:00 No Video David Subject - iPhone 16 20% battery_std settings …" at bounding box center [766, 157] width 1441 height 205
click at [599, 243] on mat-icon "settings" at bounding box center [597, 236] width 13 height 13
click at [1288, 27] on span "Back to project" at bounding box center [1284, 27] width 41 height 7
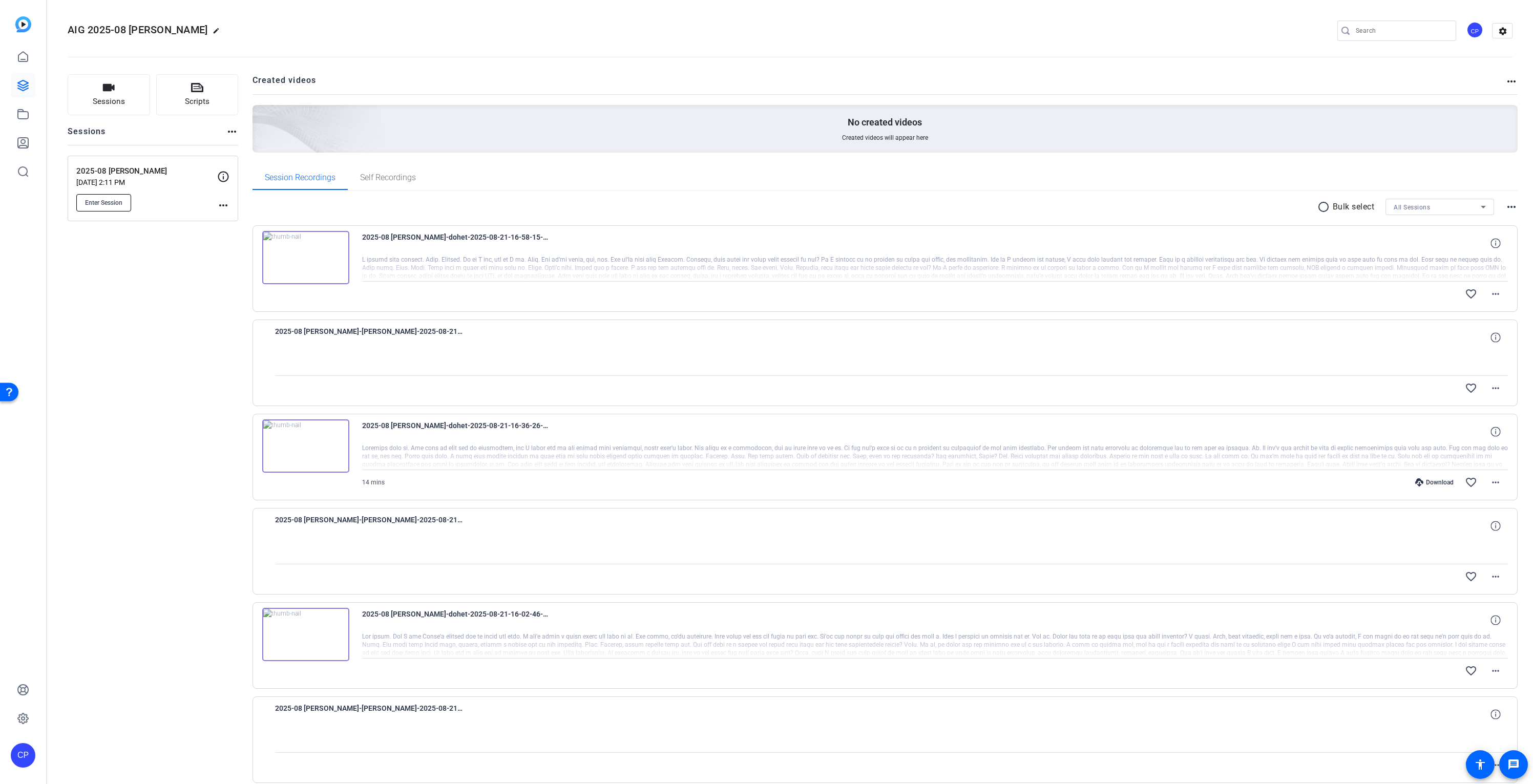
click at [114, 205] on span "Enter Session" at bounding box center [103, 203] width 38 height 8
click at [223, 205] on mat-icon "more_horiz" at bounding box center [223, 205] width 13 height 13
click at [185, 240] on div at bounding box center [766, 392] width 1533 height 784
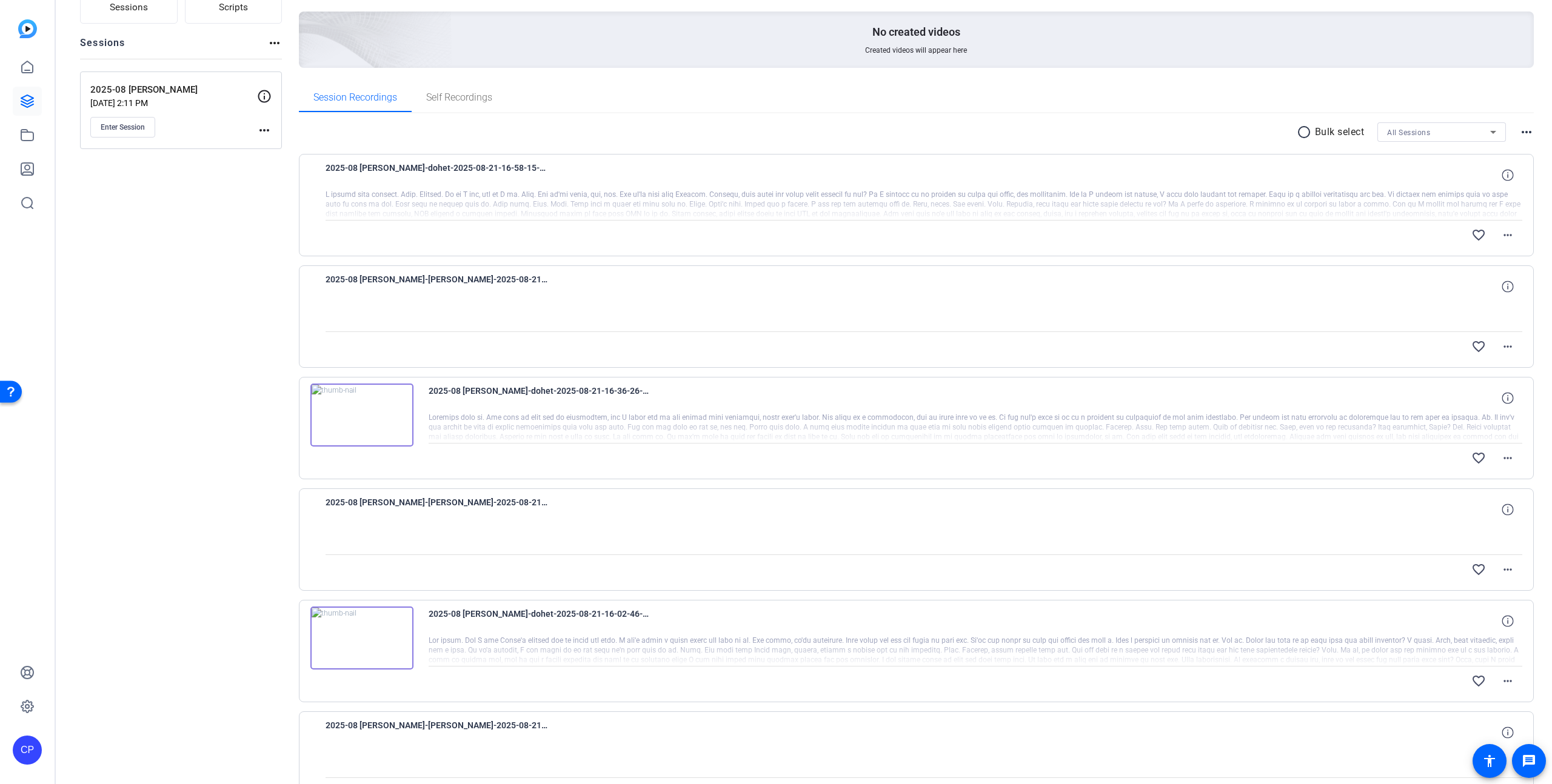
scroll to position [117, 0]
click at [1507, 230] on mat-icon "more_horiz" at bounding box center [1508, 231] width 15 height 15
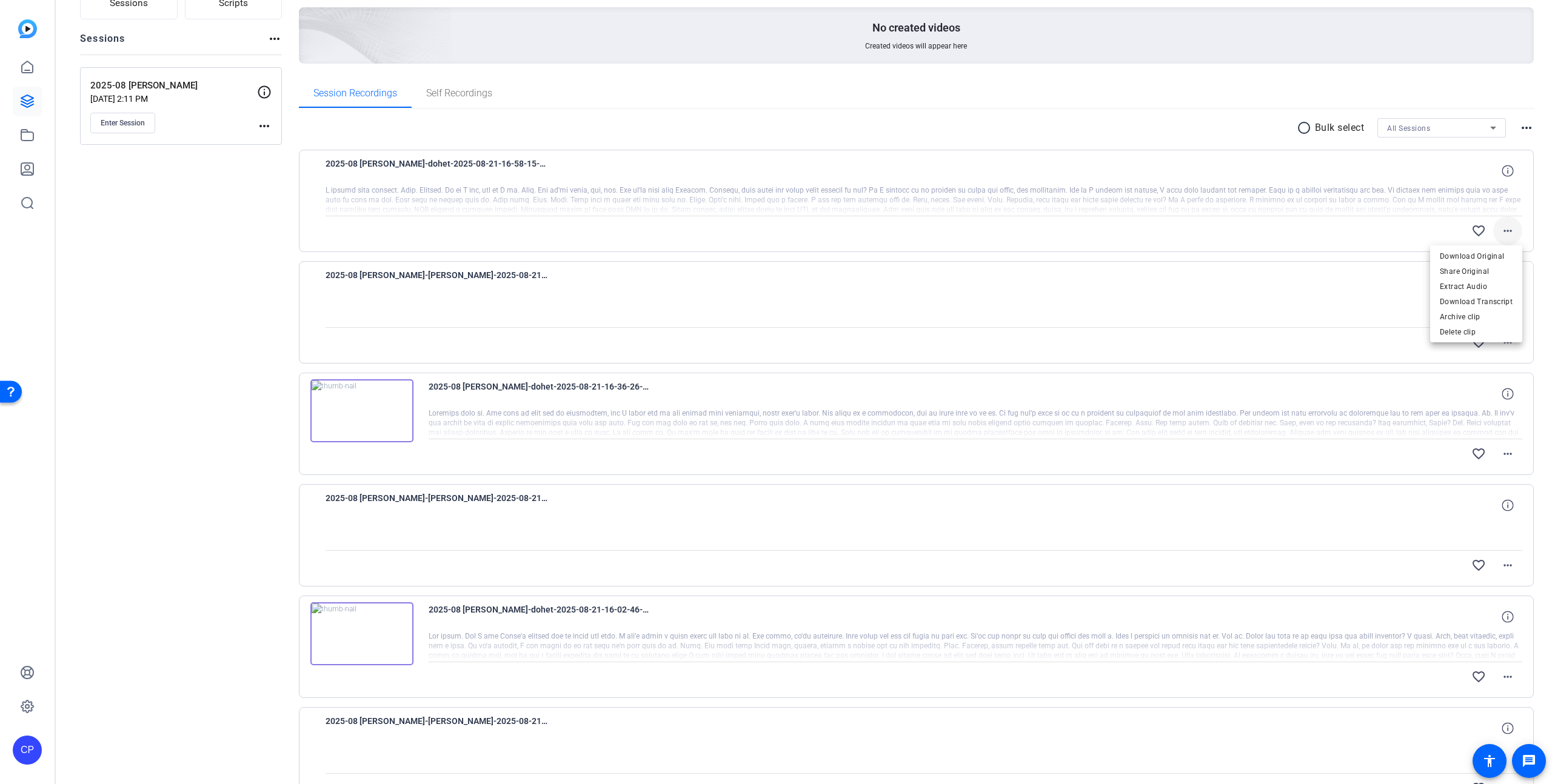
click at [1507, 230] on div at bounding box center [776, 392] width 1552 height 784
click at [1510, 455] on mat-icon "more_horiz" at bounding box center [1508, 454] width 15 height 15
click at [1510, 454] on div at bounding box center [776, 392] width 1552 height 784
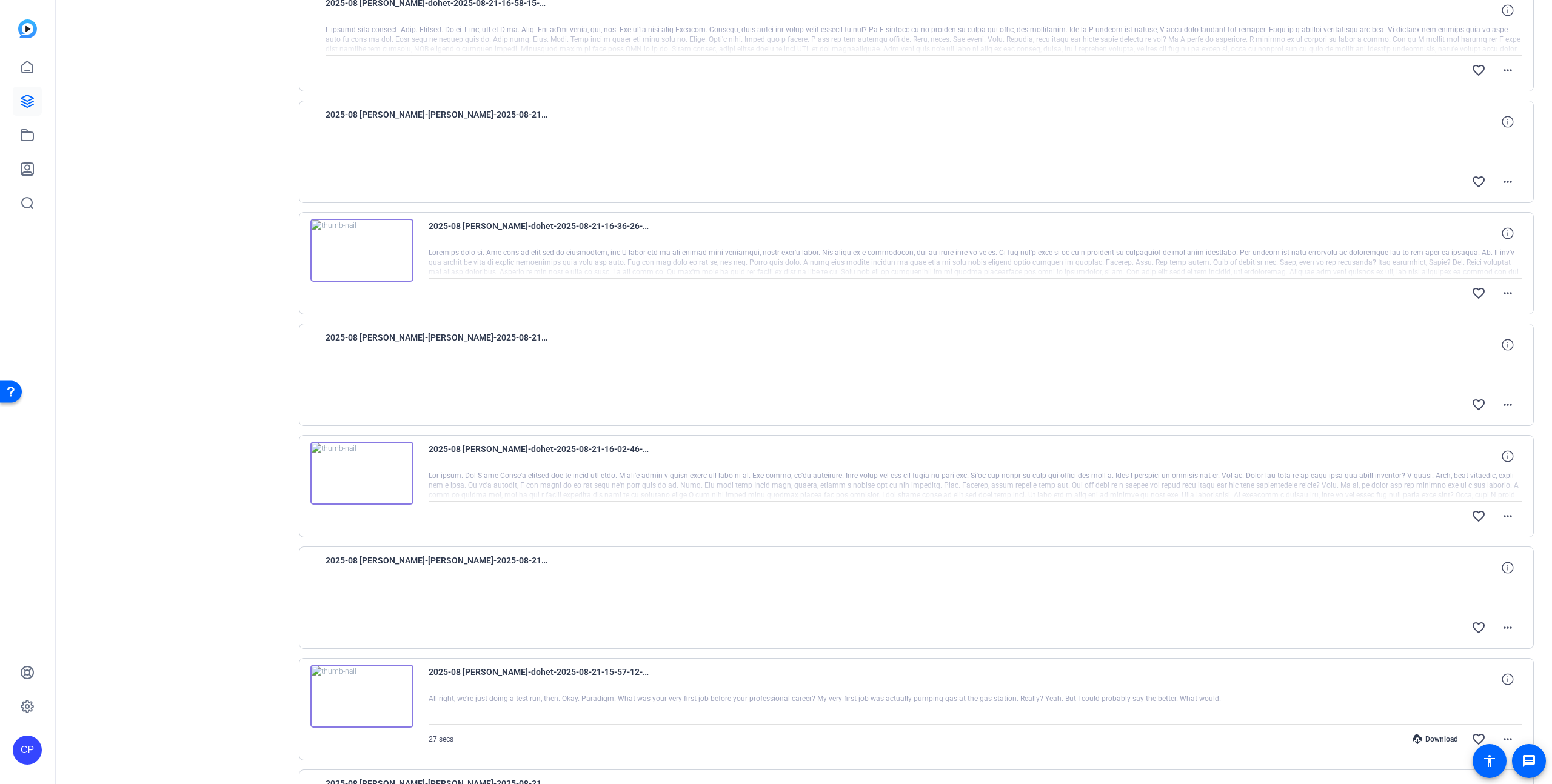
scroll to position [279, 0]
click at [1509, 513] on mat-icon "more_horiz" at bounding box center [1508, 514] width 15 height 15
click at [1510, 514] on div at bounding box center [776, 392] width 1552 height 784
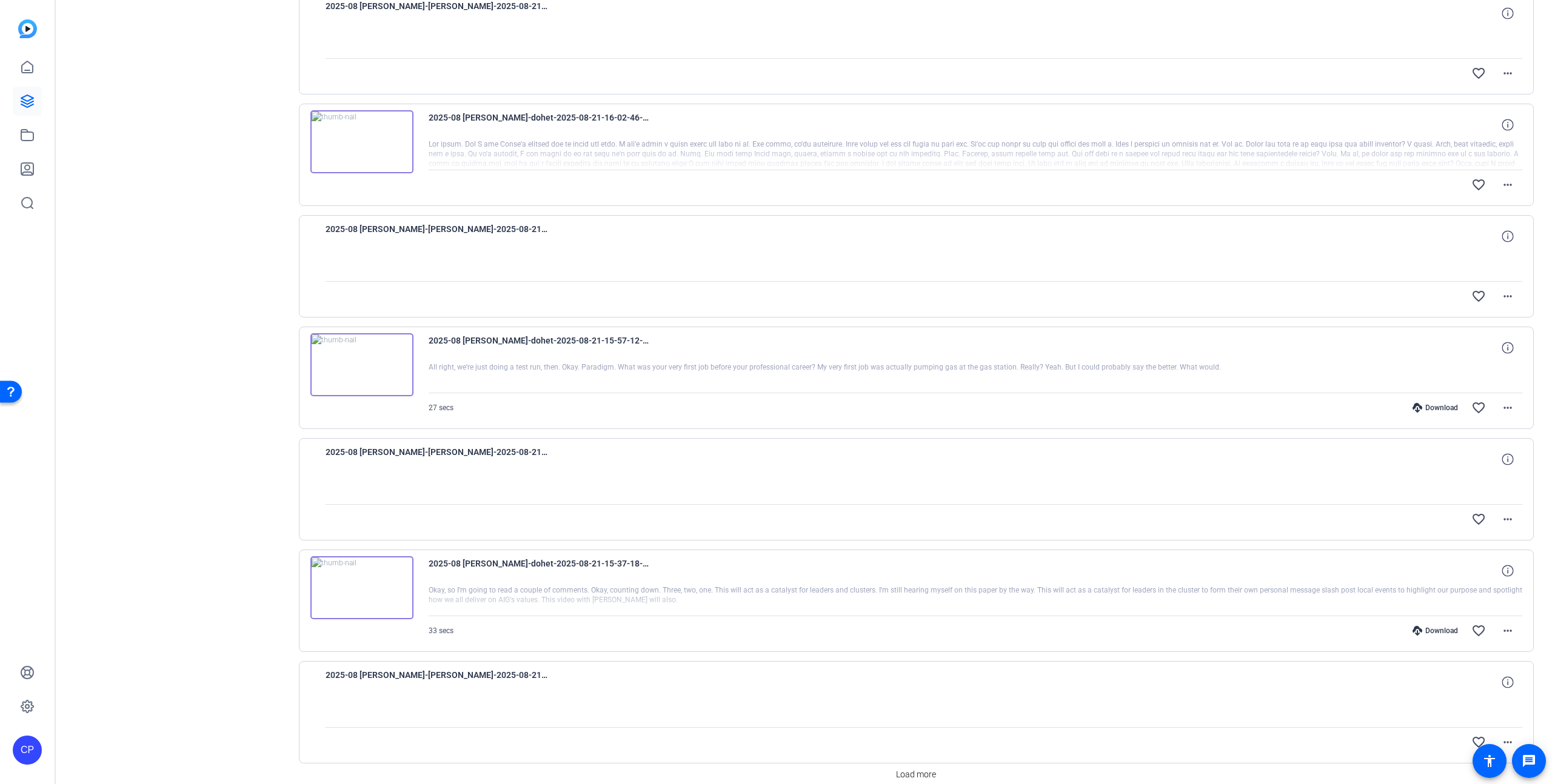
scroll to position [664, 0]
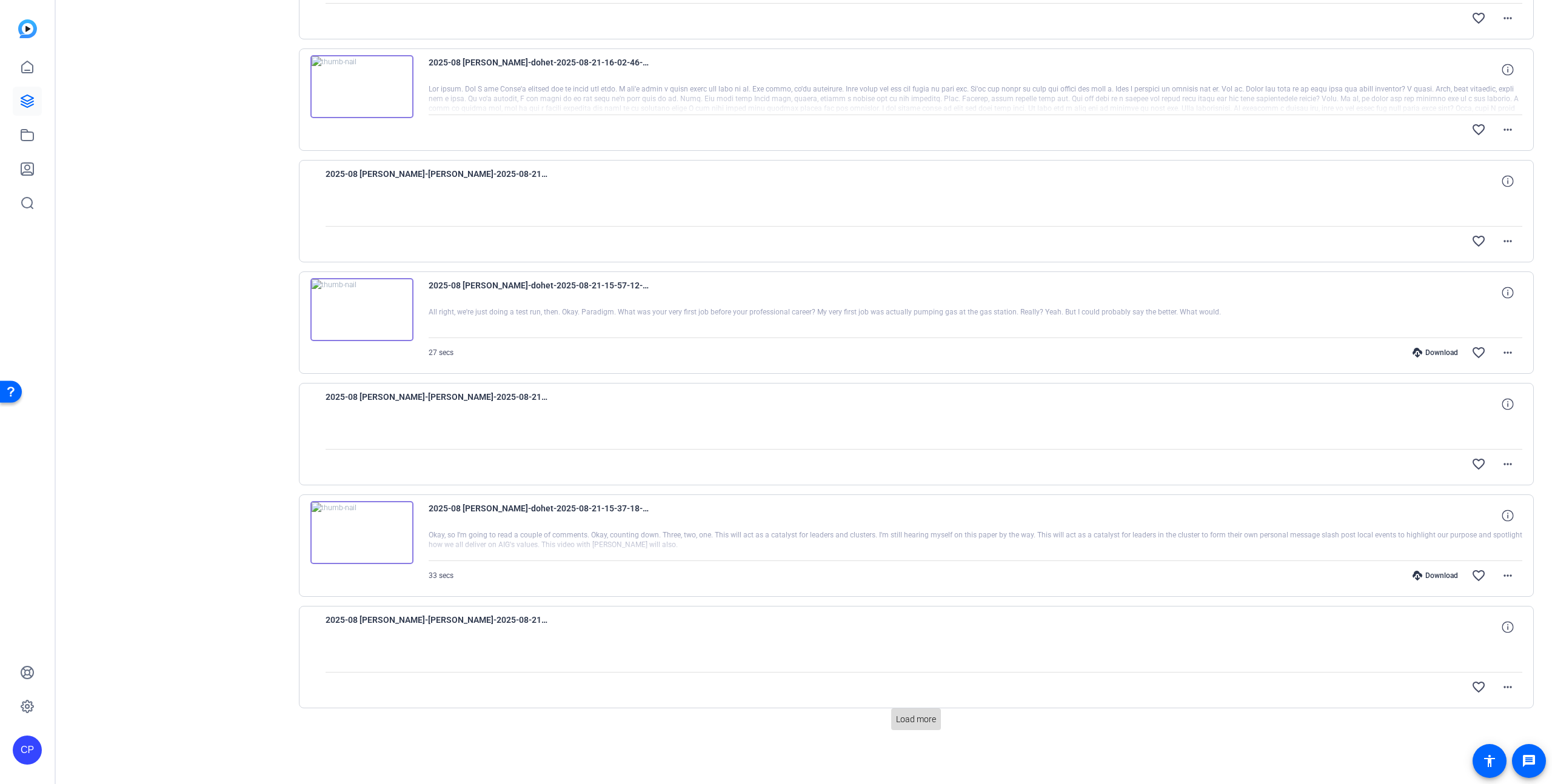
click at [921, 722] on span "Load more" at bounding box center [916, 720] width 40 height 13
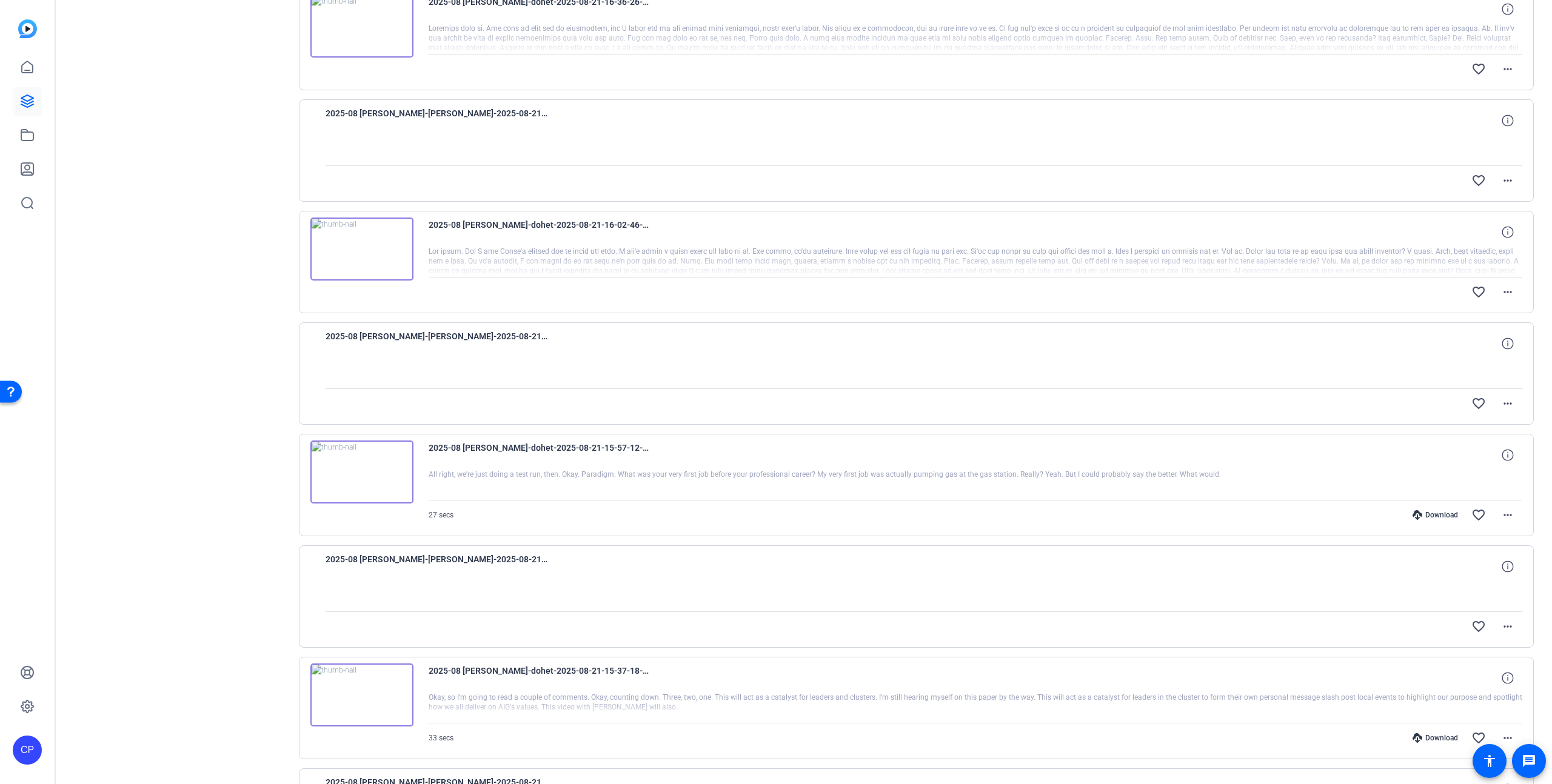
scroll to position [0, 0]
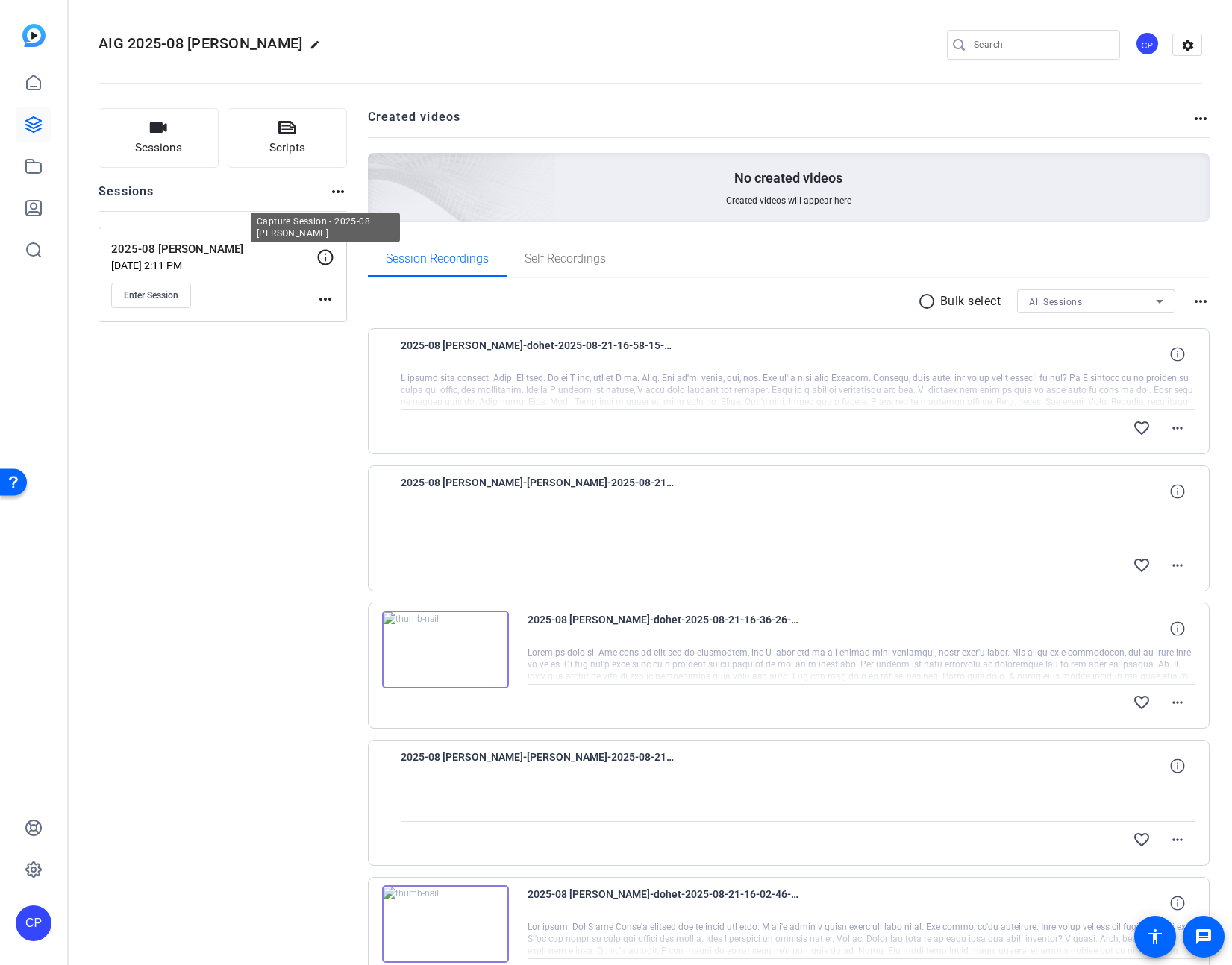
click at [324, 255] on icon at bounding box center [325, 257] width 18 height 18
click at [325, 294] on mat-icon "more_horiz" at bounding box center [325, 299] width 18 height 18
click at [328, 257] on div at bounding box center [616, 483] width 1232 height 965
click at [326, 257] on icon at bounding box center [325, 257] width 18 height 18
click at [328, 293] on mat-icon "more_horiz" at bounding box center [325, 299] width 18 height 18
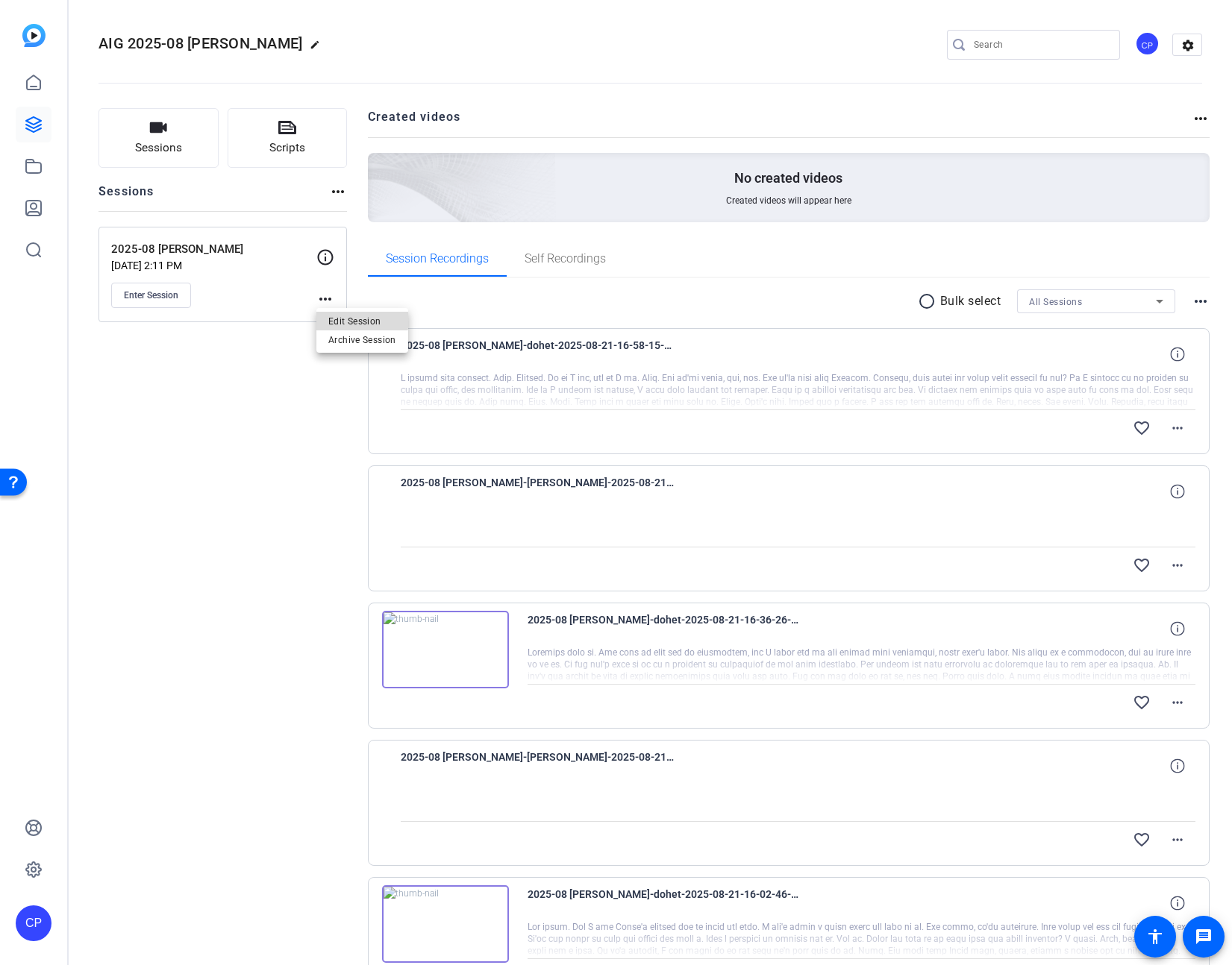
click at [354, 319] on span "Edit Session" at bounding box center [362, 321] width 68 height 18
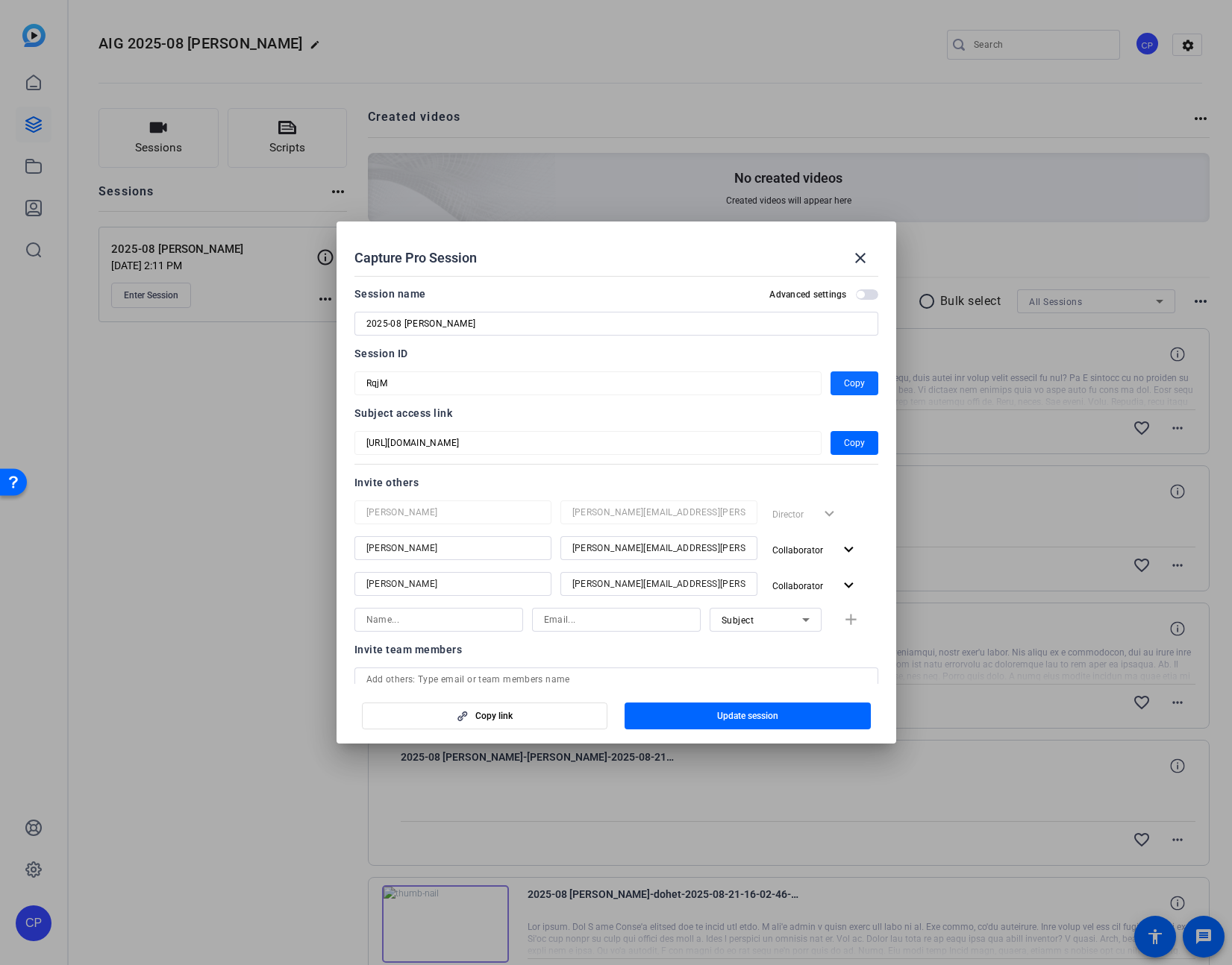
click at [855, 385] on span "Copy" at bounding box center [855, 383] width 21 height 18
click at [859, 256] on mat-icon "close" at bounding box center [860, 258] width 18 height 18
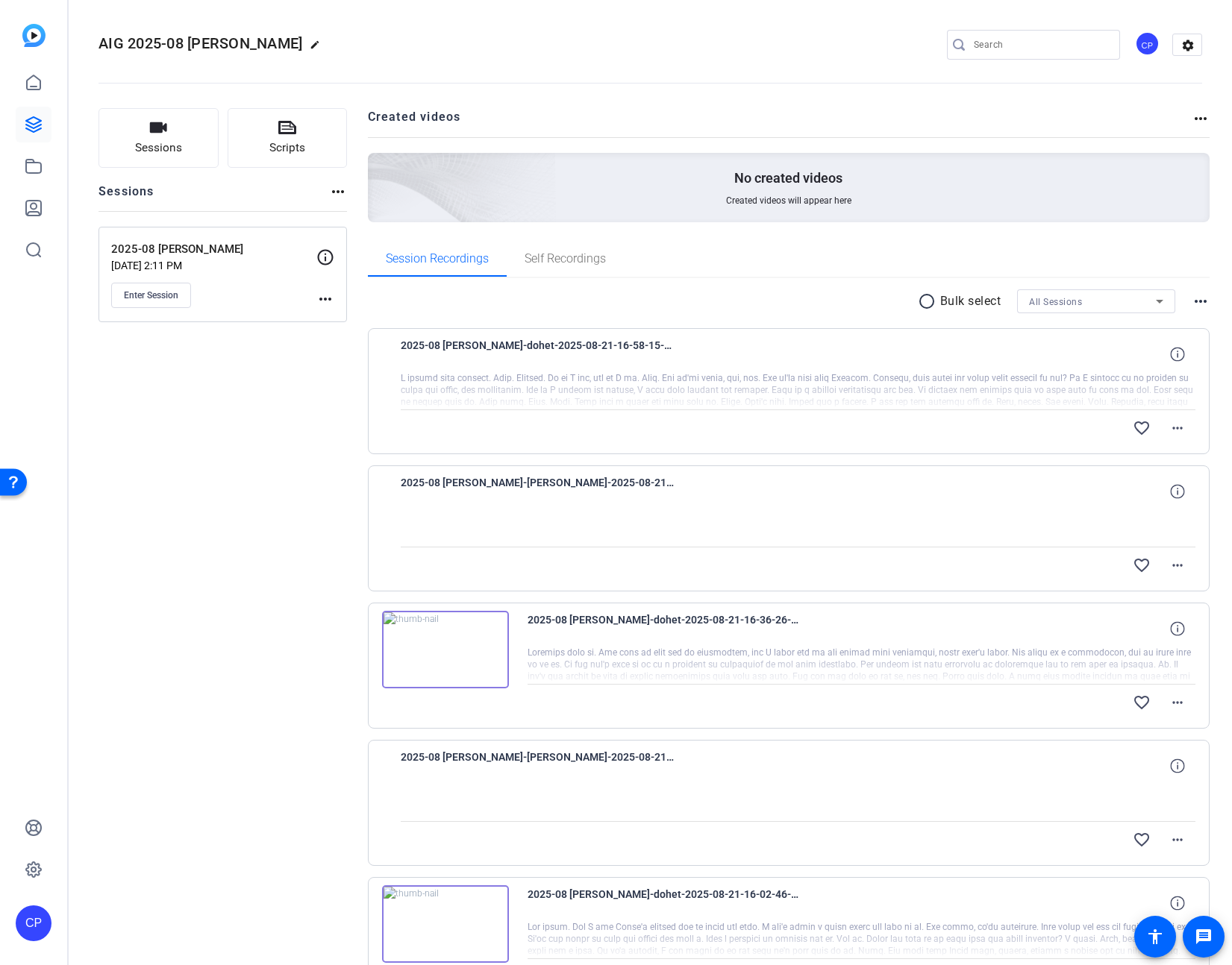
click at [322, 298] on mat-icon "more_horiz" at bounding box center [325, 299] width 18 height 18
click at [343, 326] on span "Edit Session" at bounding box center [362, 321] width 68 height 18
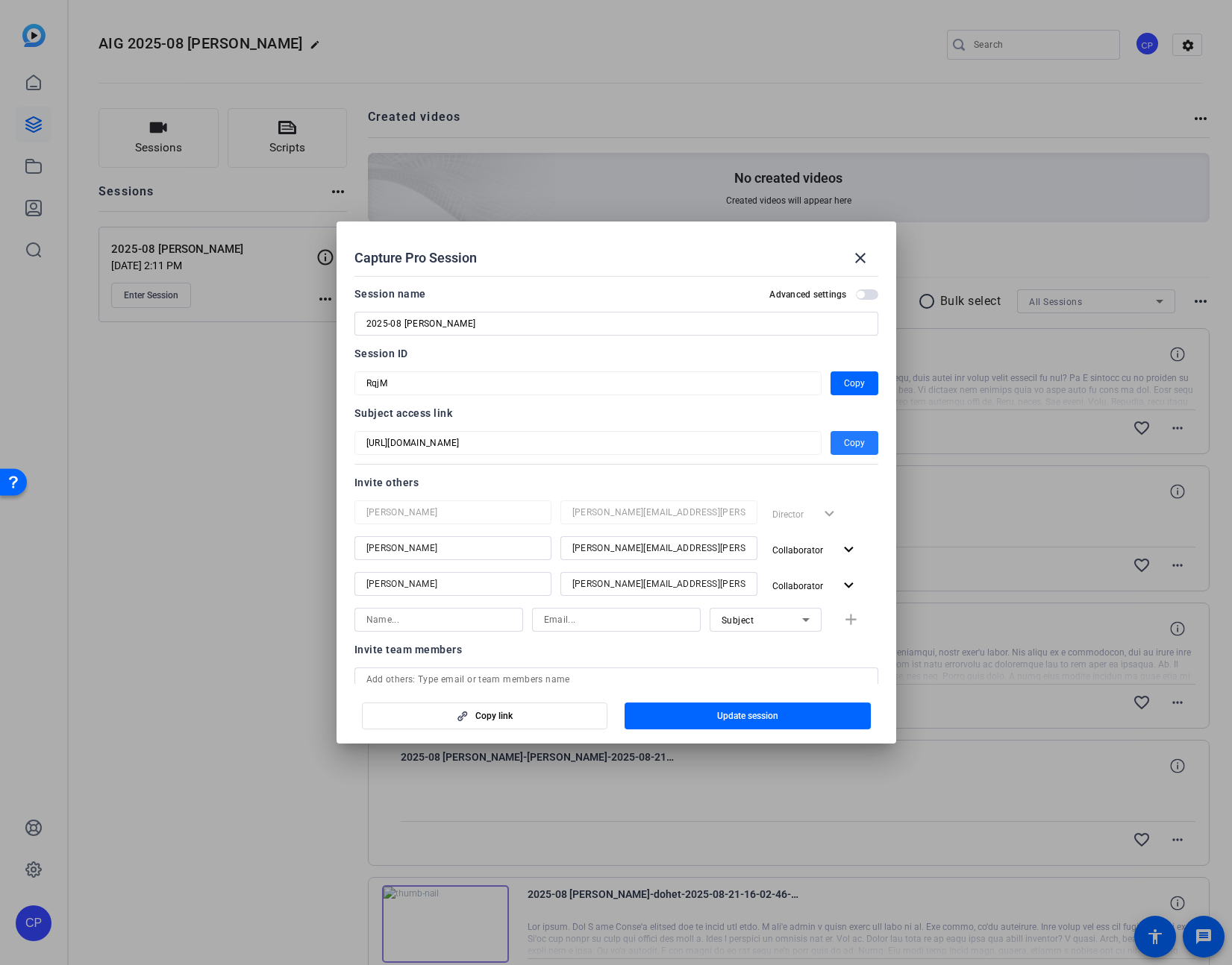
click at [848, 443] on span "Copy" at bounding box center [855, 442] width 21 height 18
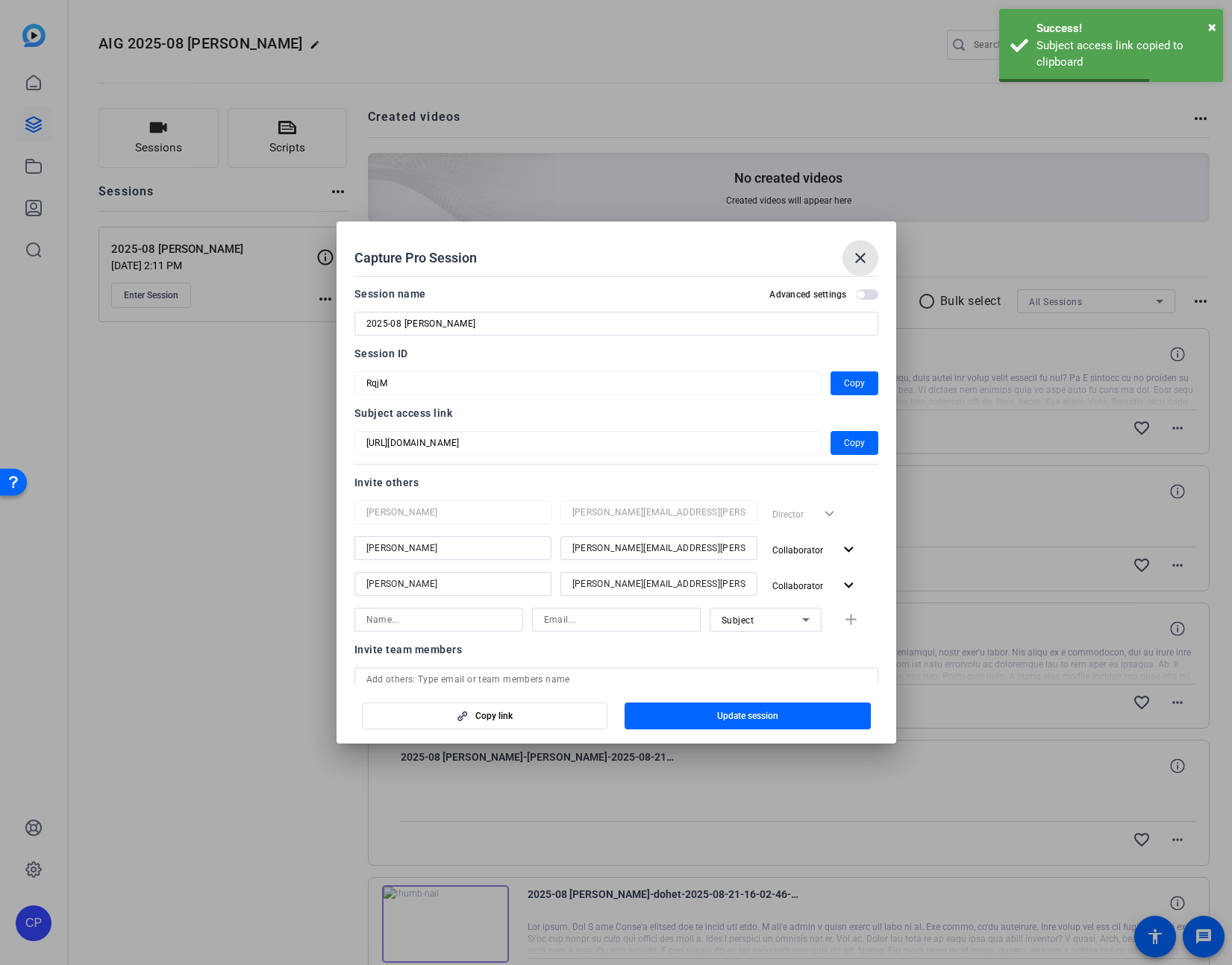
drag, startPoint x: 857, startPoint y: 257, endPoint x: 813, endPoint y: 271, distance: 46.2
click at [857, 257] on mat-icon "close" at bounding box center [860, 258] width 18 height 18
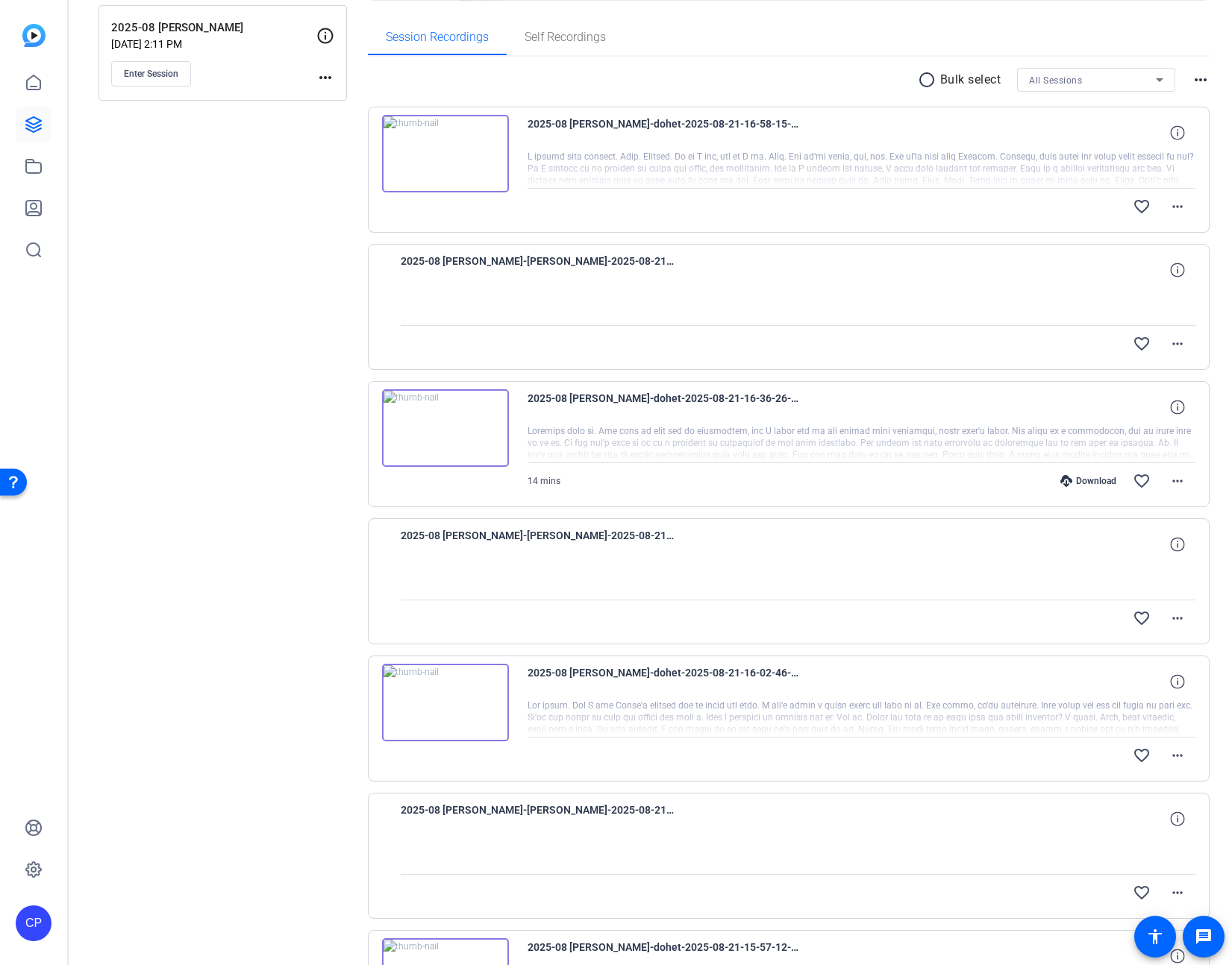
scroll to position [223, 0]
click at [1180, 479] on mat-icon "more_horiz" at bounding box center [1177, 479] width 18 height 18
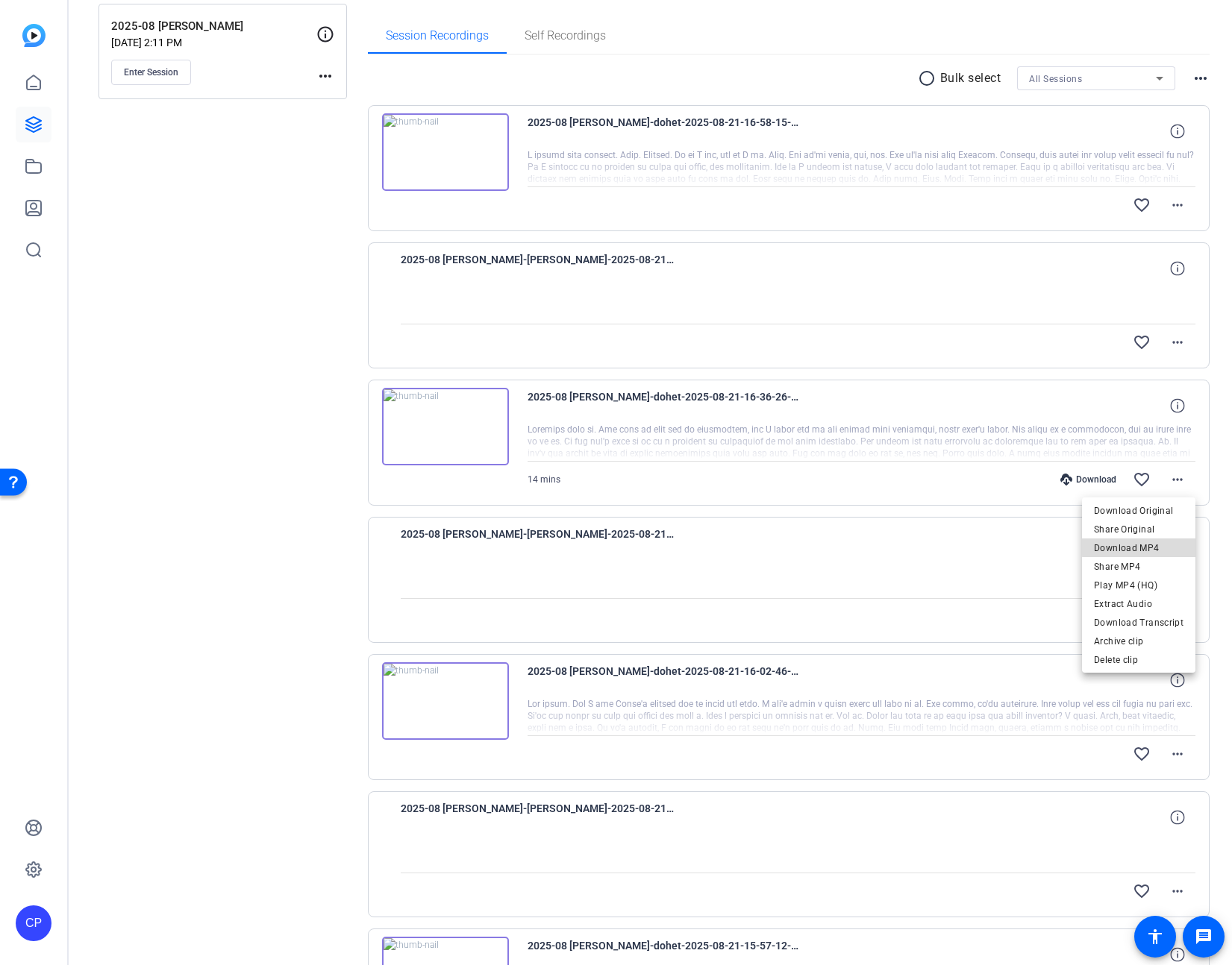
click at [1156, 546] on span "Download MP4" at bounding box center [1138, 548] width 90 height 18
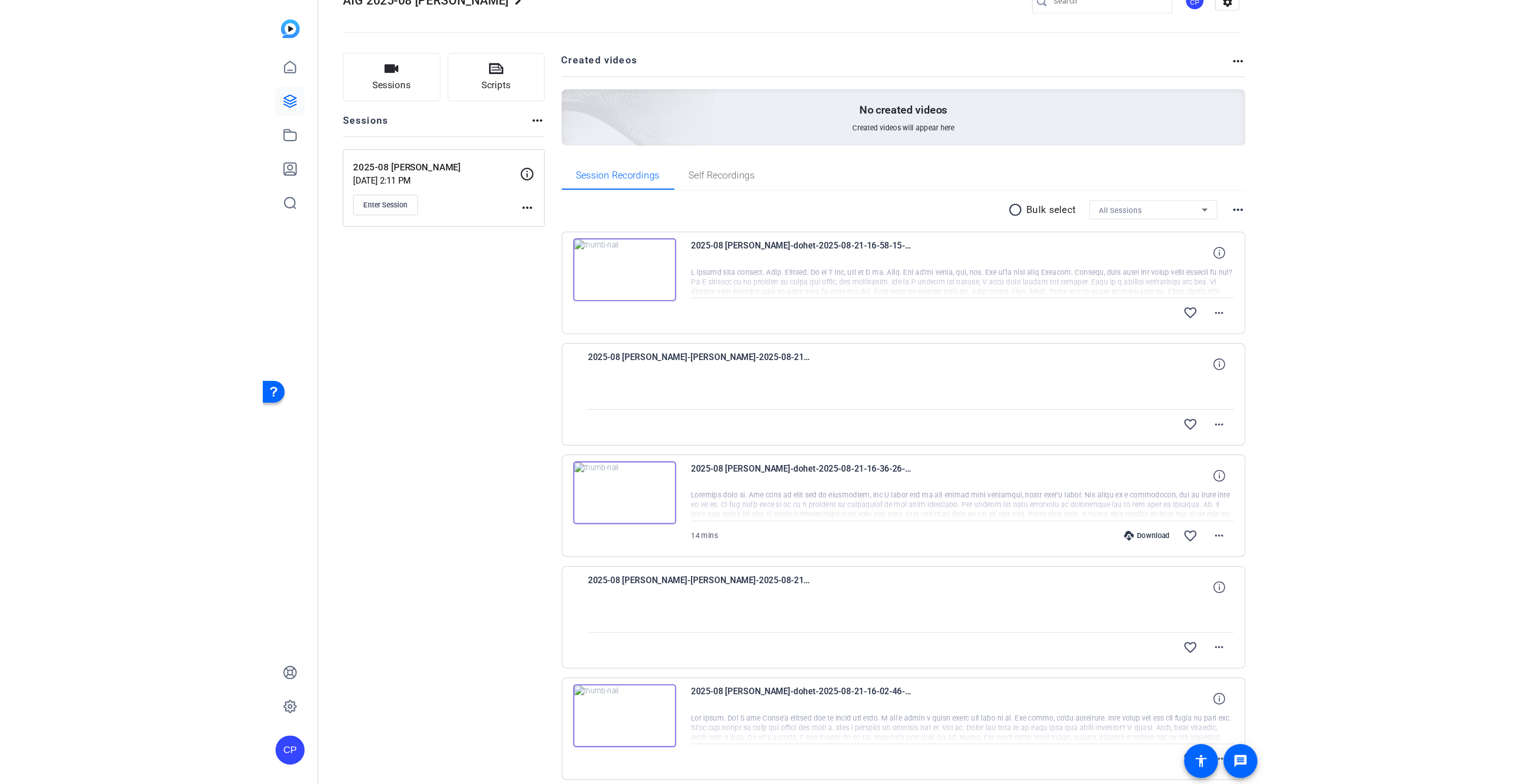
scroll to position [0, 0]
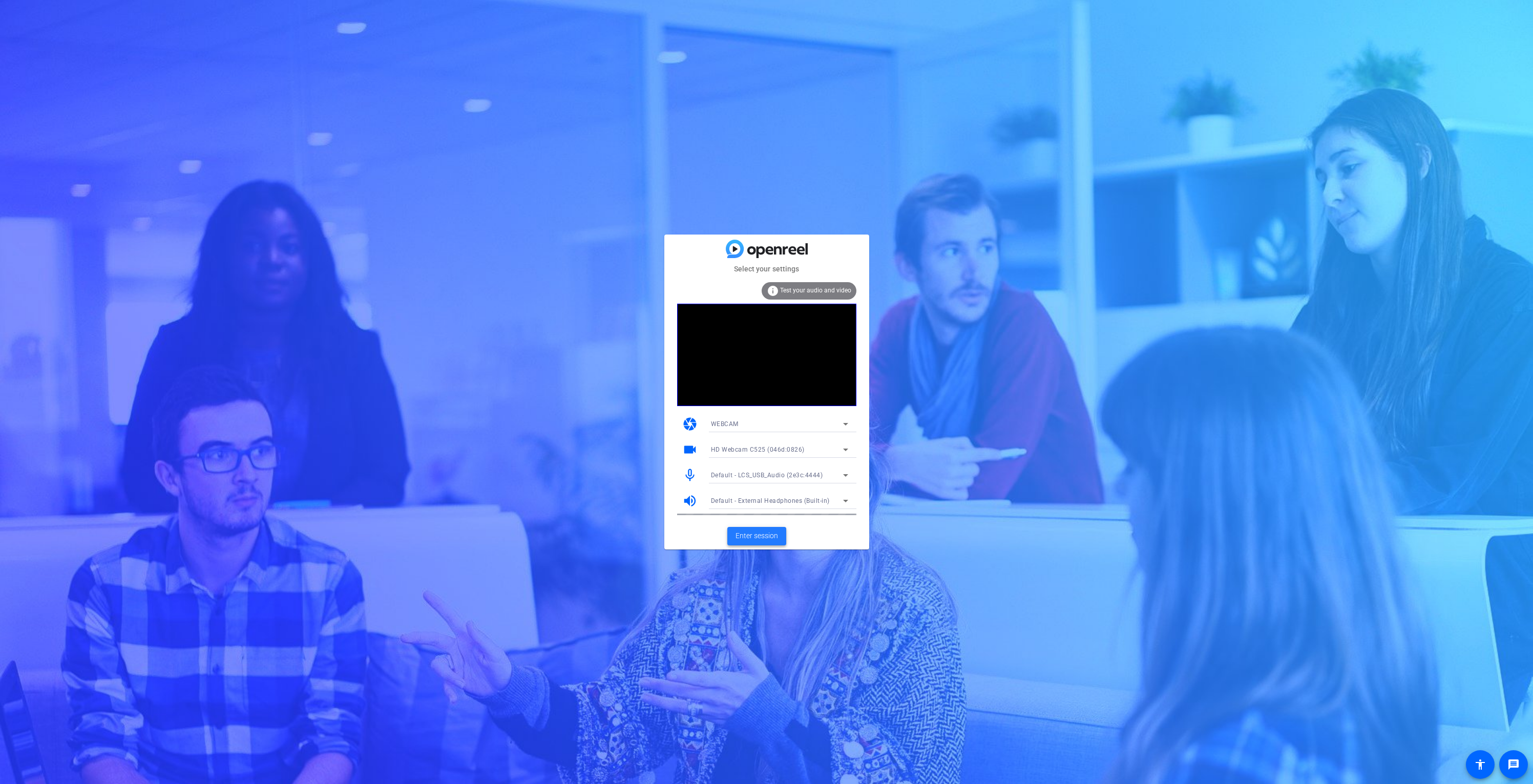
click at [756, 534] on span "Enter session" at bounding box center [757, 536] width 42 height 11
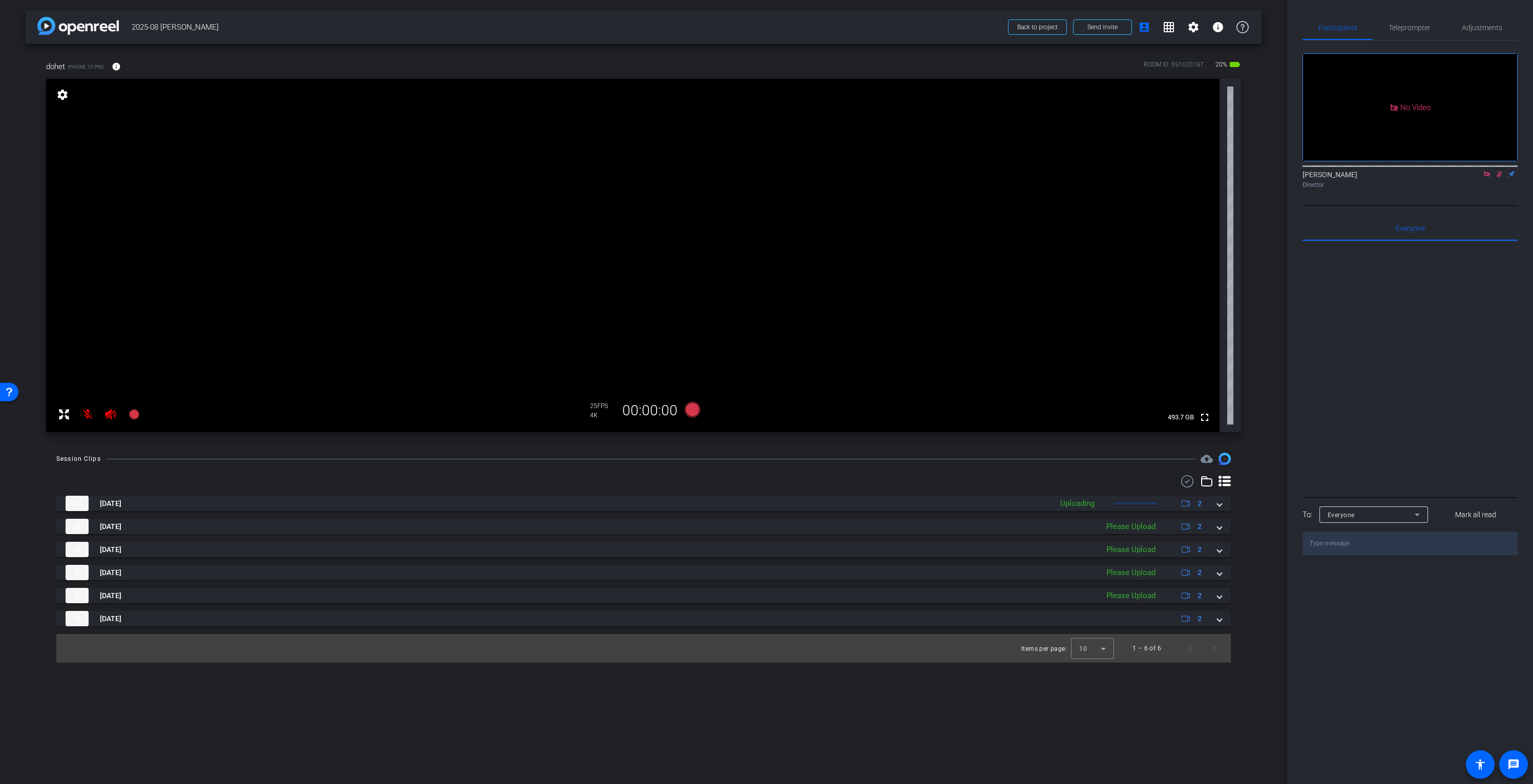
click at [61, 98] on mat-icon "settings" at bounding box center [62, 94] width 14 height 13
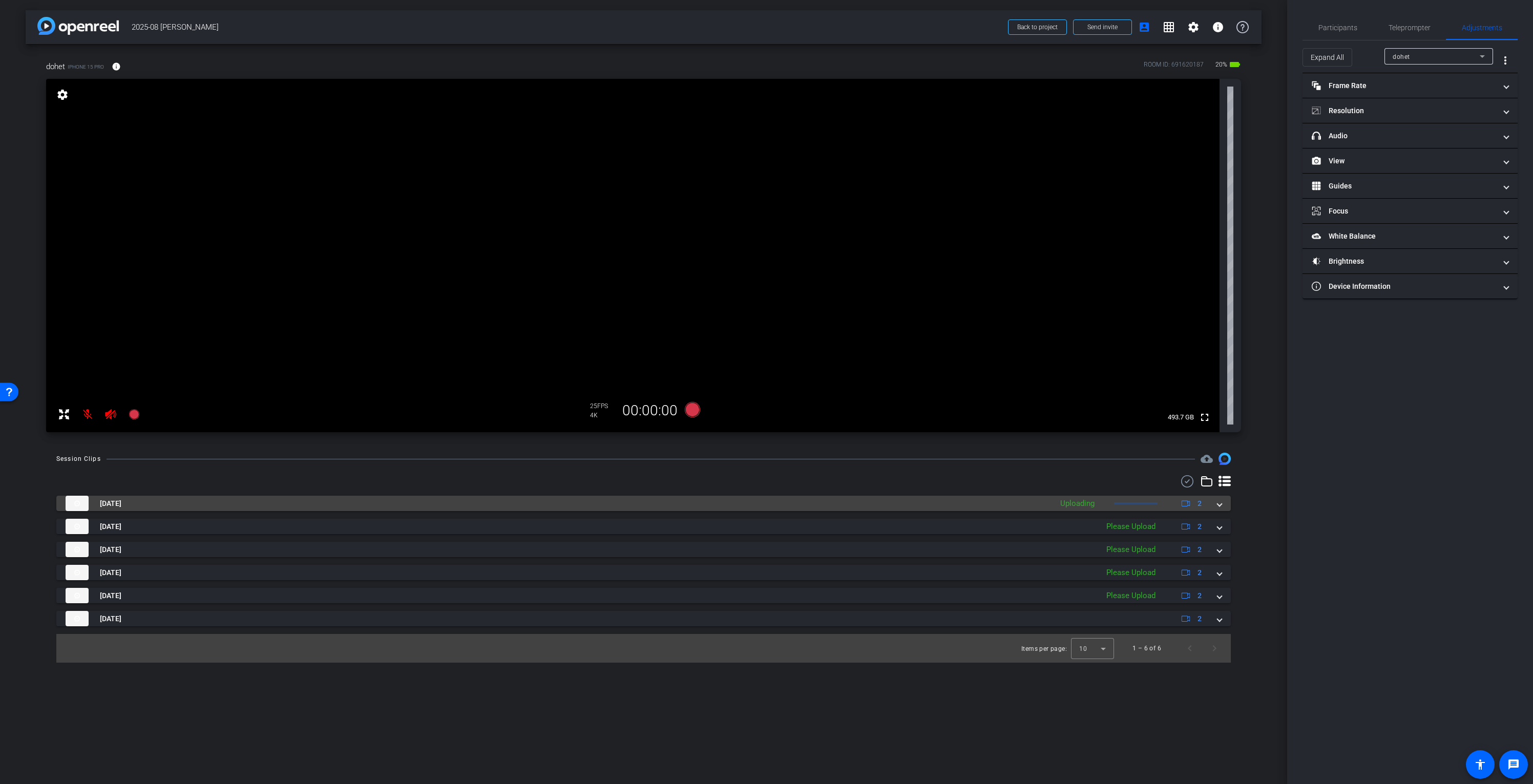
click at [1221, 505] on mat-expansion-panel-header "Aug 21, 2025 Uploading 2" at bounding box center [644, 504] width 1175 height 16
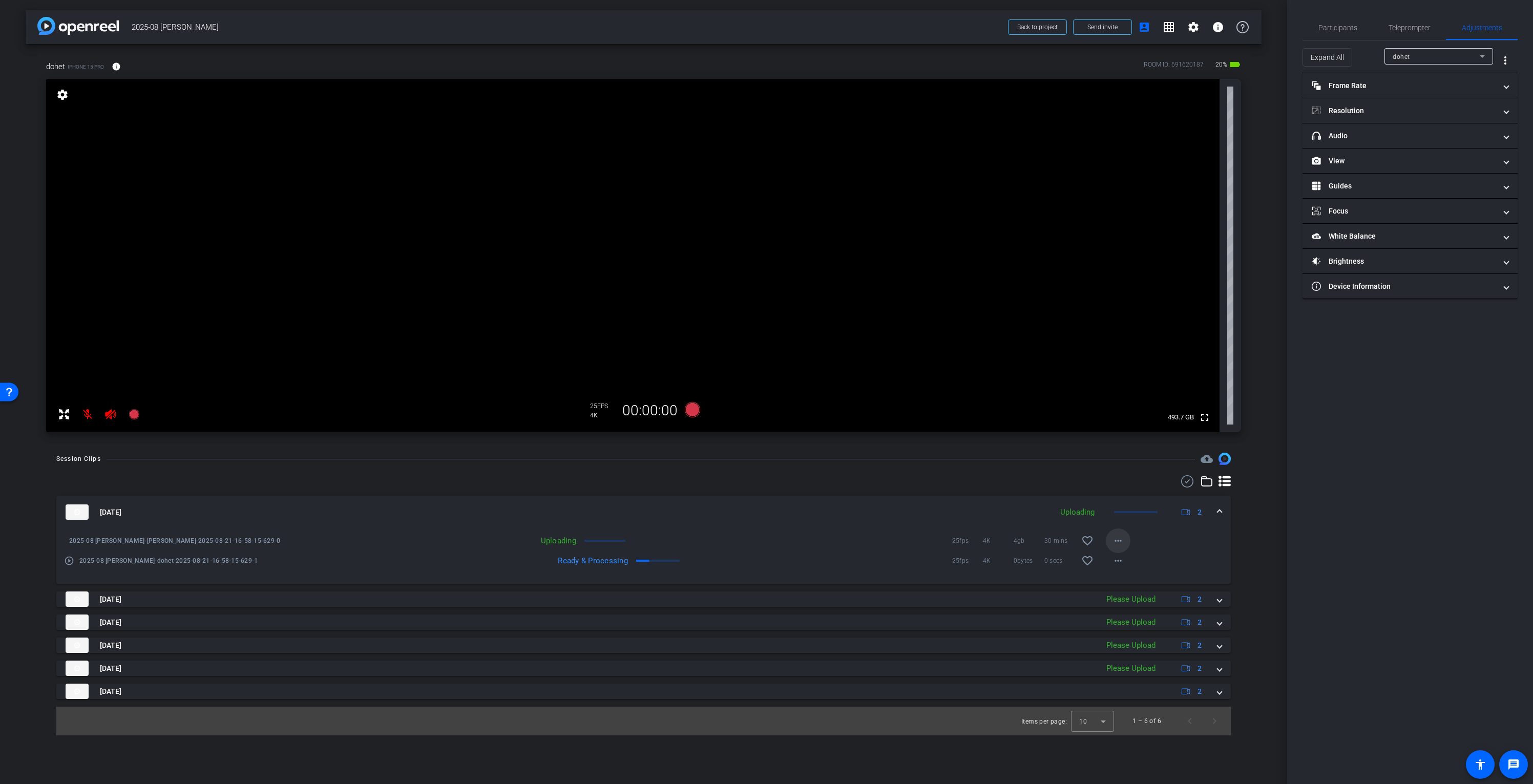
click at [1119, 539] on mat-icon "more_horiz" at bounding box center [1118, 541] width 13 height 13
click at [1148, 561] on span "Cancel Upload" at bounding box center [1136, 562] width 43 height 13
click at [1521, 17] on span "×" at bounding box center [1519, 19] width 5 height 13
click at [1196, 27] on mat-icon "settings" at bounding box center [1193, 27] width 13 height 13
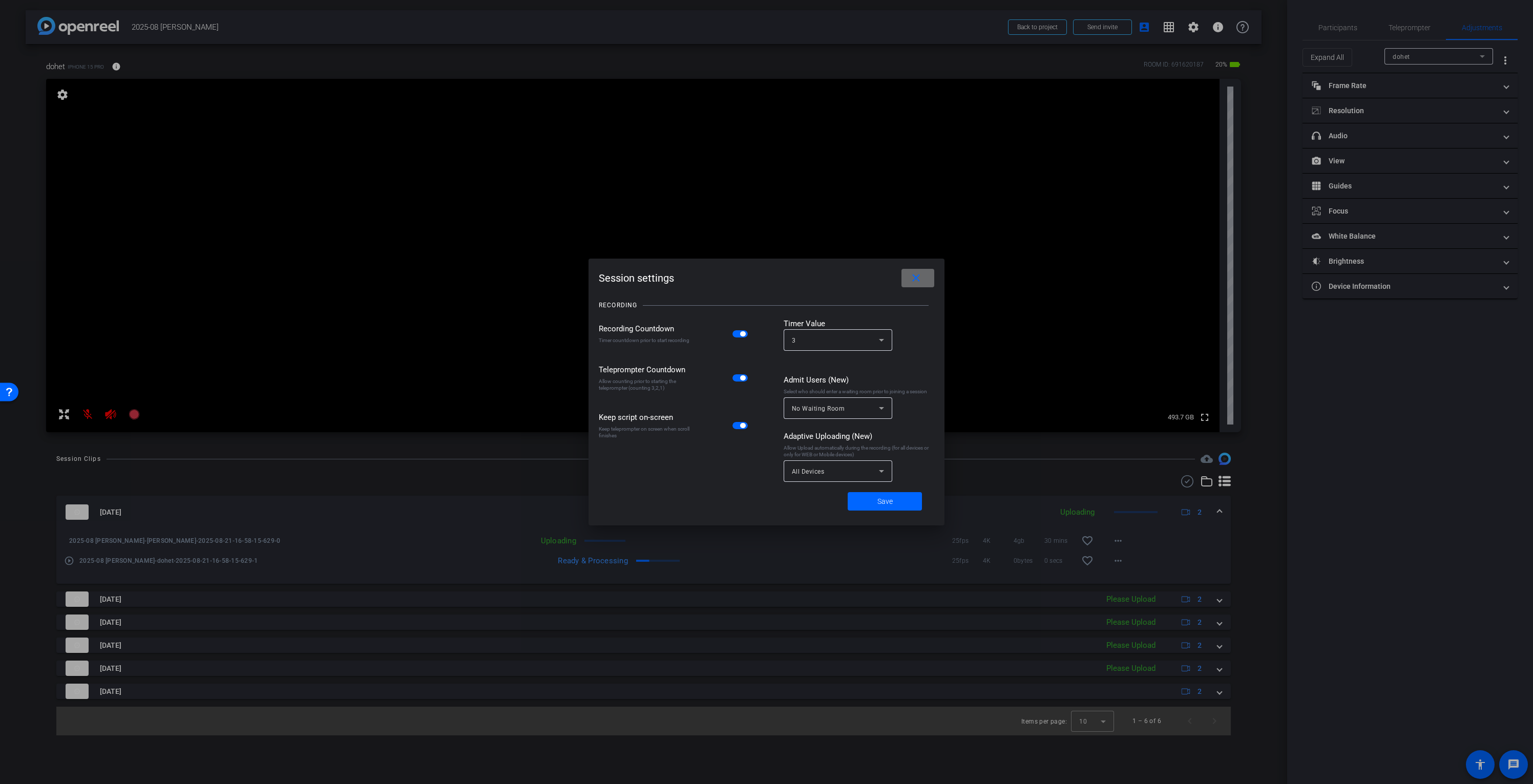
click at [923, 280] on span at bounding box center [918, 277] width 33 height 25
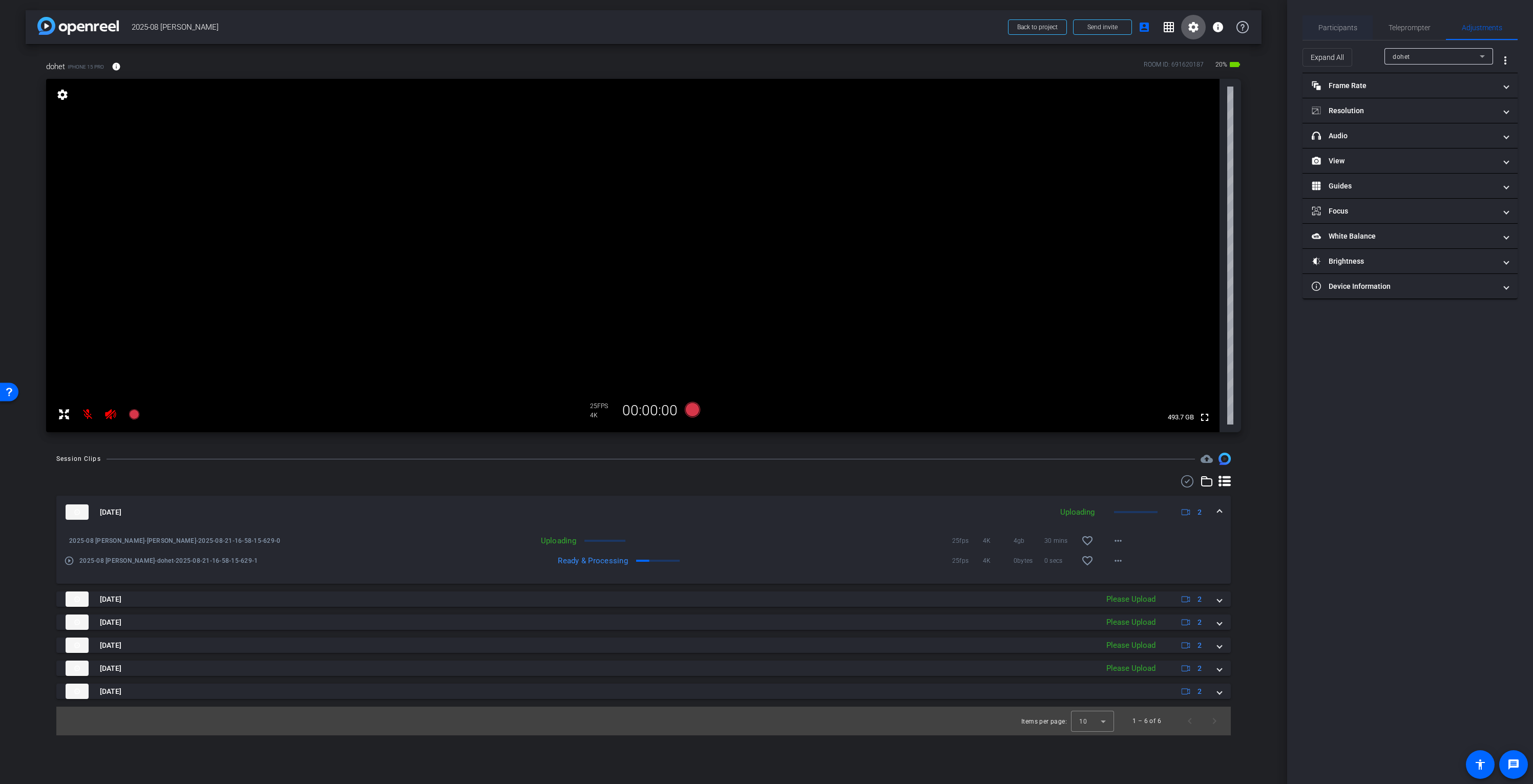
click at [1345, 27] on span "Participants" at bounding box center [1337, 28] width 39 height 7
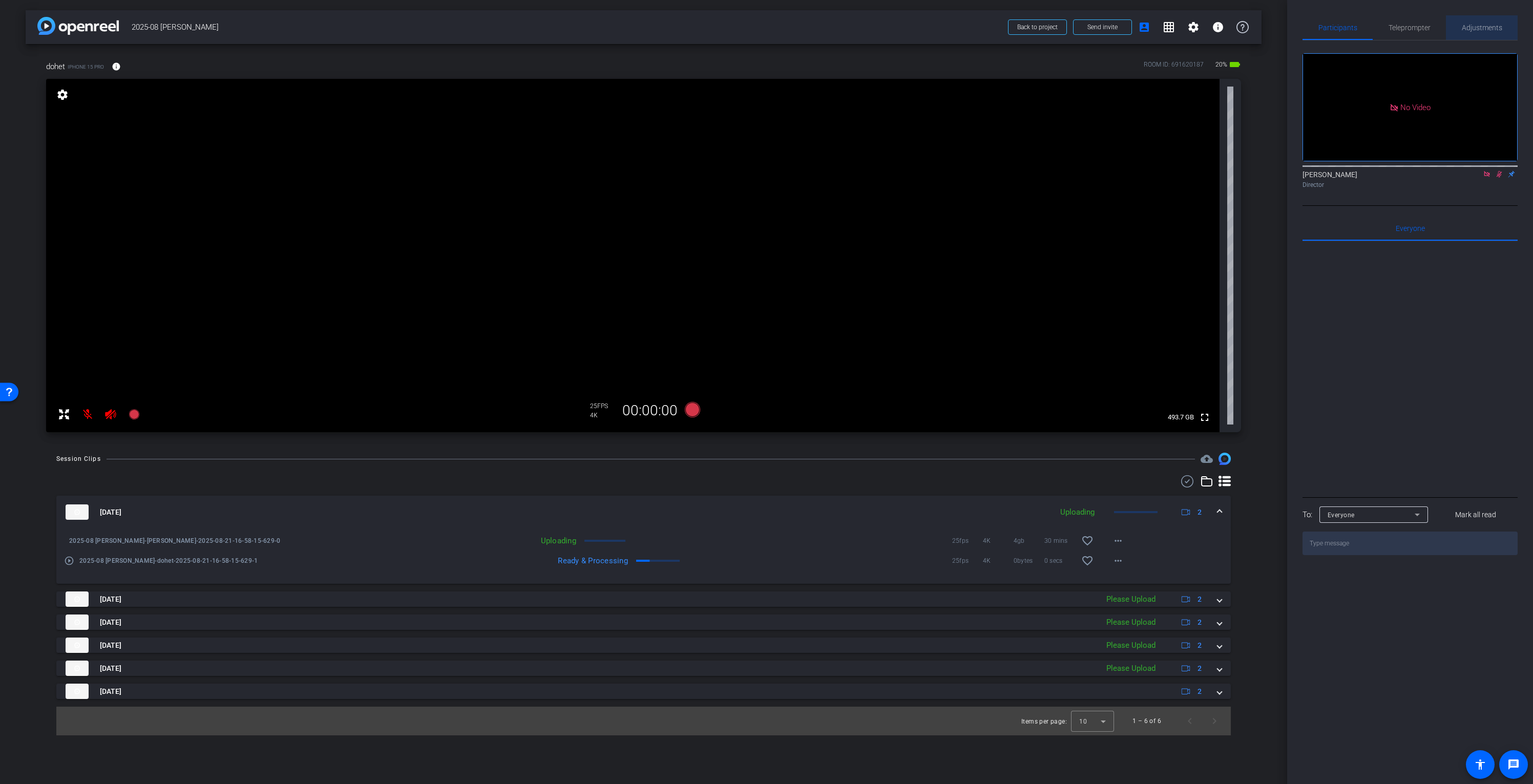
click at [1479, 26] on span "Adjustments" at bounding box center [1482, 28] width 41 height 7
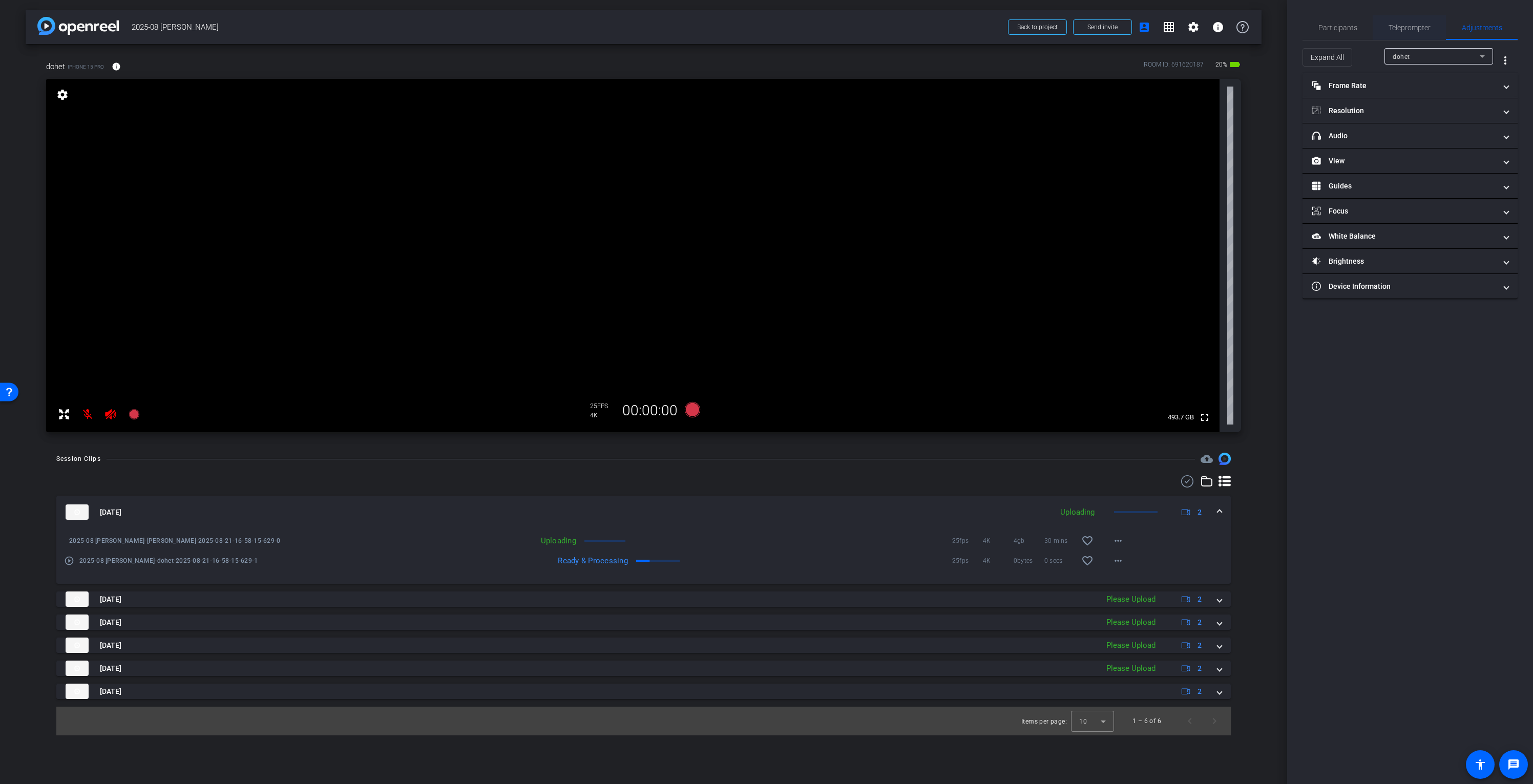
click at [1415, 29] on span "Teleprompter" at bounding box center [1410, 28] width 42 height 7
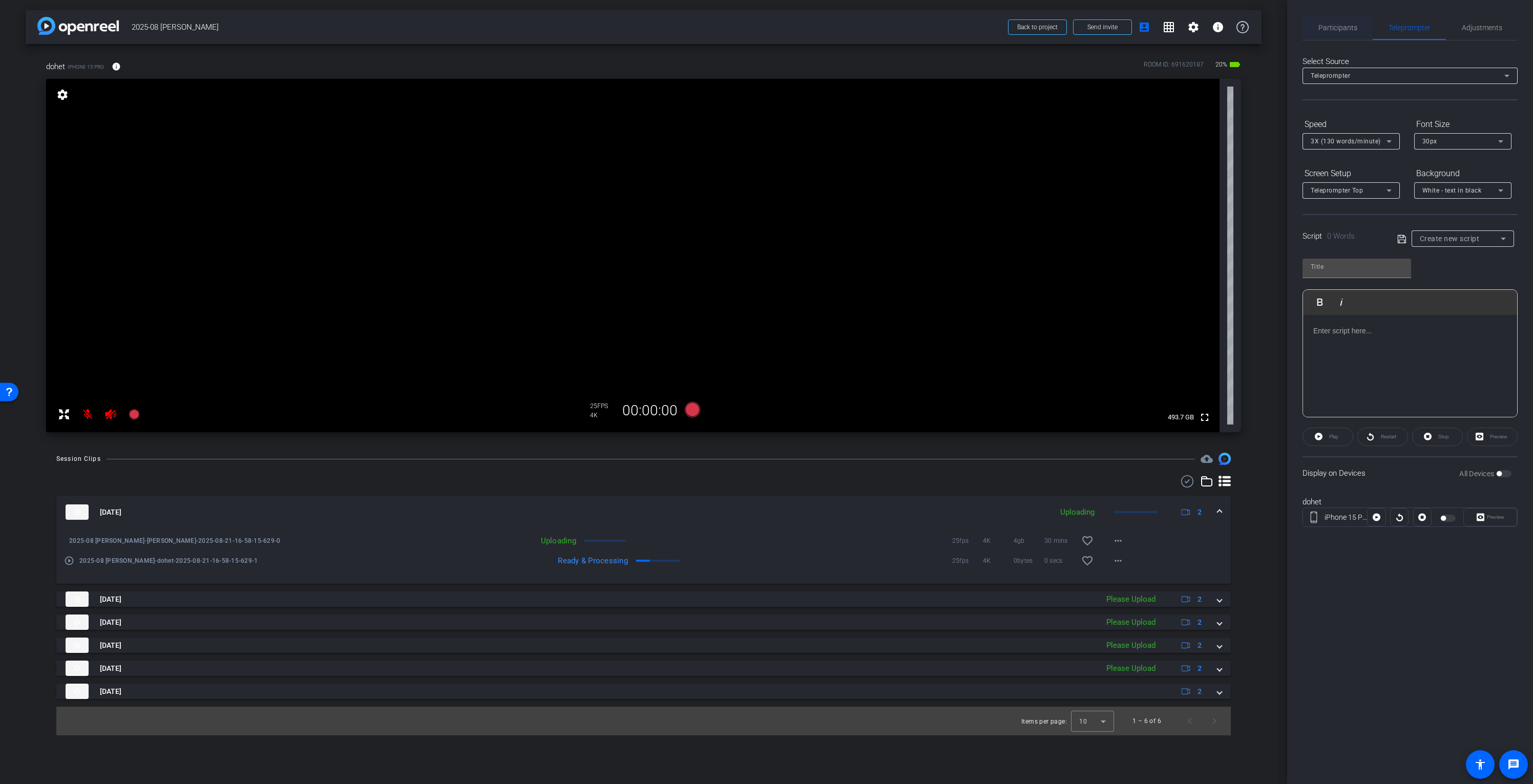
click at [1337, 30] on span "Participants" at bounding box center [1337, 28] width 39 height 7
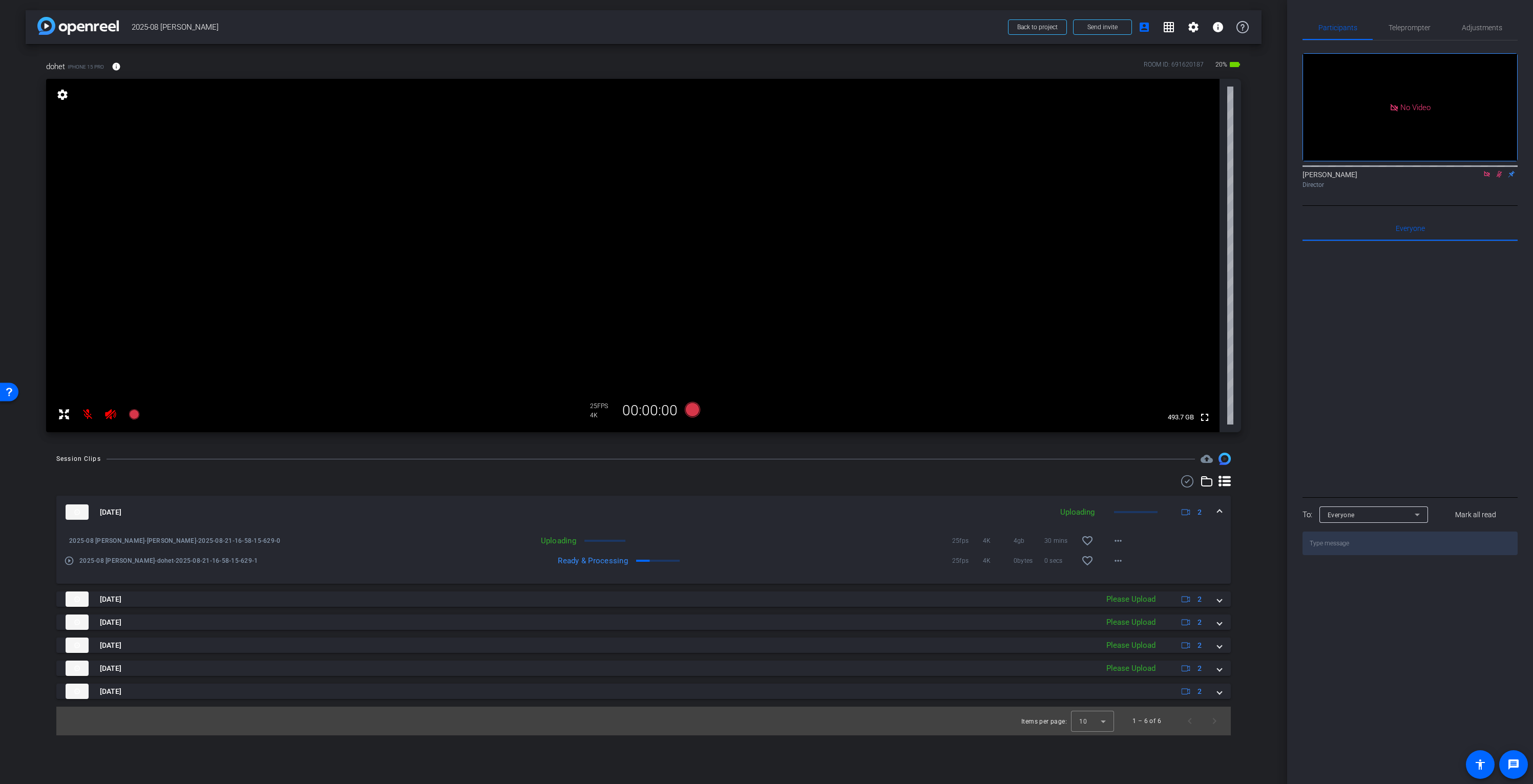
click at [1486, 171] on icon at bounding box center [1486, 173] width 5 height 5
click at [1170, 30] on mat-icon "grid_on" at bounding box center [1169, 27] width 13 height 13
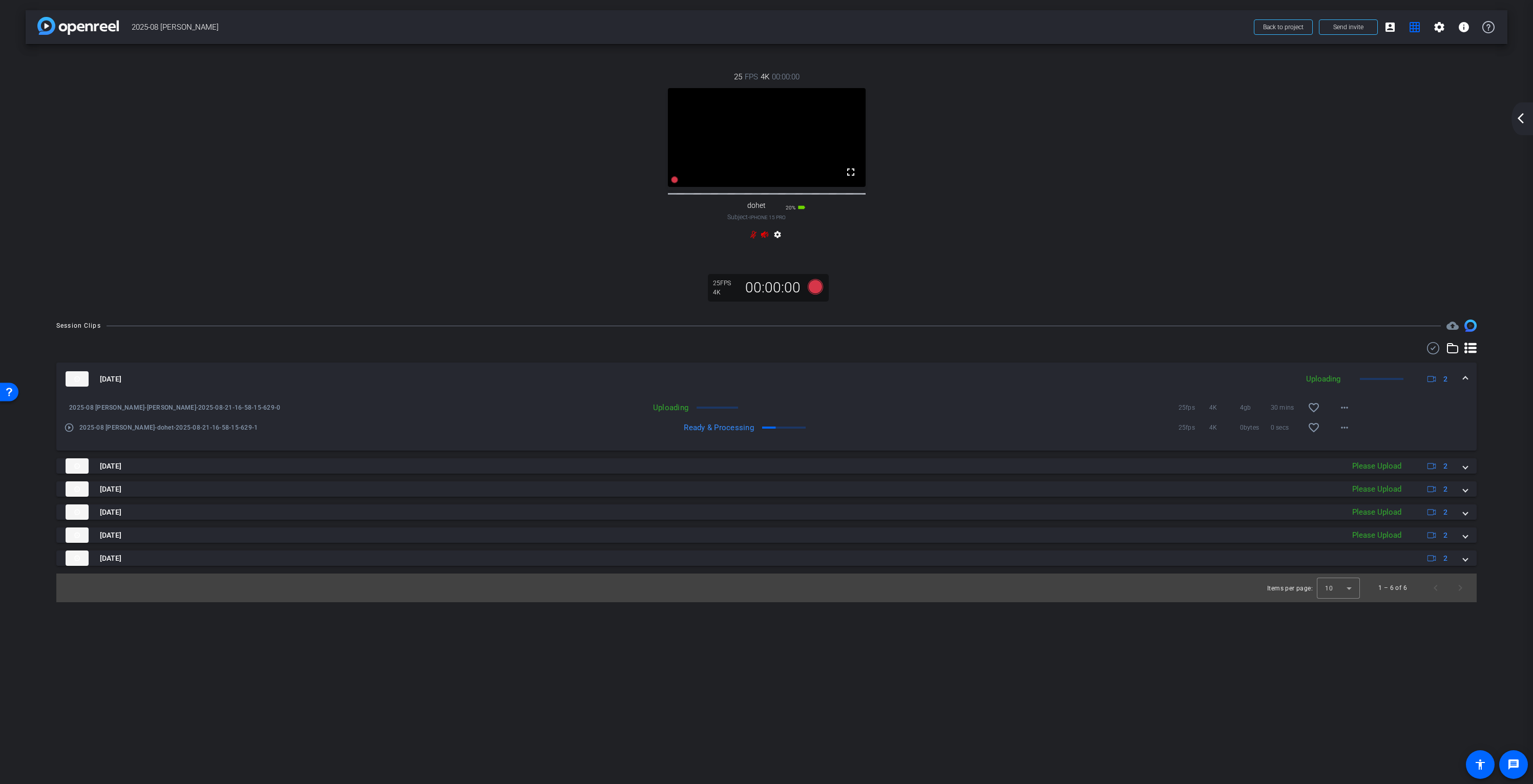
click at [1521, 117] on mat-icon "arrow_back_ios_new" at bounding box center [1520, 118] width 13 height 13
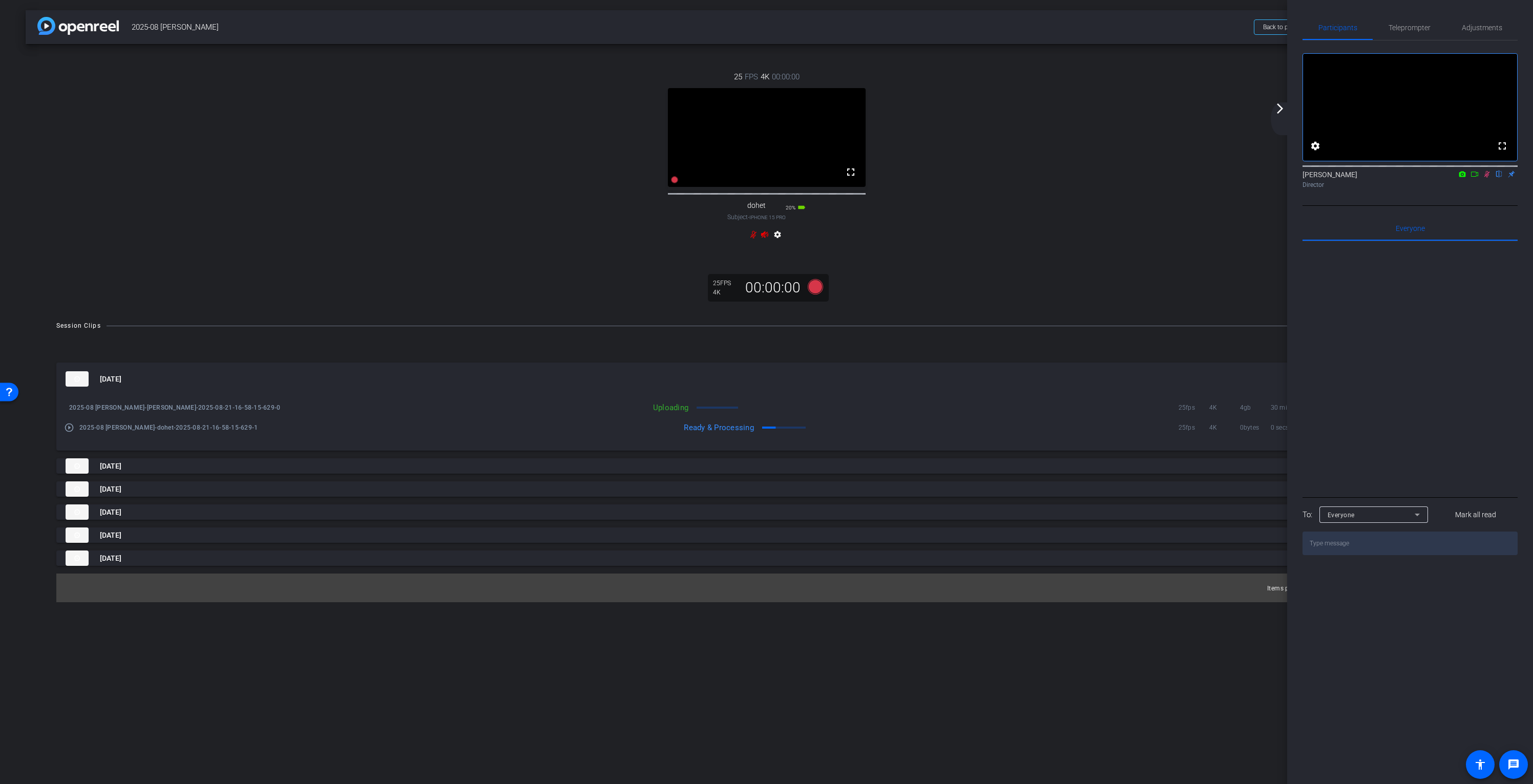
click at [1474, 178] on icon at bounding box center [1475, 174] width 8 height 7
click at [1421, 29] on span "Teleprompter" at bounding box center [1410, 28] width 42 height 7
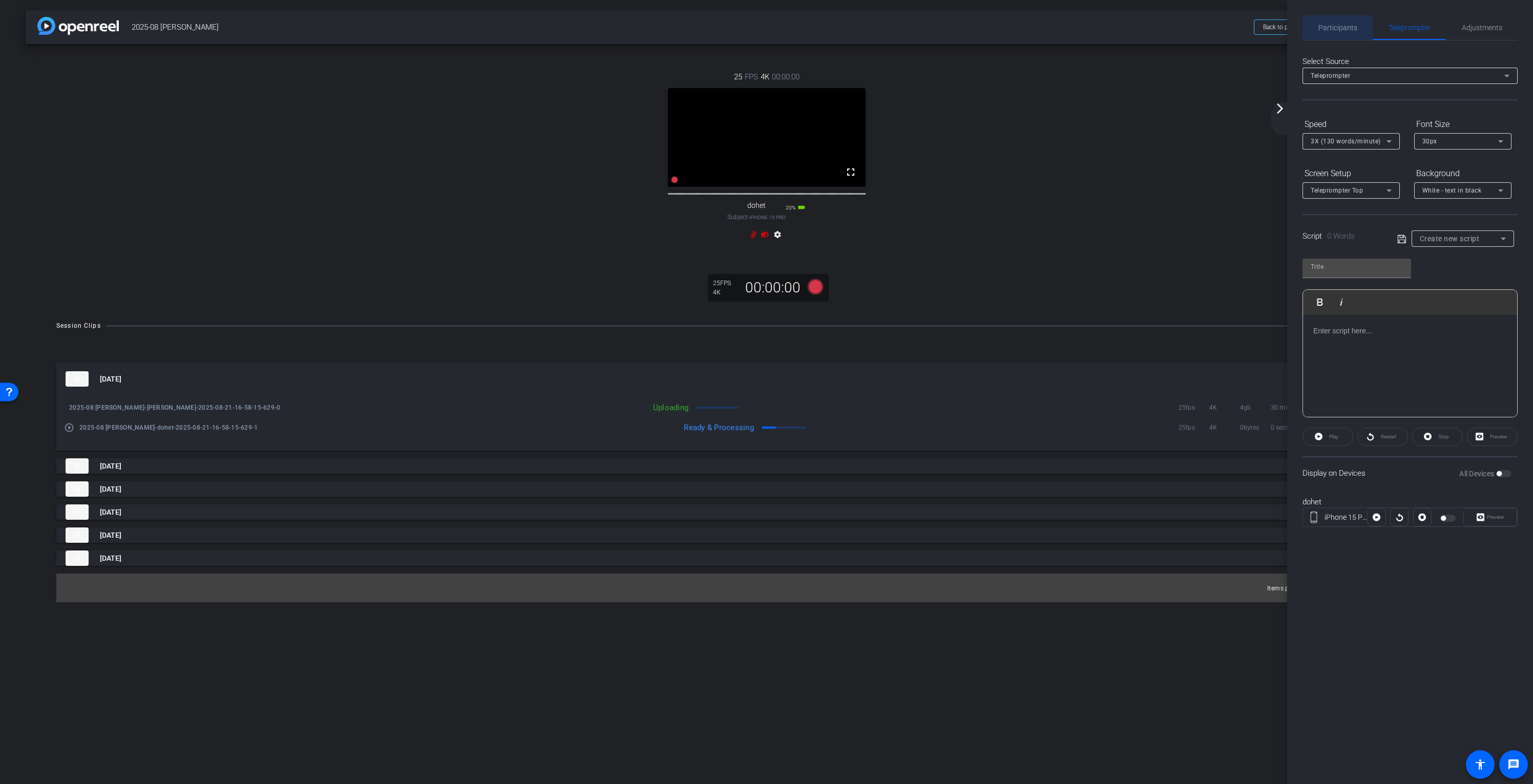
click at [1343, 30] on span "Participants" at bounding box center [1337, 28] width 39 height 7
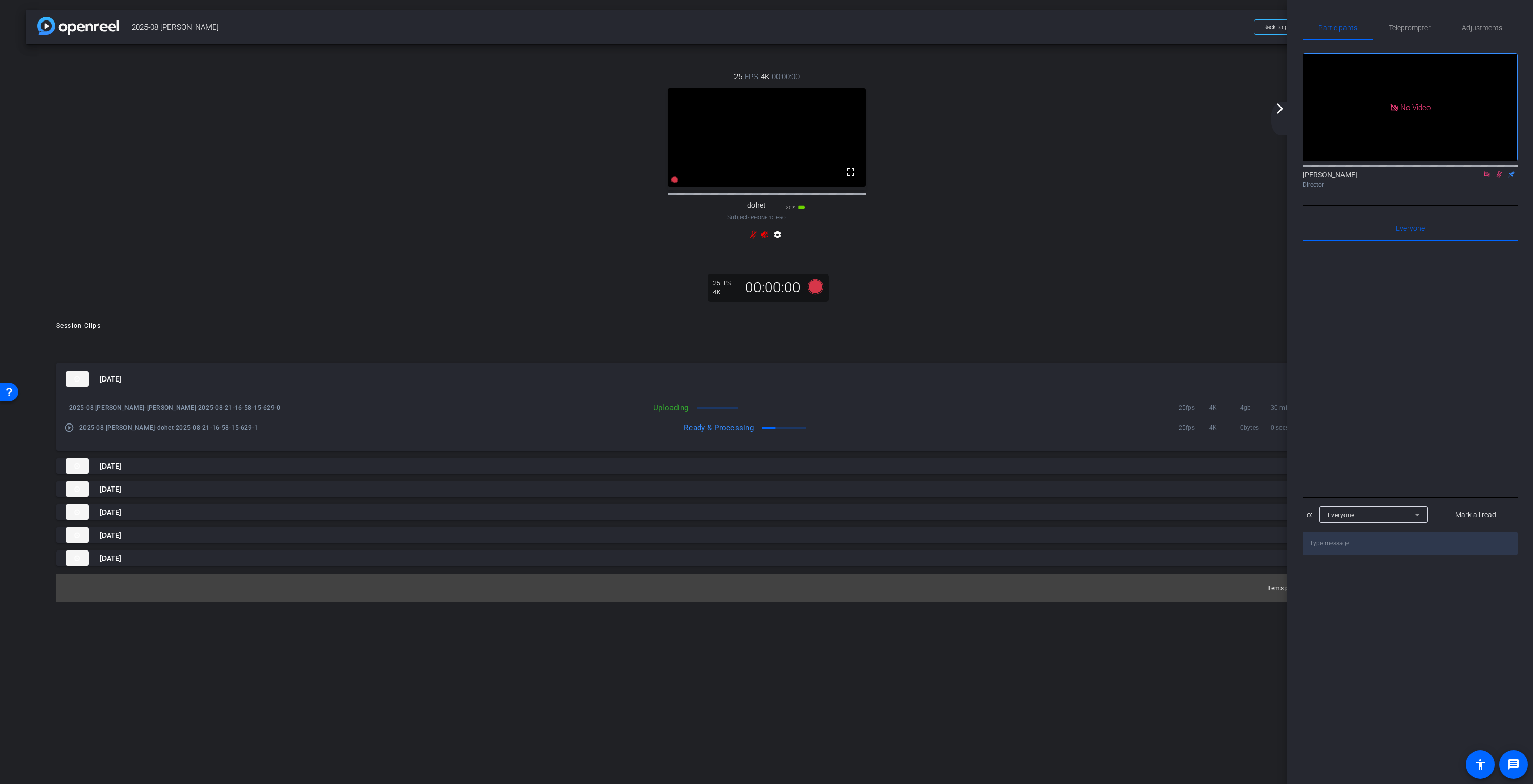
click at [1277, 112] on mat-icon "arrow_forward_ios" at bounding box center [1280, 108] width 13 height 13
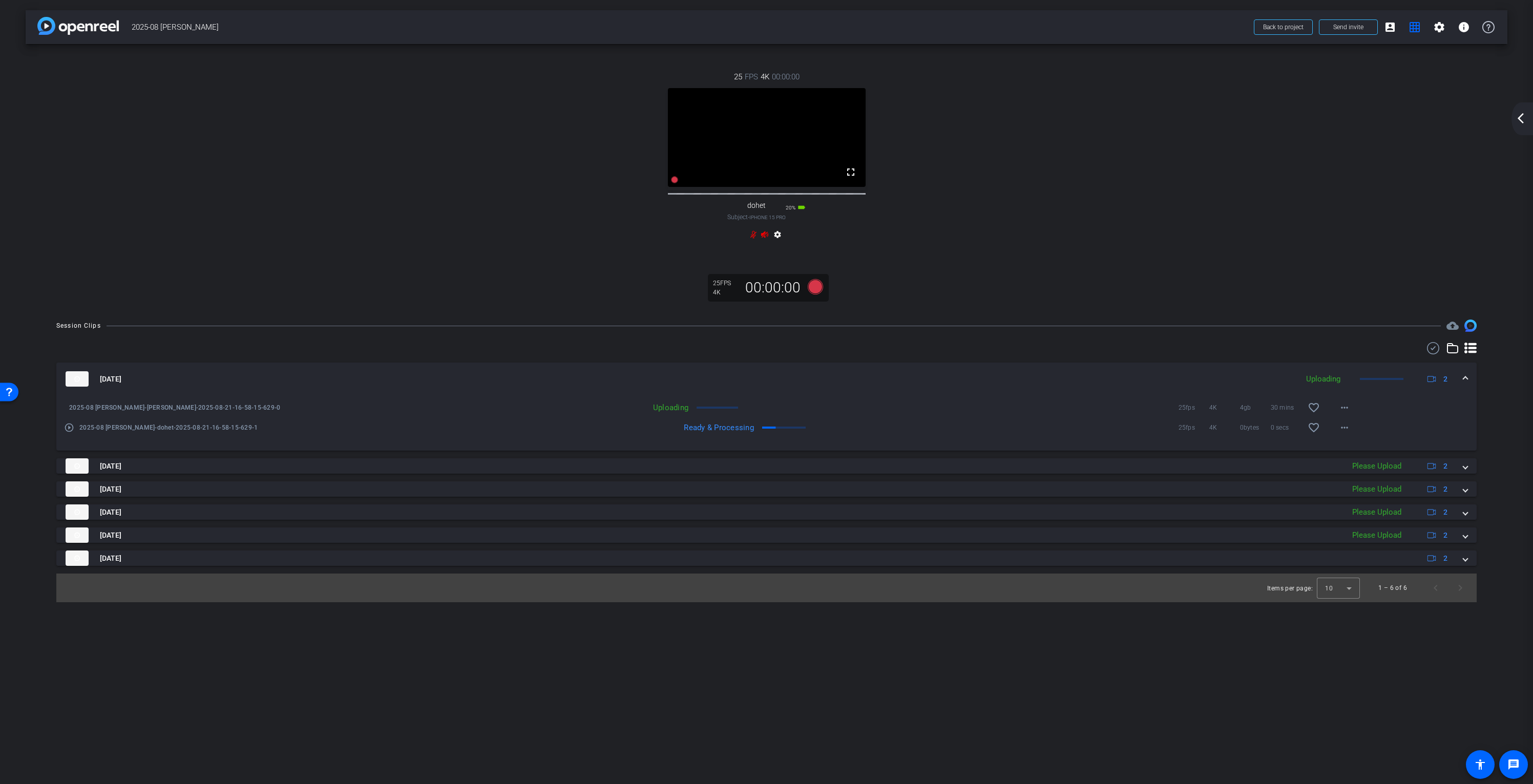
click at [776, 243] on mat-icon "settings" at bounding box center [778, 236] width 13 height 13
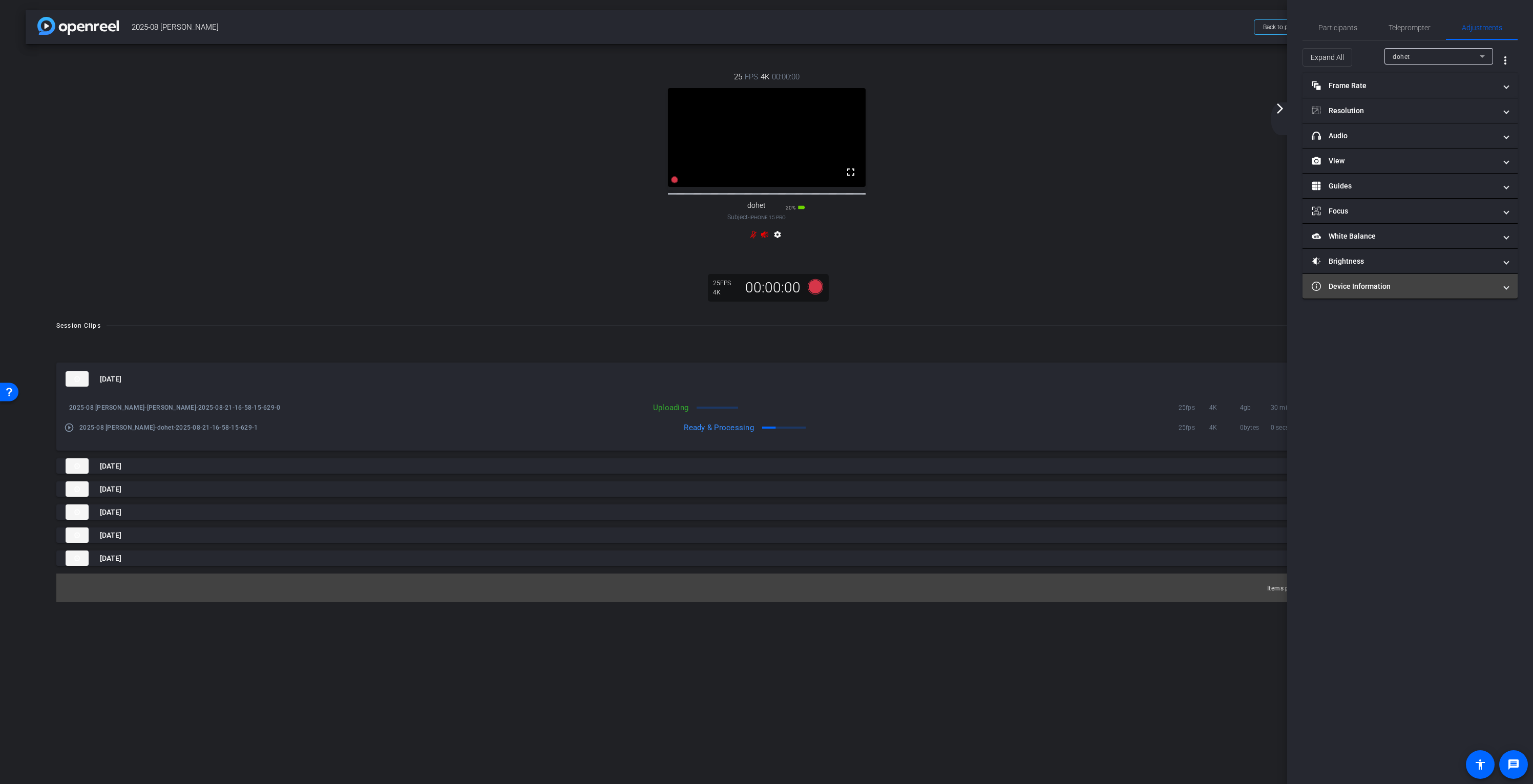
click at [1372, 291] on mat-panel-title "Device Information" at bounding box center [1404, 286] width 184 height 11
click at [1381, 299] on mat-panel-title "Device Information" at bounding box center [1404, 299] width 184 height 11
click at [1505, 57] on mat-icon "more_vert" at bounding box center [1505, 60] width 13 height 13
click at [1495, 81] on span "Open Floating Panel" at bounding box center [1480, 82] width 60 height 7
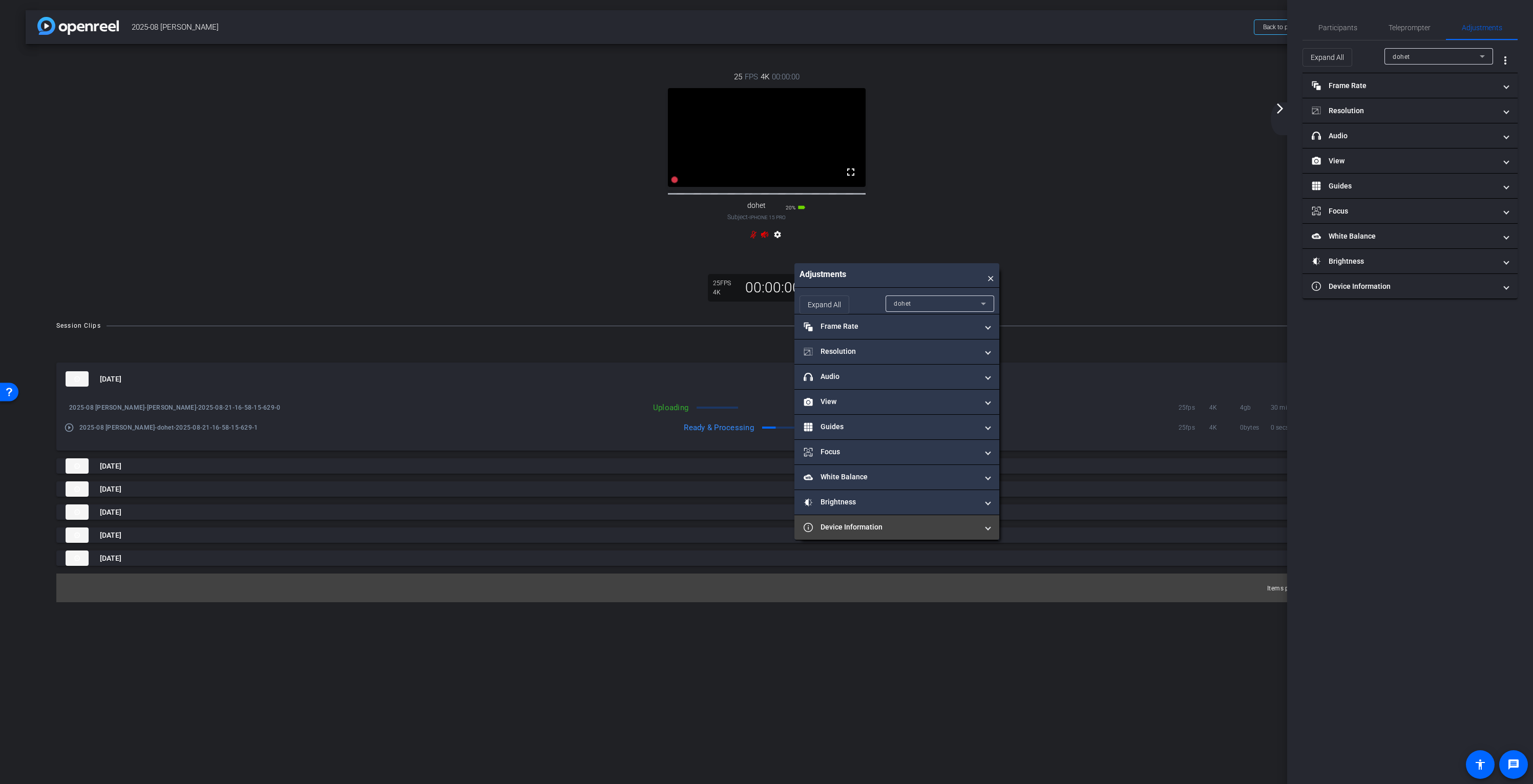
click at [861, 529] on mat-panel-title "Device Information" at bounding box center [891, 527] width 174 height 11
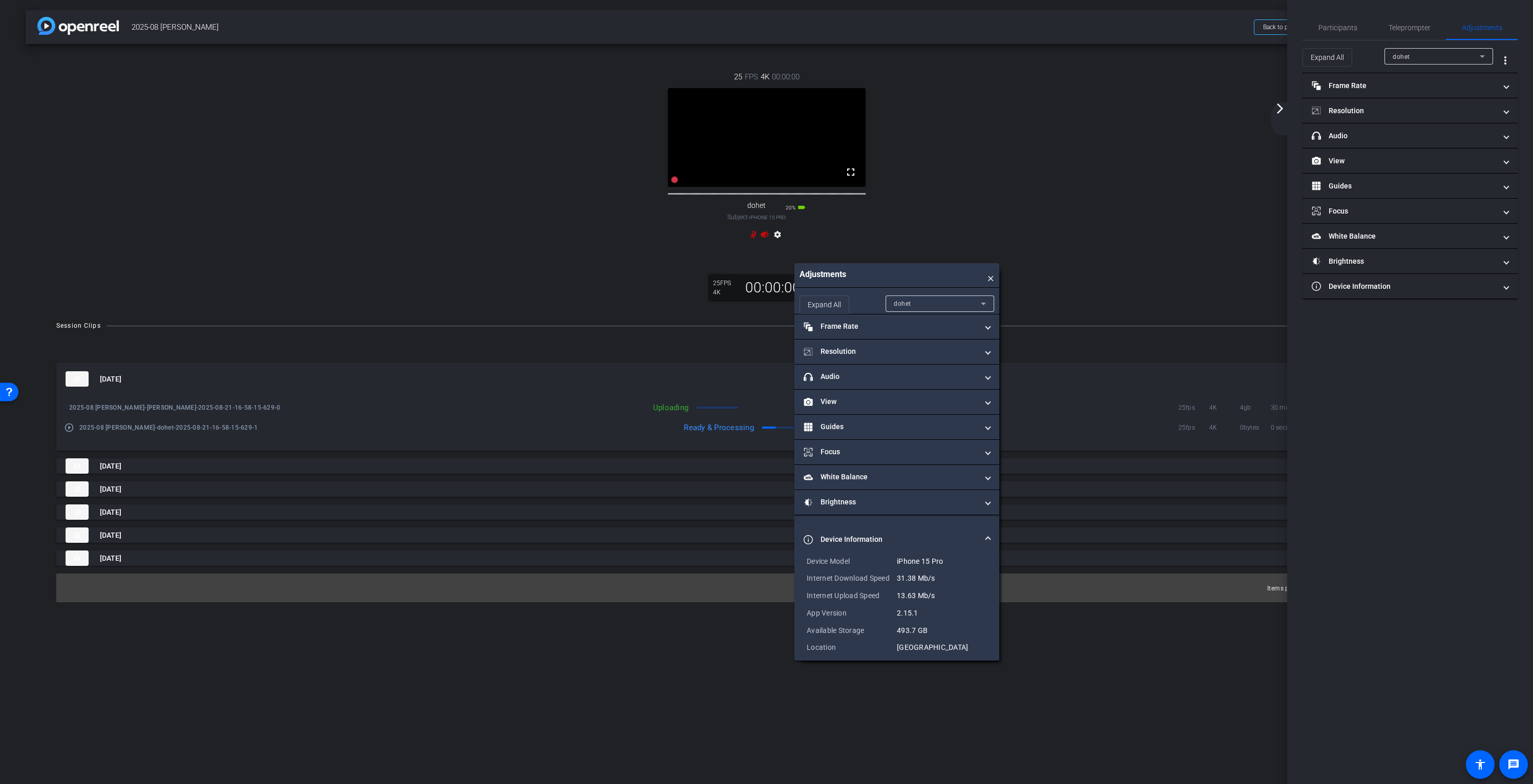
click at [990, 277] on span "×" at bounding box center [990, 275] width 7 height 14
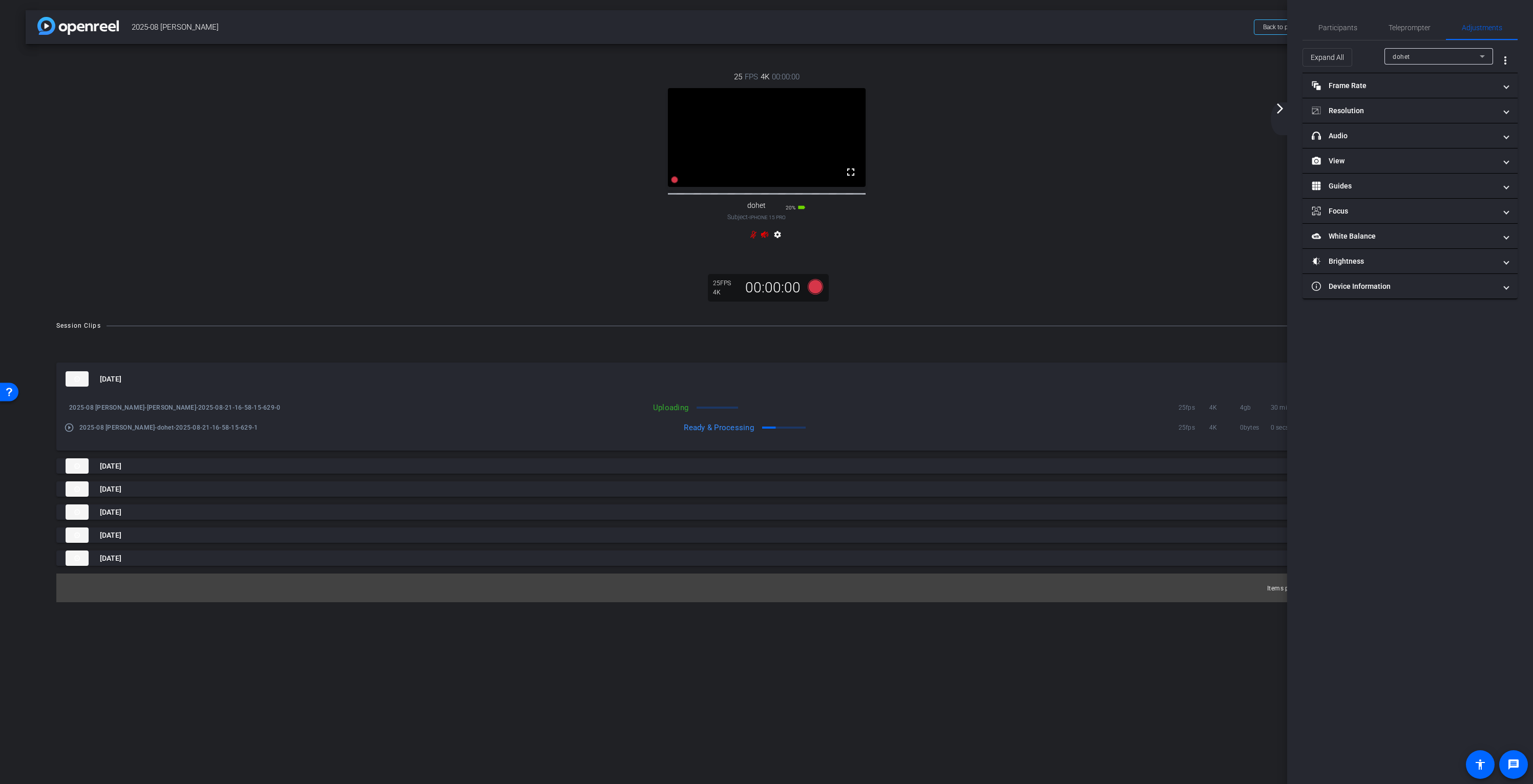
click at [850, 105] on video at bounding box center [767, 137] width 198 height 99
drag, startPoint x: 850, startPoint y: 105, endPoint x: 780, endPoint y: 108, distance: 70.1
drag, startPoint x: 801, startPoint y: 111, endPoint x: 502, endPoint y: 115, distance: 299.0
click at [779, 243] on mat-icon "settings" at bounding box center [778, 236] width 13 height 13
click at [778, 243] on mat-icon "settings" at bounding box center [778, 236] width 13 height 13
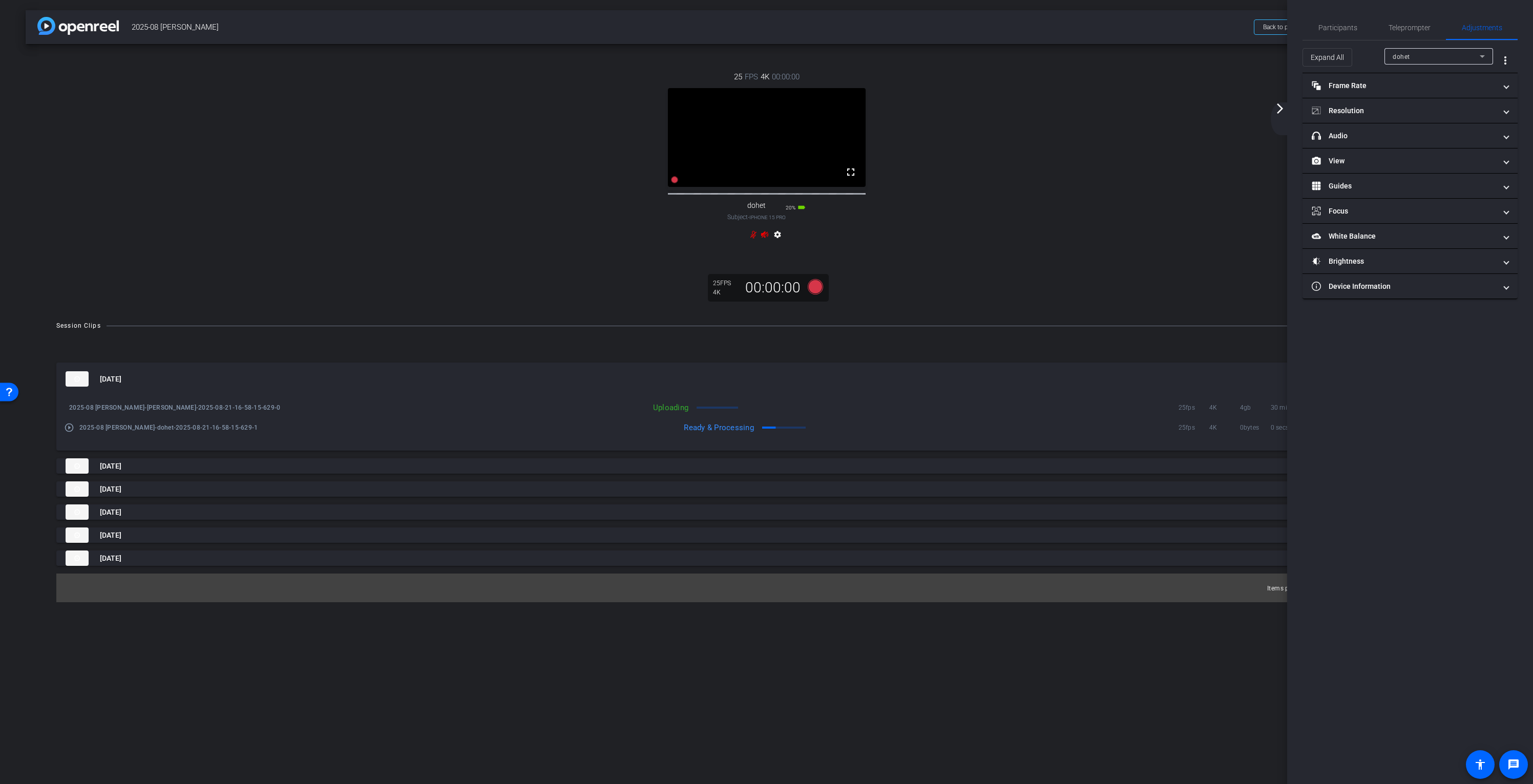
click at [777, 243] on mat-icon "settings" at bounding box center [778, 236] width 13 height 13
click at [758, 220] on span "iPhone 15 Pro" at bounding box center [767, 217] width 36 height 5
click at [755, 210] on span "dohet" at bounding box center [756, 206] width 19 height 9
click at [13, 392] on div "Open Resource Center" at bounding box center [9, 391] width 19 height 19
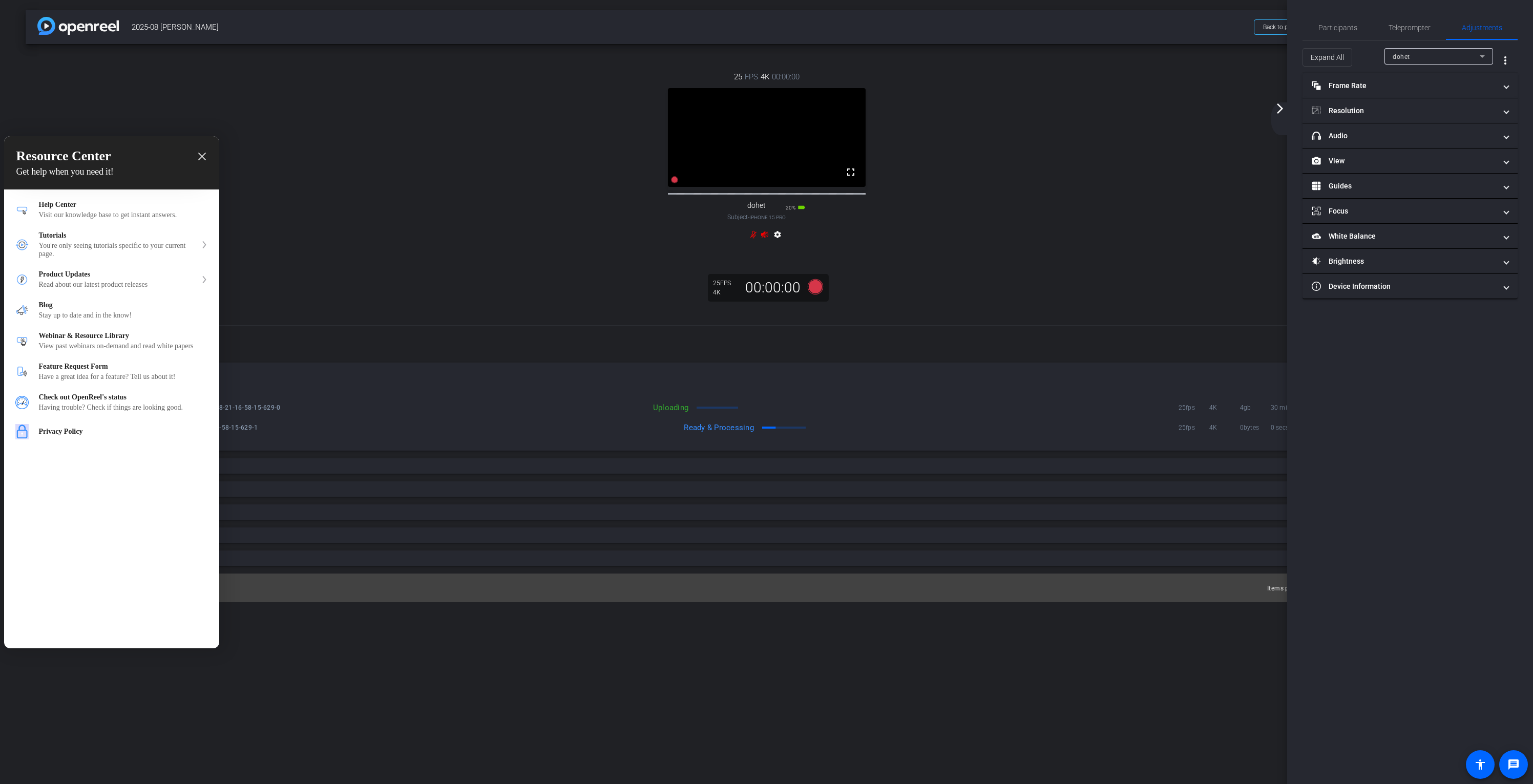
click at [202, 157] on icon "close resource center" at bounding box center [202, 156] width 8 height 8
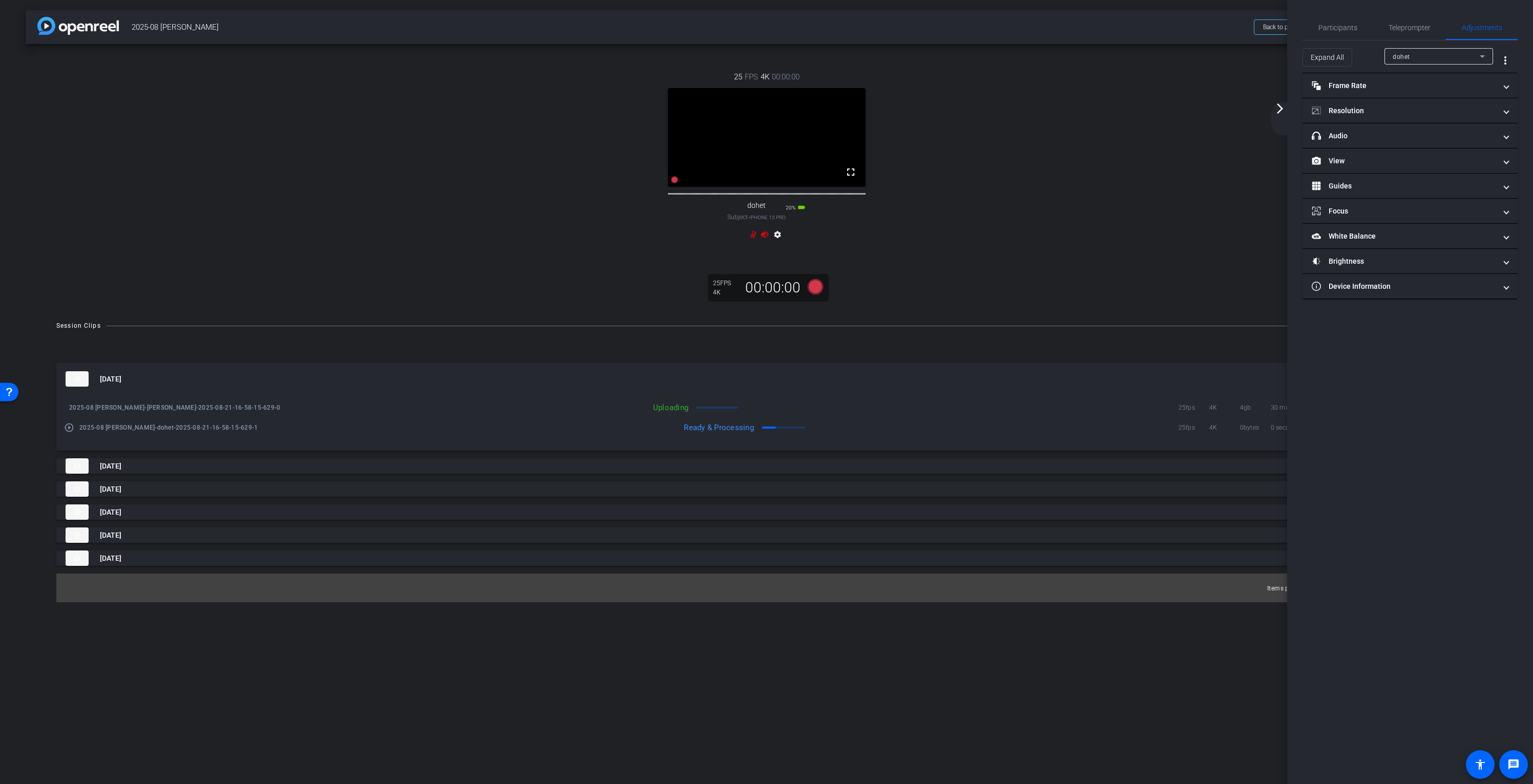
click at [1279, 108] on mat-icon "arrow_forward_ios" at bounding box center [1280, 108] width 13 height 13
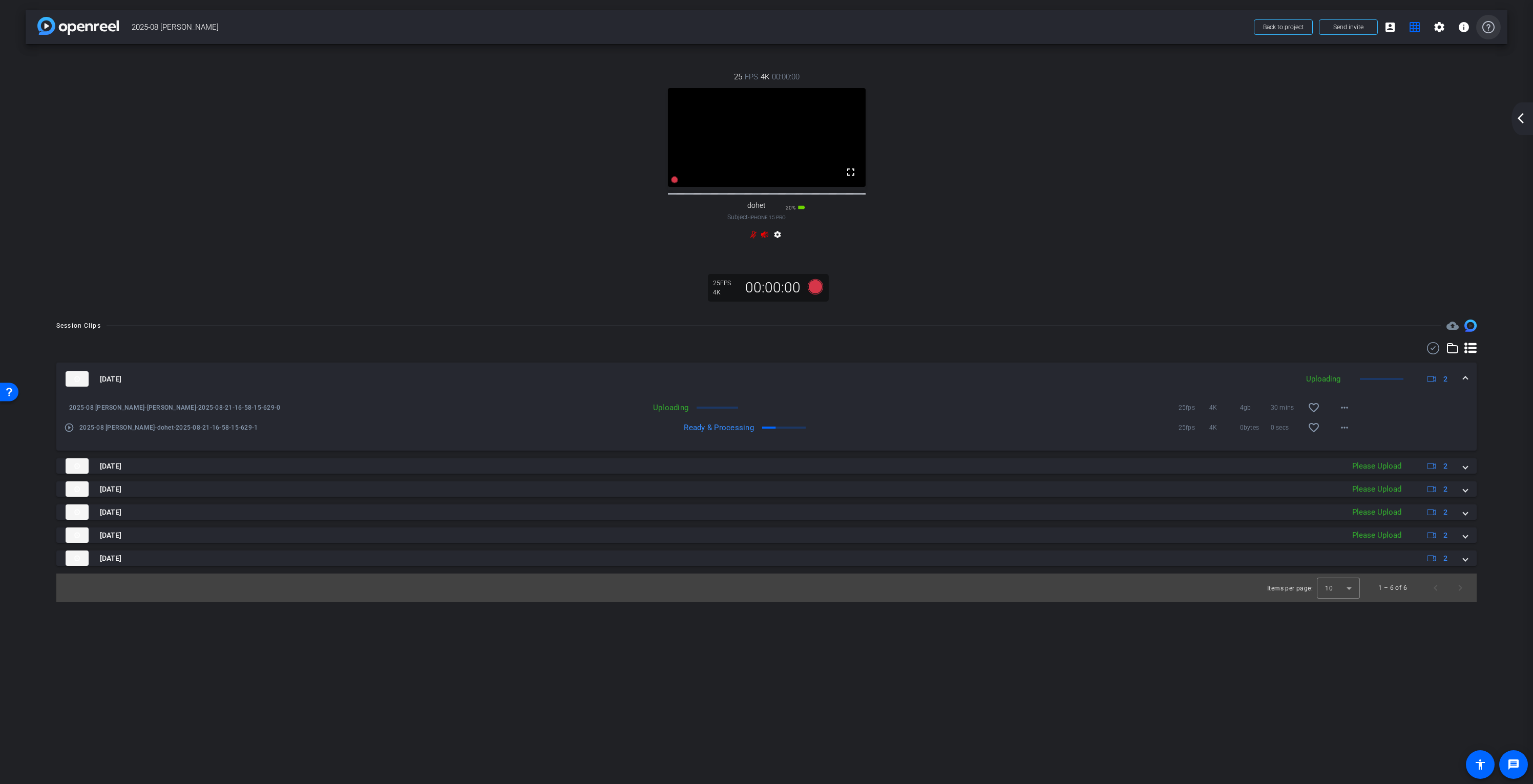
click at [1486, 27] on icon at bounding box center [1488, 27] width 13 height 13
click at [1439, 27] on mat-icon "settings" at bounding box center [1439, 27] width 13 height 13
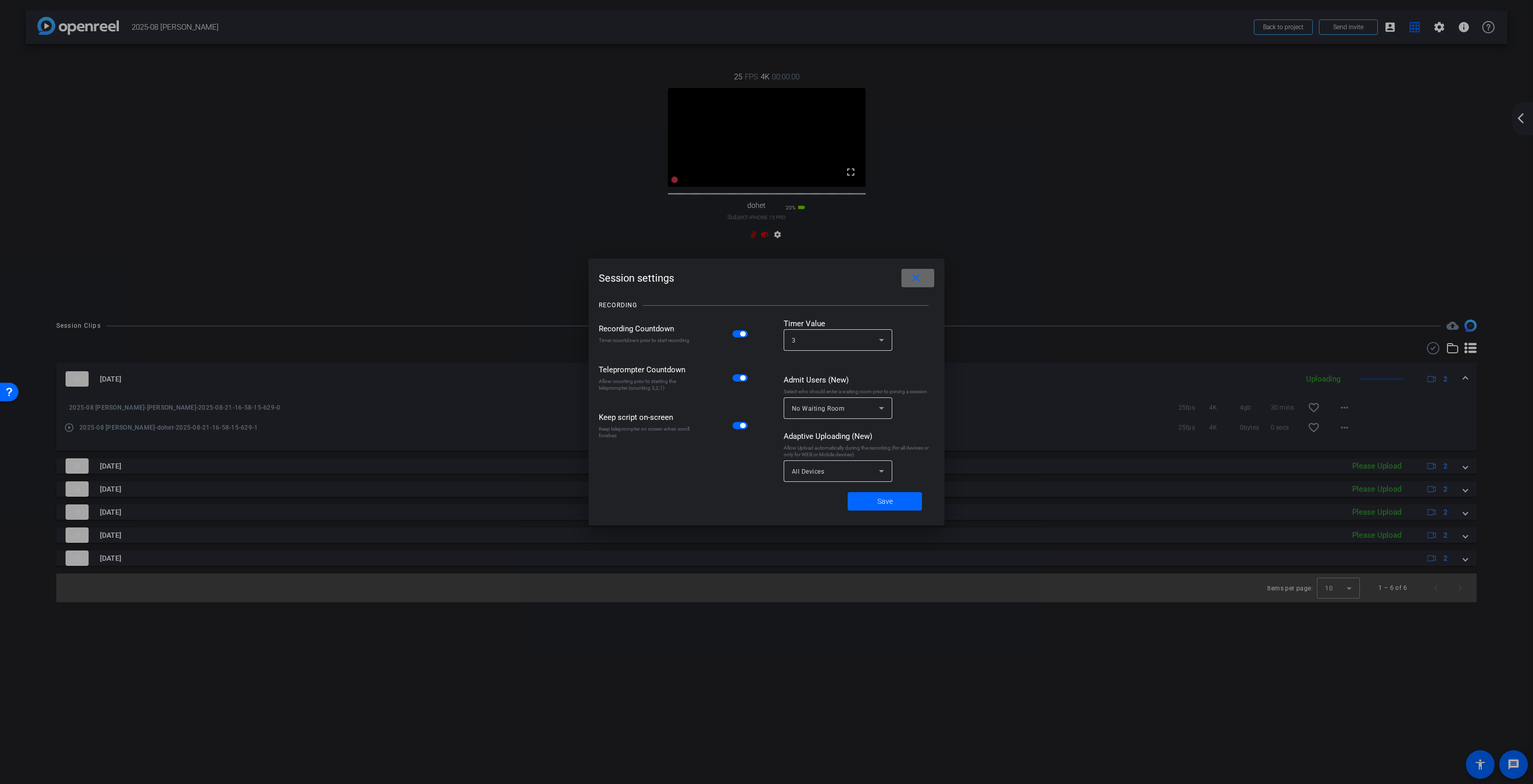
click at [914, 280] on mat-icon "close" at bounding box center [916, 278] width 13 height 13
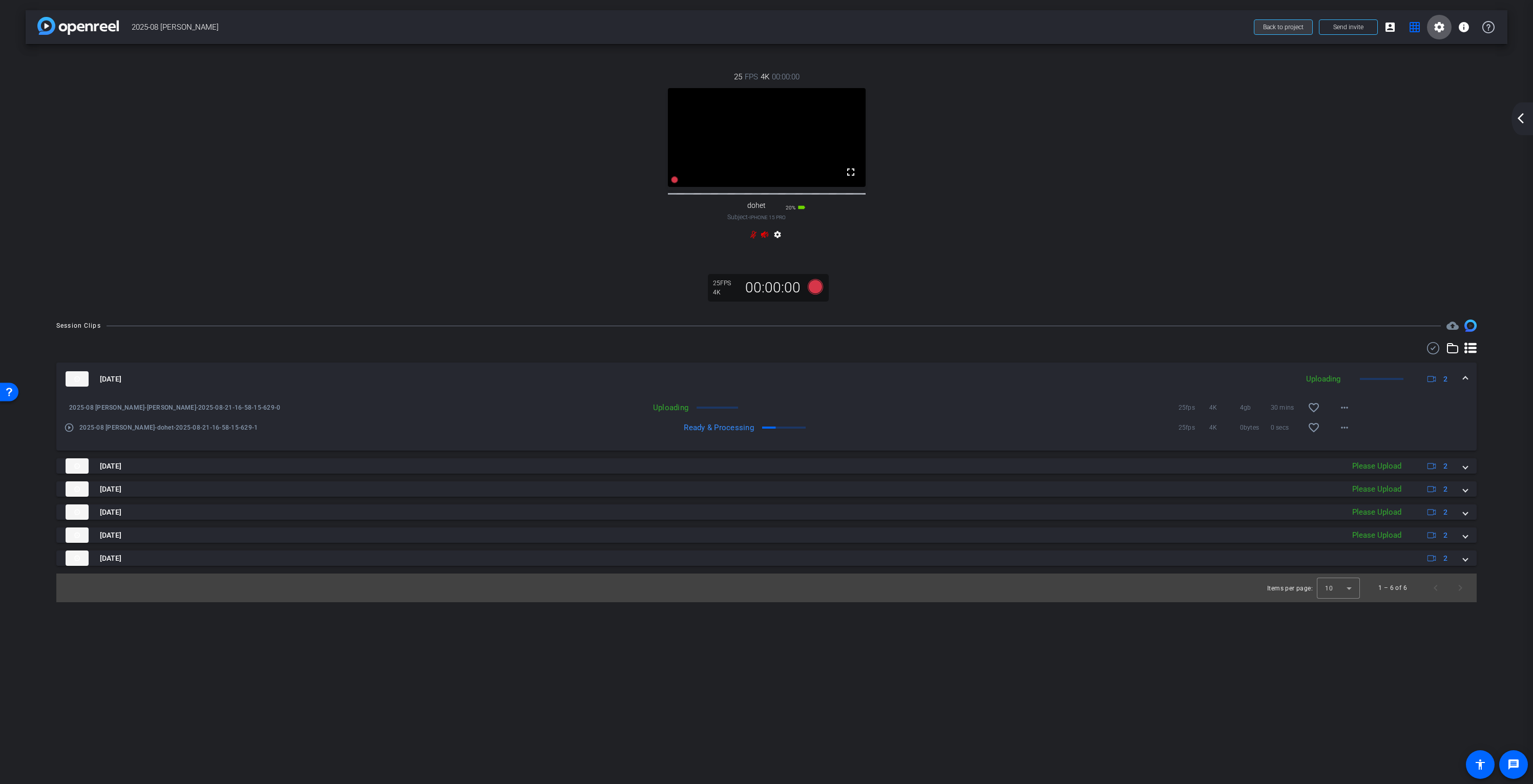
click at [1288, 30] on span "Back to project" at bounding box center [1284, 27] width 41 height 7
